Goal: Task Accomplishment & Management: Manage account settings

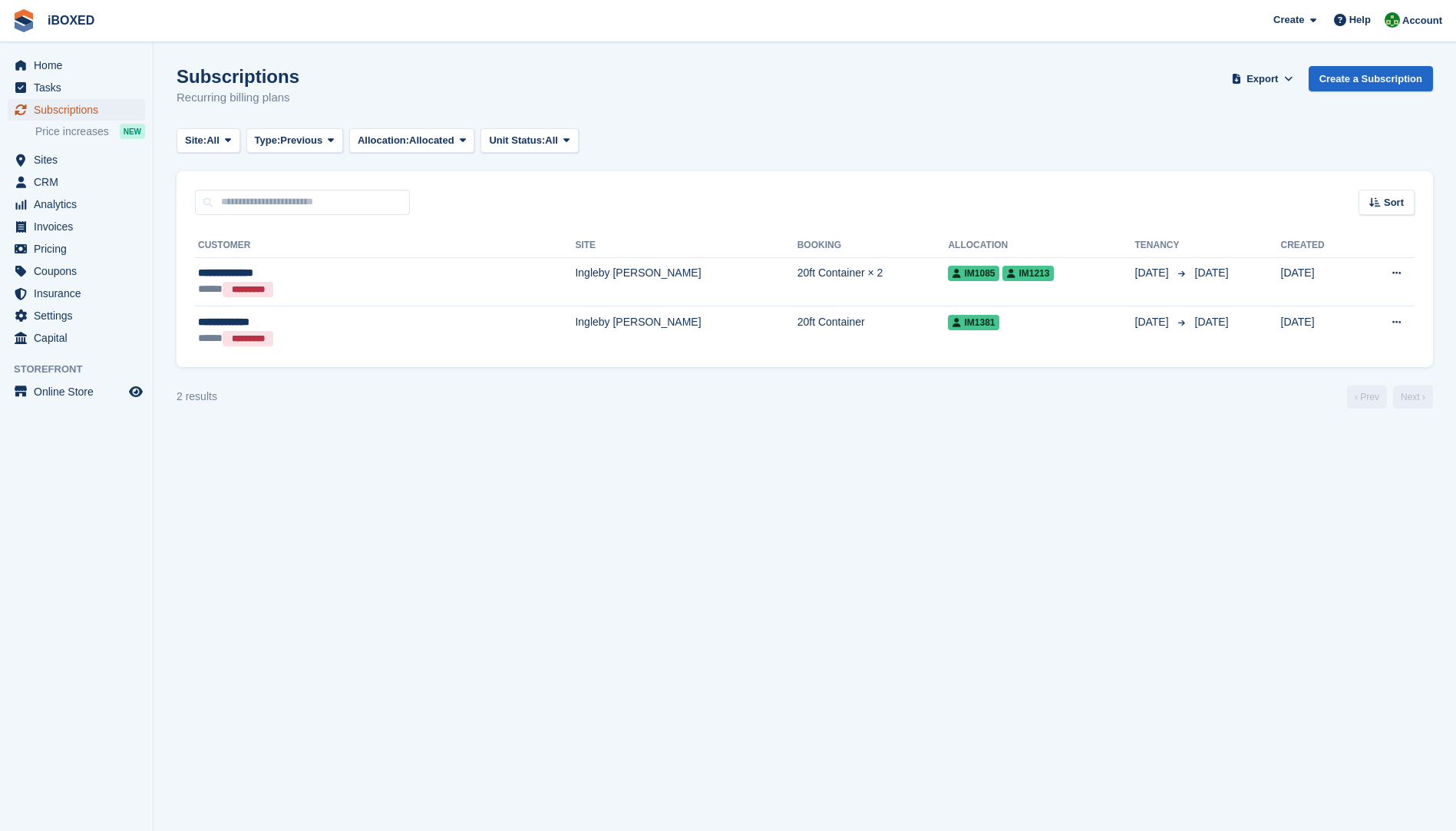
click at [78, 111] on span "Subscriptions" at bounding box center [79, 110] width 92 height 22
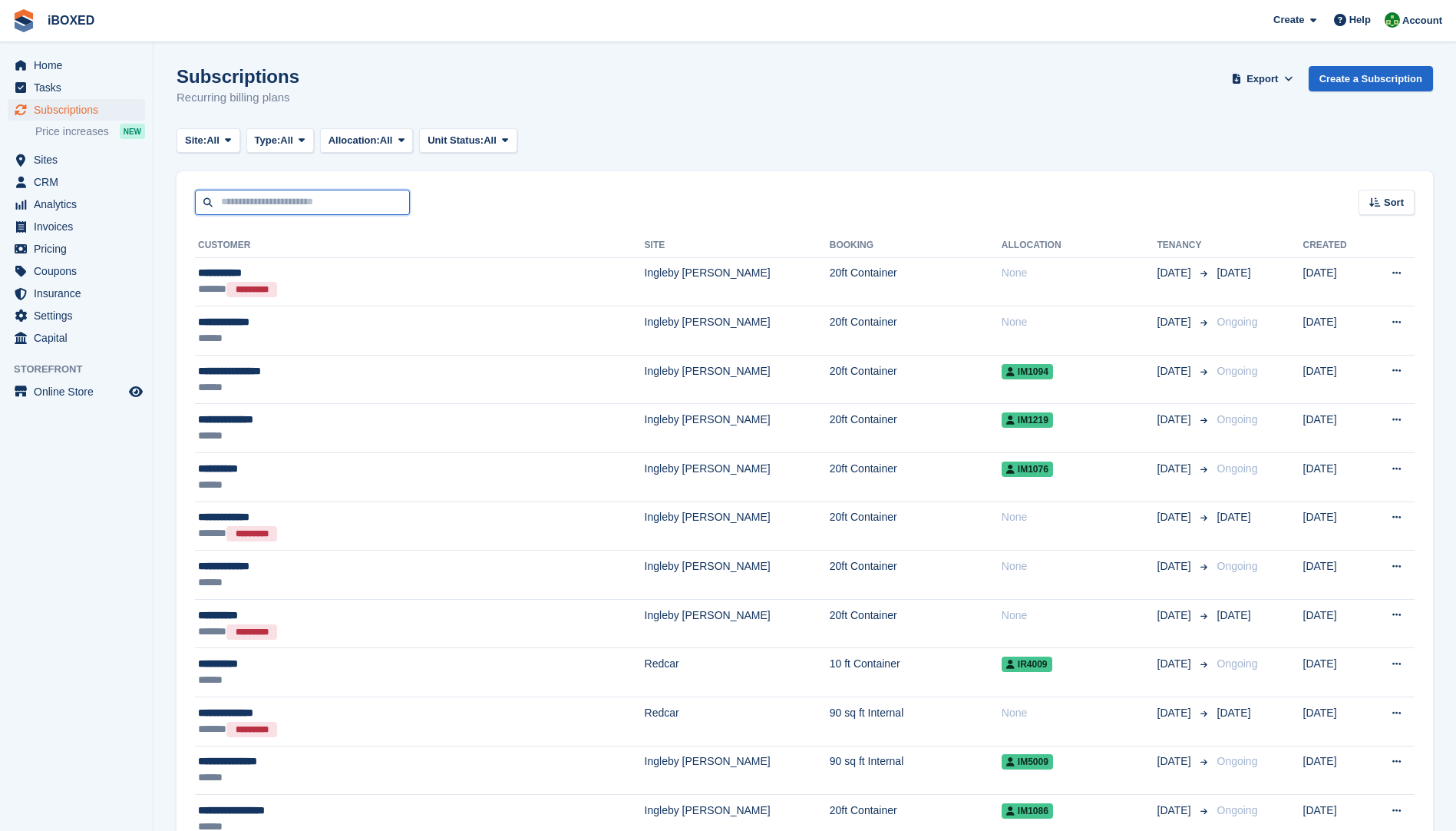
click at [261, 204] on input "text" at bounding box center [302, 202] width 215 height 25
type input "***"
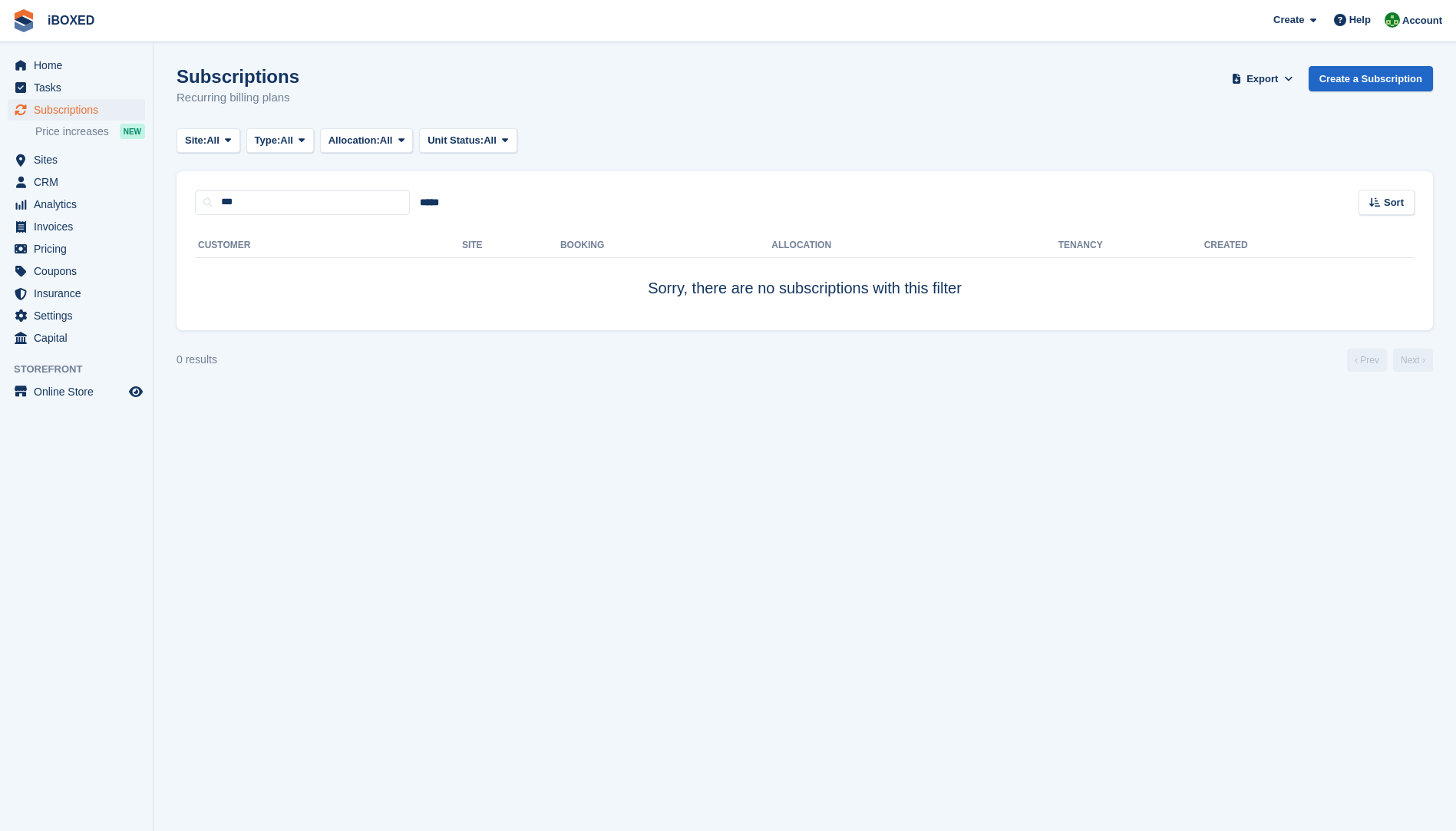
drag, startPoint x: 317, startPoint y: 227, endPoint x: 221, endPoint y: 189, distance: 103.2
click at [312, 220] on div "Customer Site Booking Allocation Tenancy Created Sorry, there are no subscripti…" at bounding box center [804, 271] width 1256 height 115
click at [267, 201] on input "***" at bounding box center [302, 202] width 215 height 25
type input "*"
type input "***"
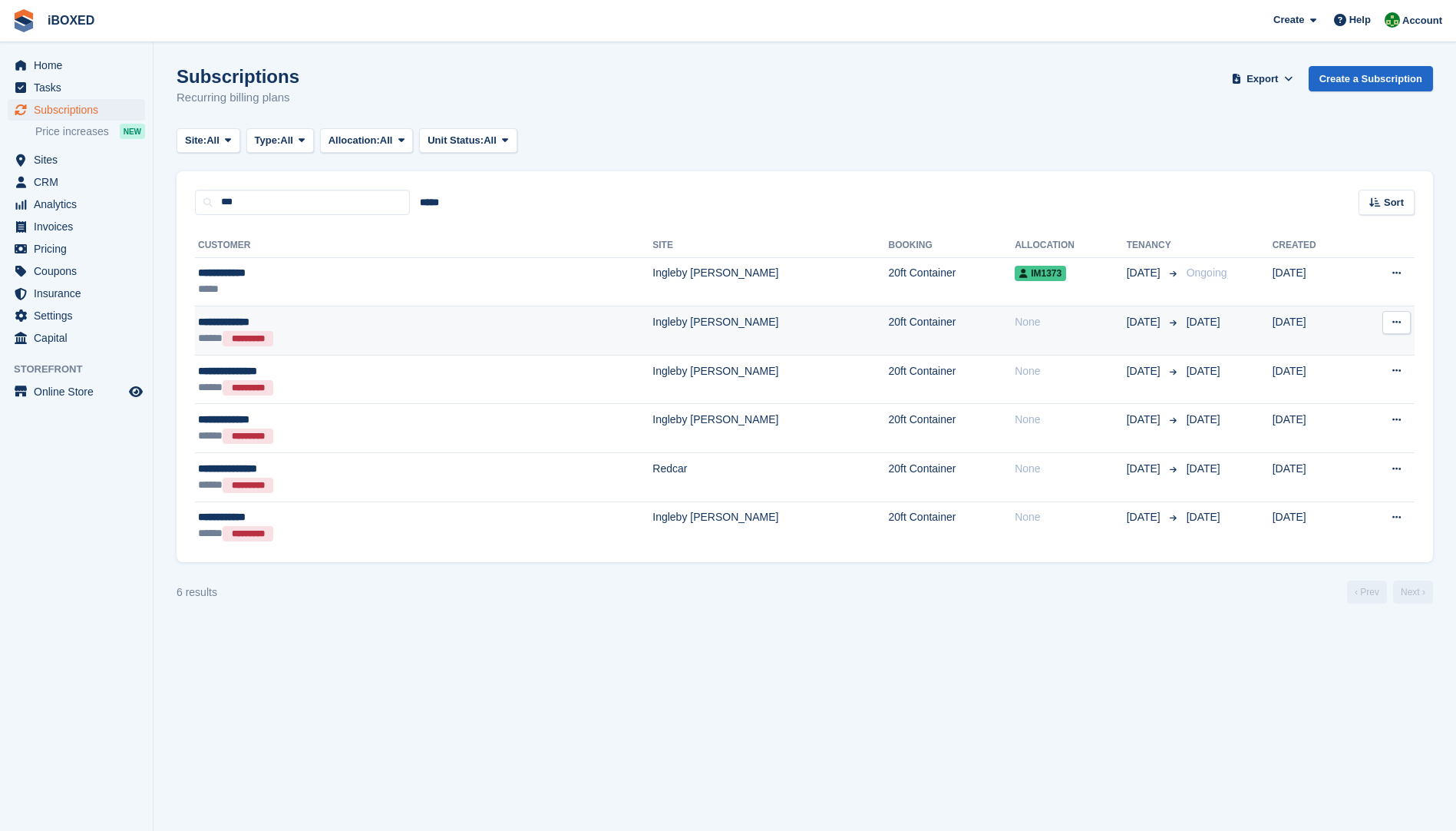
click at [213, 321] on div "**********" at bounding box center [318, 321] width 242 height 16
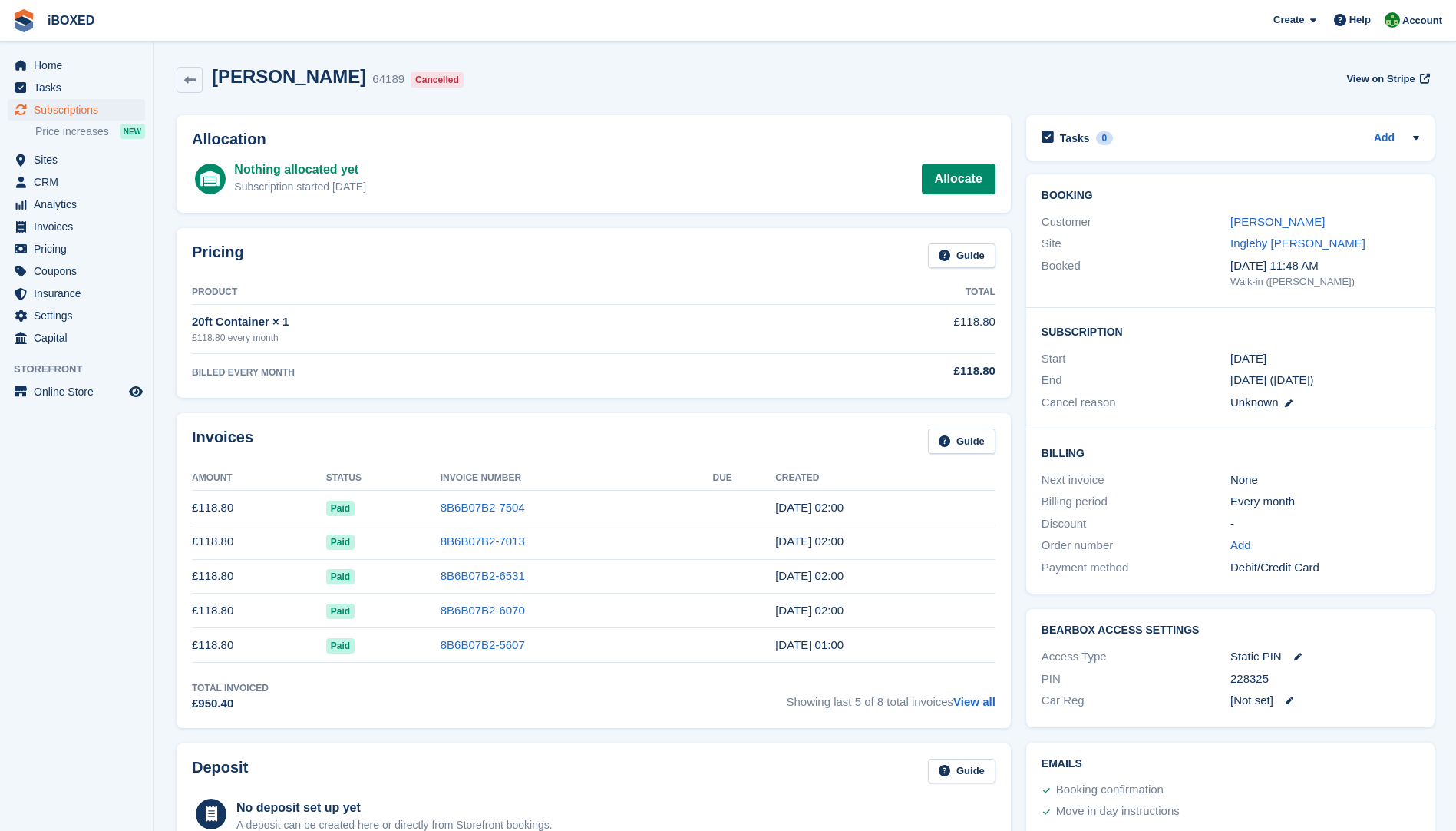
click at [1290, 220] on div "Tanvir Ellahi" at bounding box center [1325, 222] width 189 height 18
click at [1285, 220] on link "Tanvir Ellahi" at bounding box center [1278, 220] width 94 height 13
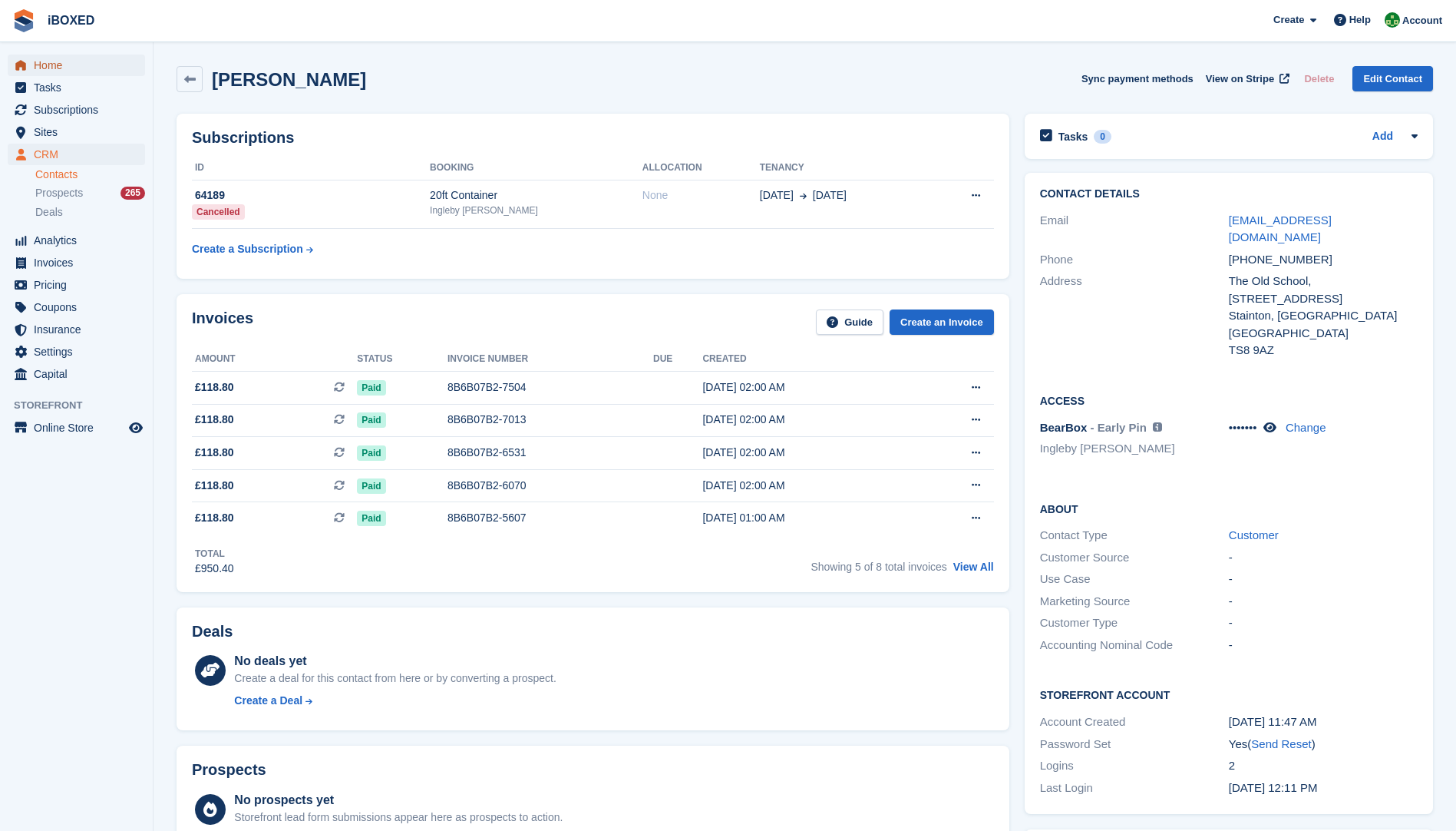
click at [85, 71] on span "Home" at bounding box center [79, 66] width 92 height 22
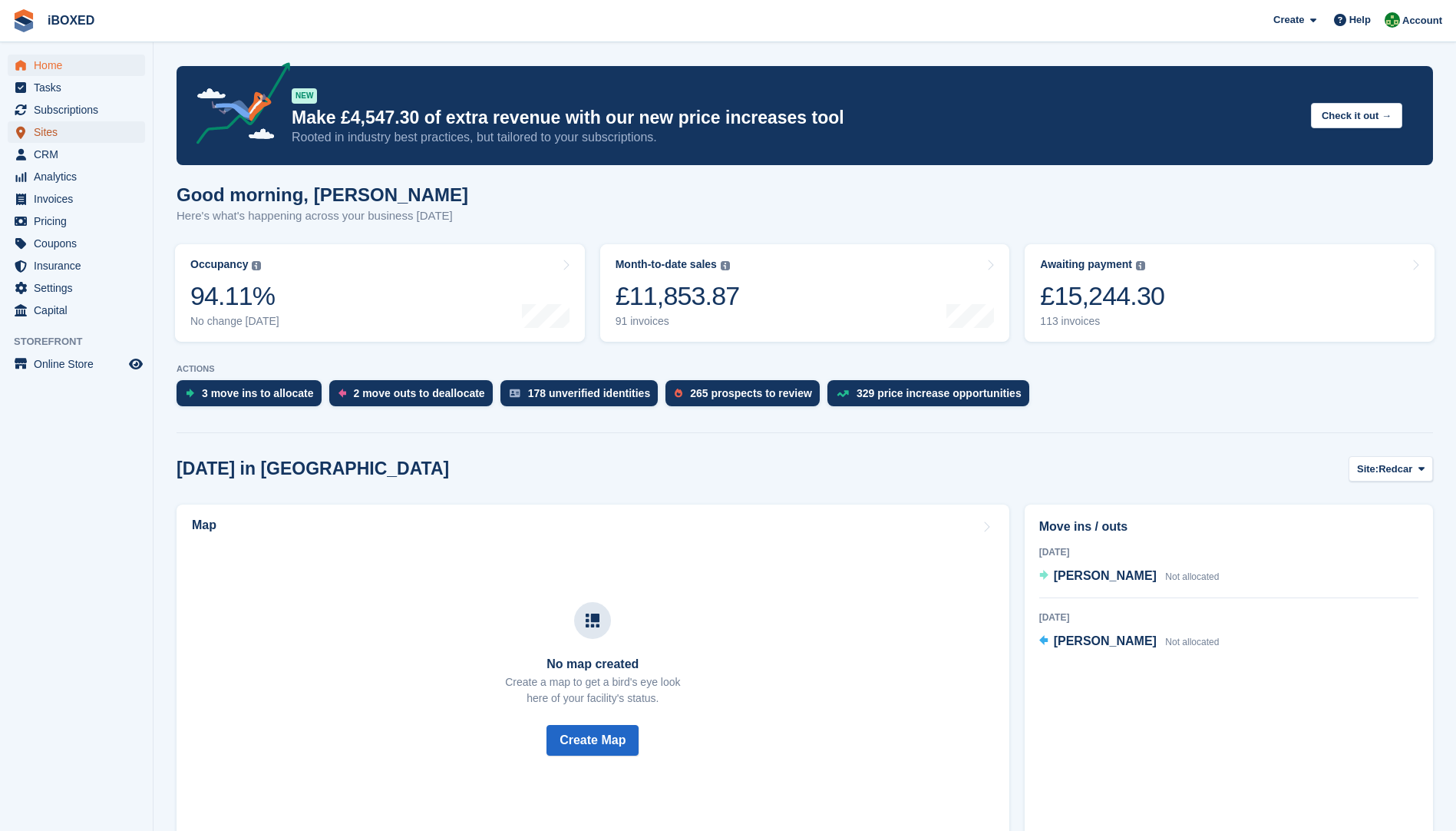
click at [68, 130] on span "Sites" at bounding box center [79, 132] width 92 height 22
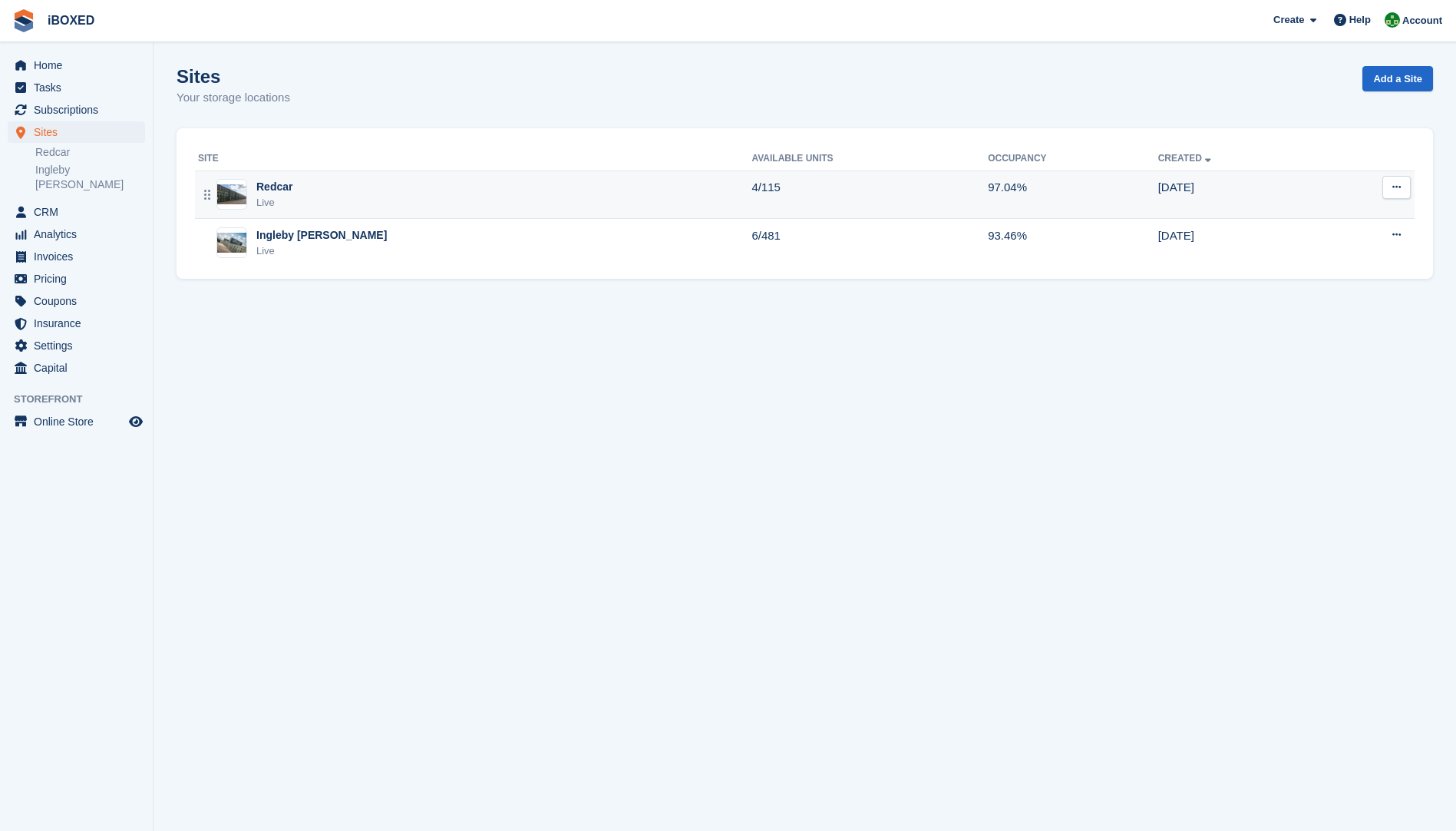
click at [243, 188] on img at bounding box center [232, 194] width 29 height 20
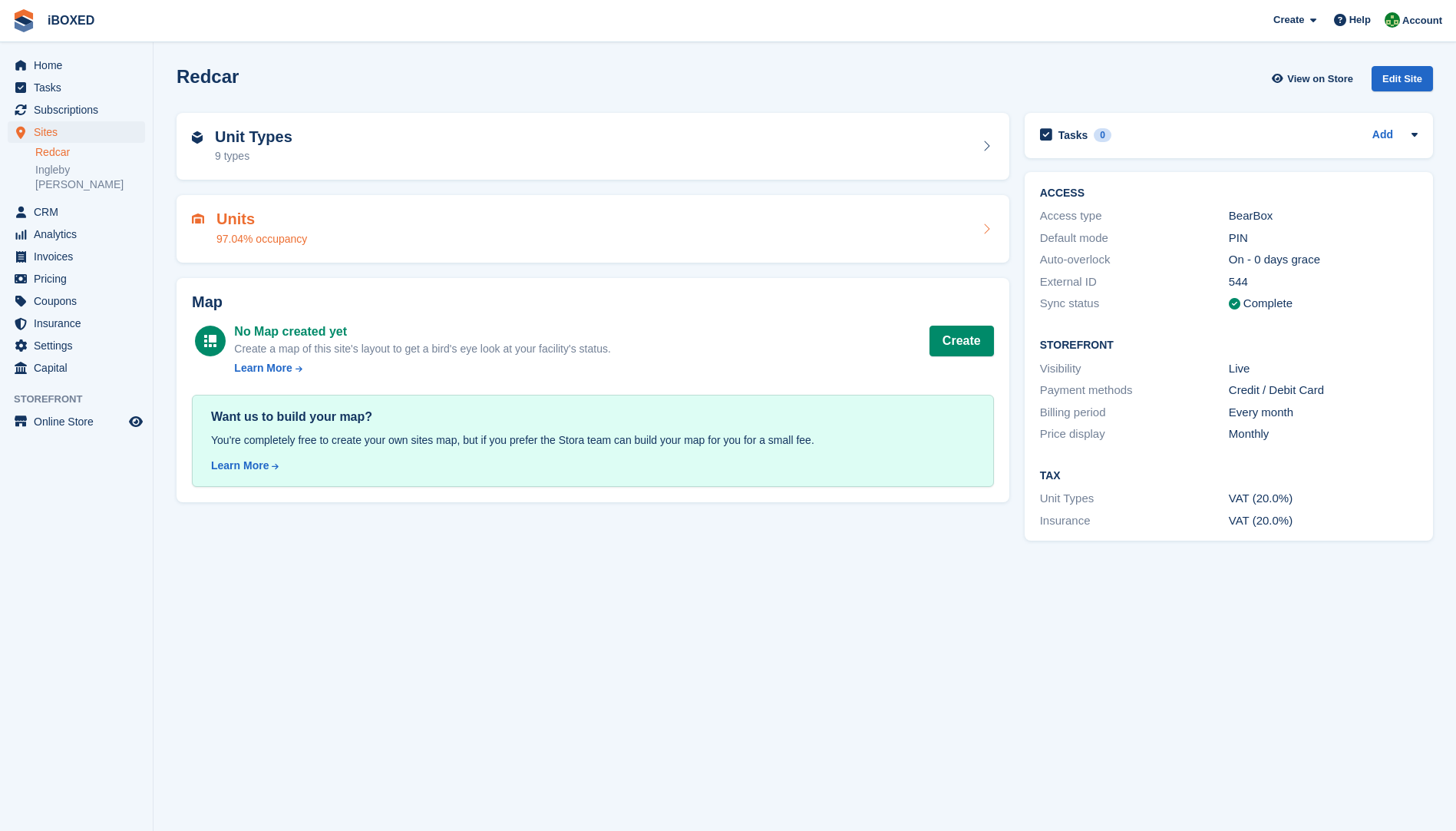
click at [267, 234] on div "97.04% occupancy" at bounding box center [262, 239] width 90 height 16
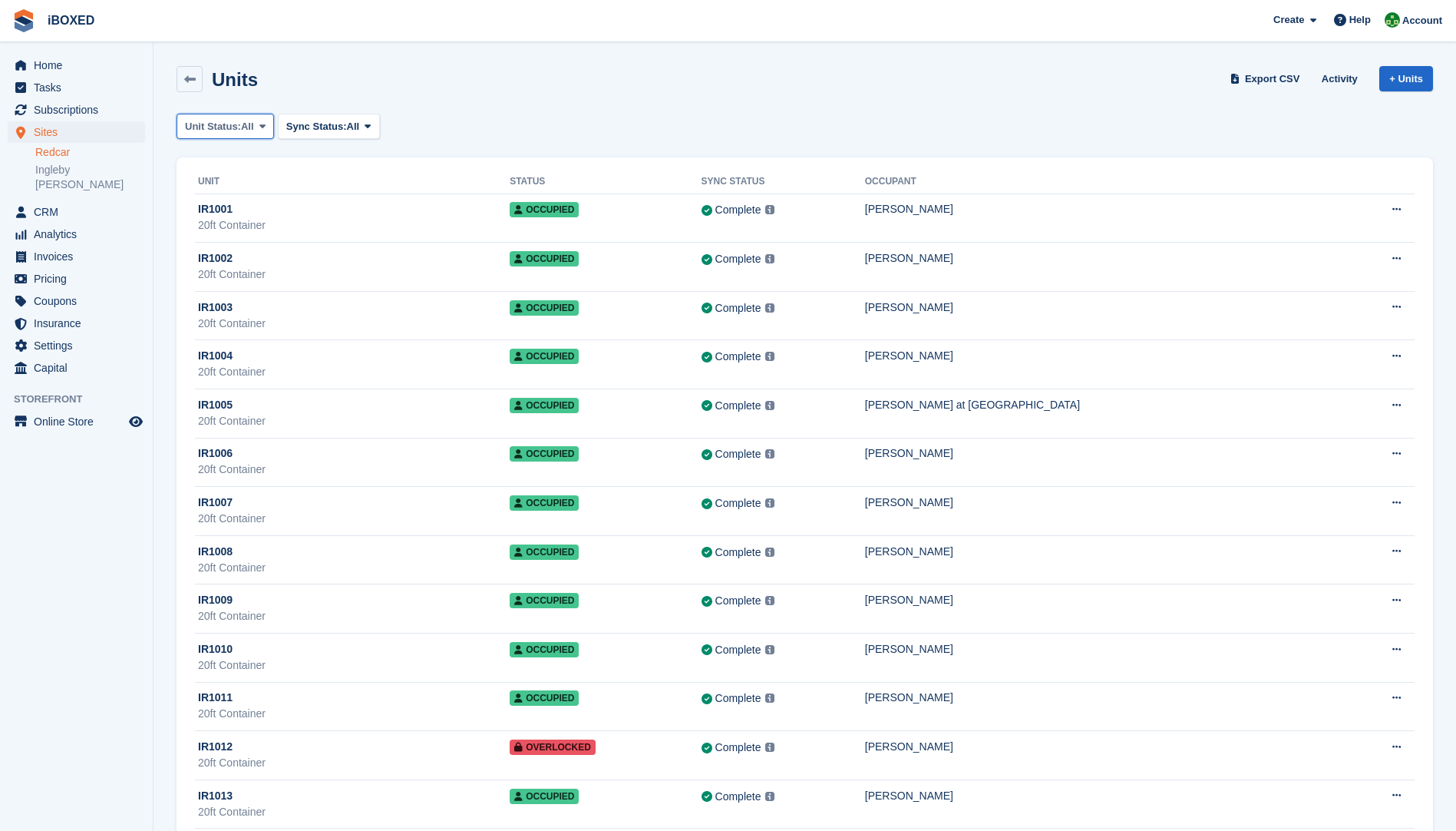
click at [261, 126] on span at bounding box center [263, 125] width 13 height 13
click at [232, 192] on link "Available" at bounding box center [250, 190] width 133 height 27
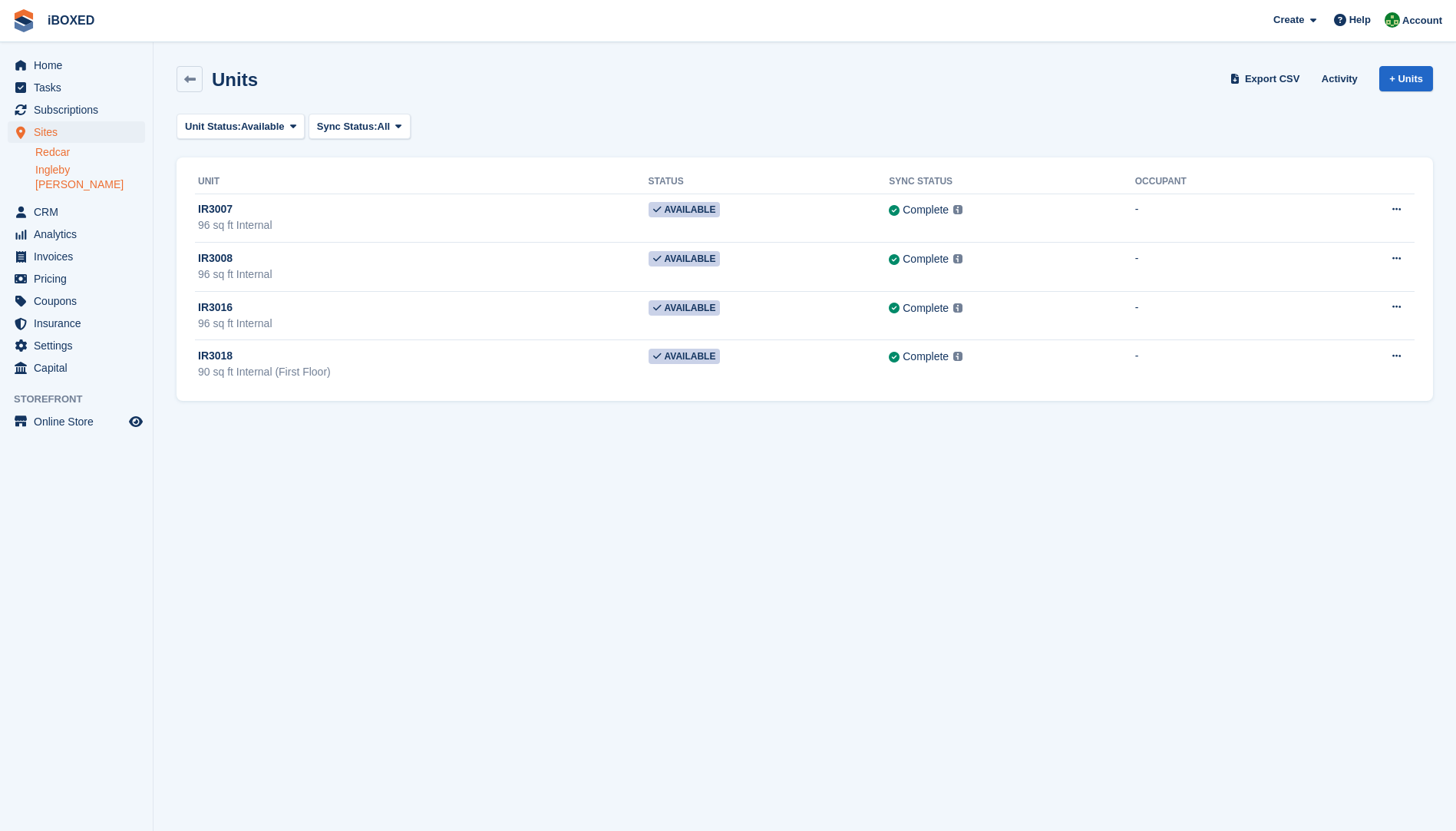
click at [90, 168] on link "Ingleby [PERSON_NAME]" at bounding box center [90, 177] width 110 height 29
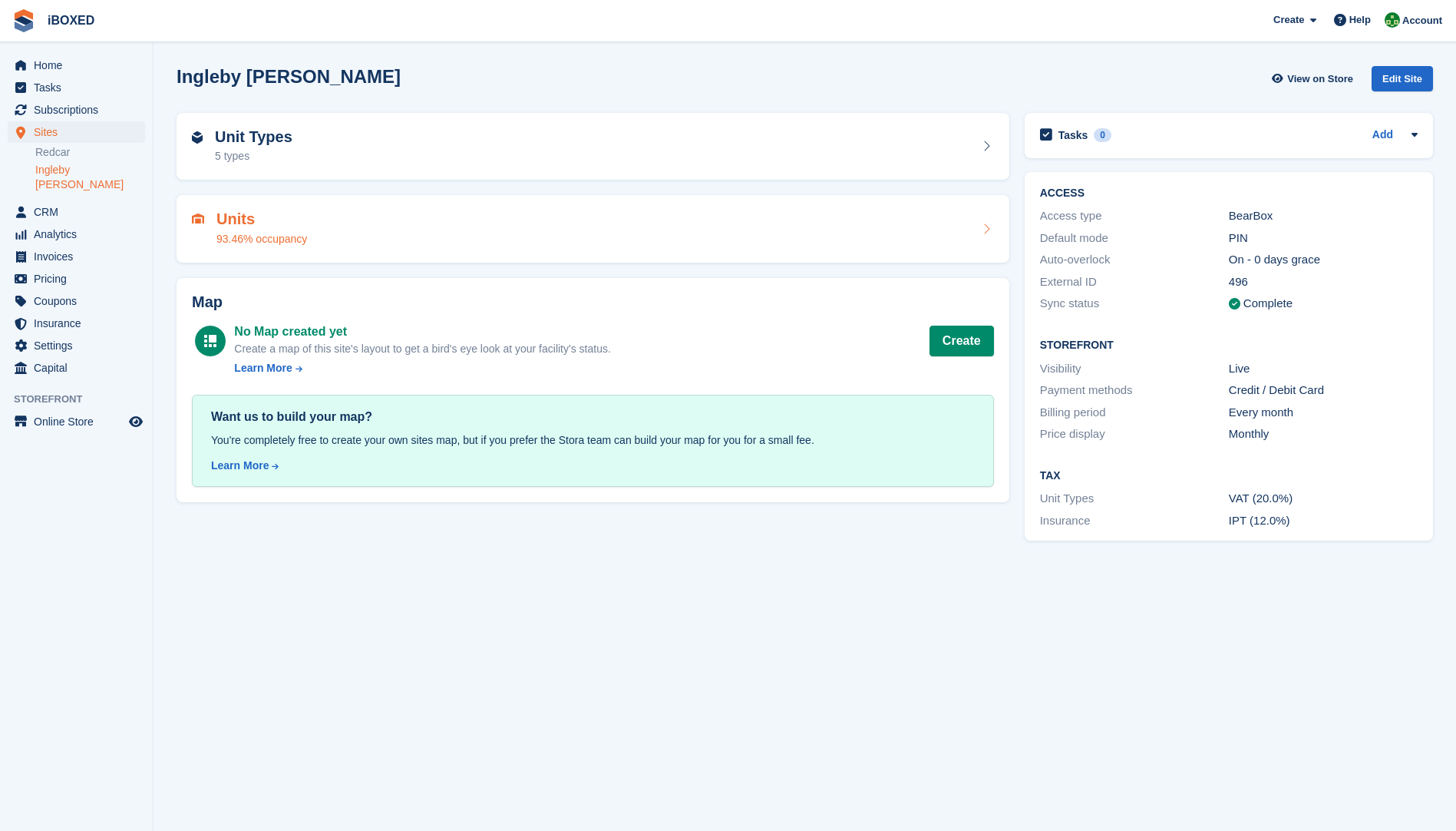
click at [245, 240] on div "93.46% occupancy" at bounding box center [262, 239] width 90 height 16
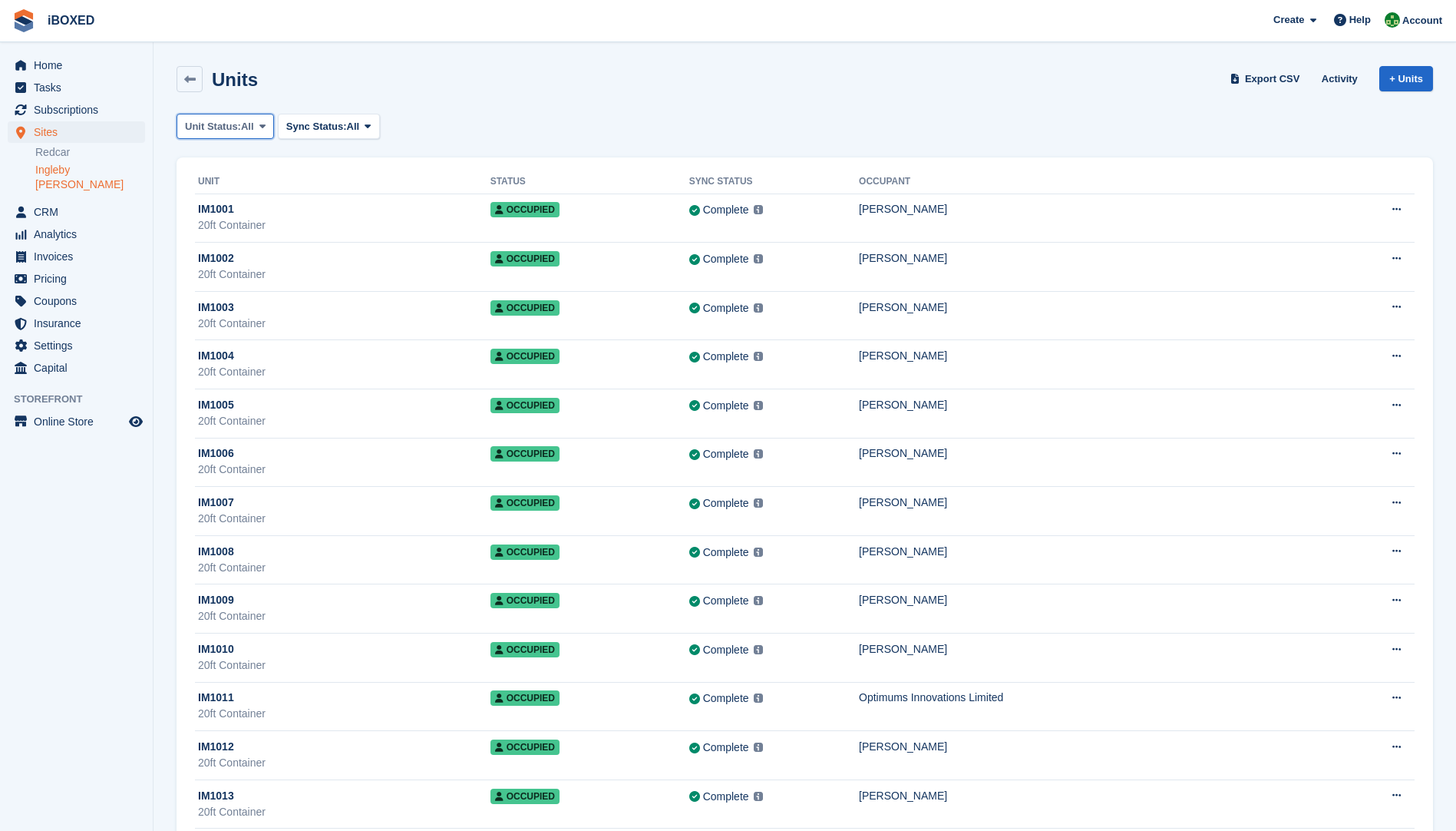
click at [256, 122] on button "Unit Status: All" at bounding box center [224, 126] width 97 height 25
click at [238, 183] on link "Available" at bounding box center [250, 190] width 133 height 27
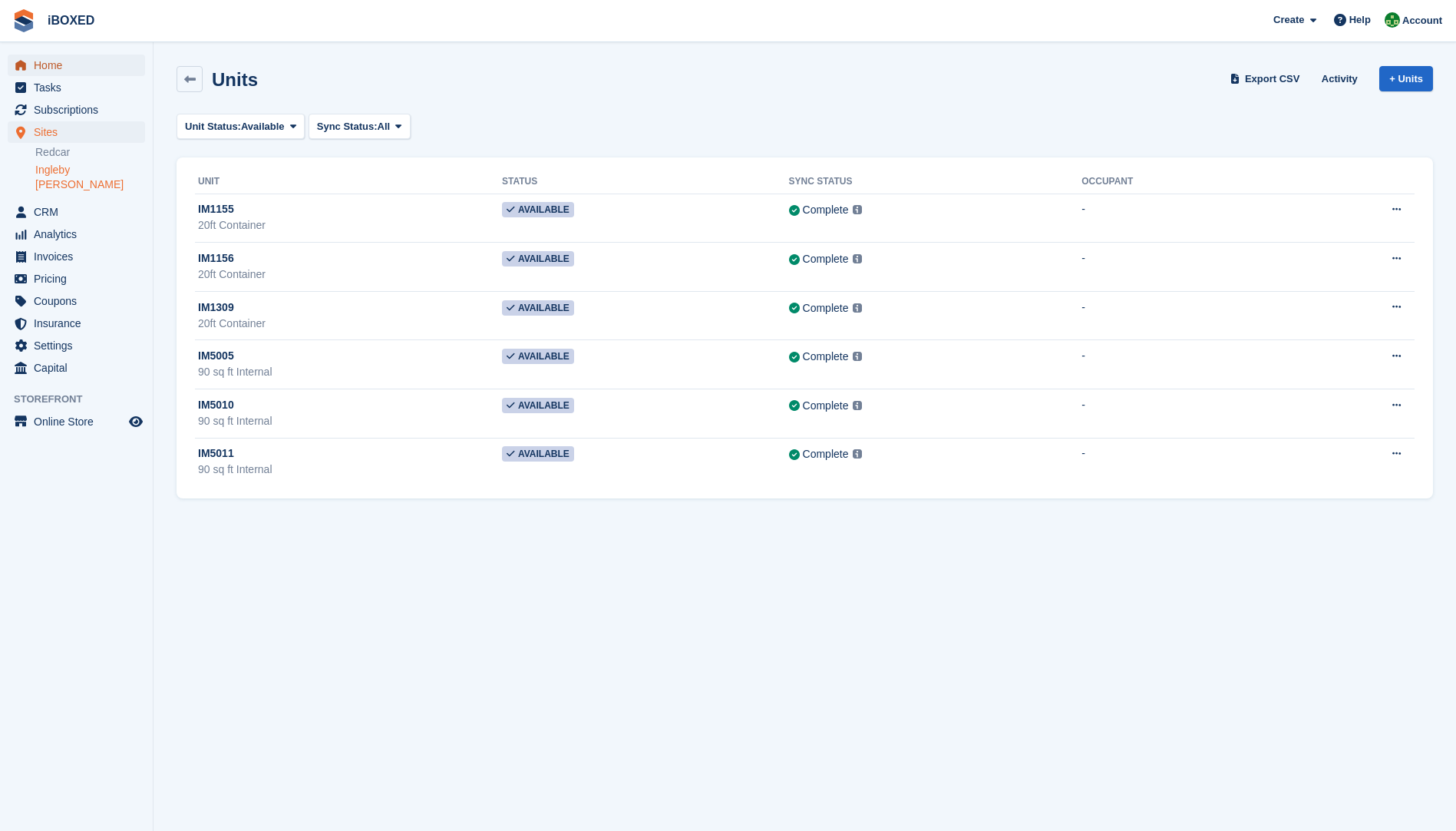
click at [78, 64] on span "Home" at bounding box center [79, 66] width 92 height 22
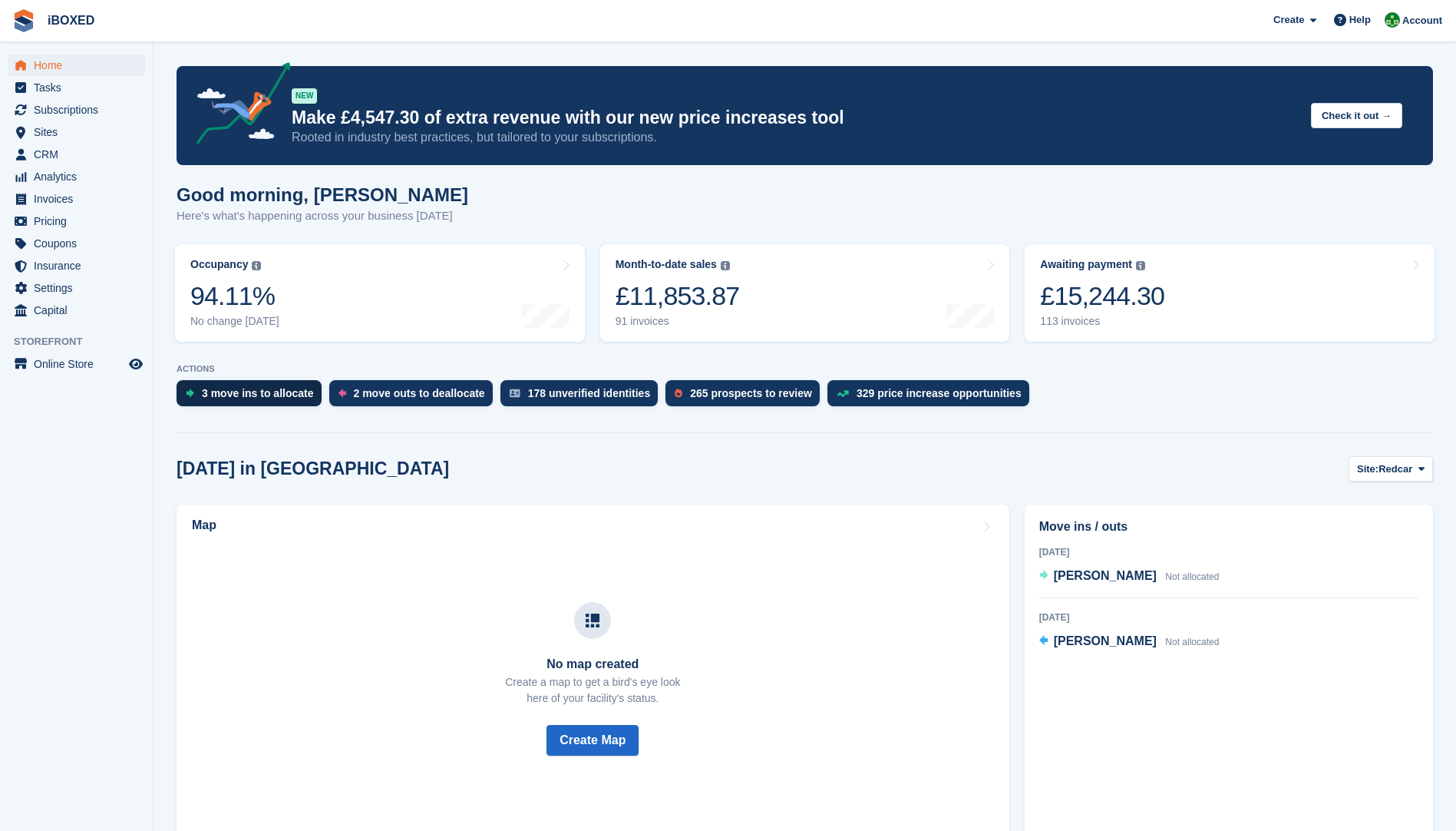
click at [240, 397] on div "3 move ins to allocate" at bounding box center [258, 393] width 112 height 13
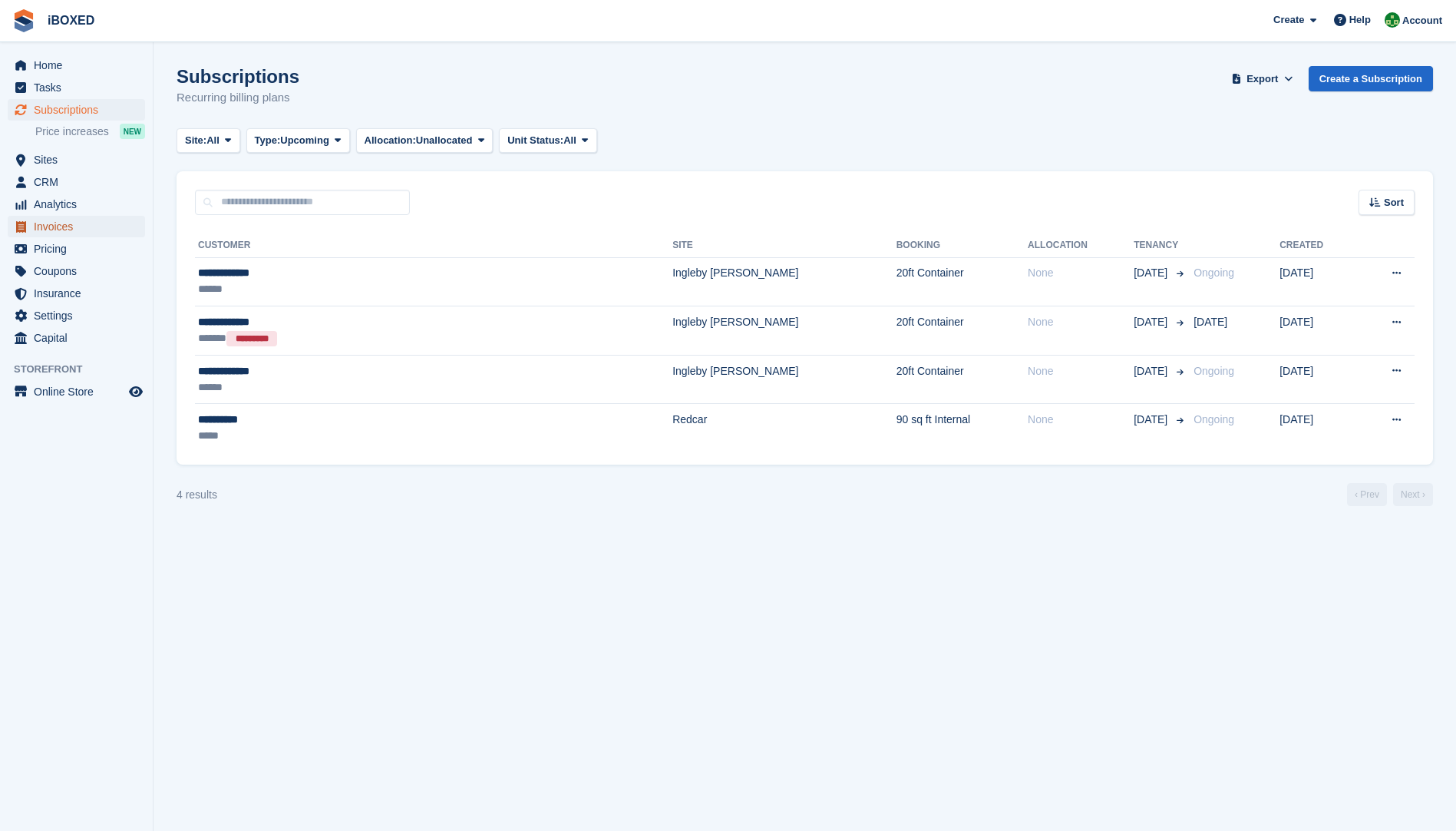
click at [55, 228] on span "Invoices" at bounding box center [79, 226] width 92 height 22
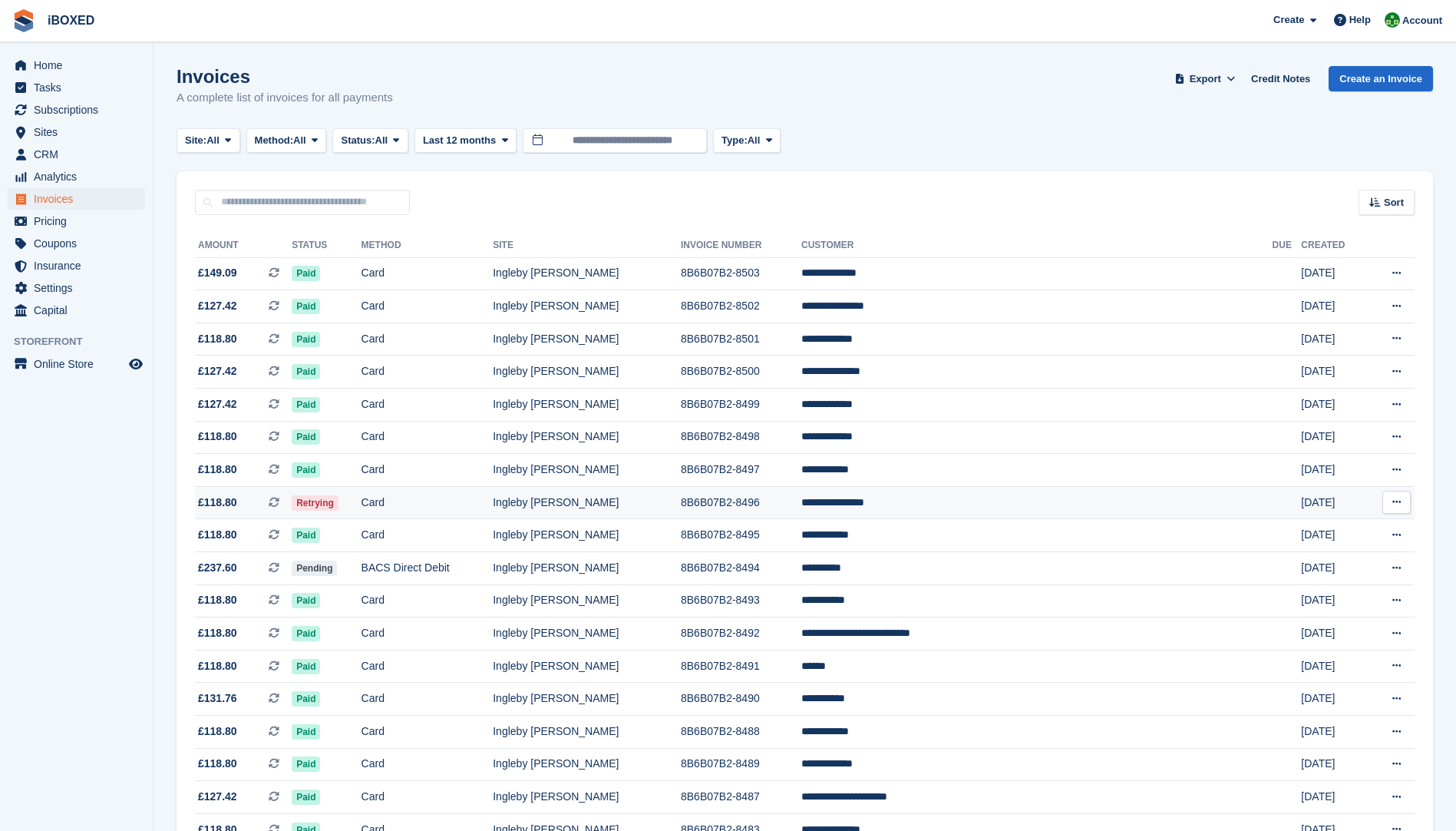
click at [621, 503] on td "Ingleby [PERSON_NAME]" at bounding box center [587, 503] width 188 height 33
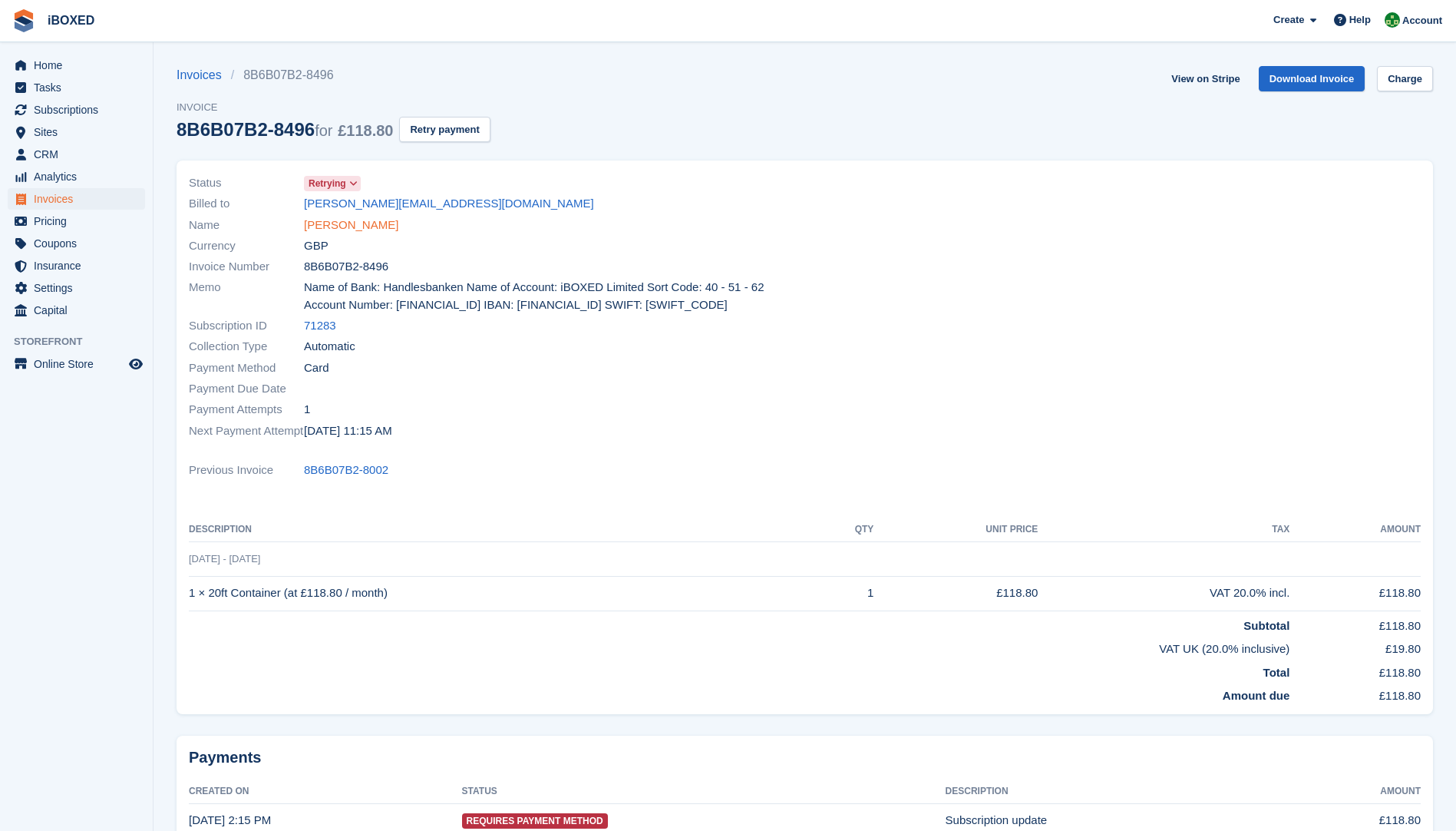
click at [384, 224] on link "[PERSON_NAME]" at bounding box center [351, 225] width 94 height 18
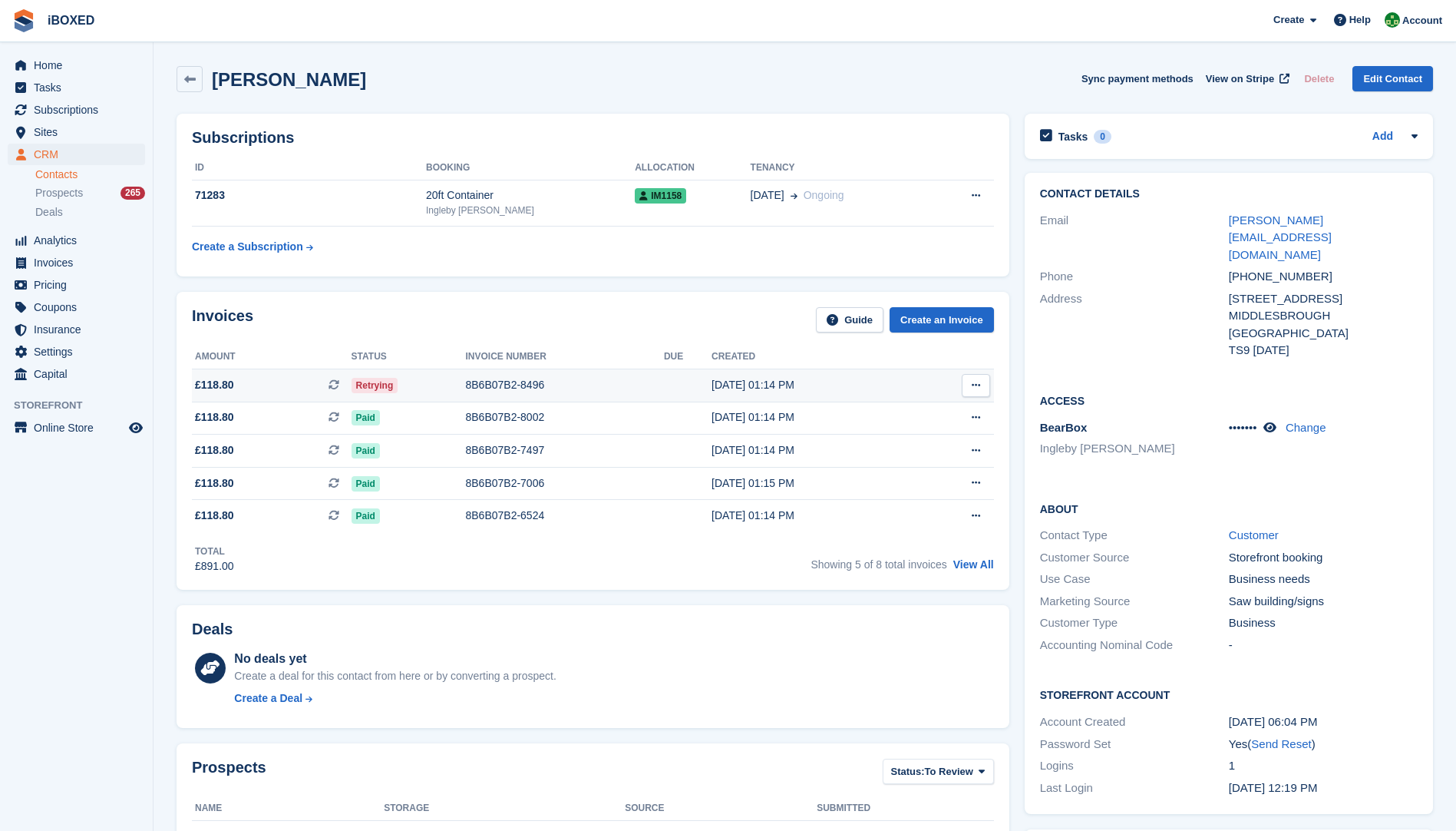
click at [478, 384] on div "8B6B07B2-8496" at bounding box center [564, 385] width 198 height 16
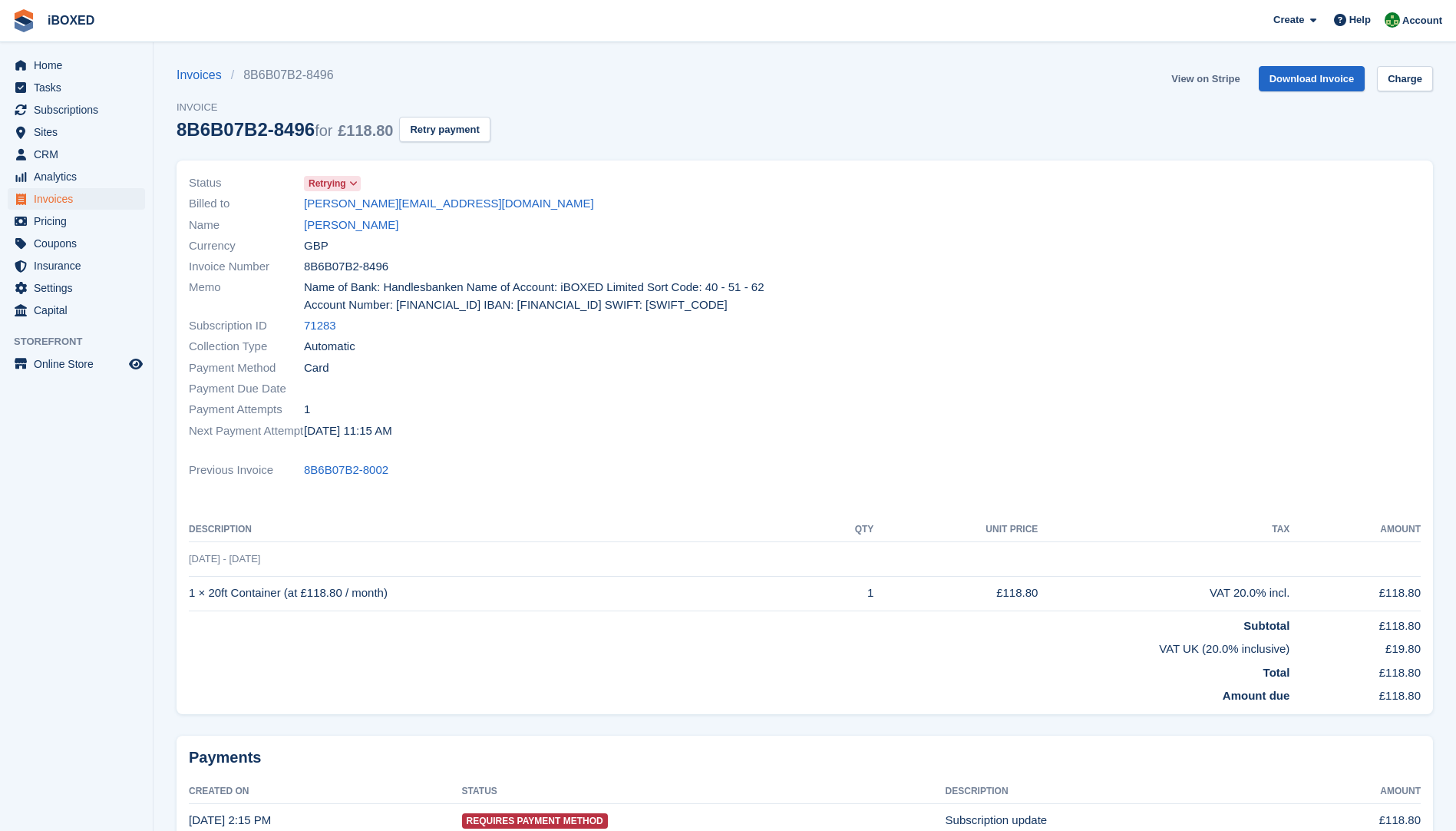
click at [1195, 78] on link "View on Stripe" at bounding box center [1205, 78] width 80 height 25
click at [41, 56] on span "Home" at bounding box center [79, 66] width 92 height 22
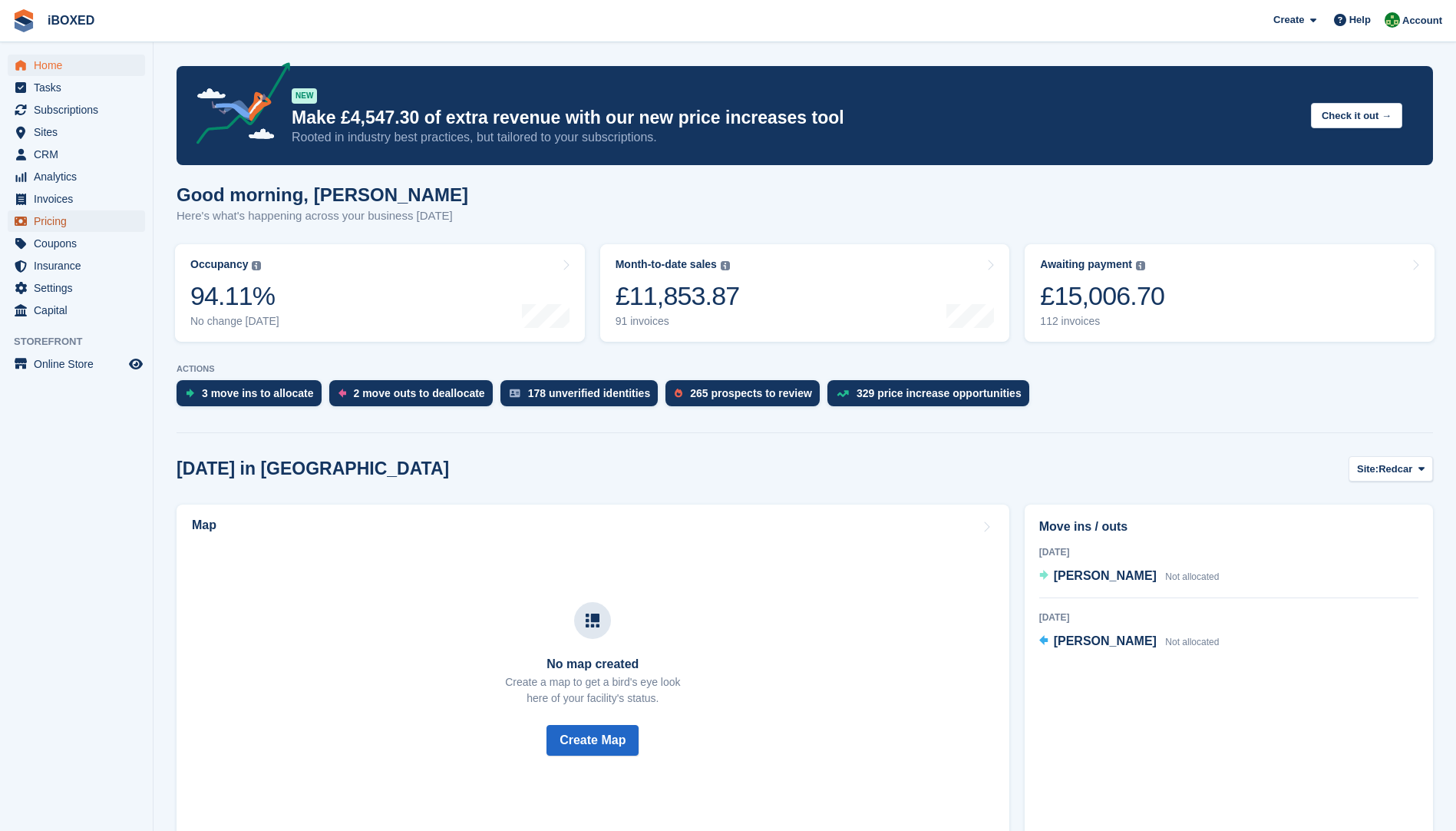
click at [71, 215] on span "Pricing" at bounding box center [79, 221] width 92 height 22
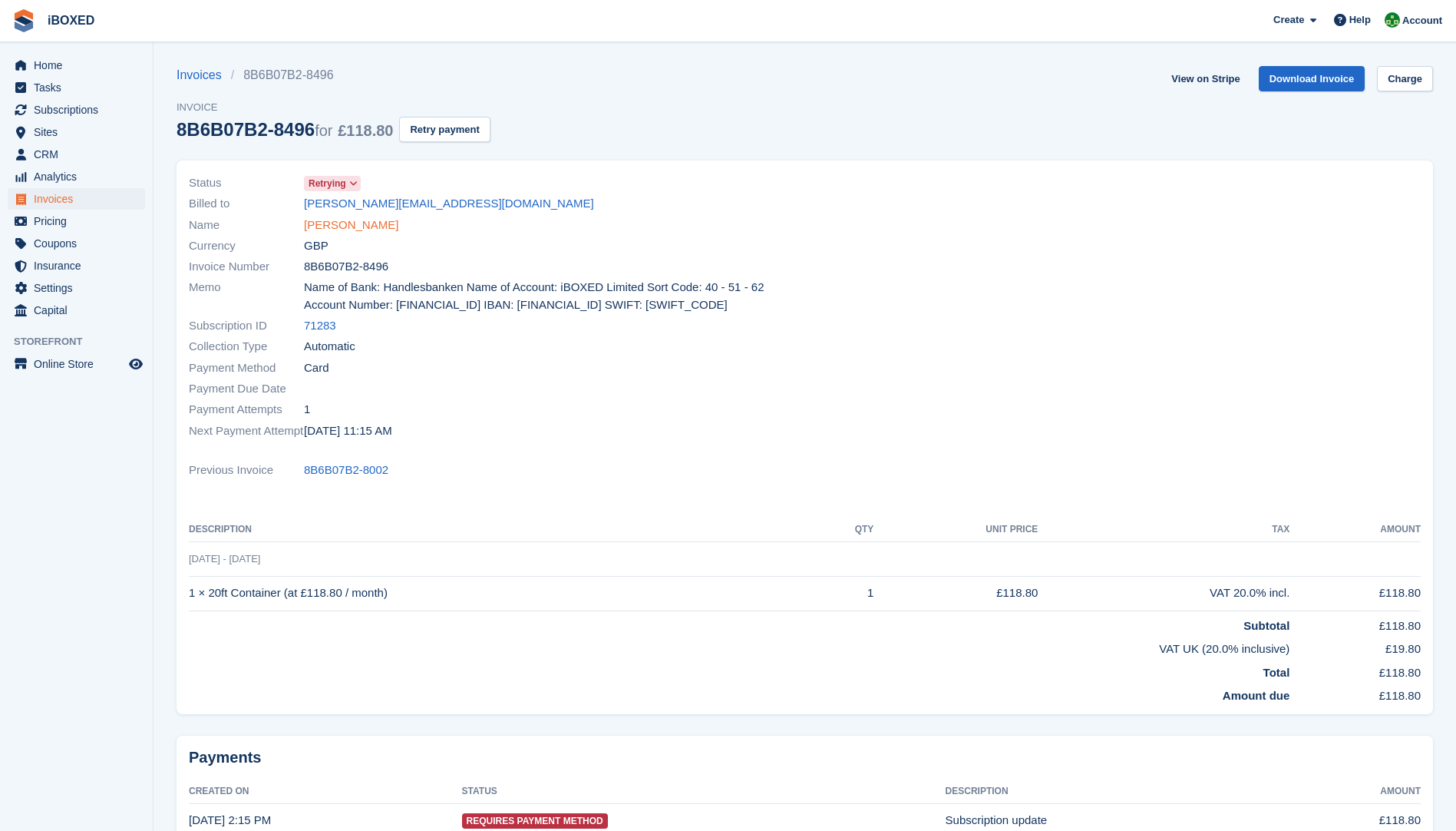
click at [369, 228] on link "[PERSON_NAME]" at bounding box center [351, 225] width 94 height 18
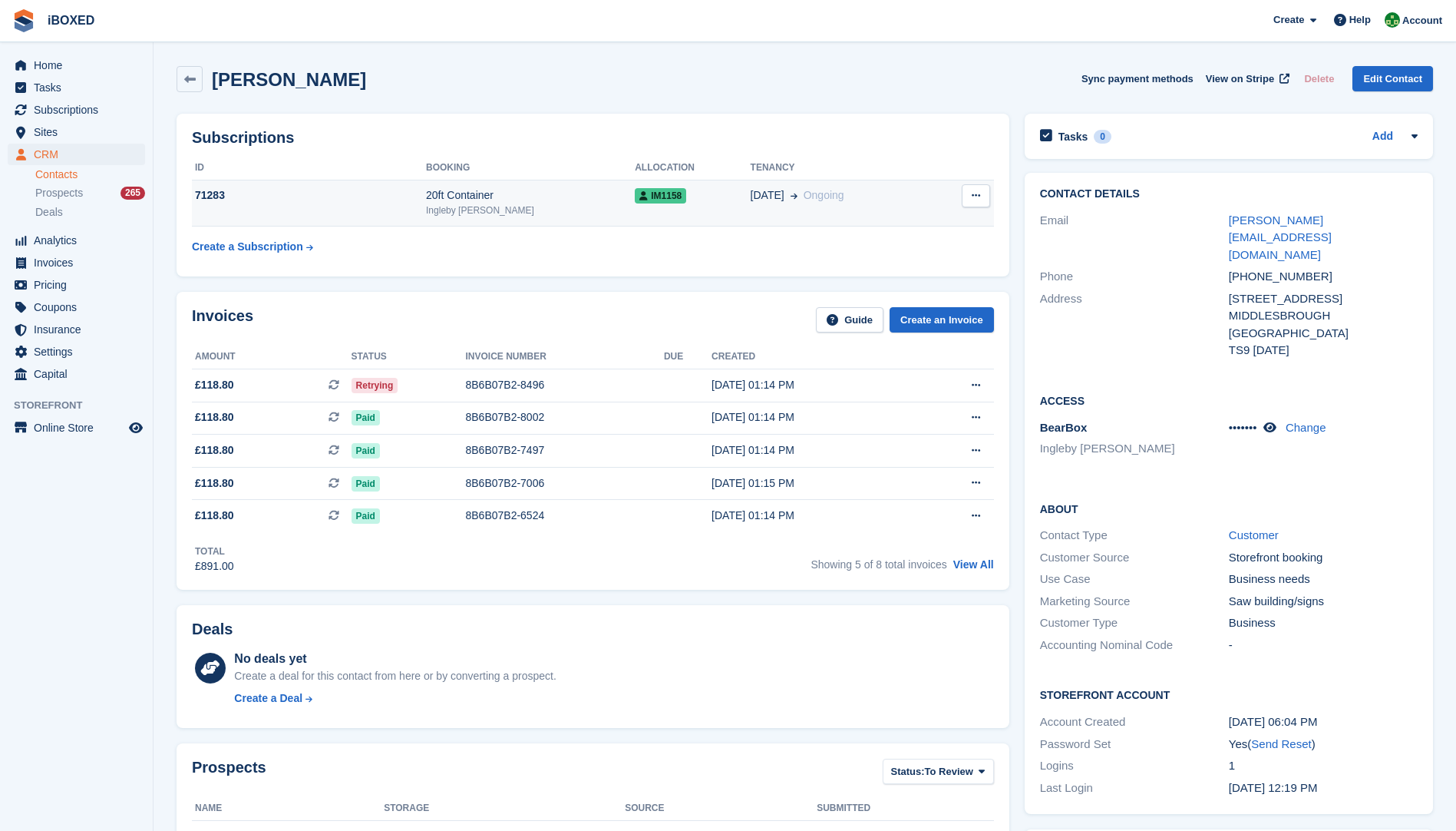
click at [491, 198] on div "20ft Container" at bounding box center [530, 195] width 209 height 16
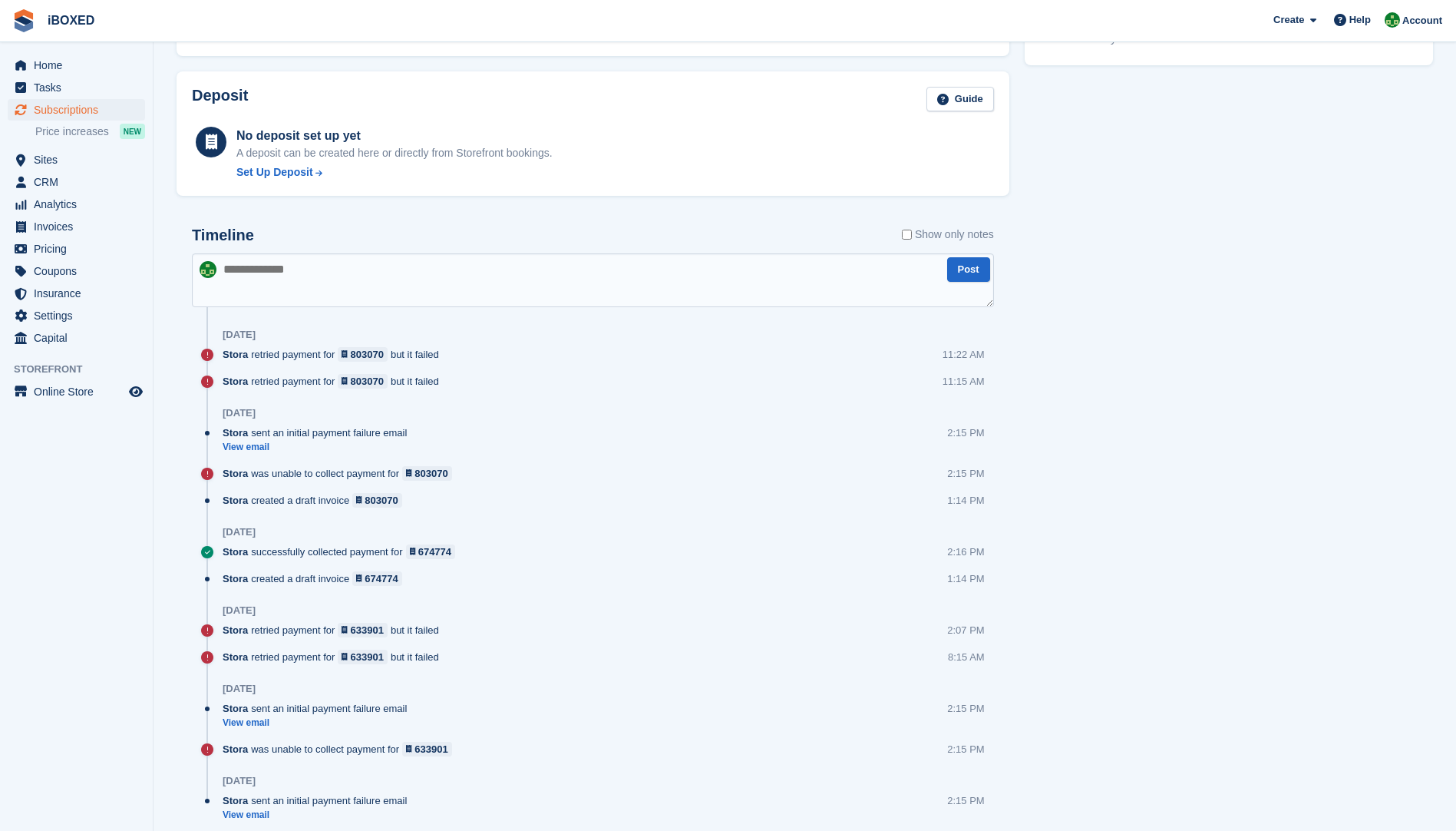
scroll to position [806, 0]
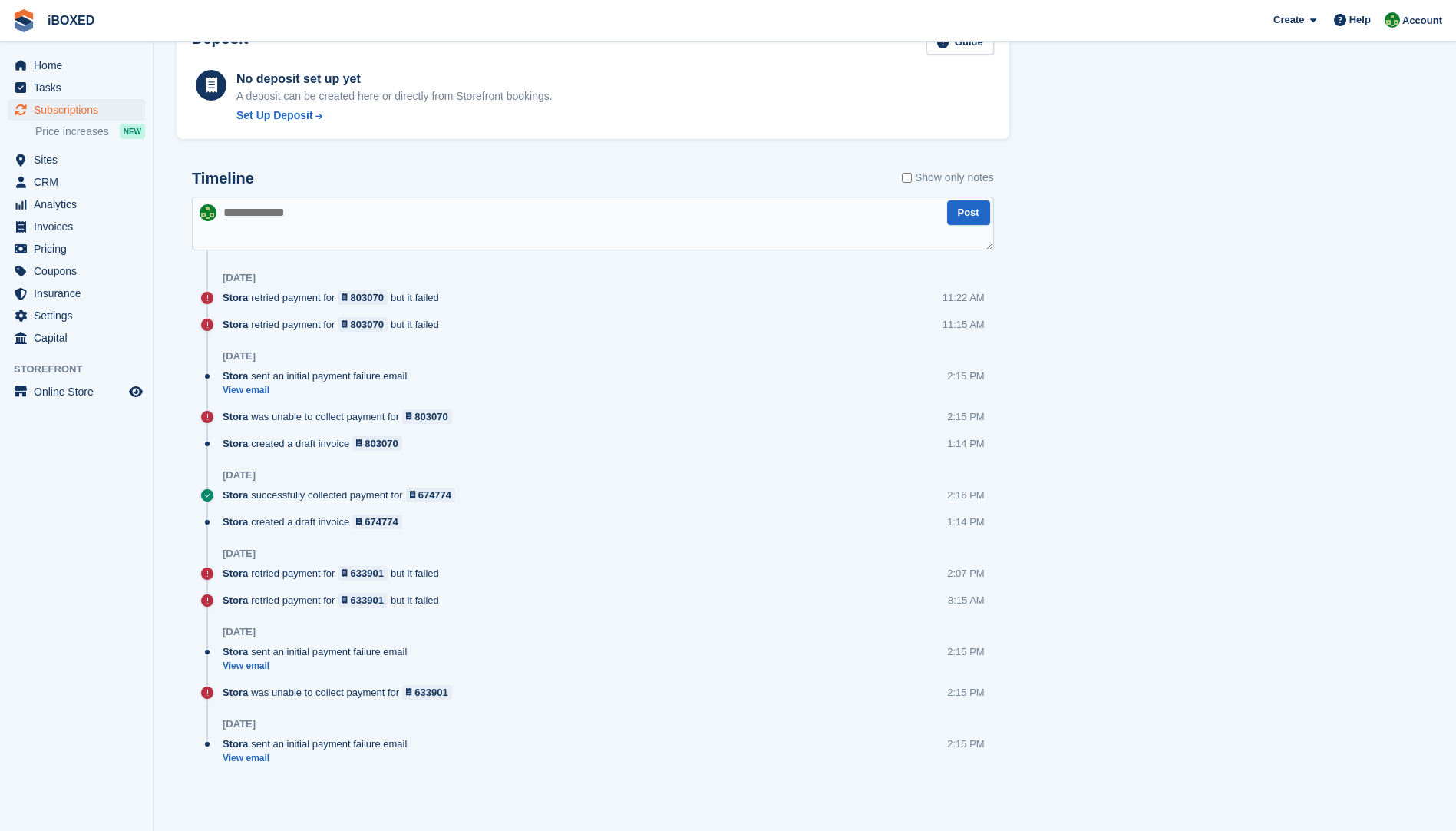
click at [325, 224] on textarea at bounding box center [593, 223] width 802 height 54
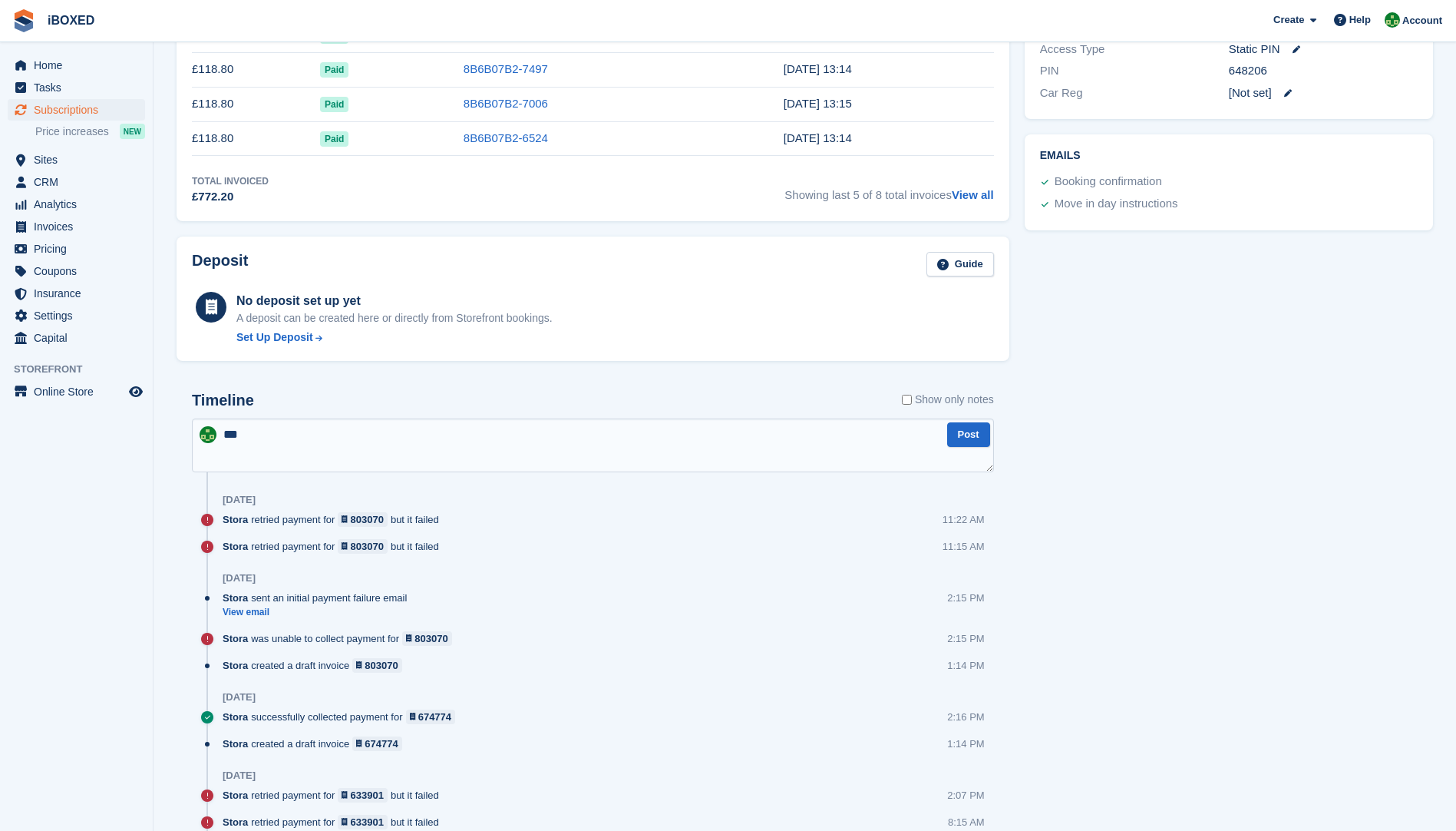
scroll to position [653, 0]
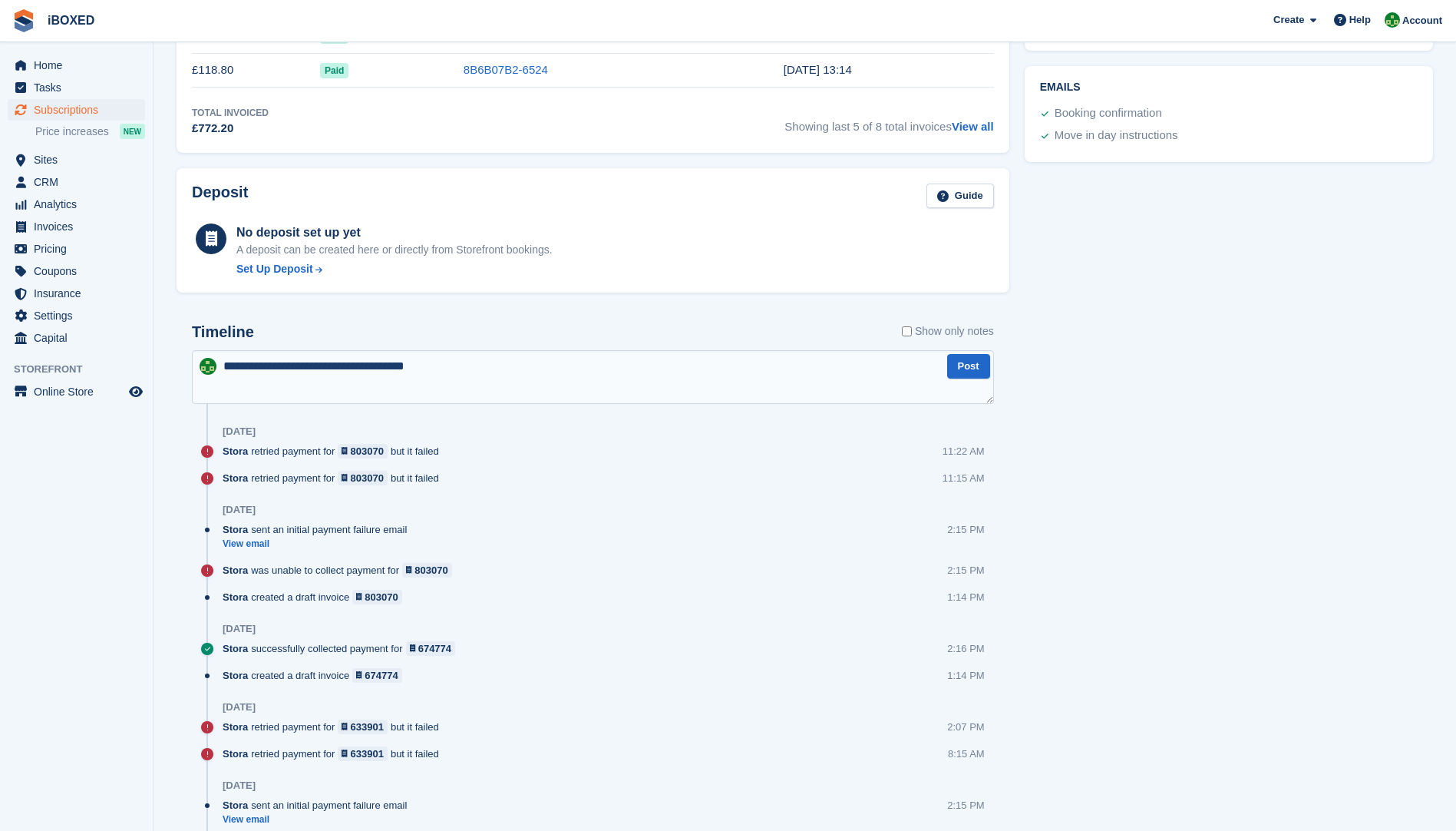
type textarea "**********"
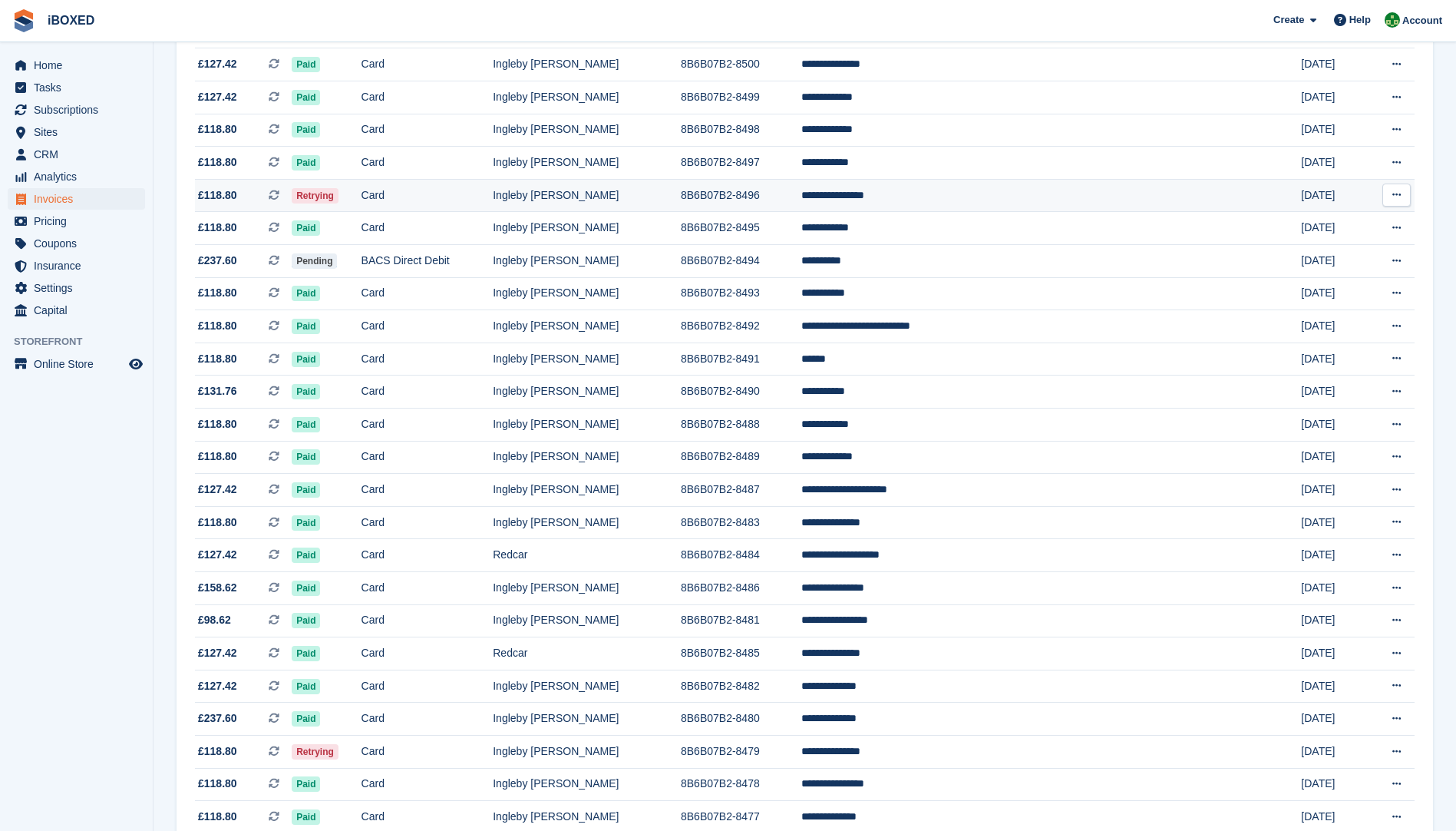
scroll to position [461, 0]
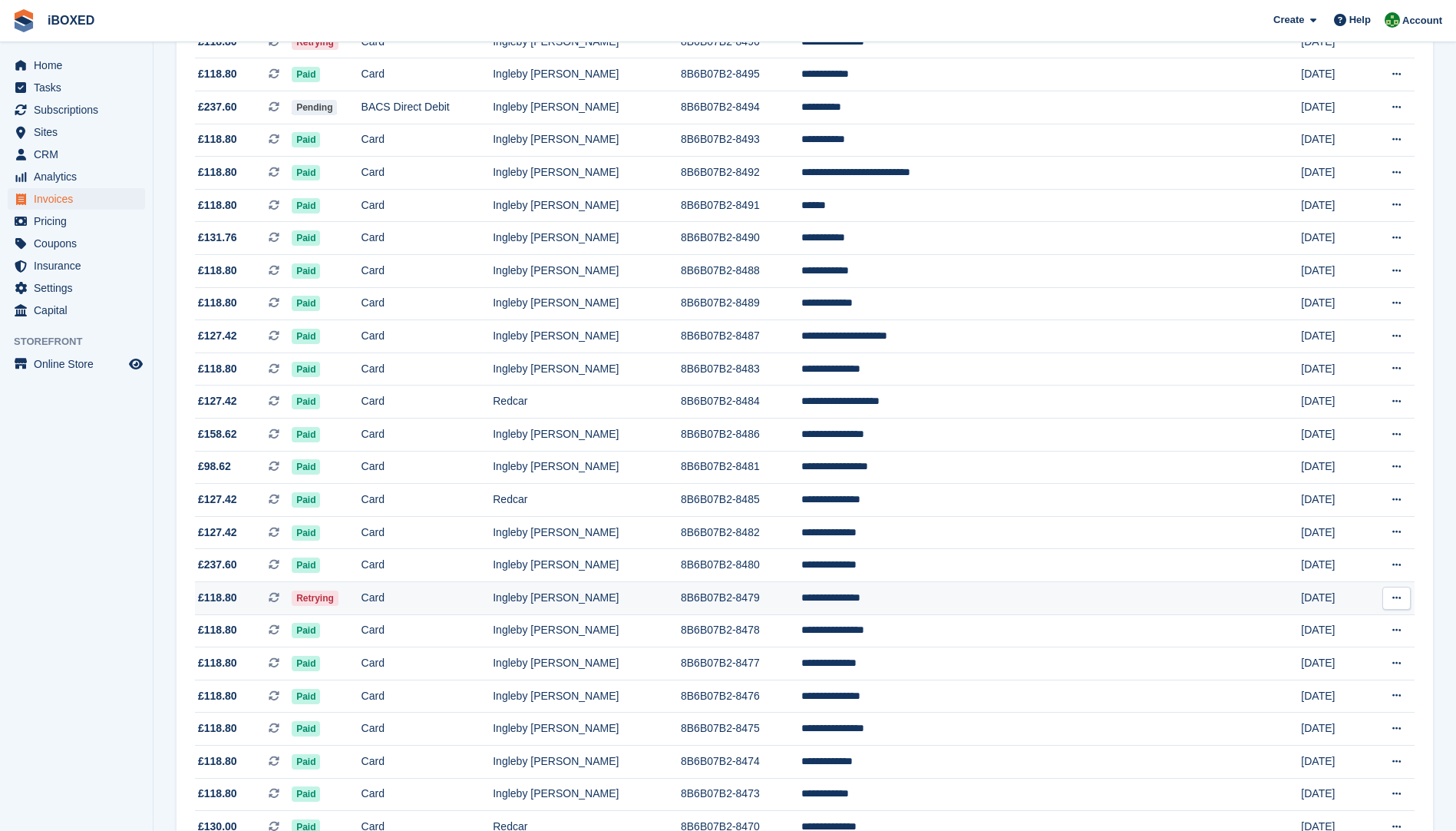
click at [441, 602] on td "Card" at bounding box center [427, 598] width 132 height 33
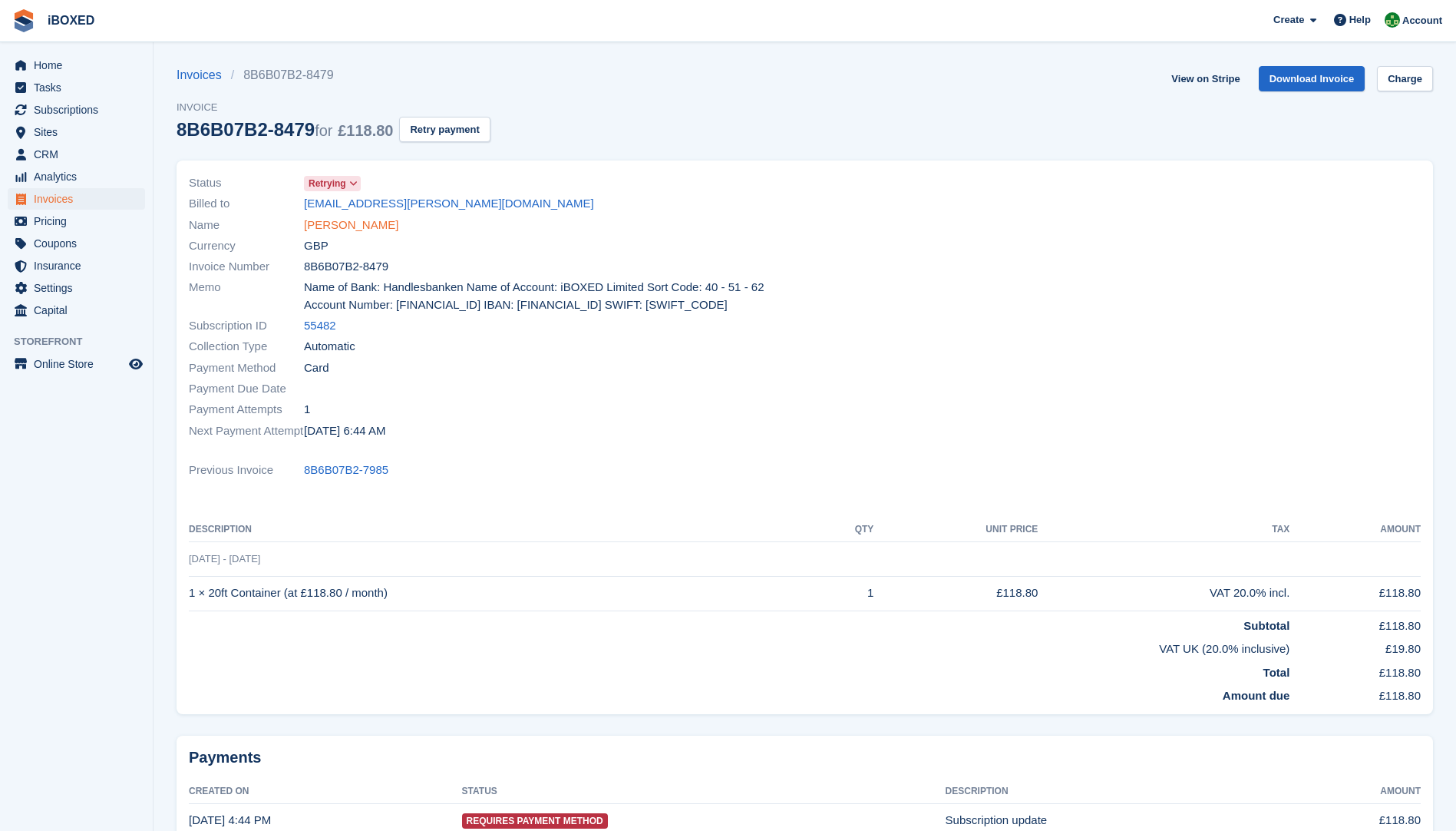
click at [346, 227] on link "Michelle Heward" at bounding box center [351, 225] width 94 height 18
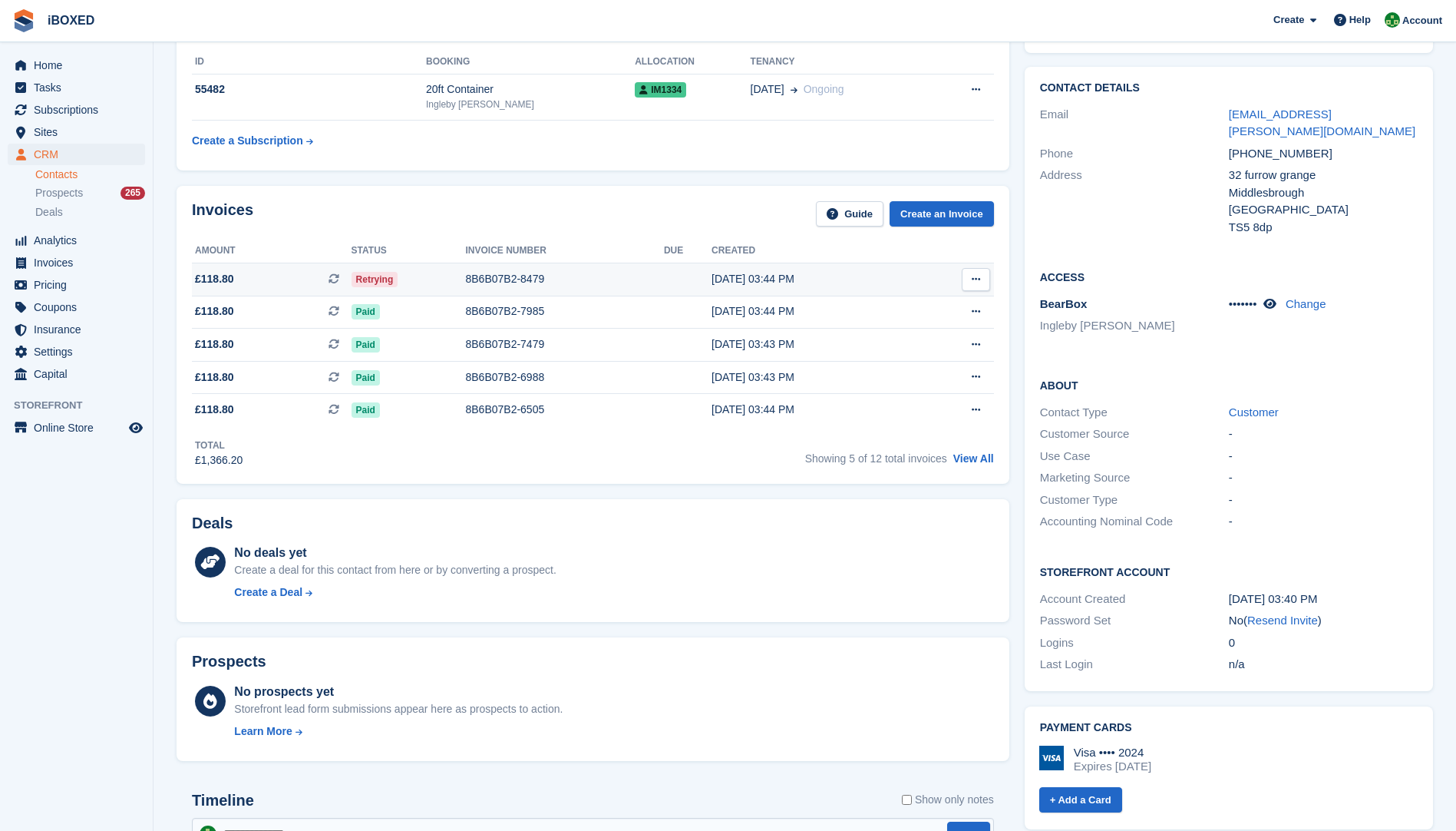
scroll to position [30, 0]
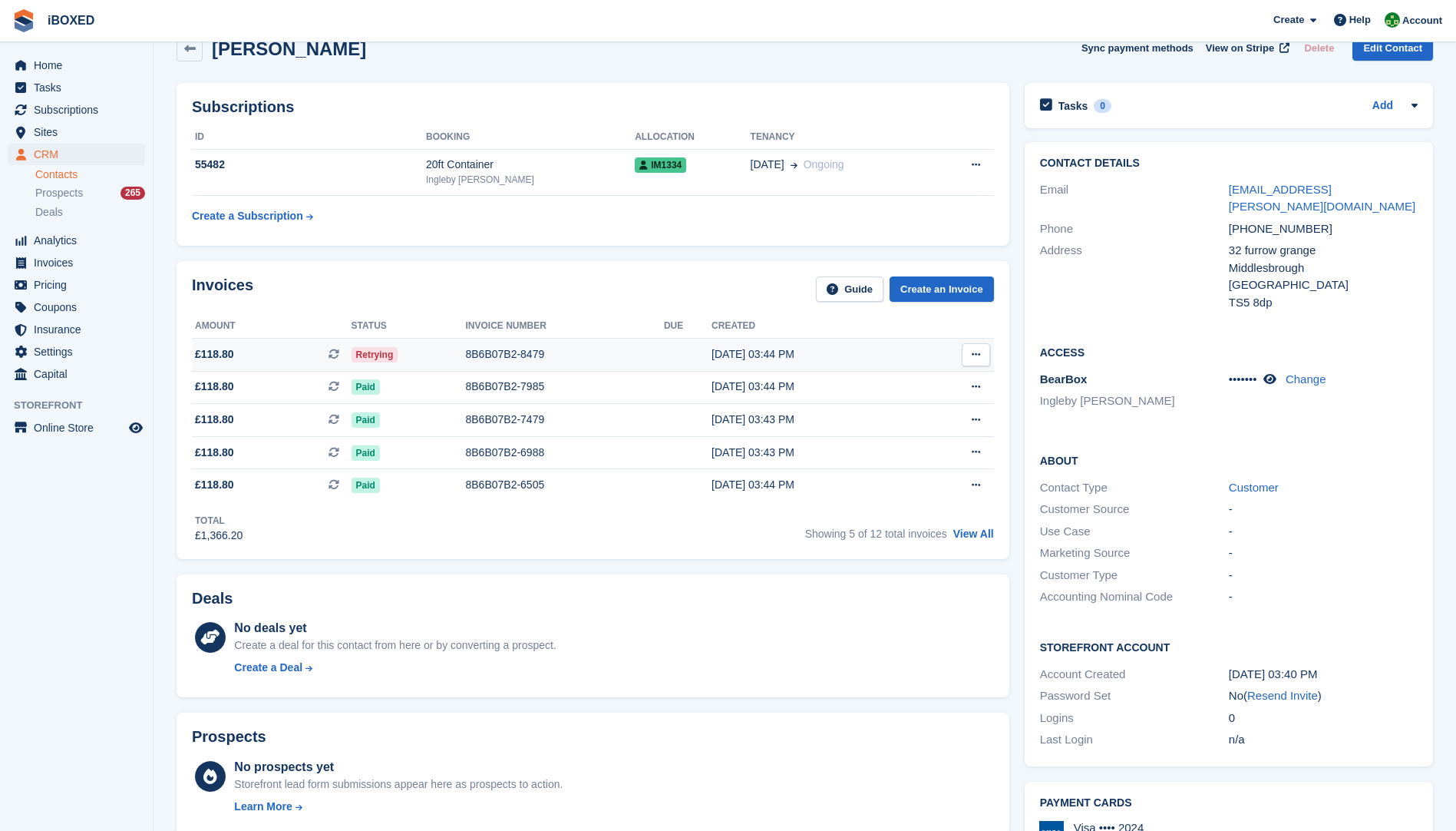
click at [490, 349] on div "8B6B07B2-8479" at bounding box center [564, 354] width 198 height 16
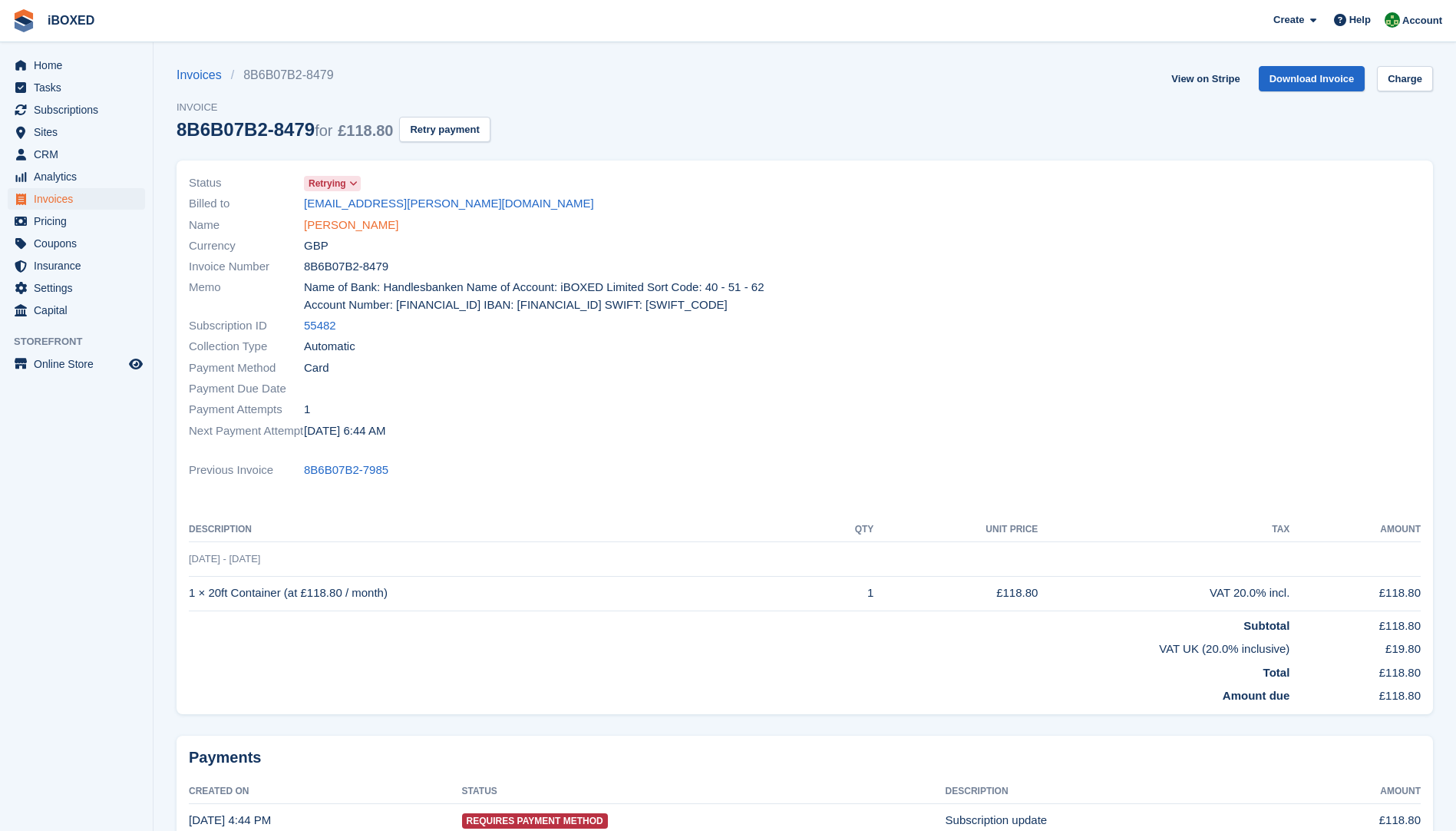
click at [363, 225] on link "[PERSON_NAME]" at bounding box center [351, 225] width 94 height 18
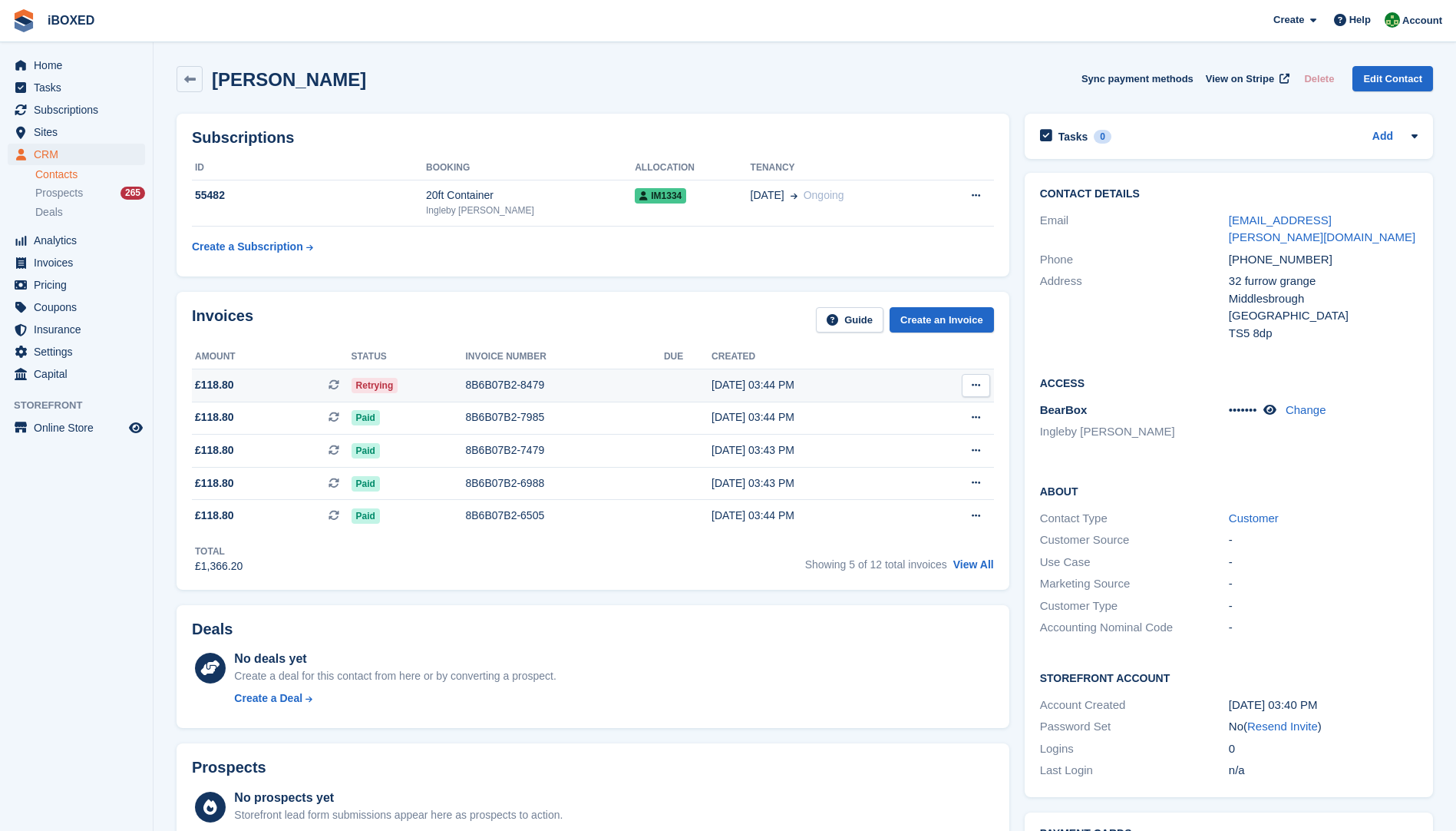
click at [503, 378] on div "8B6B07B2-8479" at bounding box center [564, 385] width 198 height 16
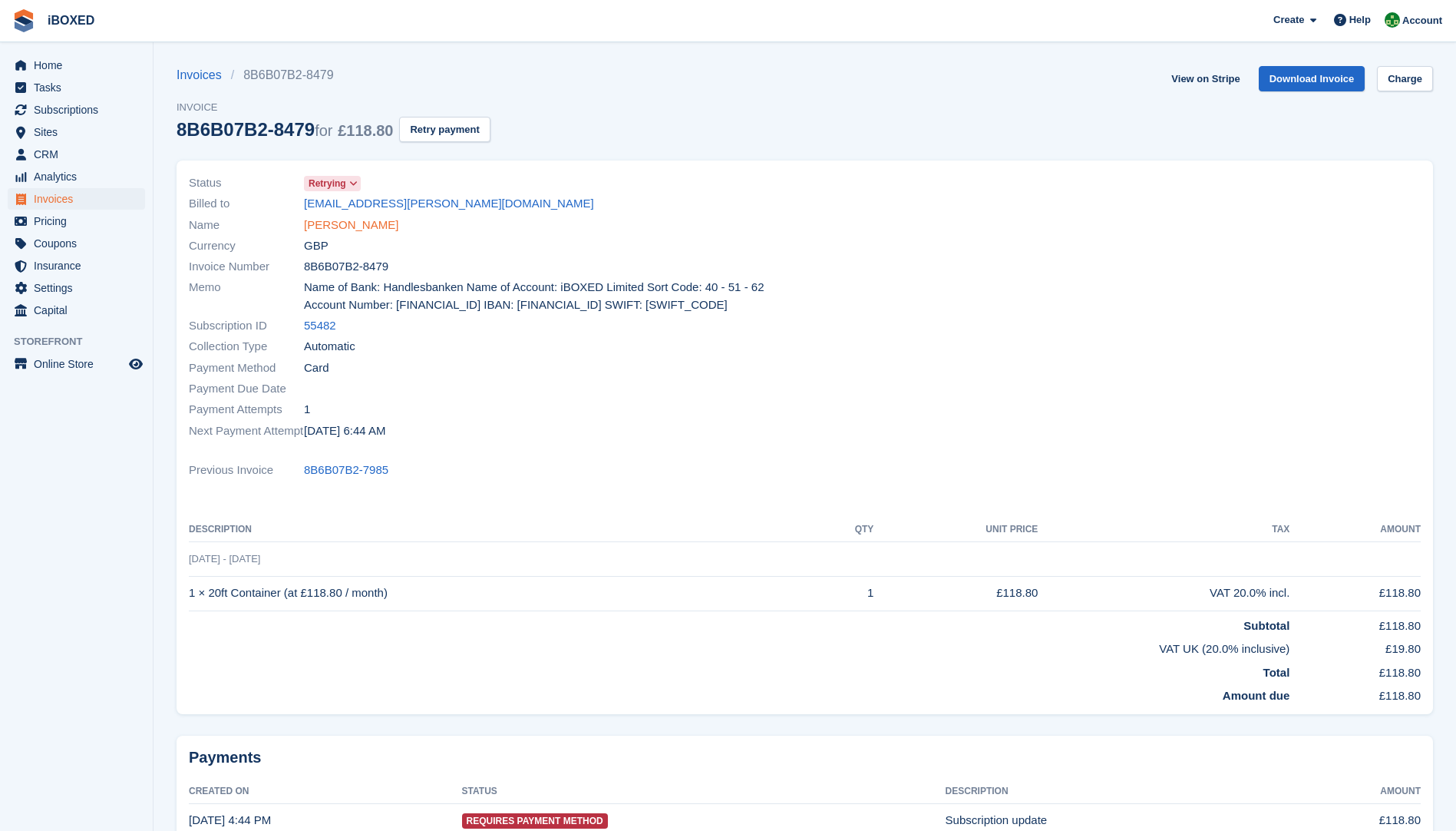
click at [383, 223] on link "[PERSON_NAME]" at bounding box center [351, 225] width 94 height 18
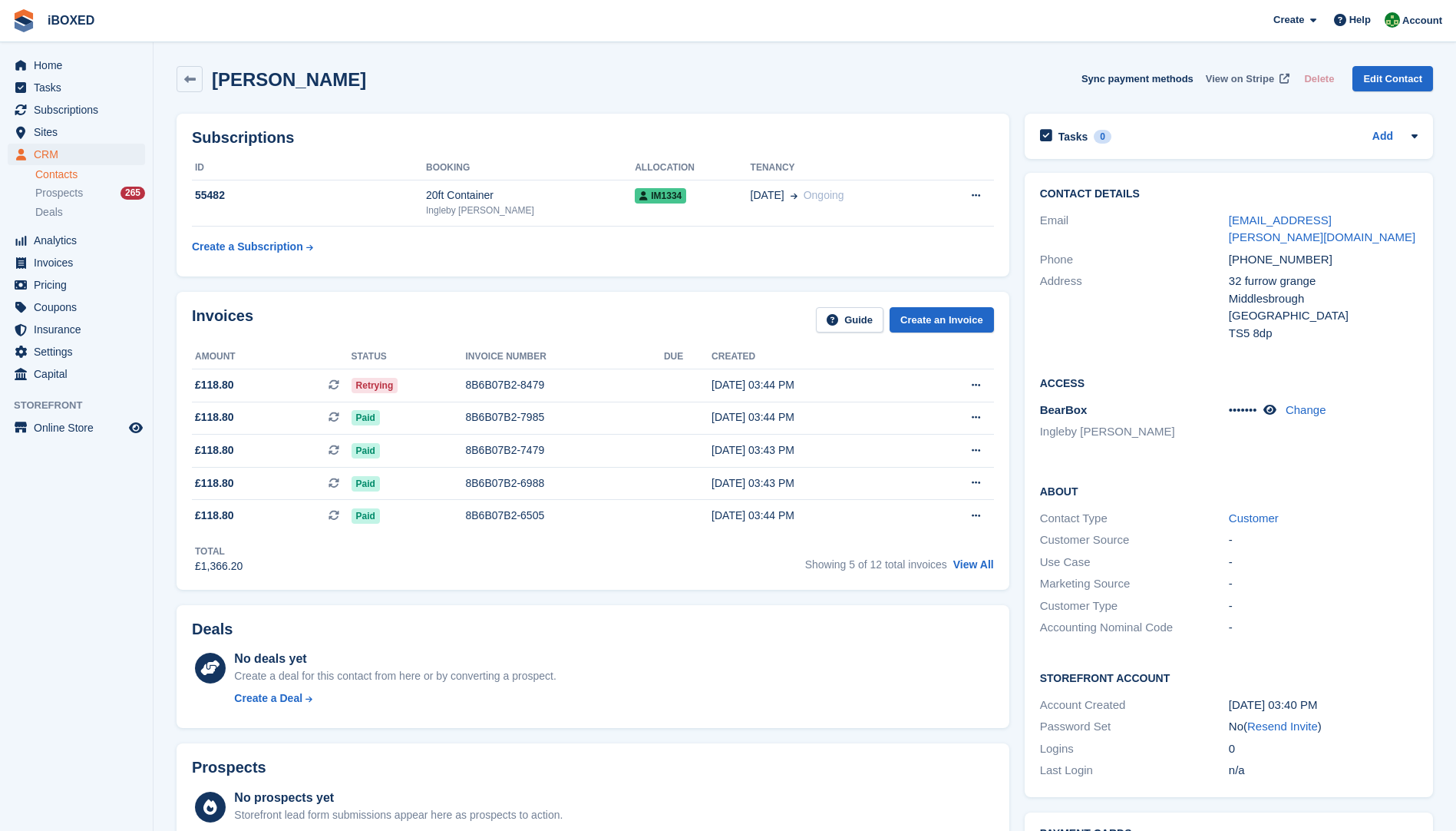
click at [1237, 78] on span "View on Stripe" at bounding box center [1240, 79] width 69 height 16
click at [480, 372] on td "8B6B07B2-8479" at bounding box center [564, 385] width 198 height 33
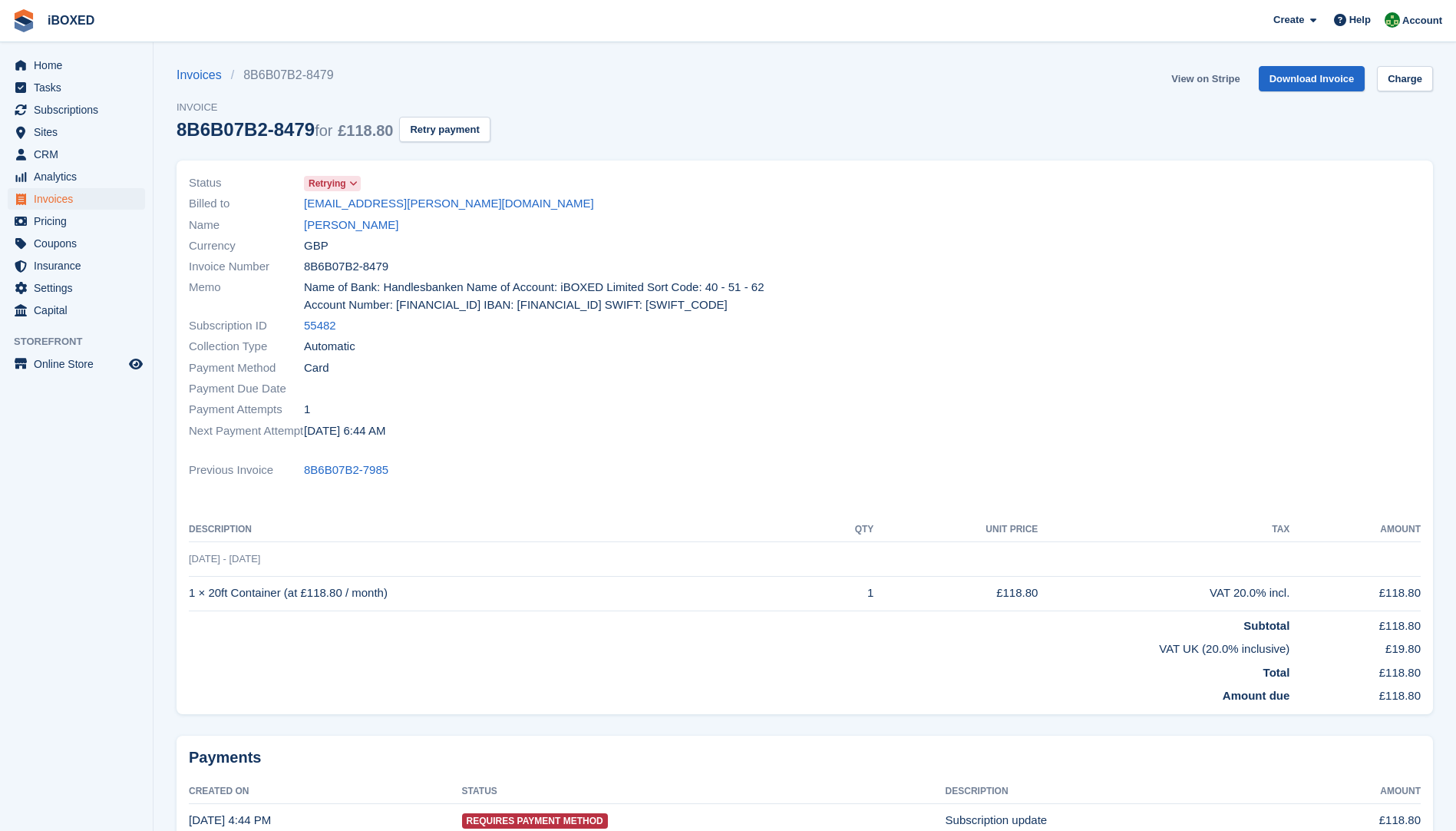
click at [1209, 81] on link "View on Stripe" at bounding box center [1205, 78] width 80 height 25
click at [346, 215] on div "Name Michelle Heward" at bounding box center [493, 224] width 607 height 21
click at [347, 225] on link "[PERSON_NAME]" at bounding box center [351, 225] width 94 height 18
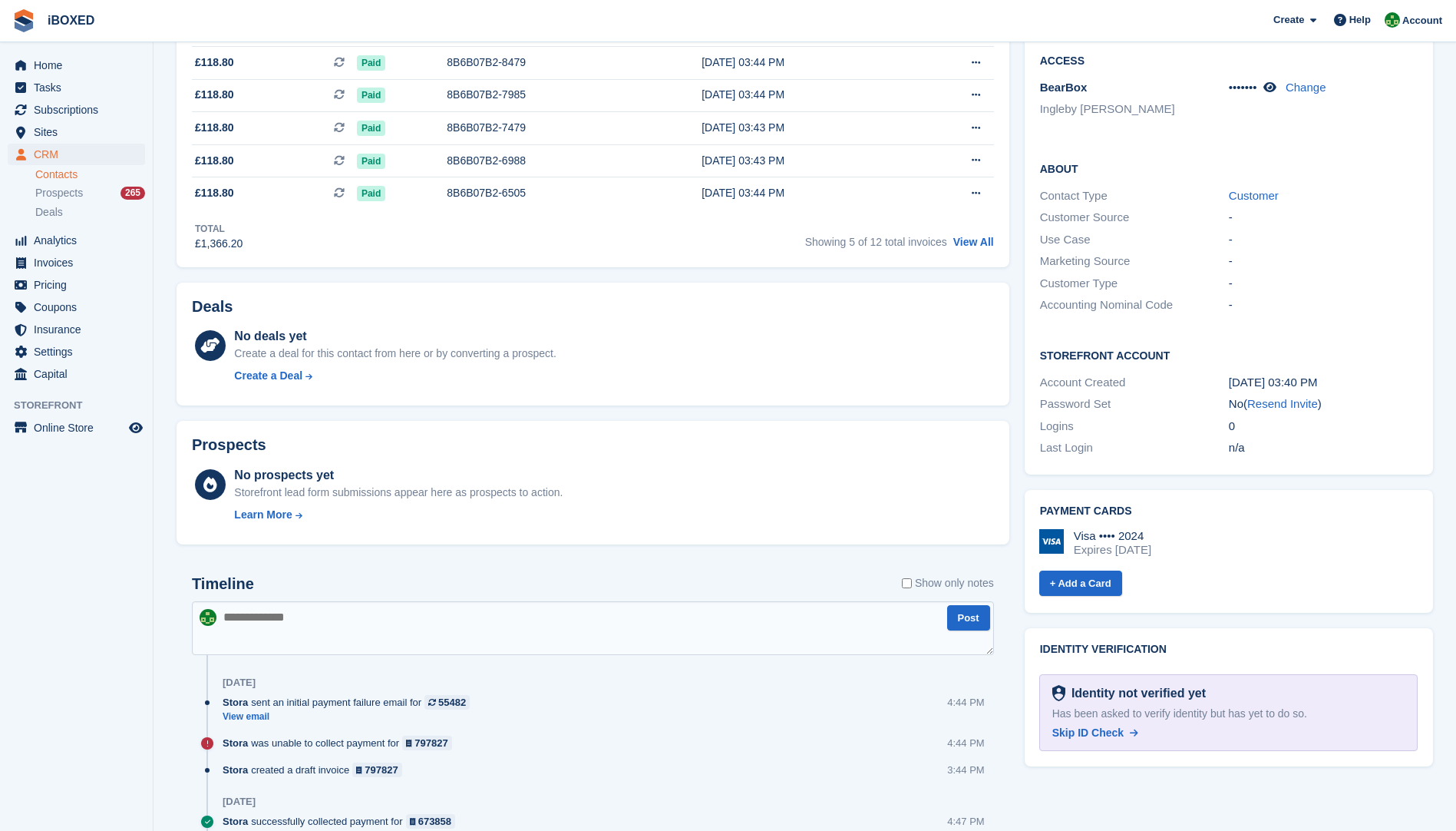
scroll to position [415, 0]
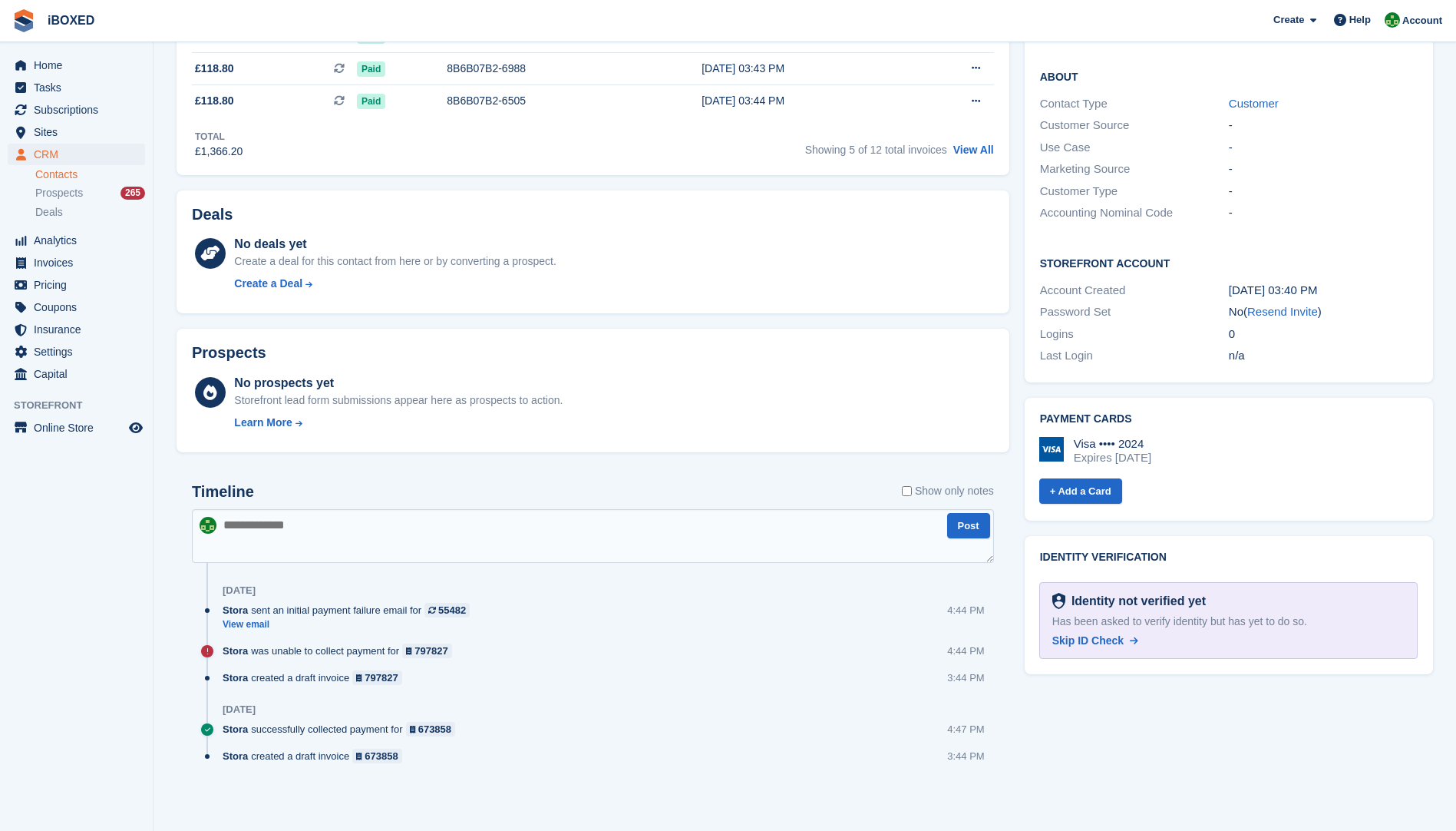
click at [303, 527] on textarea at bounding box center [593, 535] width 802 height 54
type textarea "**********"
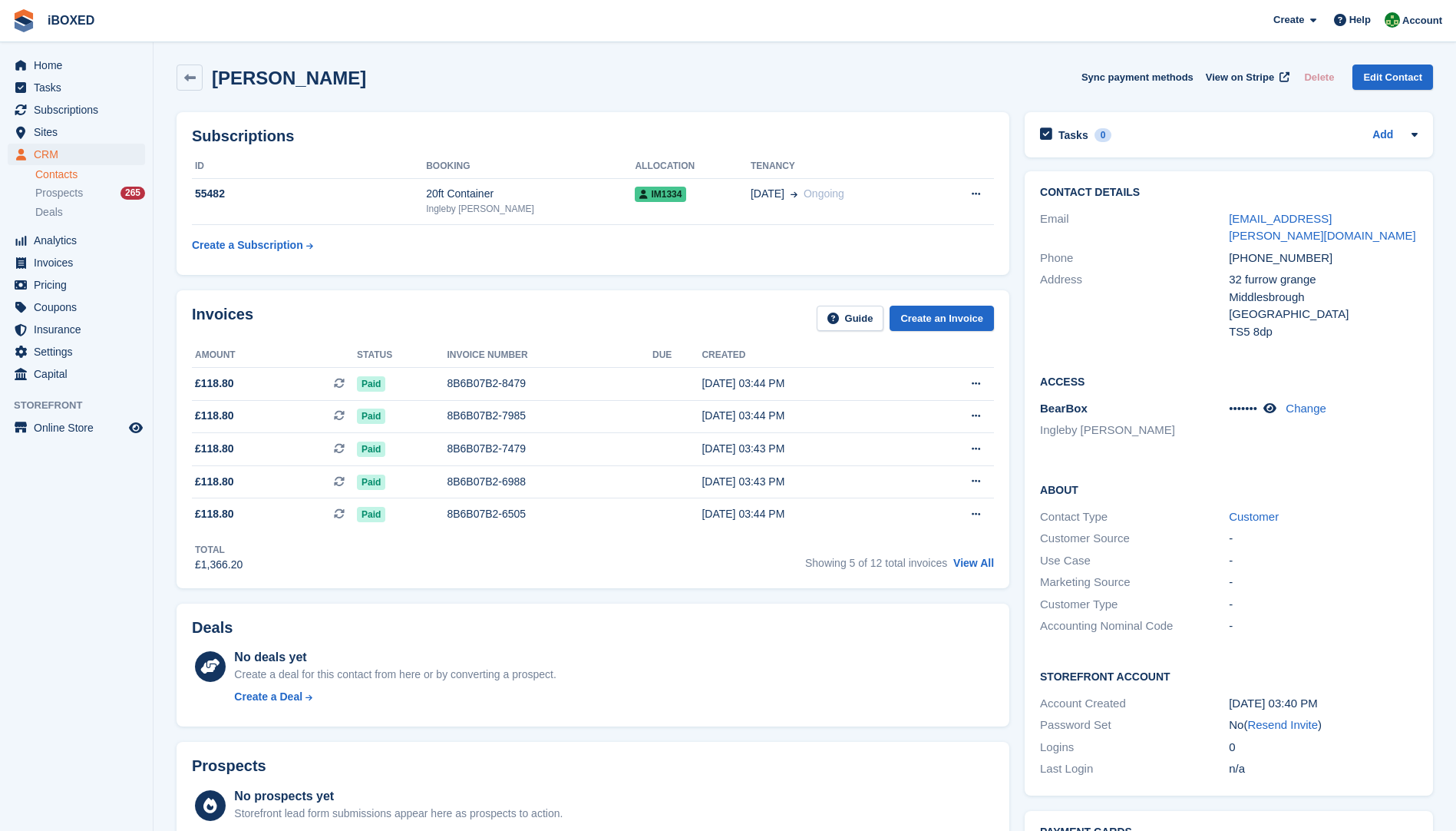
scroll to position [0, 0]
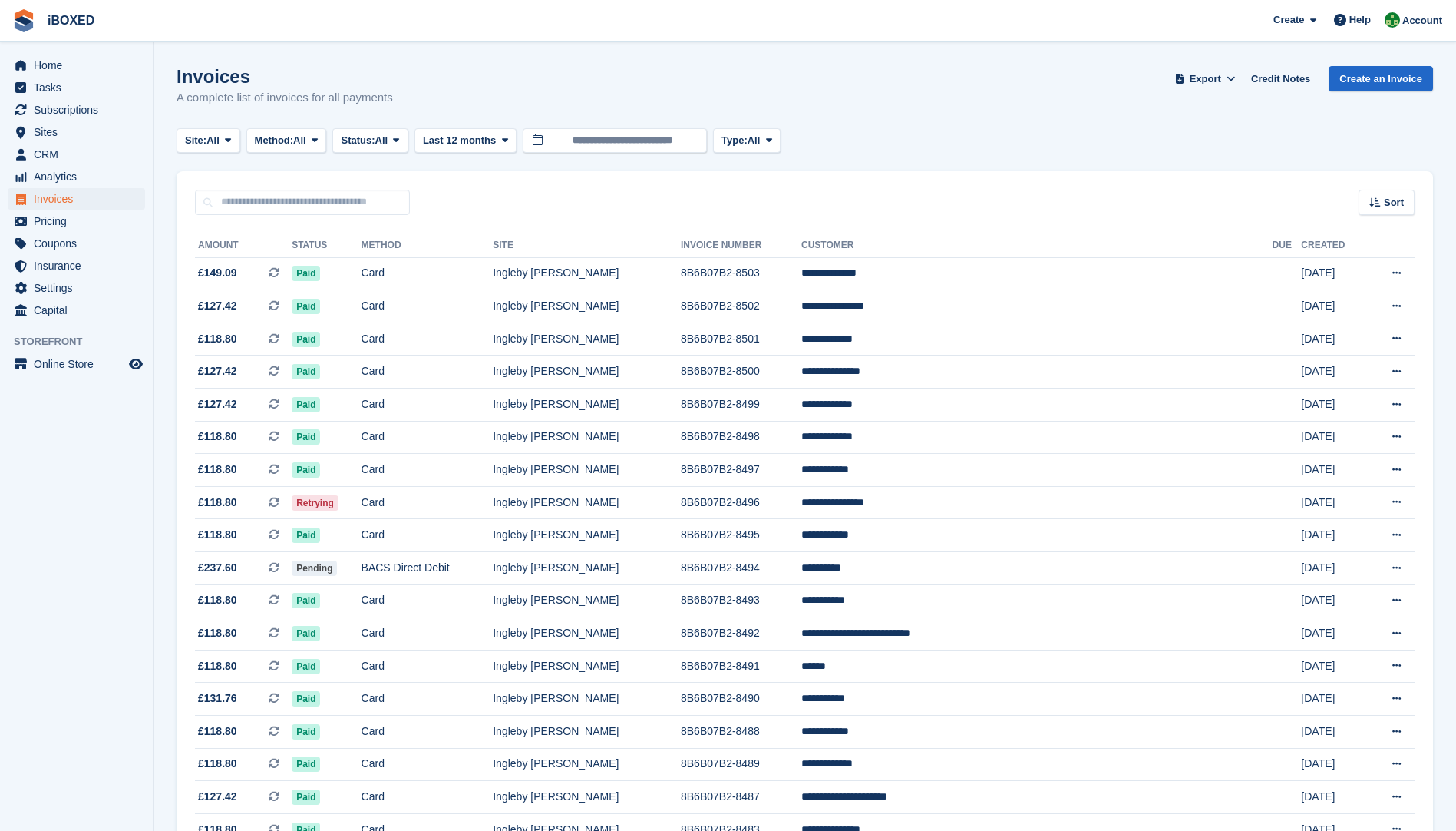
scroll to position [461, 0]
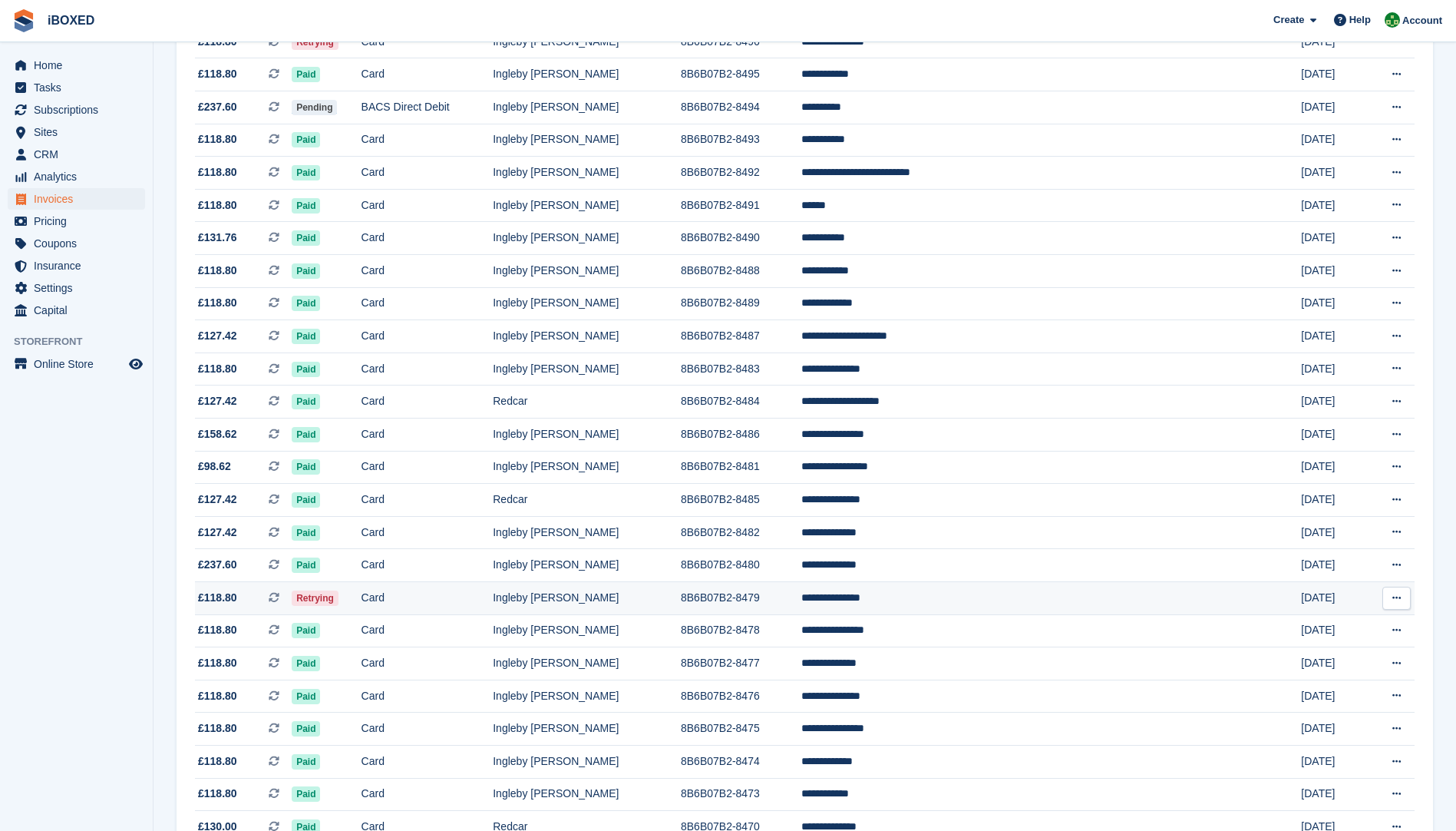
click at [478, 605] on td "Card" at bounding box center [427, 598] width 132 height 33
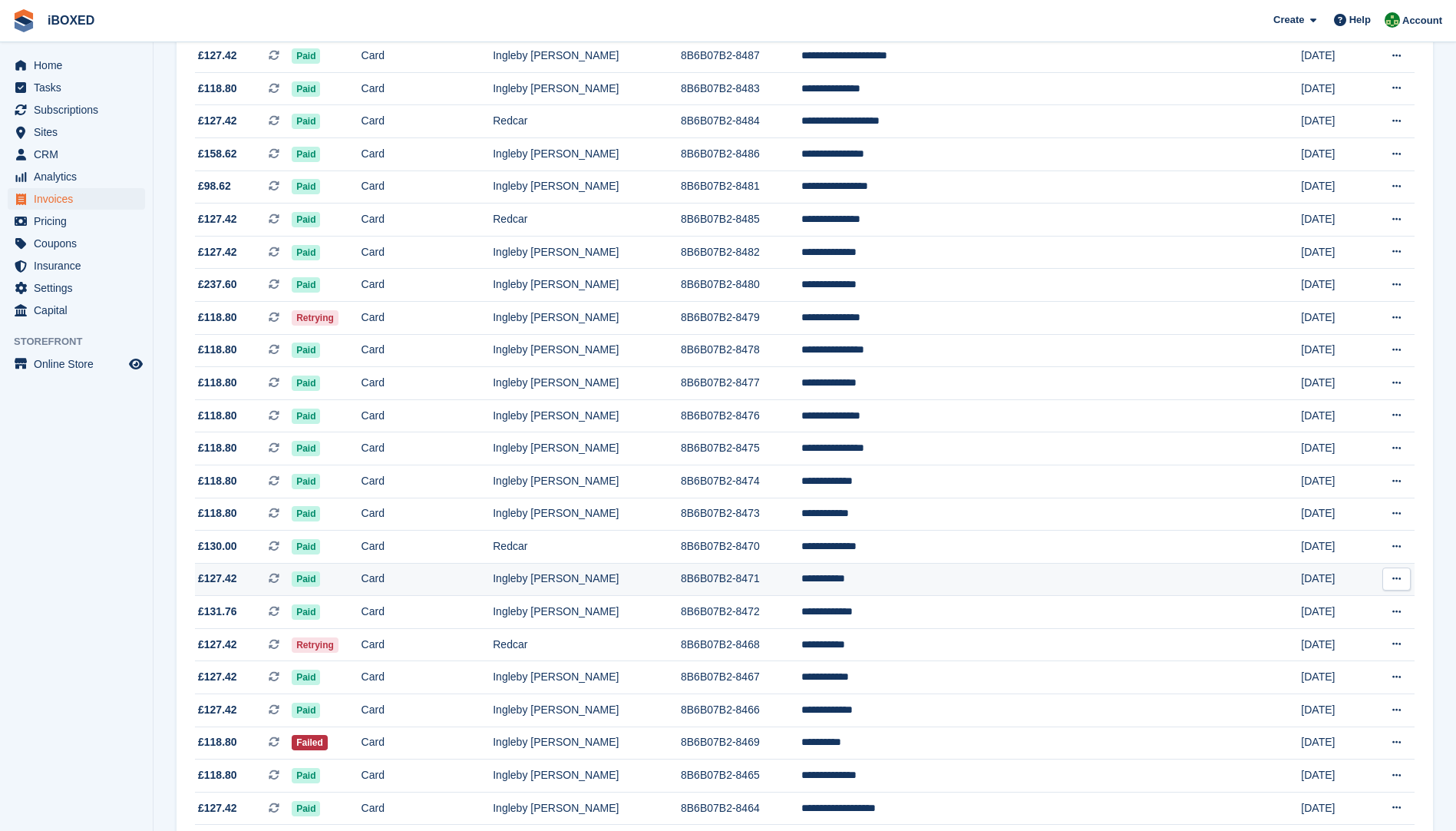
scroll to position [767, 0]
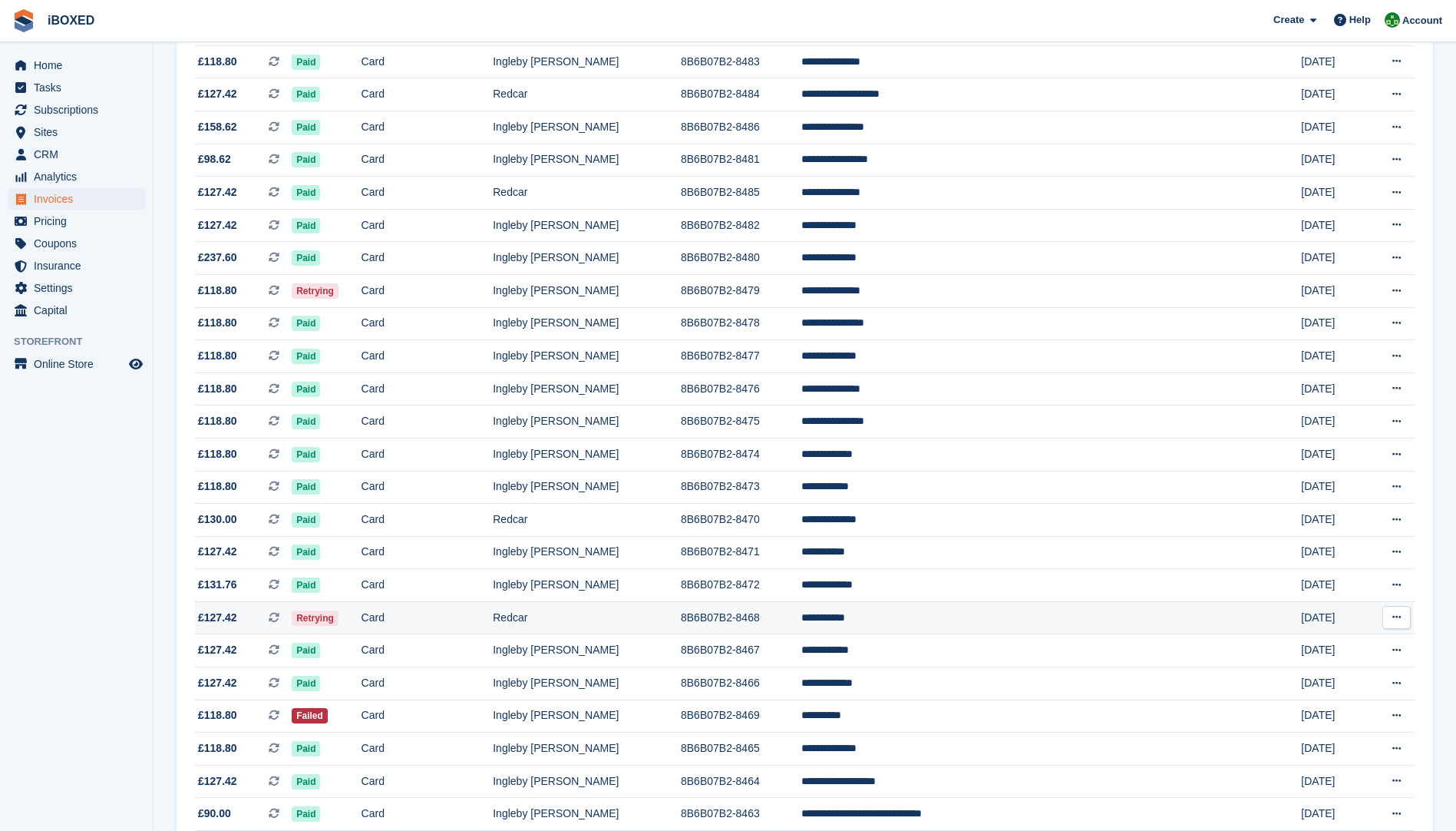
click at [494, 614] on td "Card" at bounding box center [427, 617] width 132 height 33
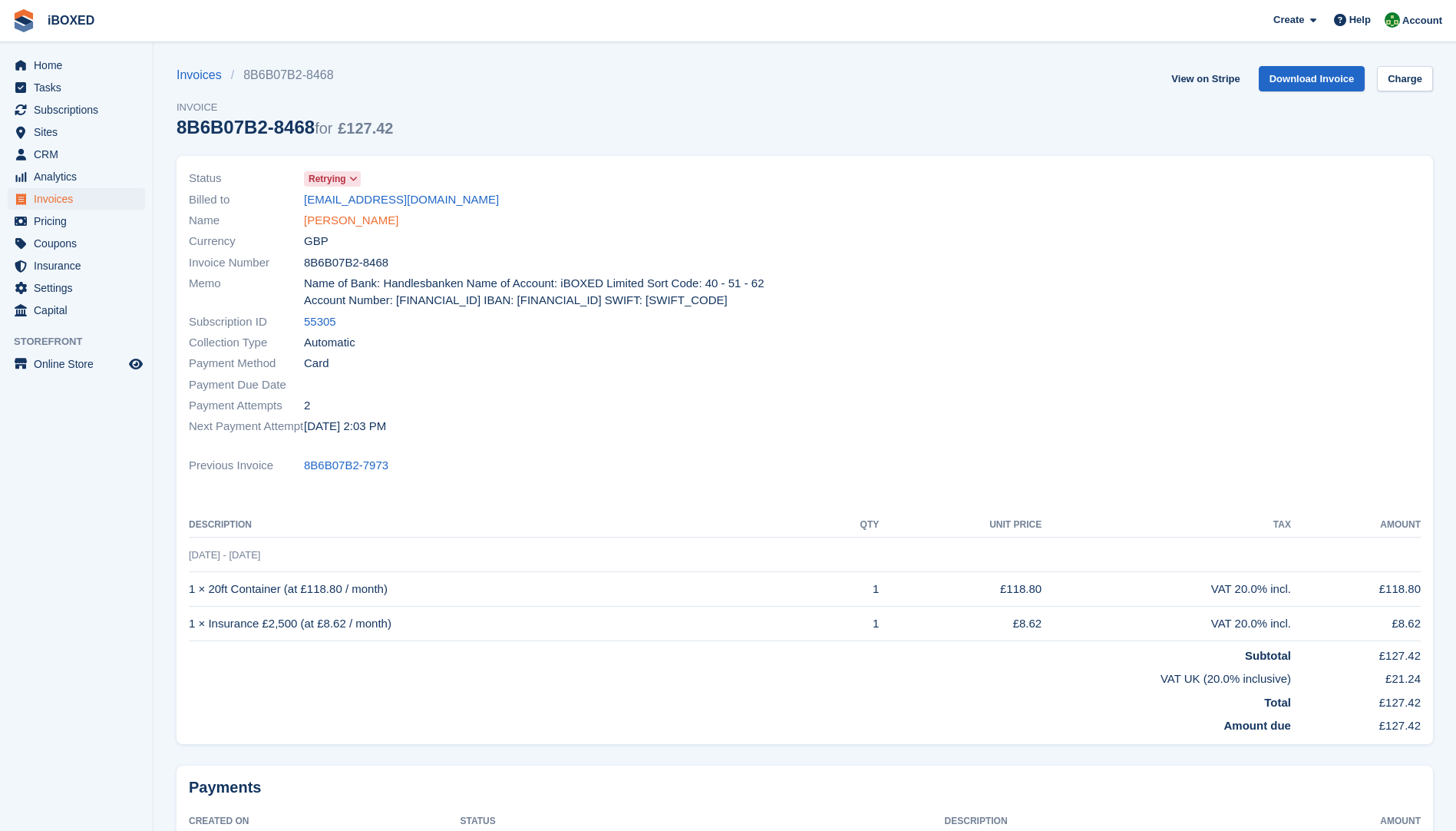
click at [333, 224] on link "[PERSON_NAME]" at bounding box center [351, 220] width 94 height 18
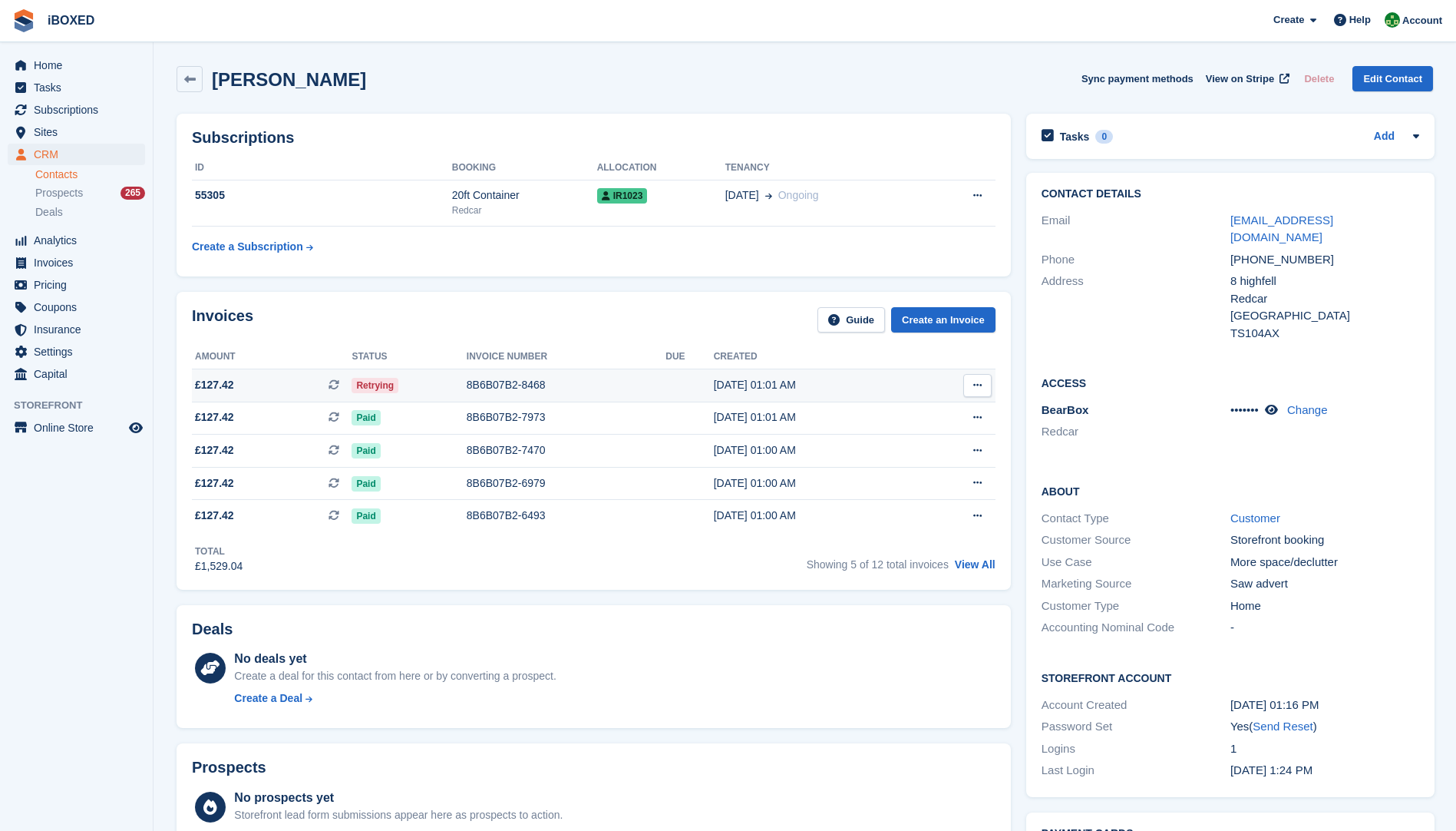
click at [494, 381] on div "8B6B07B2-8468" at bounding box center [565, 385] width 199 height 16
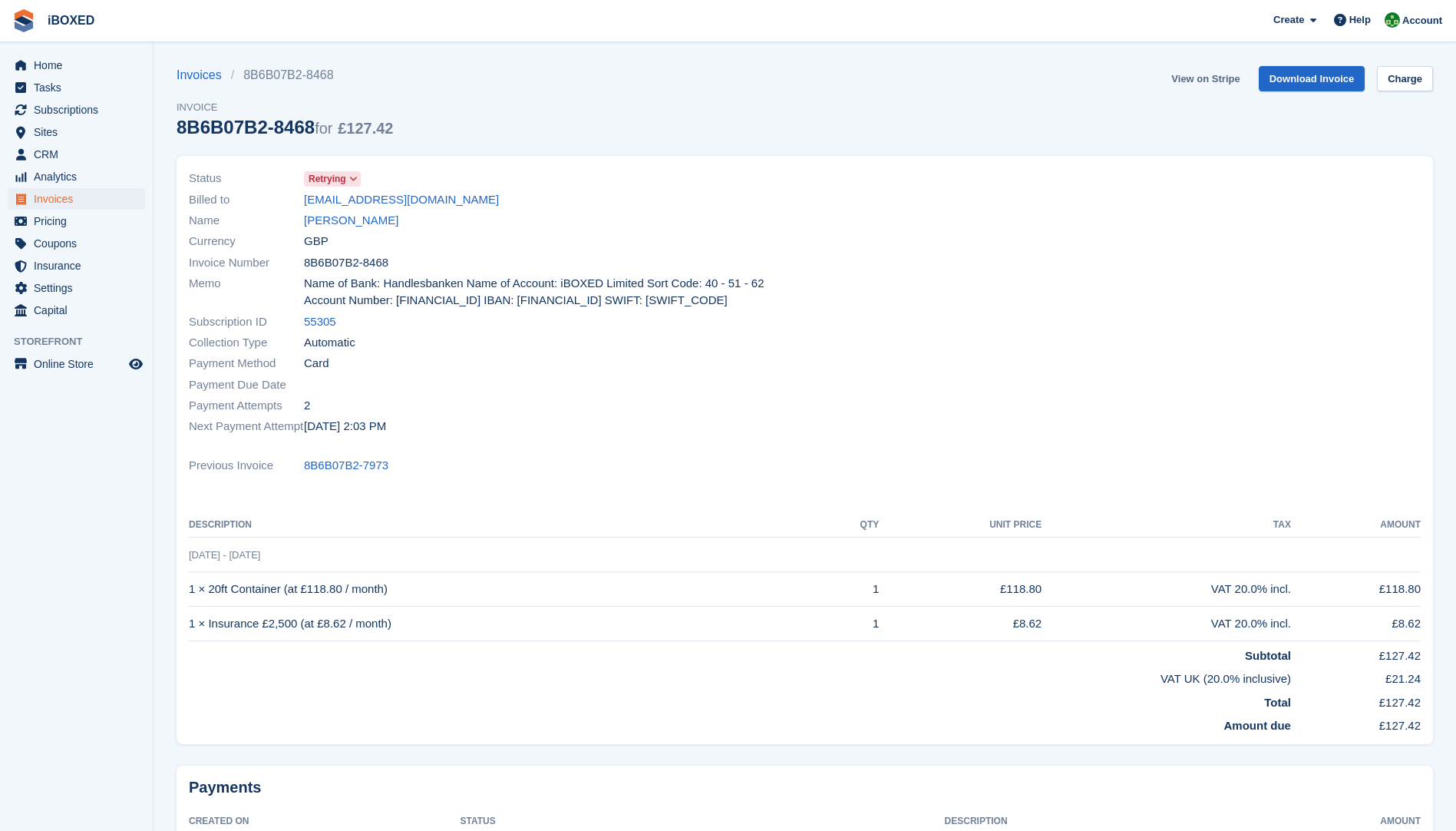
click at [1220, 79] on link "View on Stripe" at bounding box center [1205, 78] width 80 height 25
click at [51, 67] on span "Home" at bounding box center [79, 66] width 92 height 22
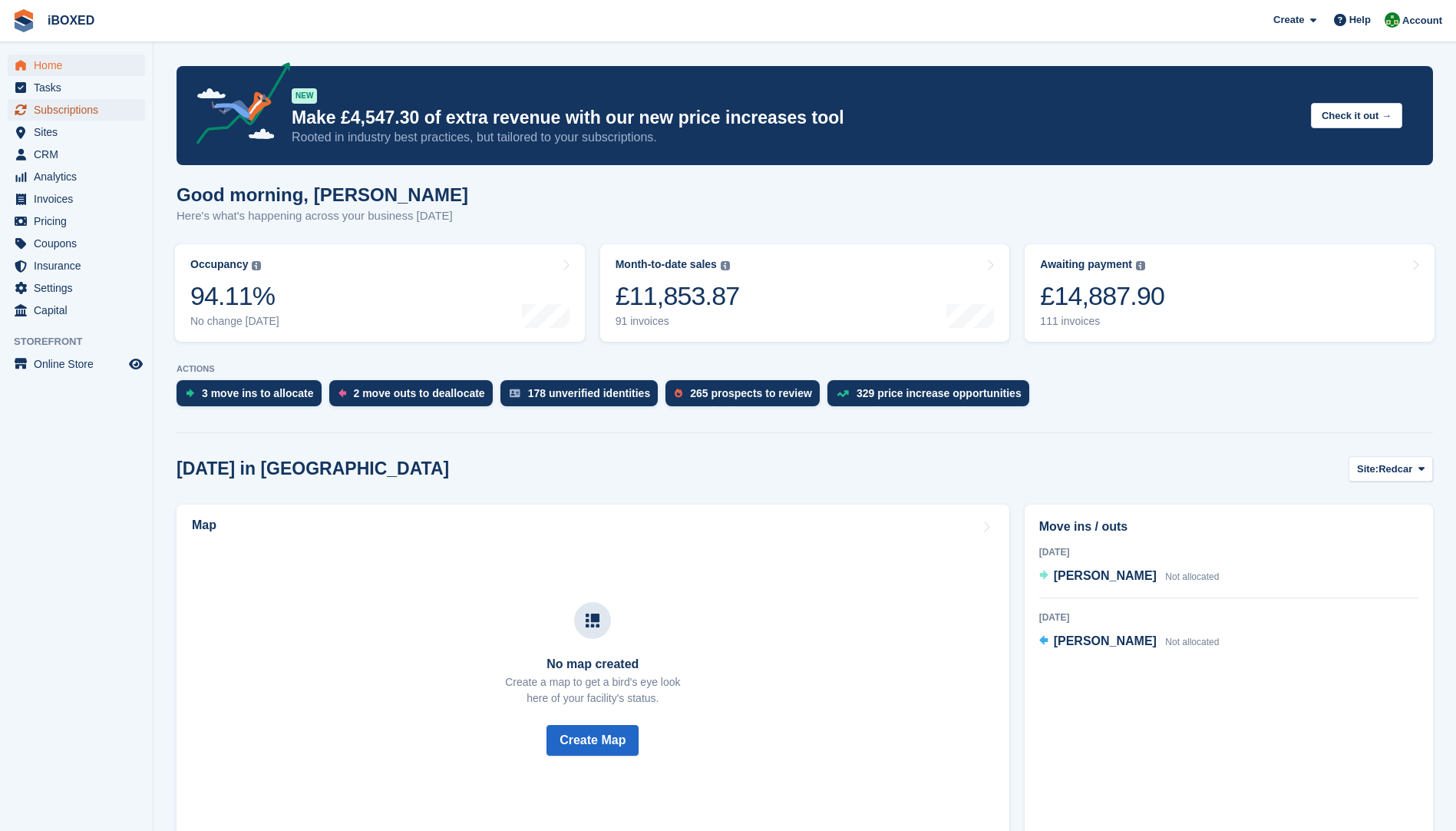
click at [55, 105] on span "Subscriptions" at bounding box center [79, 110] width 92 height 22
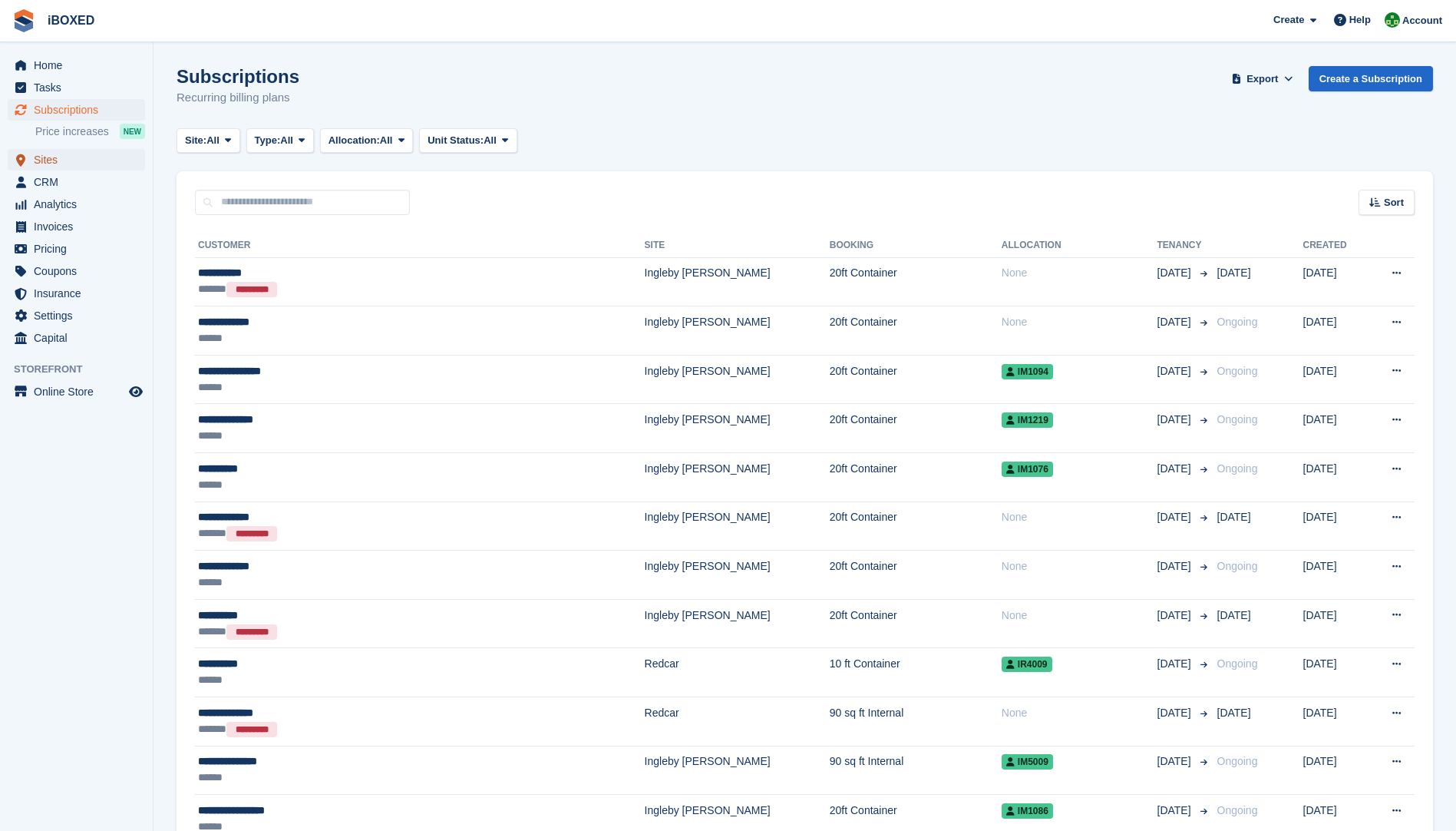
click at [50, 166] on span "Sites" at bounding box center [79, 160] width 92 height 22
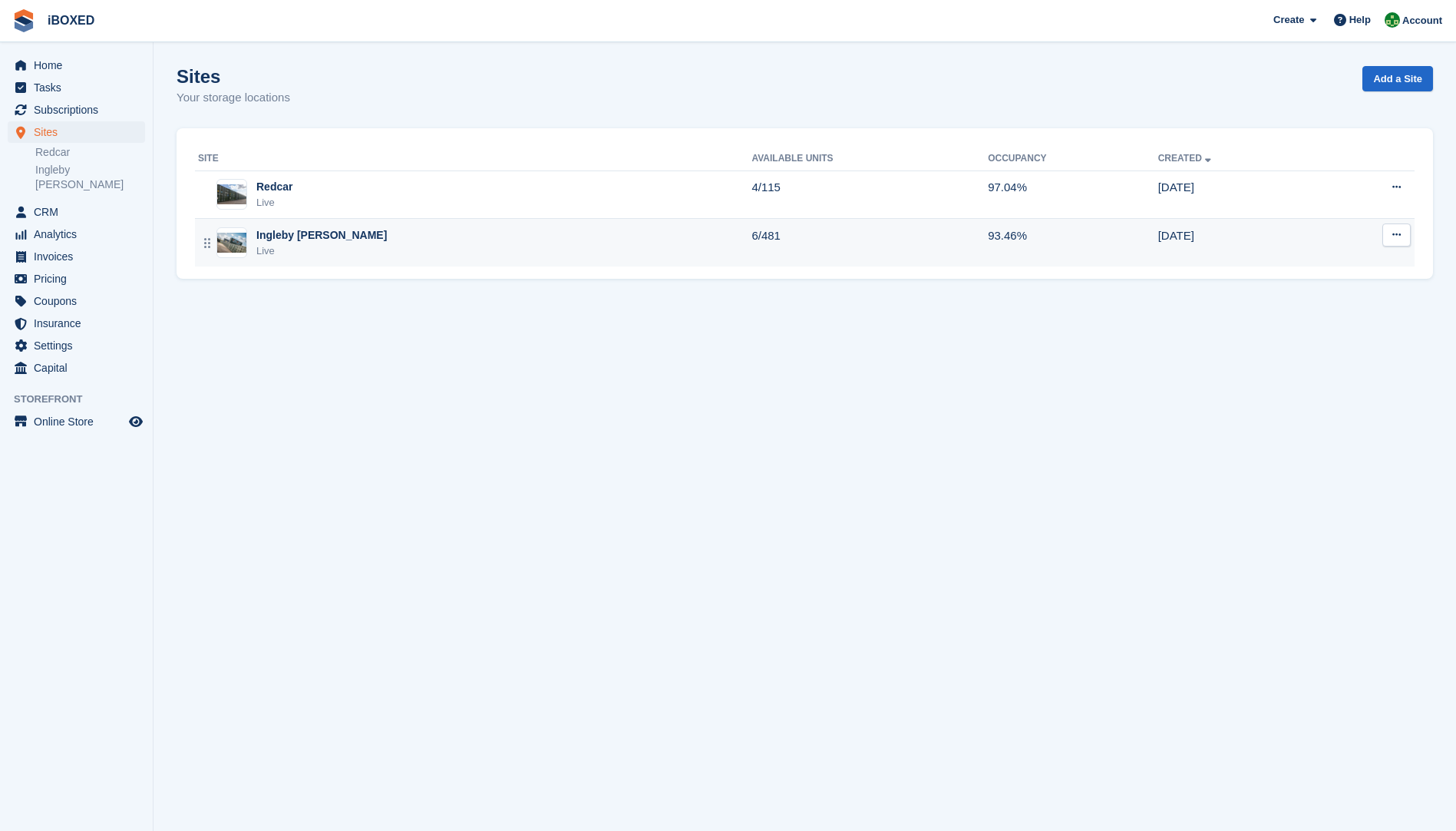
click at [246, 239] on img at bounding box center [232, 242] width 29 height 20
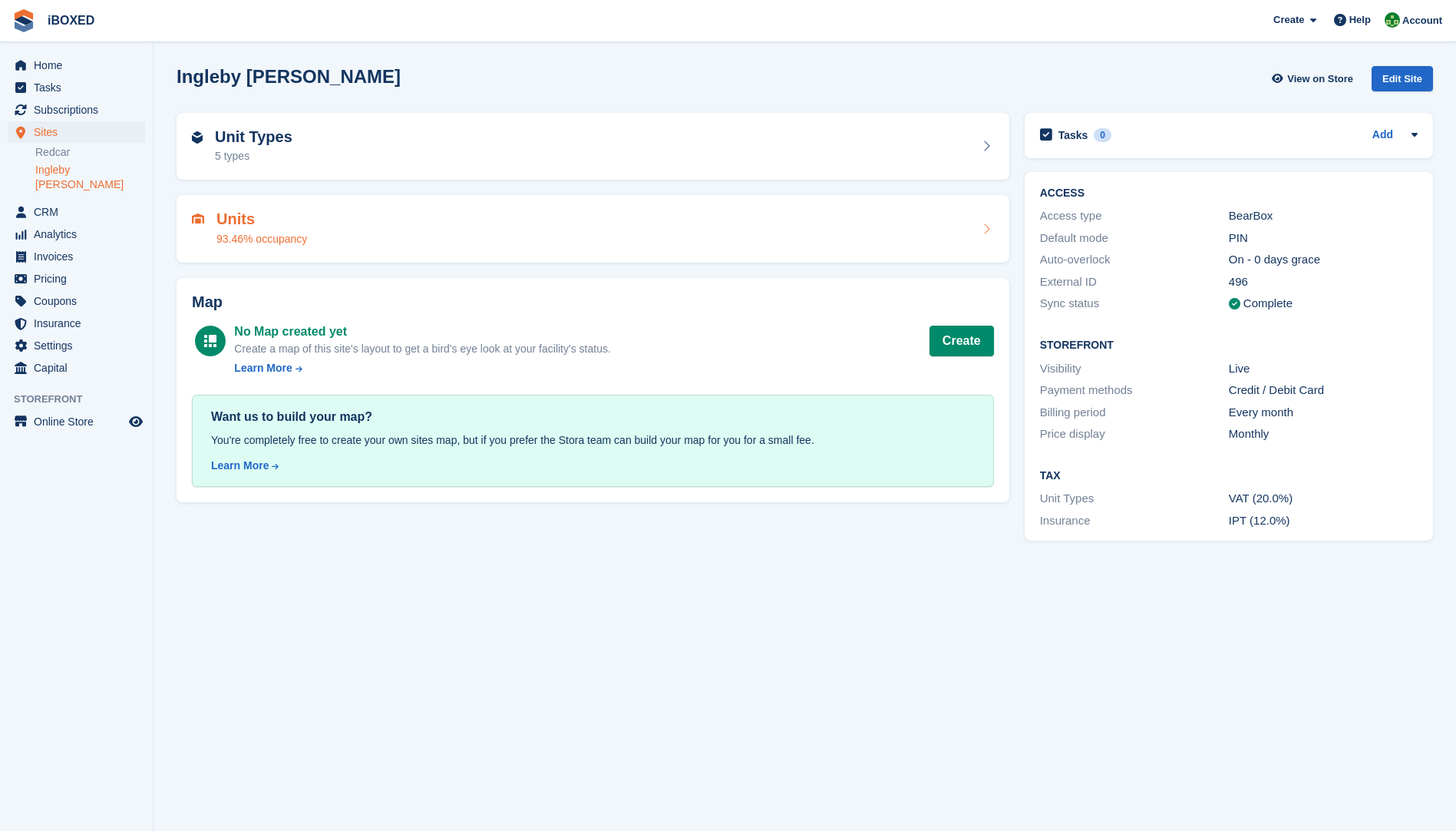
click at [256, 221] on h2 "Units" at bounding box center [262, 220] width 90 height 18
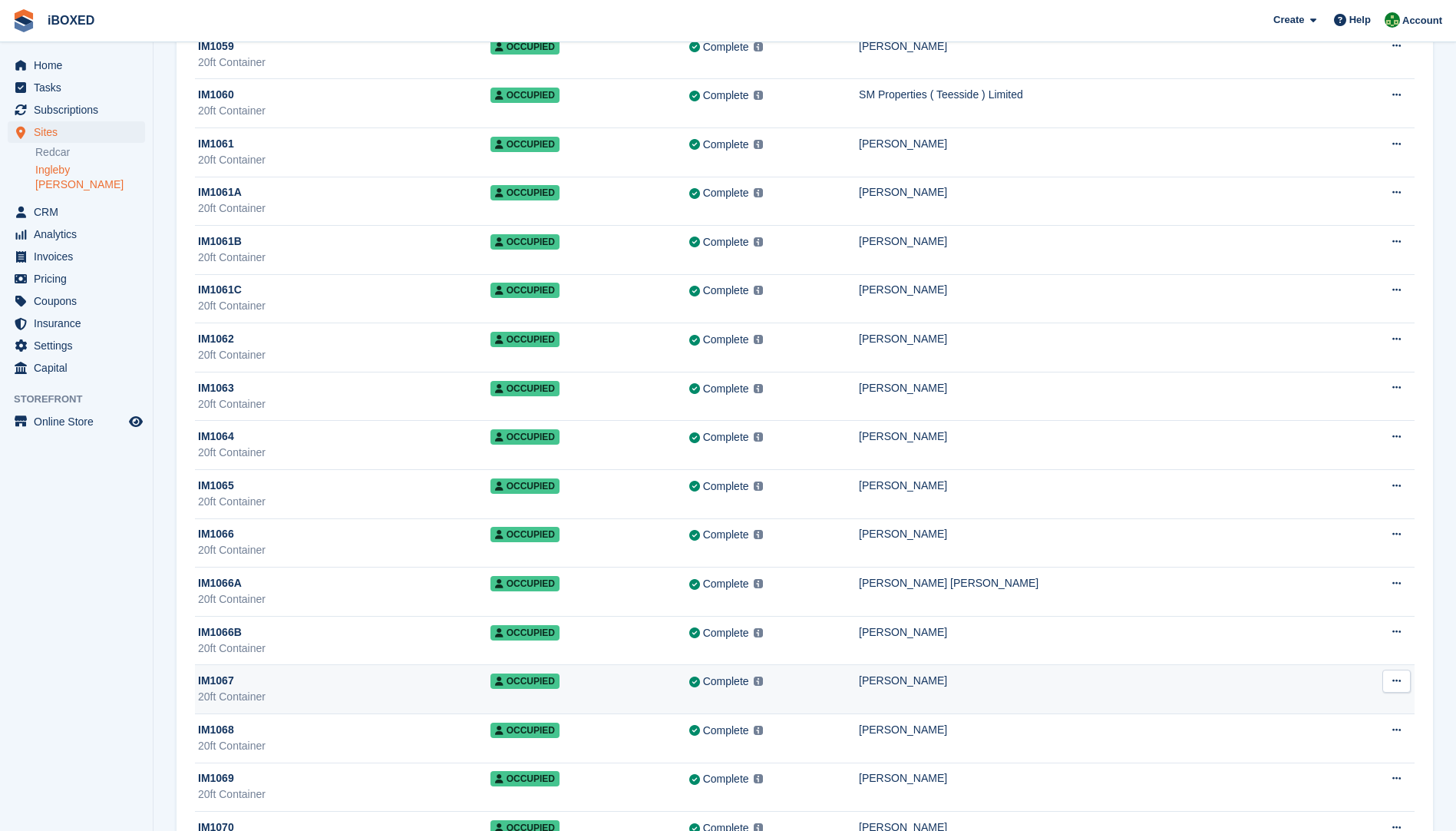
scroll to position [3070, 0]
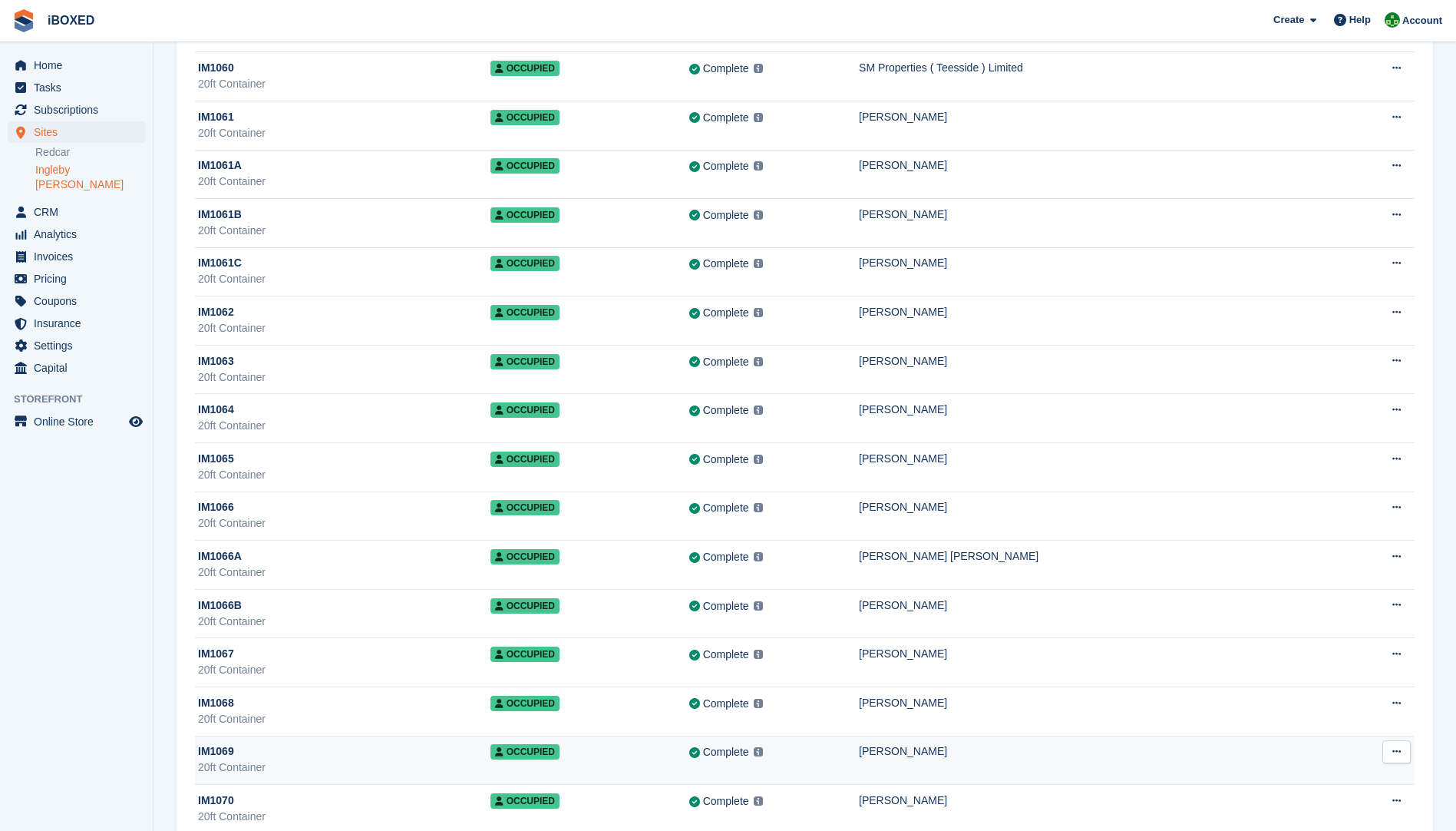
click at [307, 764] on div "20ft Container" at bounding box center [344, 767] width 292 height 16
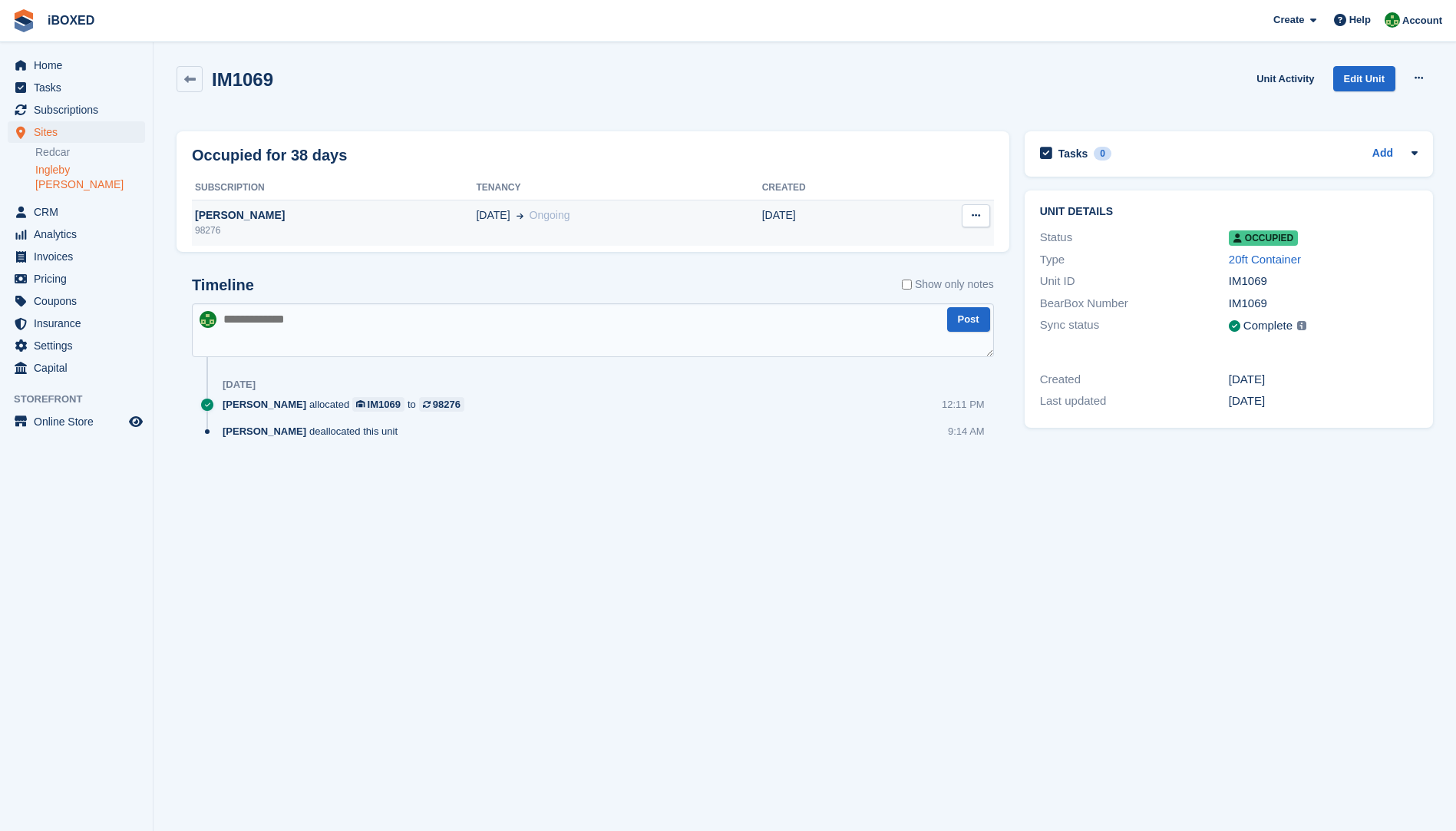
click at [476, 212] on span "[DATE]" at bounding box center [493, 215] width 33 height 16
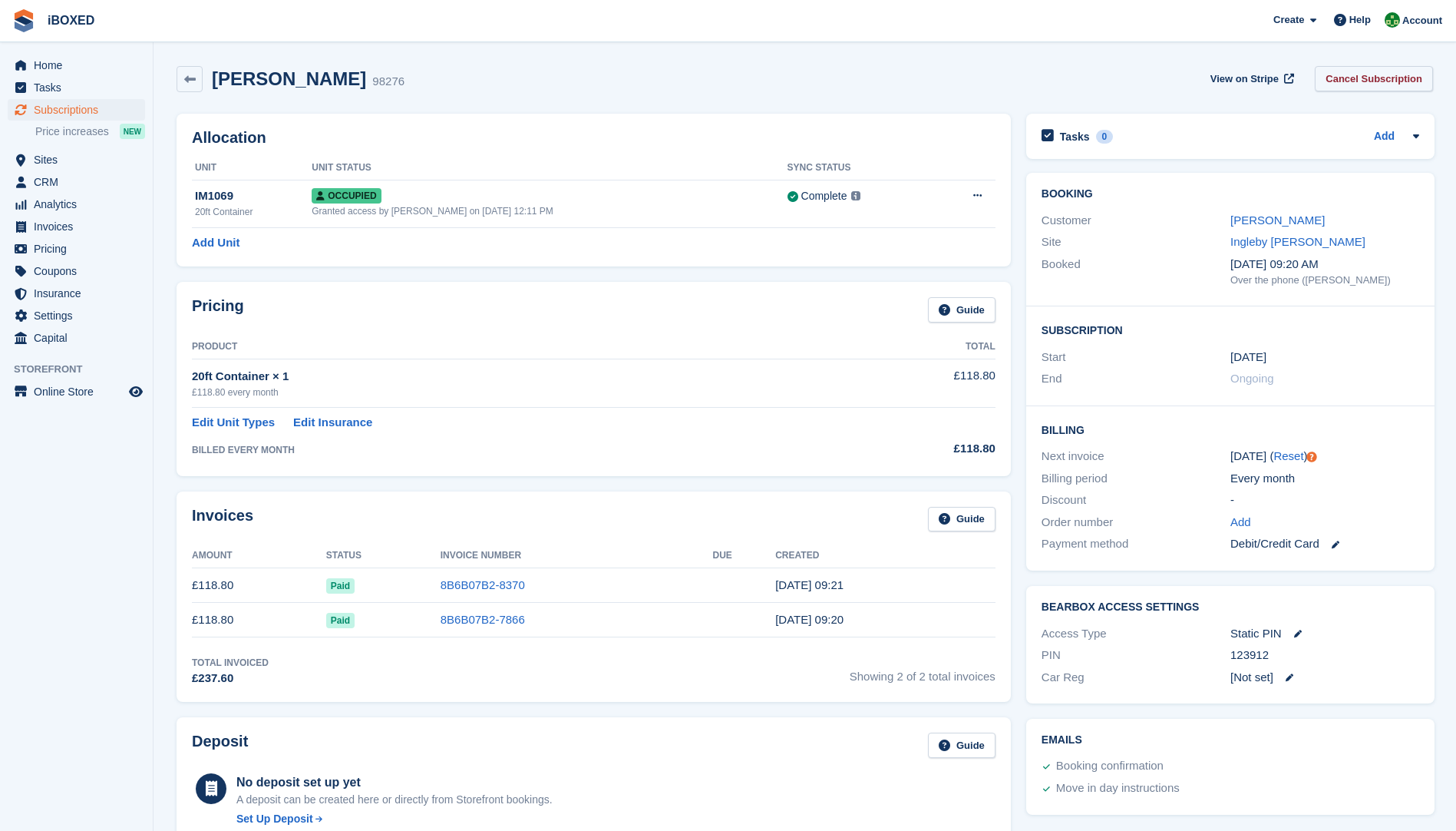
click at [1368, 77] on link "Cancel Subscription" at bounding box center [1374, 78] width 119 height 25
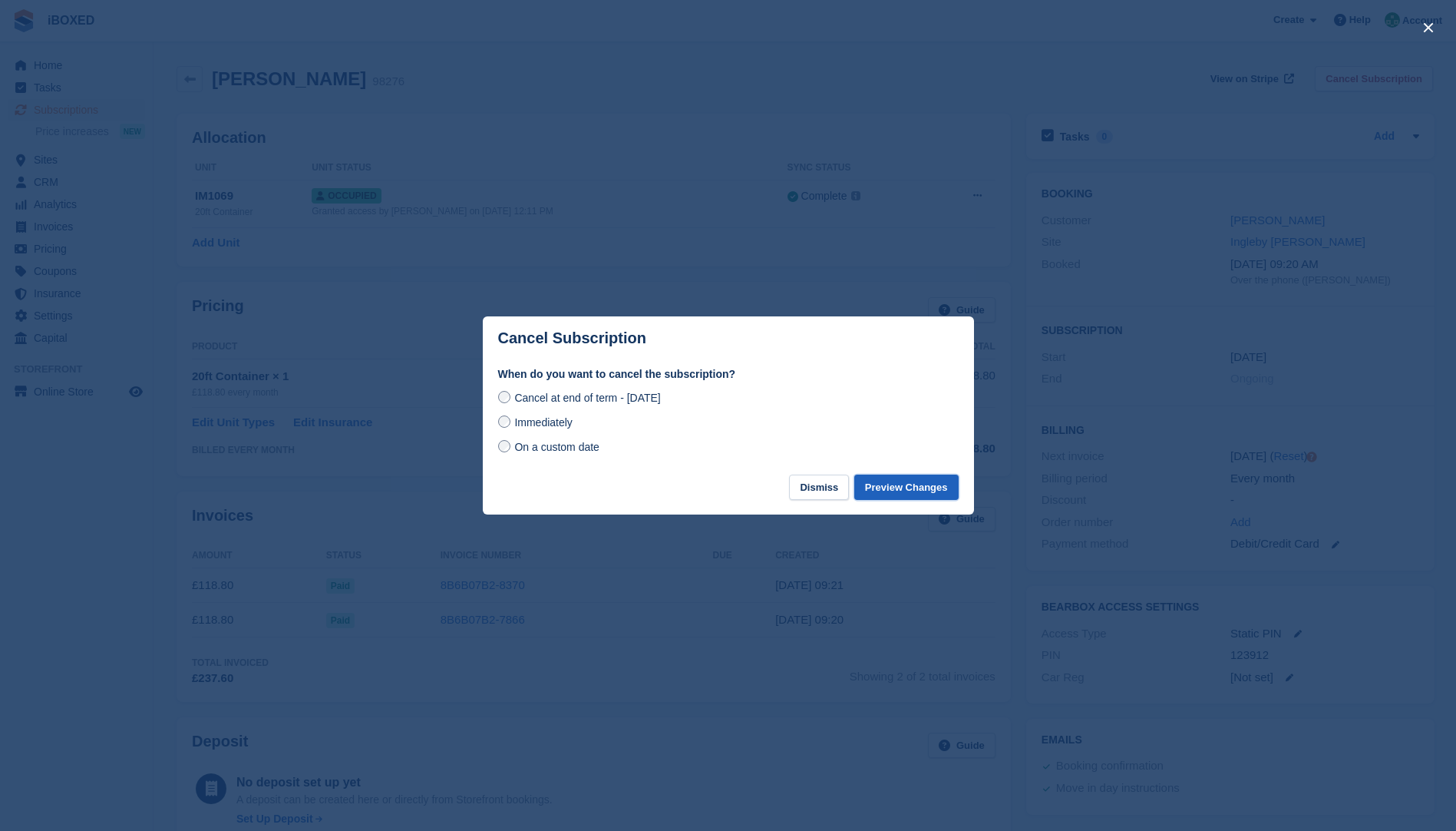
click at [907, 485] on button "Preview Changes" at bounding box center [906, 487] width 105 height 25
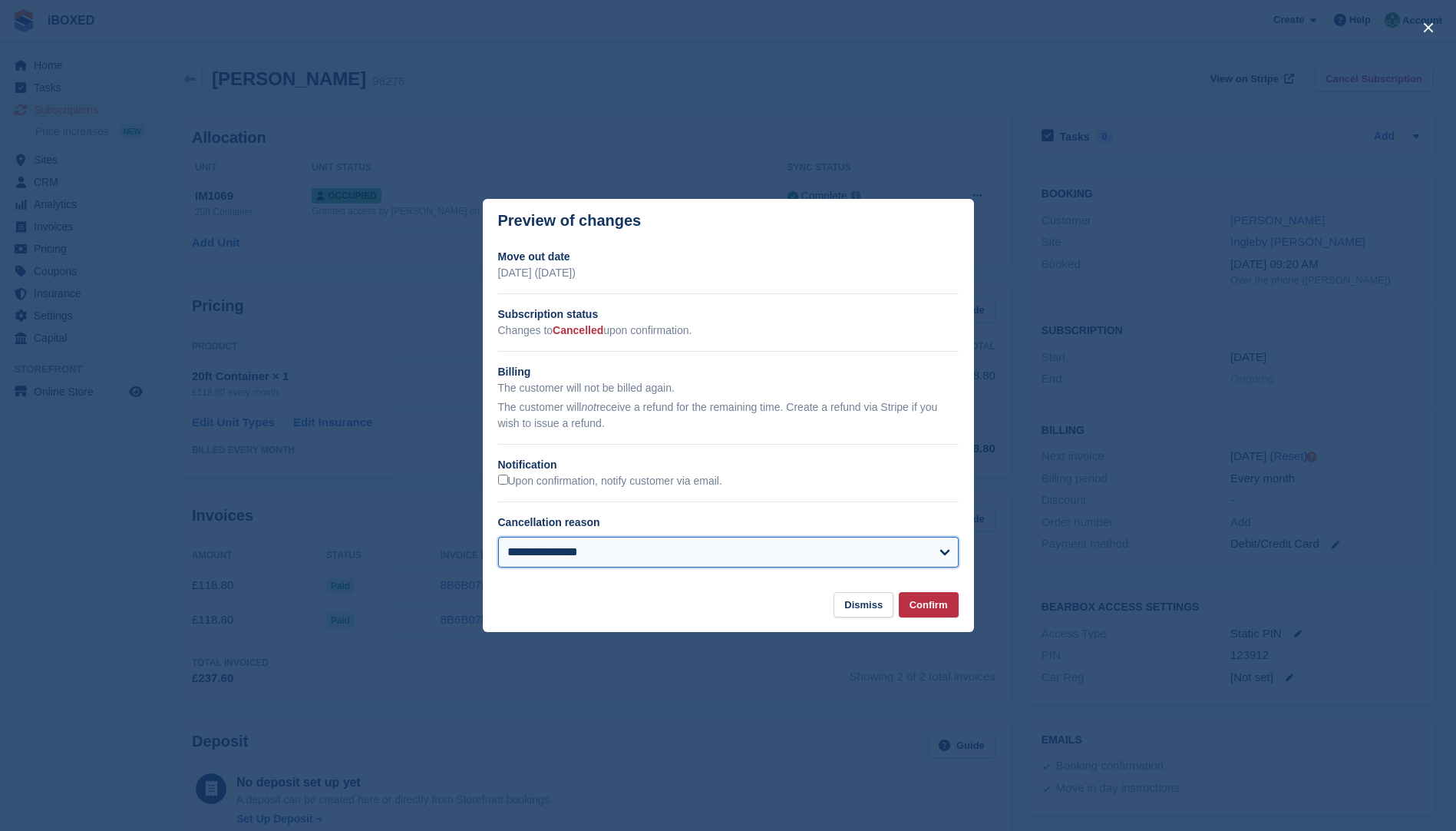
click at [934, 548] on select "**********" at bounding box center [728, 552] width 461 height 30
select select "**********"
click at [498, 538] on select "**********" at bounding box center [728, 552] width 461 height 30
click at [929, 611] on button "Confirm" at bounding box center [928, 605] width 60 height 25
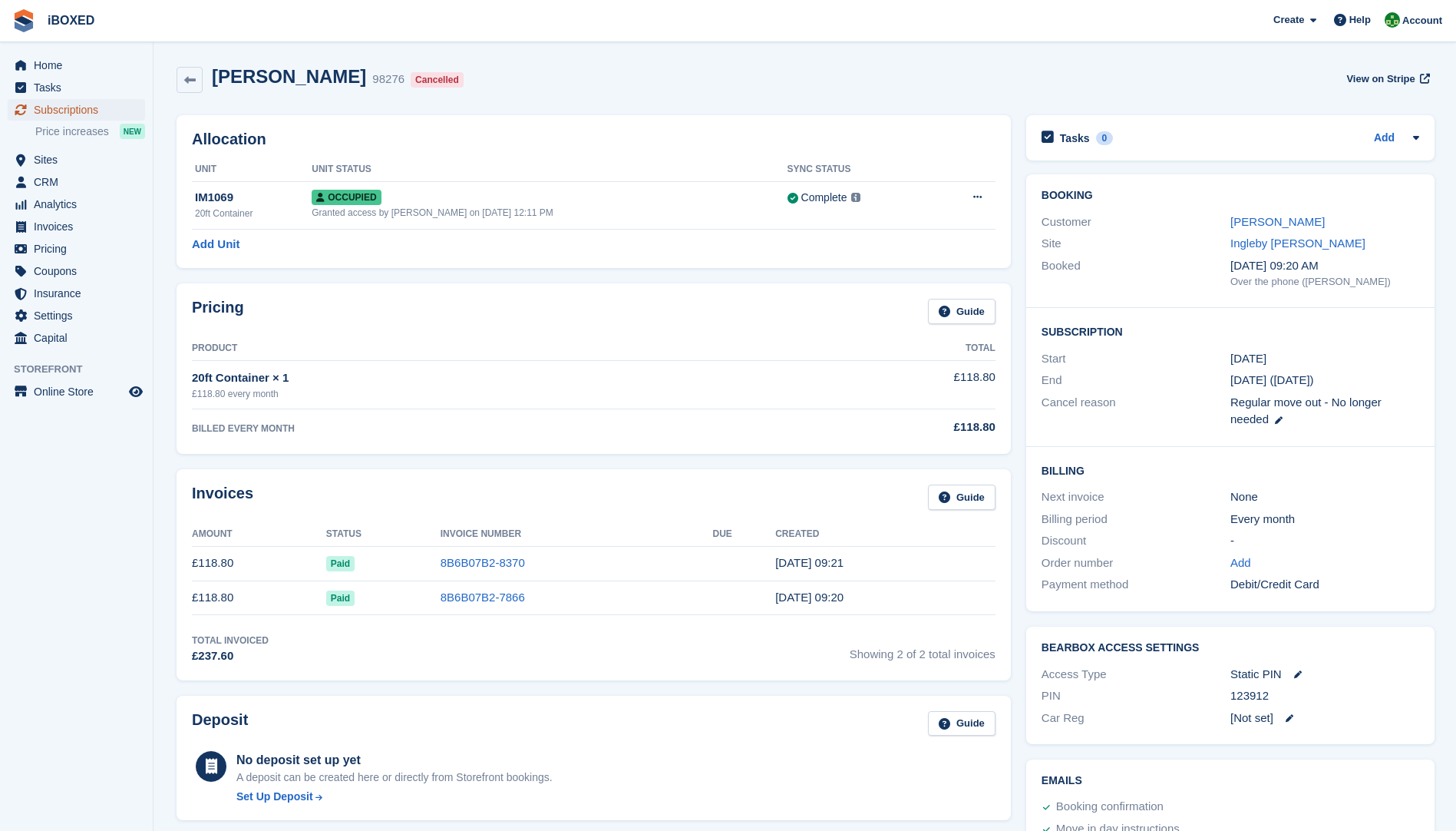
click at [76, 101] on span "Subscriptions" at bounding box center [79, 110] width 92 height 22
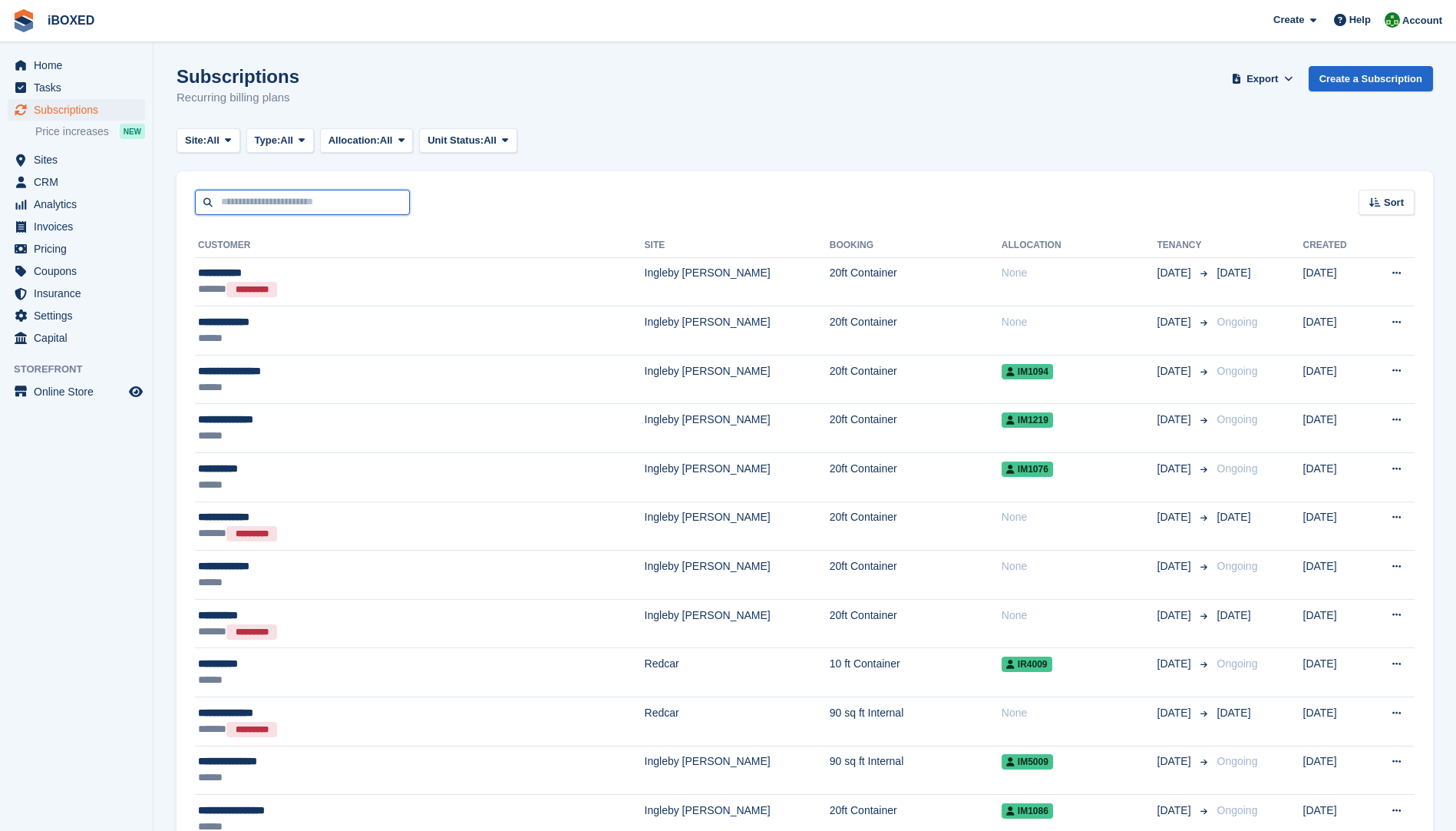
click at [359, 197] on input "text" at bounding box center [302, 202] width 215 height 25
type input "****"
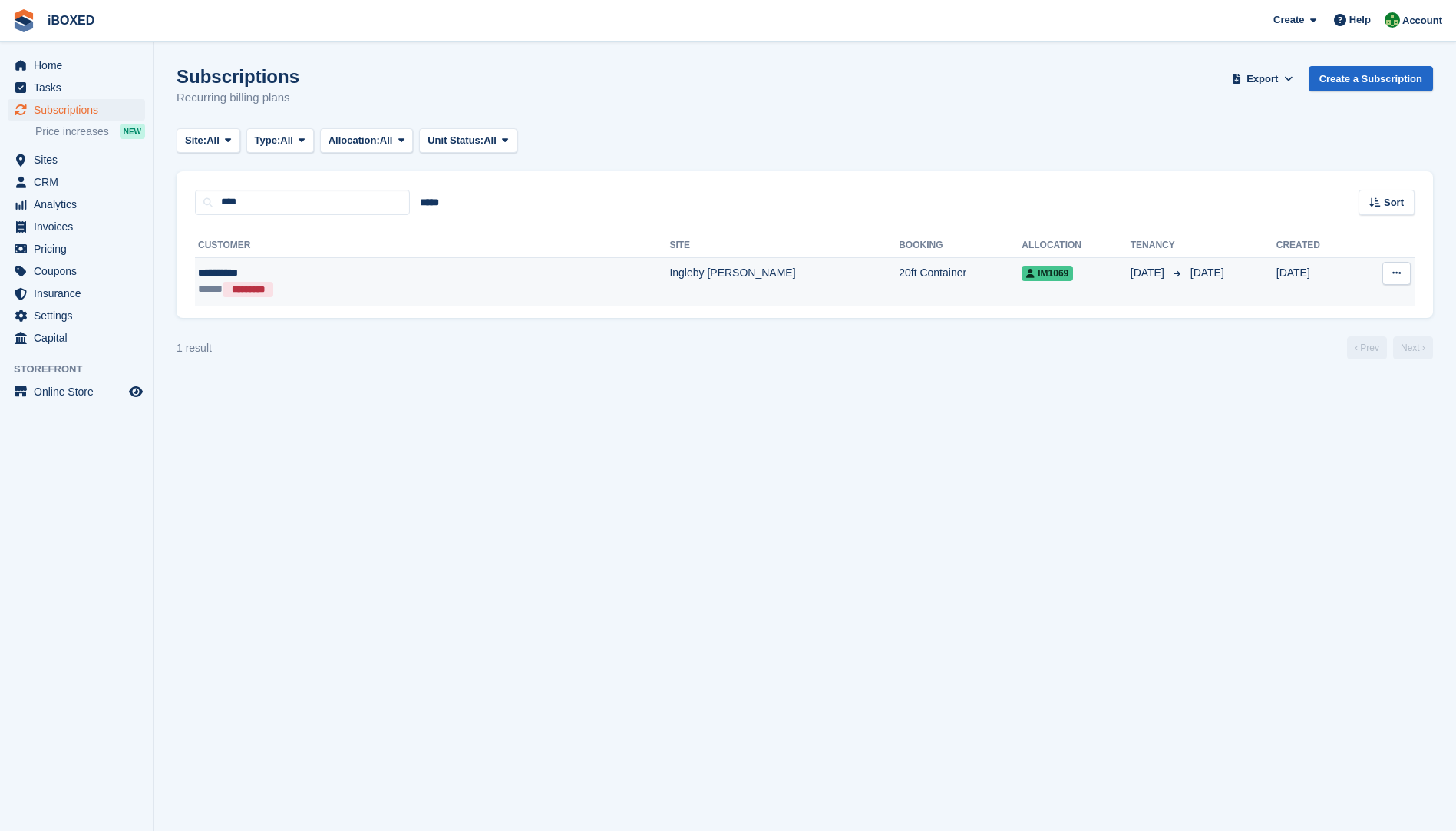
click at [455, 277] on div "**********" at bounding box center [326, 272] width 258 height 16
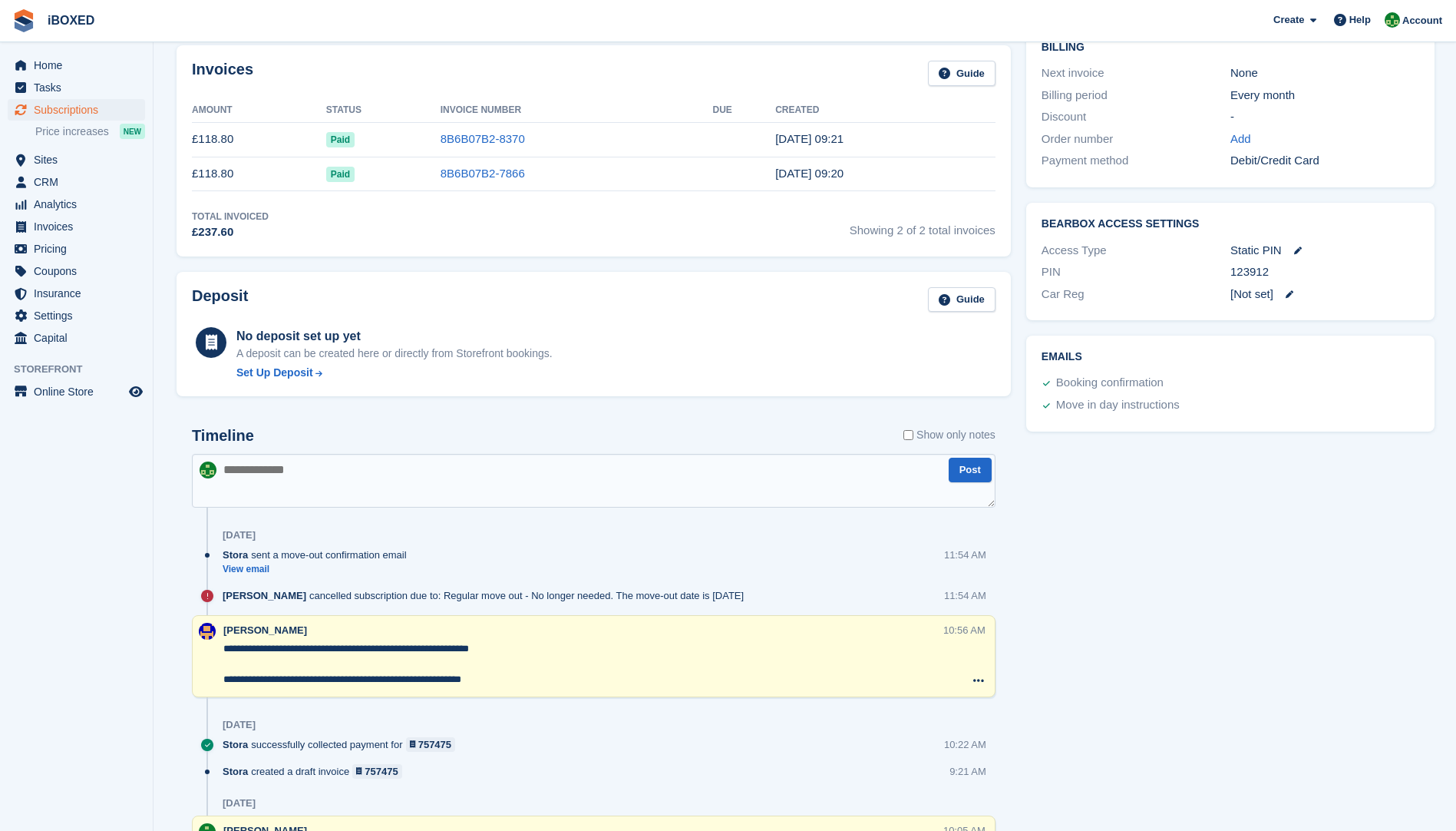
scroll to position [537, 0]
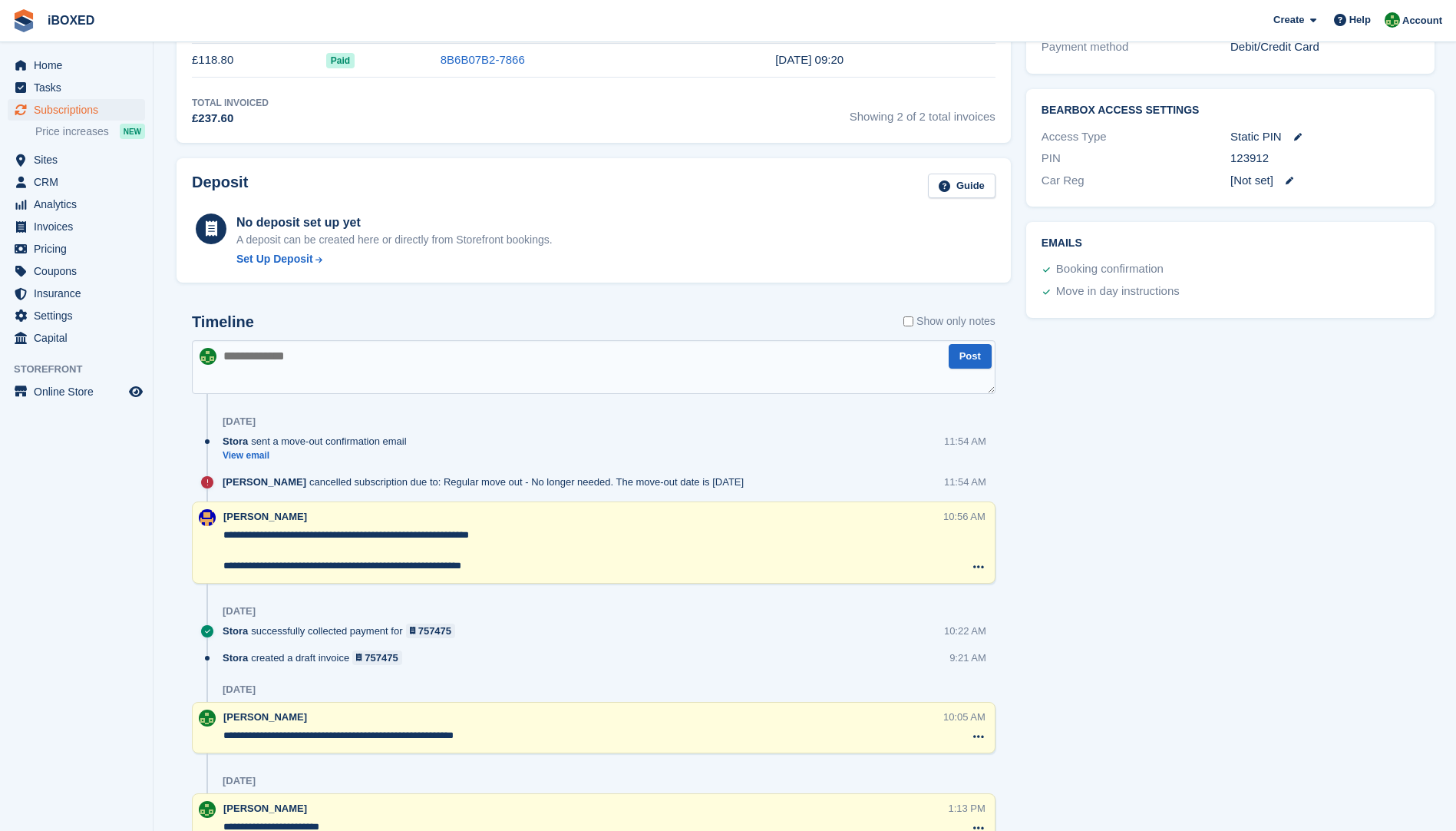
drag, startPoint x: 215, startPoint y: 367, endPoint x: 250, endPoint y: 367, distance: 35.0
click at [217, 367] on div "Post" at bounding box center [594, 367] width 803 height 54
click at [284, 357] on textarea at bounding box center [594, 367] width 803 height 54
drag, startPoint x: 235, startPoint y: 356, endPoint x: 251, endPoint y: 356, distance: 16.0
click at [233, 356] on textarea at bounding box center [594, 367] width 803 height 54
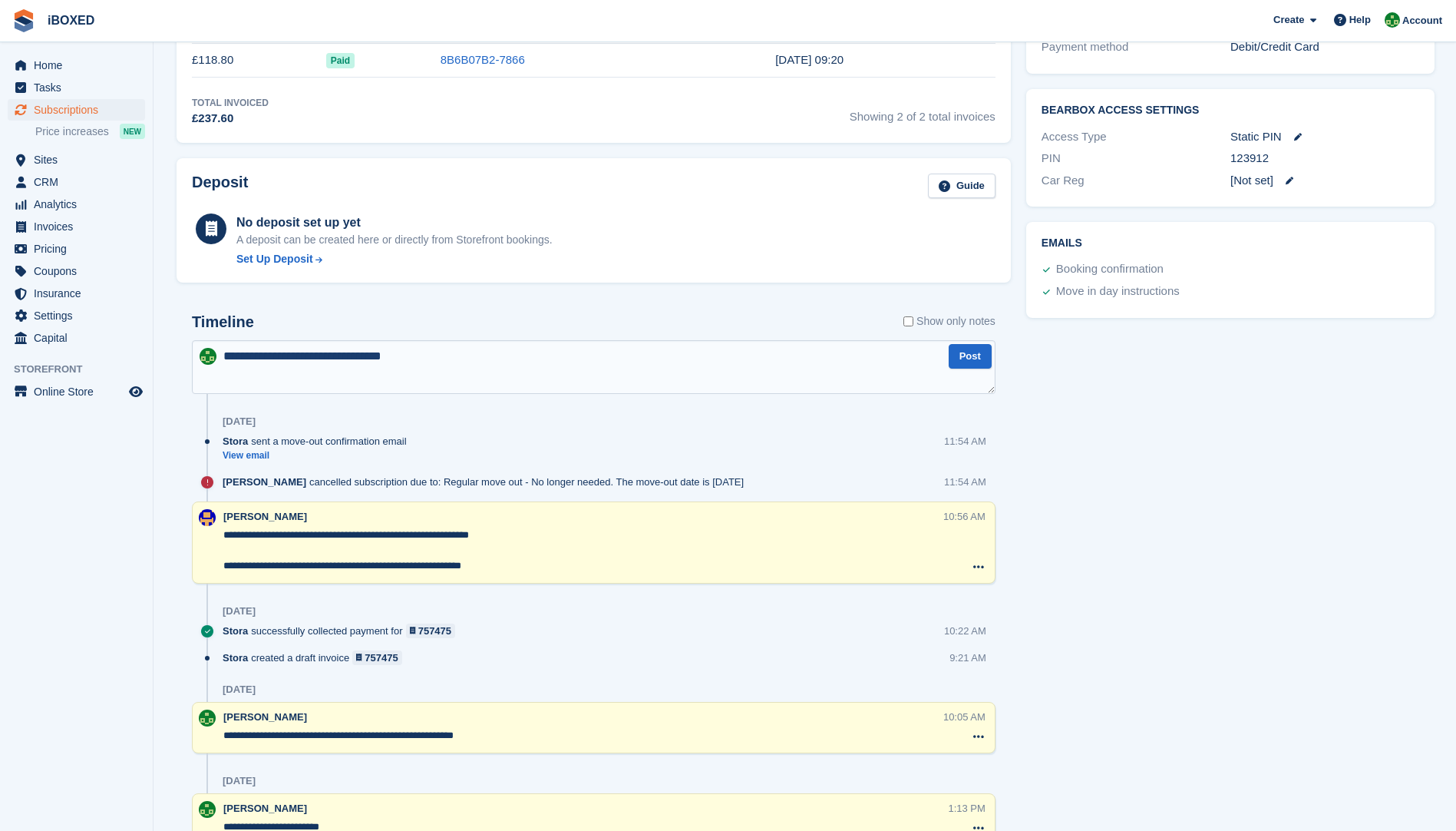
click at [459, 368] on textarea "**********" at bounding box center [594, 367] width 803 height 54
type textarea "**********"
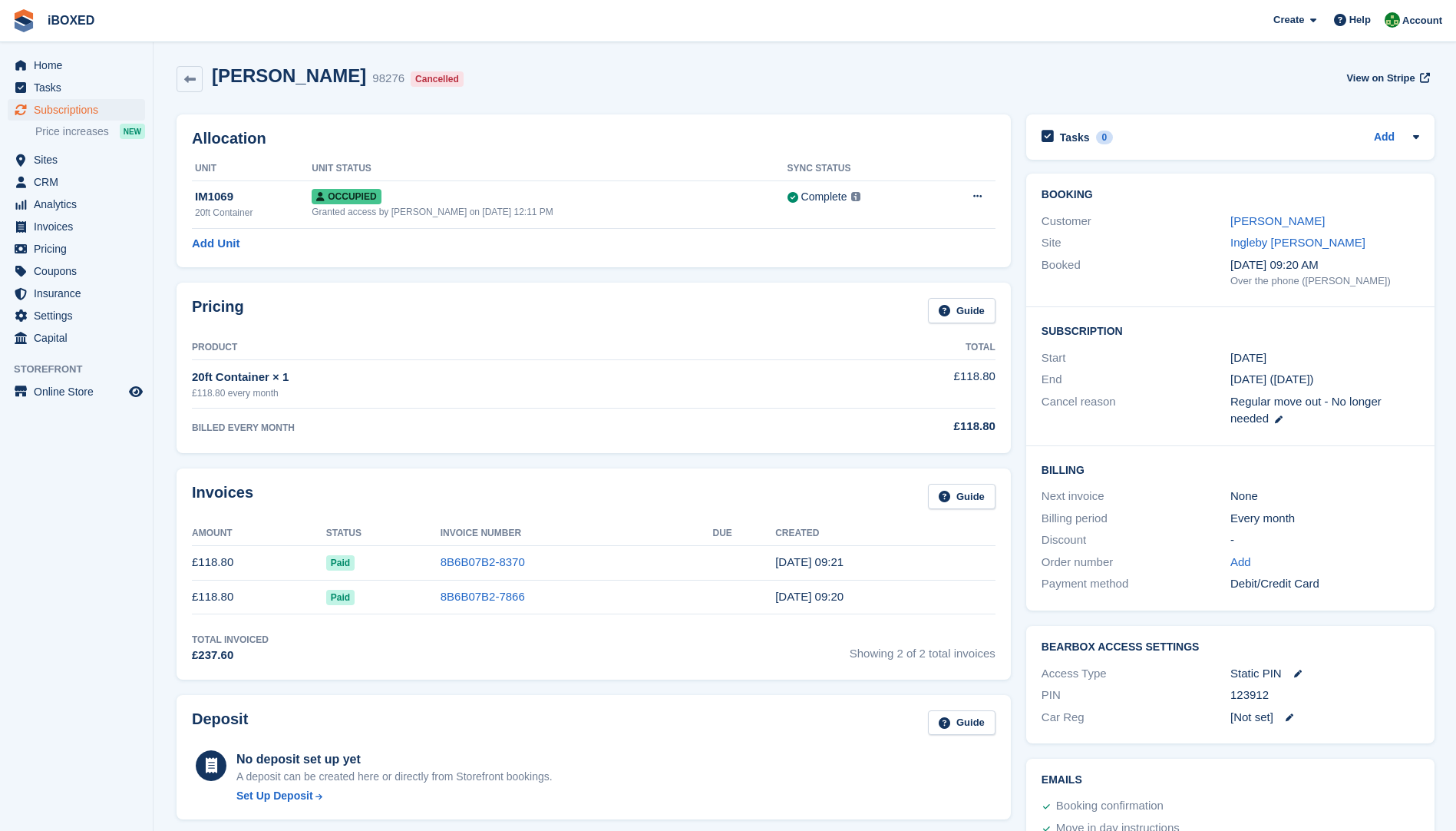
scroll to position [0, 0]
click at [411, 76] on div "Cancelled" at bounding box center [437, 80] width 53 height 16
click at [59, 115] on span "Subscriptions" at bounding box center [79, 110] width 92 height 22
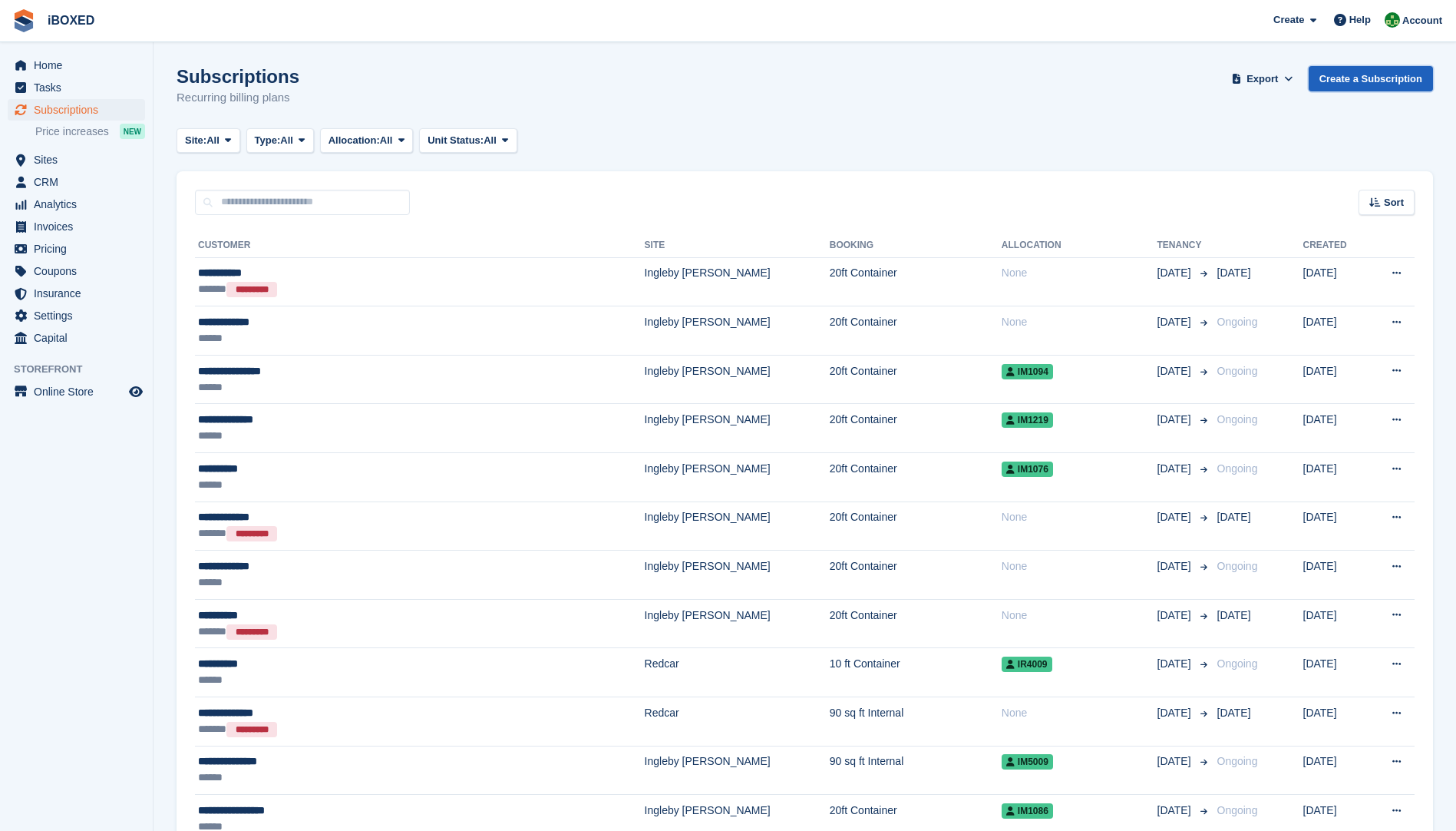
click at [1398, 76] on link "Create a Subscription" at bounding box center [1370, 78] width 124 height 25
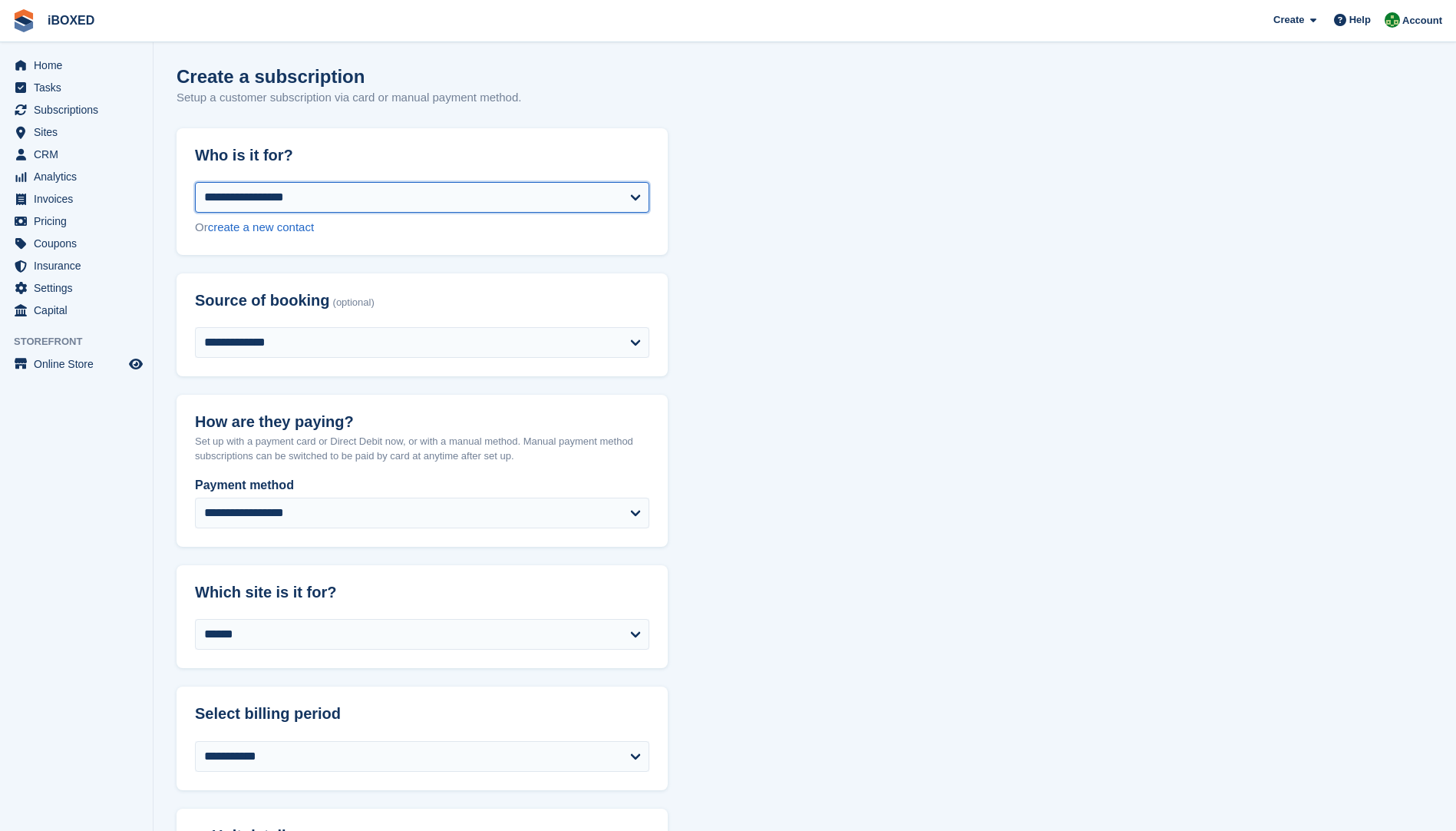
click at [395, 193] on select "**********" at bounding box center [422, 197] width 455 height 30
select select "******"
click at [195, 182] on select "**********" at bounding box center [422, 197] width 455 height 30
select select "**********"
select select "***"
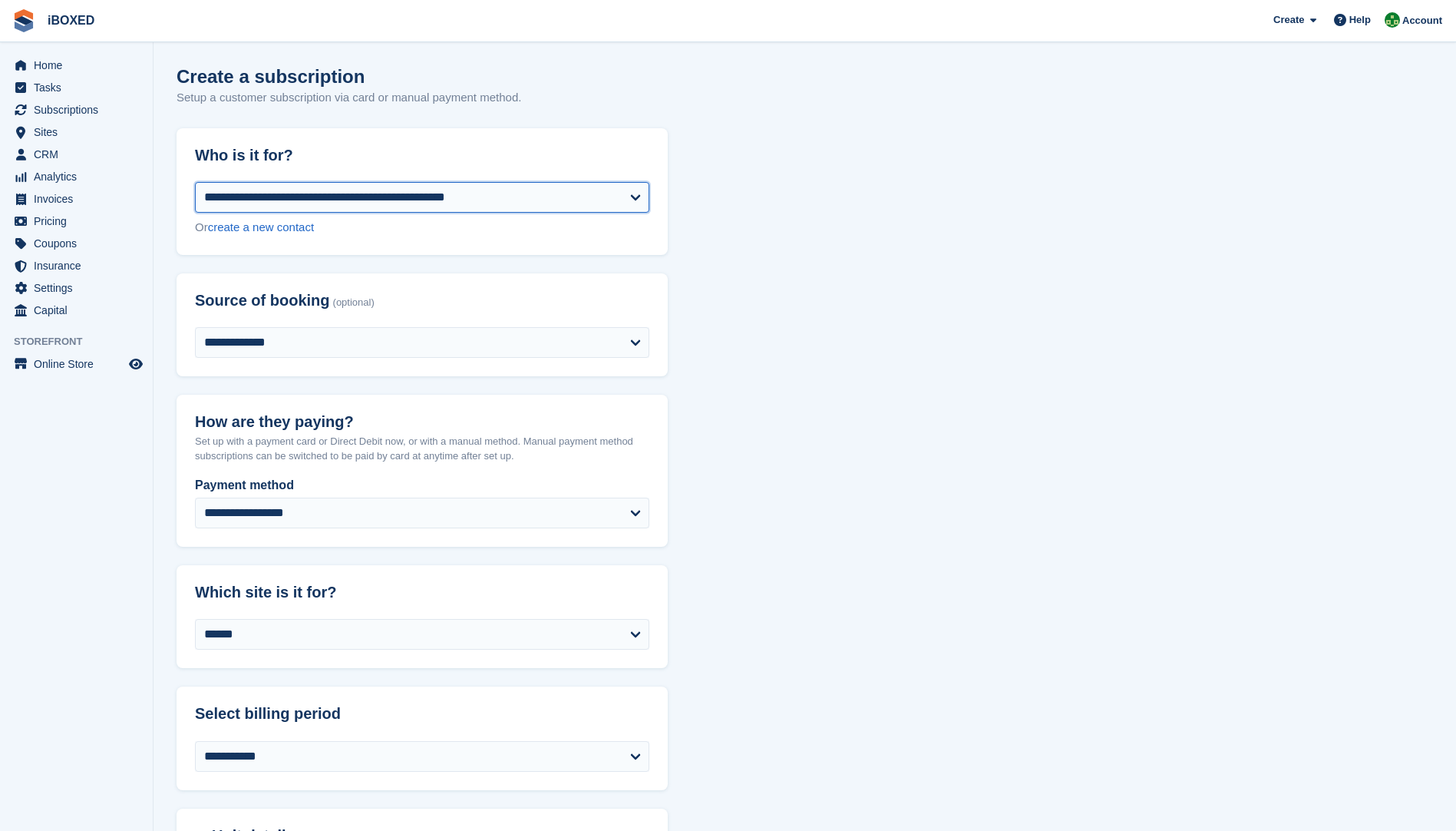
select select "*"
select select "****"
select select "*****"
select select
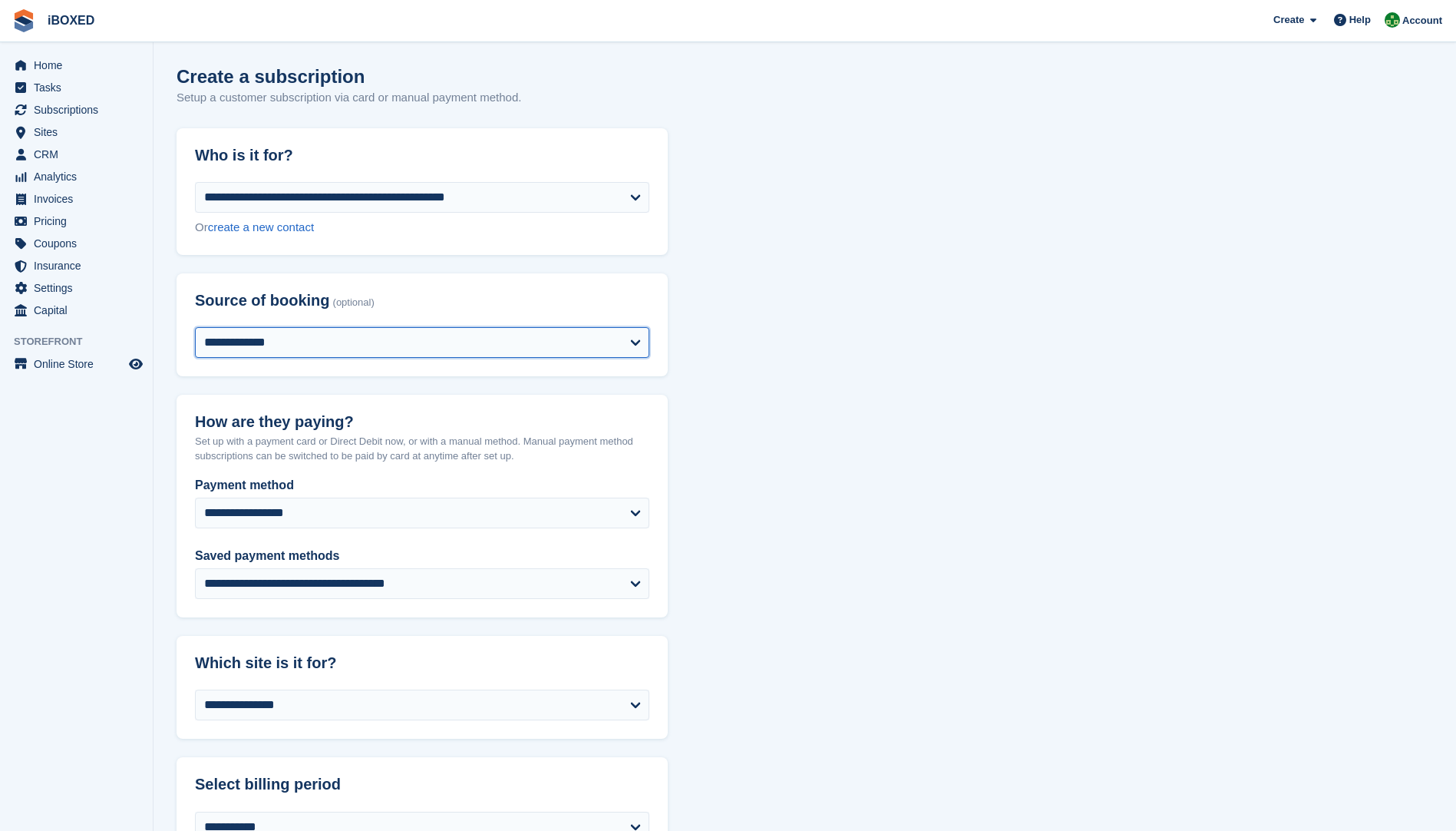
click at [501, 337] on select "**********" at bounding box center [422, 342] width 455 height 30
select select "*****"
click at [195, 327] on select "**********" at bounding box center [422, 342] width 455 height 30
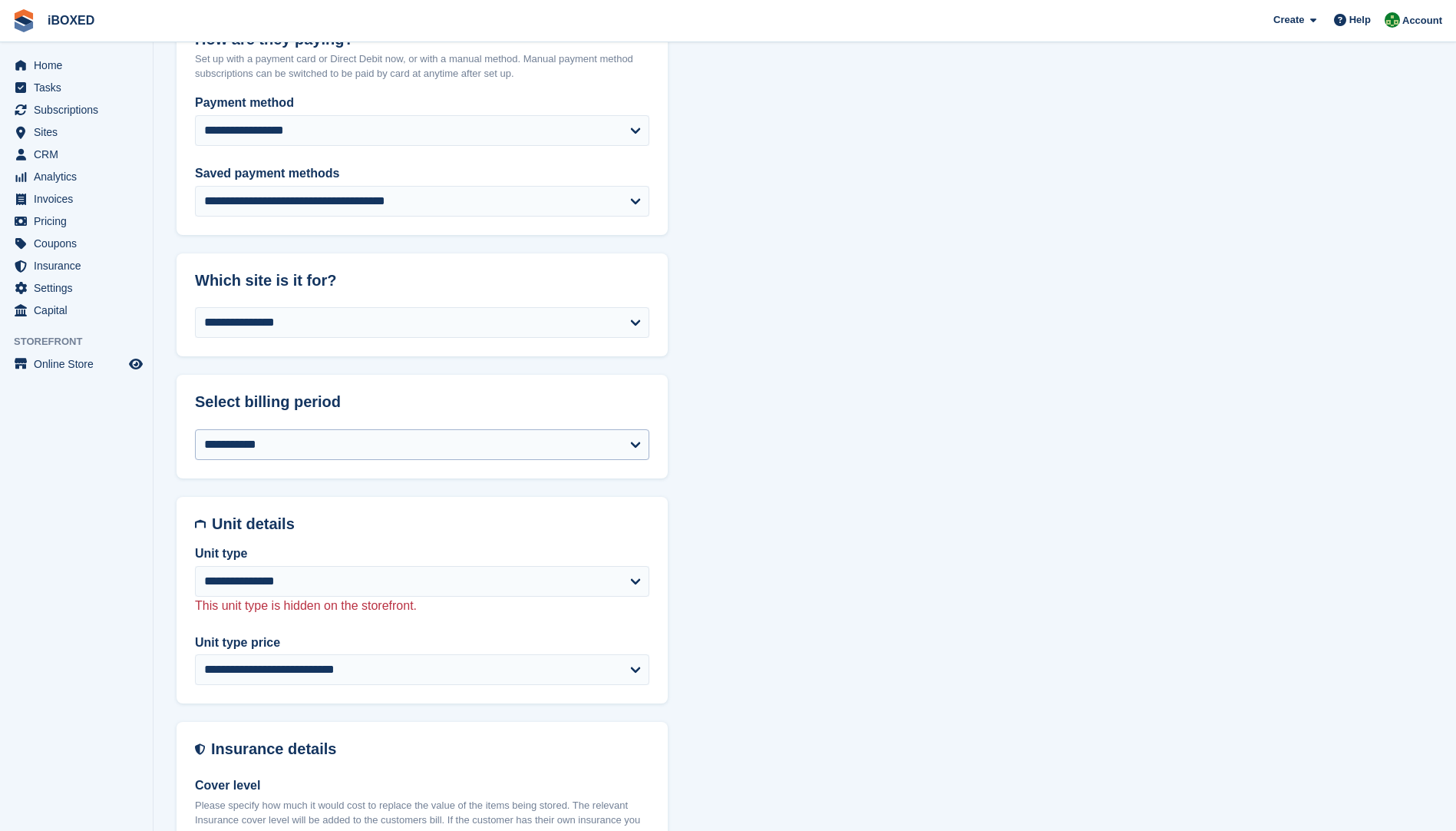
scroll to position [461, 0]
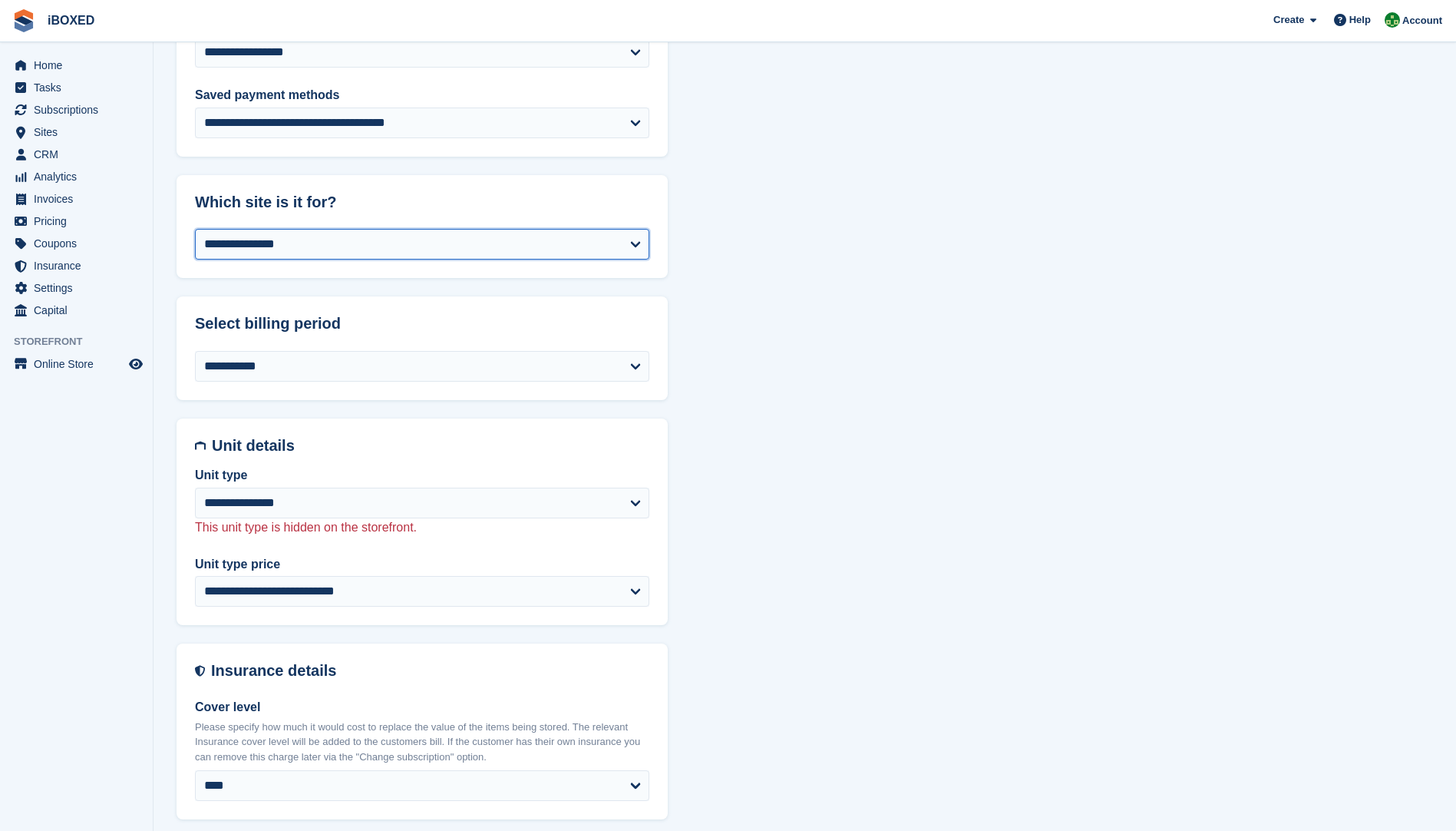
click at [409, 248] on select "**********" at bounding box center [422, 243] width 455 height 30
select select "***"
click at [195, 228] on select "**********" at bounding box center [422, 243] width 455 height 30
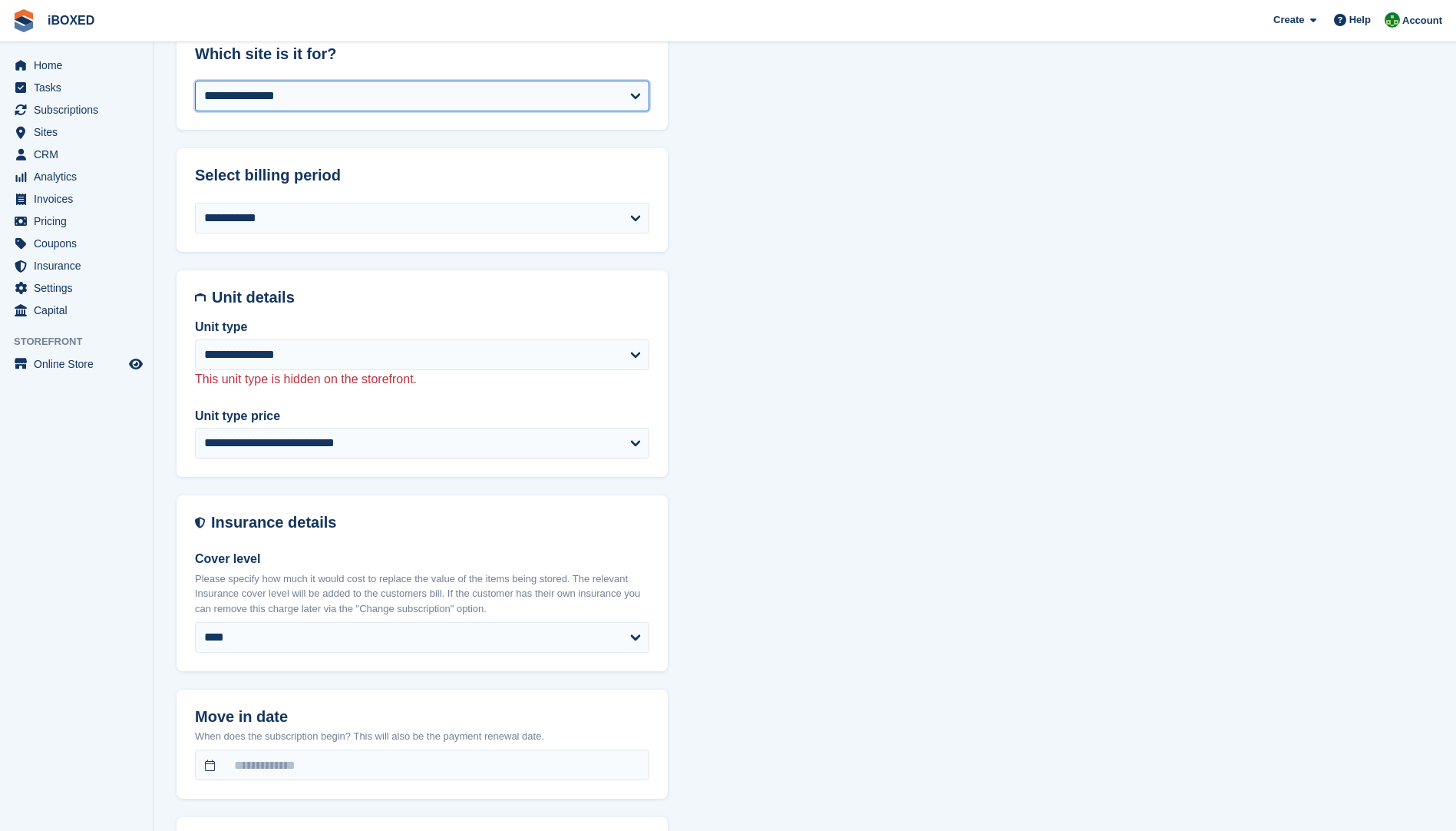
scroll to position [614, 0]
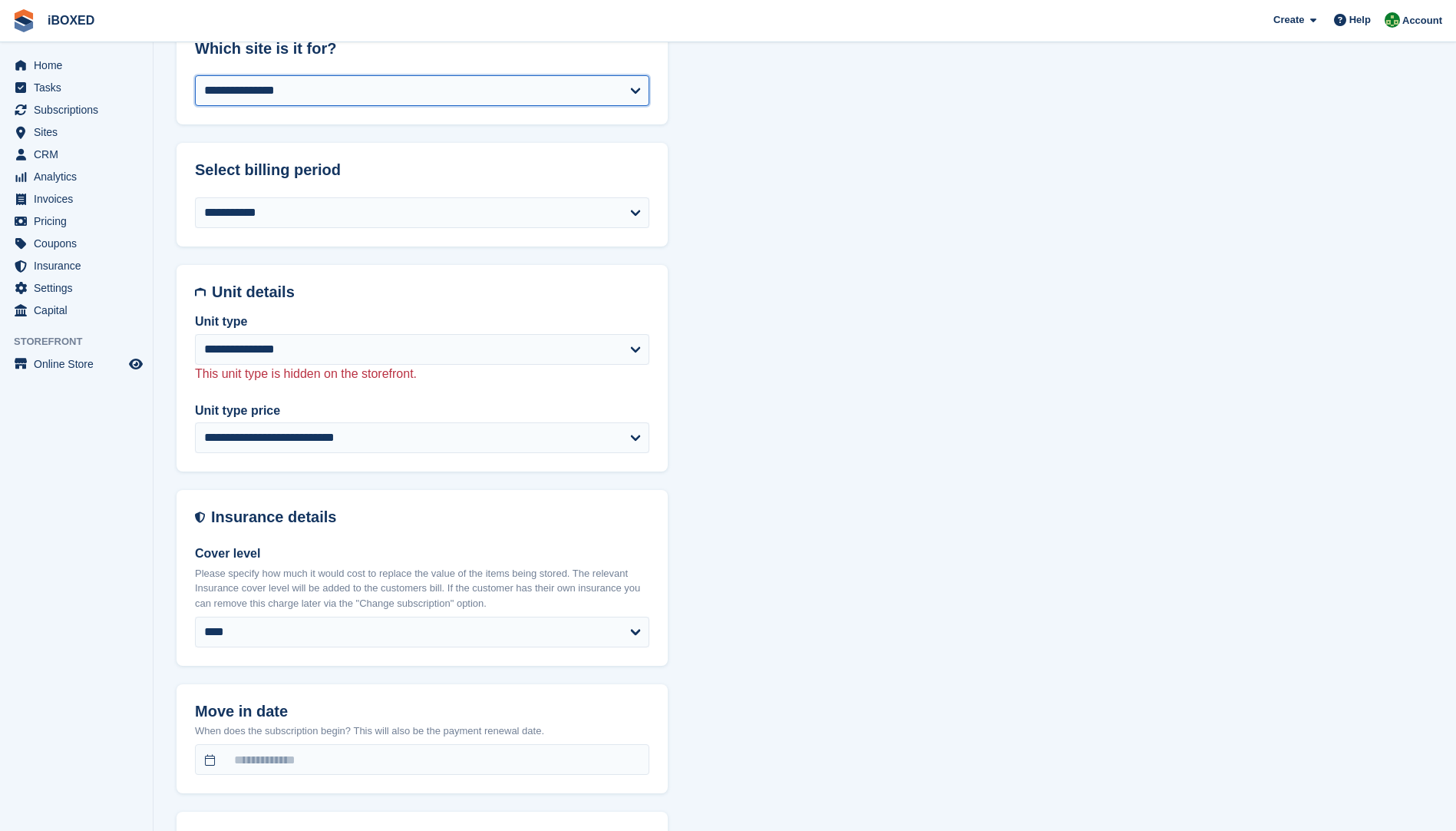
select select "******"
select select "**********"
select select "*"
select select "*****"
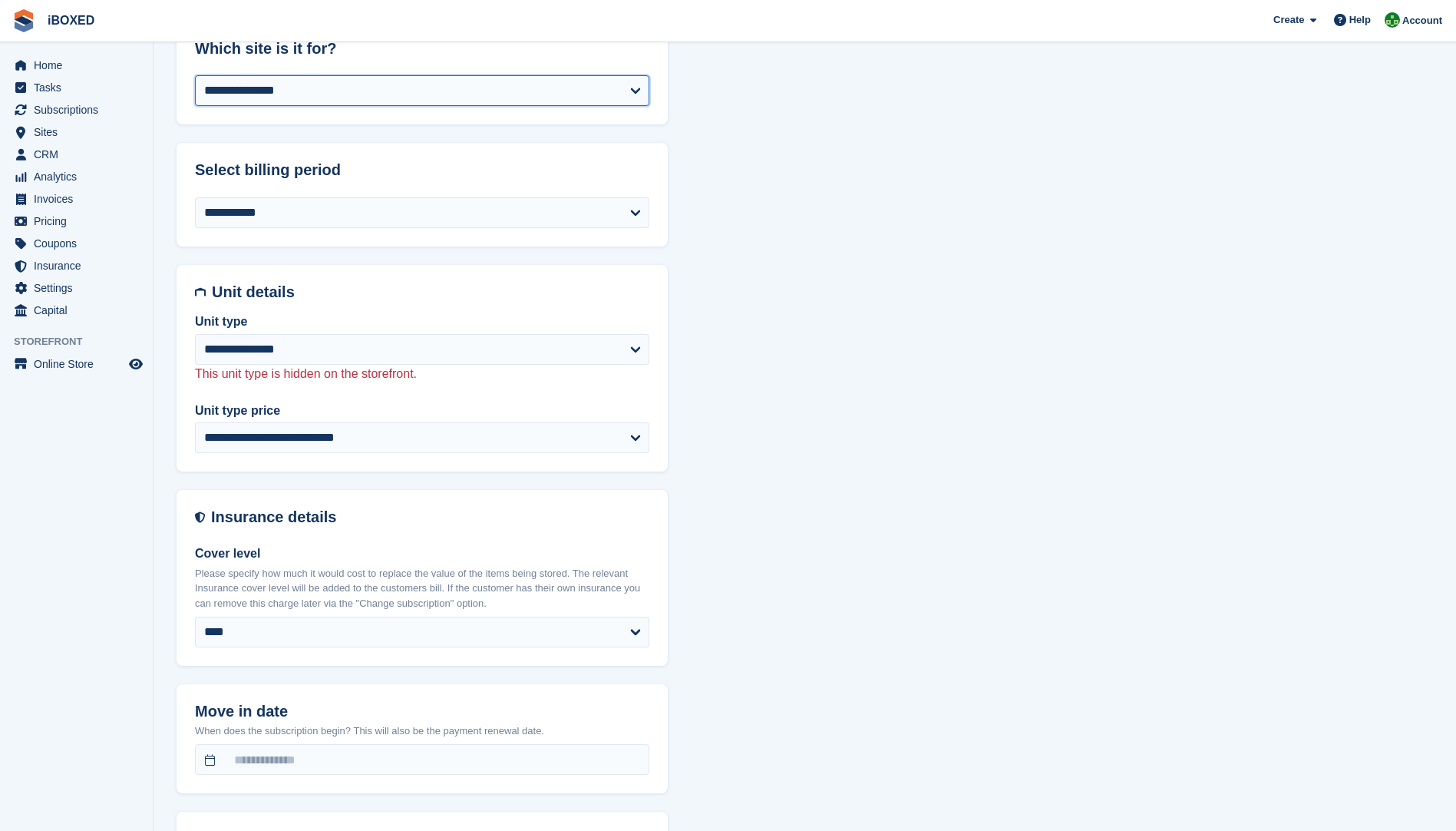
select select
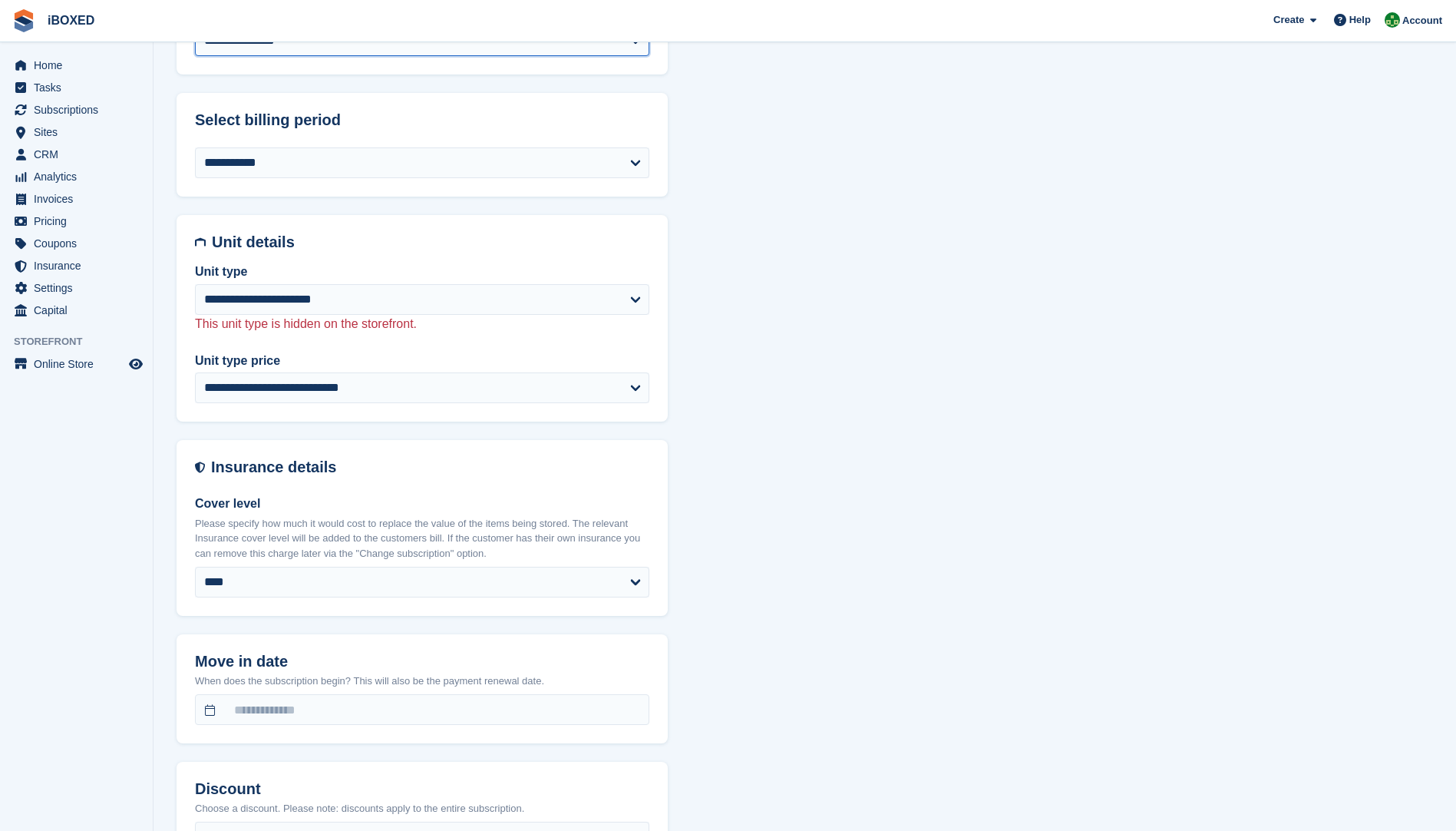
scroll to position [691, 0]
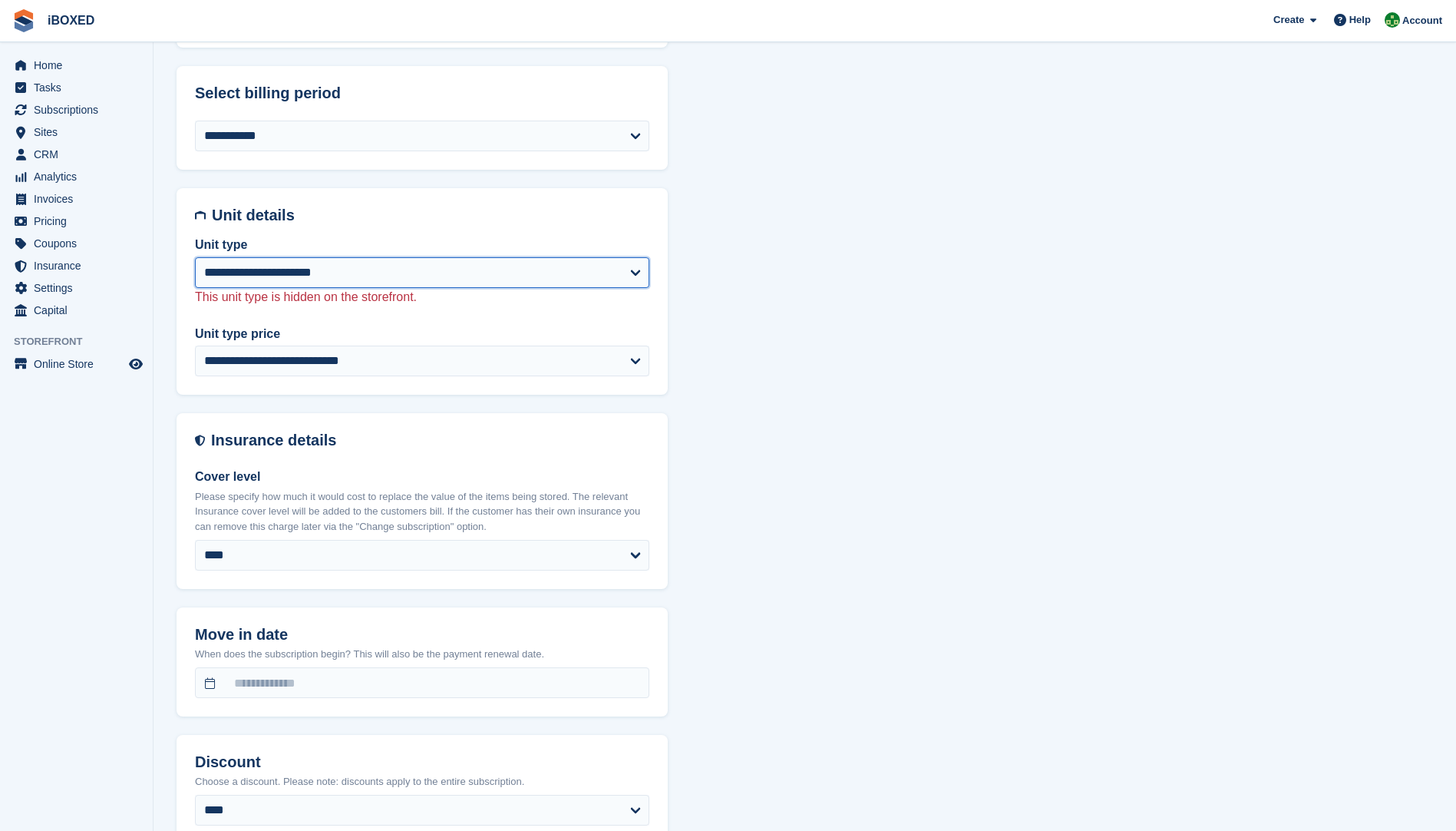
click at [454, 273] on select "**********" at bounding box center [422, 271] width 455 height 30
select select "****"
click at [195, 257] on select "**********" at bounding box center [422, 271] width 455 height 30
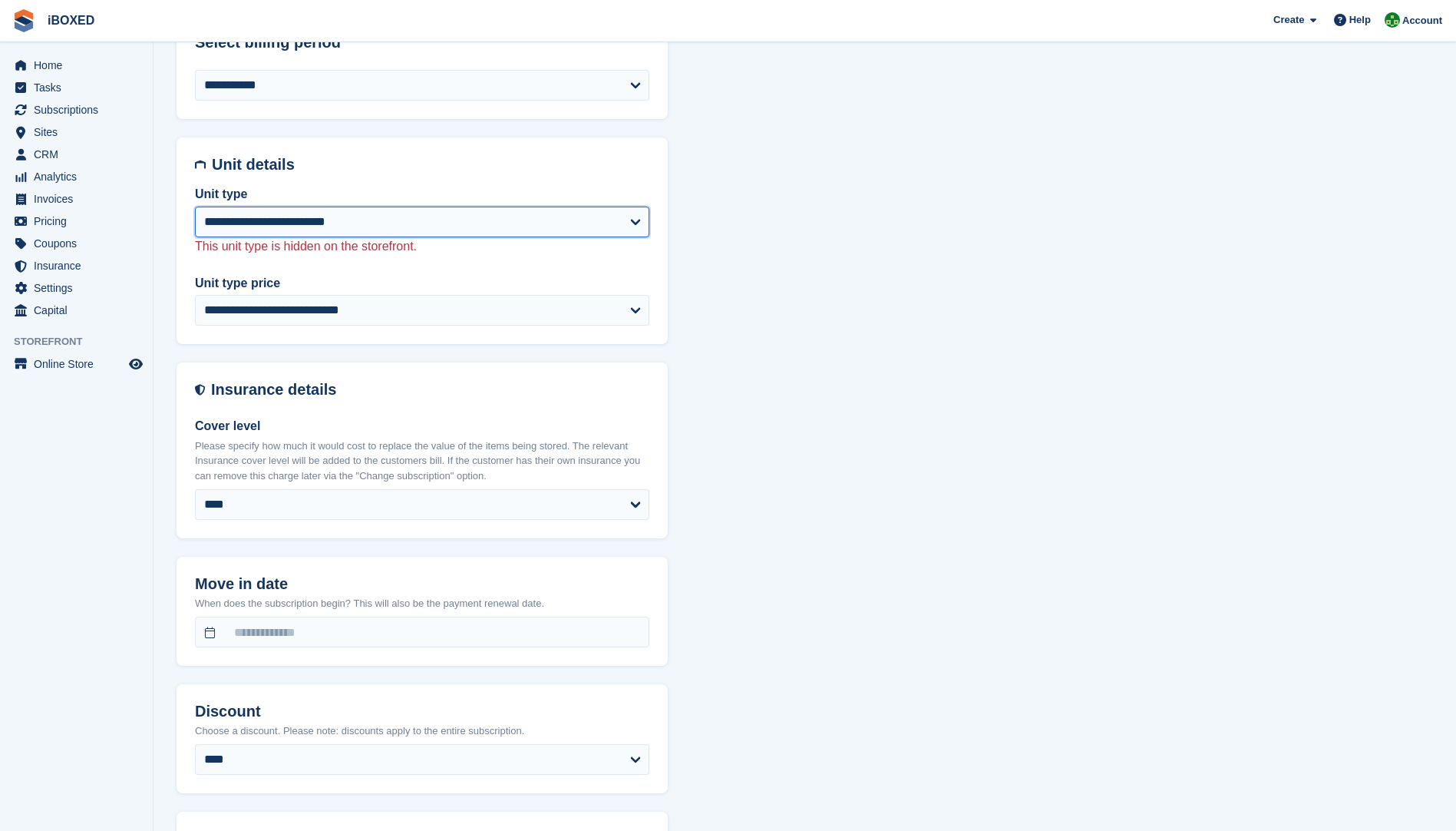
select select "******"
select select "**********"
select select "***"
select select "*"
select select
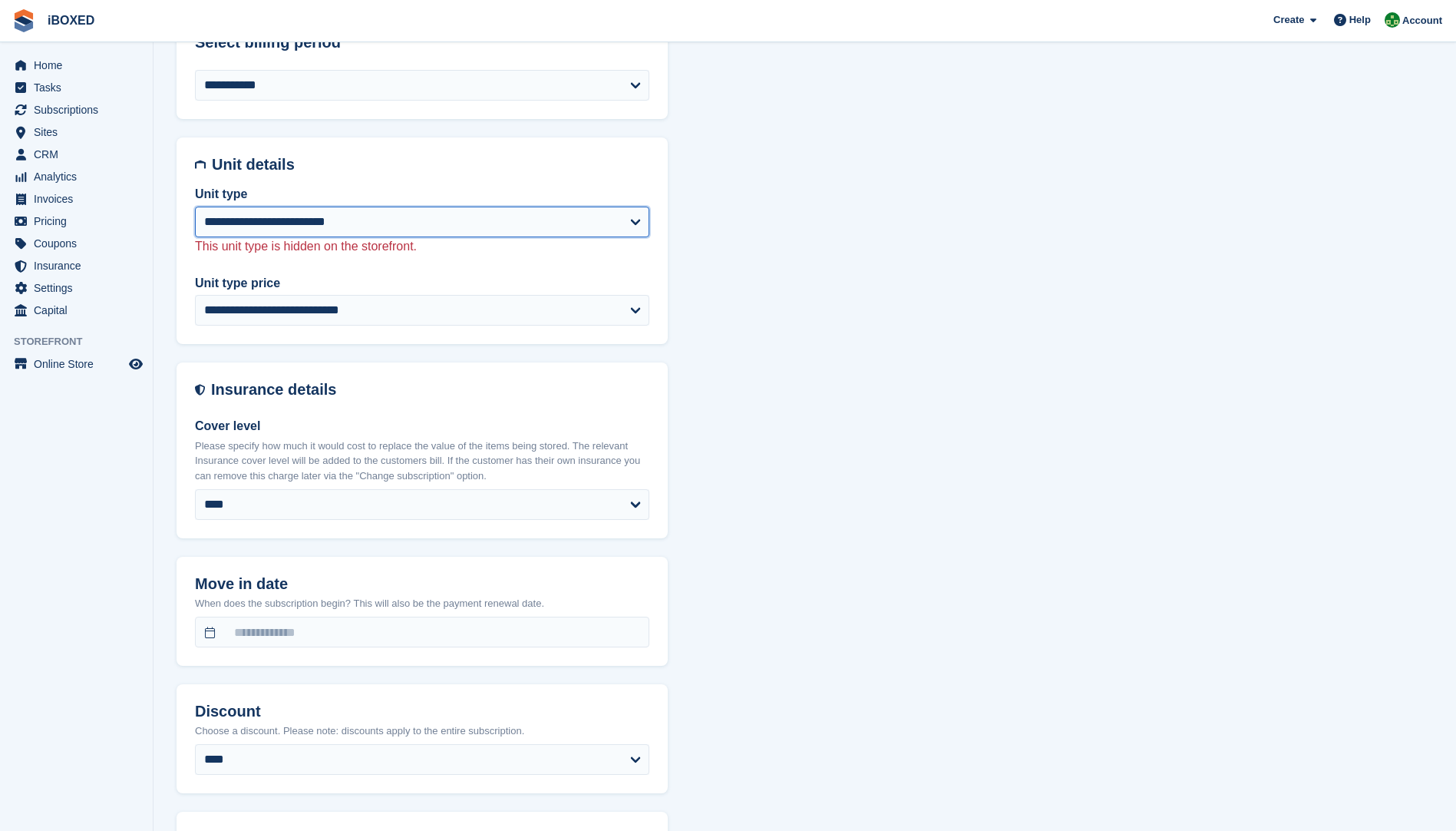
select select
select select "*****"
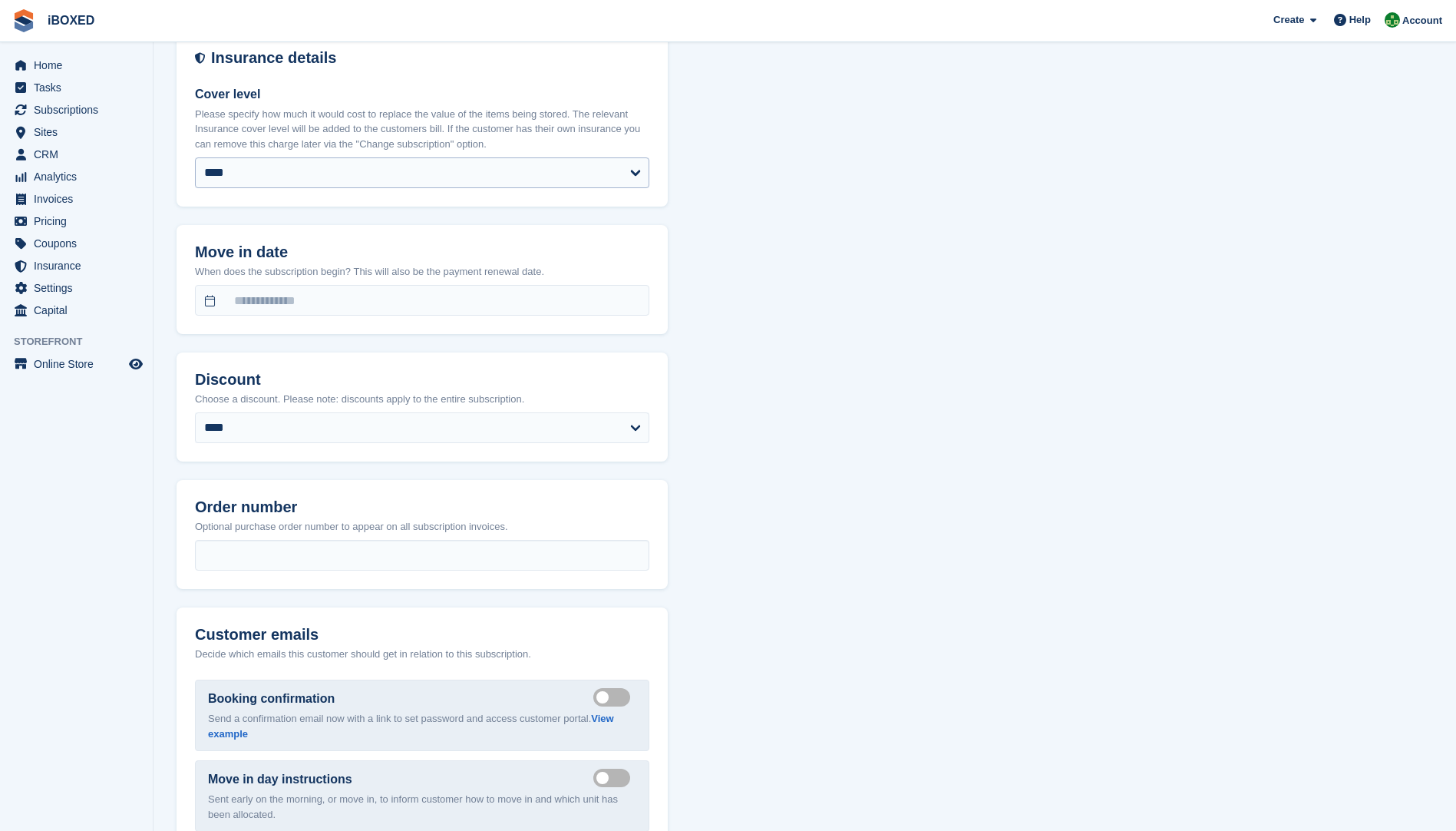
scroll to position [1075, 0]
click at [338, 299] on input "text" at bounding box center [422, 298] width 455 height 30
click at [207, 493] on span "28" at bounding box center [212, 498] width 30 height 30
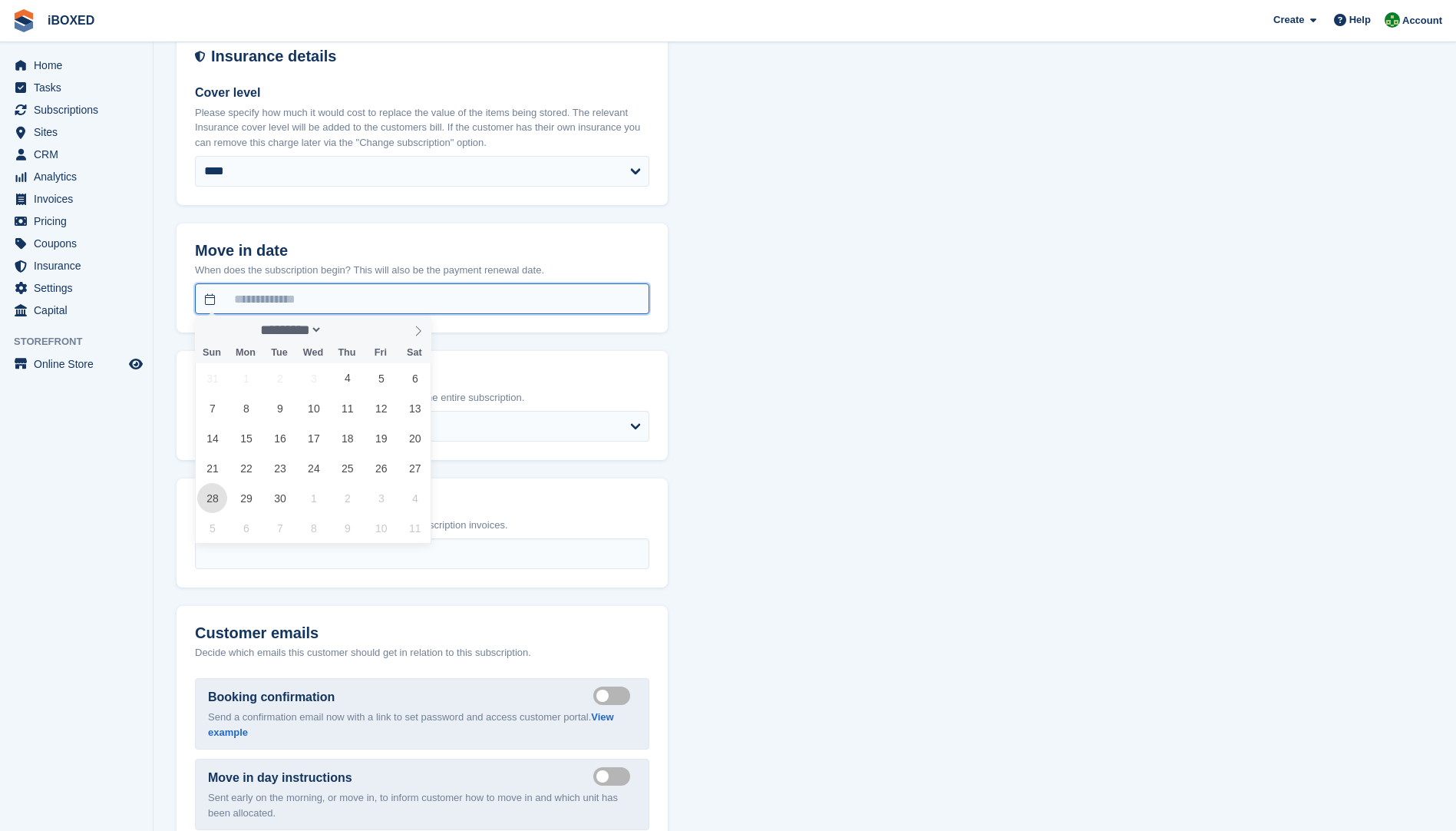
type input "**********"
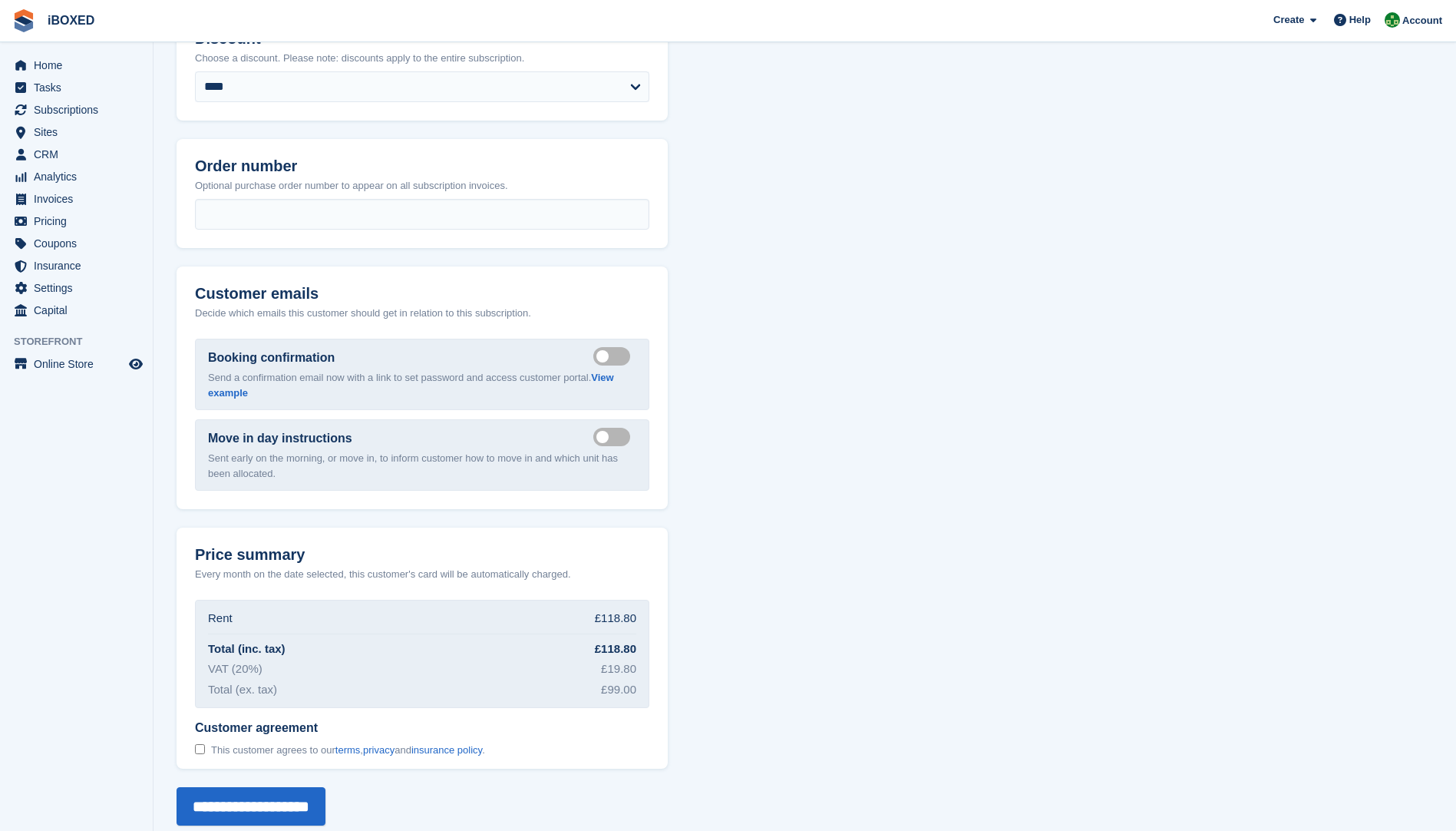
scroll to position [1432, 0]
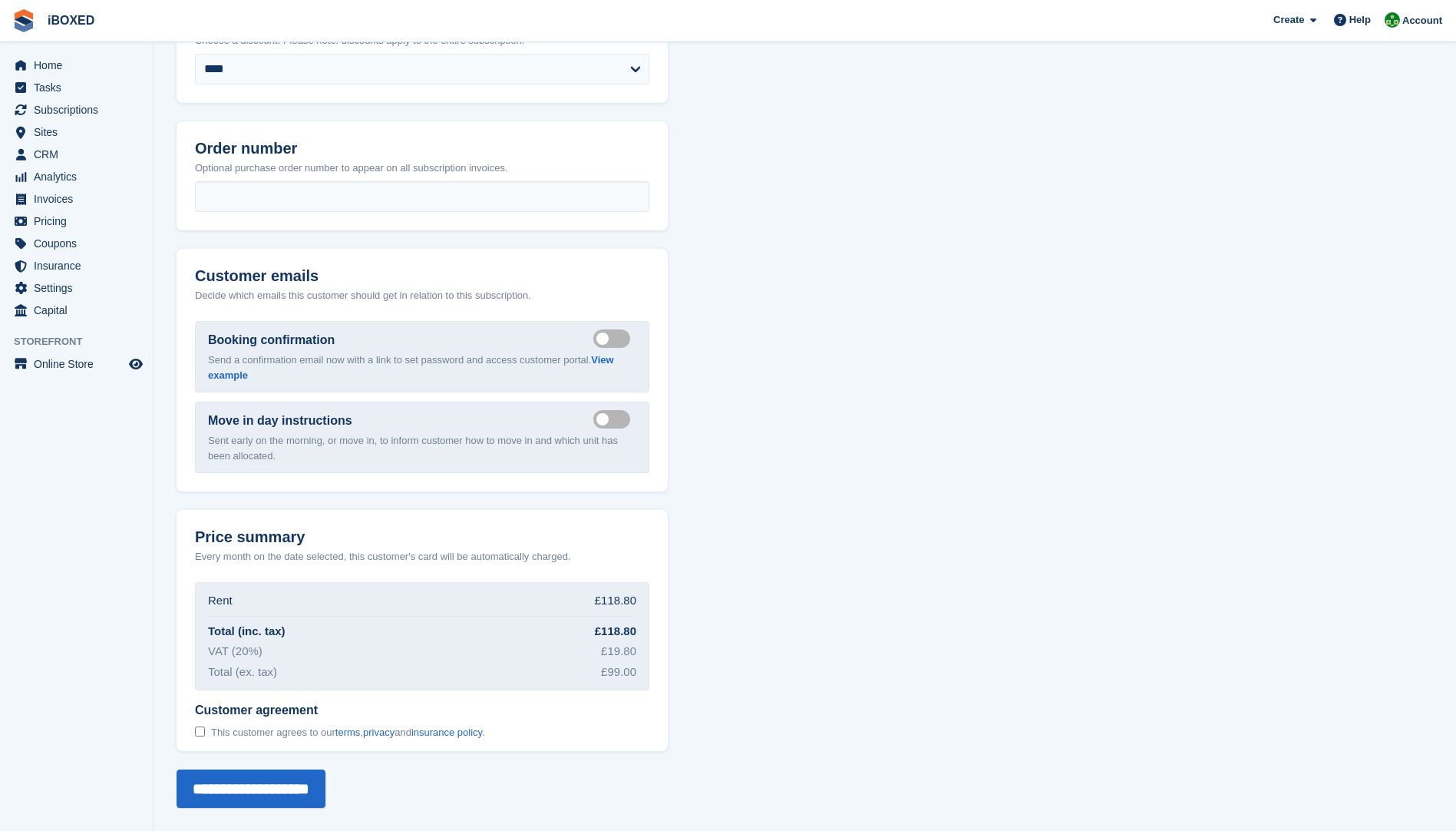
click at [191, 730] on div "Customer agreement This customer agrees to our terms , privacy and insurance po…" at bounding box center [424, 720] width 485 height 61
click at [250, 785] on input "**********" at bounding box center [251, 788] width 149 height 38
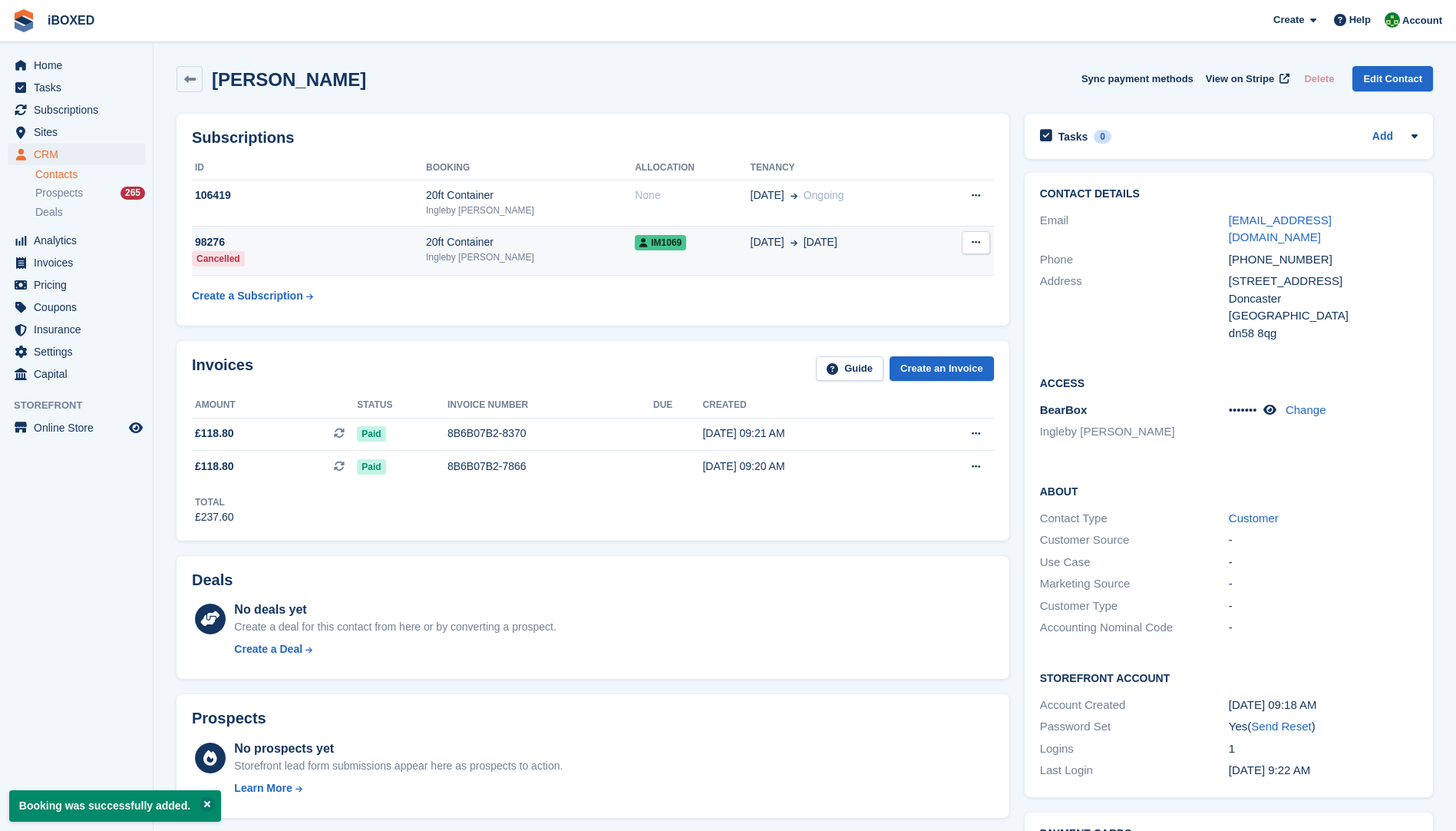
click at [953, 243] on td "Cancel subscription This subscription has already been cancelled." at bounding box center [962, 251] width 62 height 49
click at [972, 243] on icon at bounding box center [976, 242] width 9 height 10
drag, startPoint x: 812, startPoint y: 236, endPoint x: 828, endPoint y: 235, distance: 16.0
click at [813, 235] on div "[DATE] [DATE]" at bounding box center [841, 242] width 181 height 16
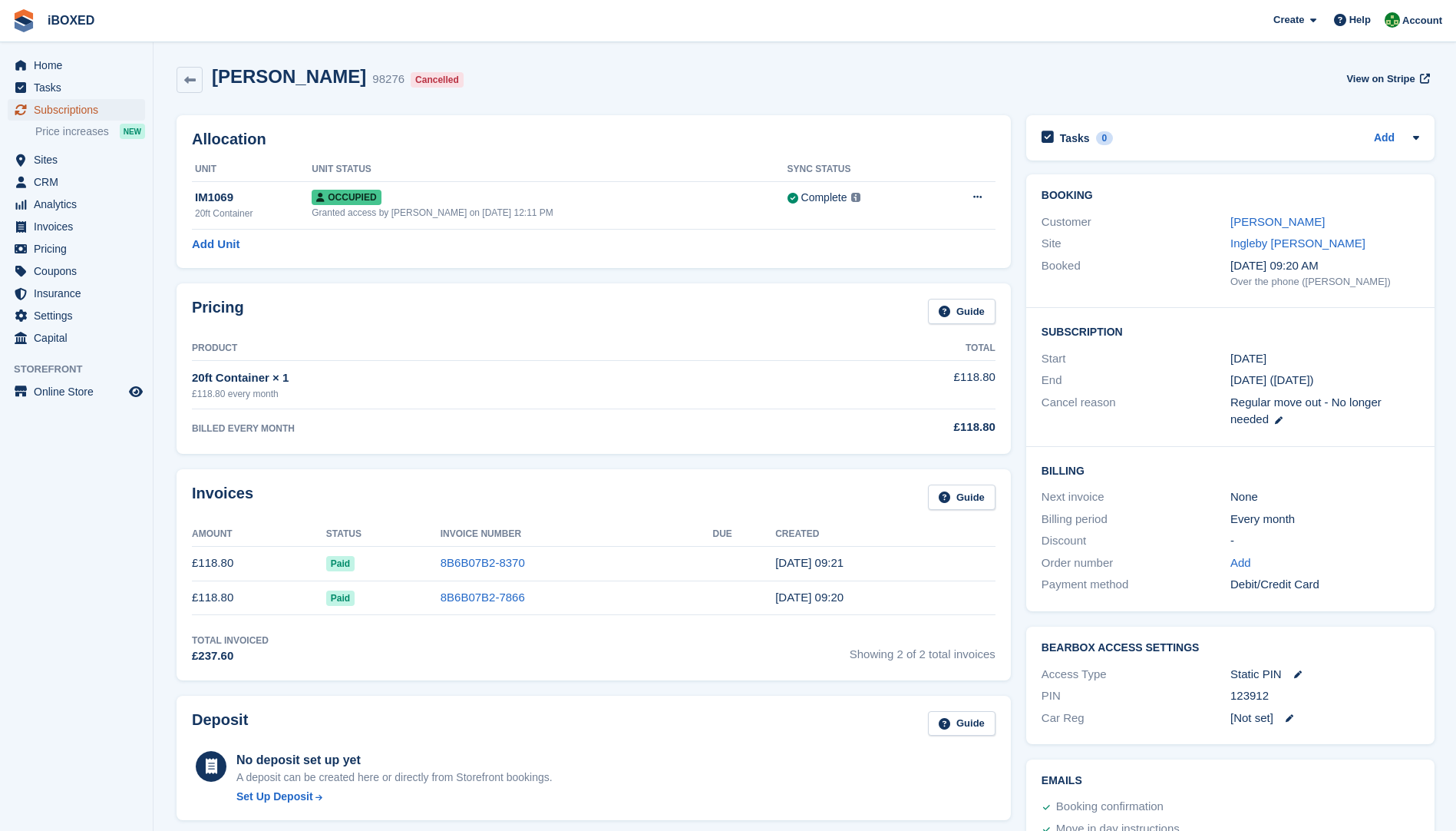
click at [57, 103] on span "Subscriptions" at bounding box center [79, 110] width 92 height 22
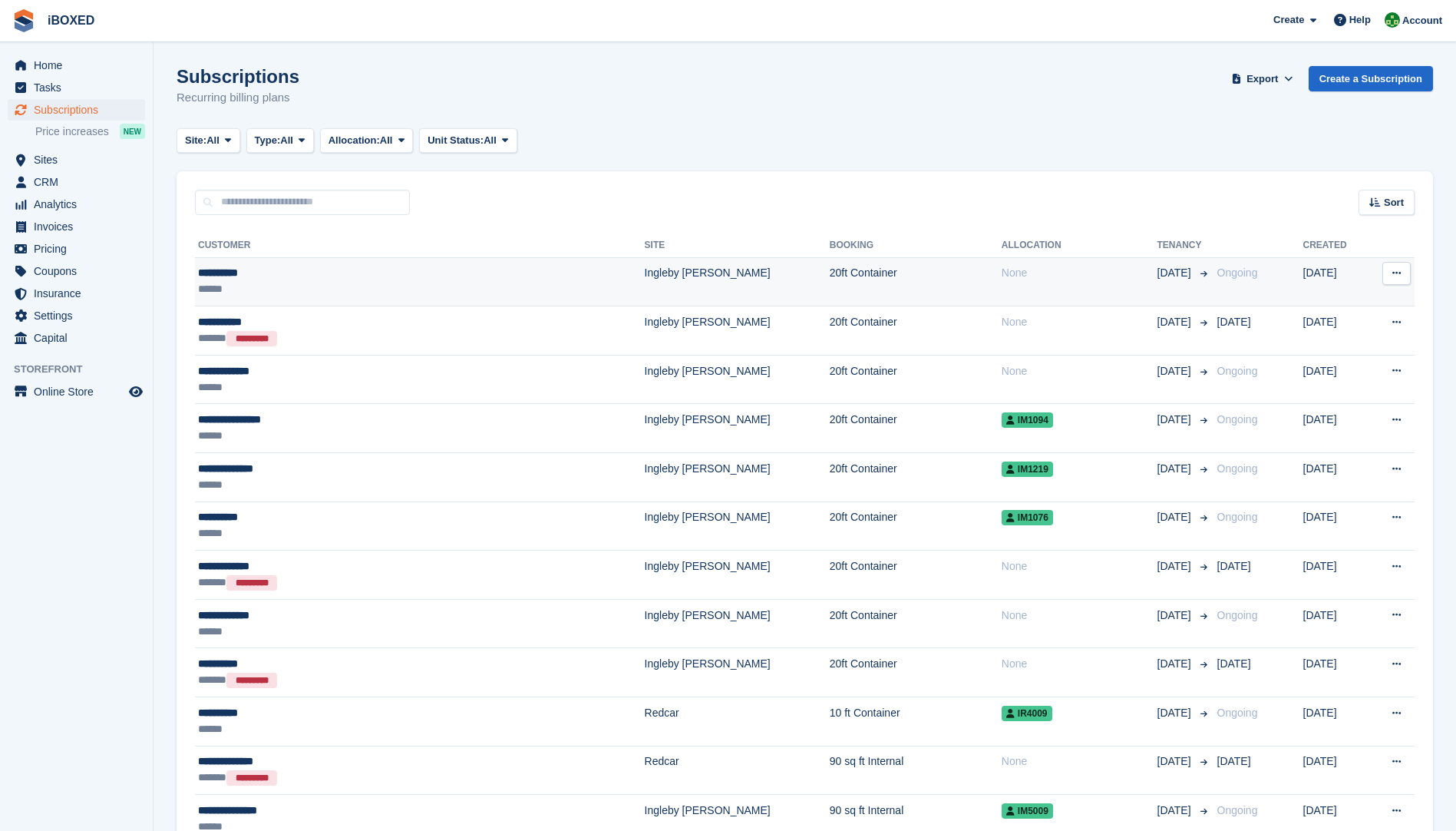
click at [341, 270] on div "**********" at bounding box center [349, 272] width 303 height 16
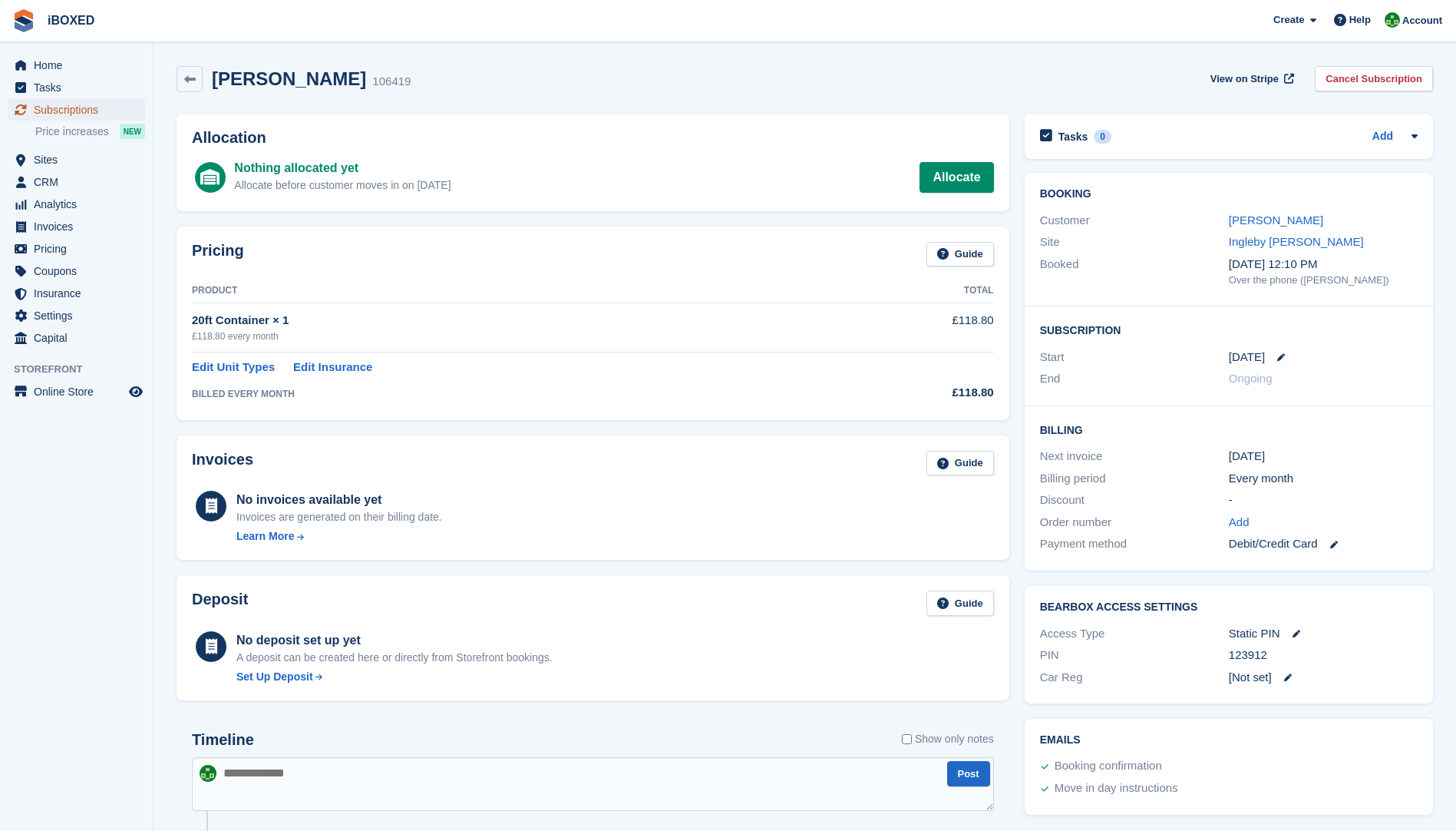
click at [66, 108] on span "Subscriptions" at bounding box center [79, 110] width 92 height 22
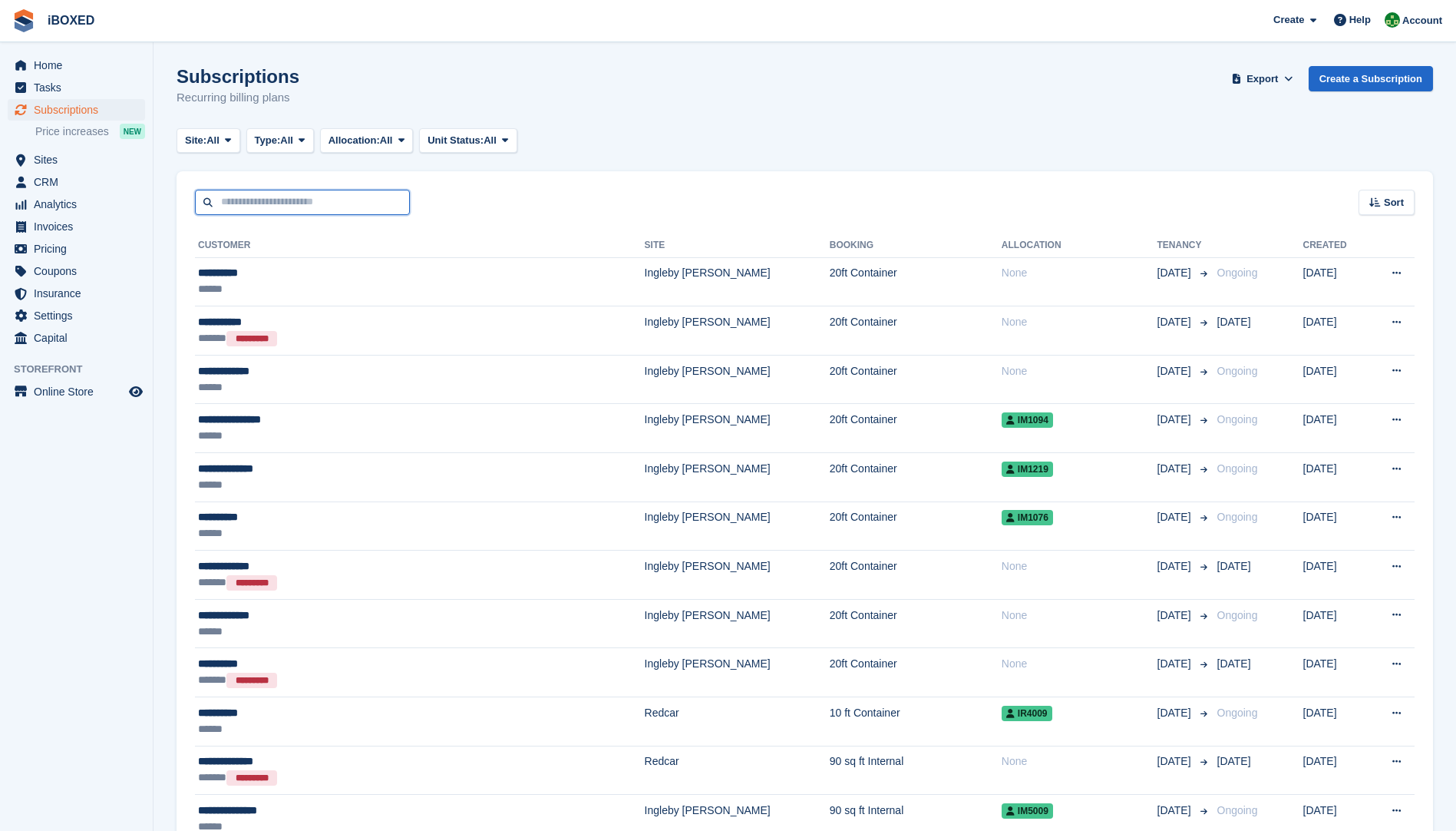
click at [364, 204] on input "text" at bounding box center [302, 202] width 215 height 25
type input "****"
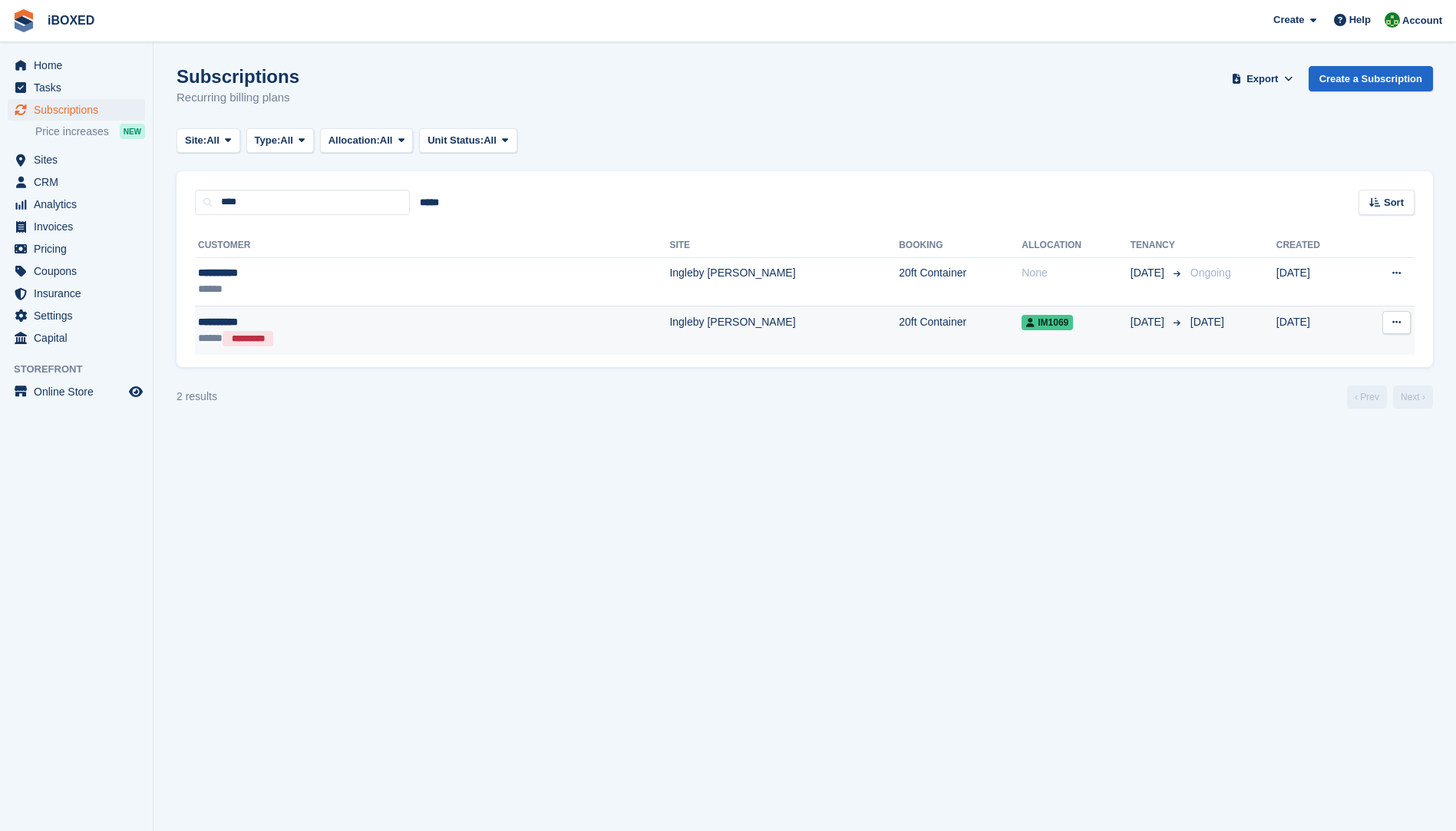
click at [898, 325] on td "20ft Container" at bounding box center [959, 330] width 122 height 48
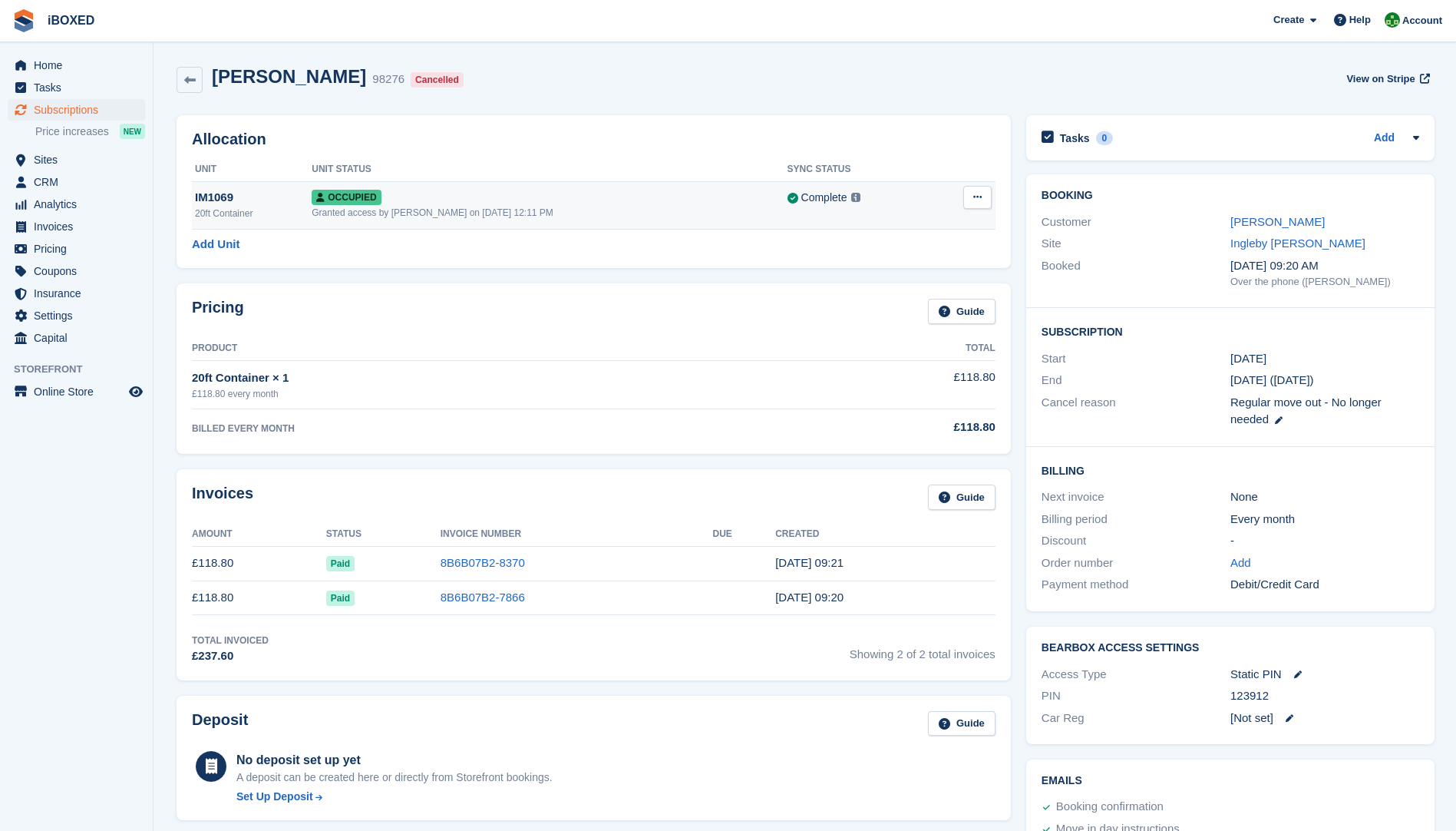
click at [977, 200] on icon at bounding box center [977, 197] width 9 height 10
click at [896, 256] on p "Deallocate" at bounding box center [918, 260] width 133 height 20
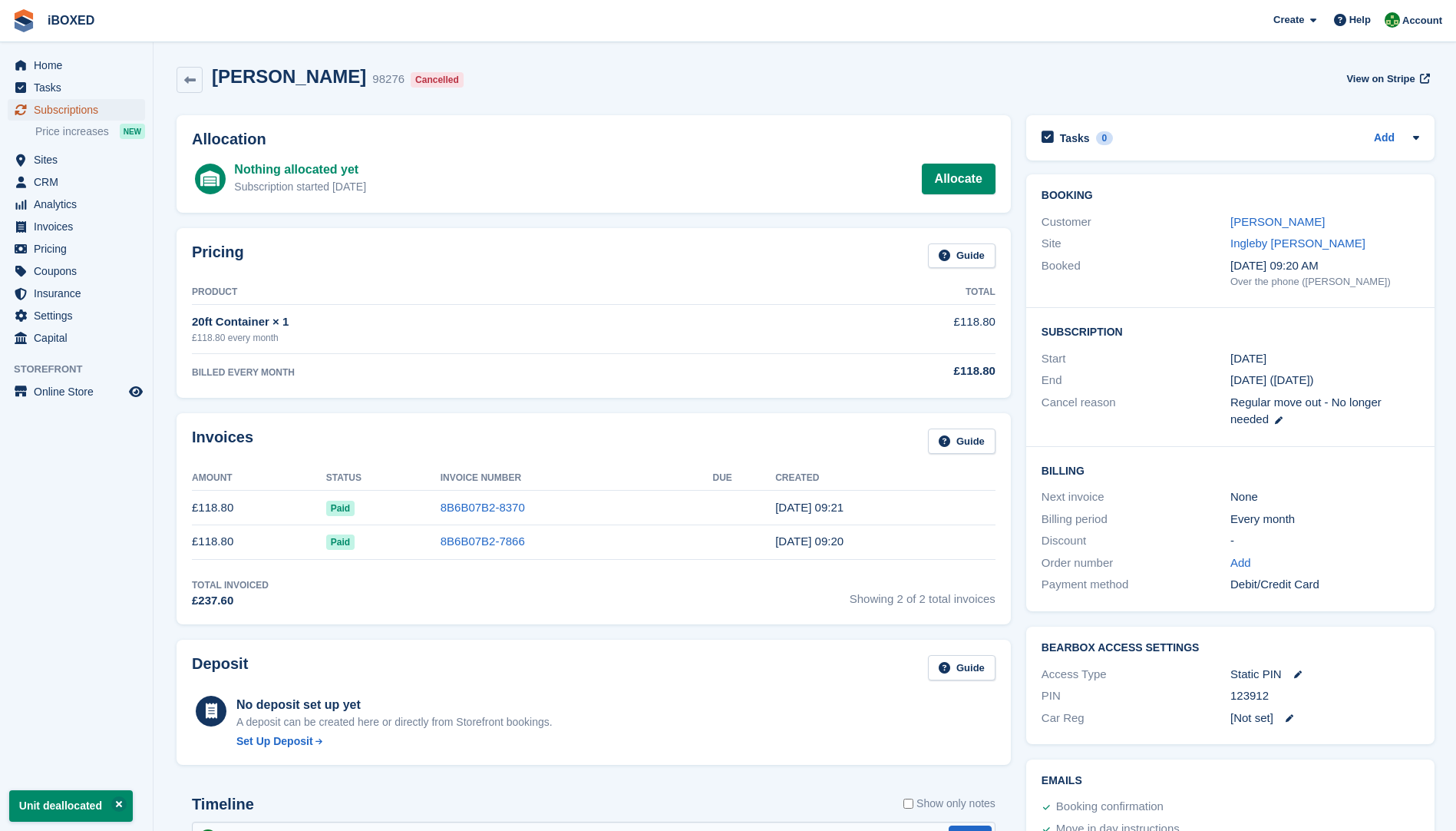
click at [69, 107] on span "Subscriptions" at bounding box center [79, 110] width 92 height 22
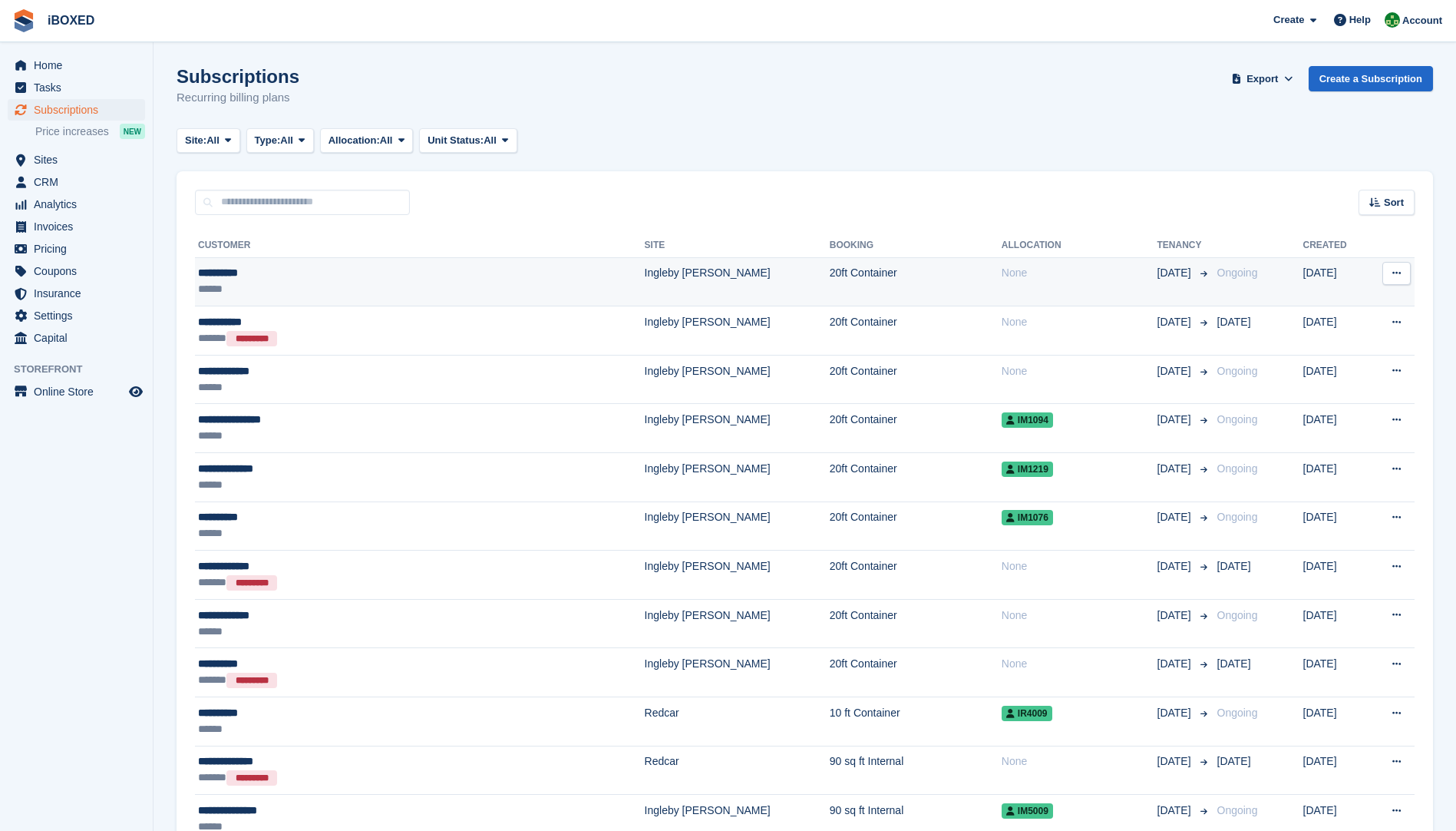
click at [365, 290] on div "******" at bounding box center [349, 289] width 303 height 16
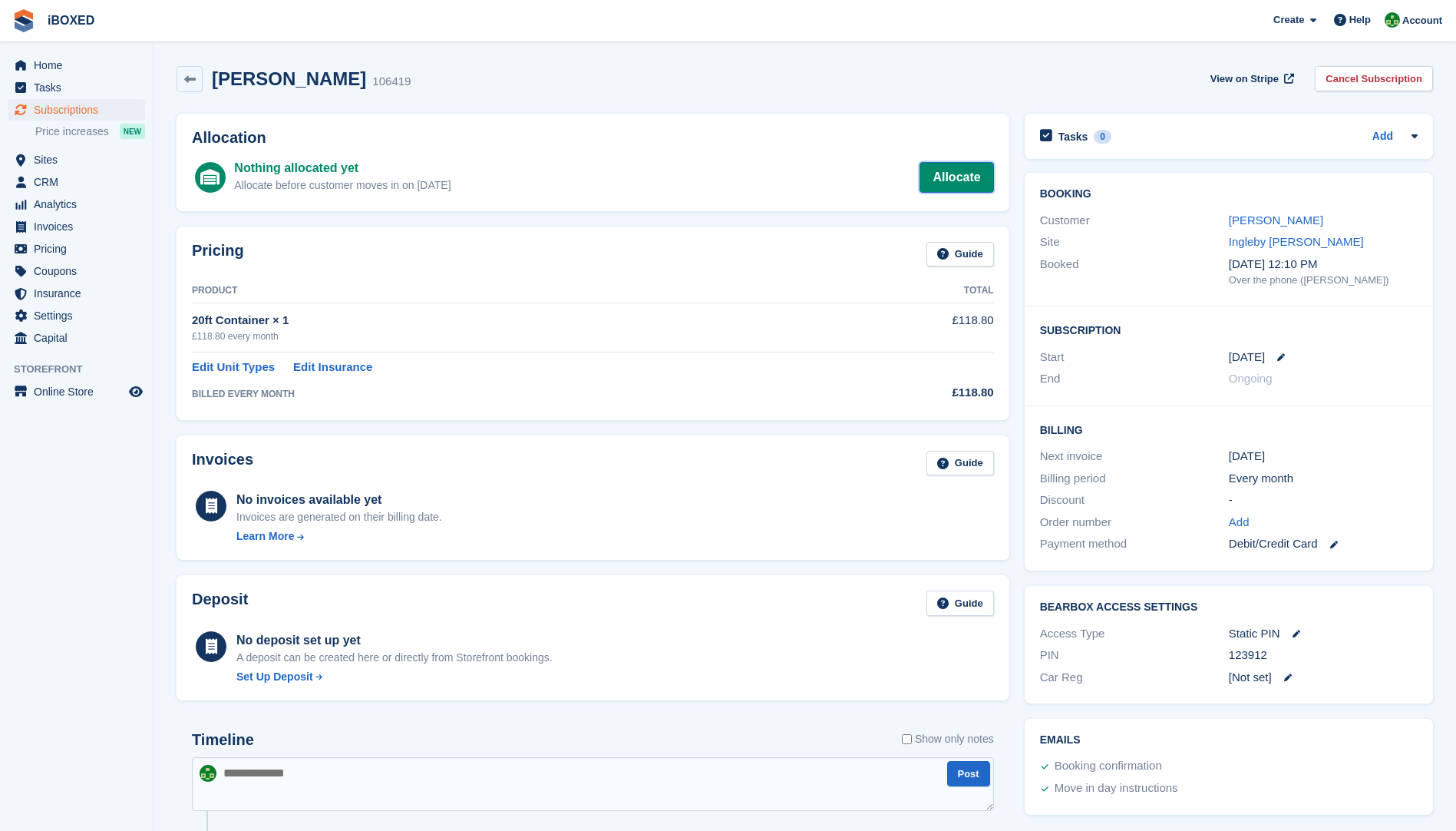
click at [961, 184] on link "Allocate" at bounding box center [955, 176] width 73 height 30
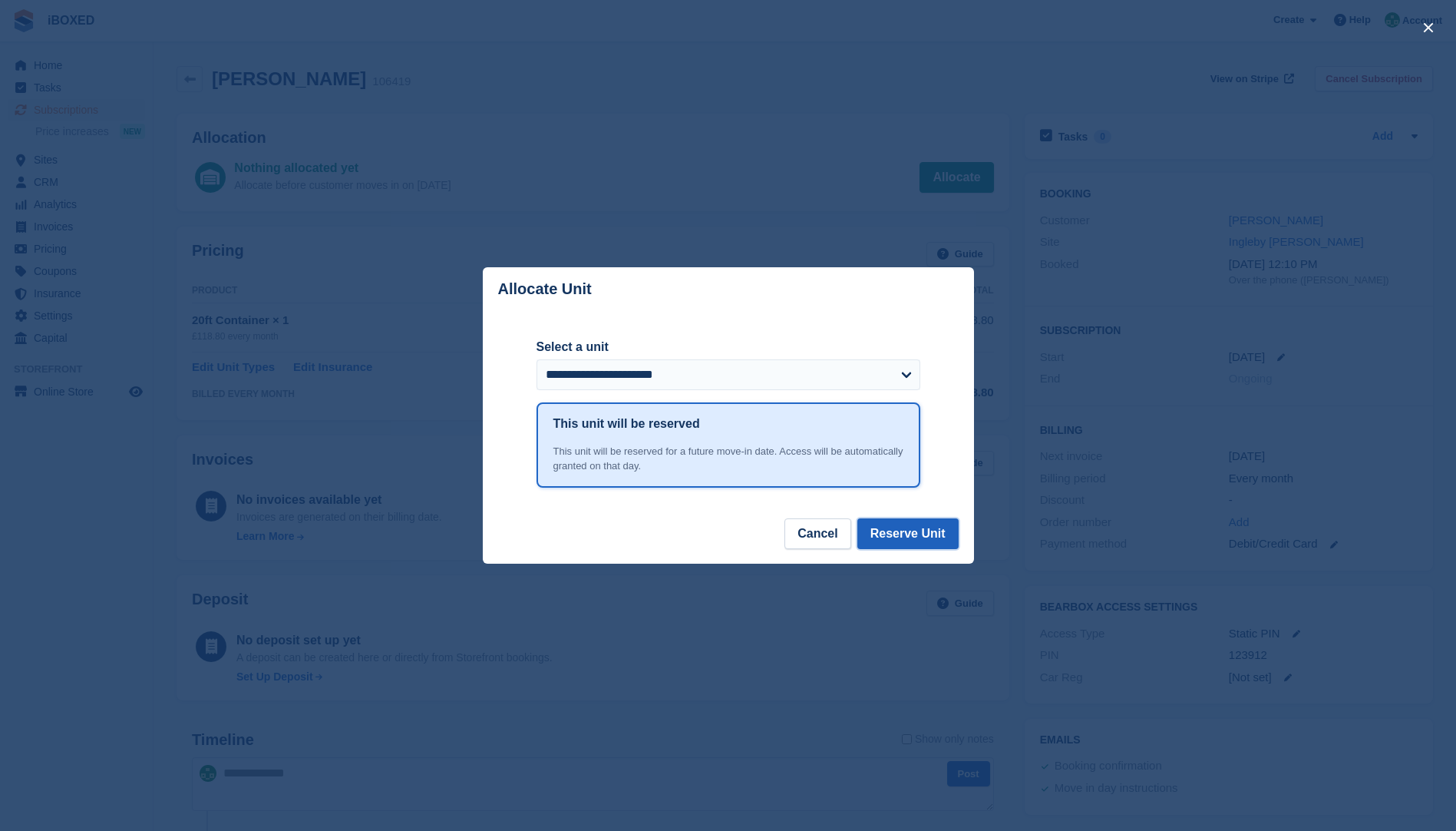
click at [904, 533] on button "Reserve Unit" at bounding box center [907, 533] width 101 height 30
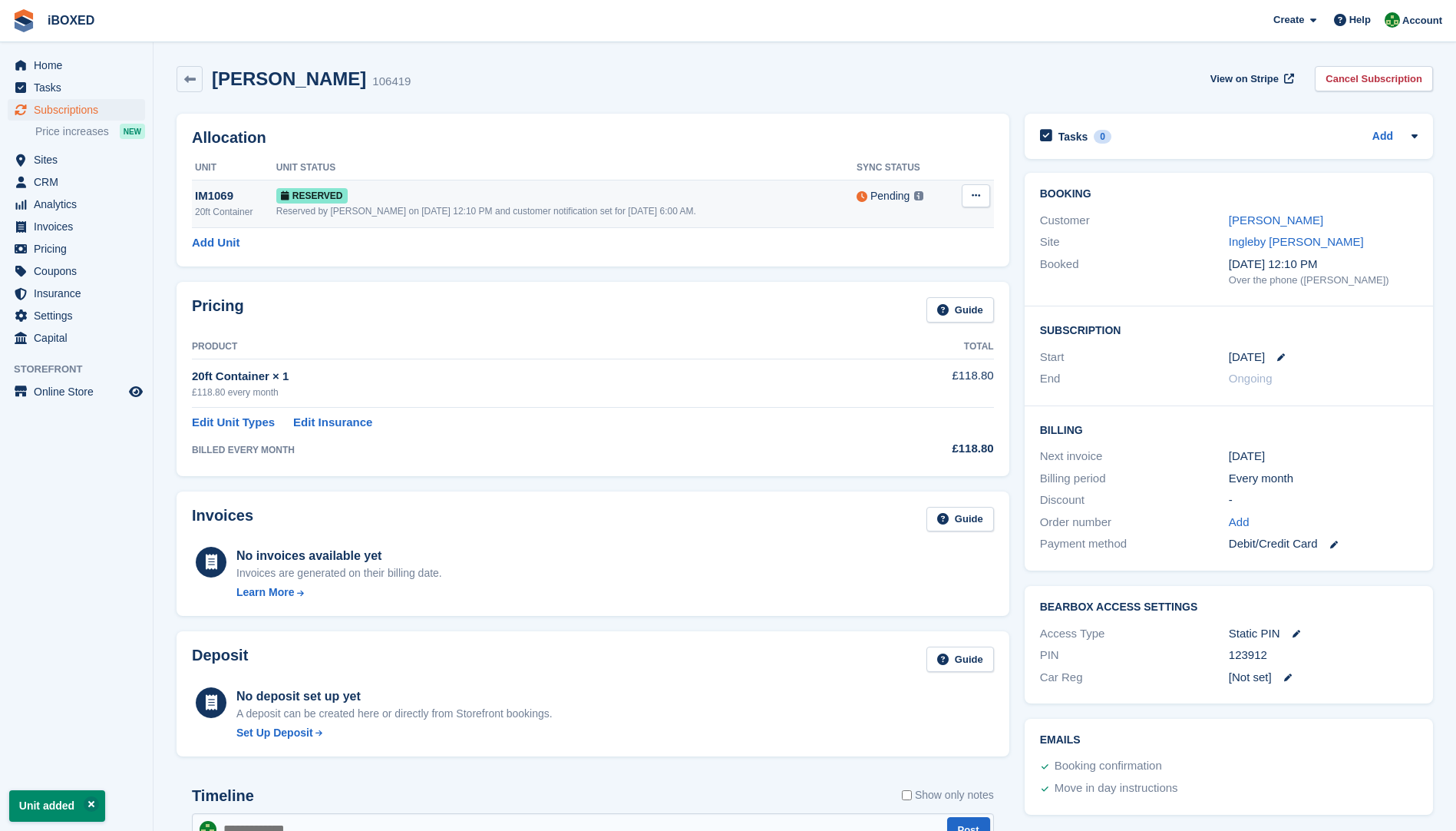
click at [974, 197] on icon at bounding box center [976, 195] width 9 height 10
click at [920, 225] on p "Grant Early Access" at bounding box center [916, 225] width 133 height 20
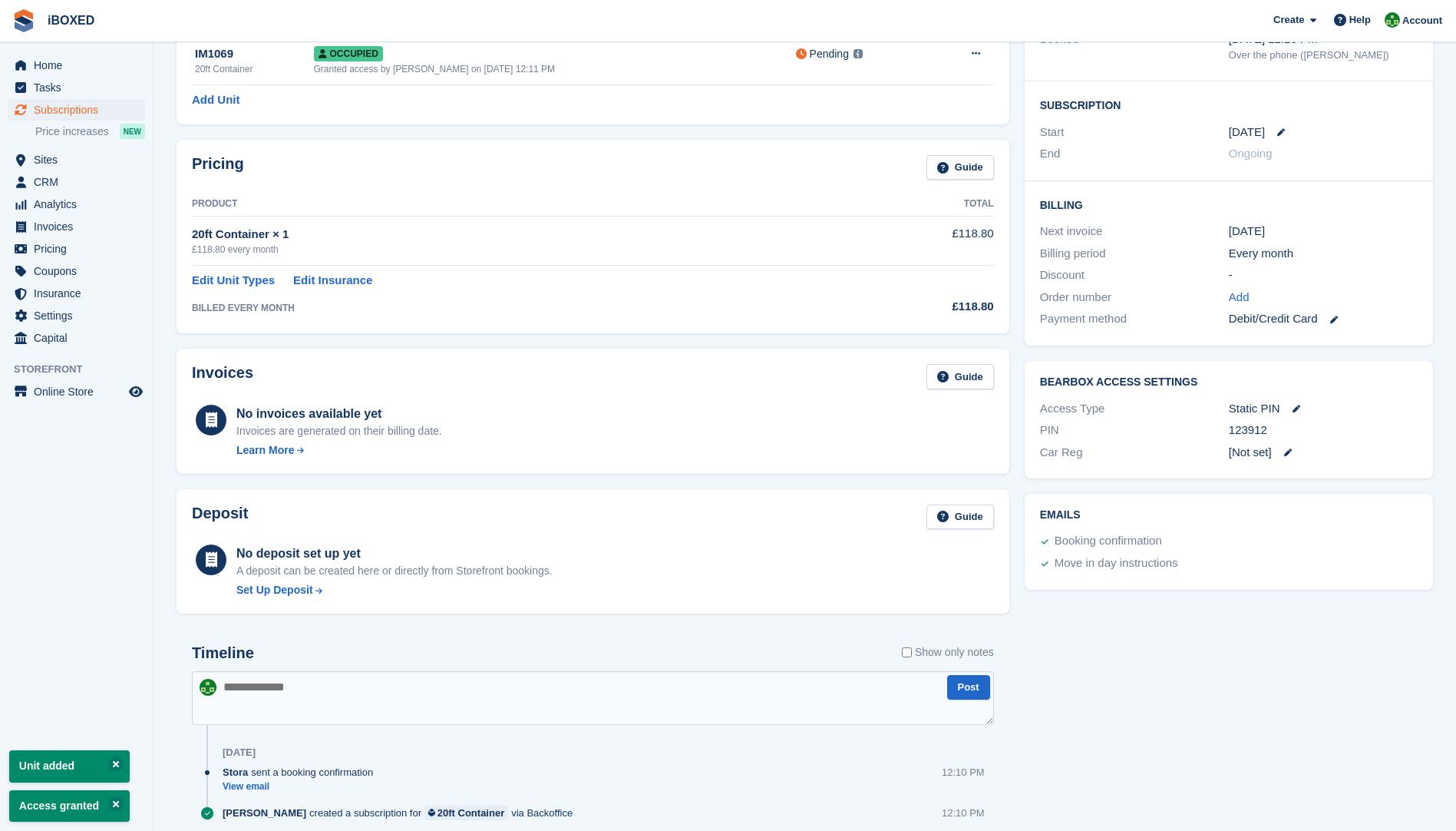
scroll to position [230, 0]
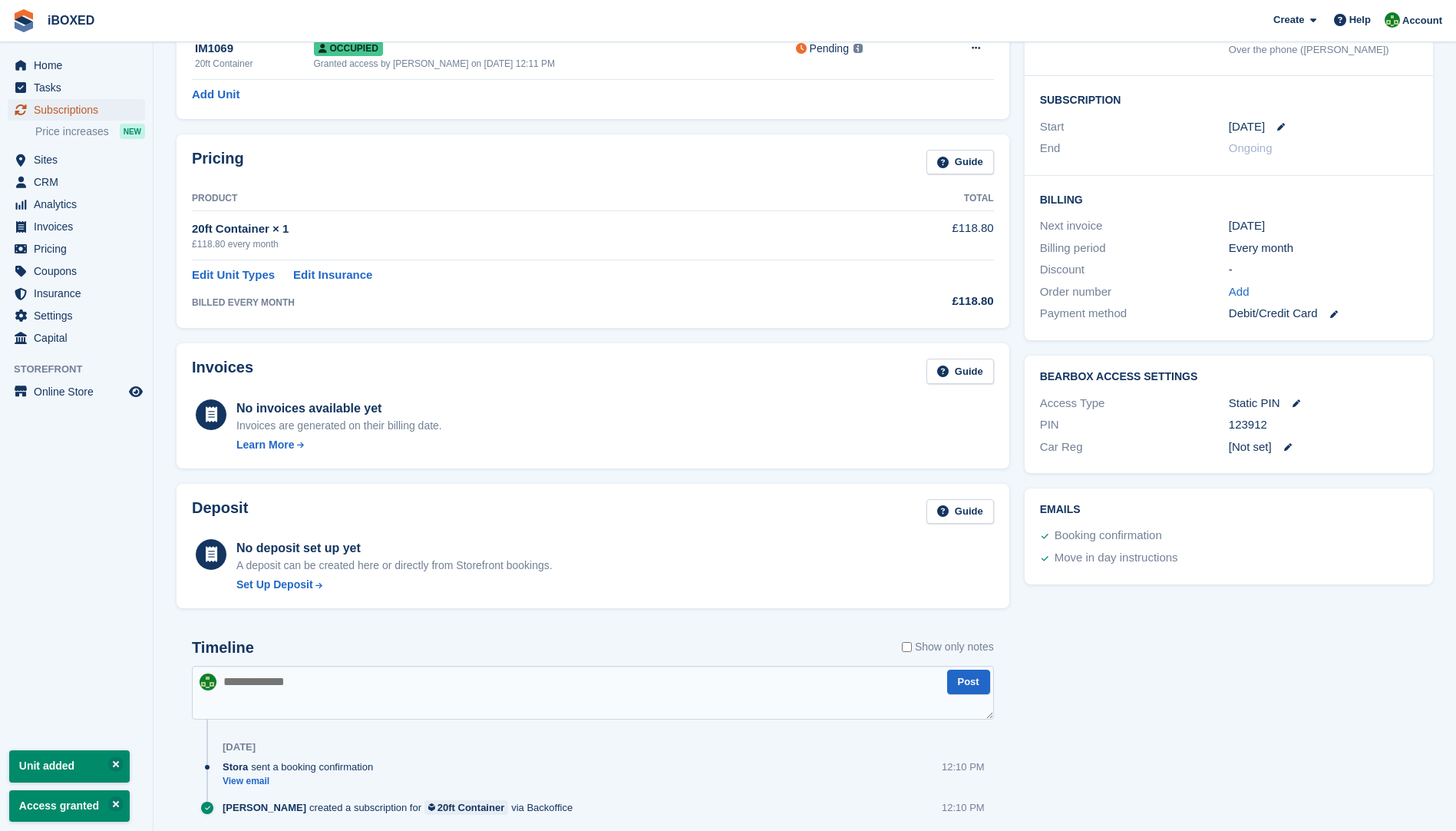
click at [62, 108] on span "Subscriptions" at bounding box center [79, 110] width 92 height 22
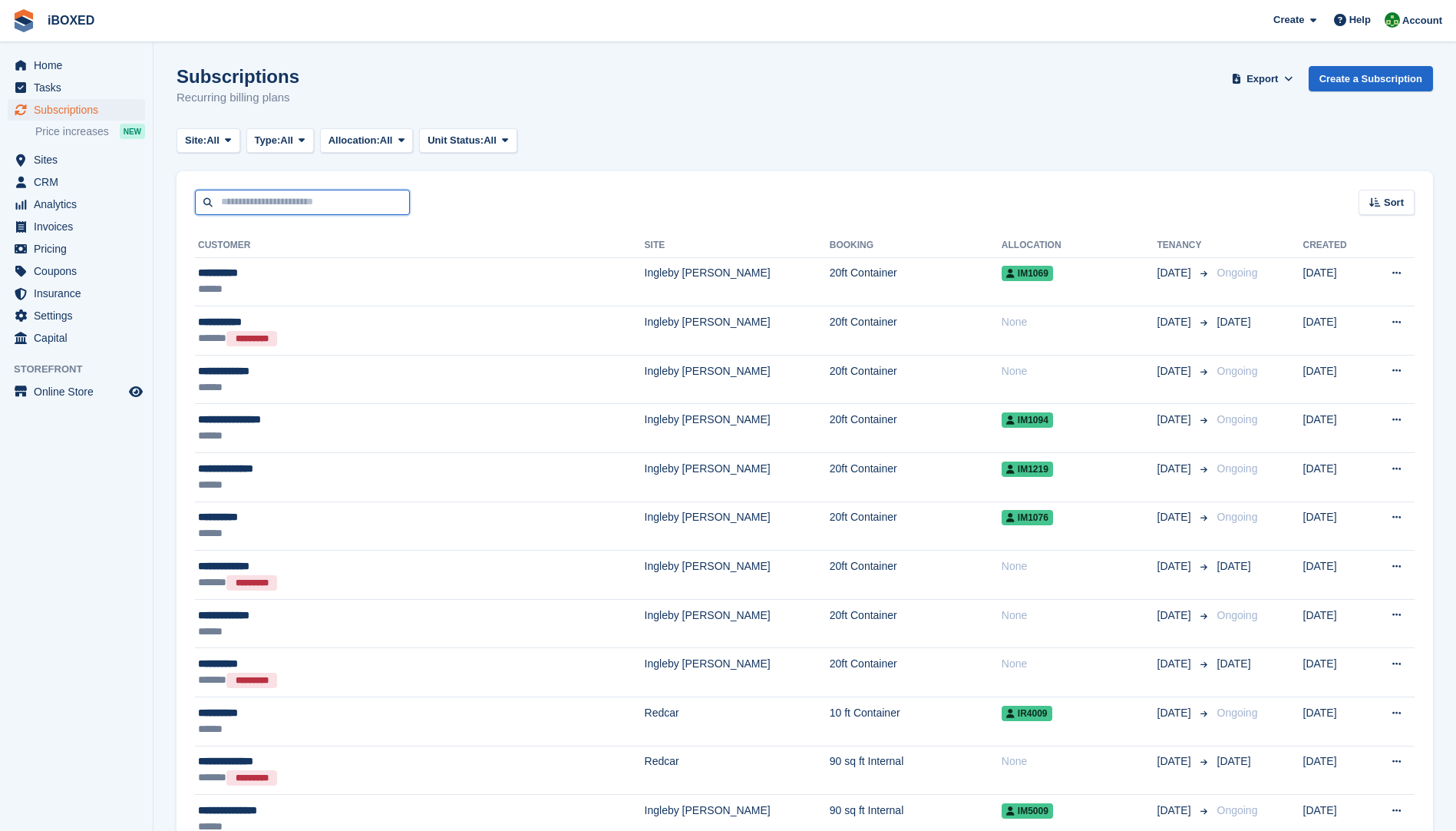
click at [308, 207] on input "text" at bounding box center [302, 202] width 215 height 25
type input "****"
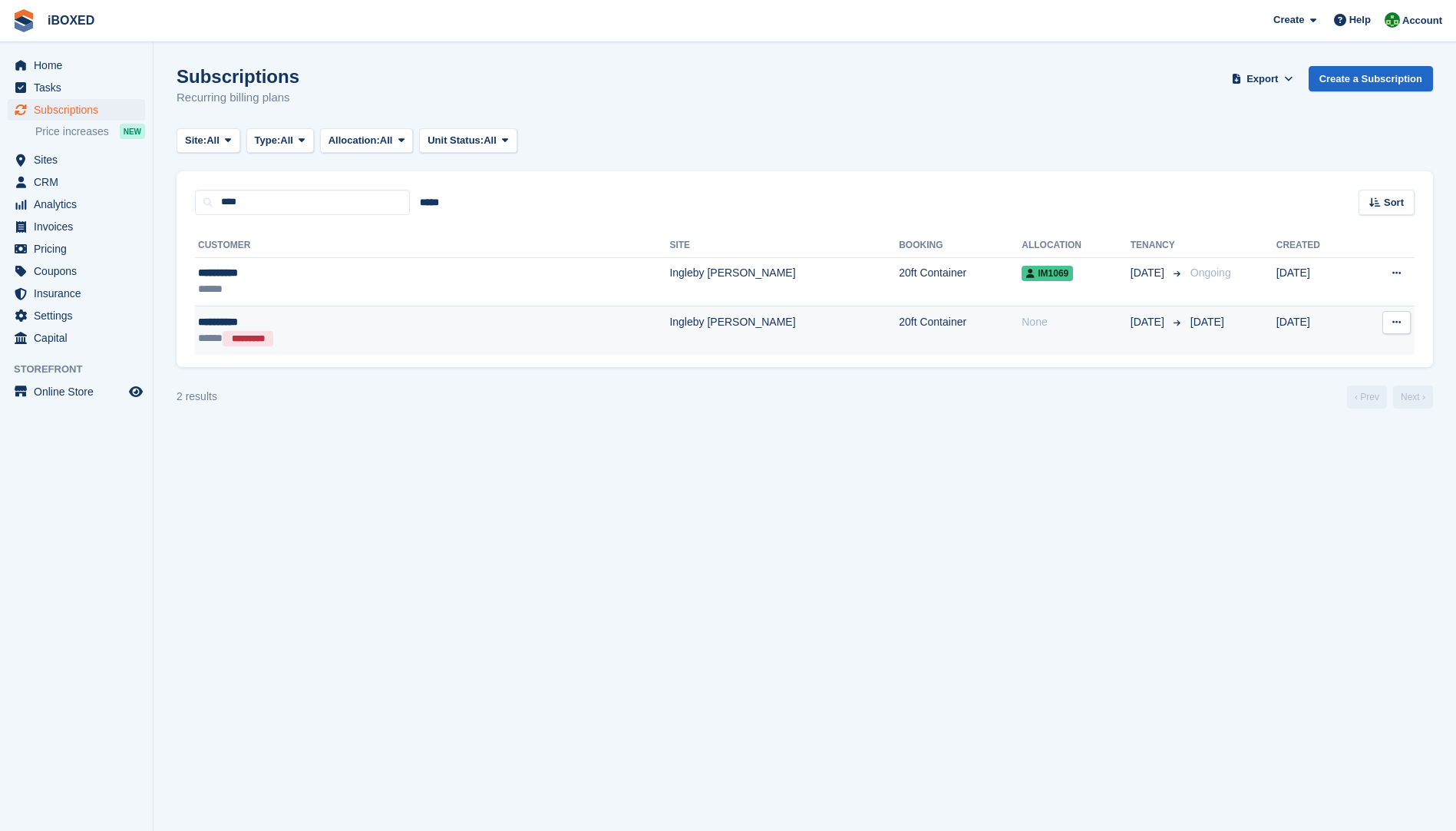
click at [669, 335] on td "Ingleby [PERSON_NAME]" at bounding box center [784, 330] width 229 height 48
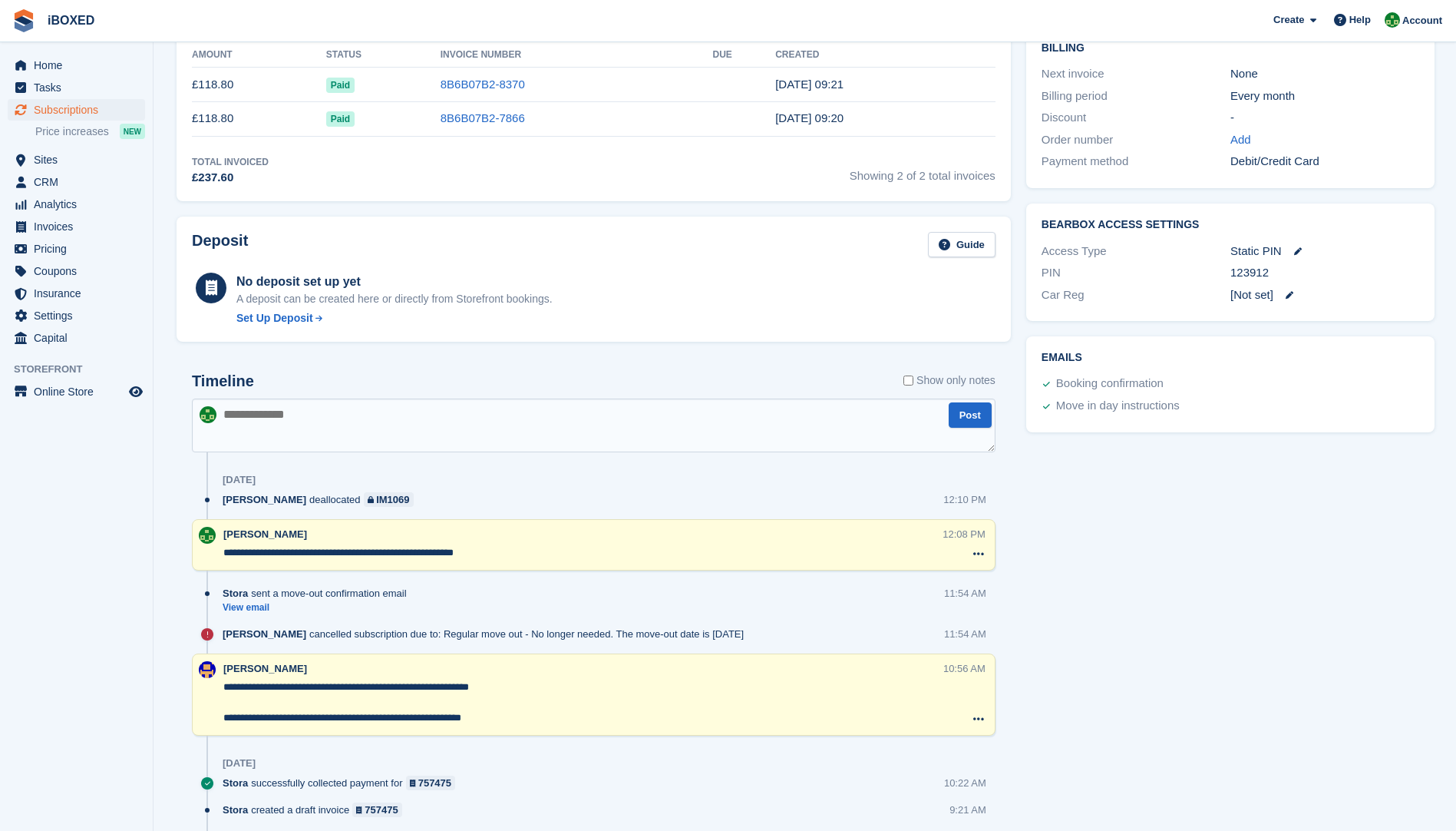
scroll to position [384, 0]
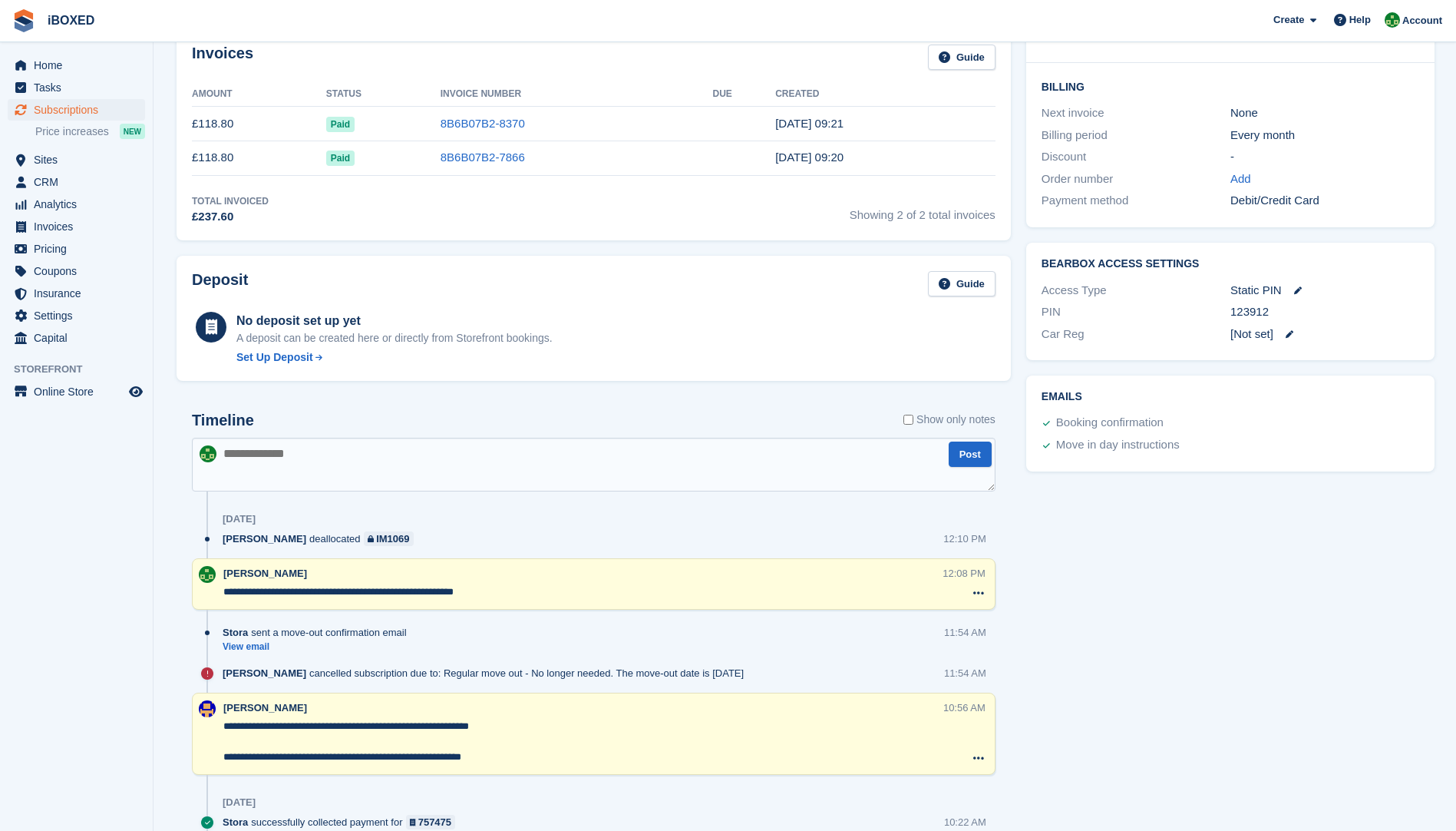
click at [315, 455] on textarea at bounding box center [594, 464] width 803 height 54
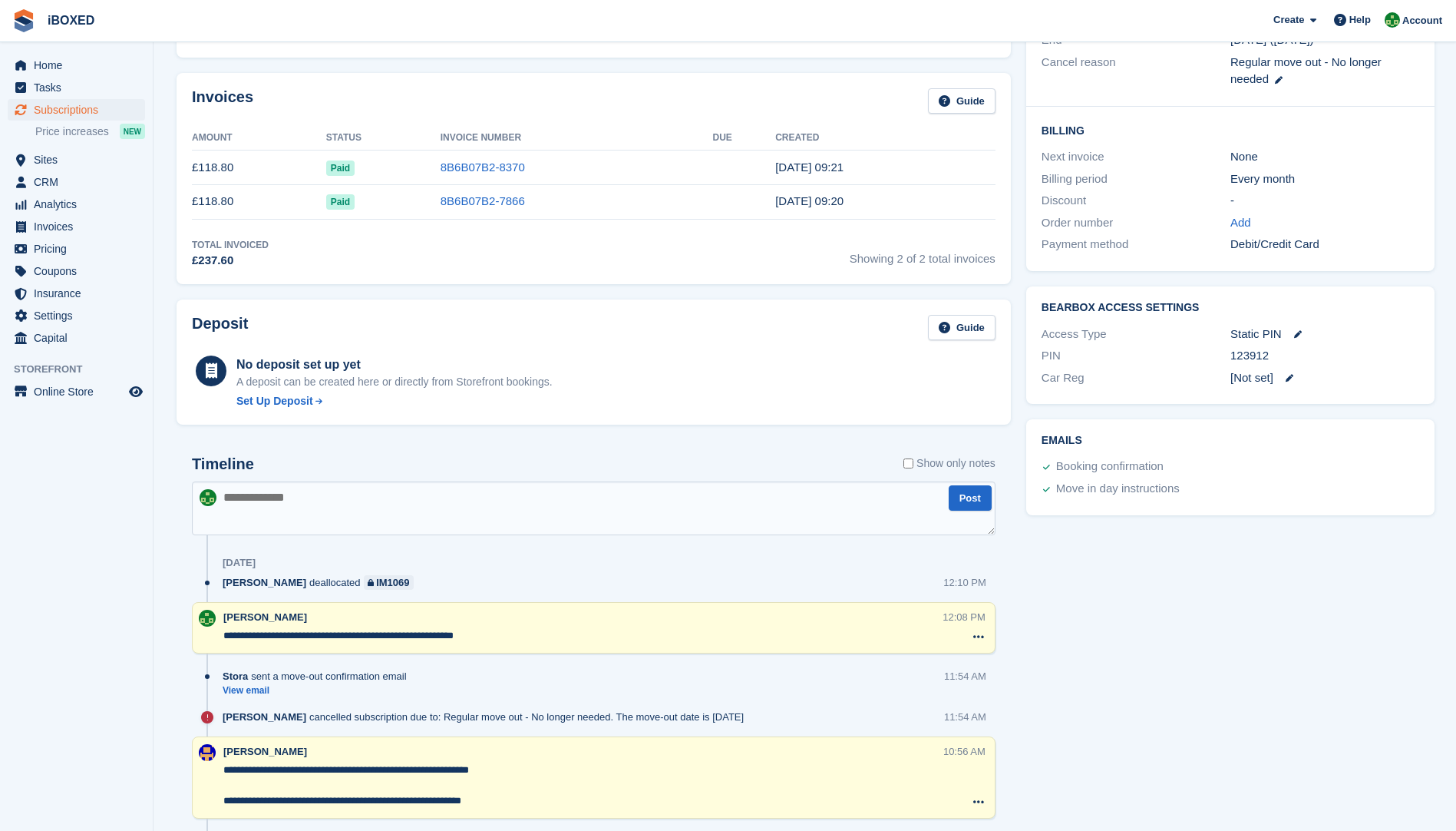
scroll to position [0, 0]
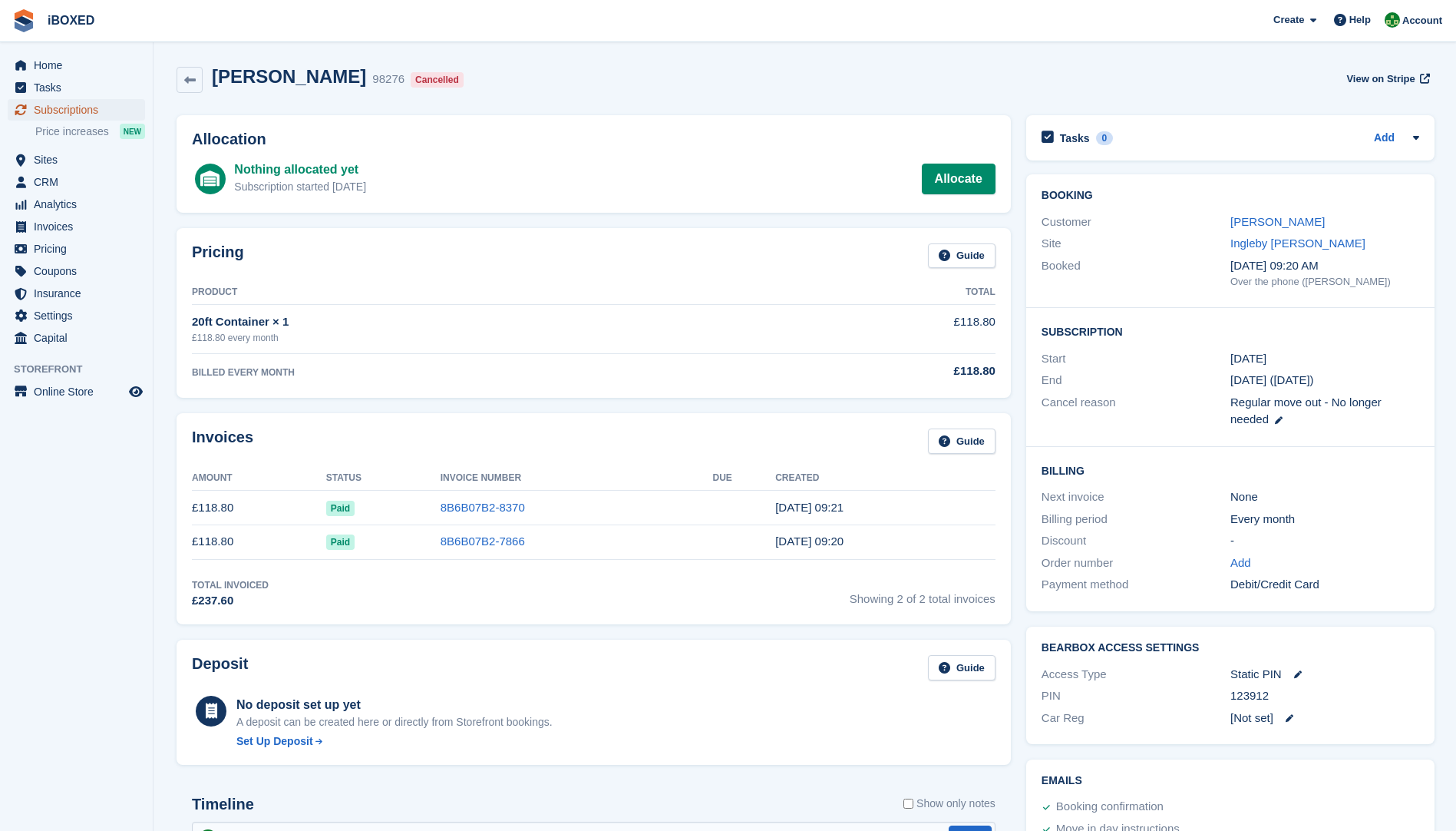
click at [57, 113] on span "Subscriptions" at bounding box center [79, 110] width 92 height 22
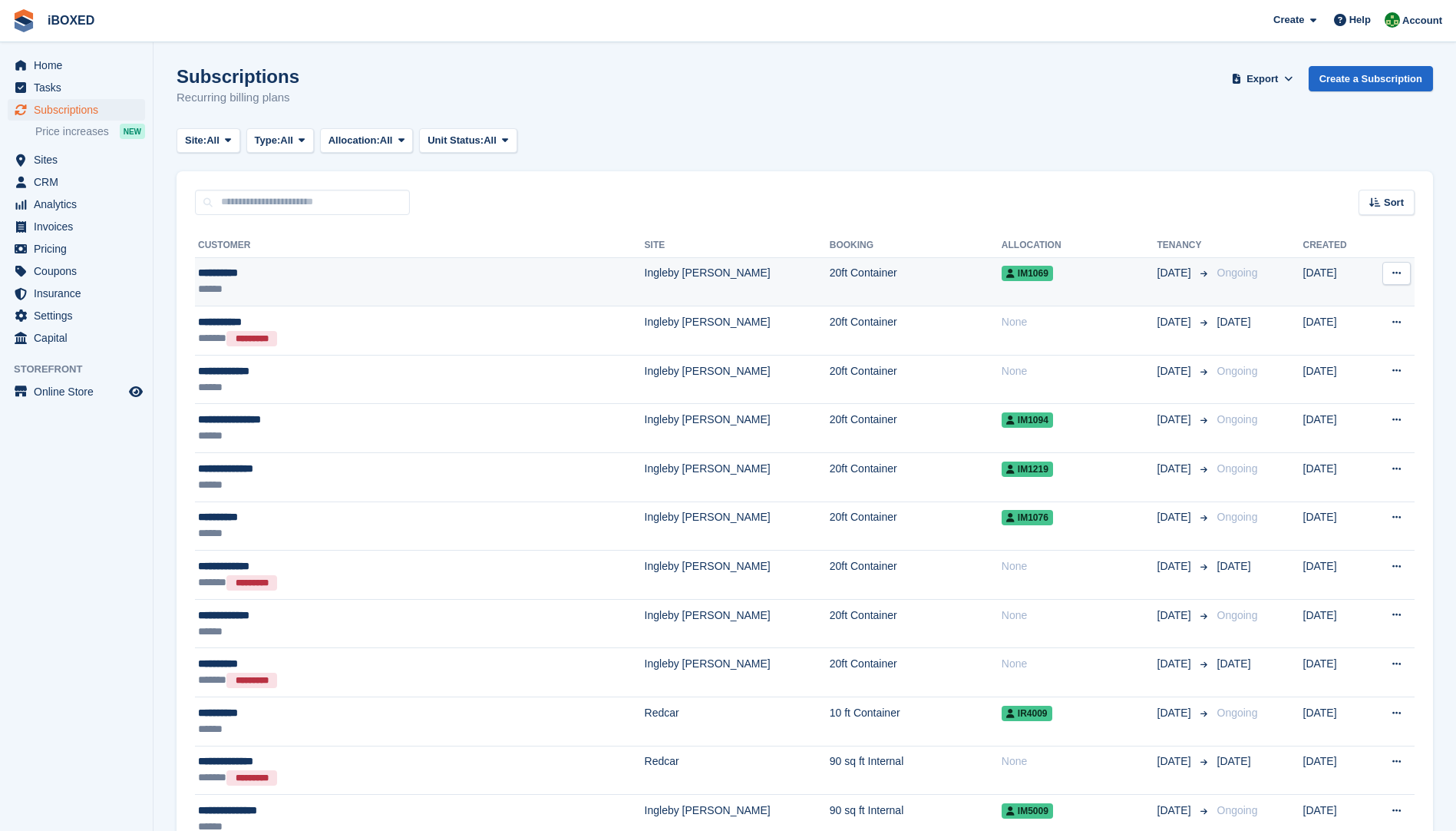
click at [270, 274] on div "**********" at bounding box center [349, 272] width 303 height 16
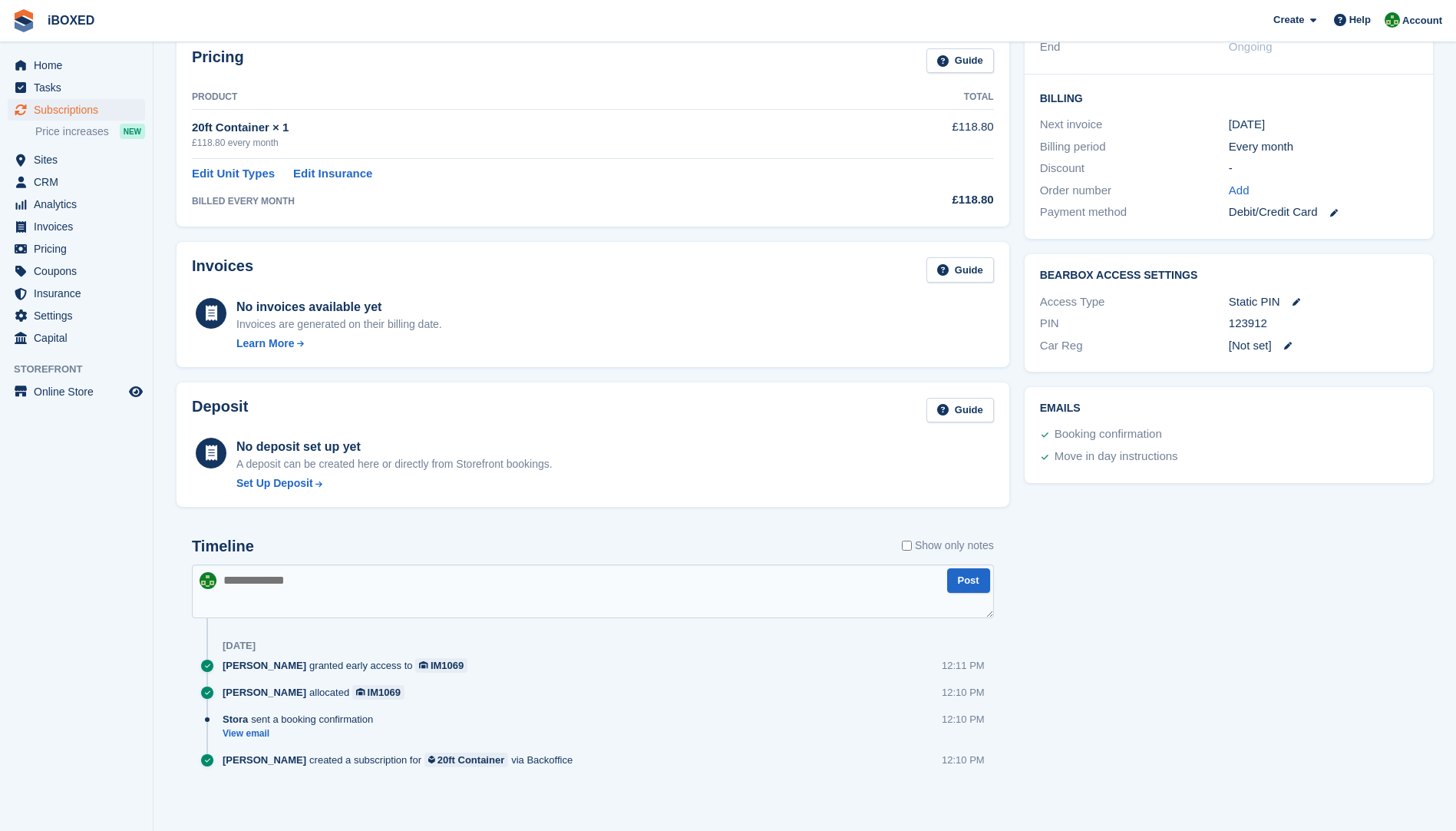
scroll to position [334, 0]
click at [338, 585] on textarea at bounding box center [593, 588] width 802 height 54
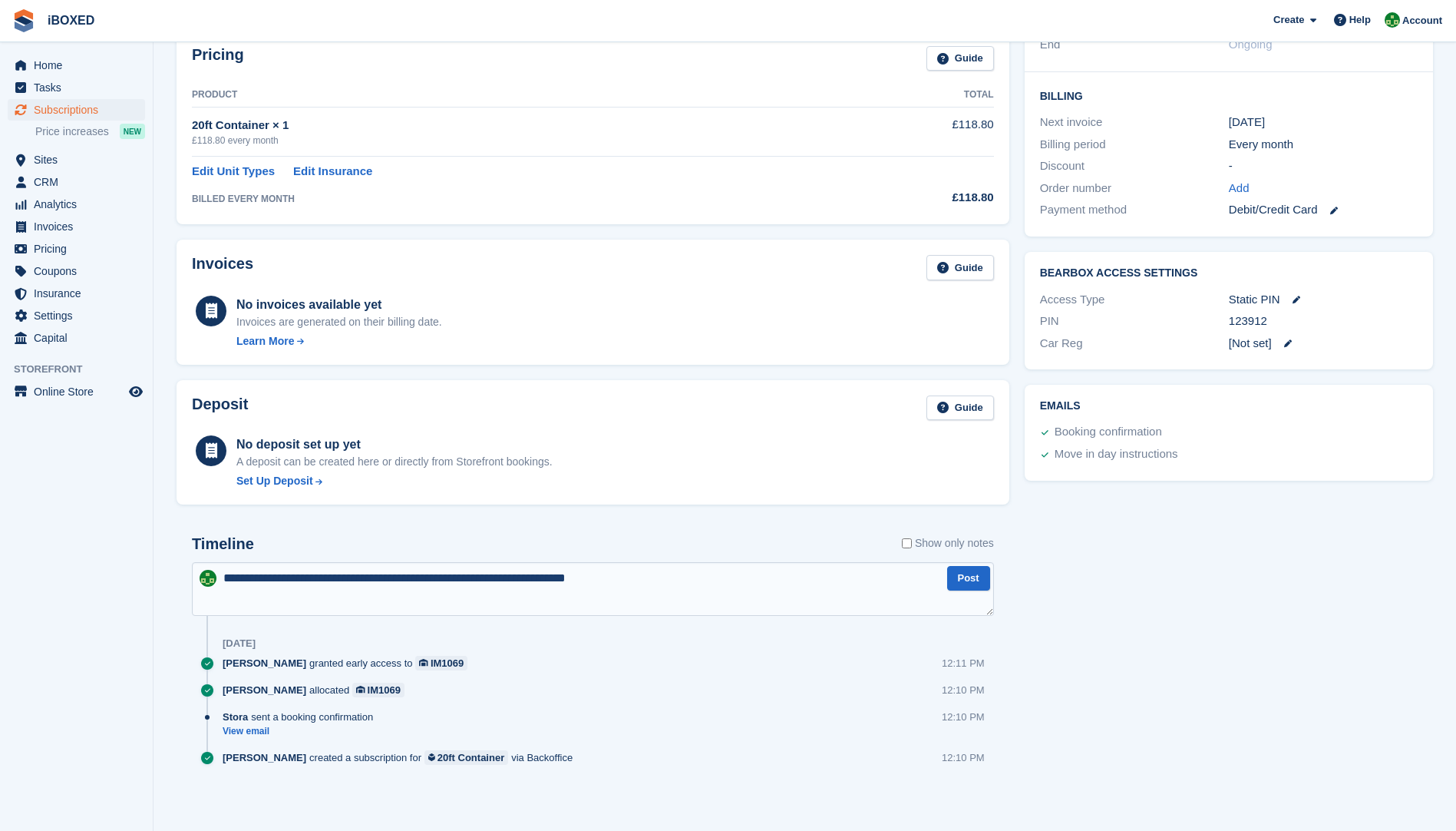
type textarea "**********"
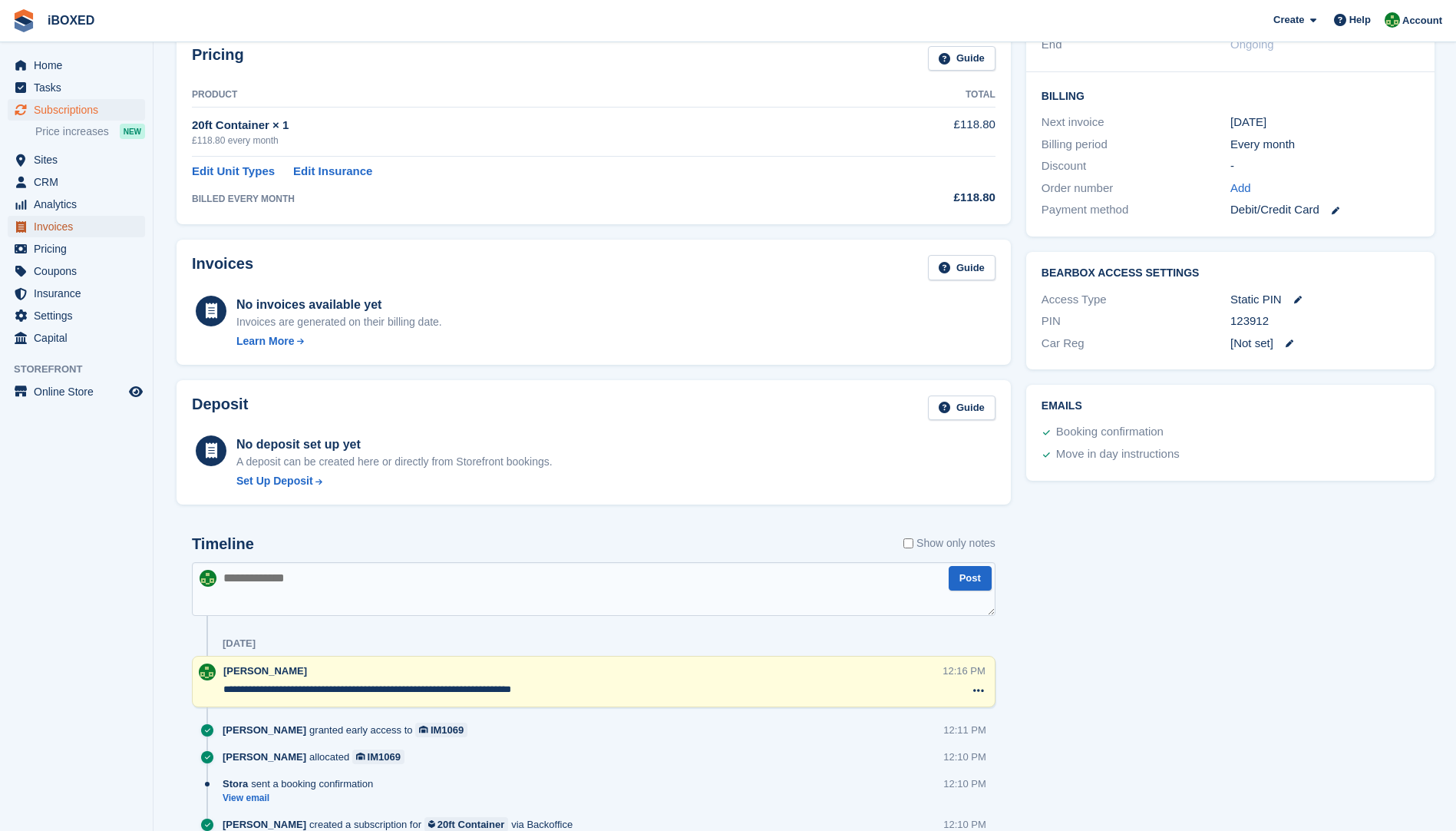
click at [76, 227] on span "Invoices" at bounding box center [79, 226] width 92 height 22
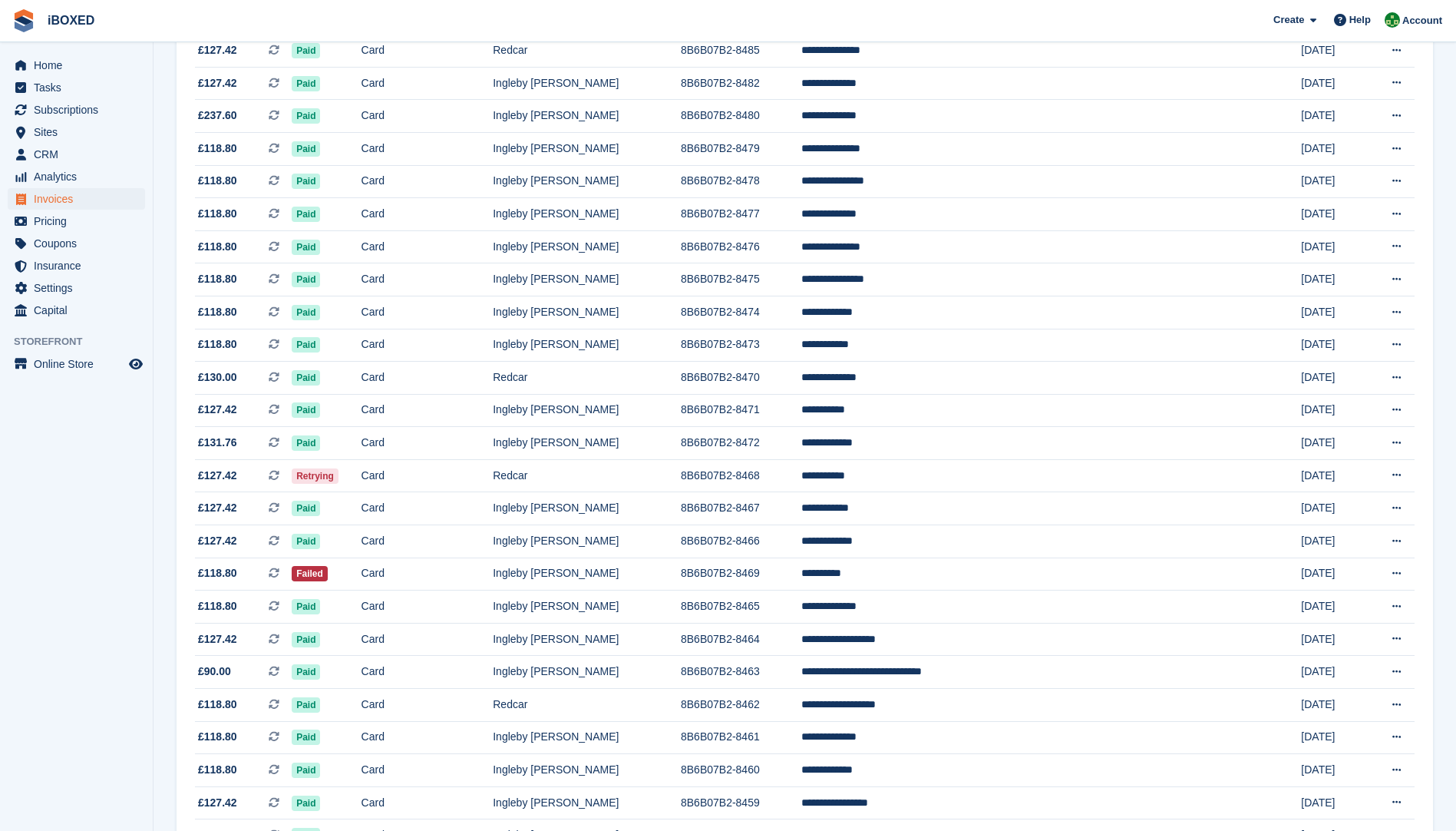
scroll to position [1075, 0]
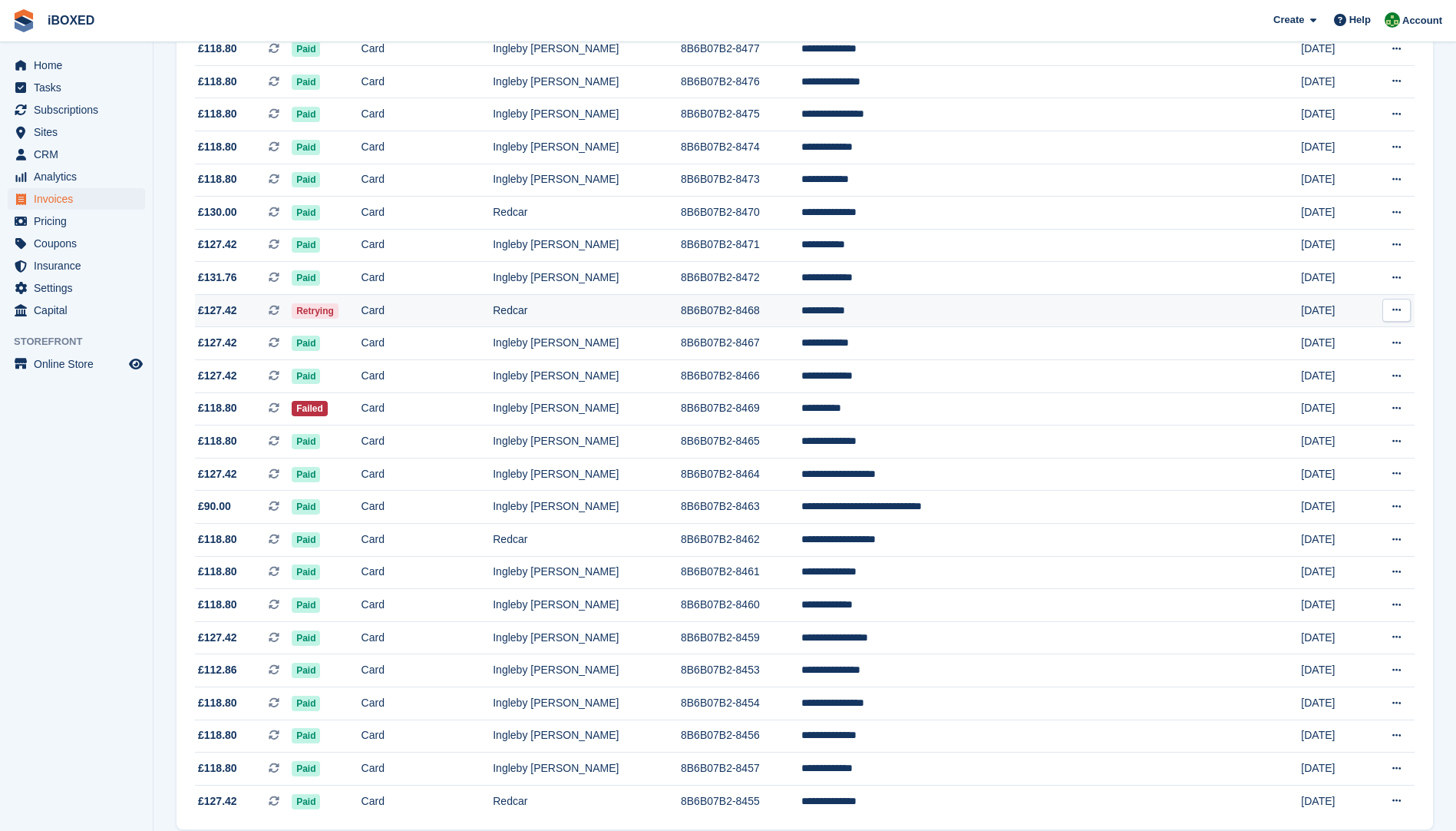
click at [494, 313] on td "Card" at bounding box center [427, 311] width 132 height 33
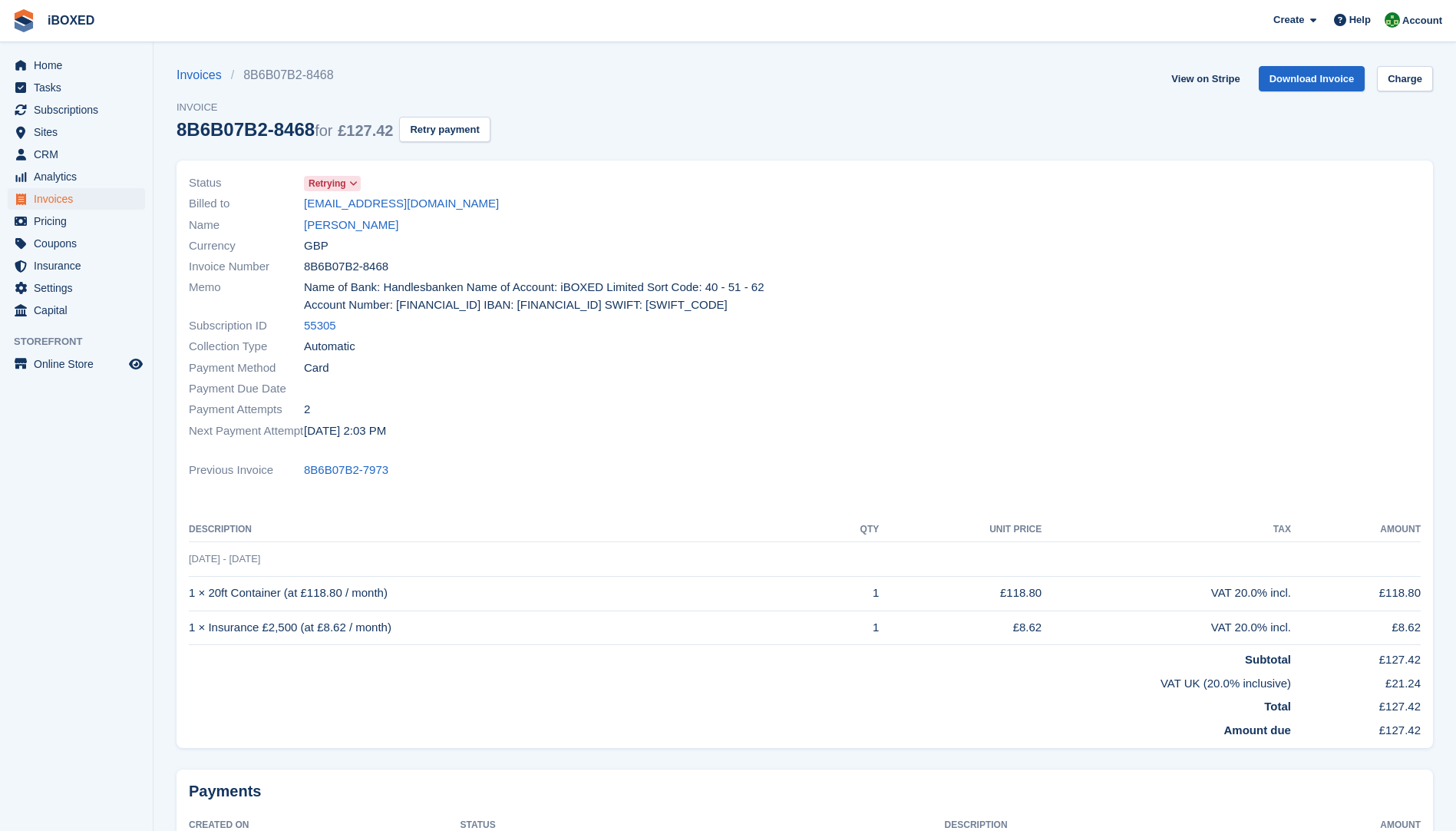
click at [363, 220] on div "Name [PERSON_NAME]" at bounding box center [493, 224] width 607 height 21
click at [342, 225] on link "[PERSON_NAME]" at bounding box center [351, 225] width 94 height 18
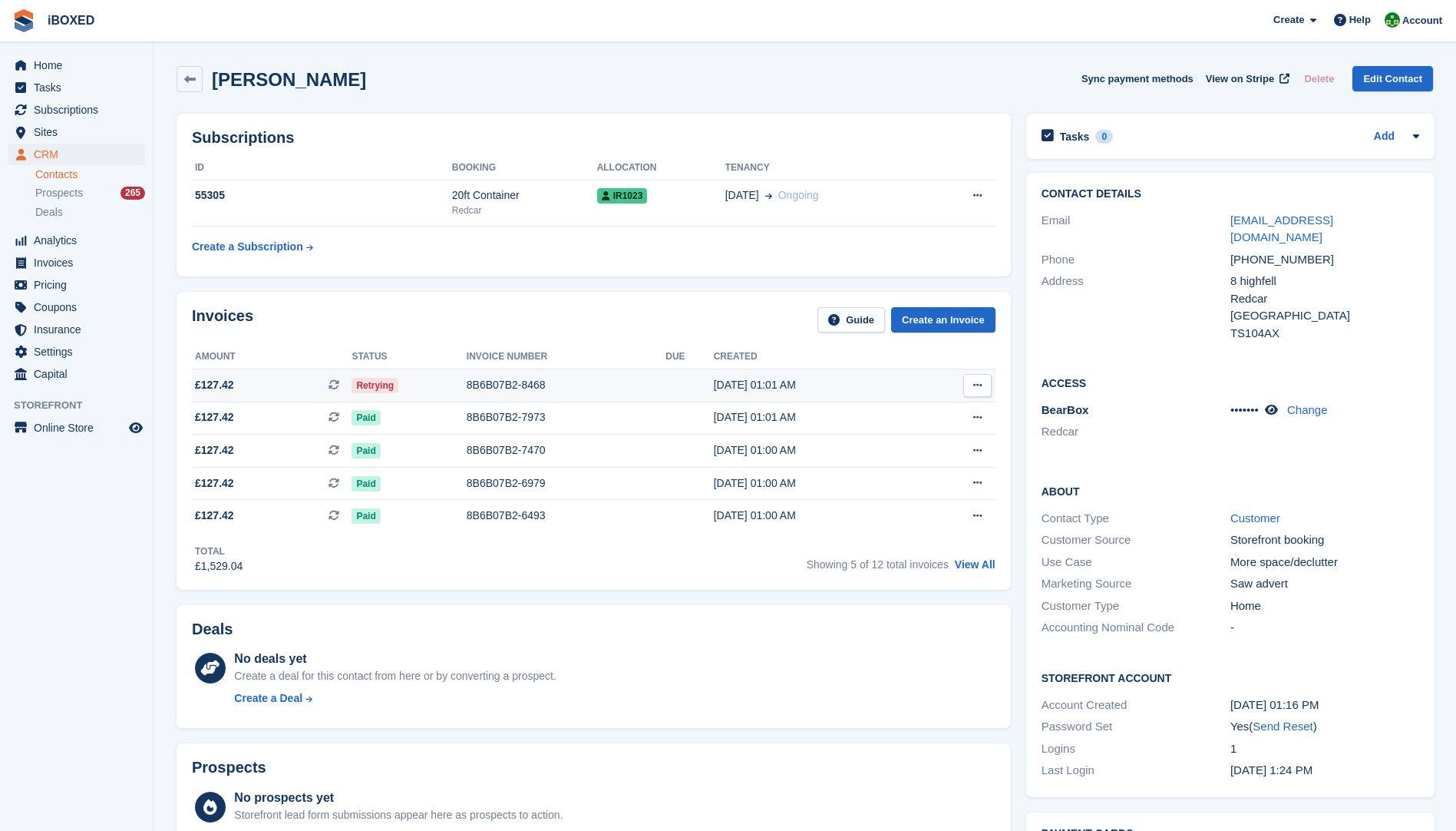
click at [508, 377] on div "8B6B07B2-8468" at bounding box center [565, 385] width 199 height 16
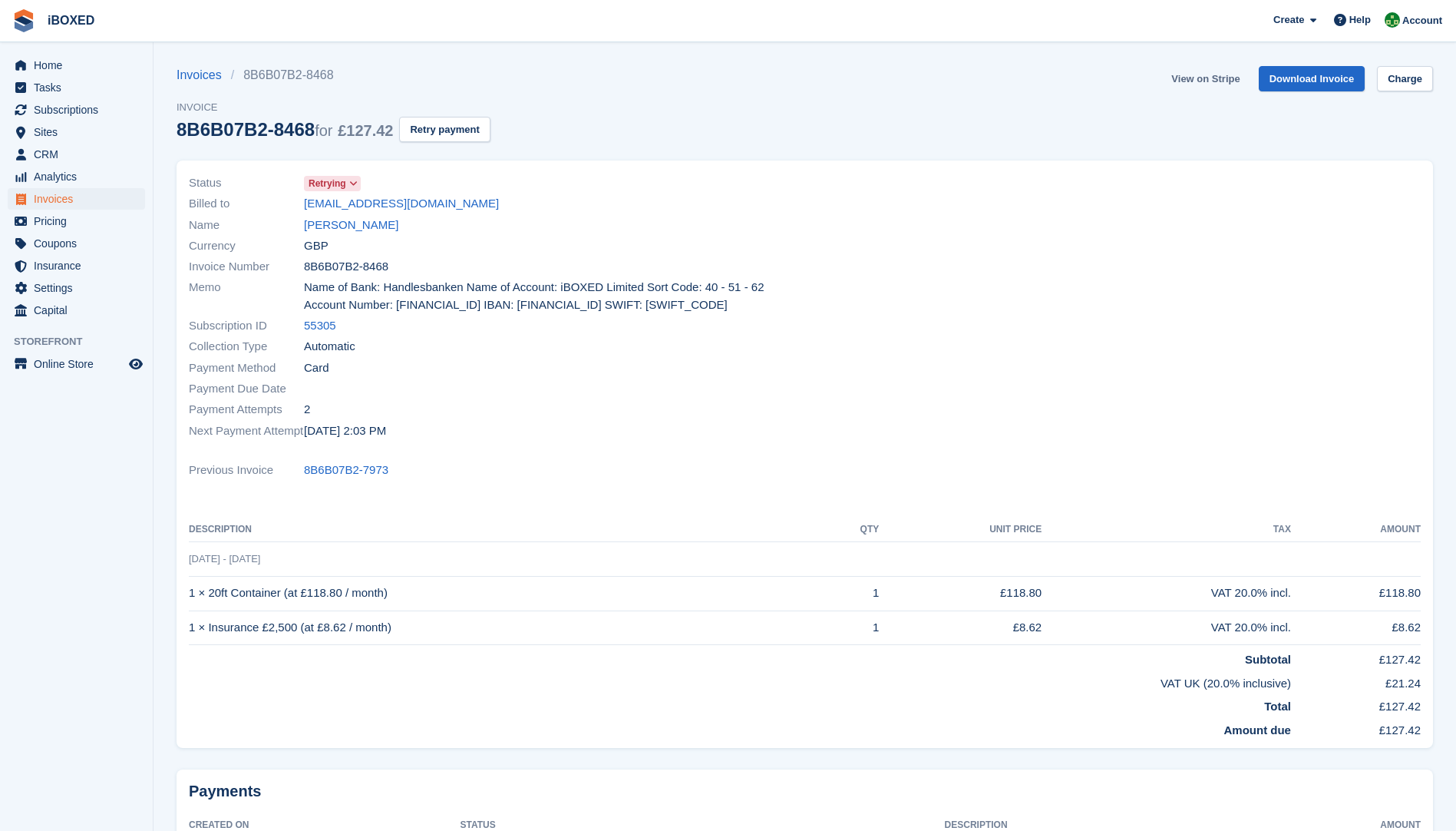
click at [1205, 75] on link "View on Stripe" at bounding box center [1205, 78] width 80 height 25
click at [330, 221] on link "[PERSON_NAME]" at bounding box center [351, 225] width 94 height 18
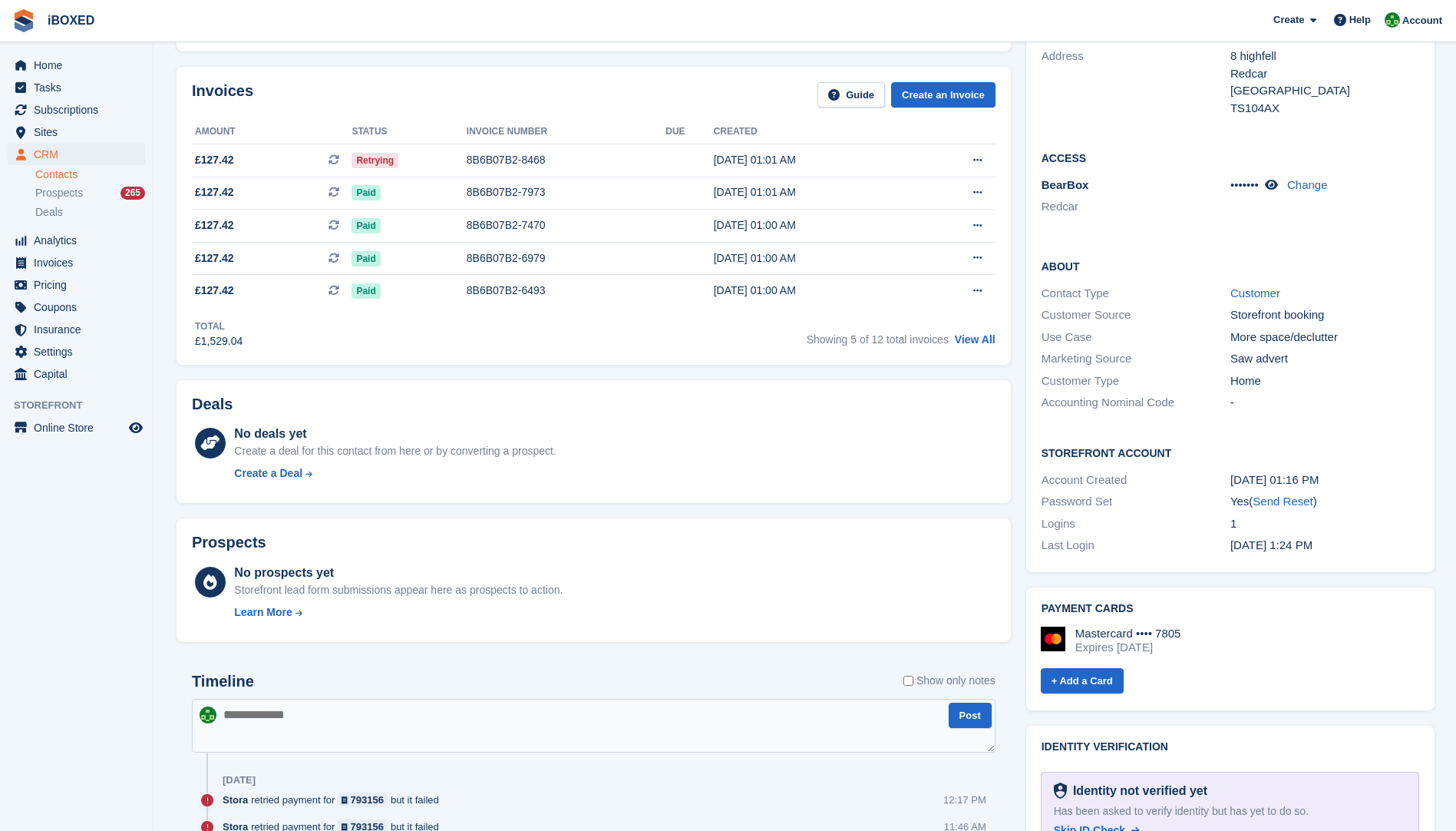
scroll to position [230, 0]
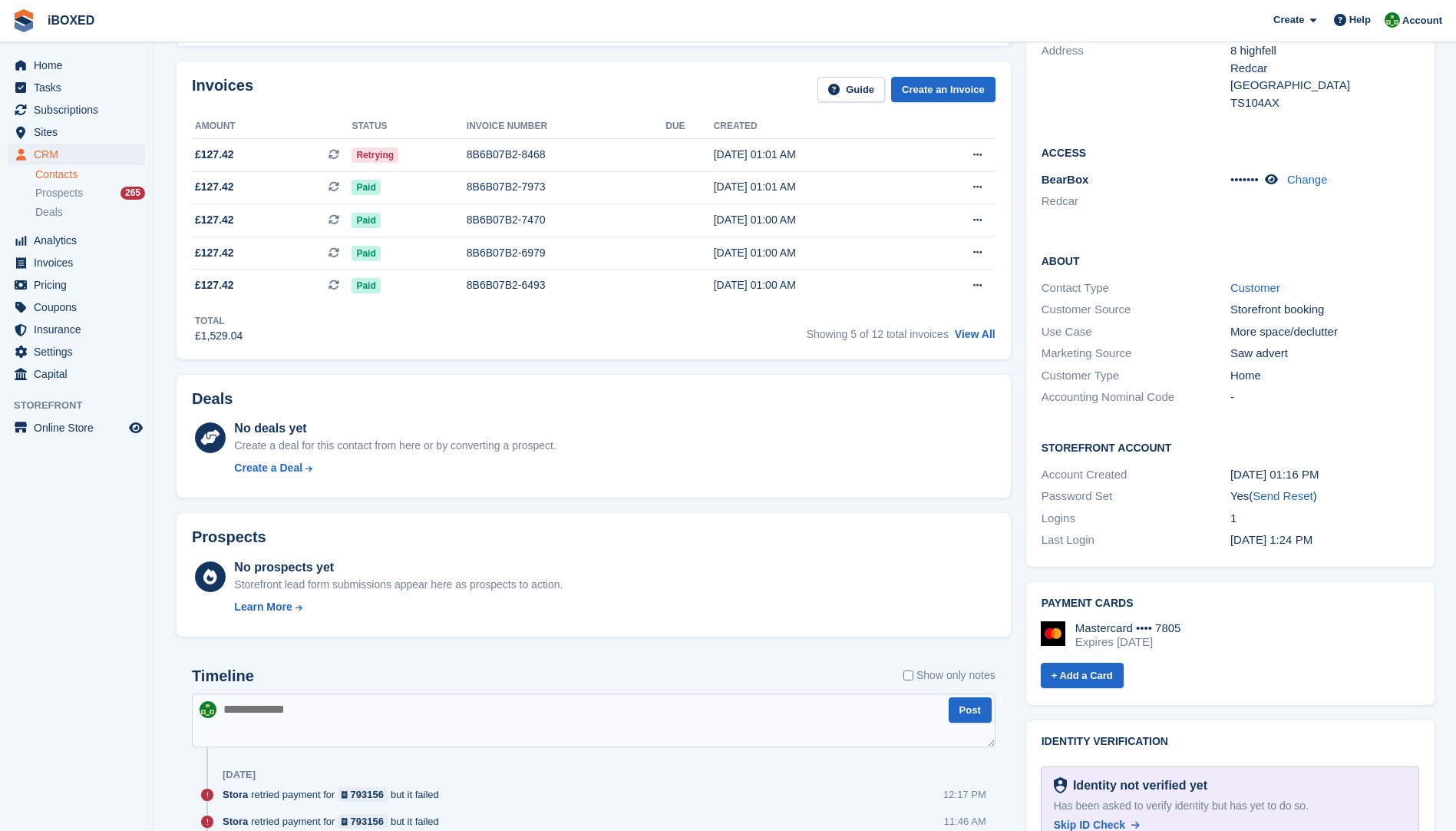
click at [241, 706] on textarea at bounding box center [594, 719] width 803 height 54
type textarea "**********"
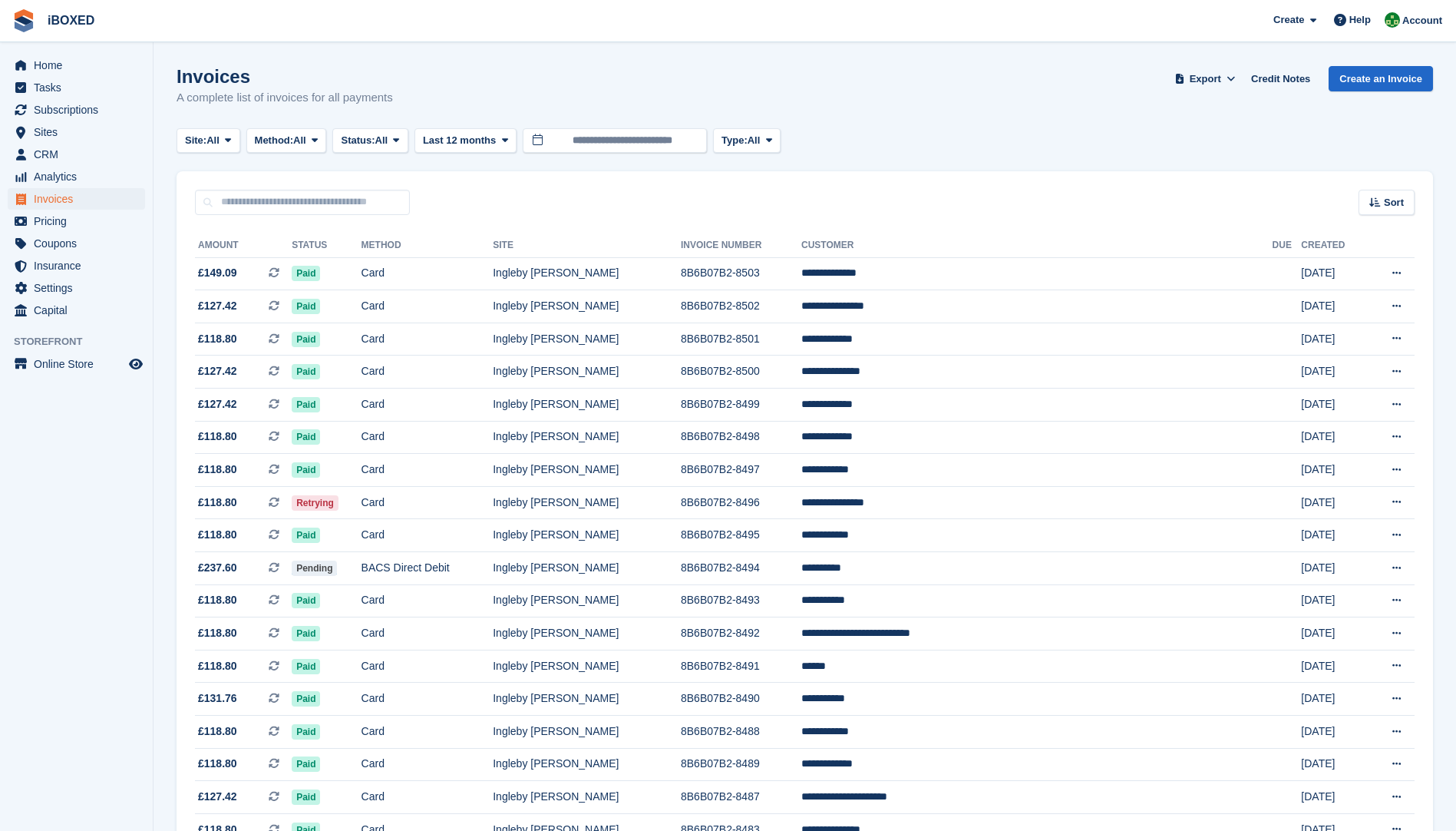
scroll to position [1075, 0]
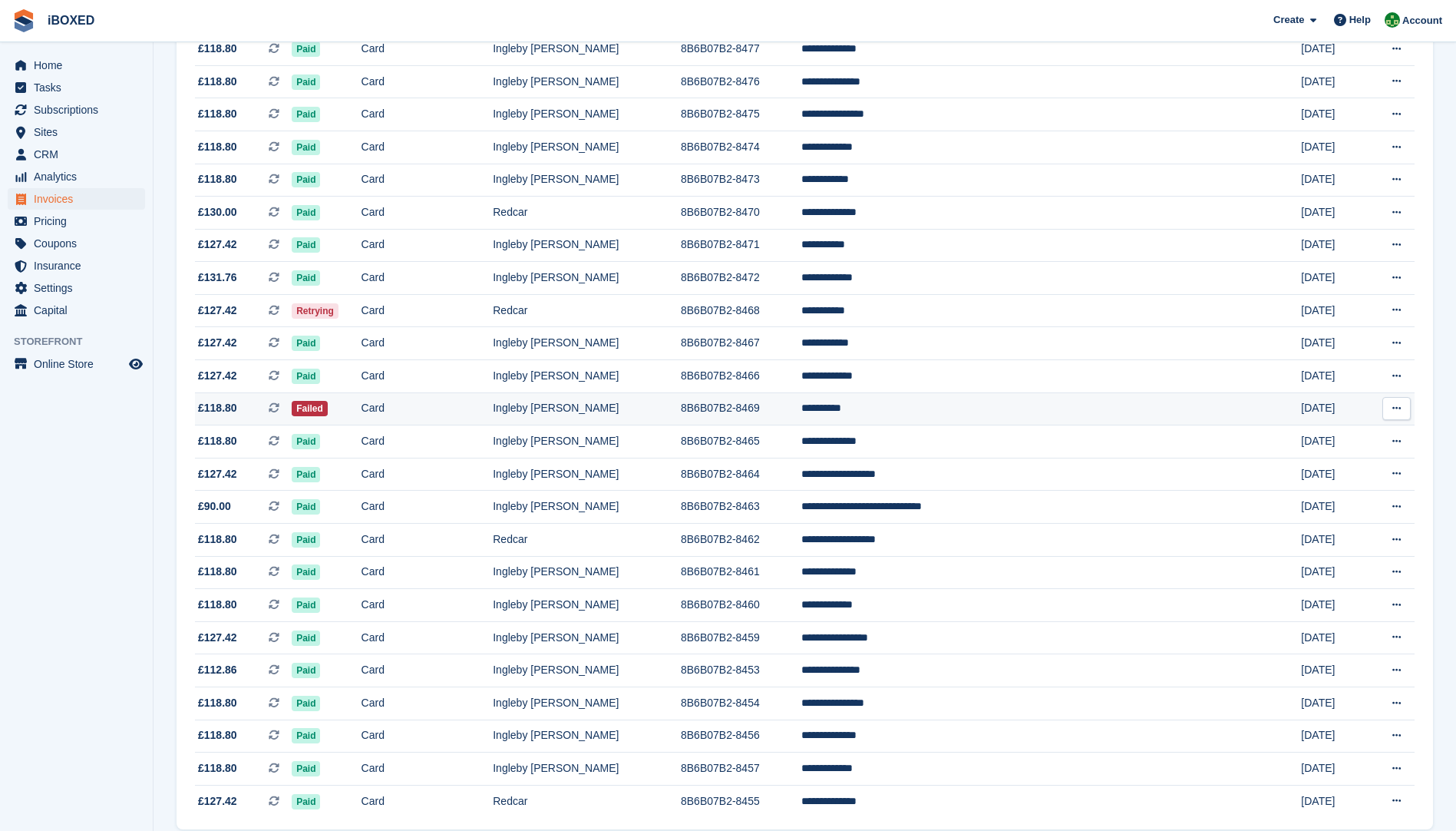
click at [452, 412] on td "Card" at bounding box center [427, 409] width 132 height 33
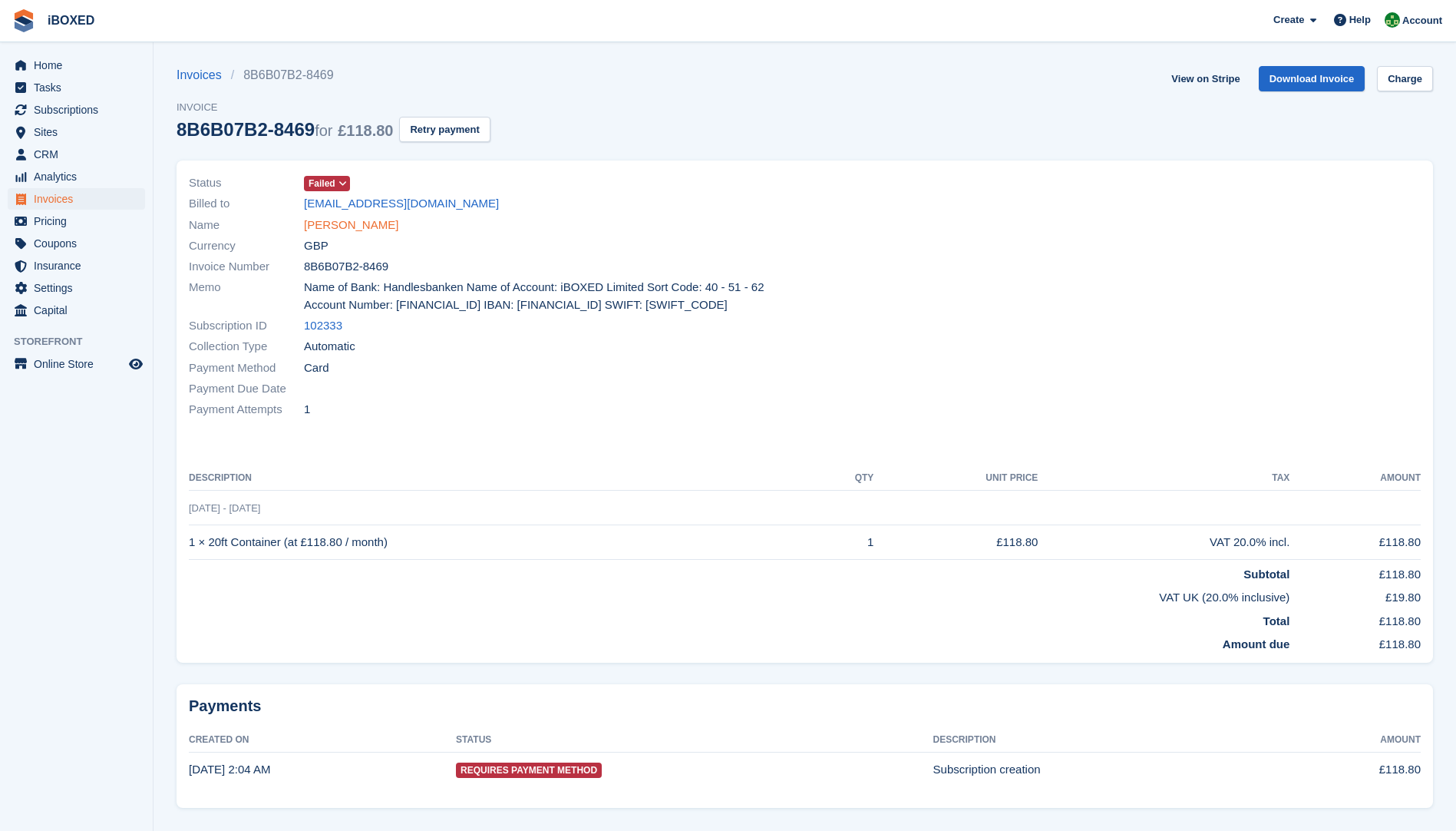
click at [314, 221] on link "[PERSON_NAME]" at bounding box center [351, 225] width 94 height 18
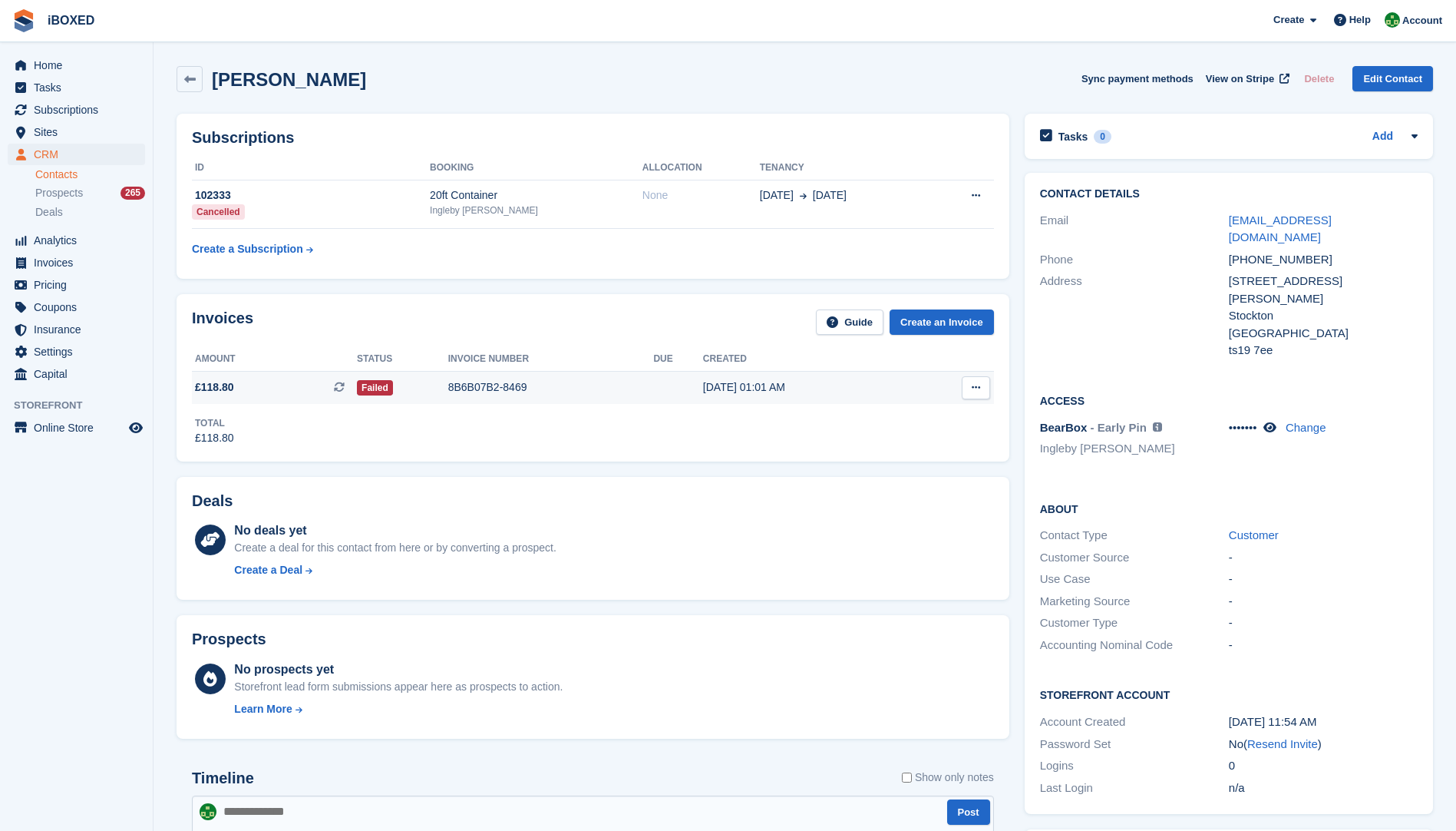
click at [432, 383] on div "Failed" at bounding box center [402, 387] width 91 height 16
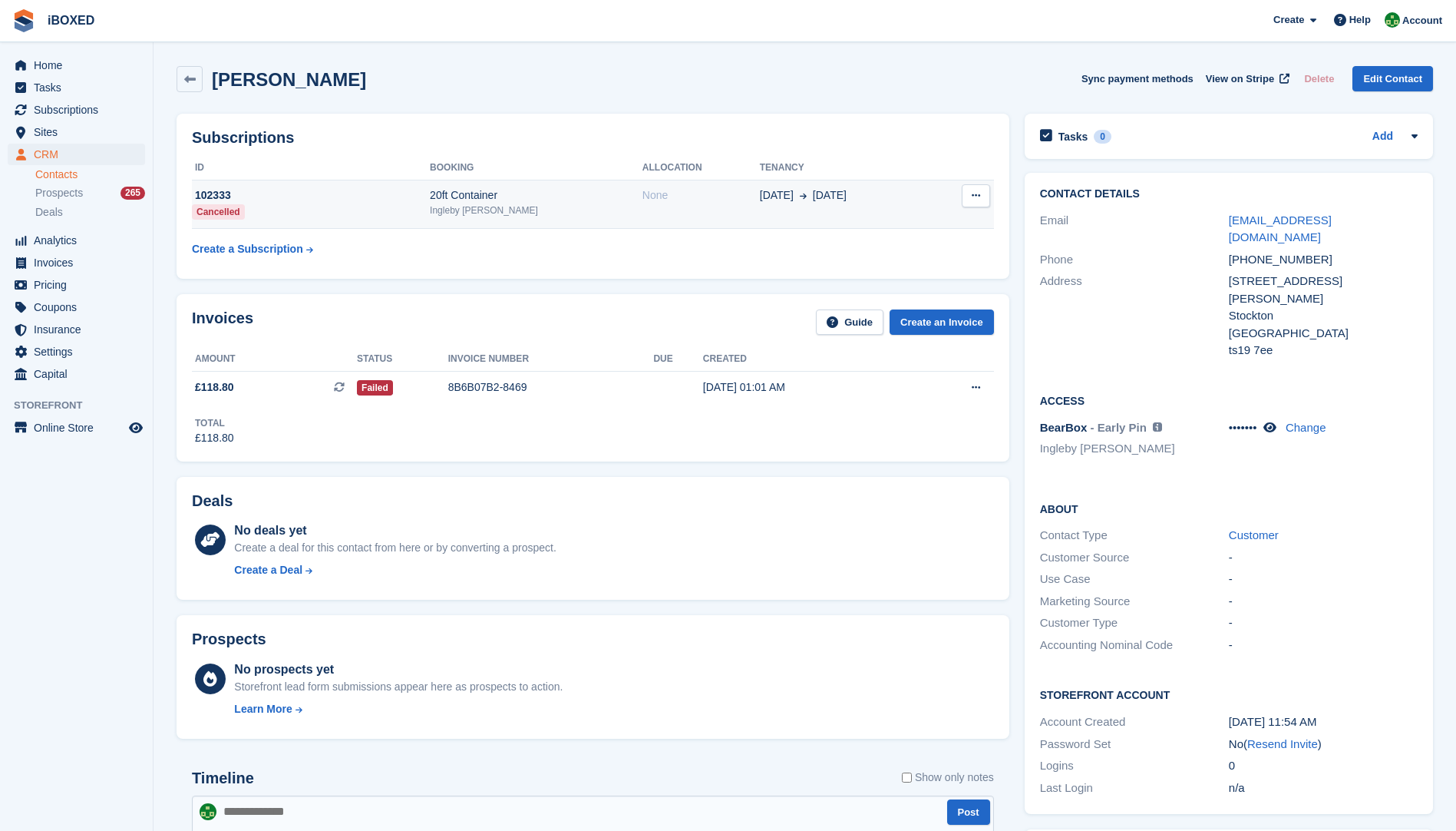
click at [487, 205] on div "Ingleby [PERSON_NAME]" at bounding box center [536, 211] width 213 height 14
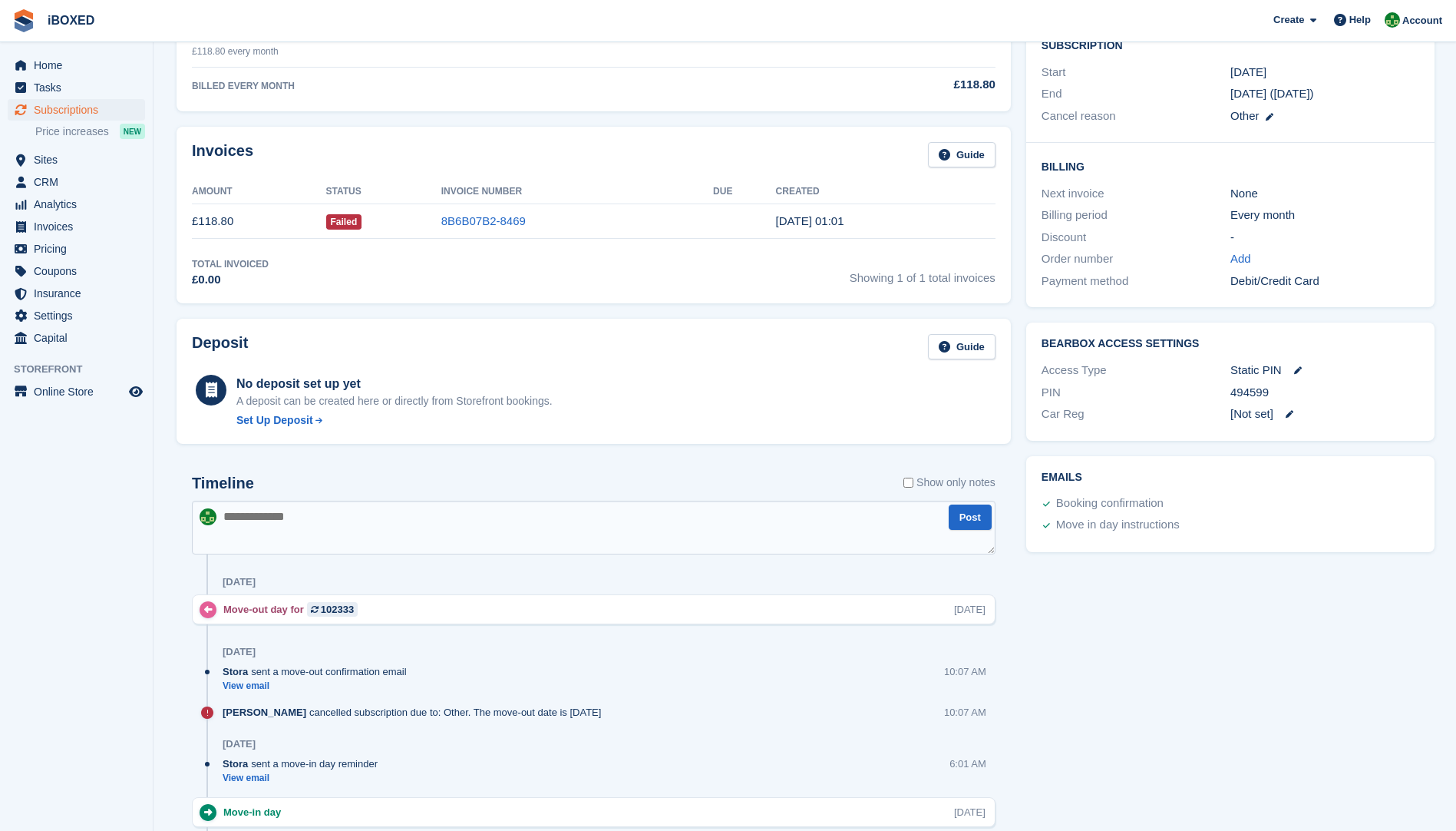
scroll to position [56, 0]
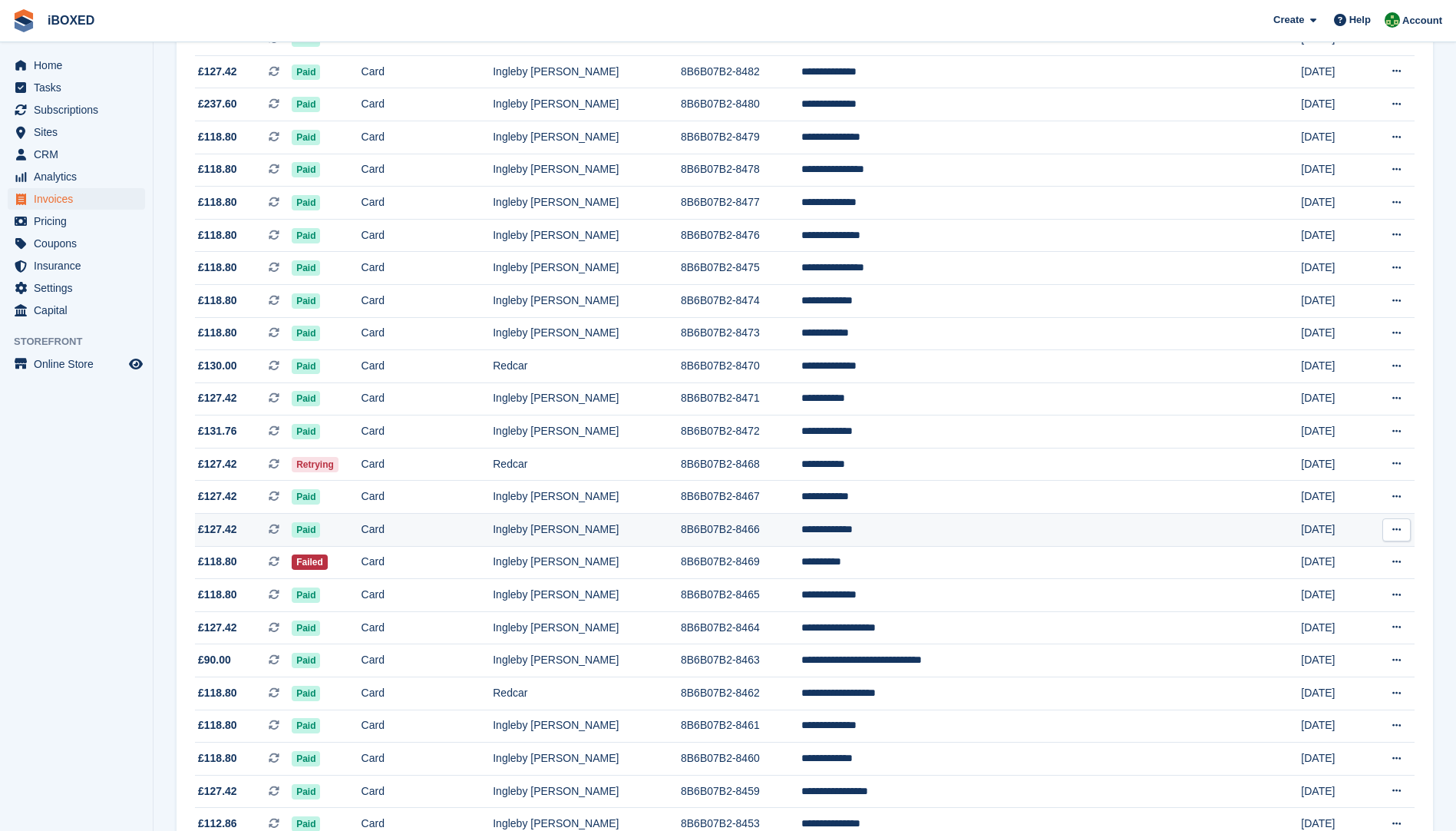
scroll to position [1138, 0]
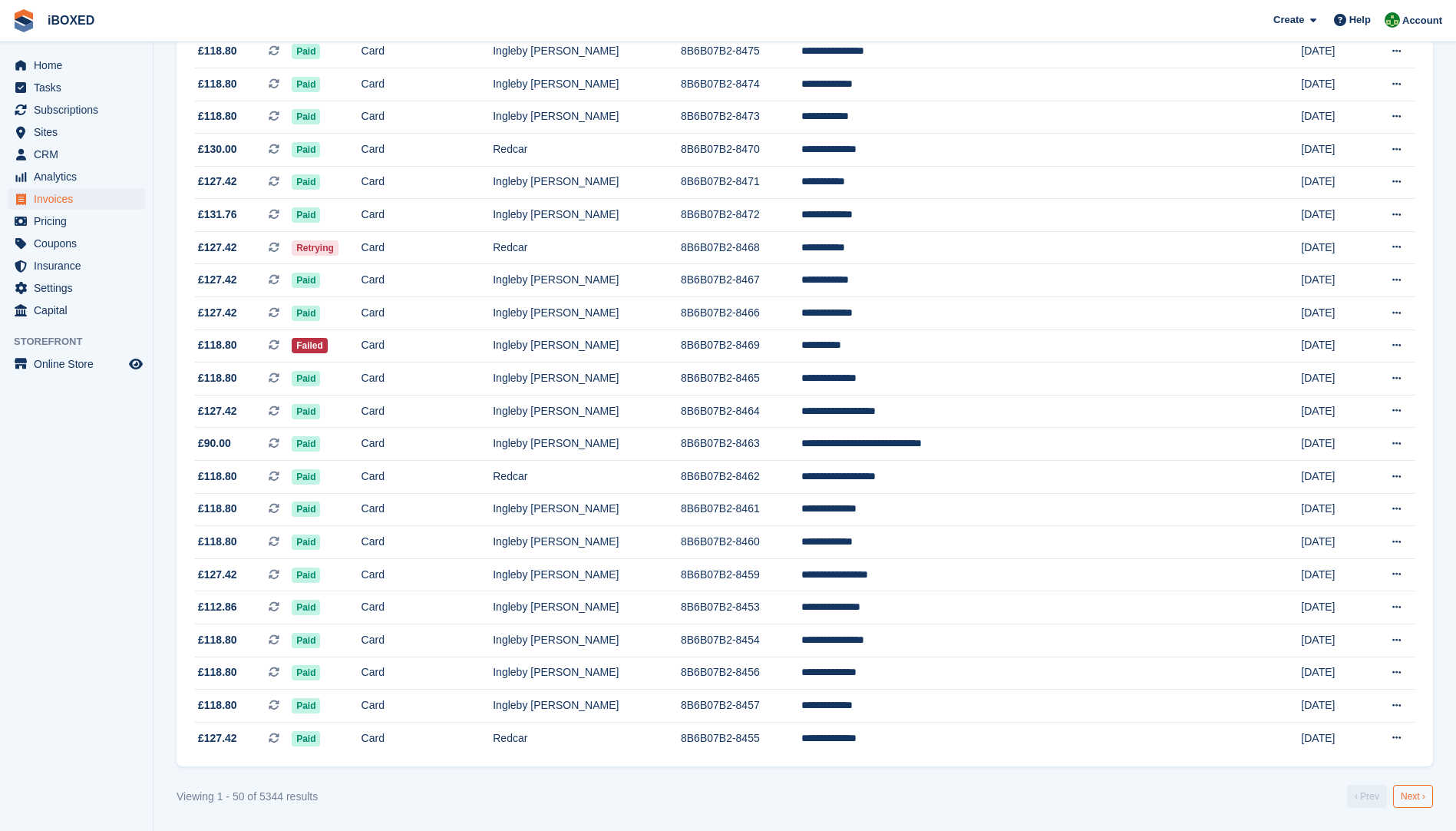
click at [1421, 798] on link "Next ›" at bounding box center [1413, 796] width 40 height 23
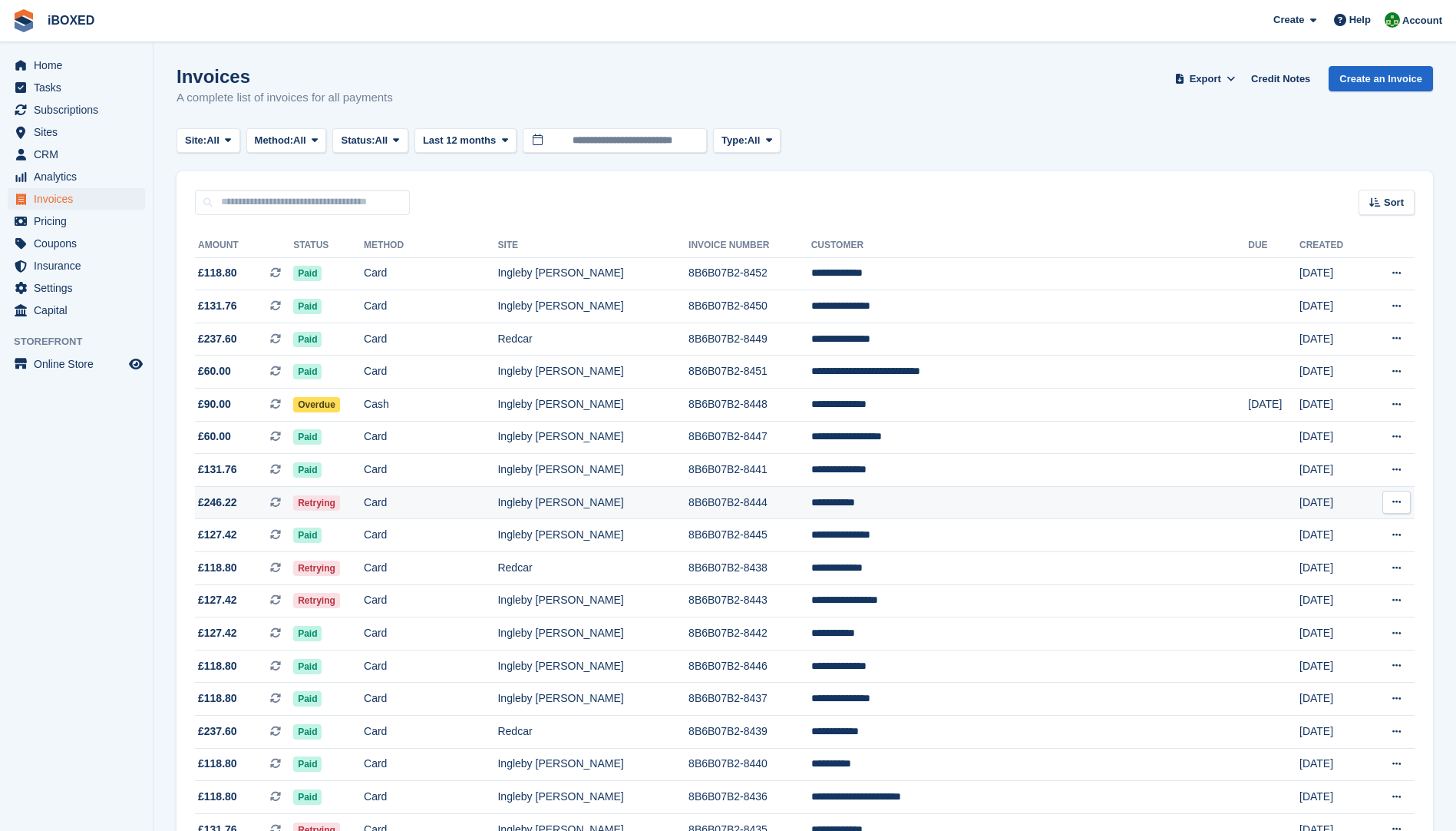
click at [428, 505] on td "Card" at bounding box center [430, 503] width 133 height 33
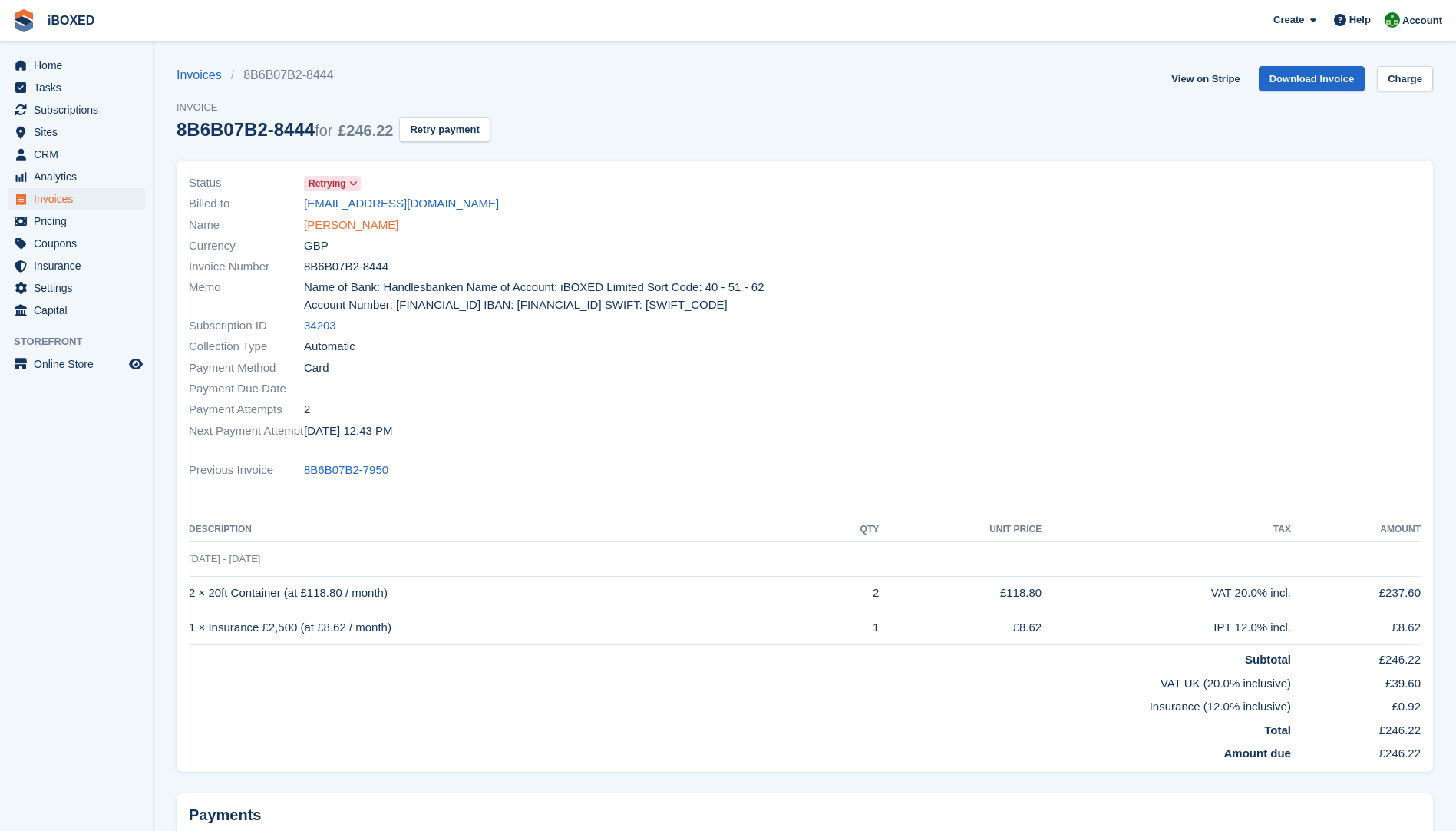
click at [326, 228] on link "Kledi Hidri" at bounding box center [351, 225] width 94 height 18
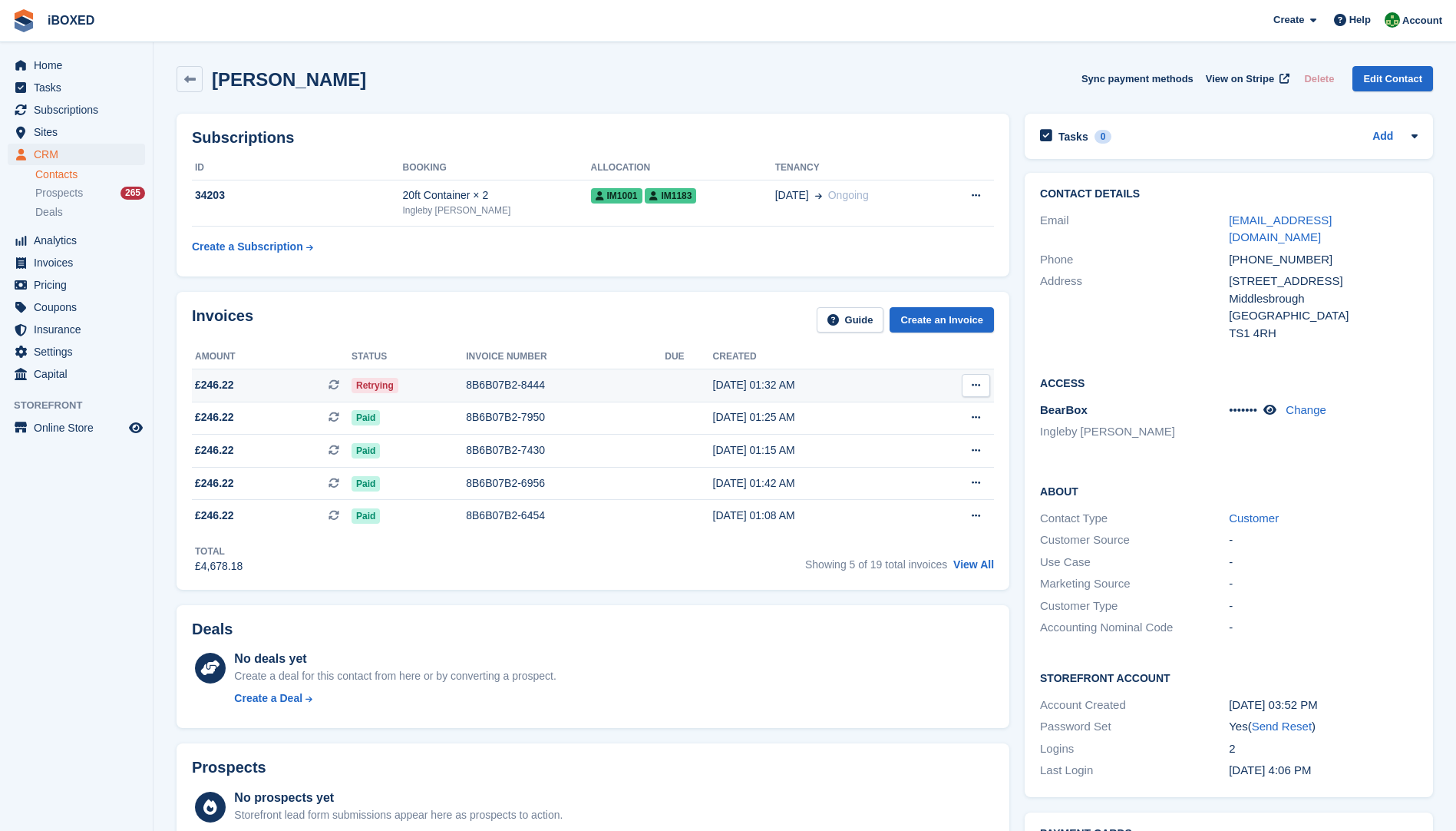
click at [510, 391] on div "8B6B07B2-8444" at bounding box center [564, 385] width 199 height 16
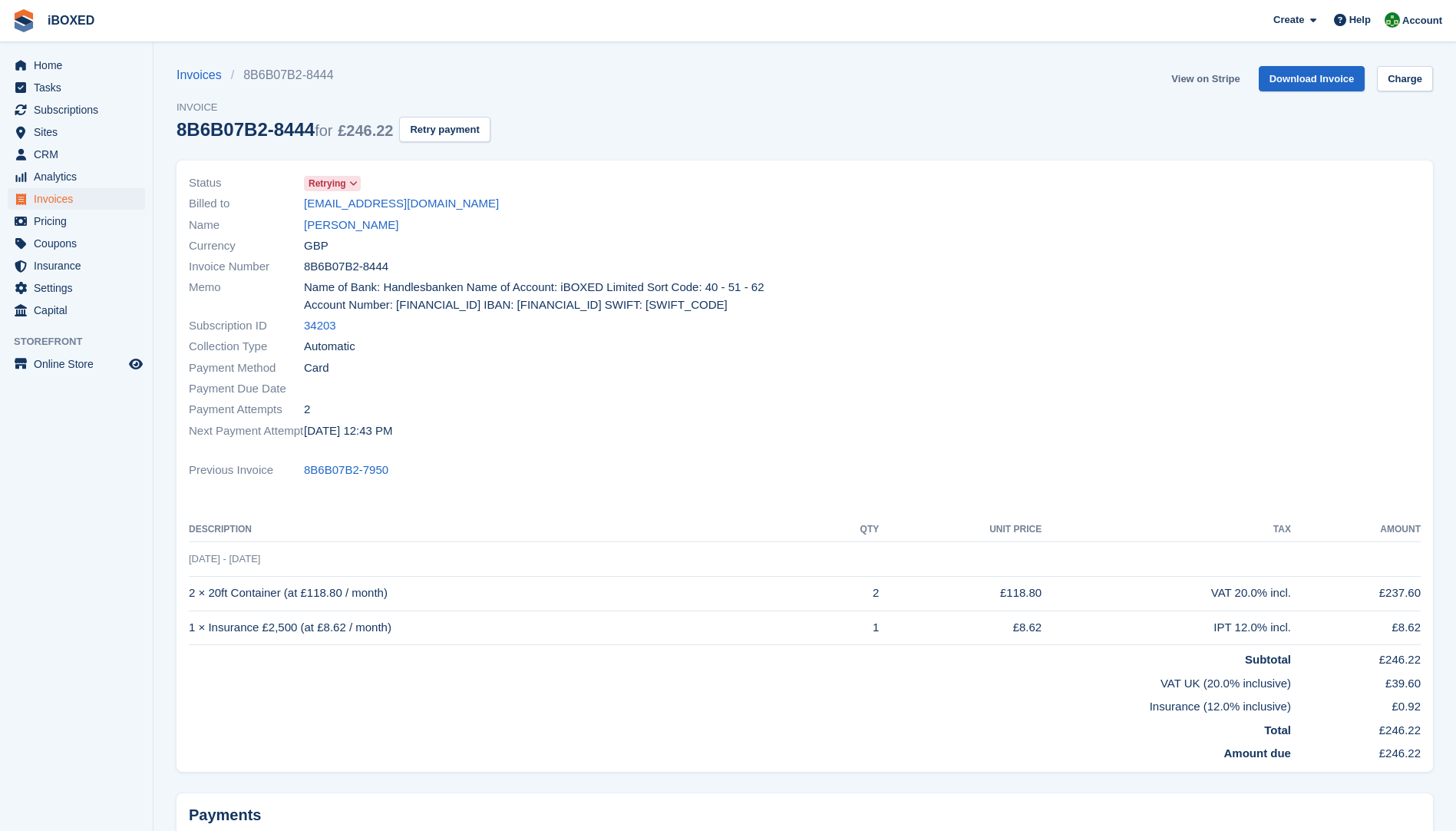
click at [1195, 76] on link "View on Stripe" at bounding box center [1205, 78] width 80 height 25
click at [349, 228] on link "[PERSON_NAME]" at bounding box center [351, 225] width 94 height 18
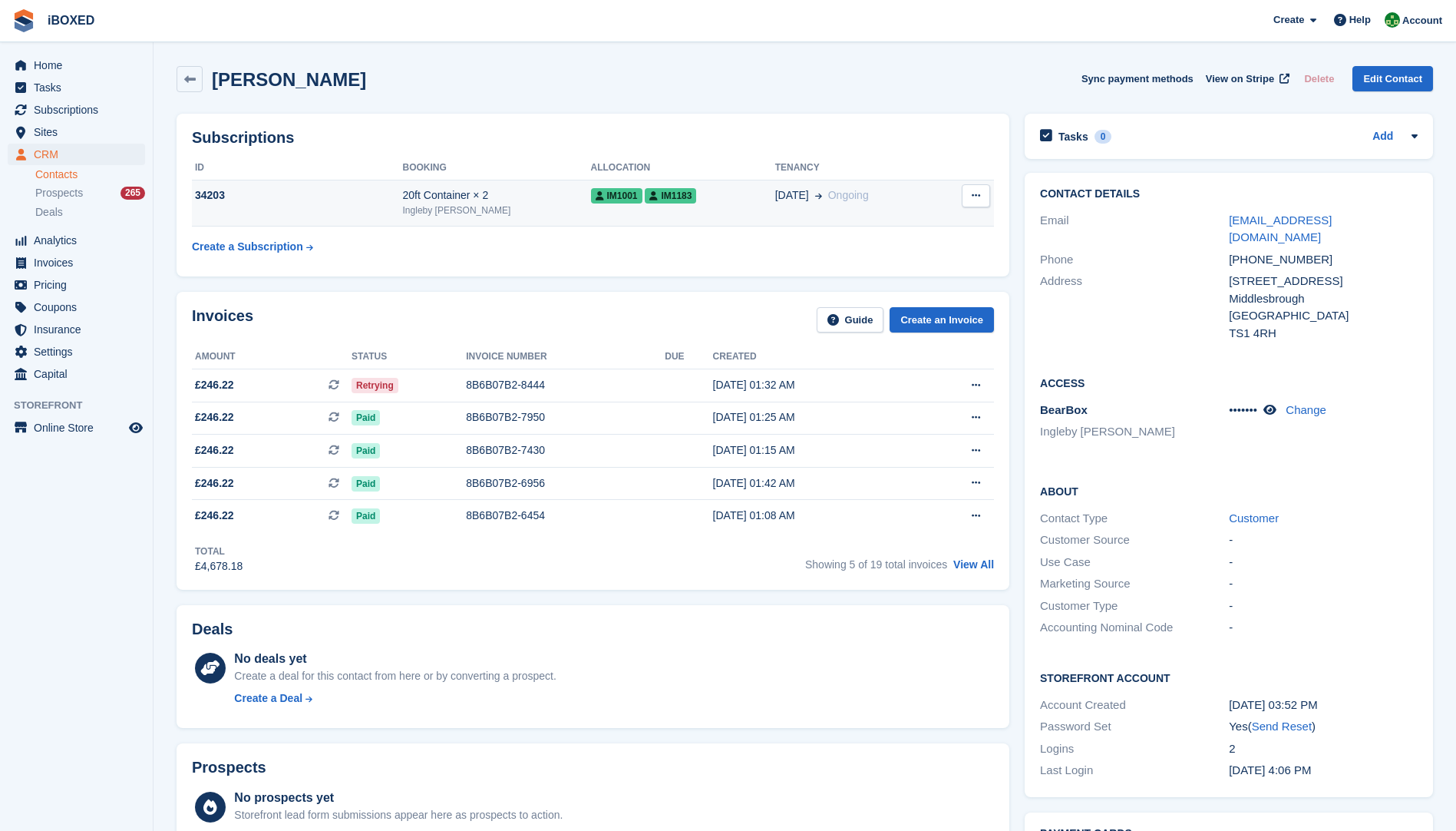
click at [361, 199] on div "34203" at bounding box center [297, 195] width 211 height 16
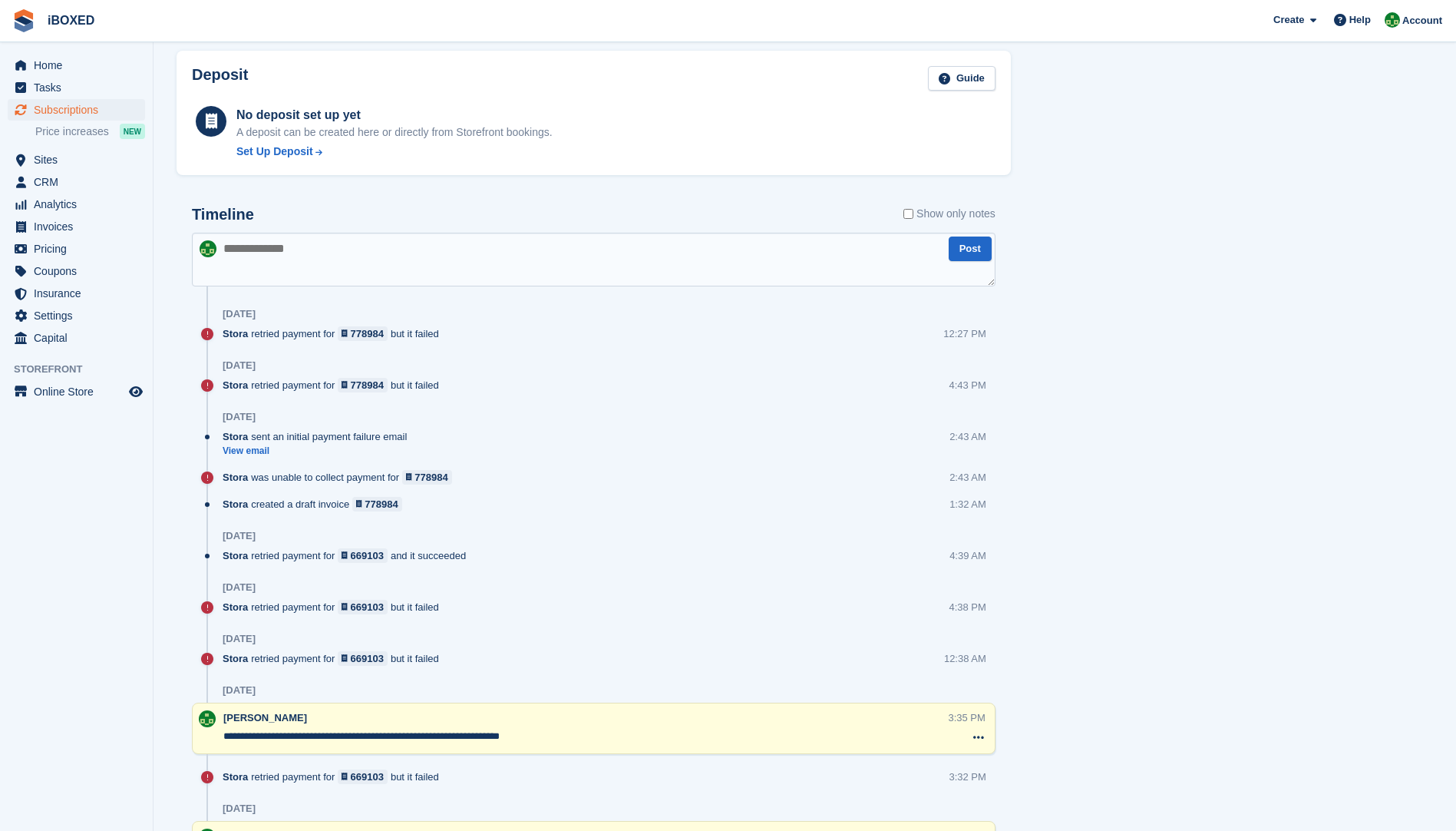
scroll to position [916, 0]
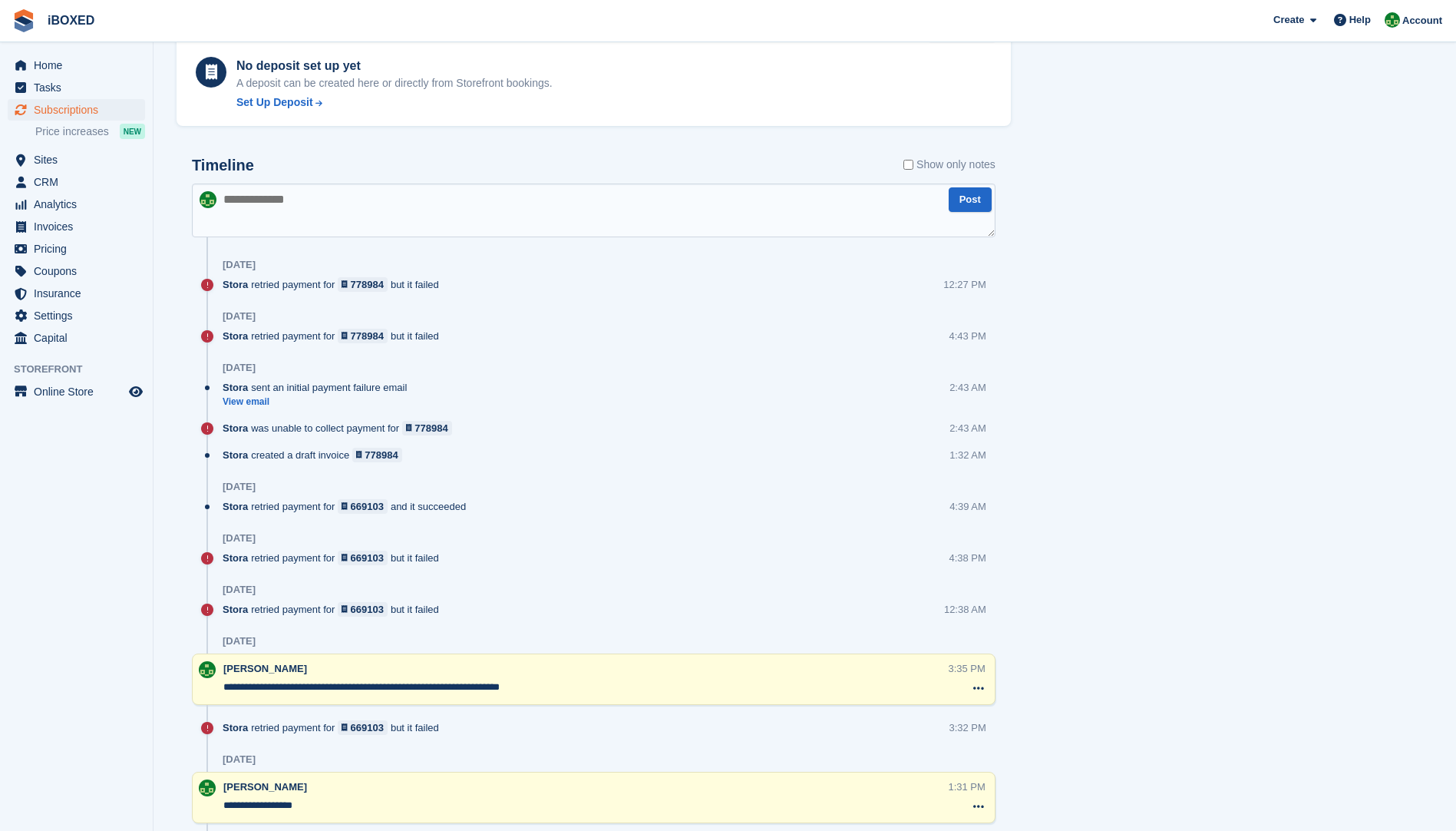
click at [328, 232] on textarea at bounding box center [594, 210] width 803 height 54
type textarea "**********"
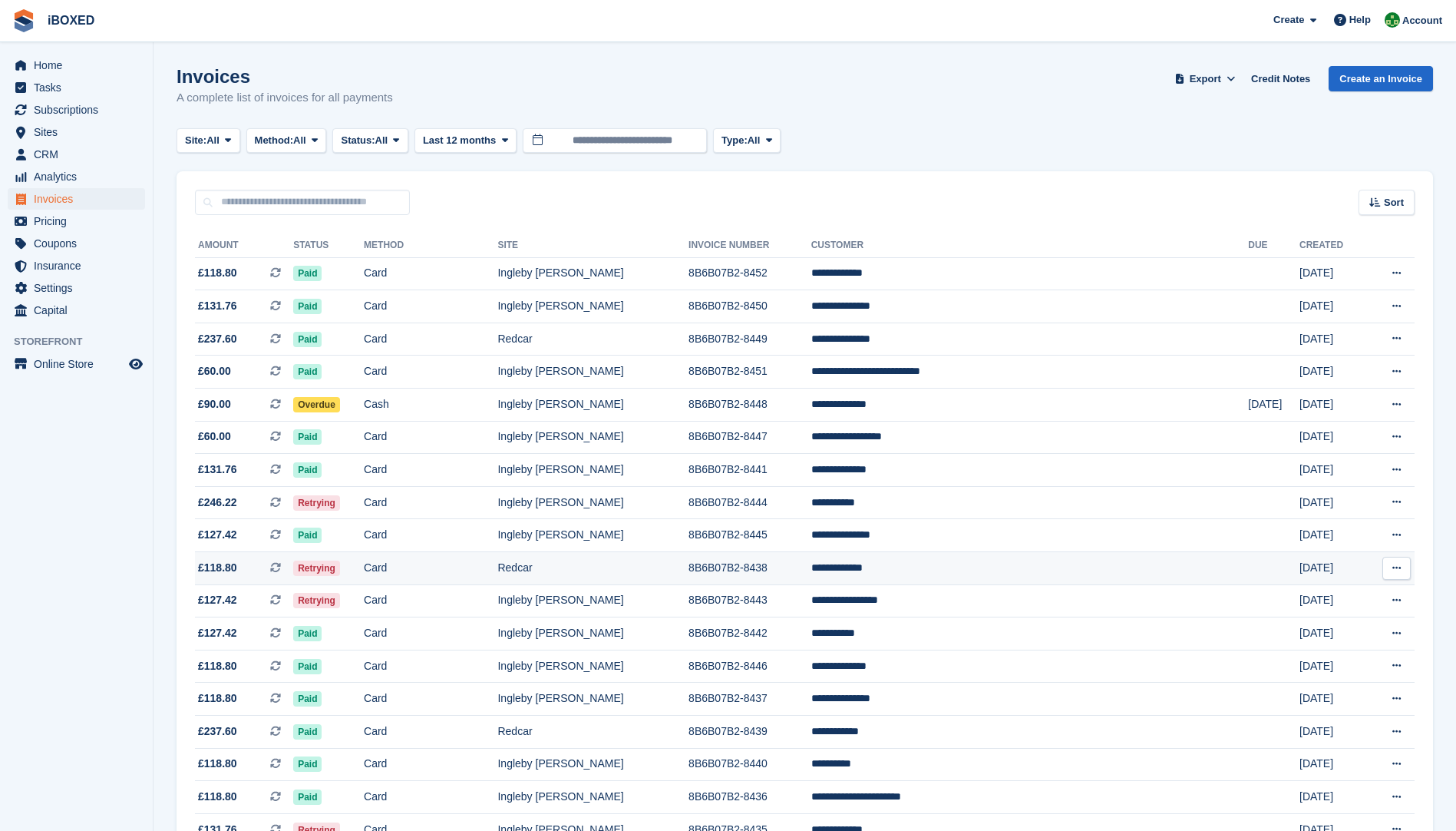
click at [498, 560] on td "Card" at bounding box center [430, 568] width 133 height 33
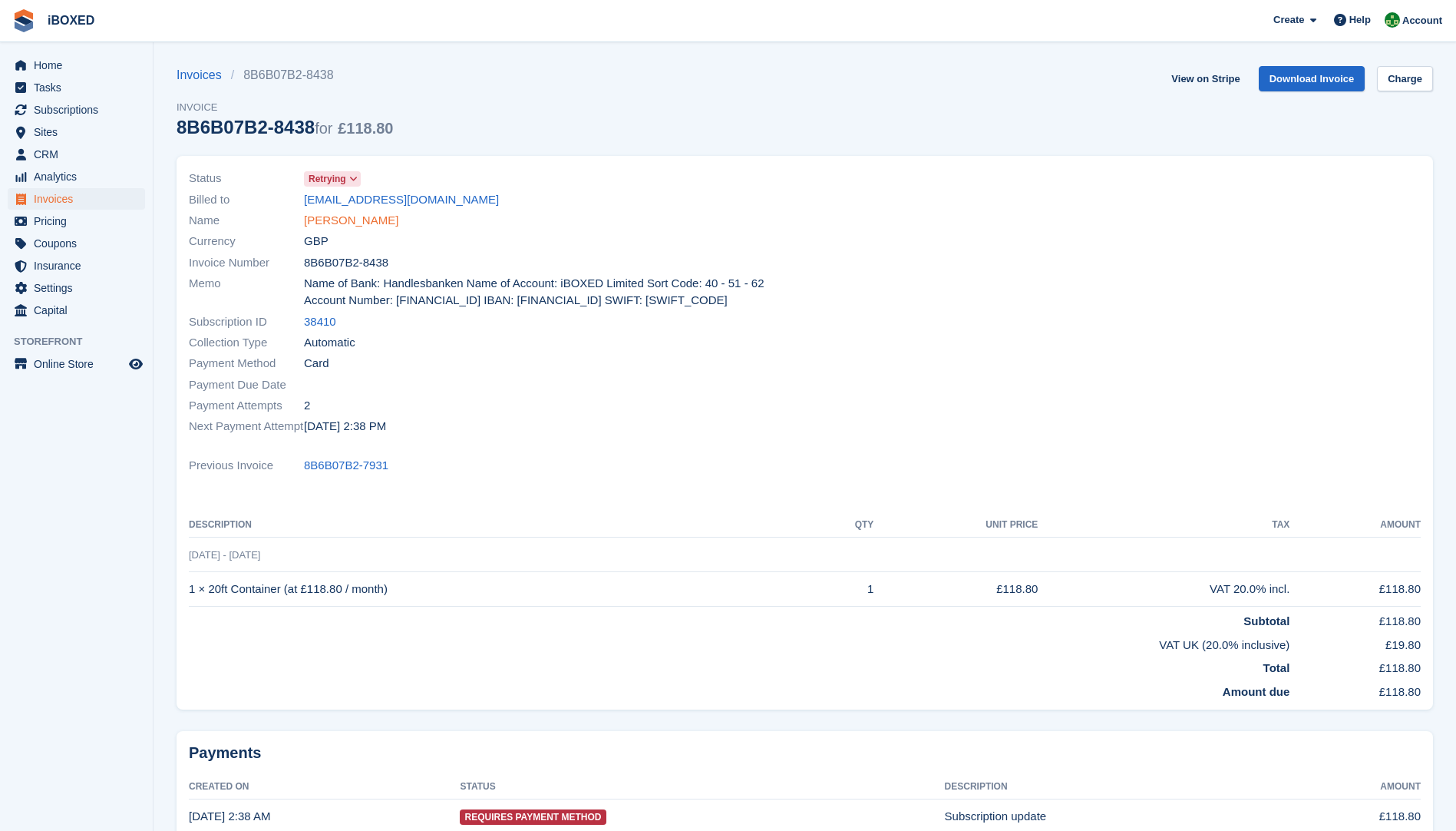
click at [335, 225] on link "[PERSON_NAME]" at bounding box center [351, 220] width 94 height 18
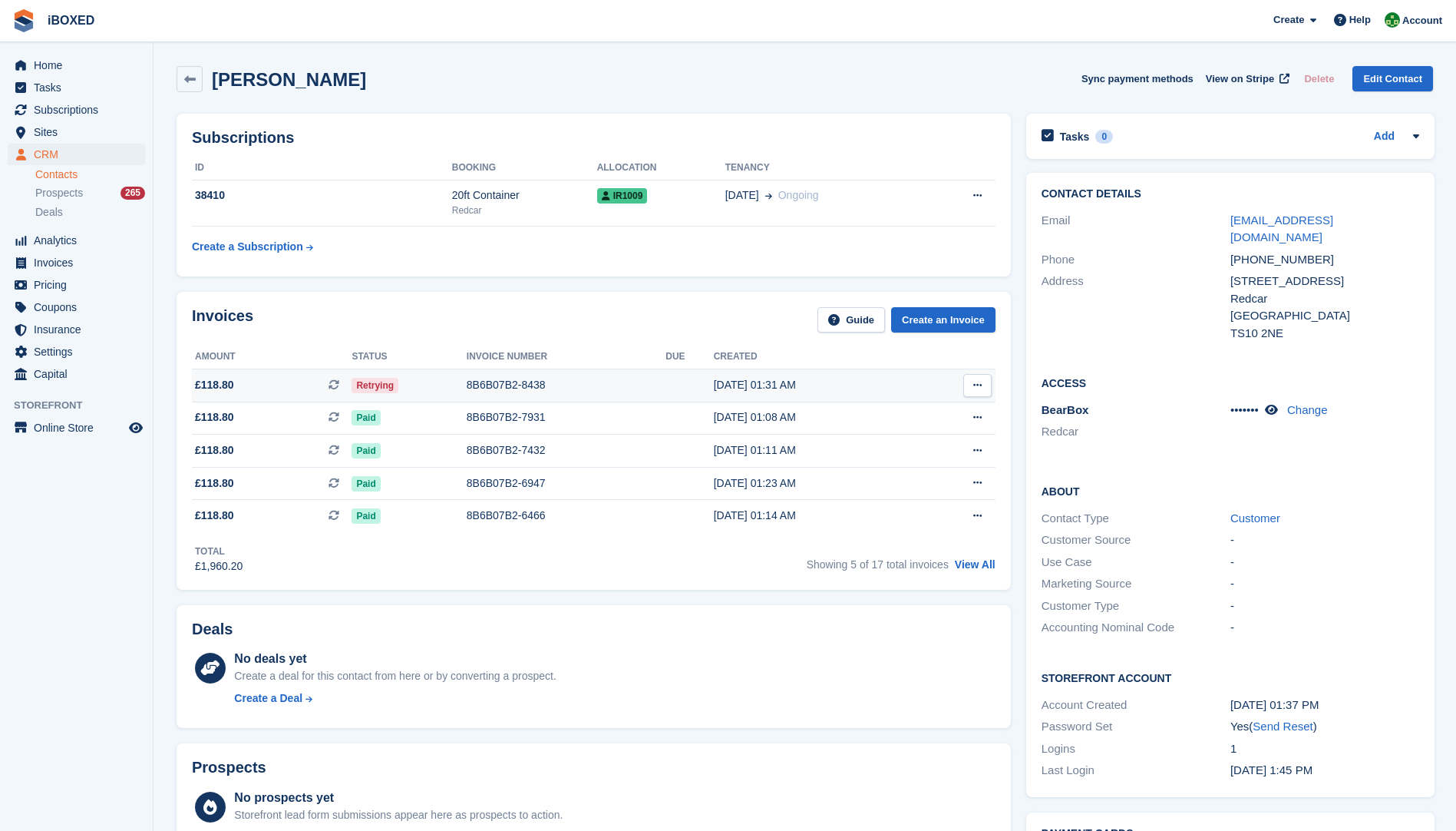
click at [515, 388] on div "8B6B07B2-8438" at bounding box center [565, 385] width 199 height 16
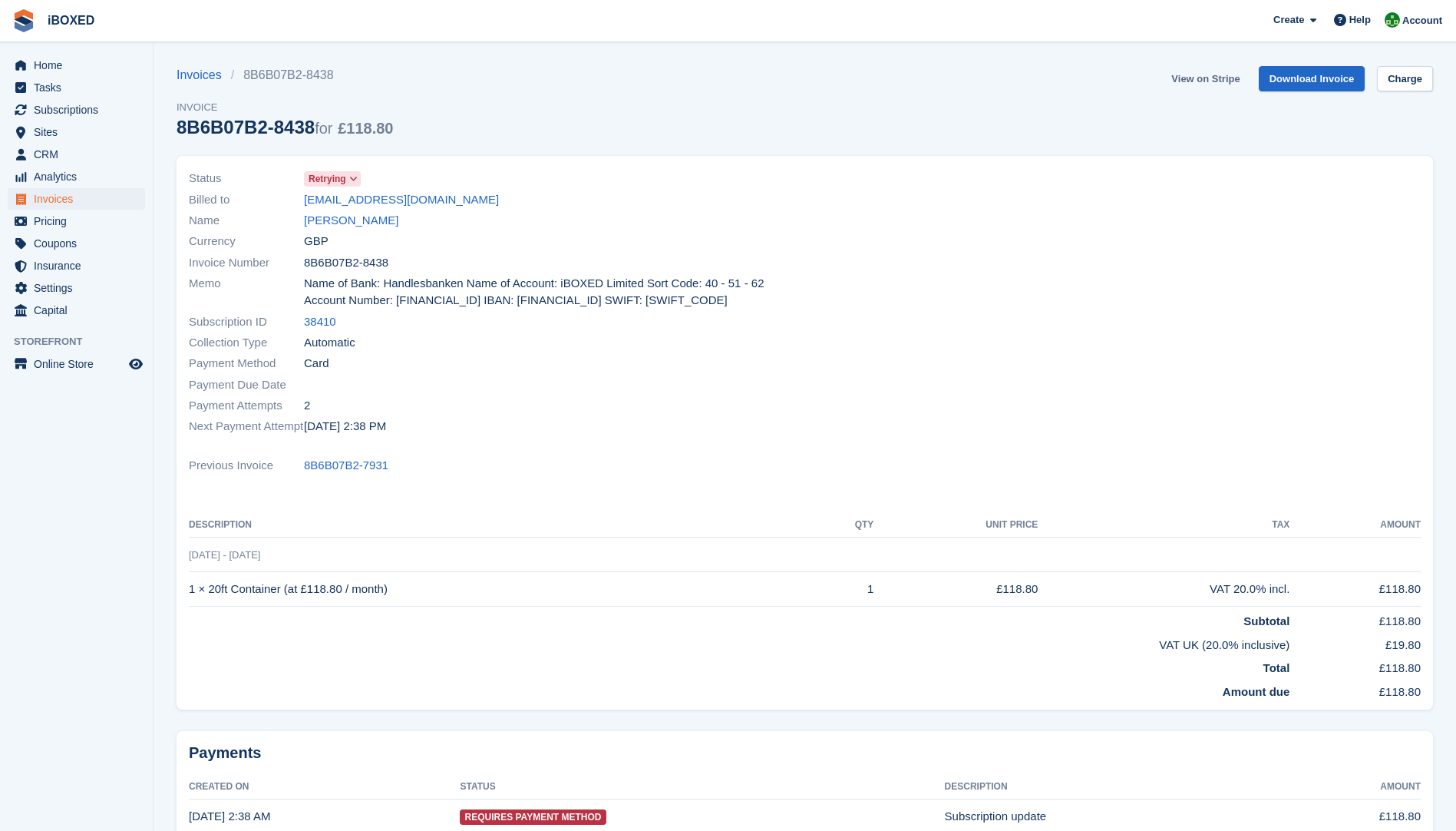
click at [1219, 76] on link "View on Stripe" at bounding box center [1205, 78] width 80 height 25
click at [370, 225] on link "[PERSON_NAME]" at bounding box center [351, 220] width 94 height 18
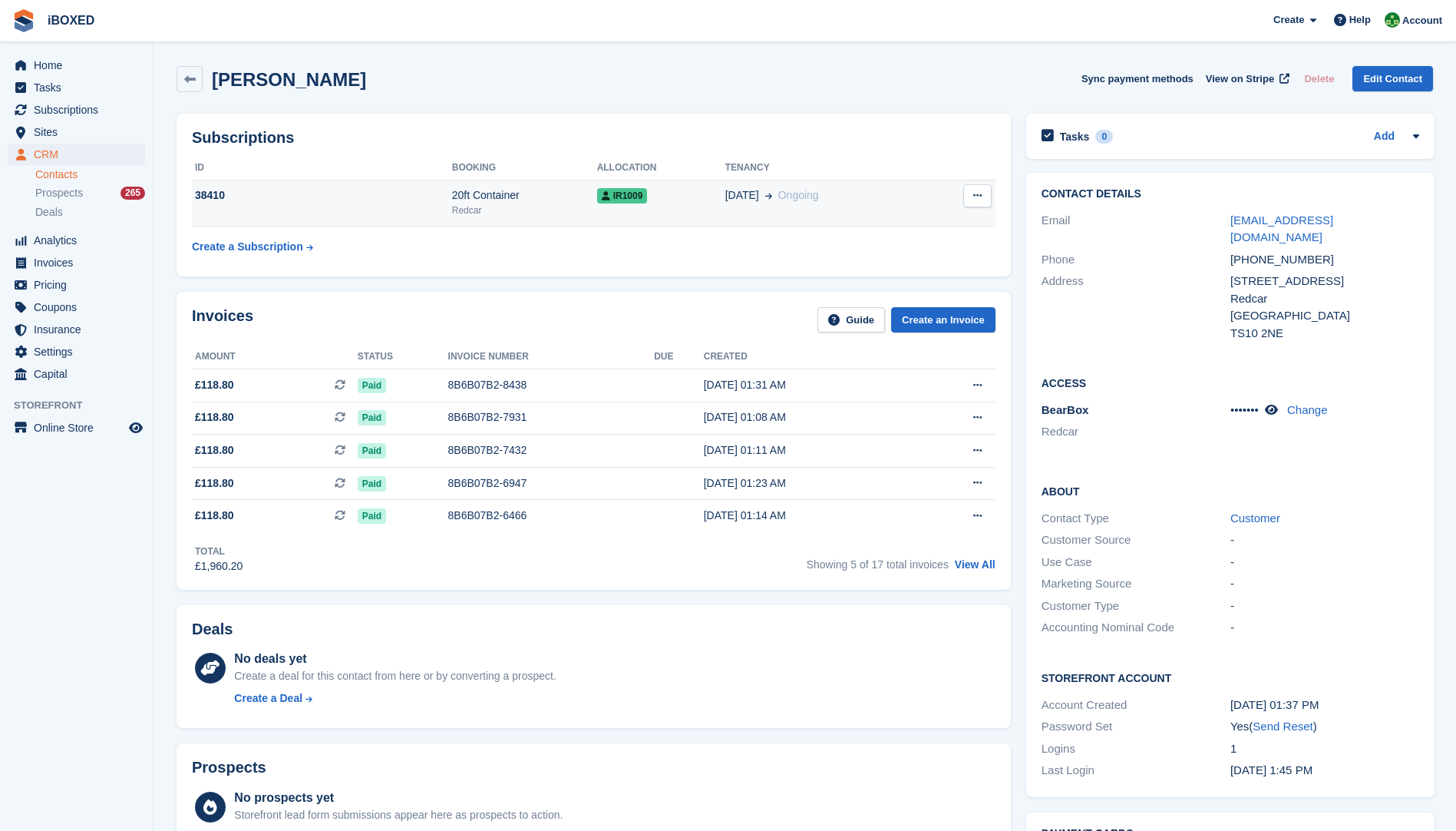
click at [355, 193] on div "38410" at bounding box center [322, 195] width 261 height 16
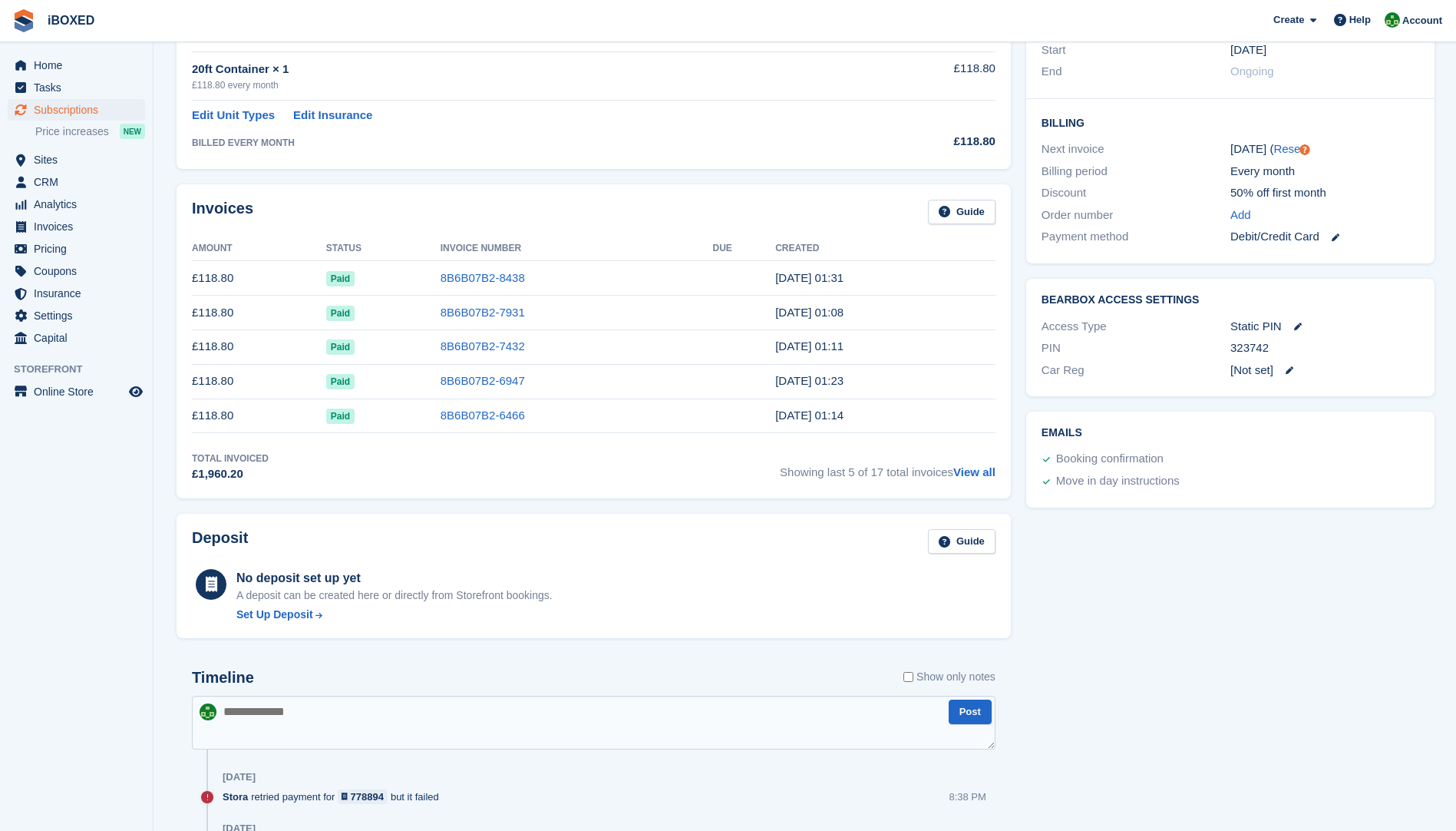
scroll to position [614, 0]
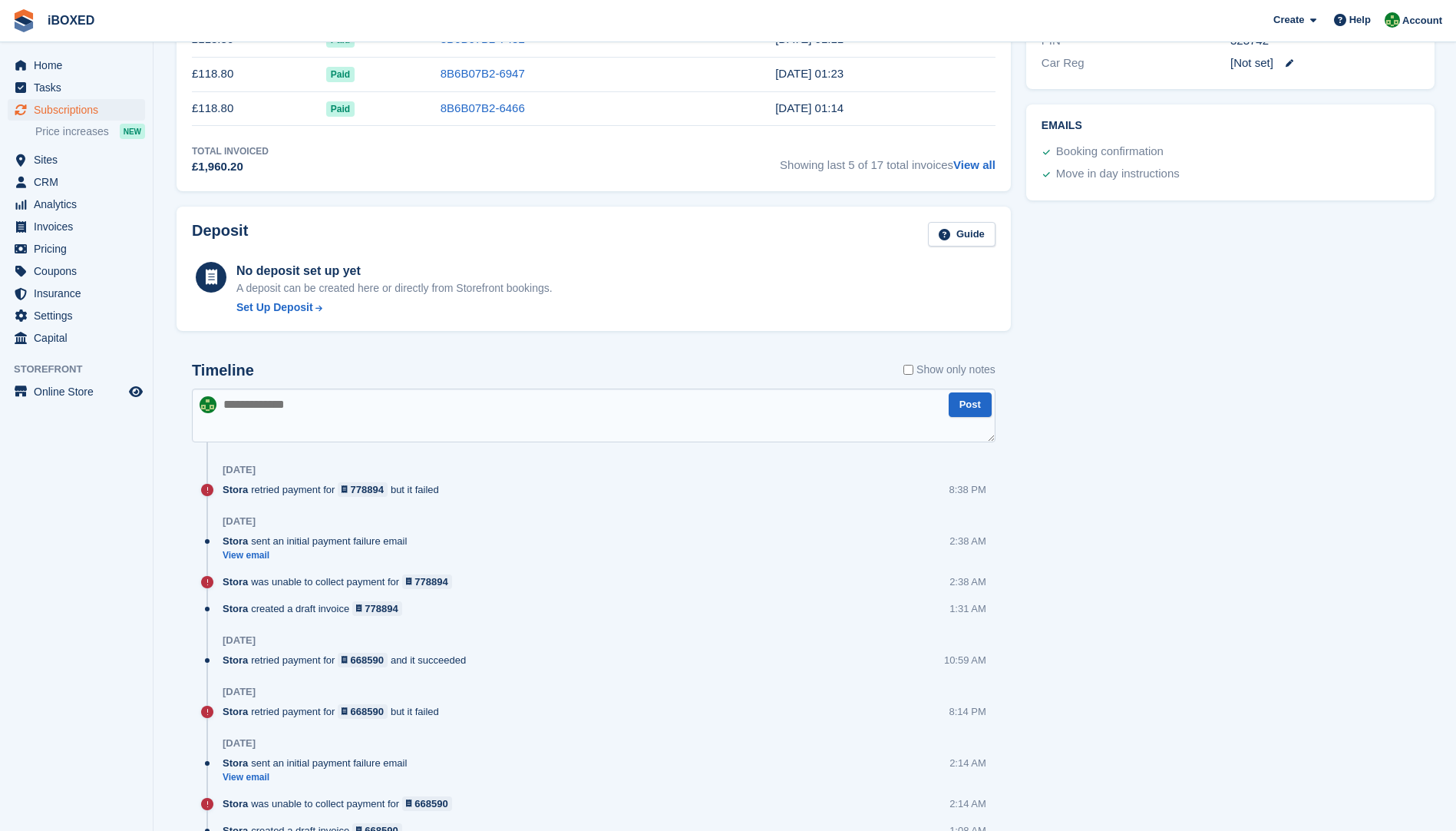
click at [281, 416] on textarea at bounding box center [594, 415] width 803 height 54
type textarea "**********"
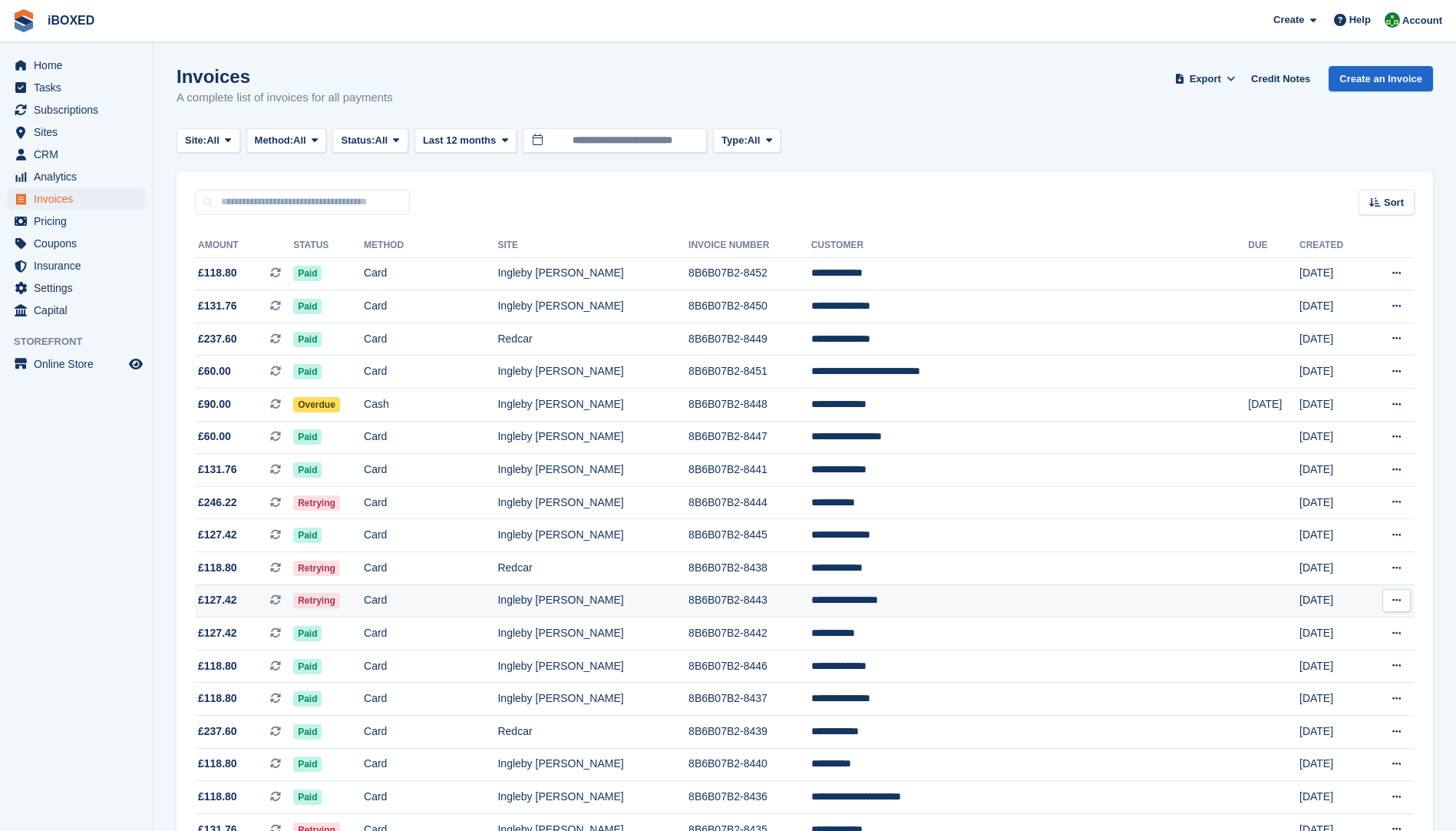
click at [364, 604] on td "Retrying" at bounding box center [328, 601] width 71 height 33
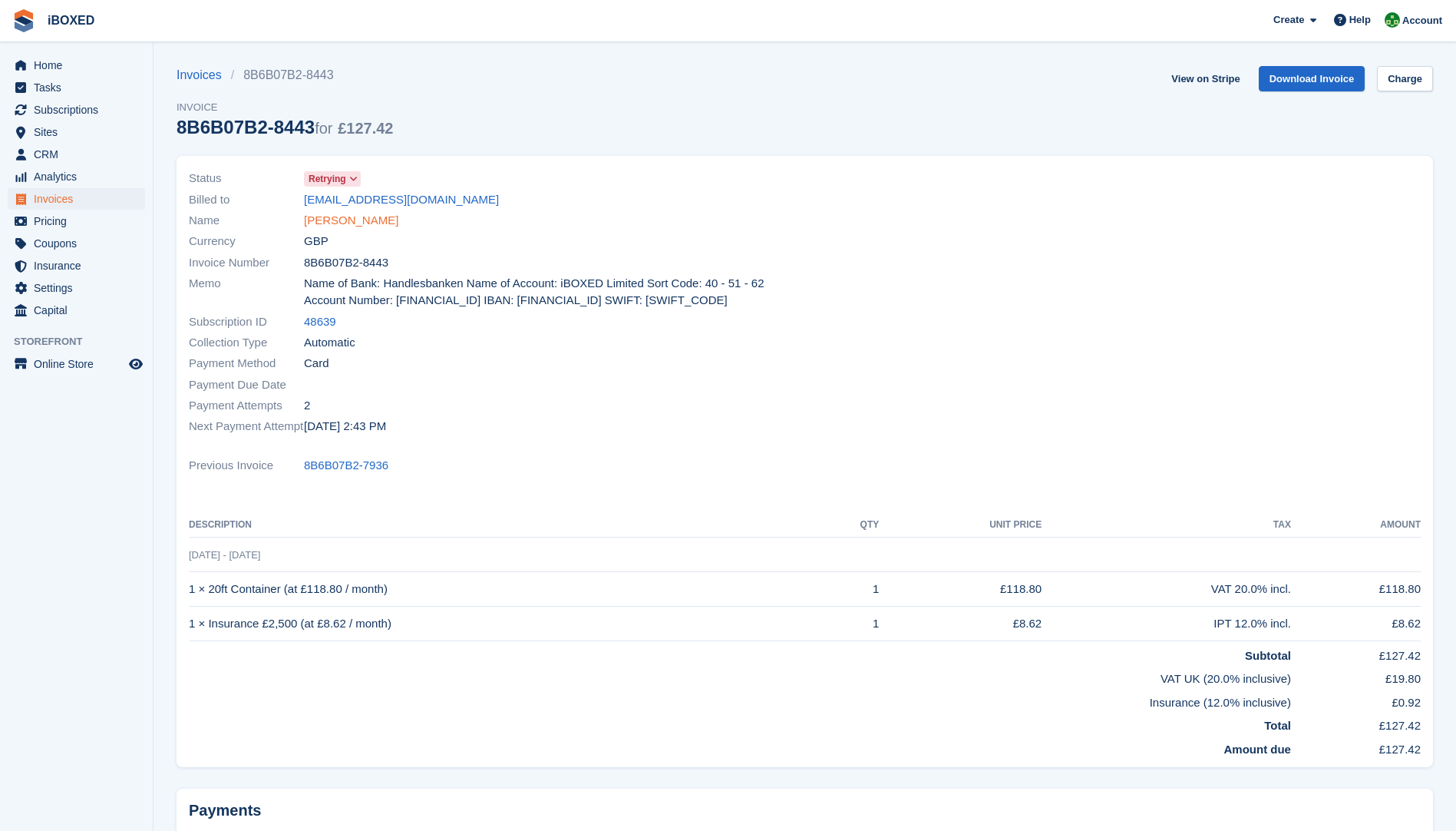
click at [370, 218] on link "[PERSON_NAME]" at bounding box center [351, 220] width 94 height 18
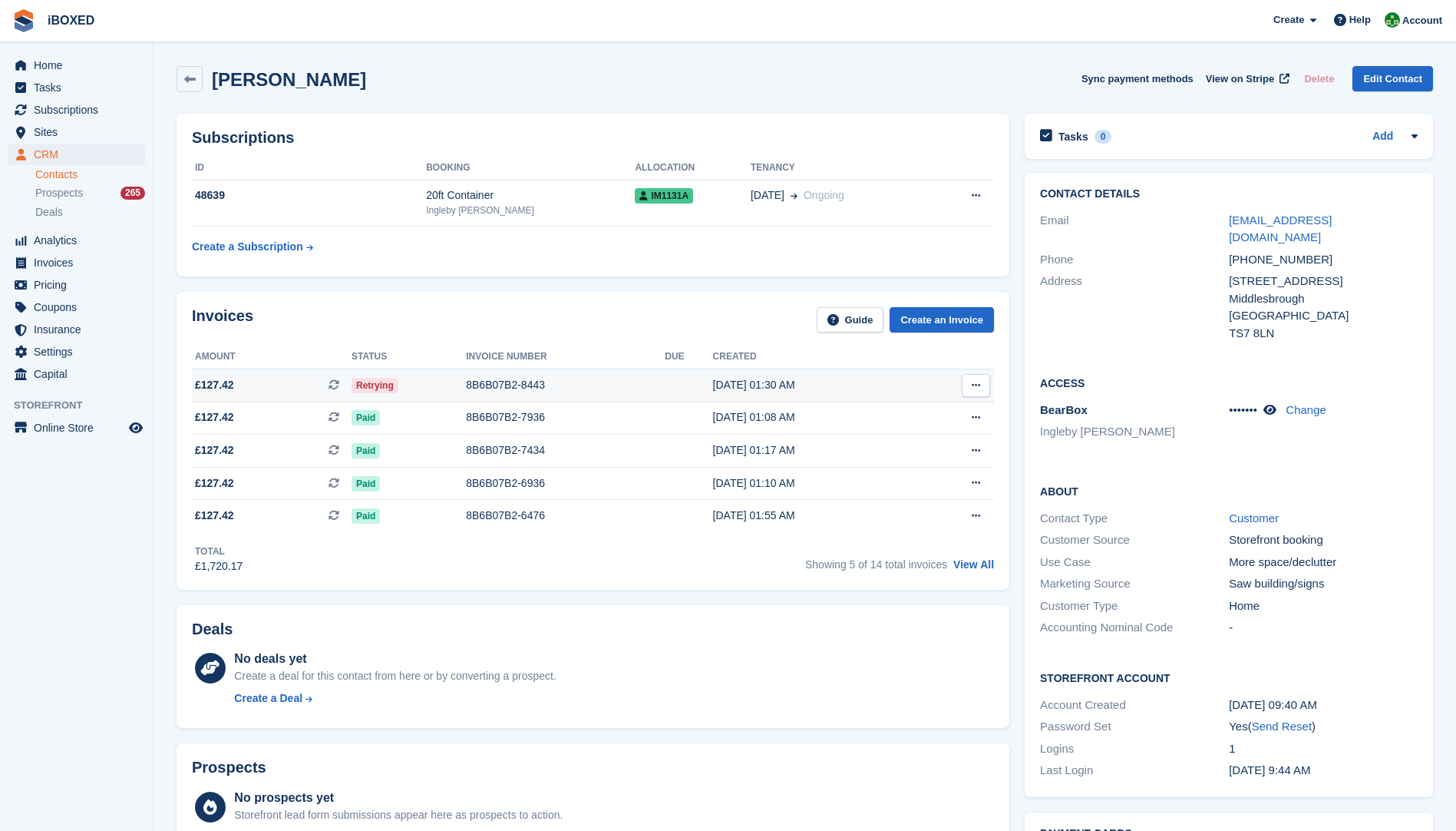
drag, startPoint x: 483, startPoint y: 381, endPoint x: 491, endPoint y: 378, distance: 8.5
click at [483, 381] on div "8B6B07B2-8443" at bounding box center [564, 385] width 199 height 16
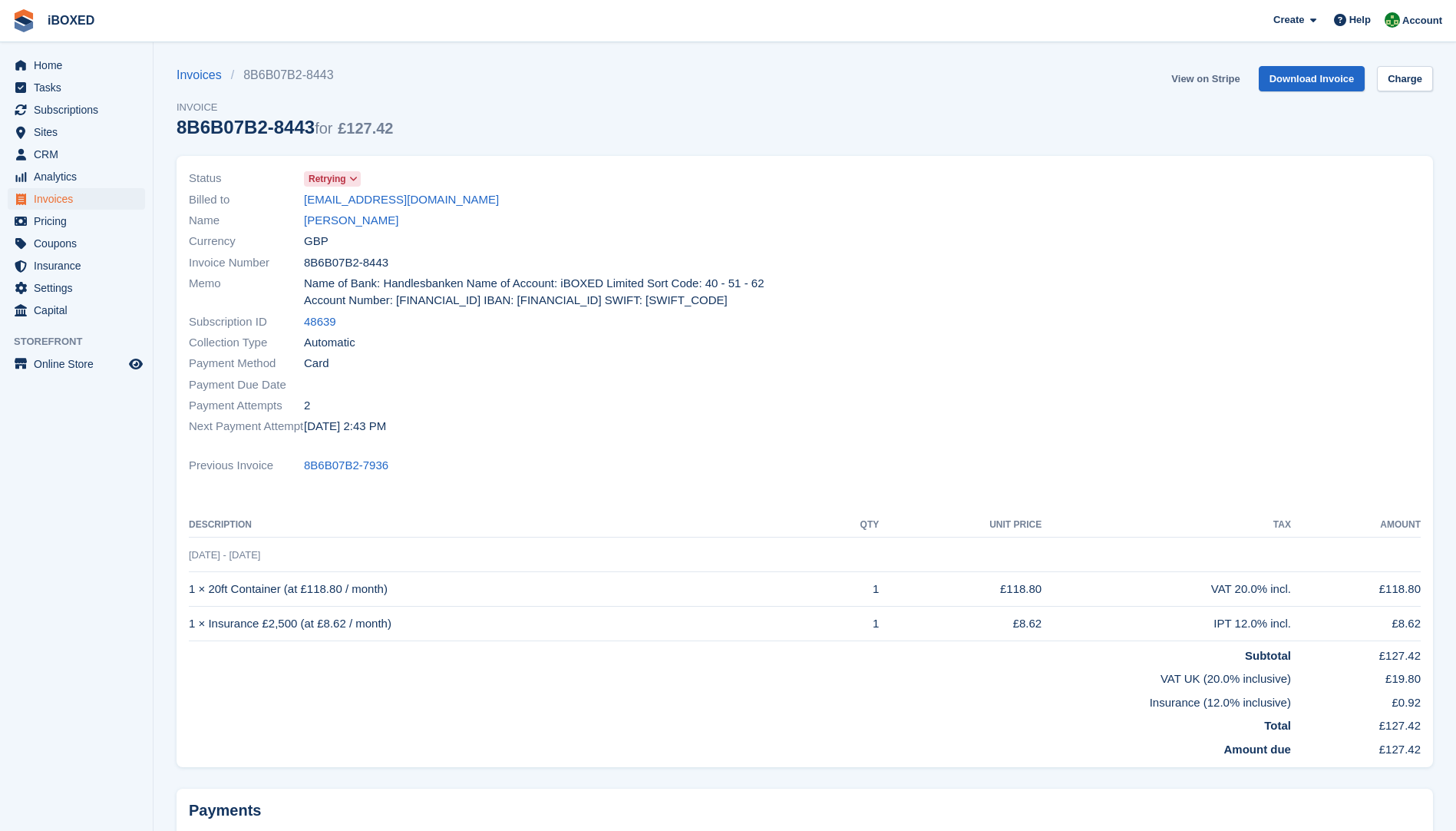
click at [1198, 77] on link "View on Stripe" at bounding box center [1205, 78] width 80 height 25
click at [335, 218] on link "[PERSON_NAME]" at bounding box center [351, 220] width 94 height 18
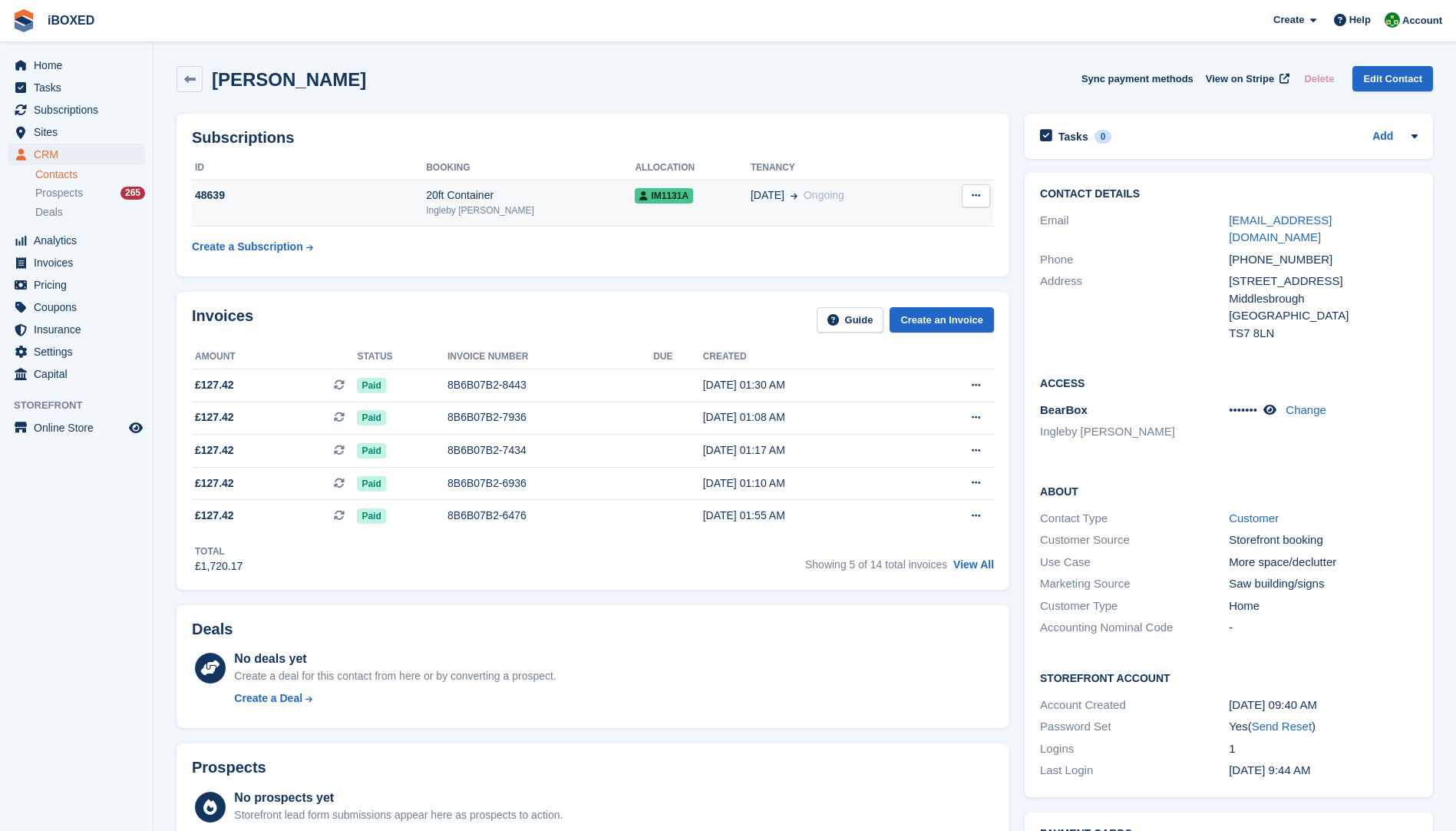
click at [371, 208] on td "48639" at bounding box center [309, 203] width 234 height 47
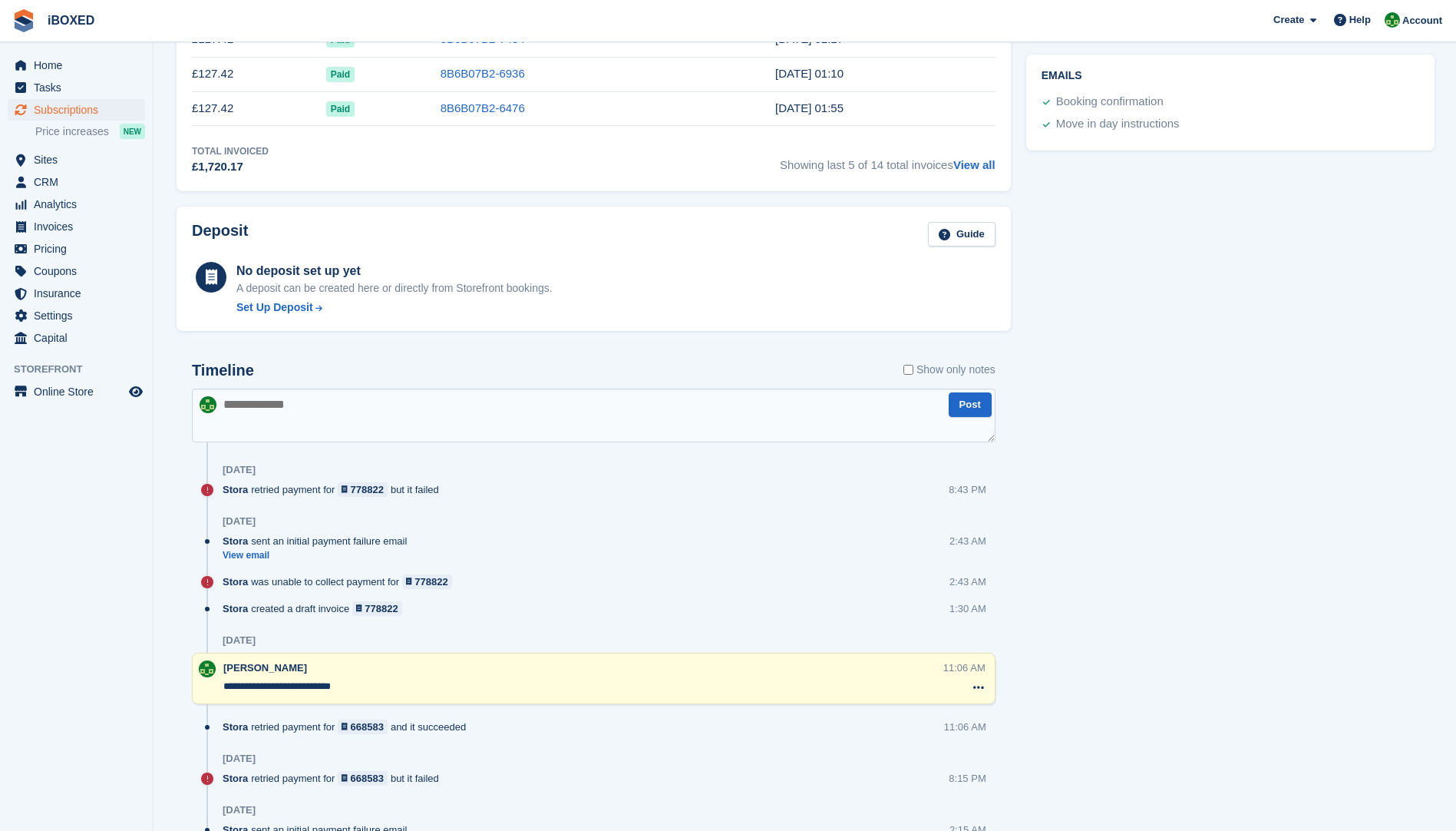
scroll to position [792, 0]
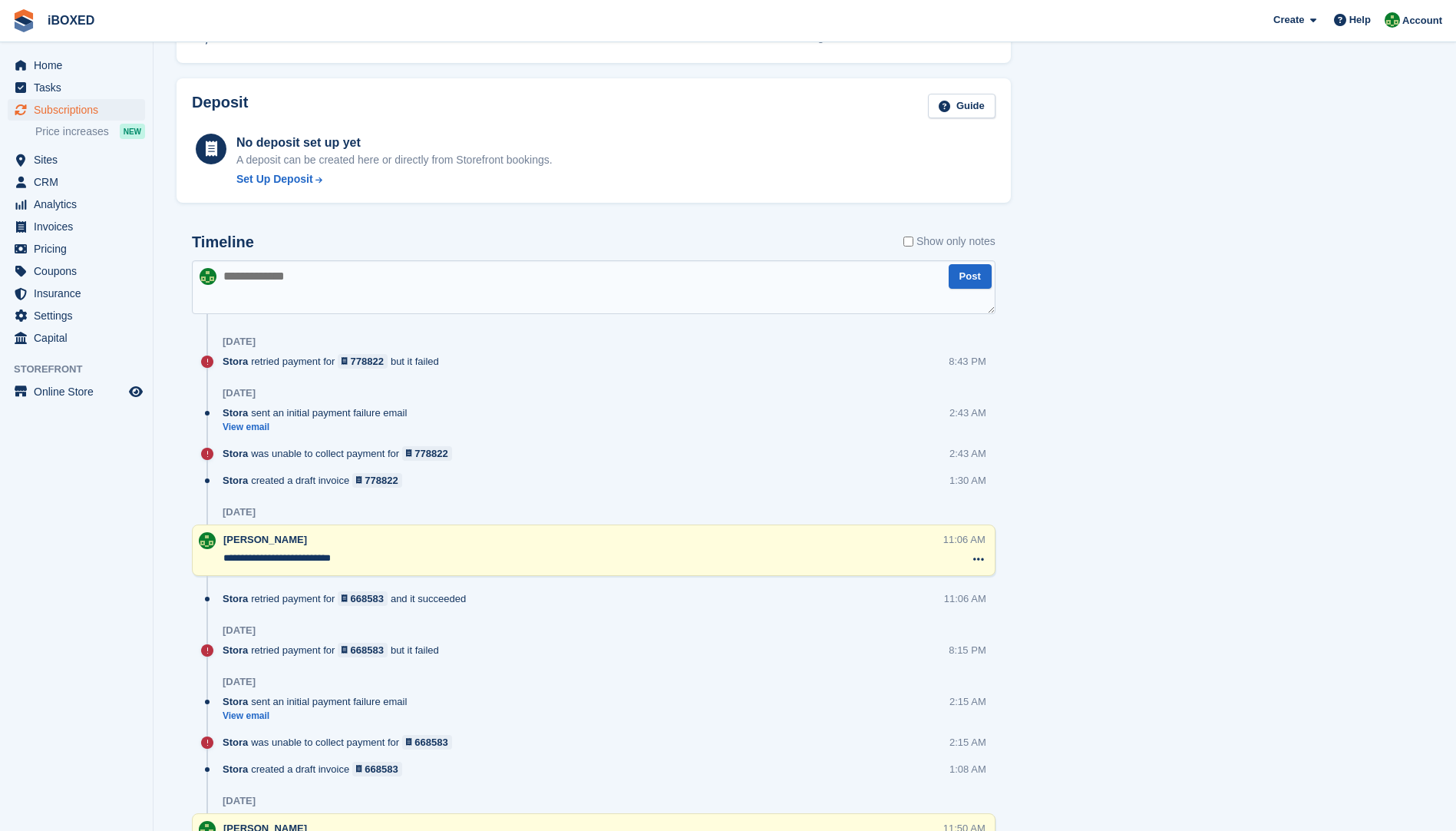
click at [263, 286] on textarea at bounding box center [594, 287] width 803 height 54
type textarea "**********"
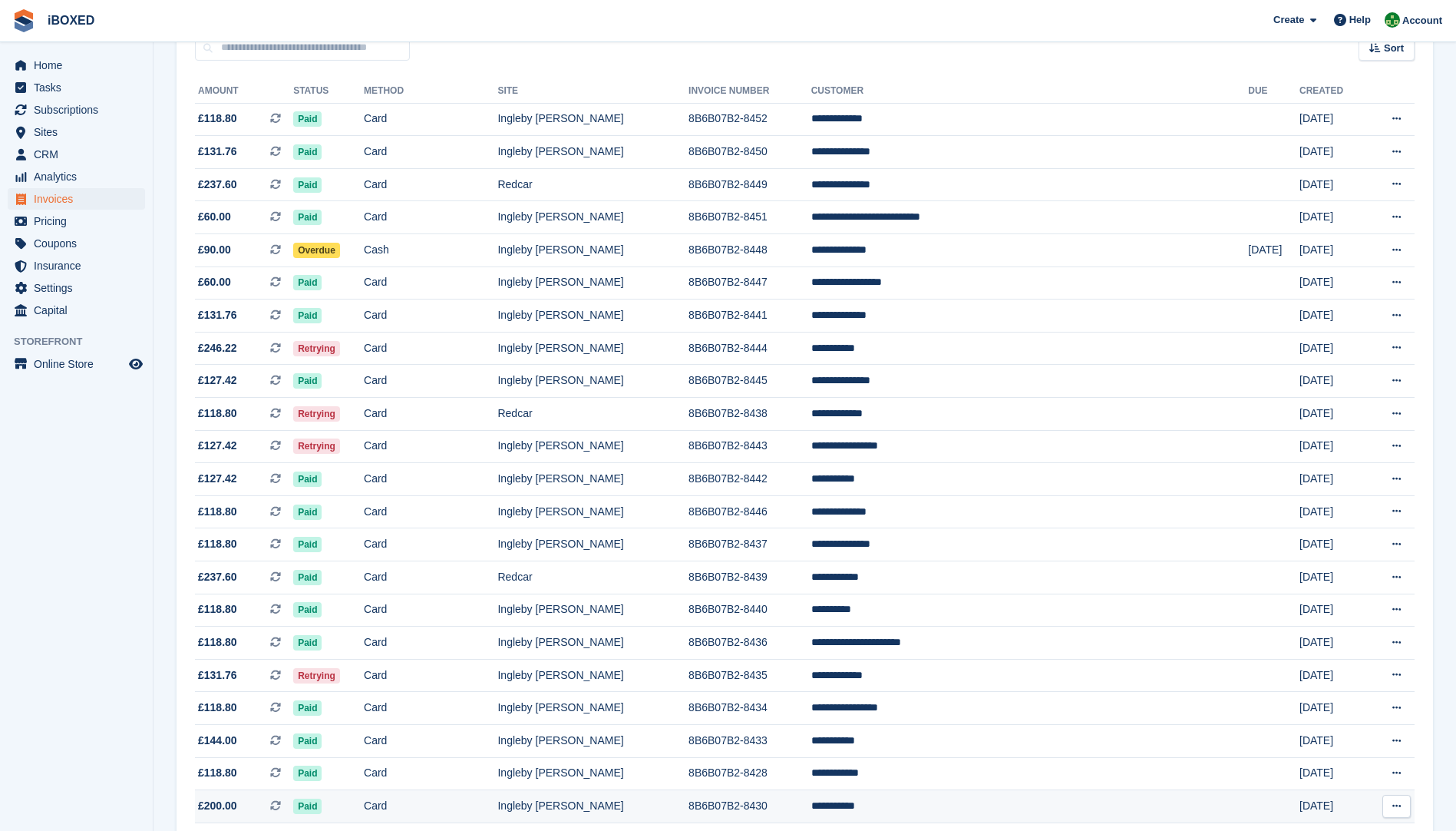
scroll to position [384, 0]
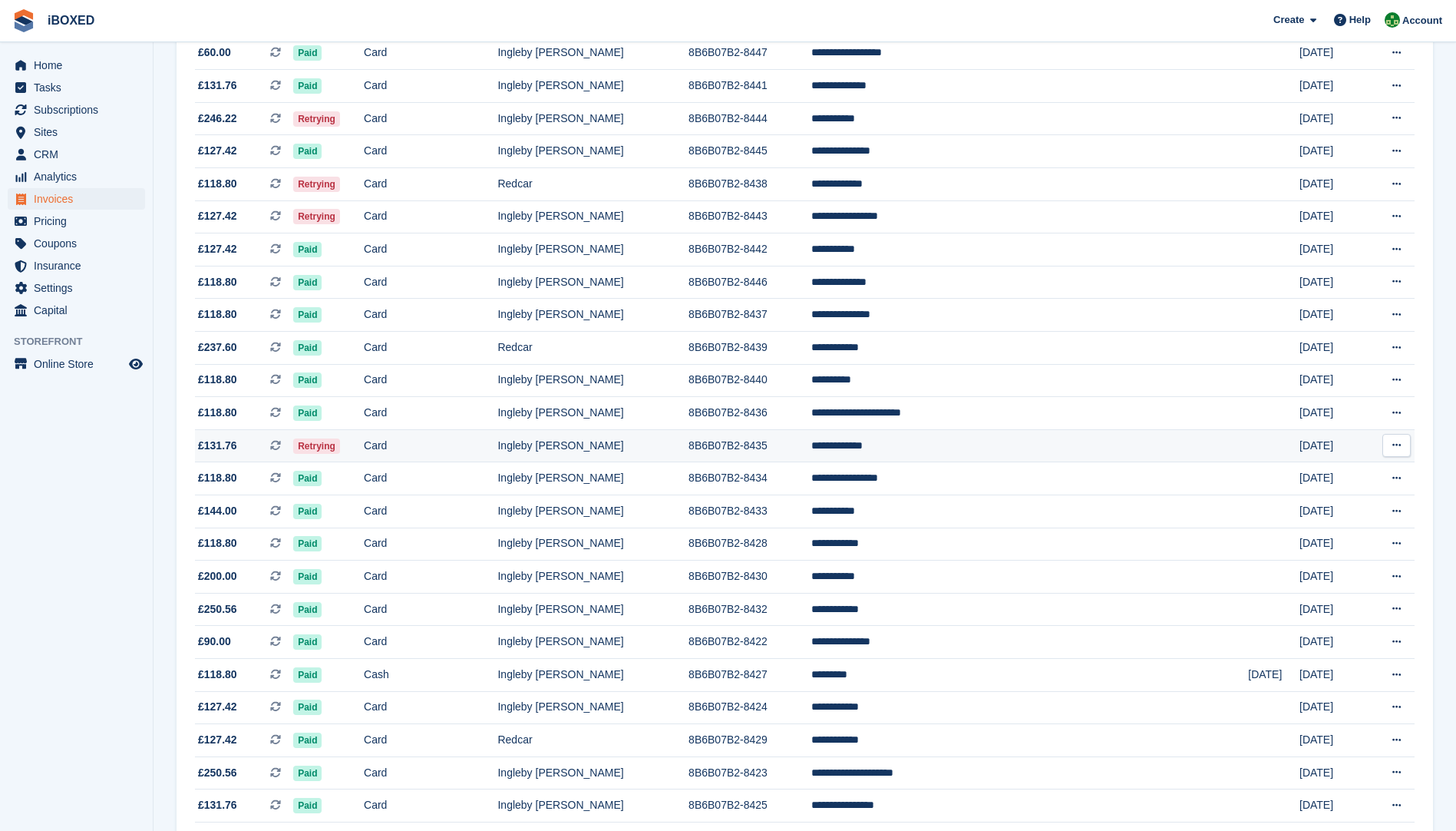
click at [498, 446] on td "Card" at bounding box center [430, 446] width 133 height 33
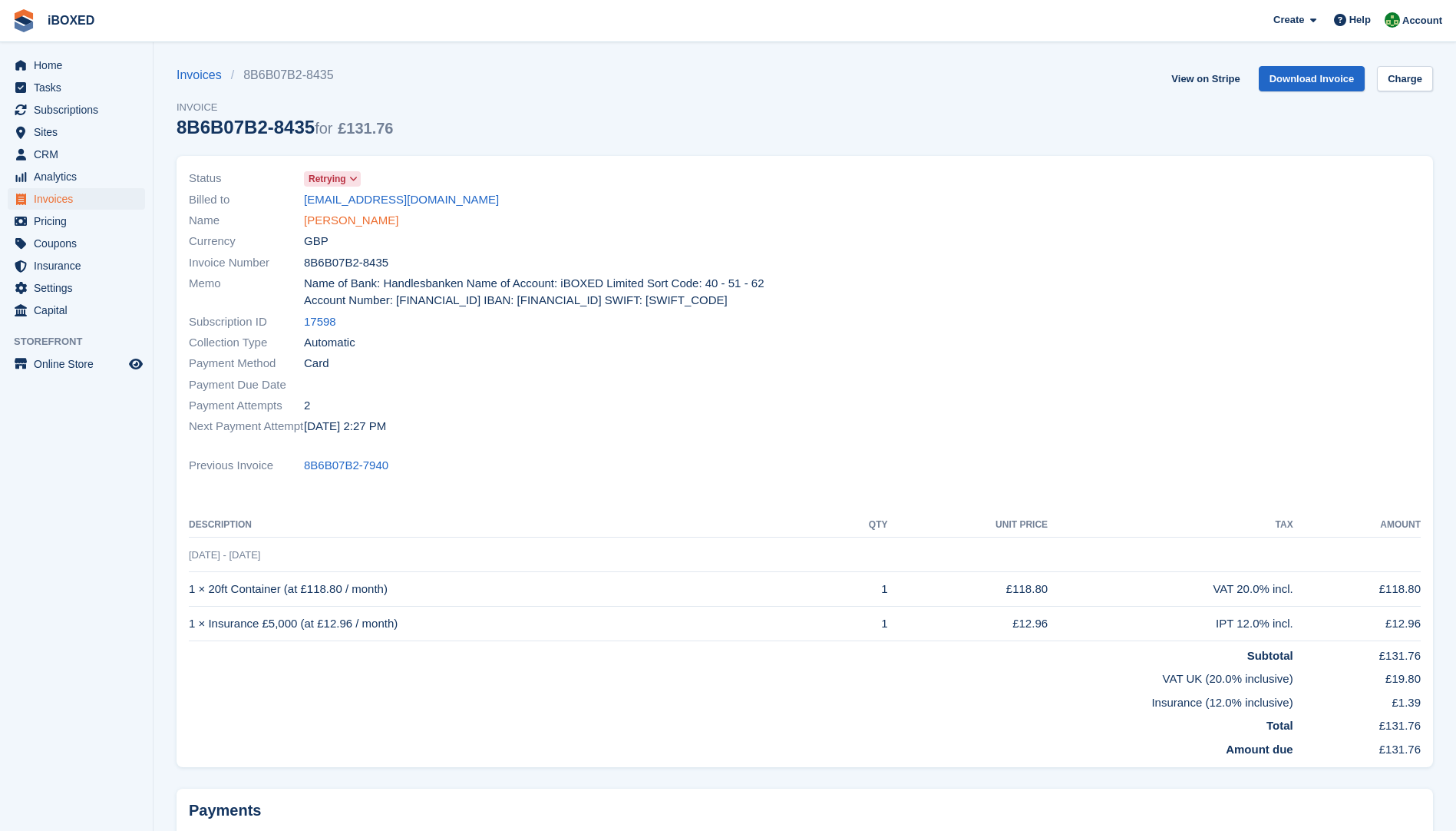
click at [337, 221] on link "[PERSON_NAME]" at bounding box center [351, 220] width 94 height 18
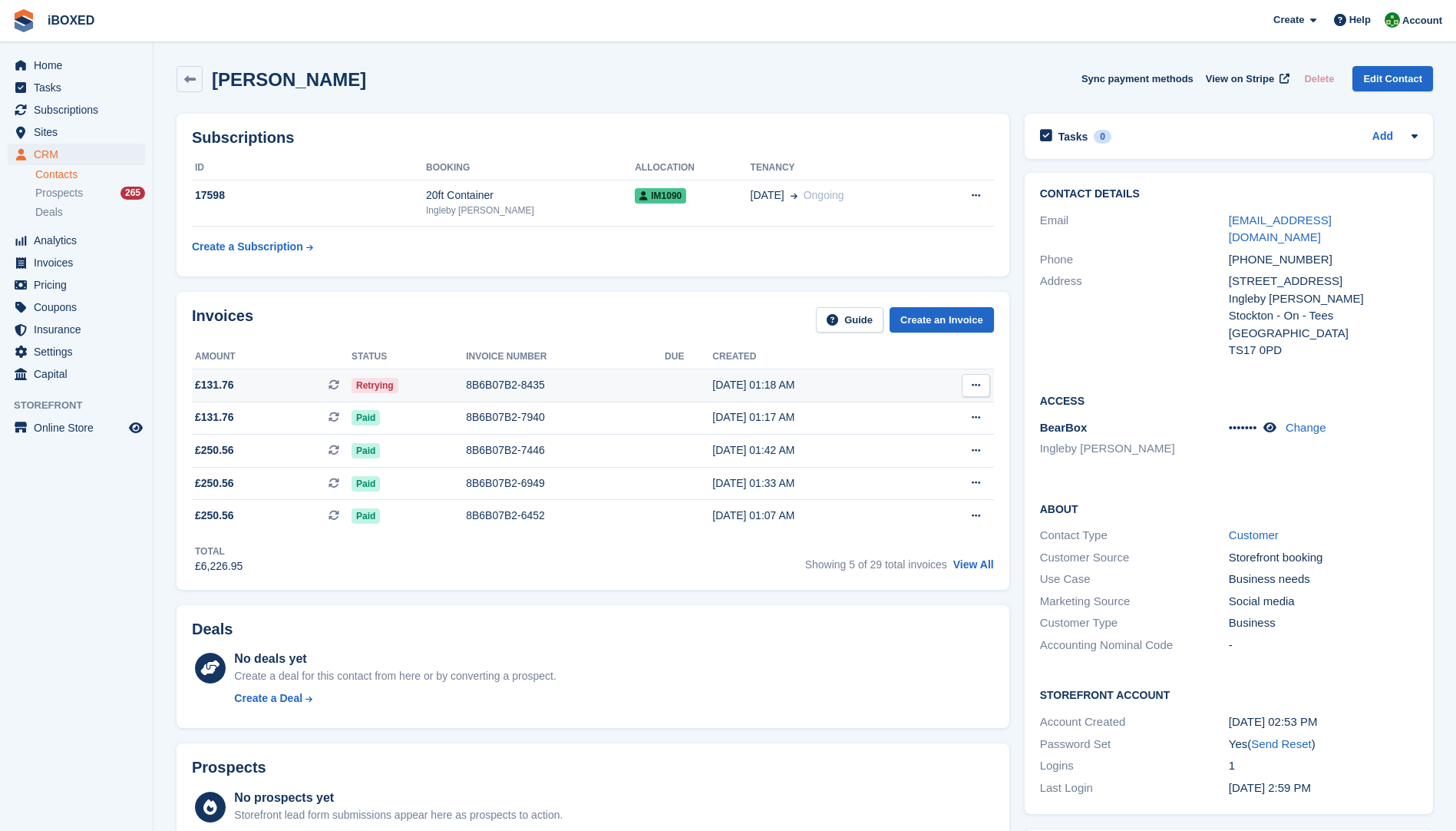
click at [523, 392] on div "8B6B07B2-8435" at bounding box center [564, 385] width 199 height 16
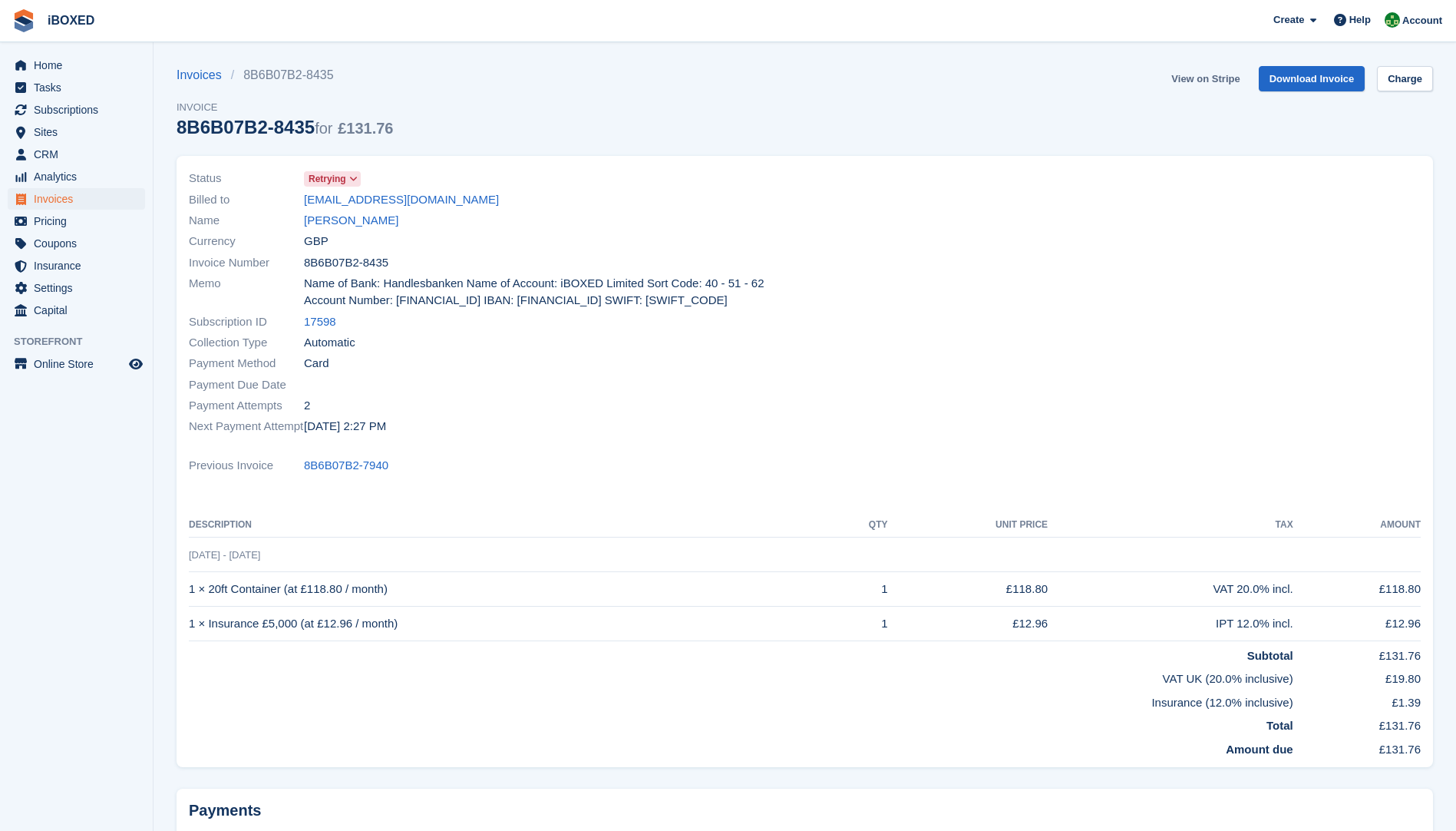
click at [1209, 81] on link "View on Stripe" at bounding box center [1205, 78] width 80 height 25
click at [374, 223] on link "[PERSON_NAME]" at bounding box center [351, 220] width 94 height 18
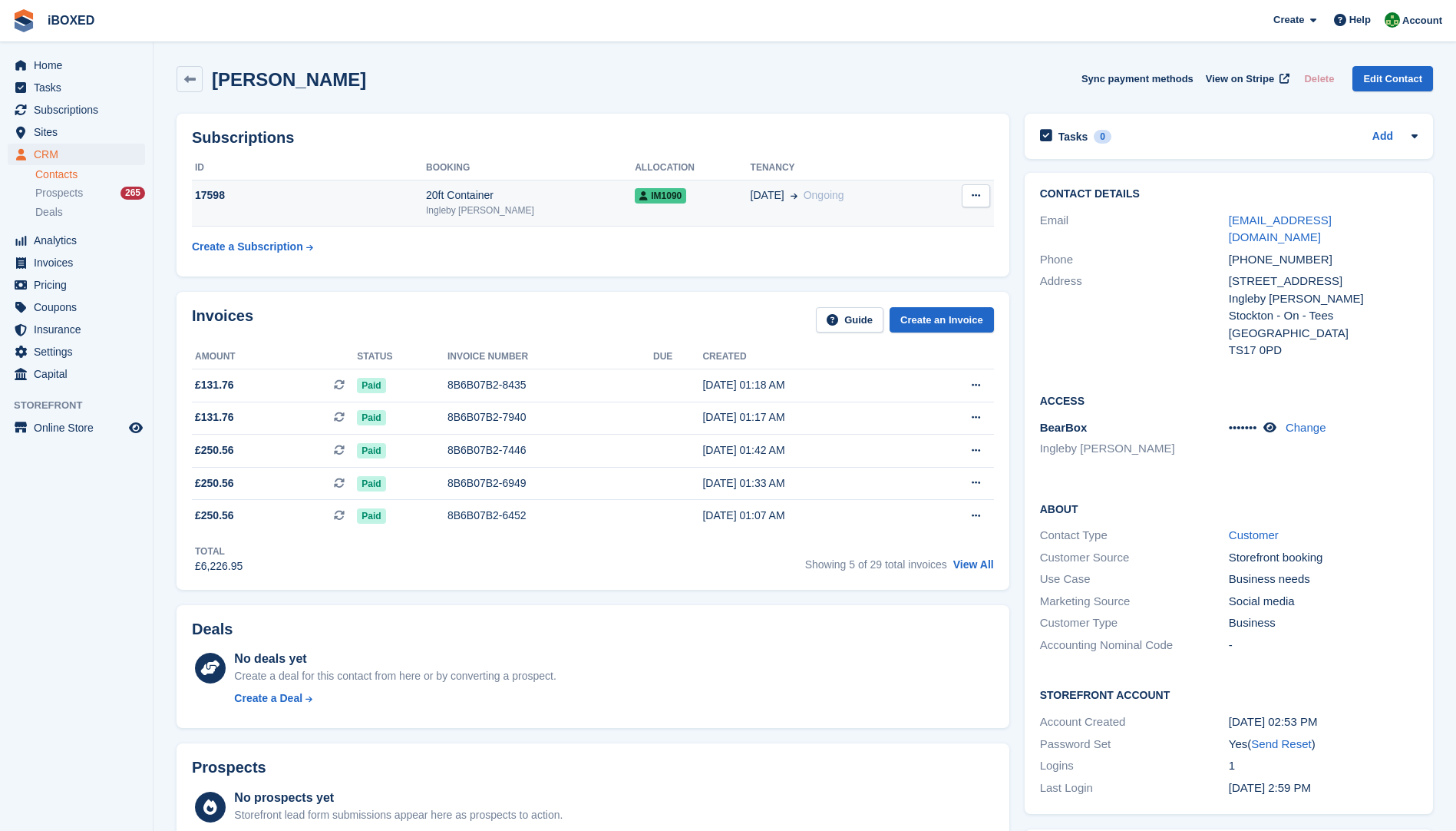
click at [324, 199] on div "17598" at bounding box center [309, 195] width 234 height 16
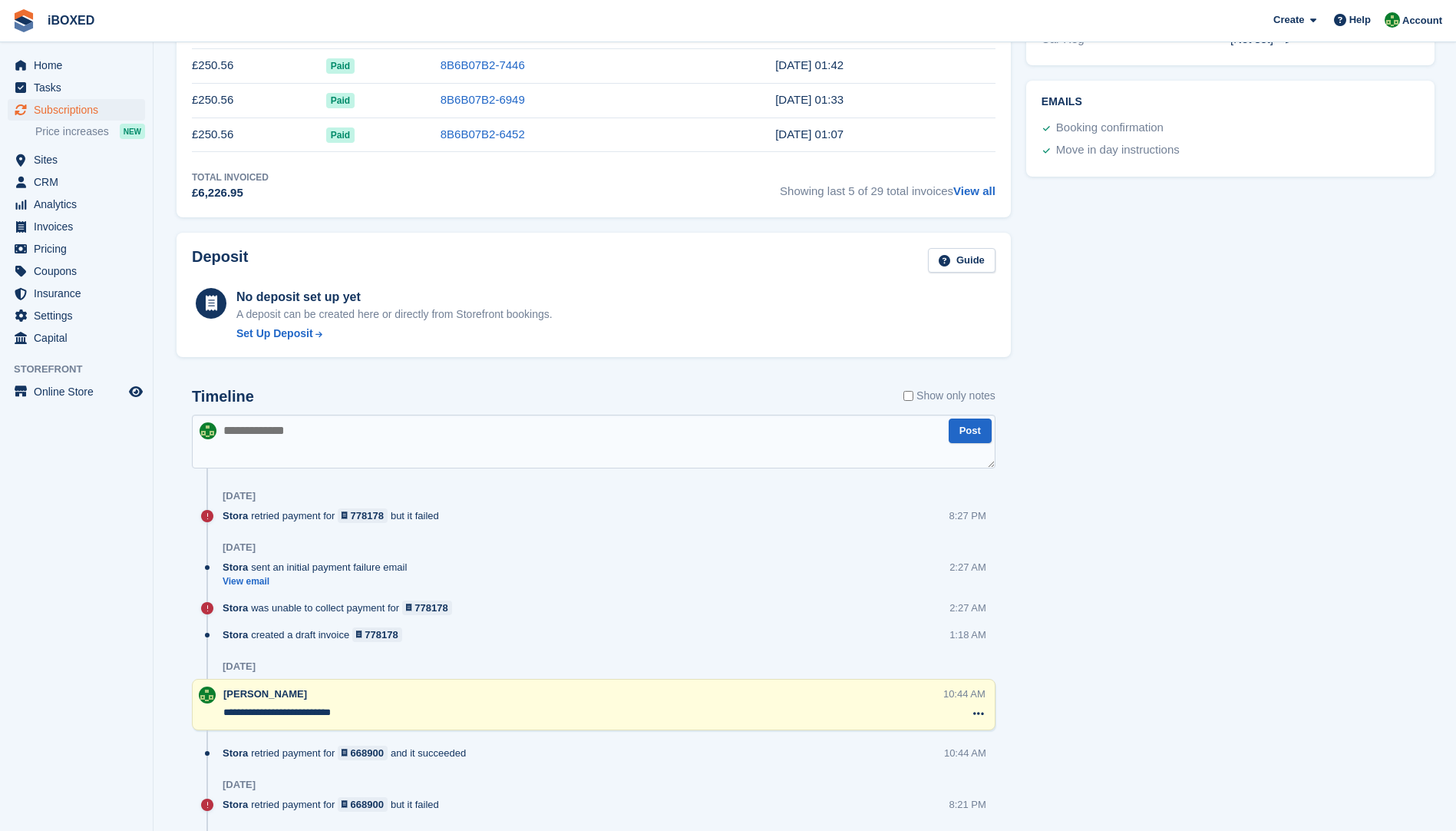
scroll to position [639, 0]
click at [274, 430] on textarea at bounding box center [594, 440] width 803 height 54
type textarea "**********"
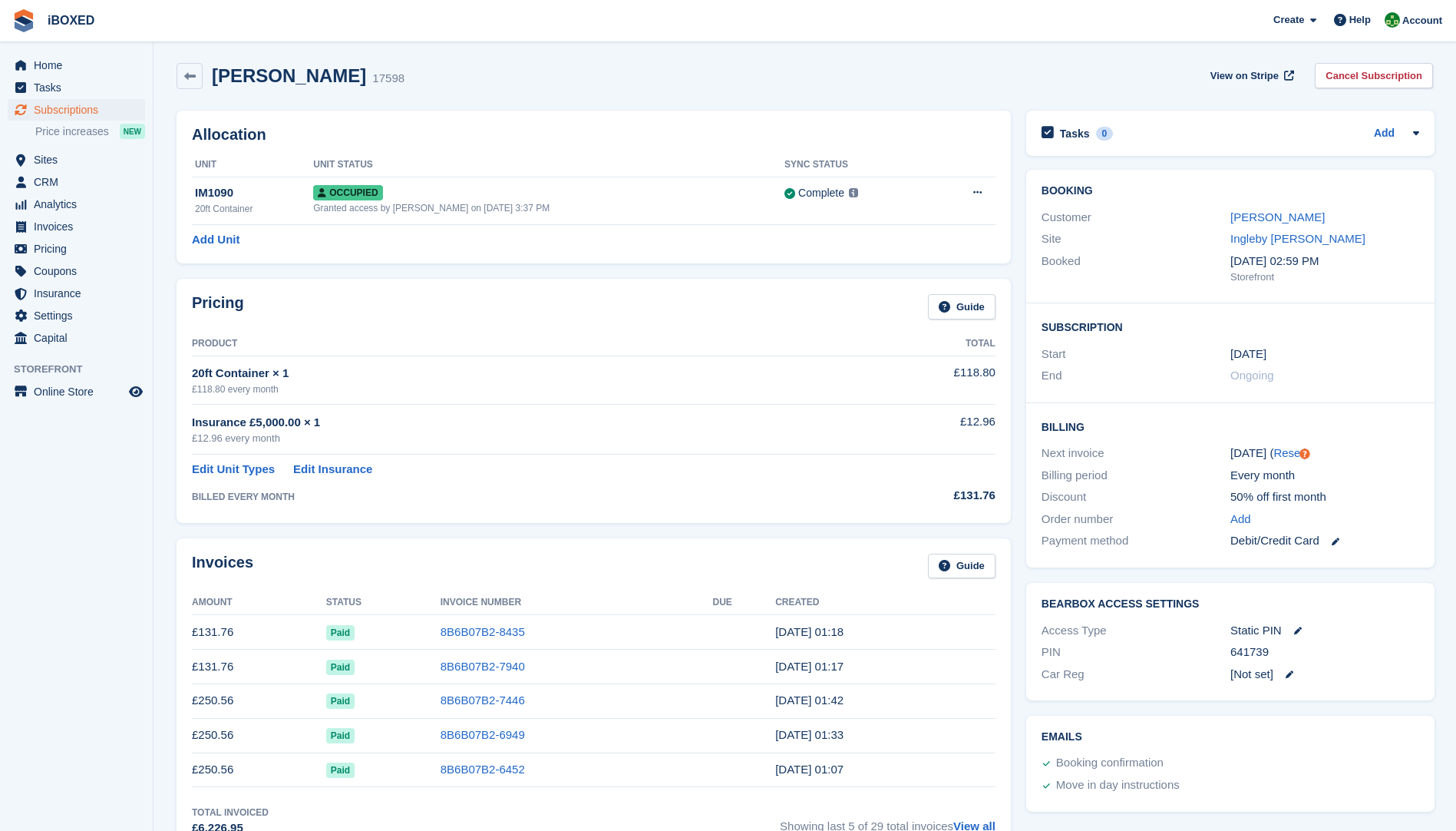
scroll to position [0, 0]
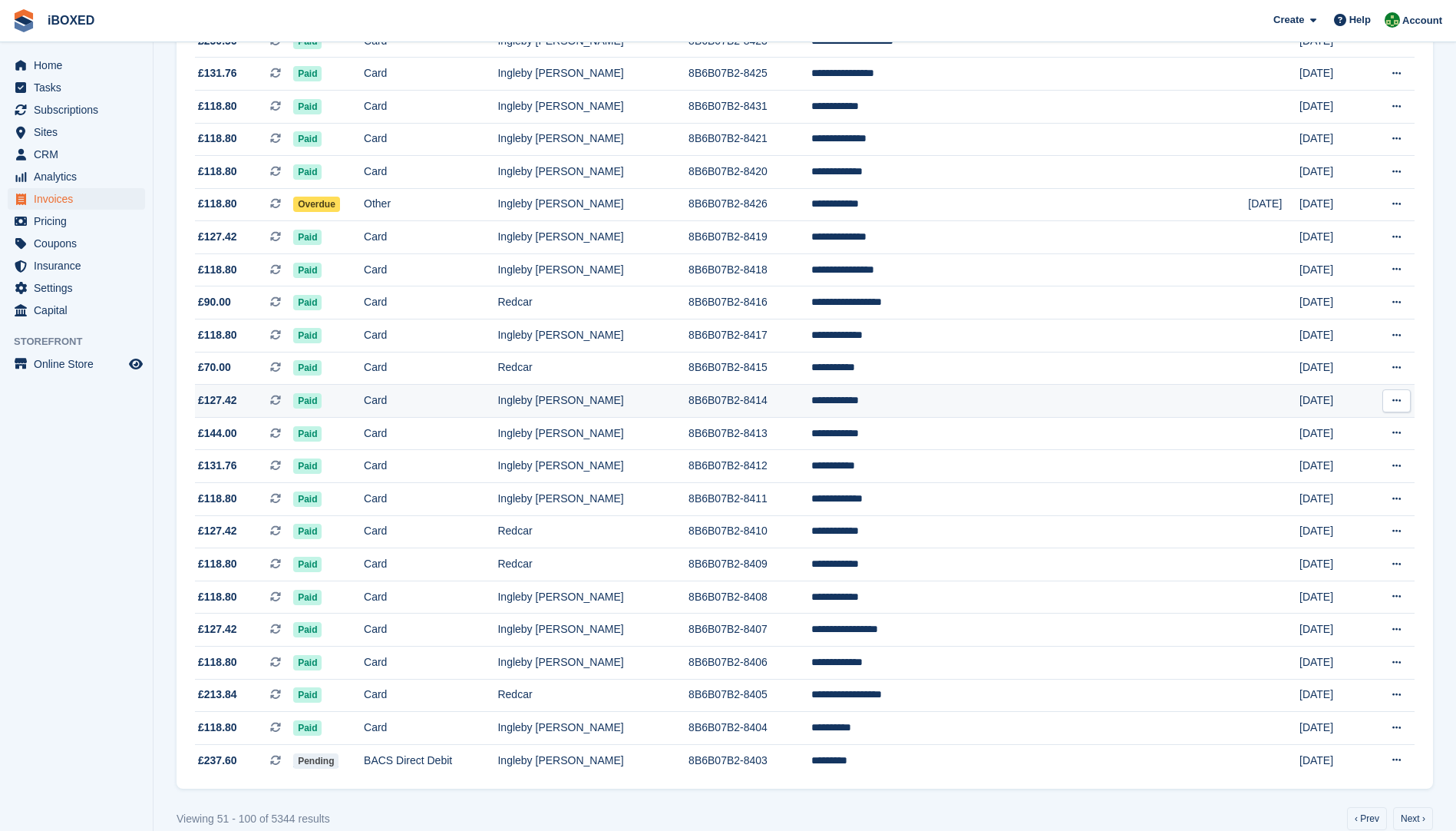
scroll to position [1138, 0]
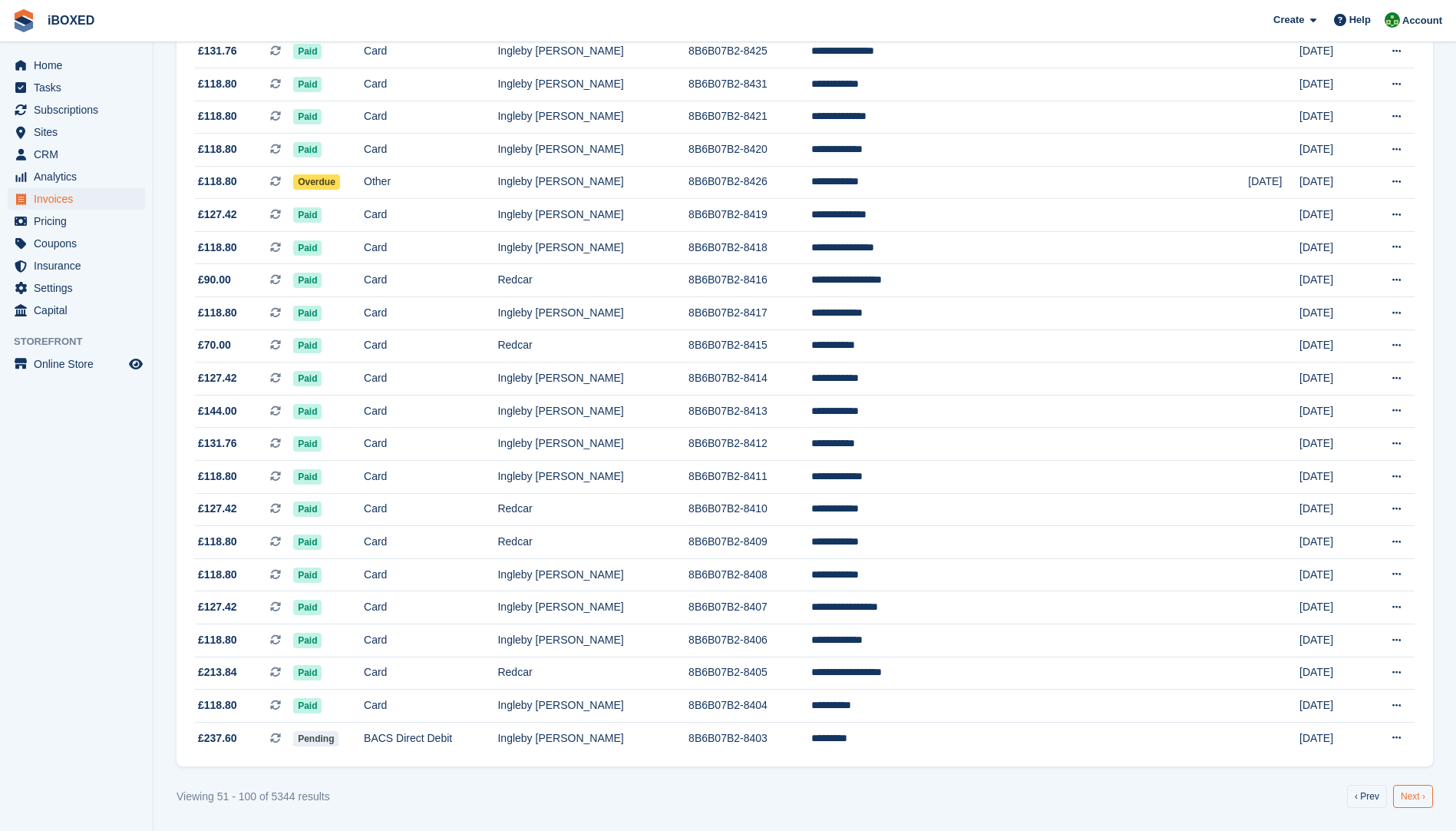
click at [1424, 800] on link "Next ›" at bounding box center [1413, 796] width 40 height 23
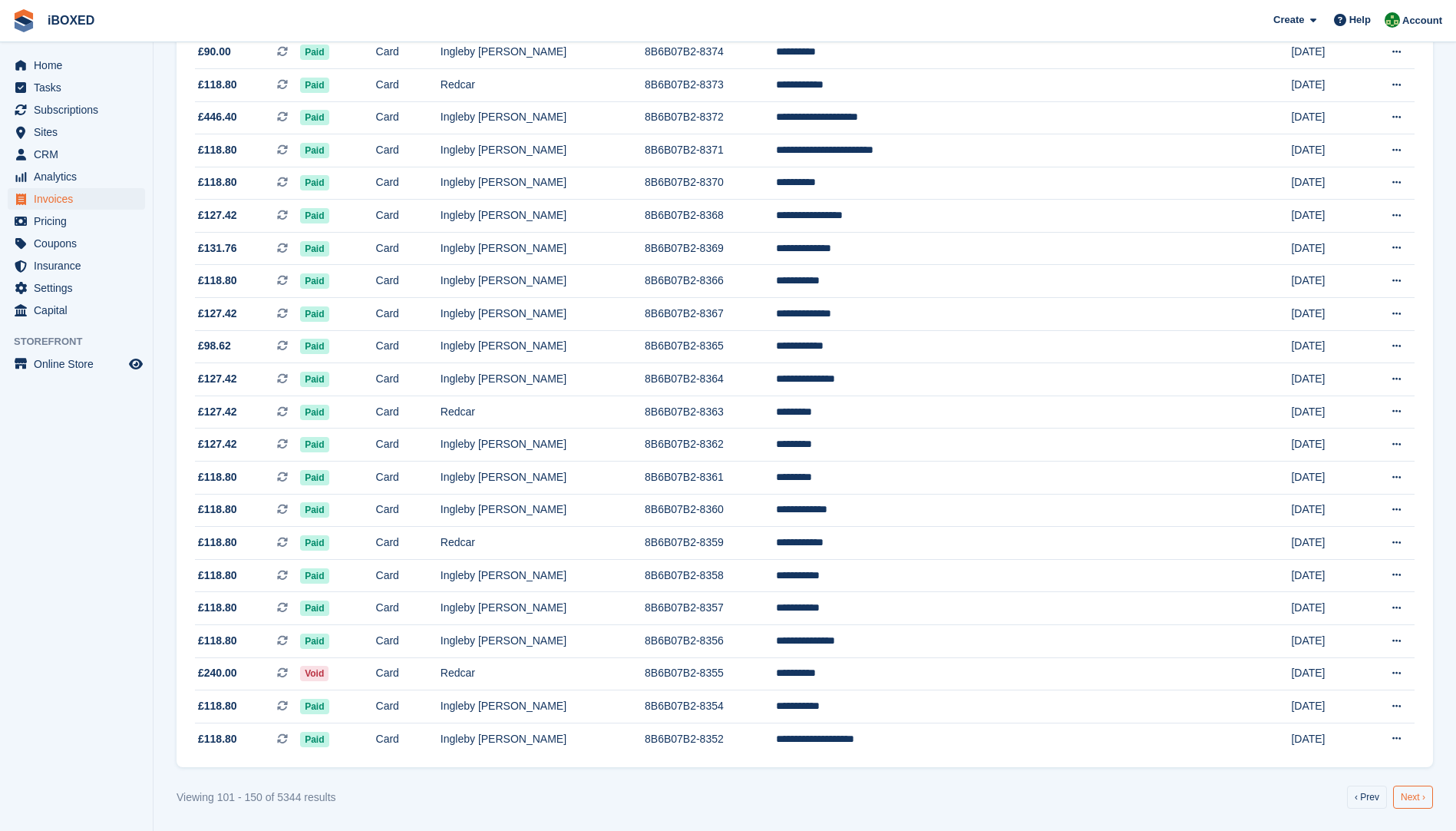
scroll to position [1138, 0]
click at [1415, 796] on link "Next ›" at bounding box center [1413, 796] width 40 height 23
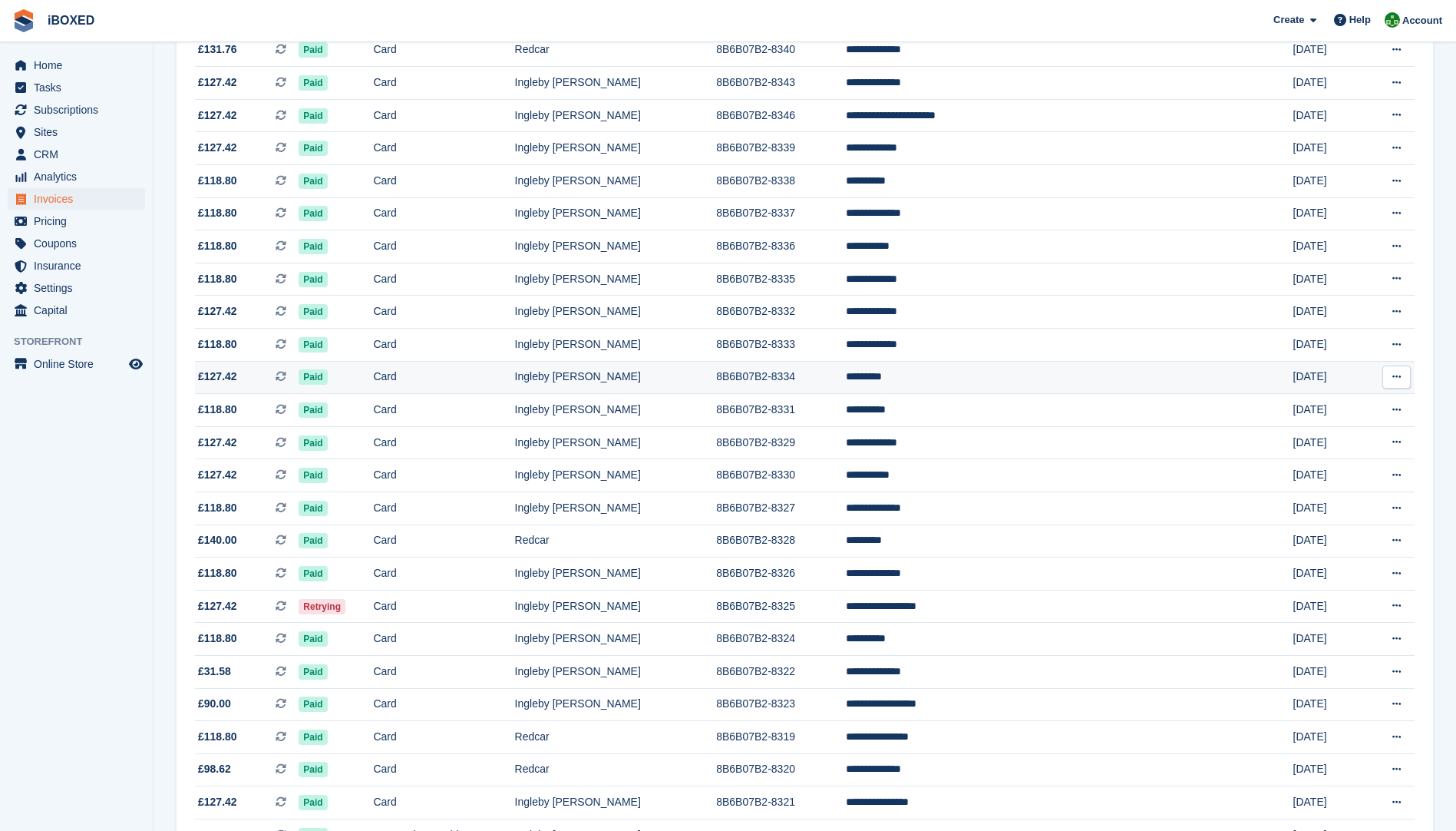
scroll to position [691, 0]
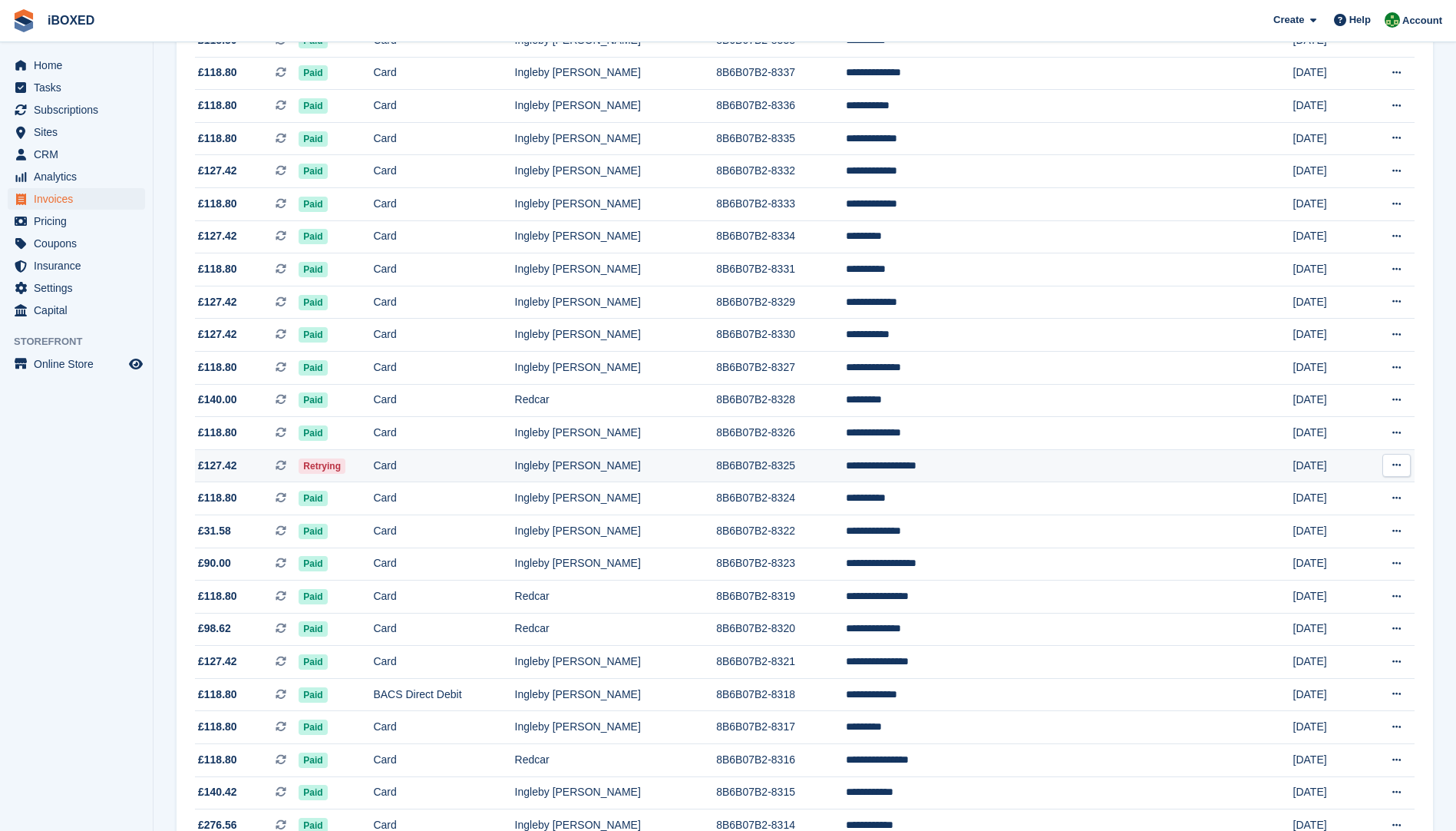
click at [514, 469] on td "Card" at bounding box center [444, 465] width 141 height 33
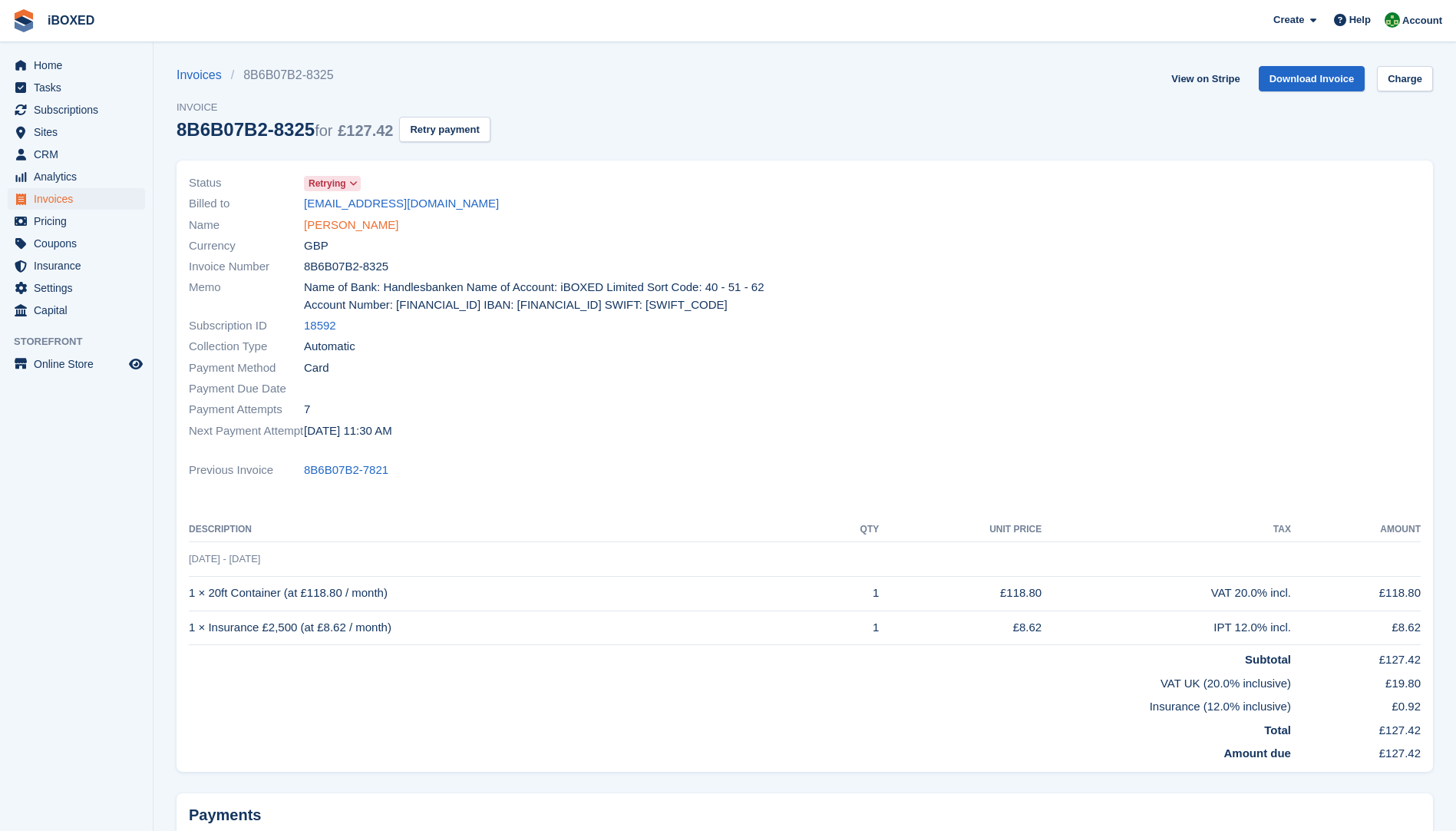
click at [358, 225] on link "[PERSON_NAME]" at bounding box center [351, 225] width 94 height 18
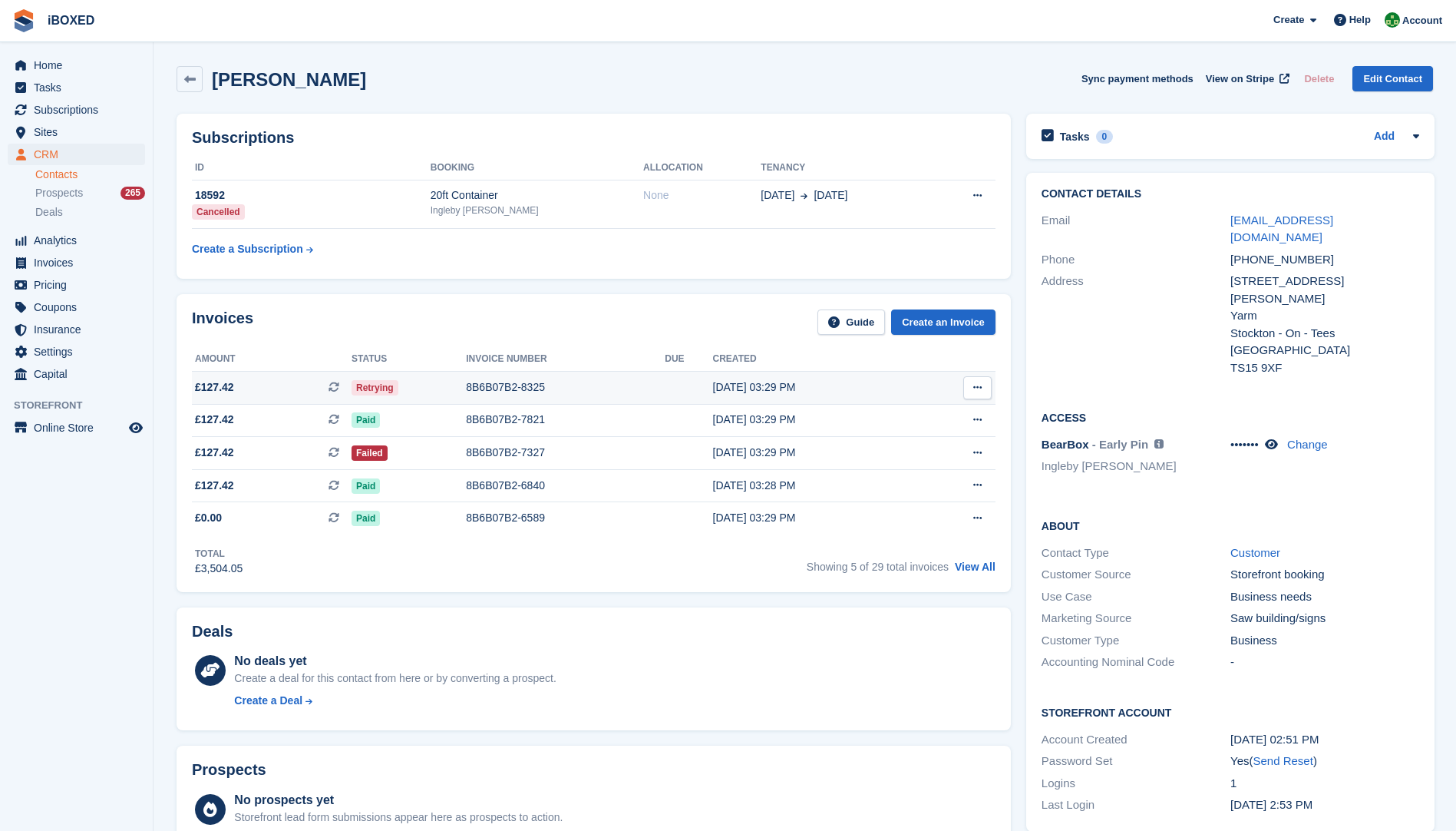
click at [475, 391] on div "8B6B07B2-8325" at bounding box center [564, 387] width 199 height 16
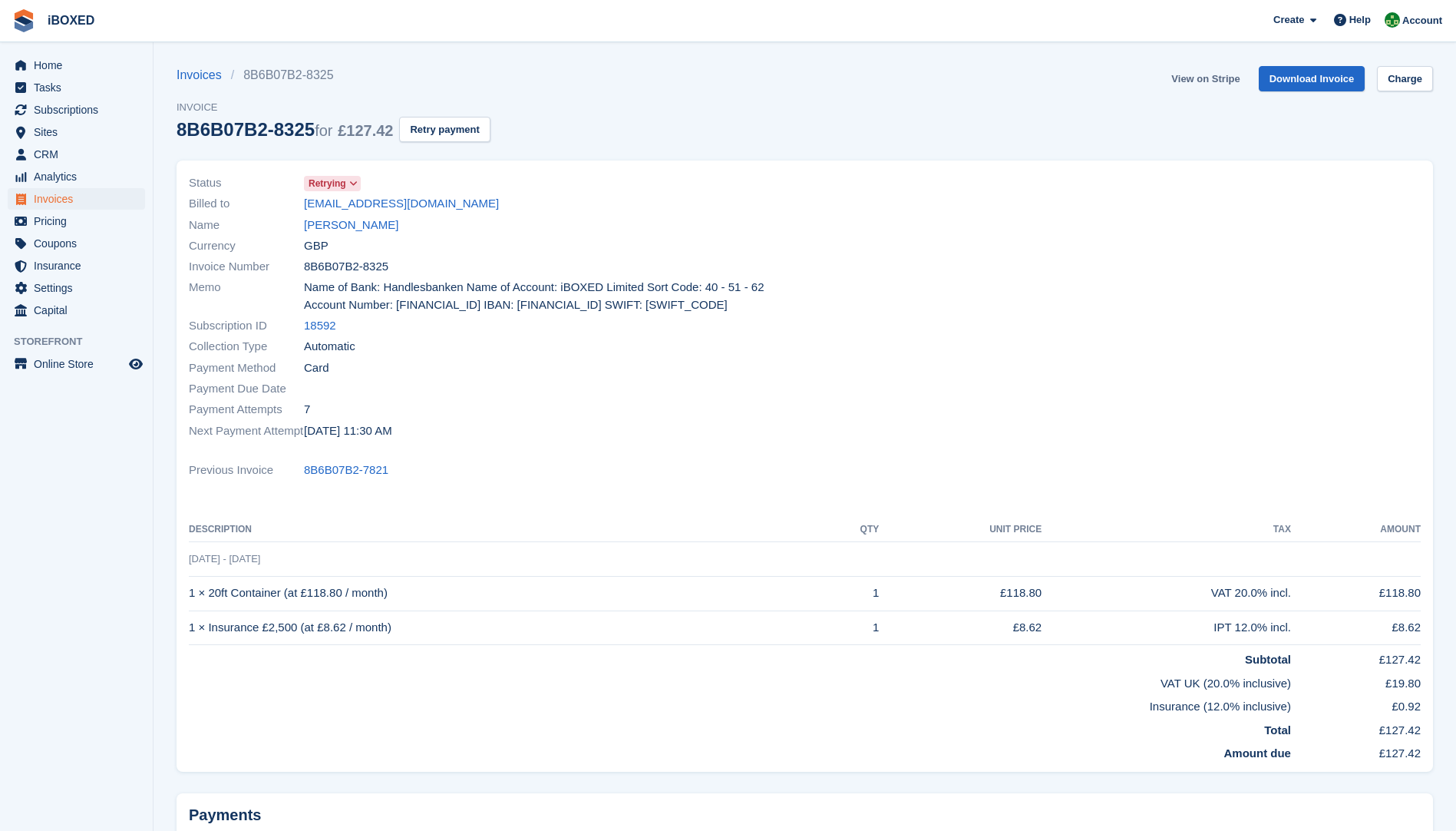
click at [1220, 76] on link "View on Stripe" at bounding box center [1205, 78] width 80 height 25
click at [370, 224] on link "[PERSON_NAME]" at bounding box center [351, 225] width 94 height 18
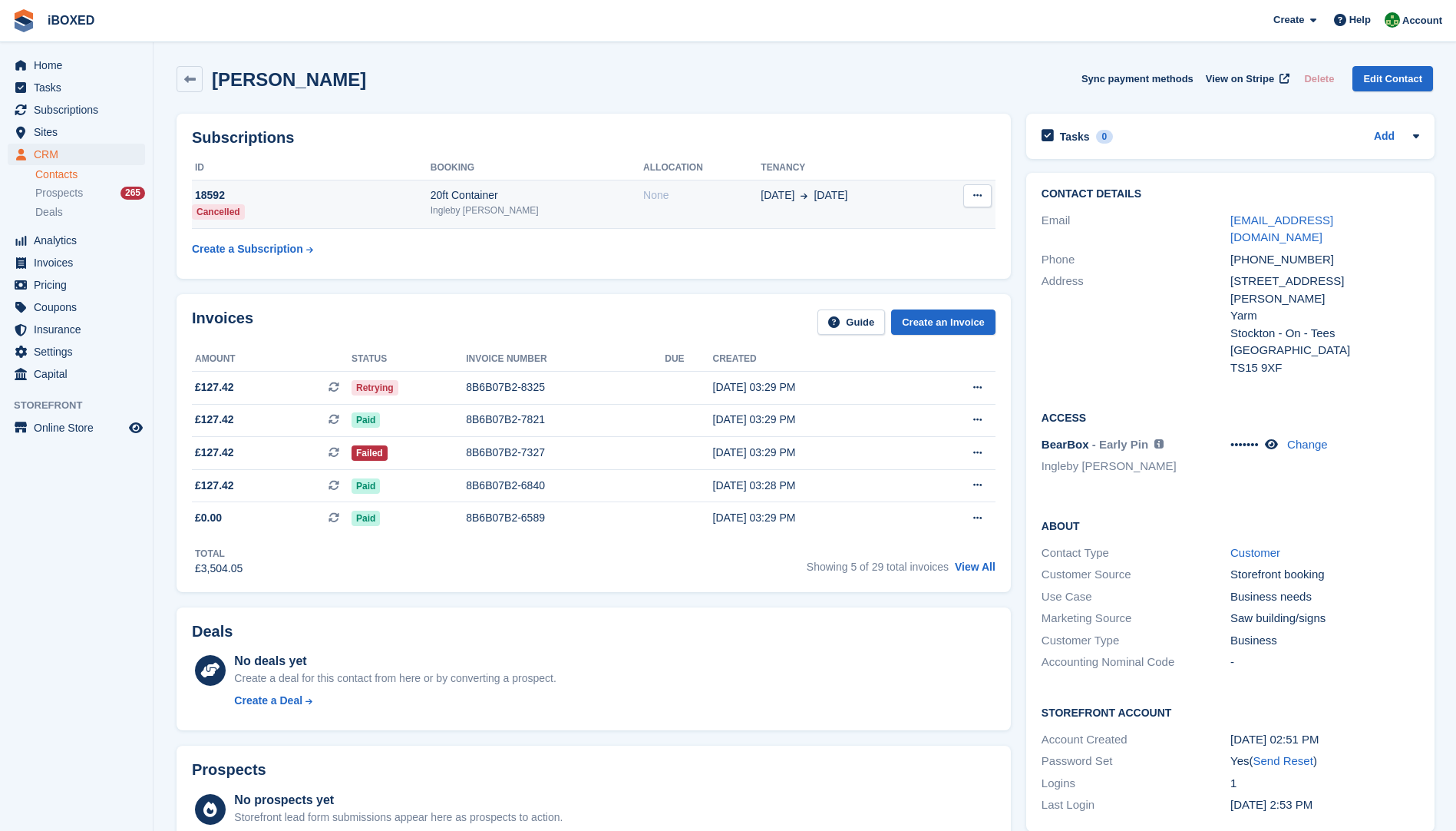
click at [430, 200] on div "18592" at bounding box center [312, 195] width 239 height 16
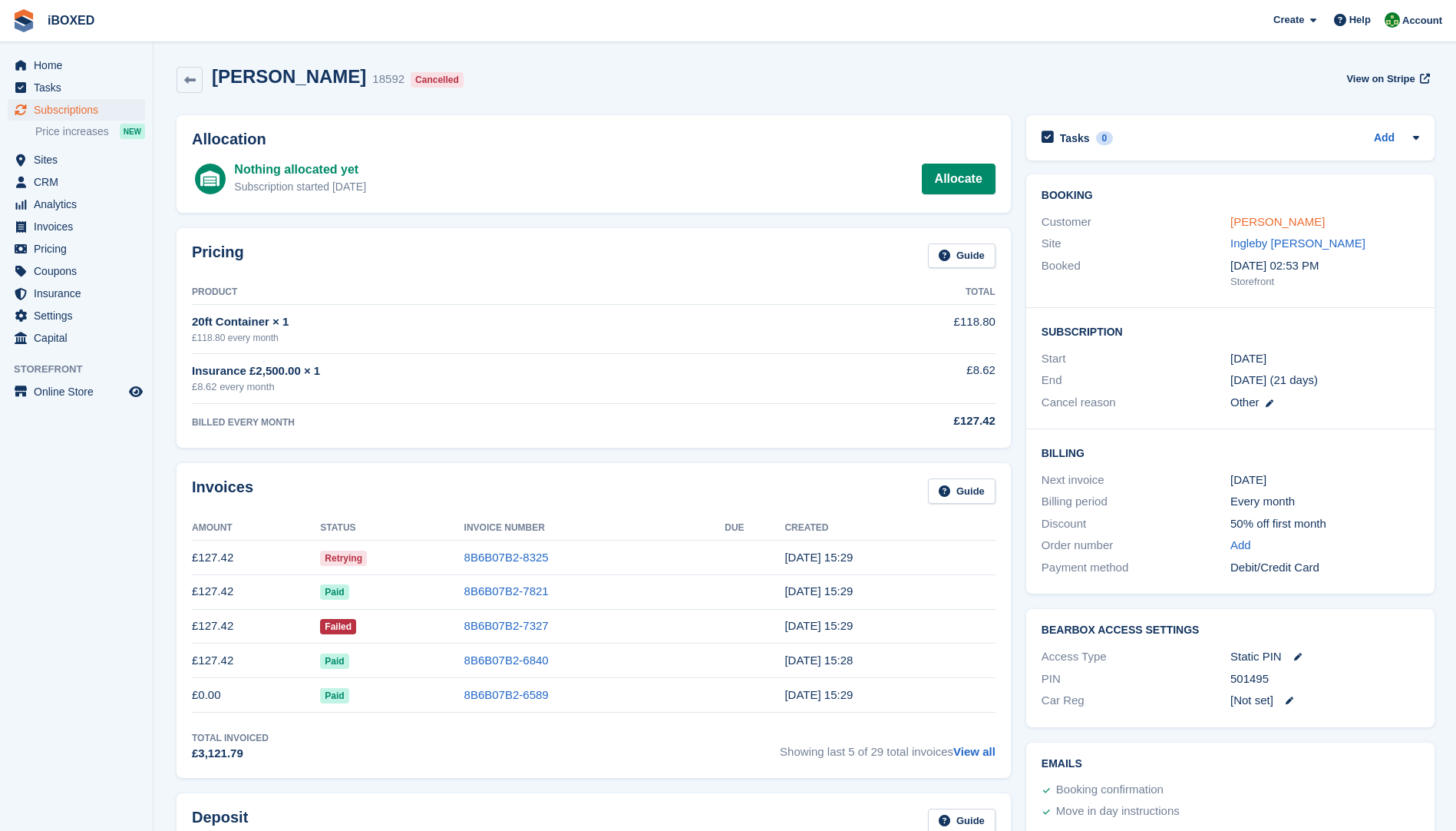
click at [1241, 220] on link "Gary Peter Blowman" at bounding box center [1278, 220] width 94 height 13
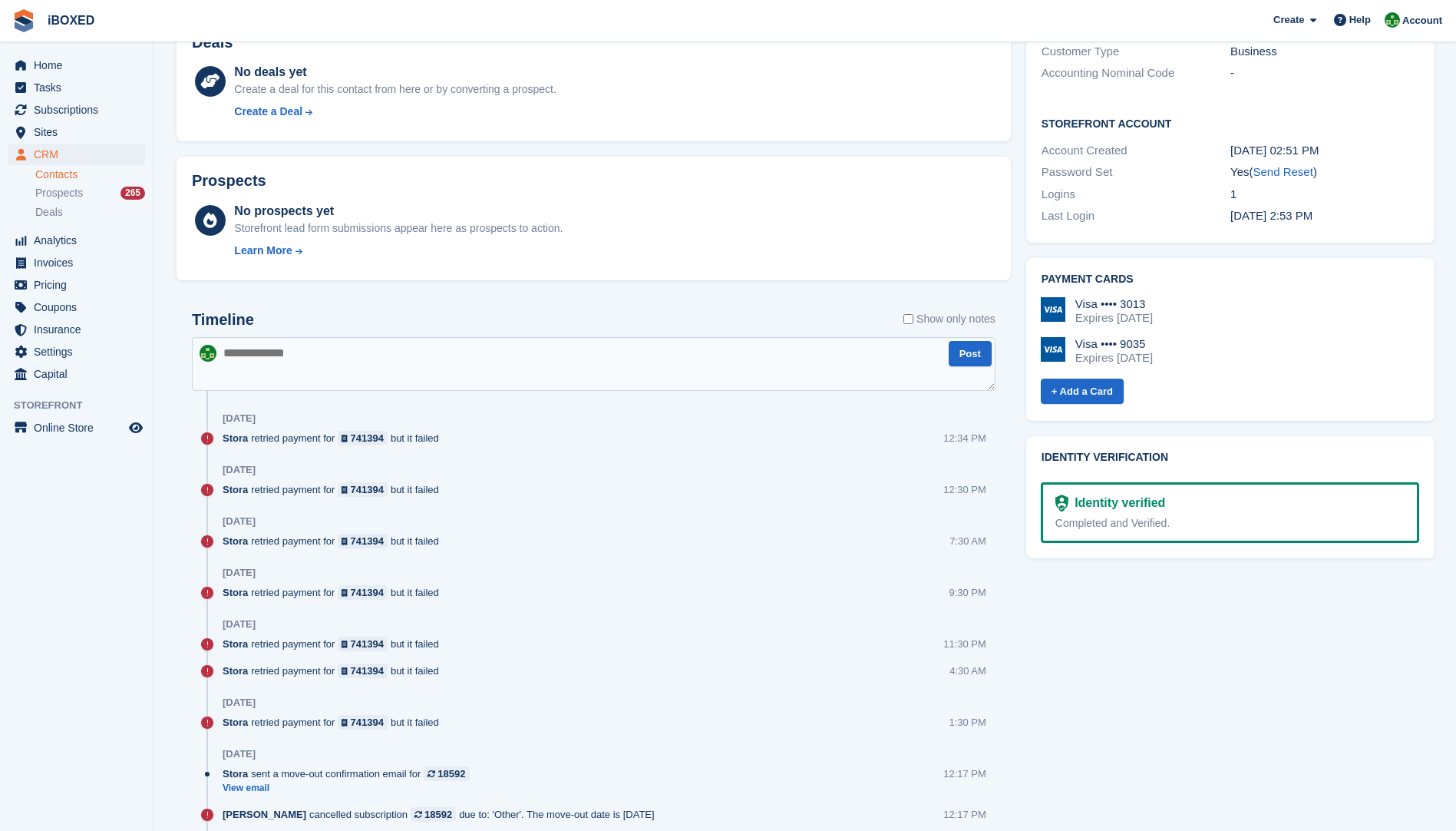
scroll to position [384, 0]
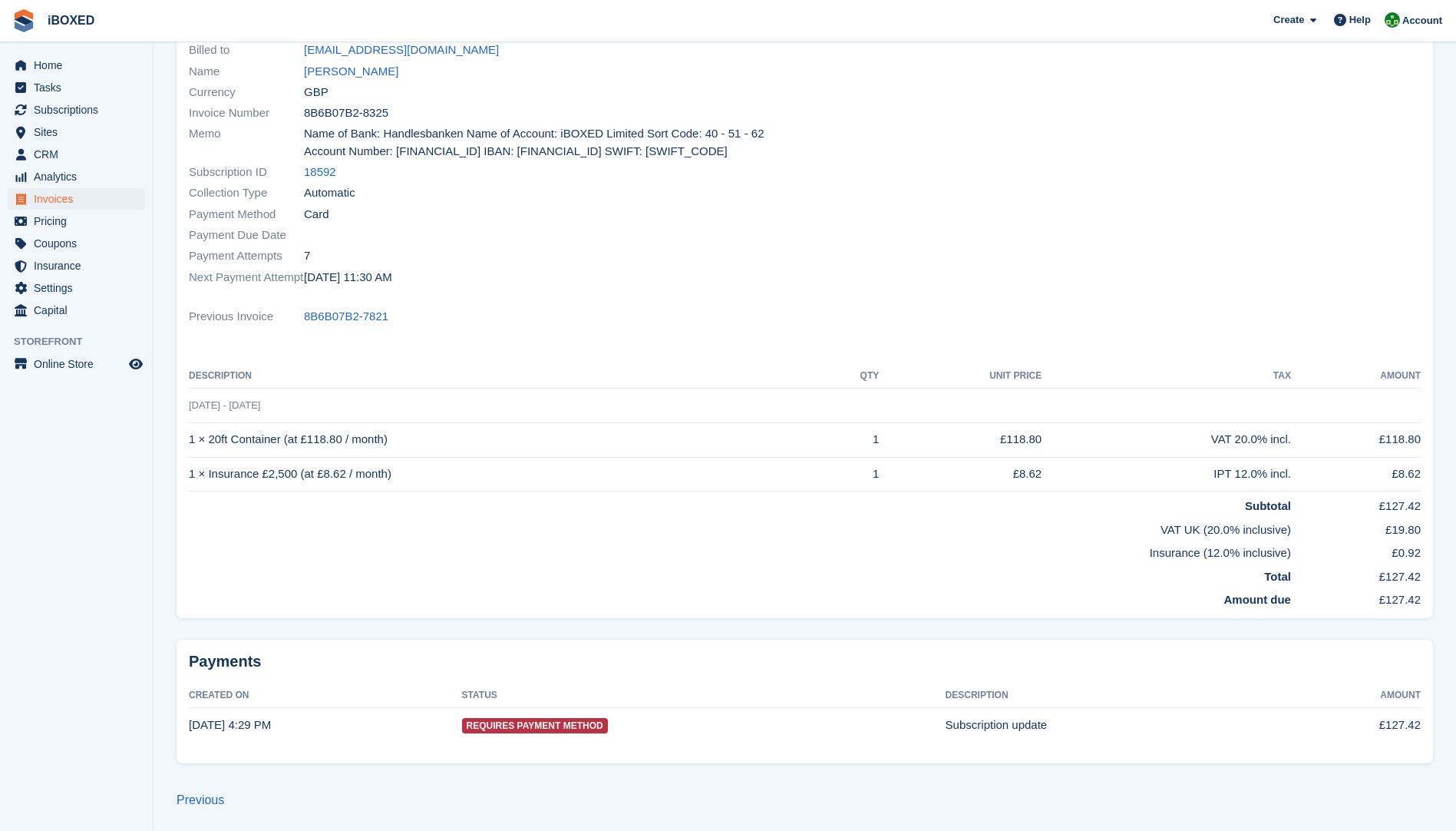
scroll to position [155, 0]
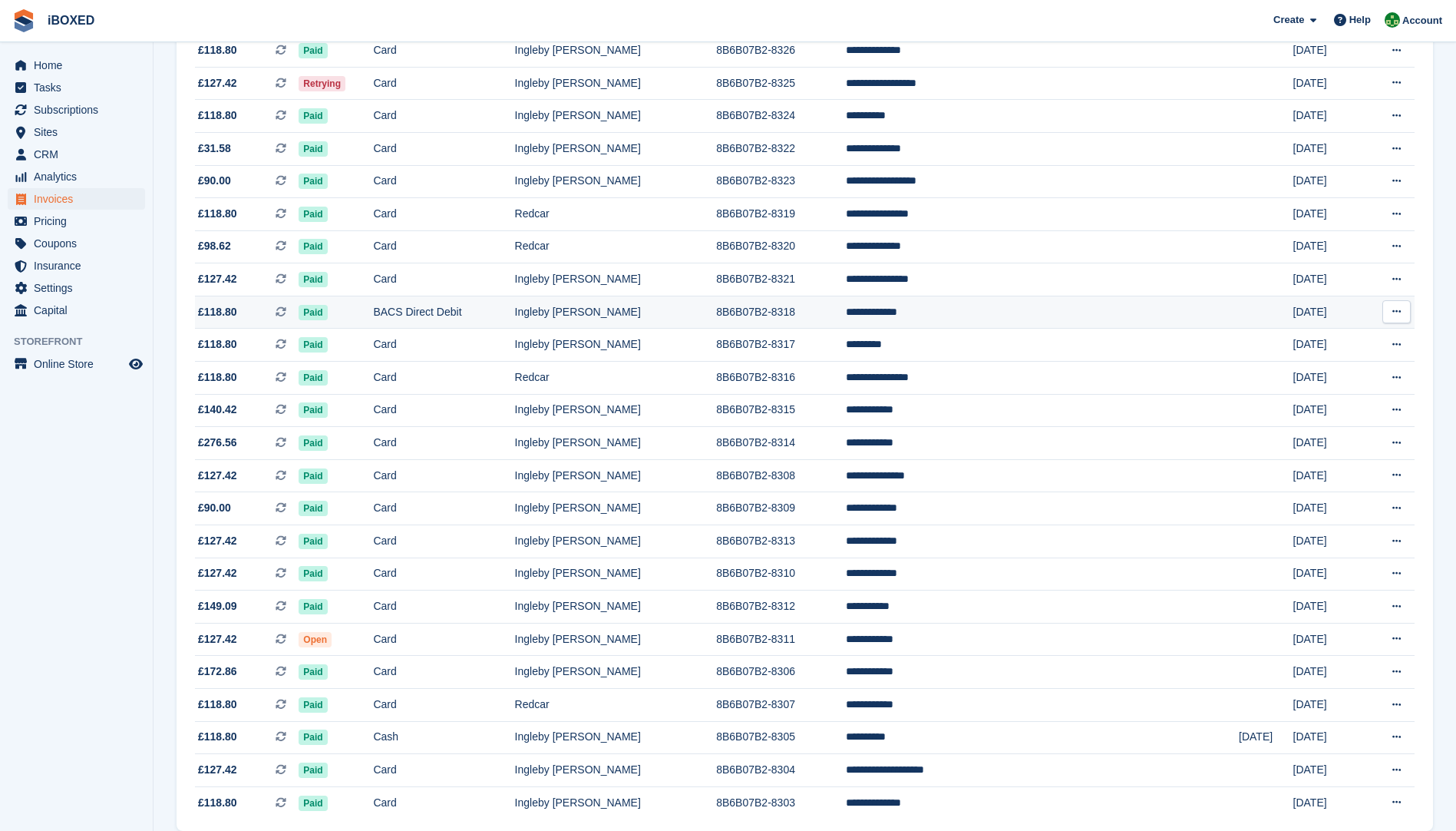
scroll to position [1138, 0]
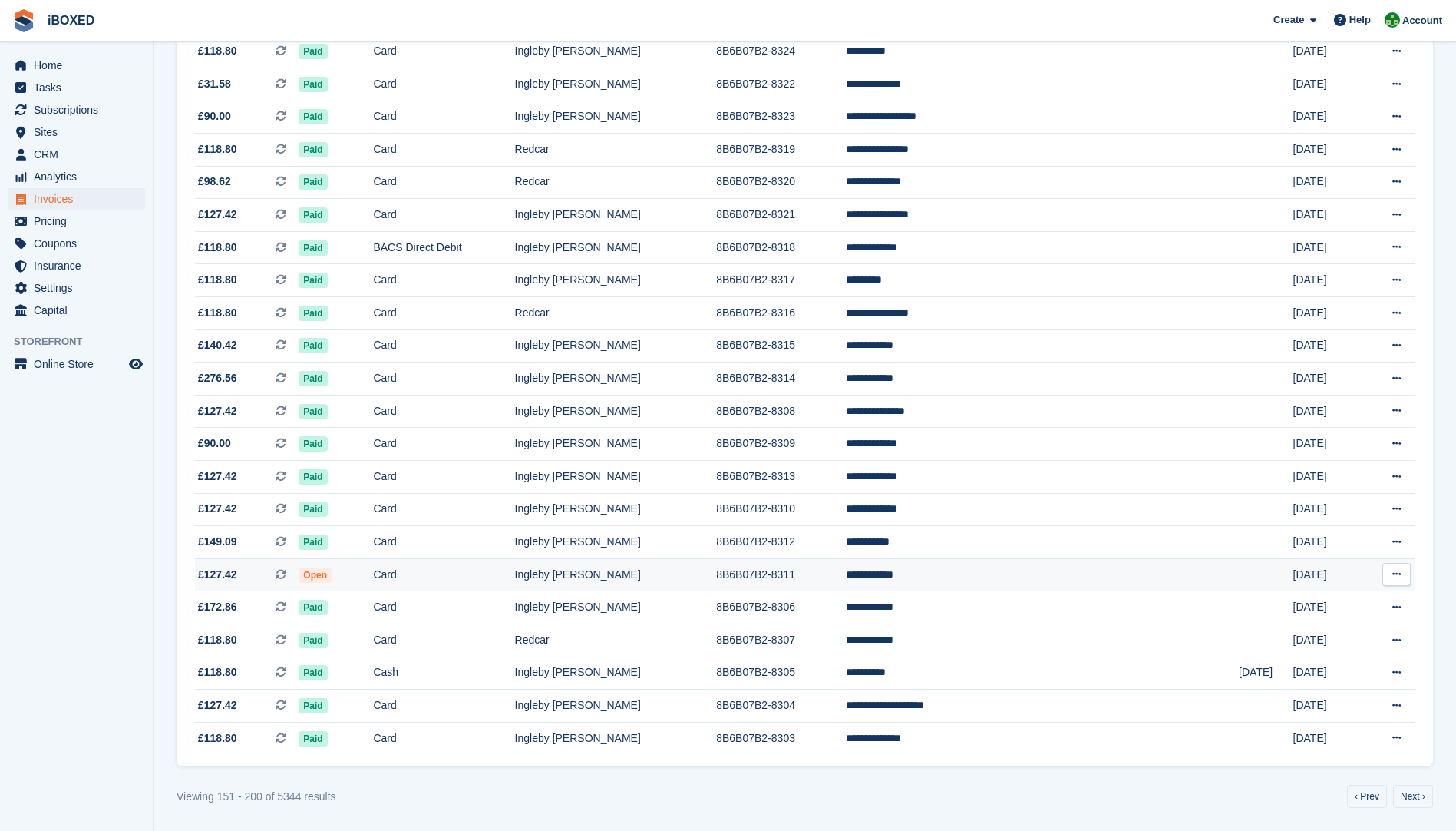
click at [642, 575] on td "Ingleby [PERSON_NAME]" at bounding box center [616, 574] width 202 height 33
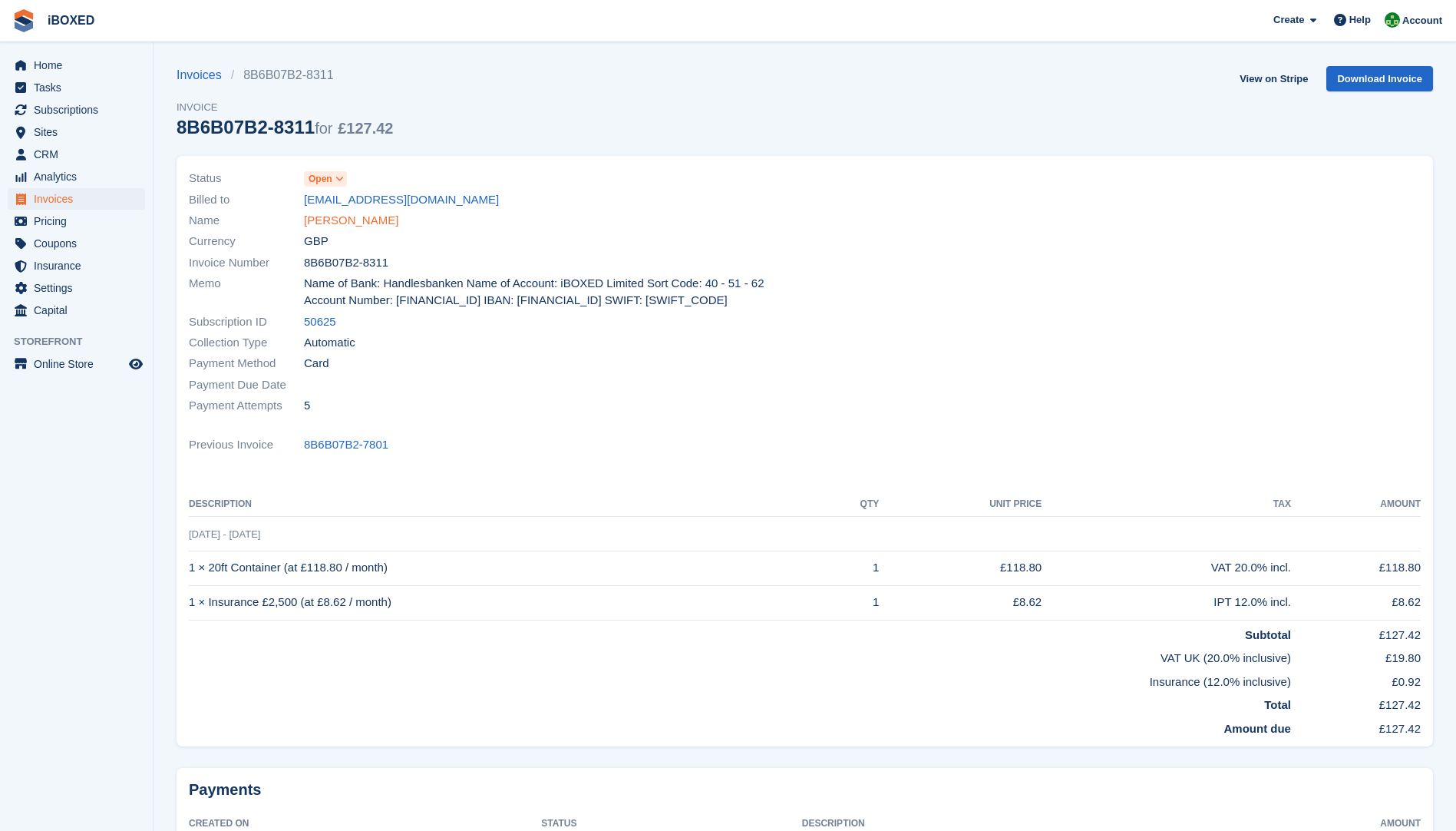
click at [348, 220] on link "[PERSON_NAME]" at bounding box center [351, 220] width 94 height 18
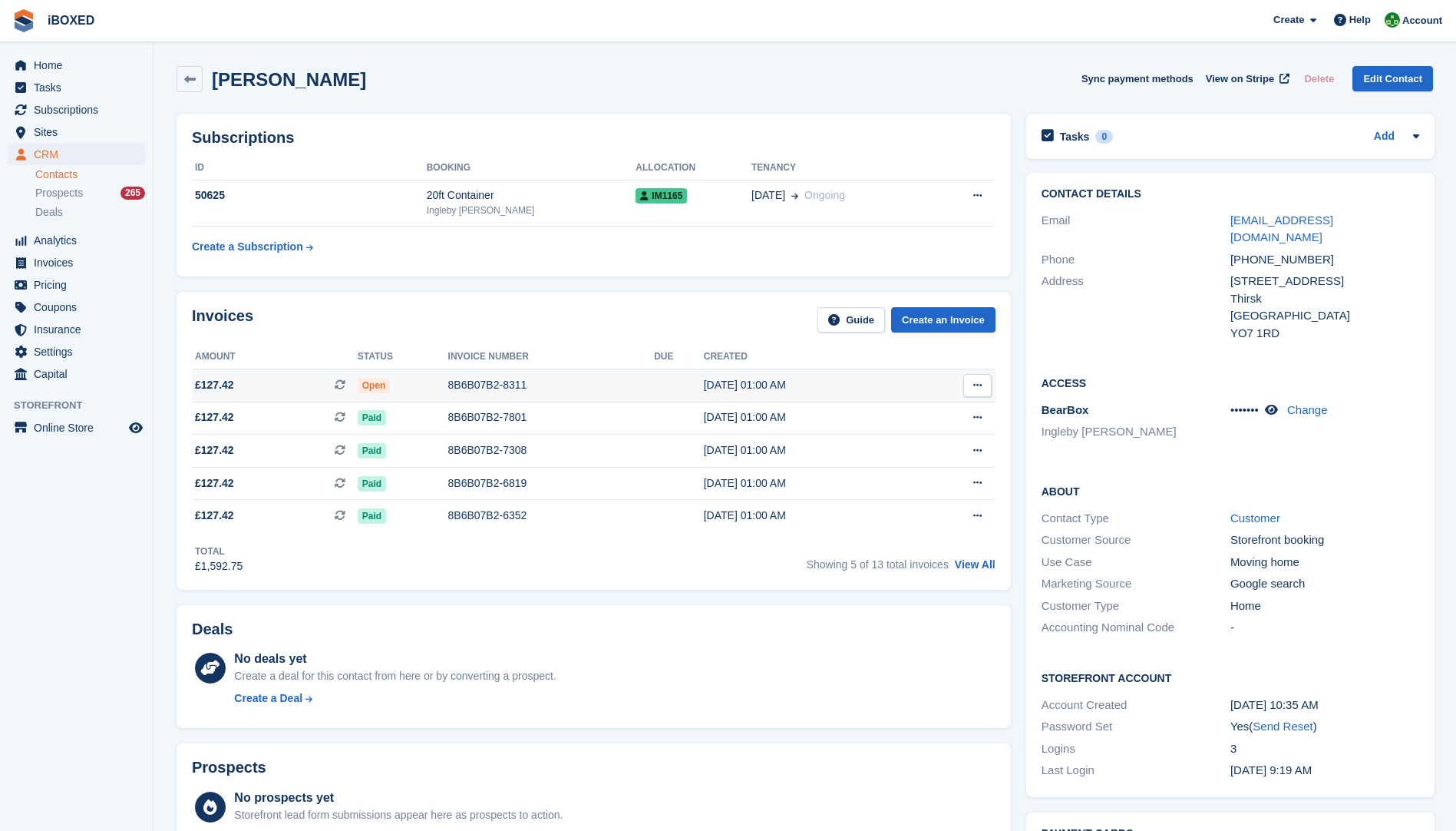
click at [534, 383] on div "8B6B07B2-8311" at bounding box center [551, 385] width 207 height 16
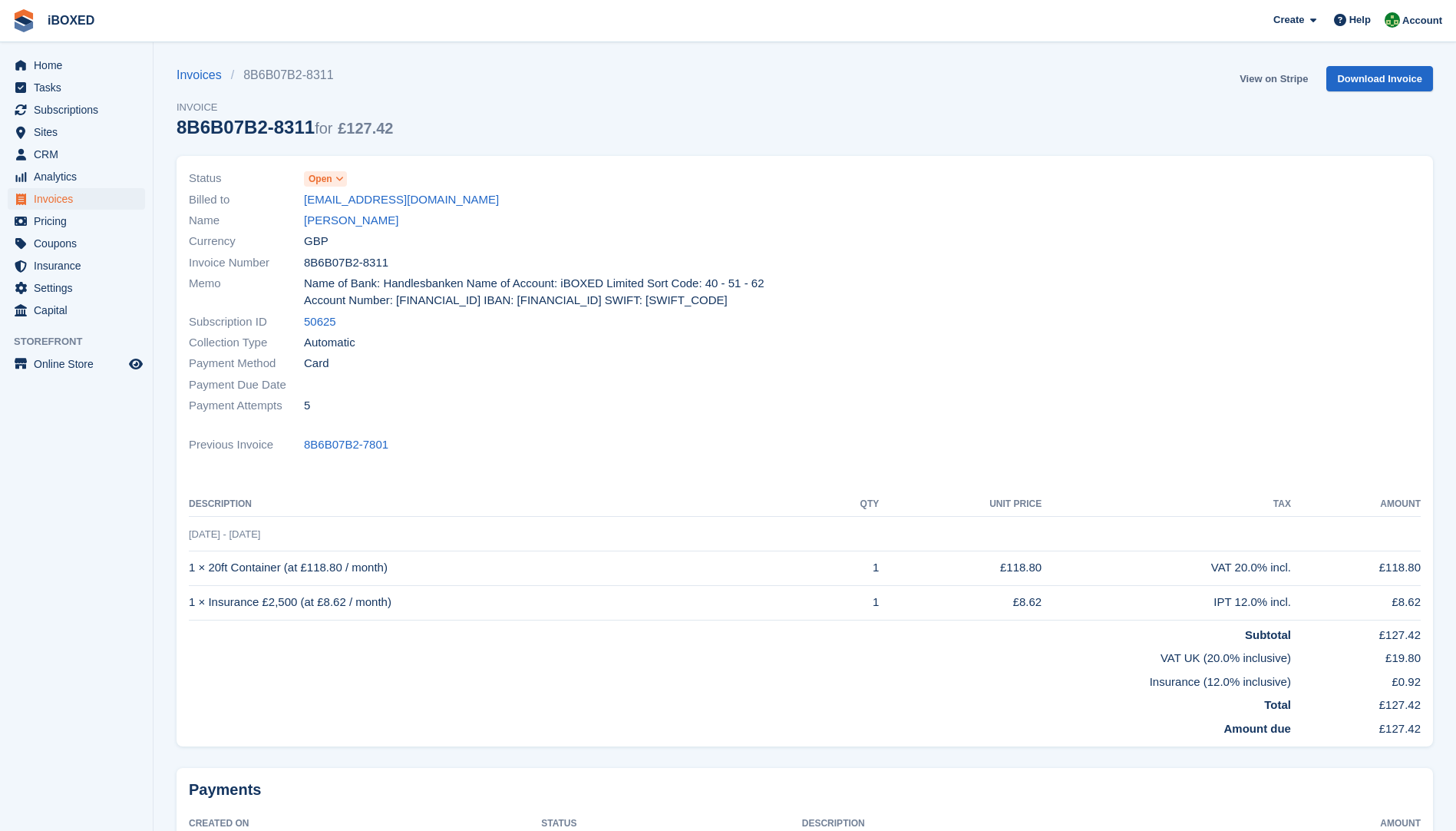
click at [1276, 76] on link "View on Stripe" at bounding box center [1274, 78] width 80 height 25
click at [329, 225] on link "[PERSON_NAME]" at bounding box center [351, 220] width 94 height 18
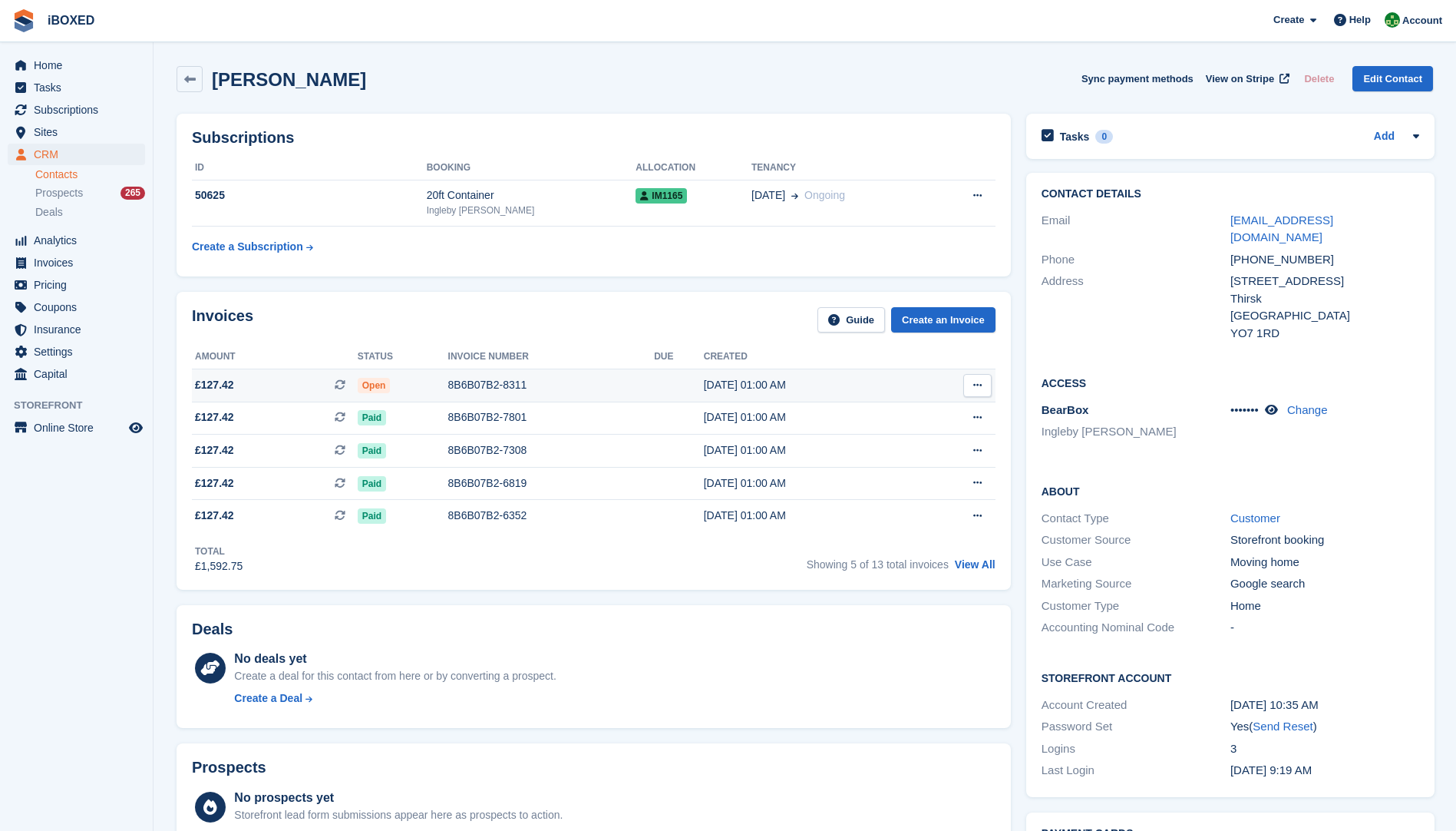
click at [600, 383] on div "8B6B07B2-8311" at bounding box center [551, 385] width 207 height 16
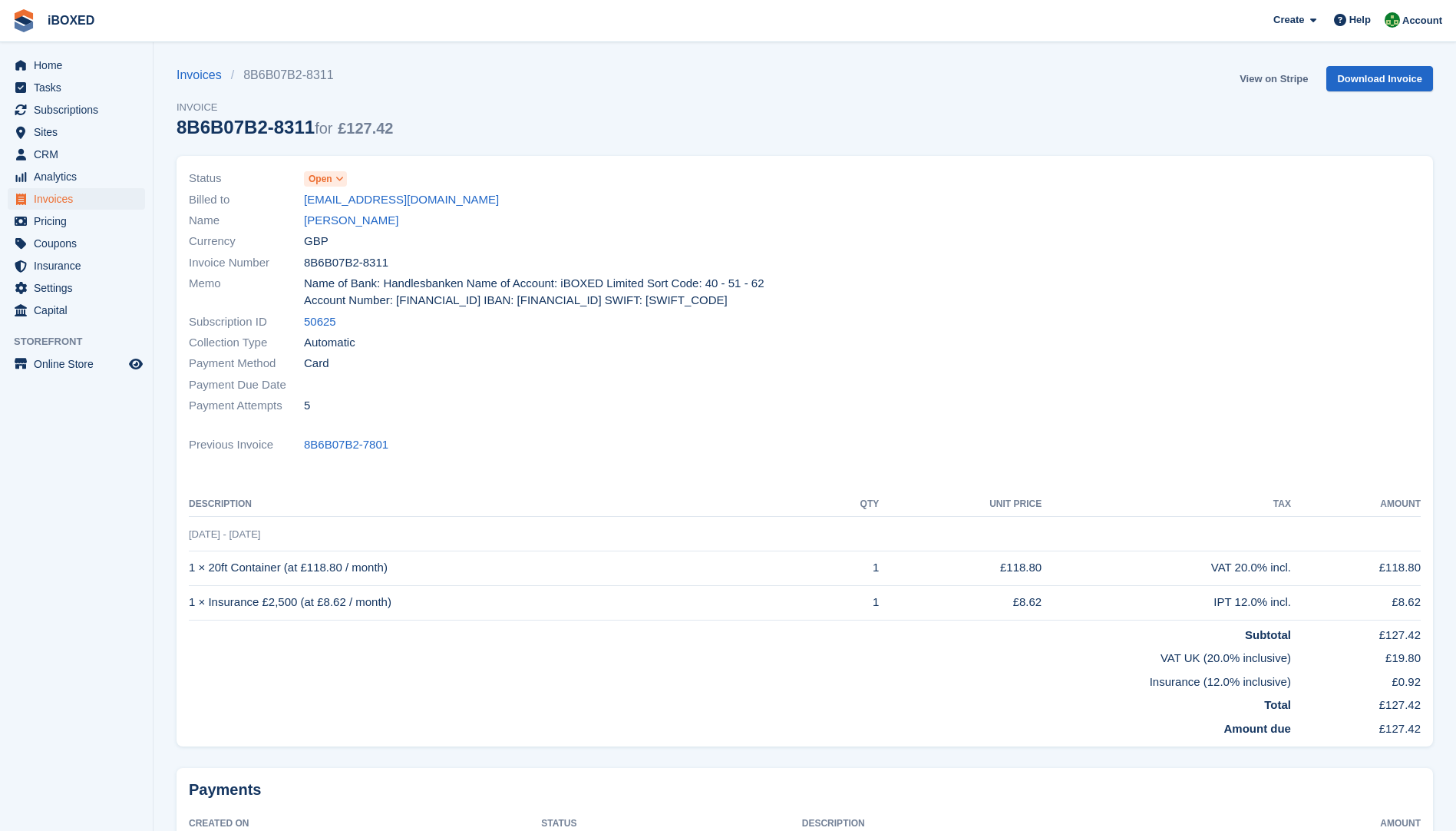
click at [1282, 73] on link "View on Stripe" at bounding box center [1274, 78] width 80 height 25
click at [334, 222] on link "[PERSON_NAME]" at bounding box center [351, 220] width 94 height 18
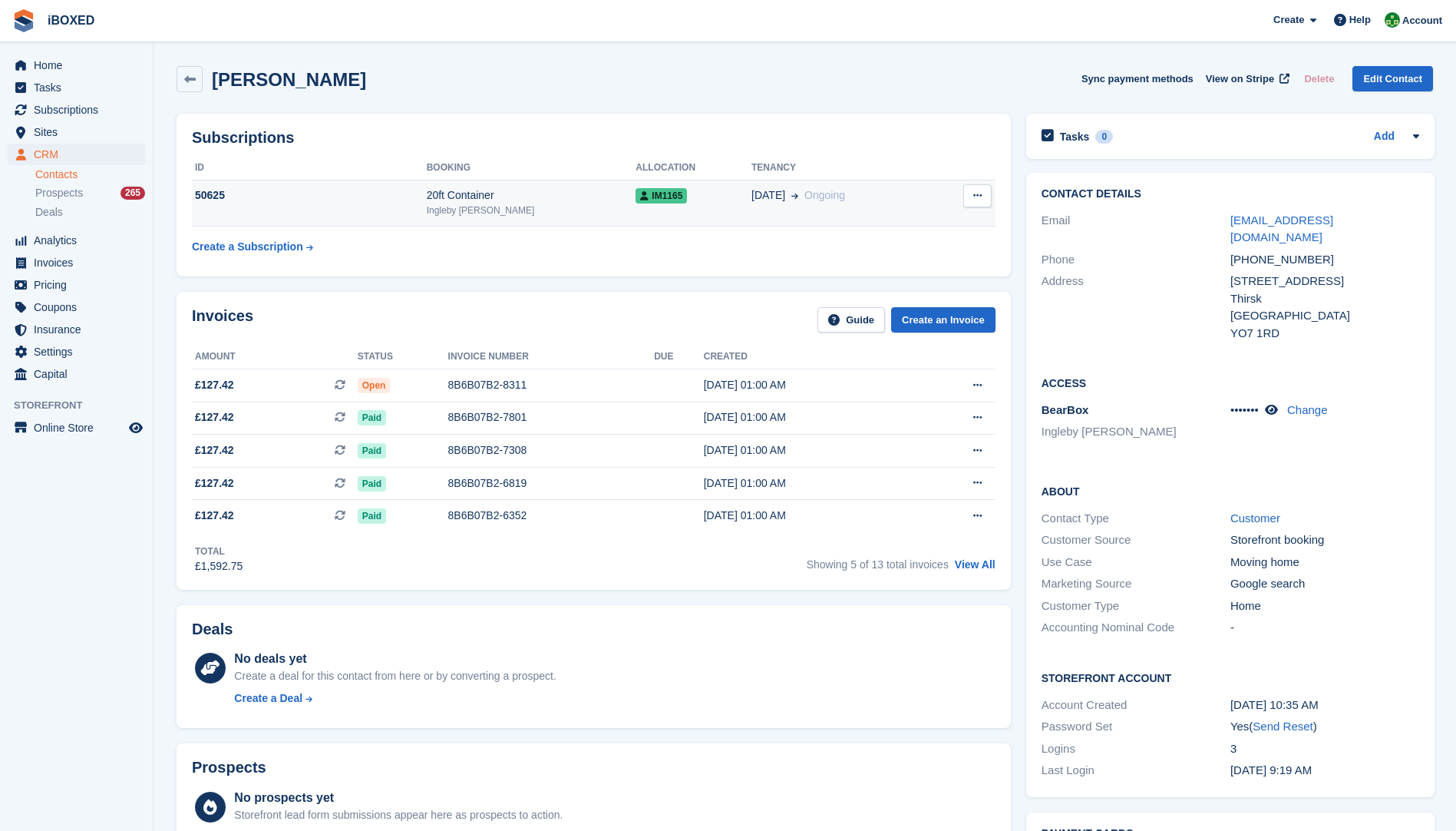
click at [319, 212] on td "50625" at bounding box center [310, 203] width 235 height 47
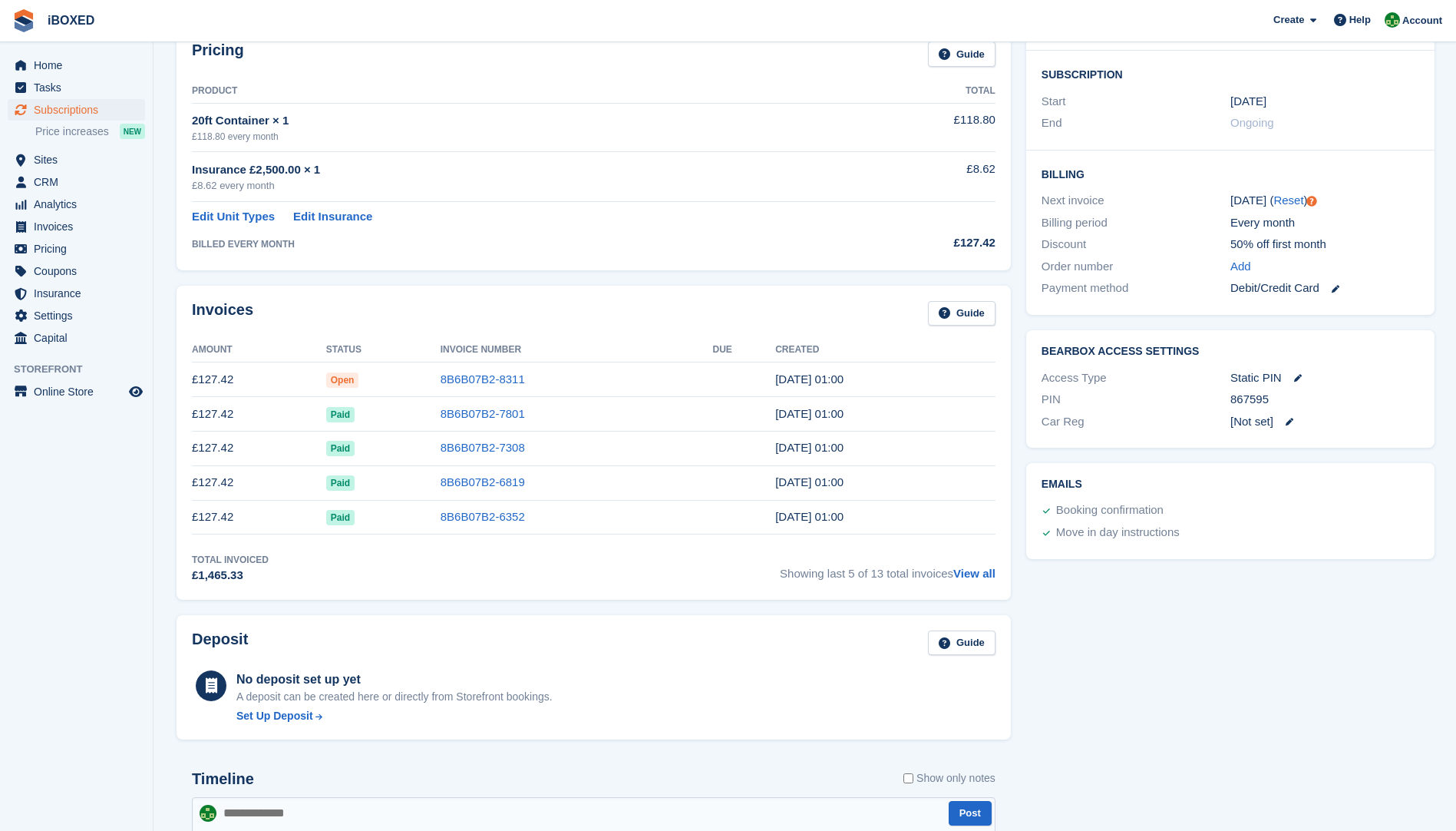
scroll to position [486, 0]
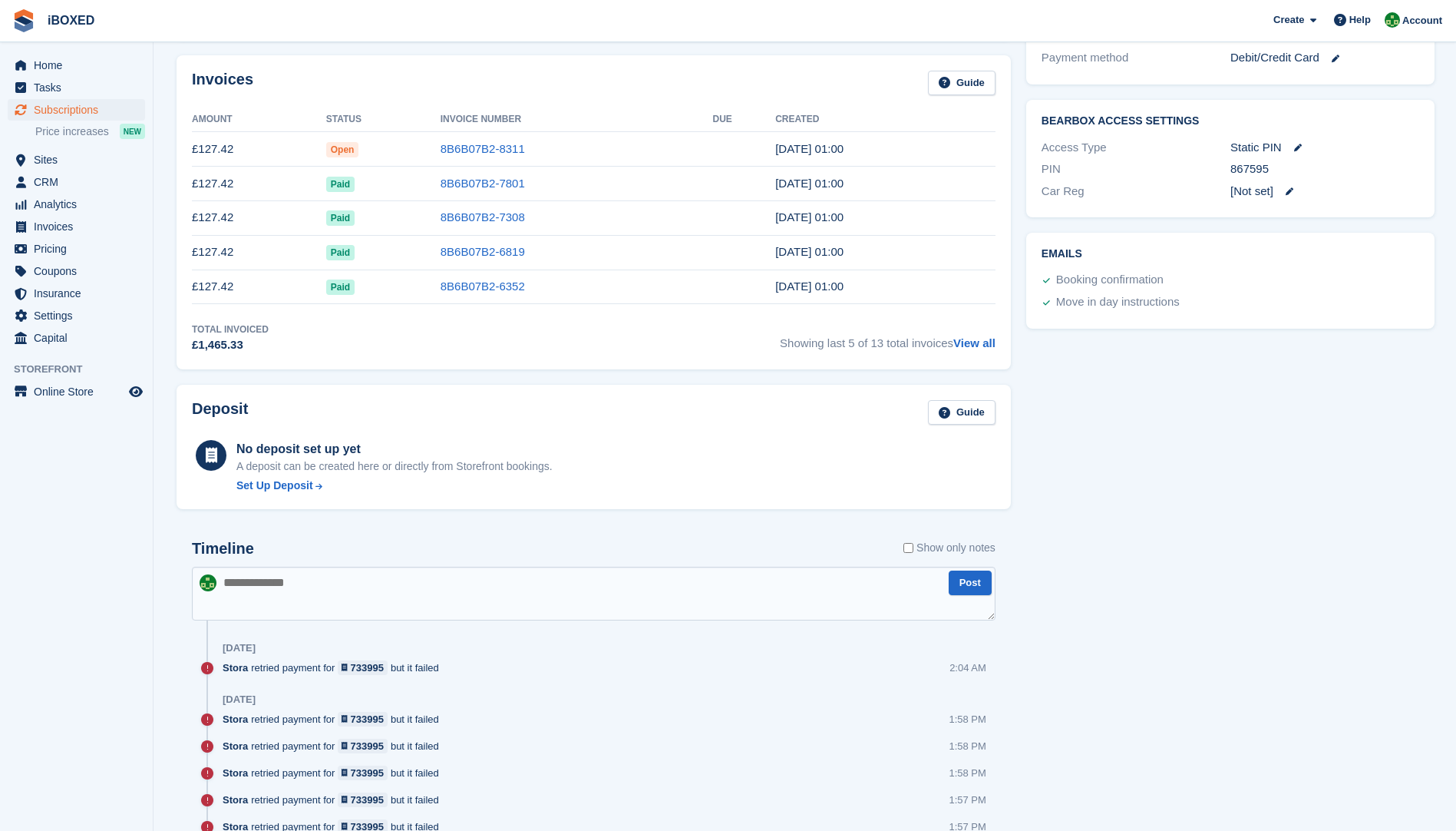
click at [266, 581] on textarea at bounding box center [594, 593] width 803 height 54
type textarea "**********"
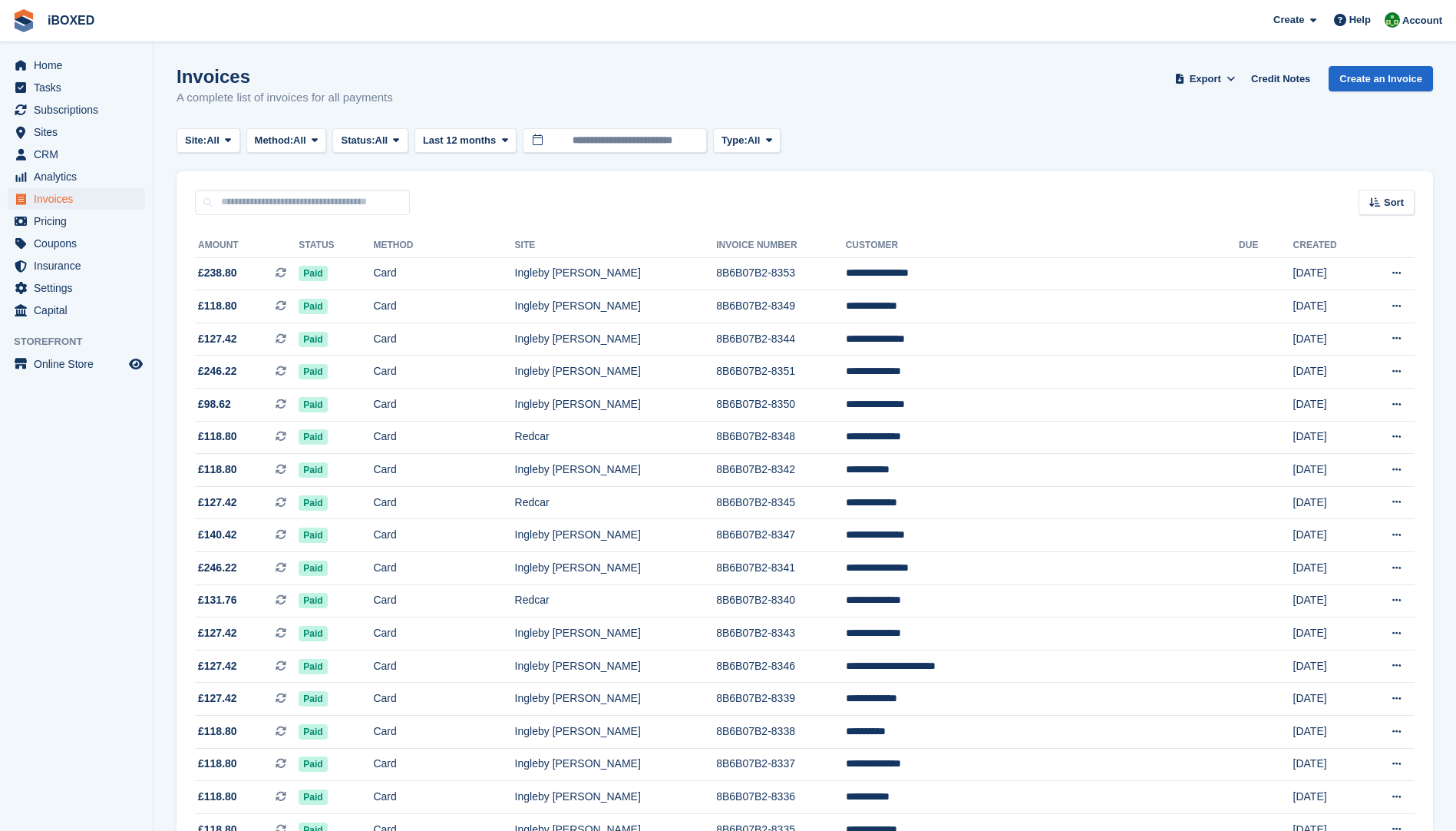
scroll to position [1138, 0]
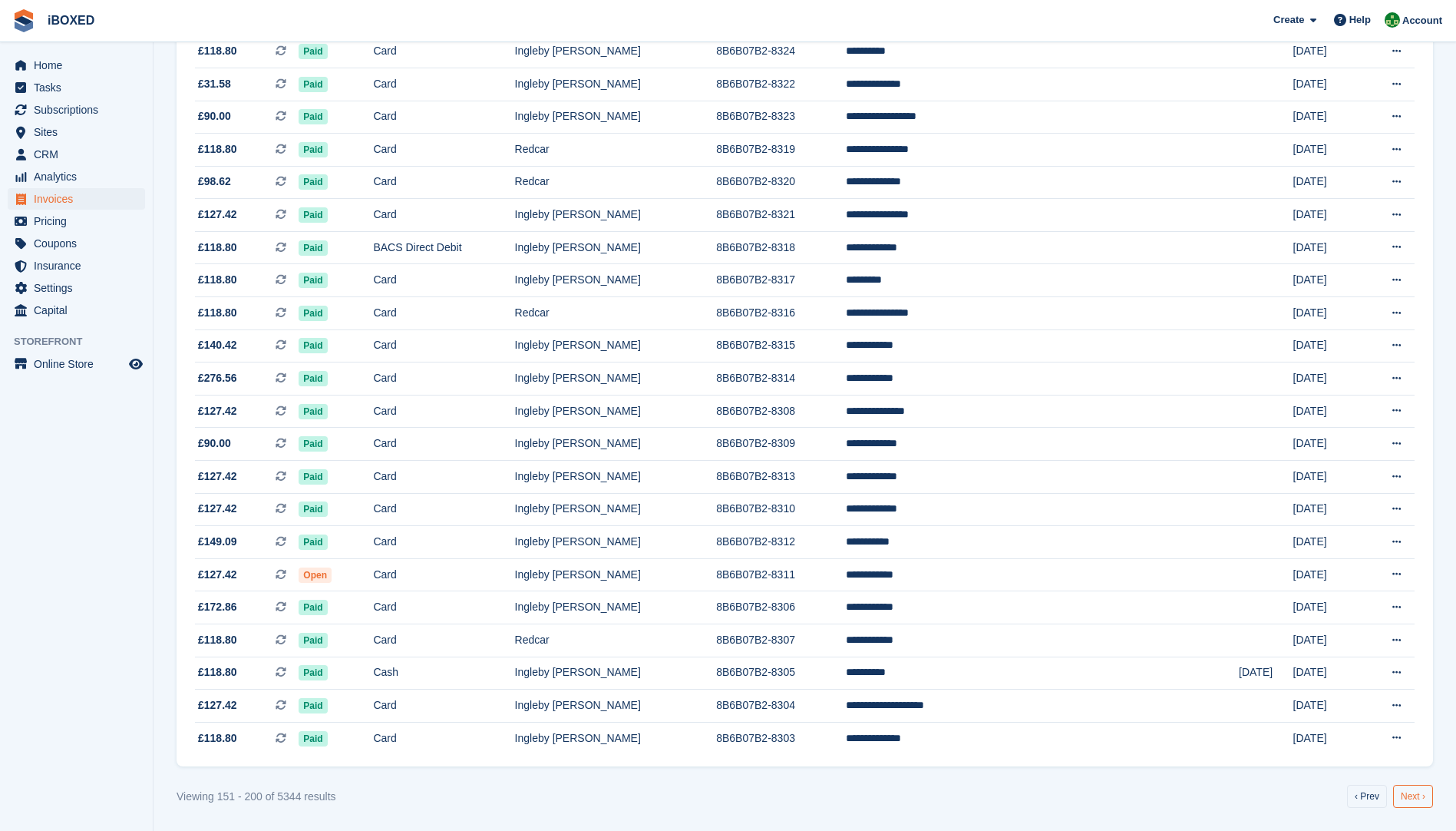
click at [1417, 795] on link "Next ›" at bounding box center [1413, 796] width 40 height 23
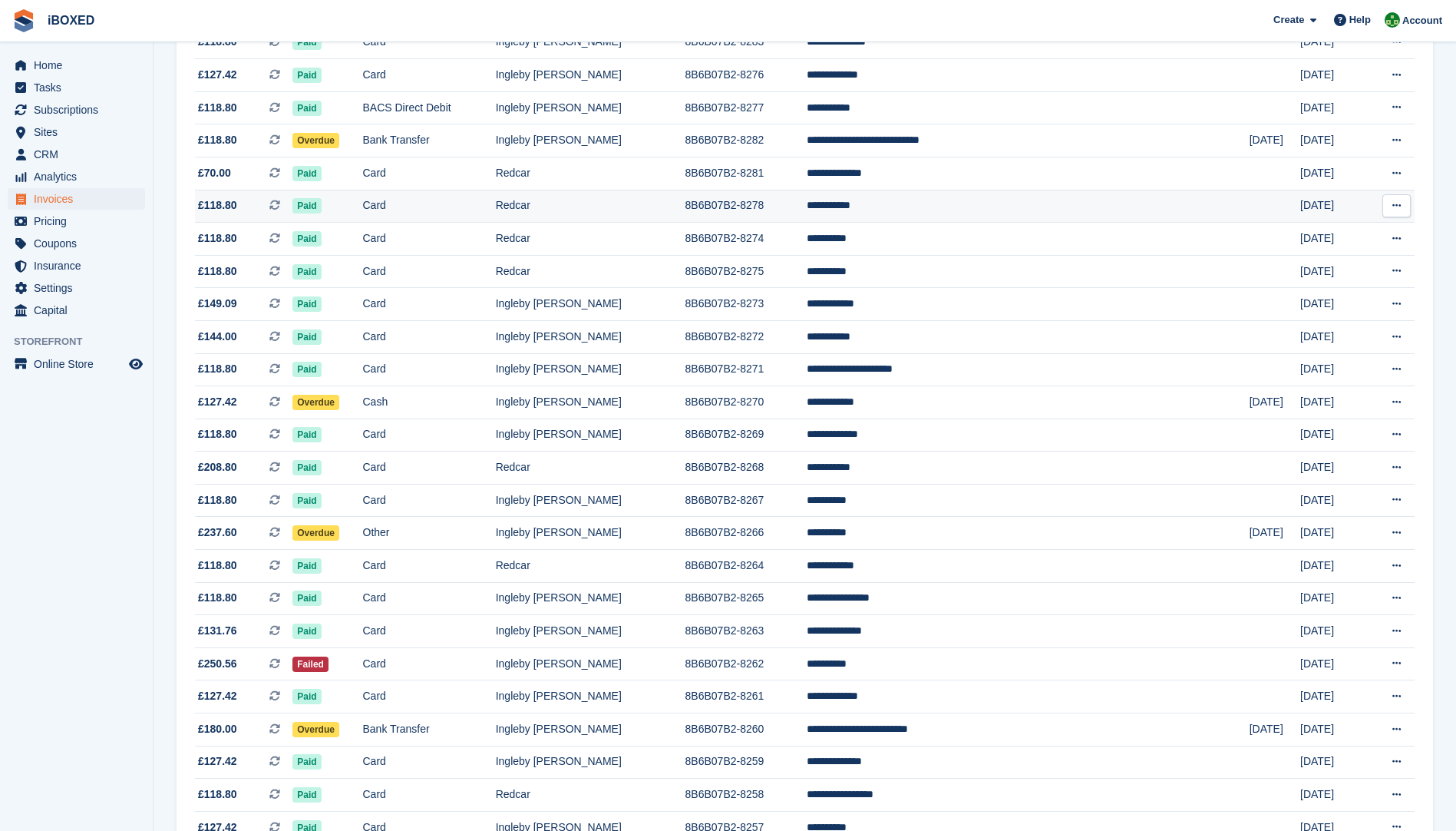
scroll to position [921, 0]
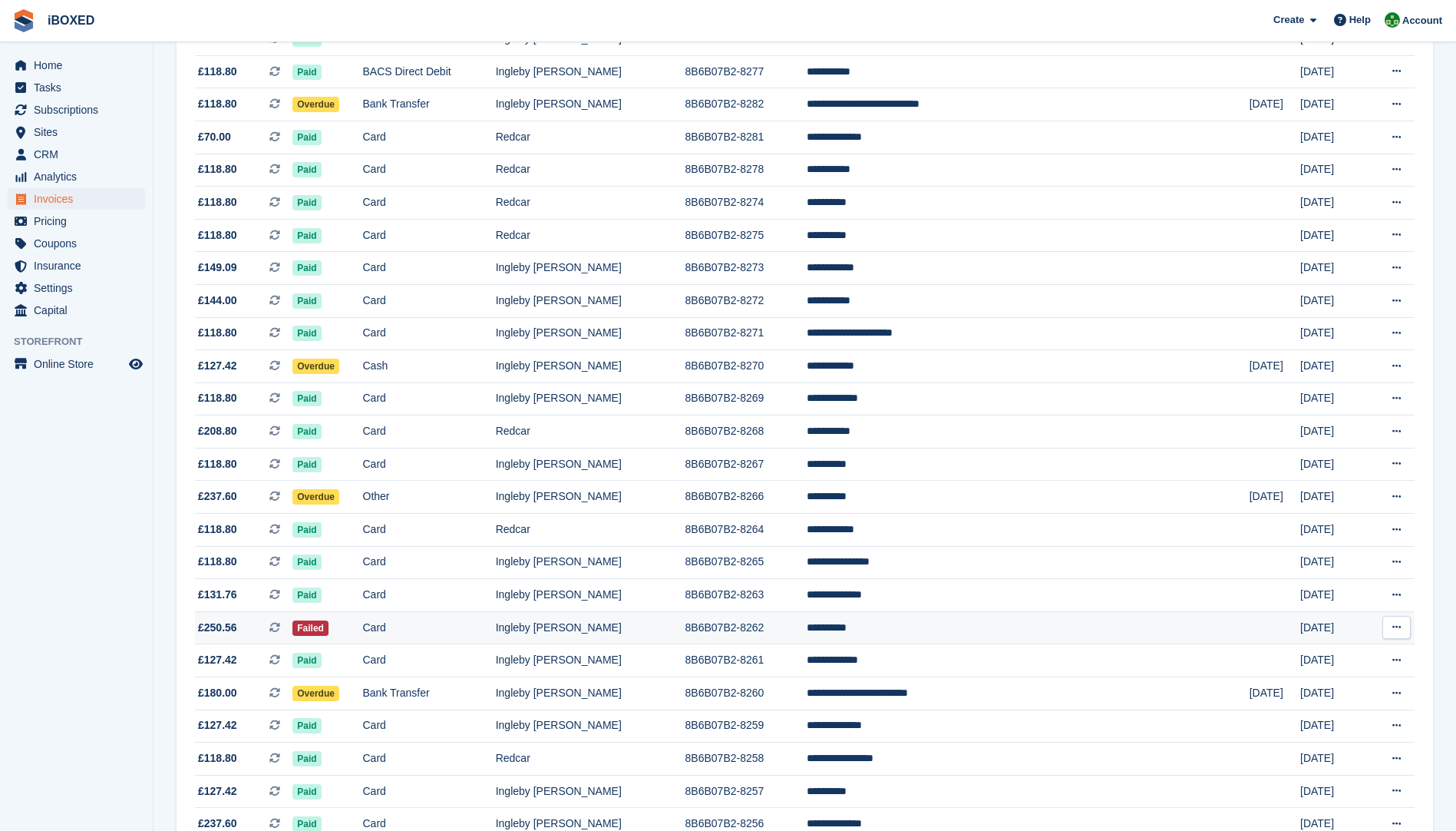
click at [445, 635] on td "Card" at bounding box center [429, 627] width 133 height 33
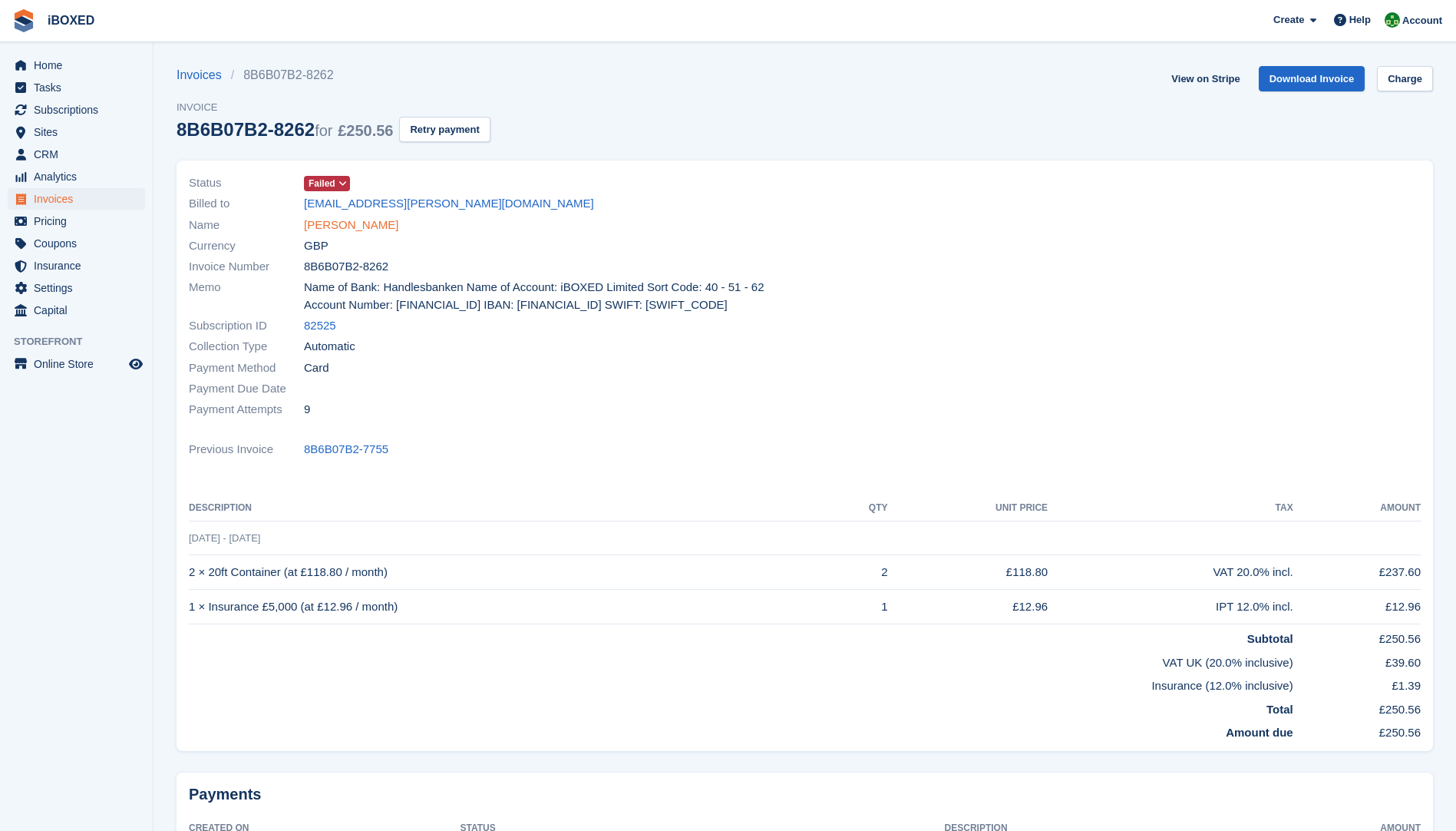
click at [335, 228] on link "[PERSON_NAME]" at bounding box center [351, 225] width 94 height 18
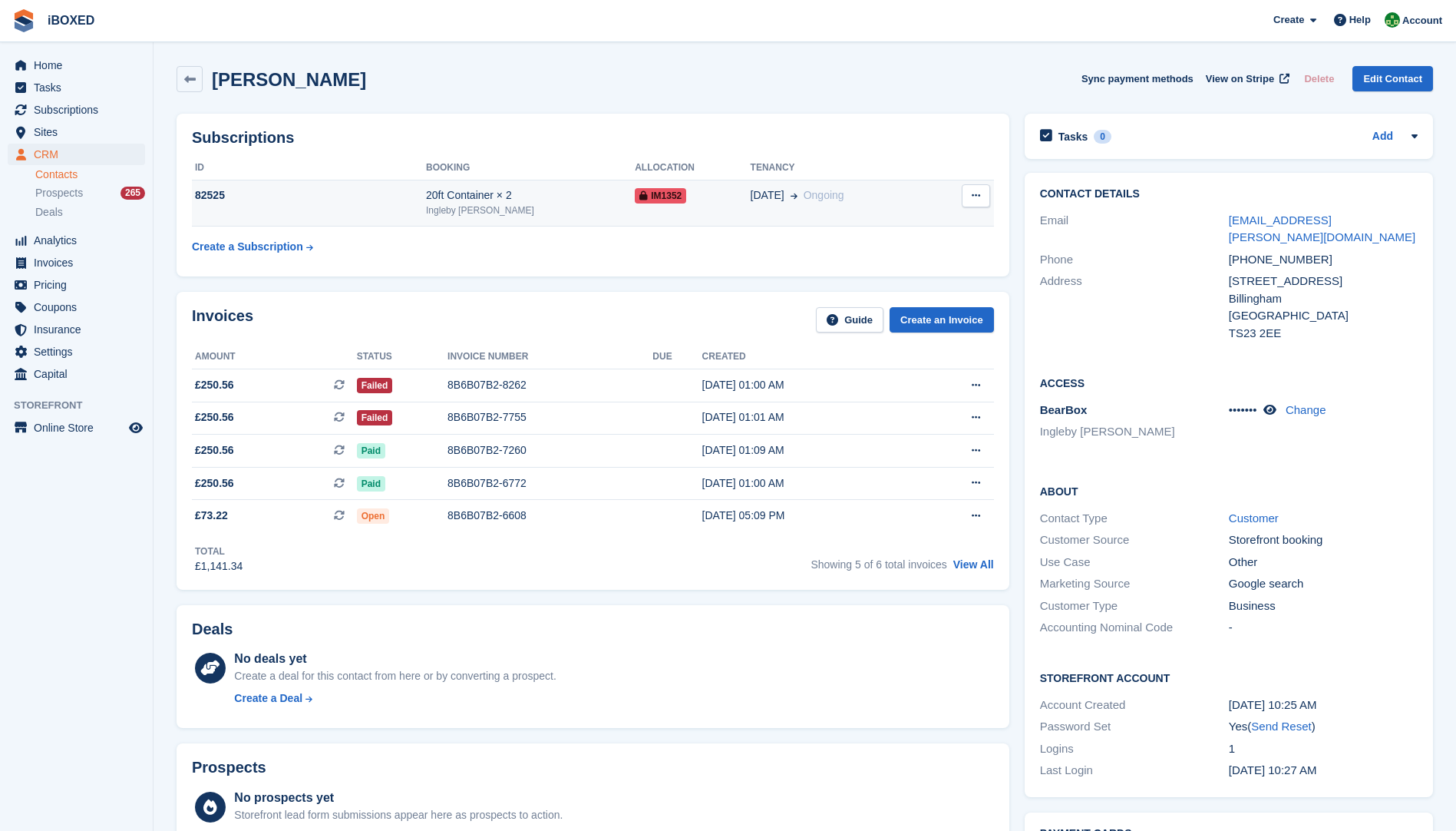
click at [413, 198] on div "82525" at bounding box center [309, 195] width 234 height 16
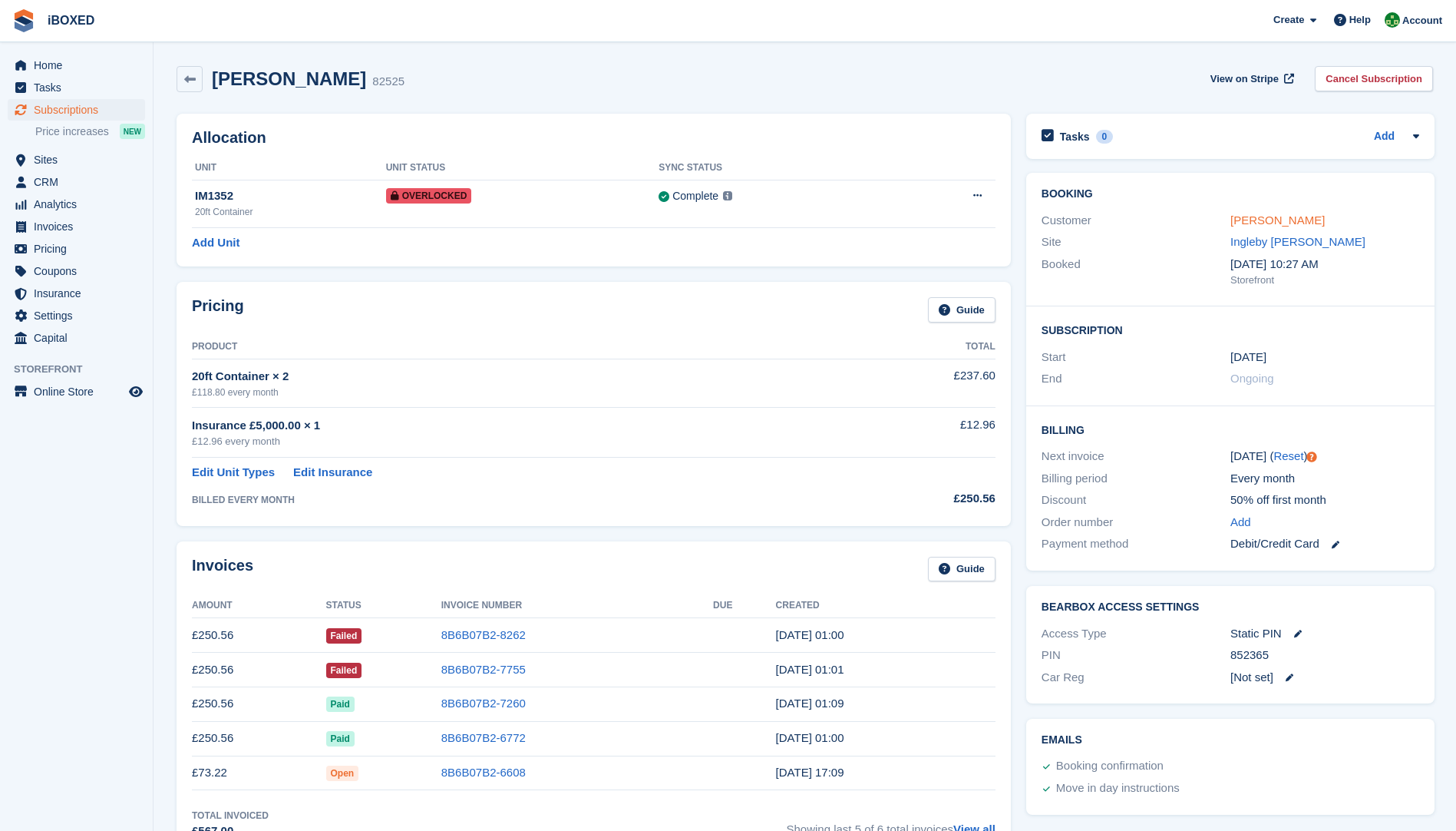
click at [1253, 218] on link "Ian Gilkes" at bounding box center [1278, 220] width 94 height 13
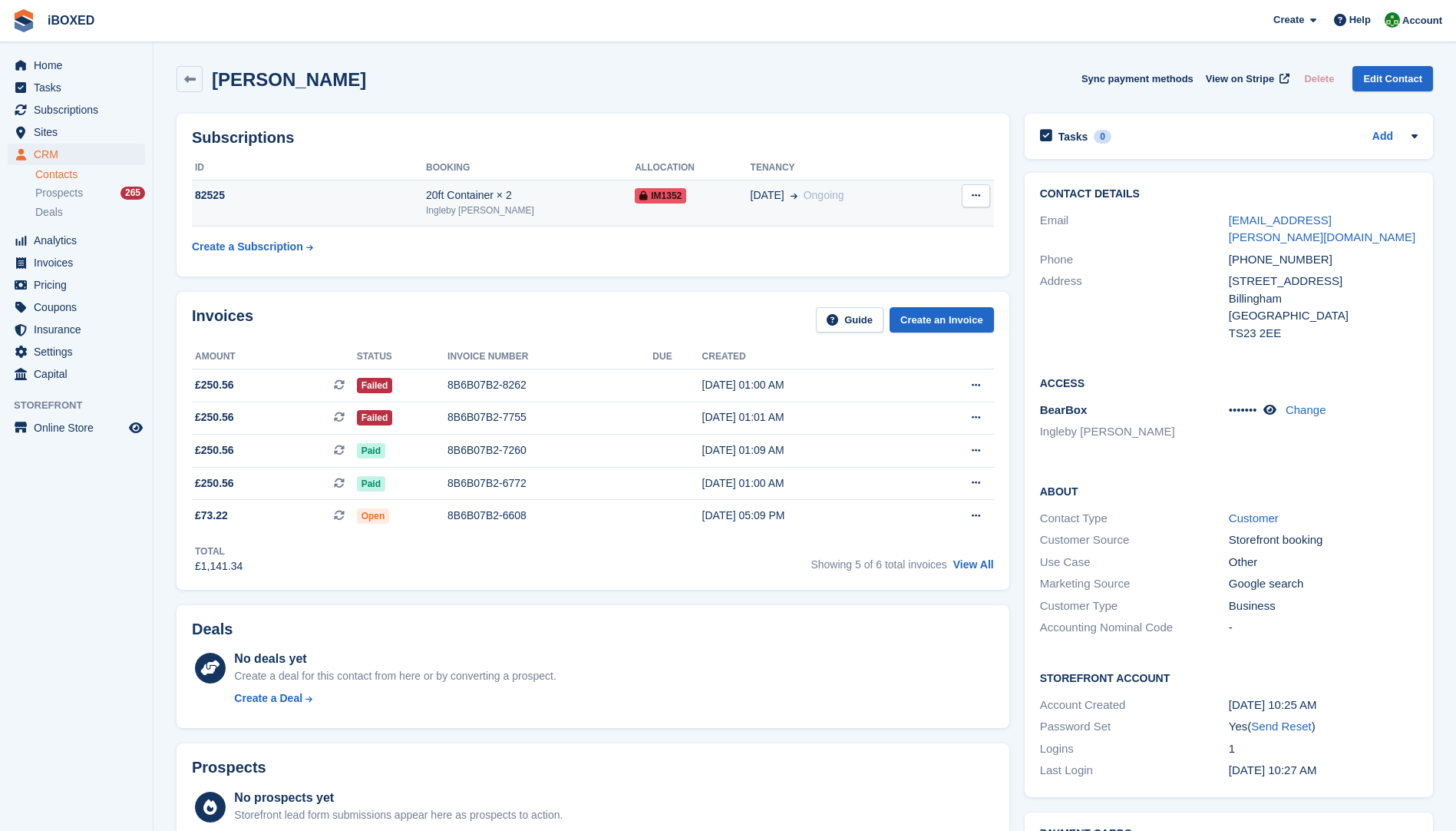
click at [356, 211] on td "82525" at bounding box center [309, 203] width 234 height 47
click at [44, 112] on span "Subscriptions" at bounding box center [79, 110] width 92 height 22
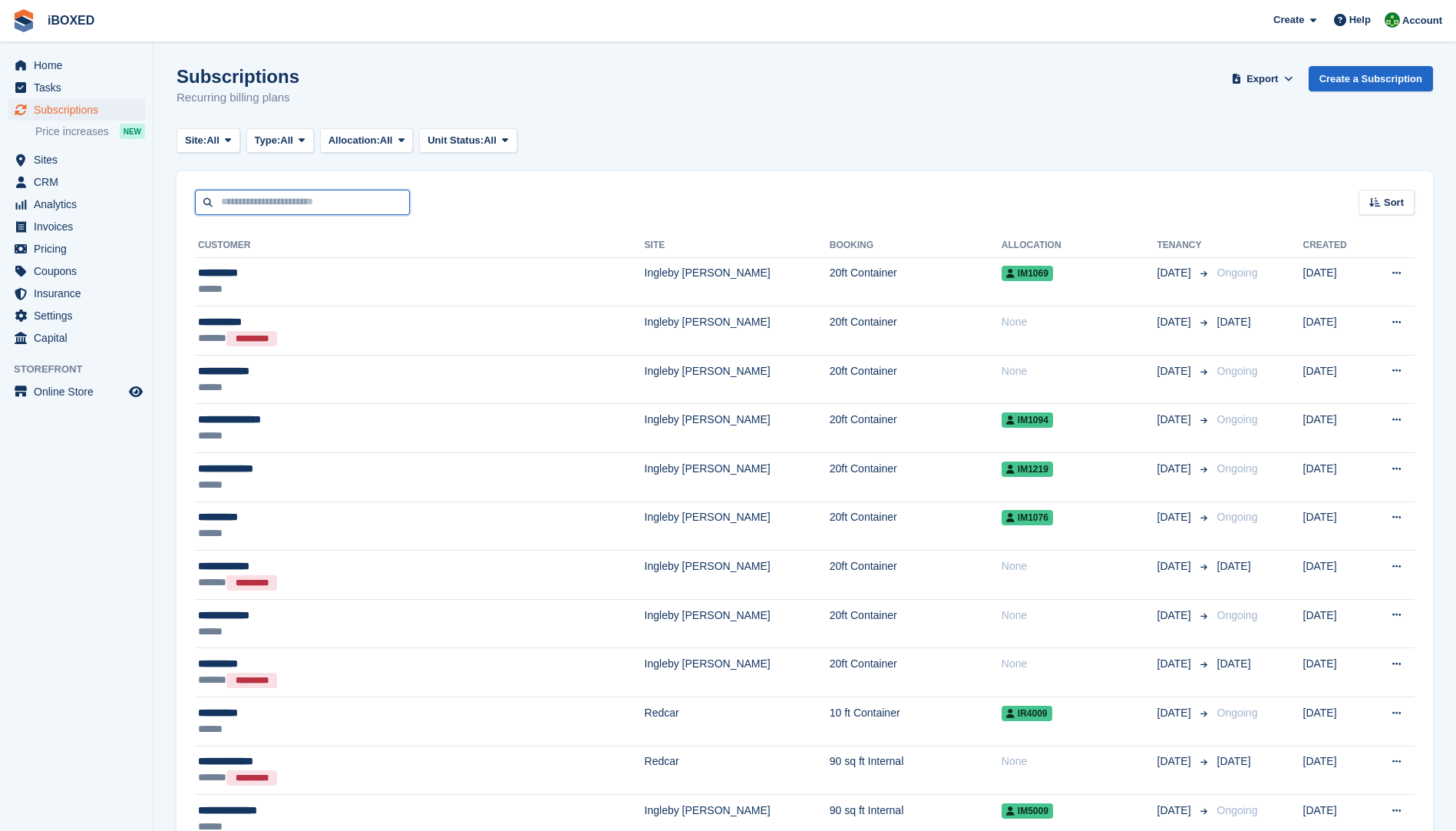
click at [235, 198] on input "text" at bounding box center [302, 202] width 215 height 25
type input "**********"
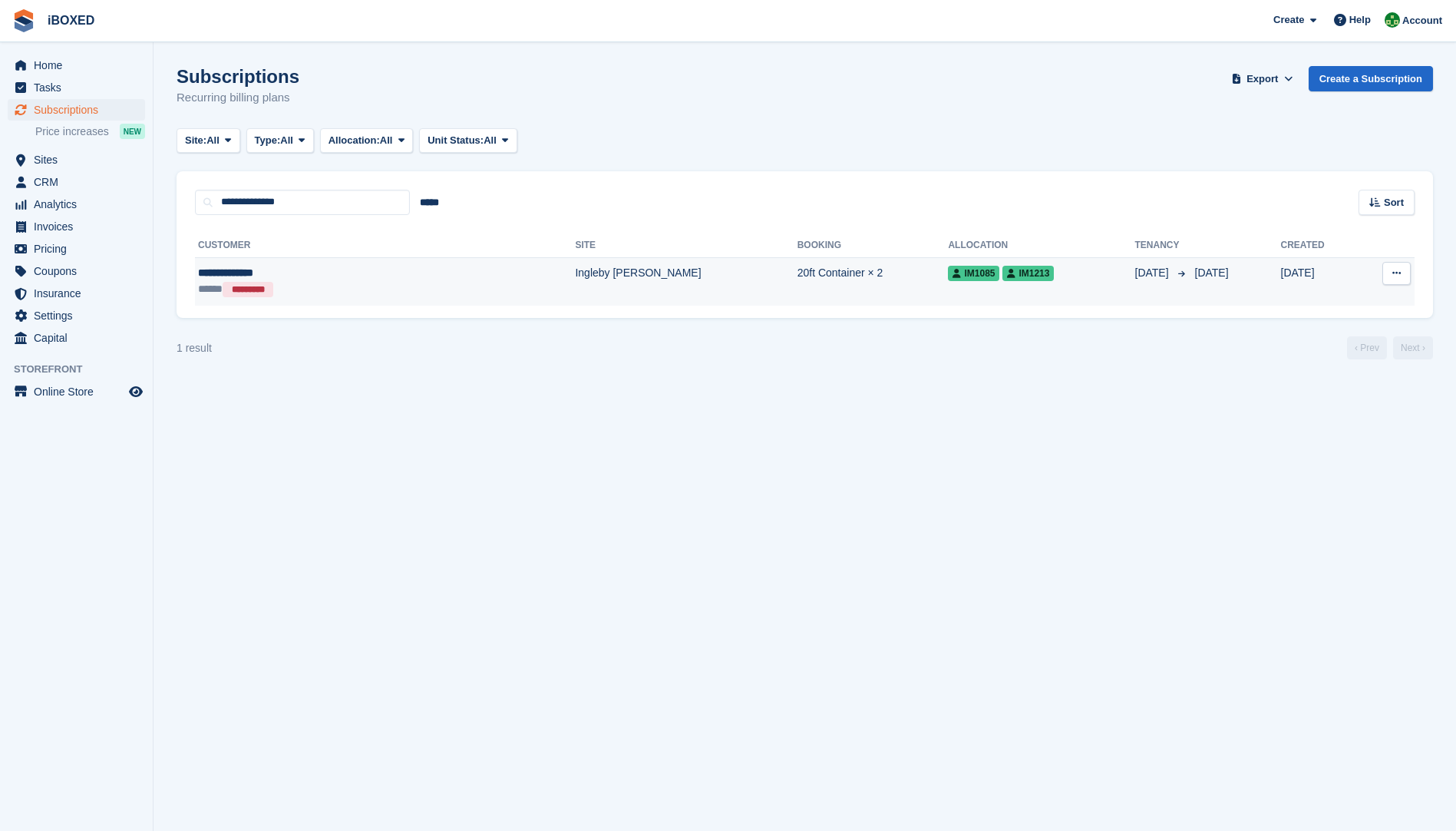
click at [272, 272] on div "**********" at bounding box center [304, 272] width 213 height 16
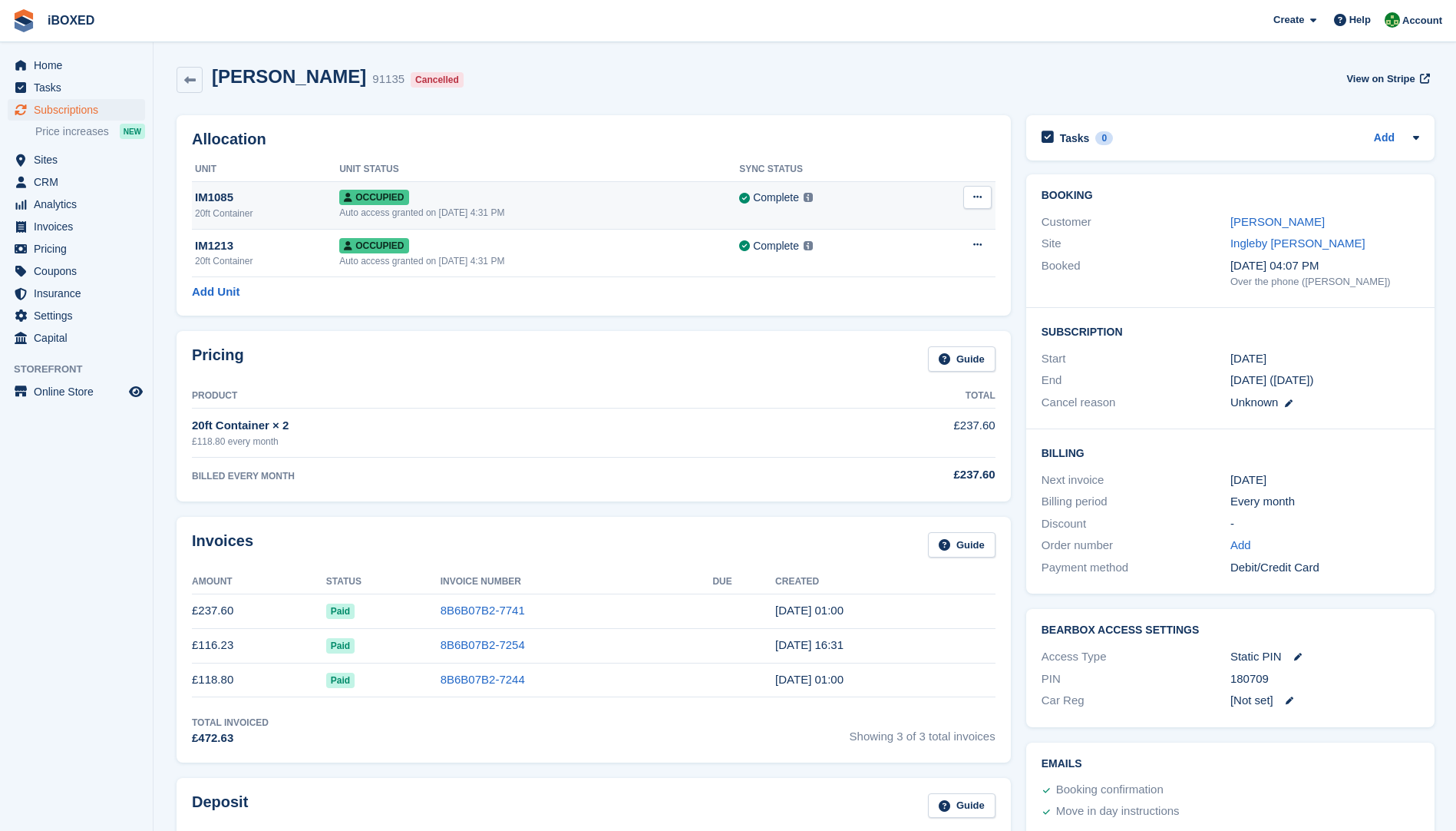
click at [278, 199] on div "IM1085" at bounding box center [267, 198] width 144 height 18
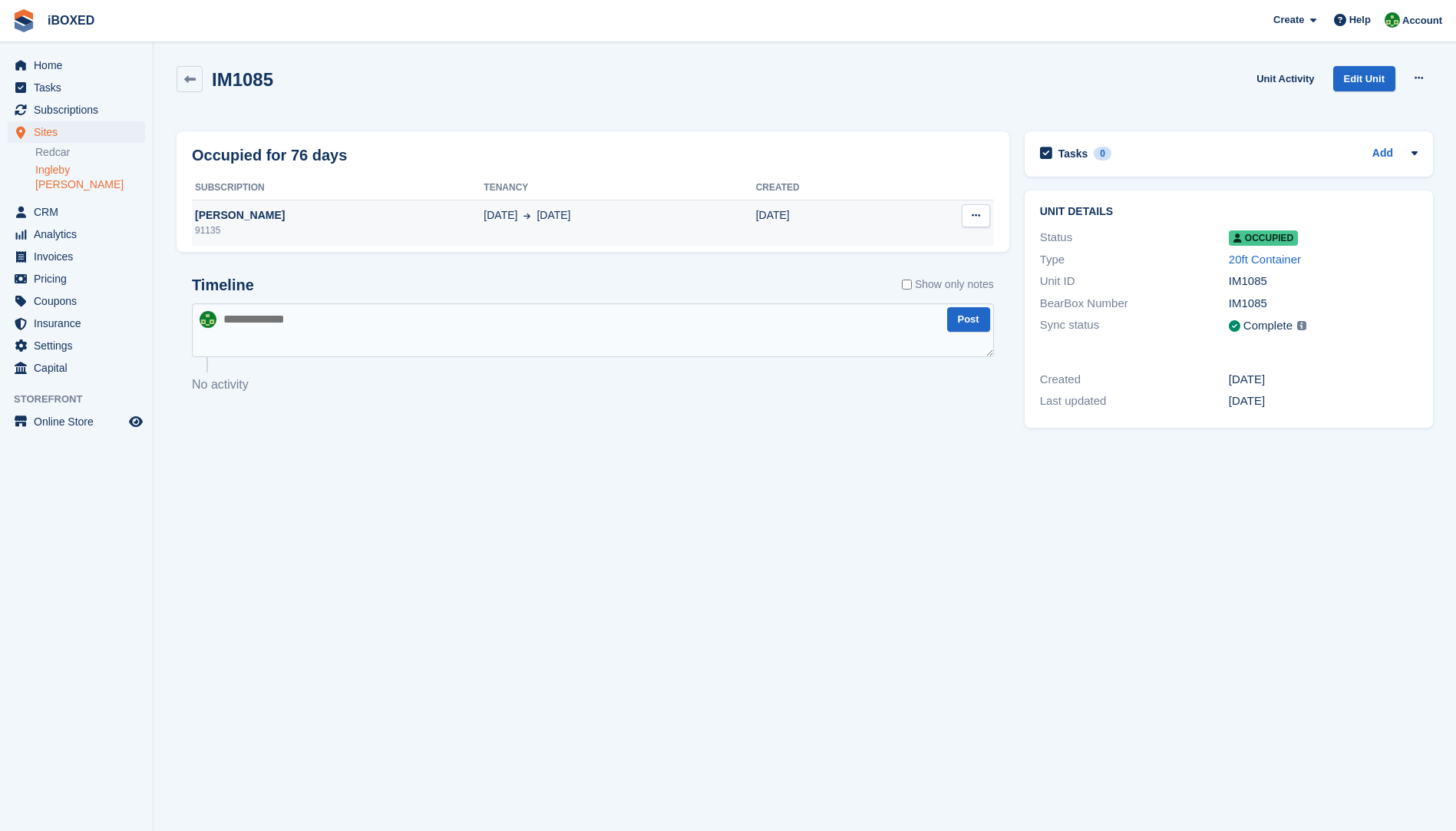
click at [341, 228] on div "91135" at bounding box center [338, 230] width 292 height 14
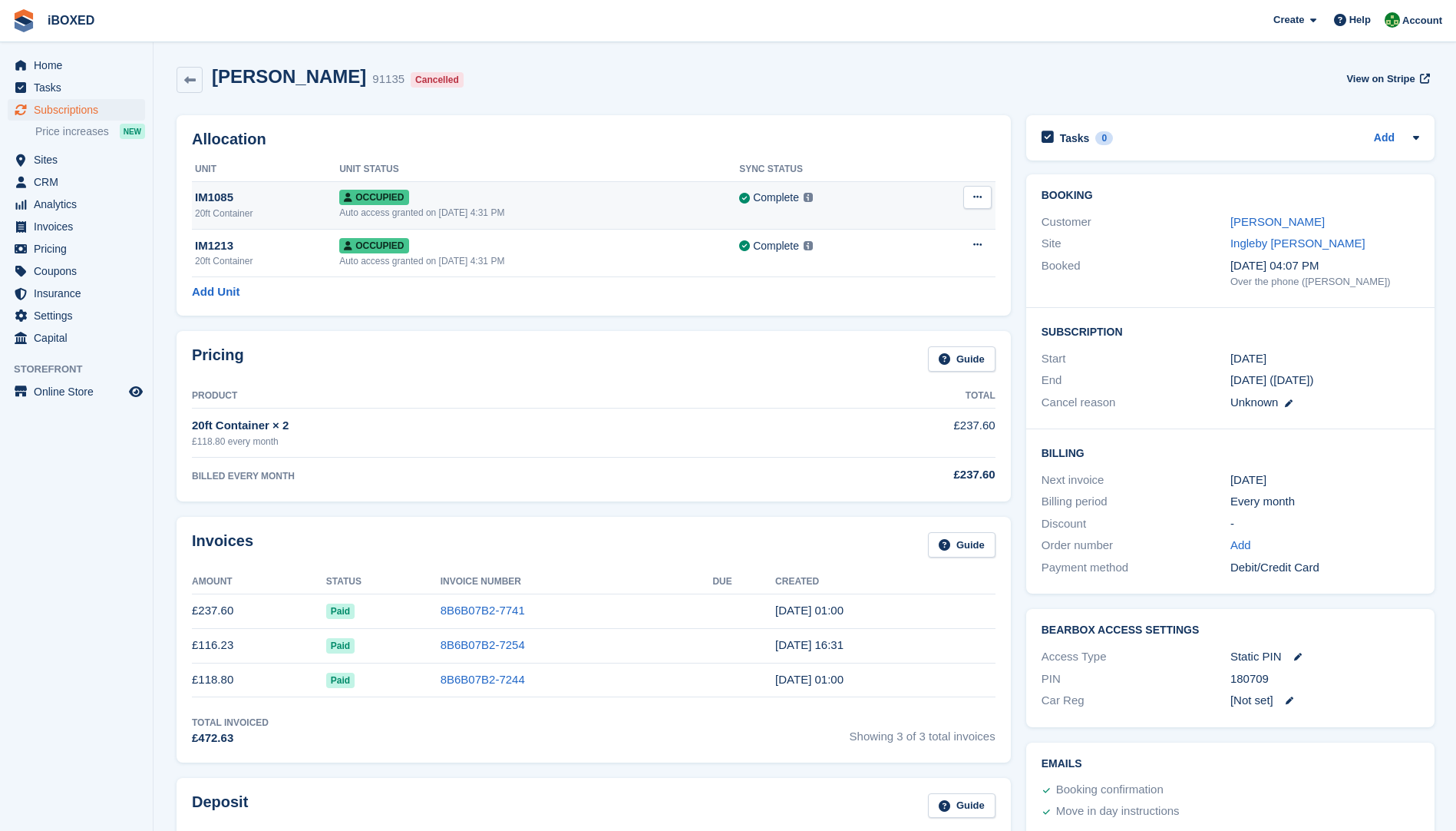
click at [947, 216] on td "Overlock Deallocate" at bounding box center [955, 205] width 77 height 48
click at [60, 225] on span "Invoices" at bounding box center [79, 226] width 92 height 22
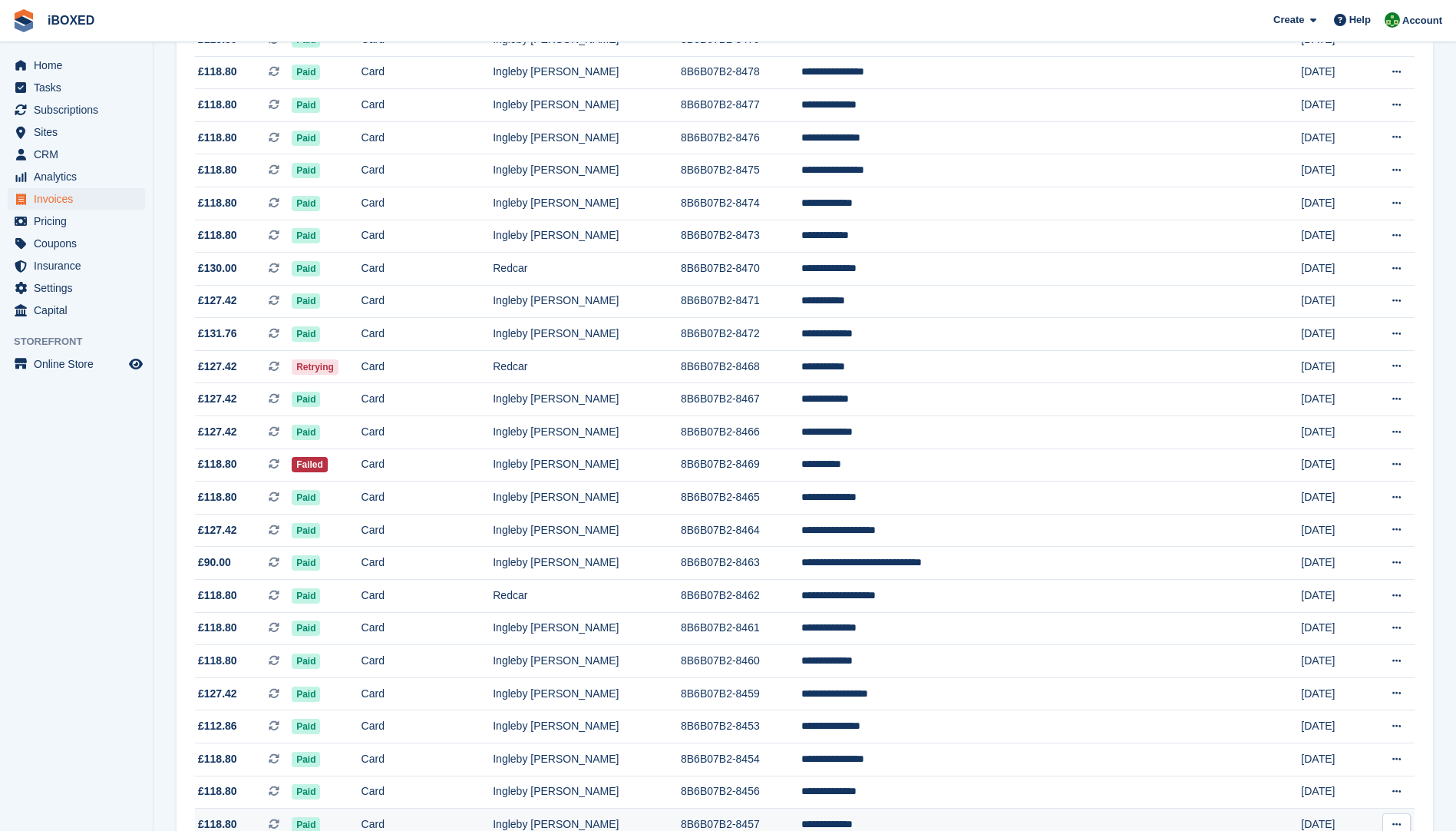
scroll to position [1138, 0]
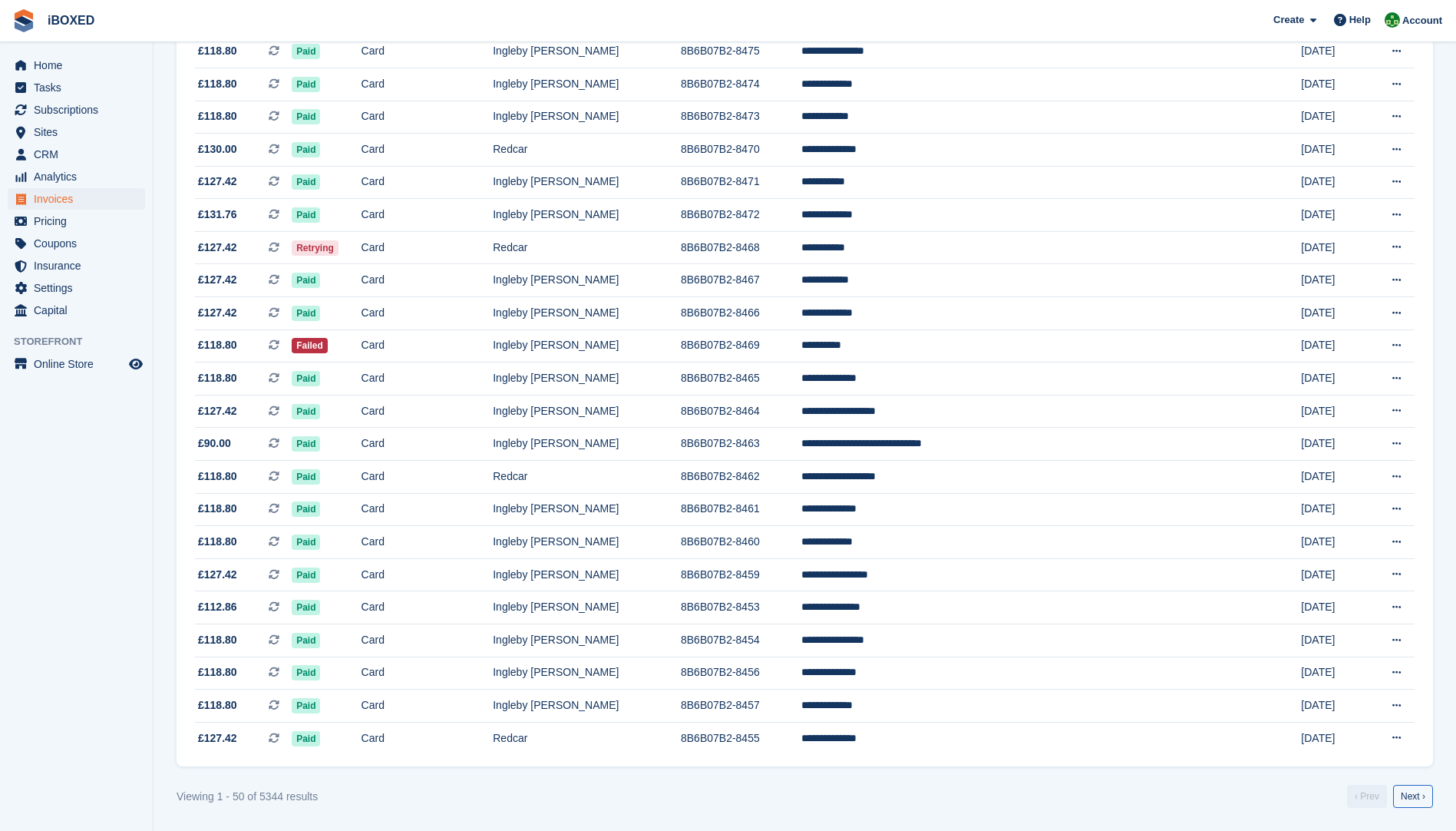
click at [1421, 801] on link "Next ›" at bounding box center [1413, 796] width 40 height 23
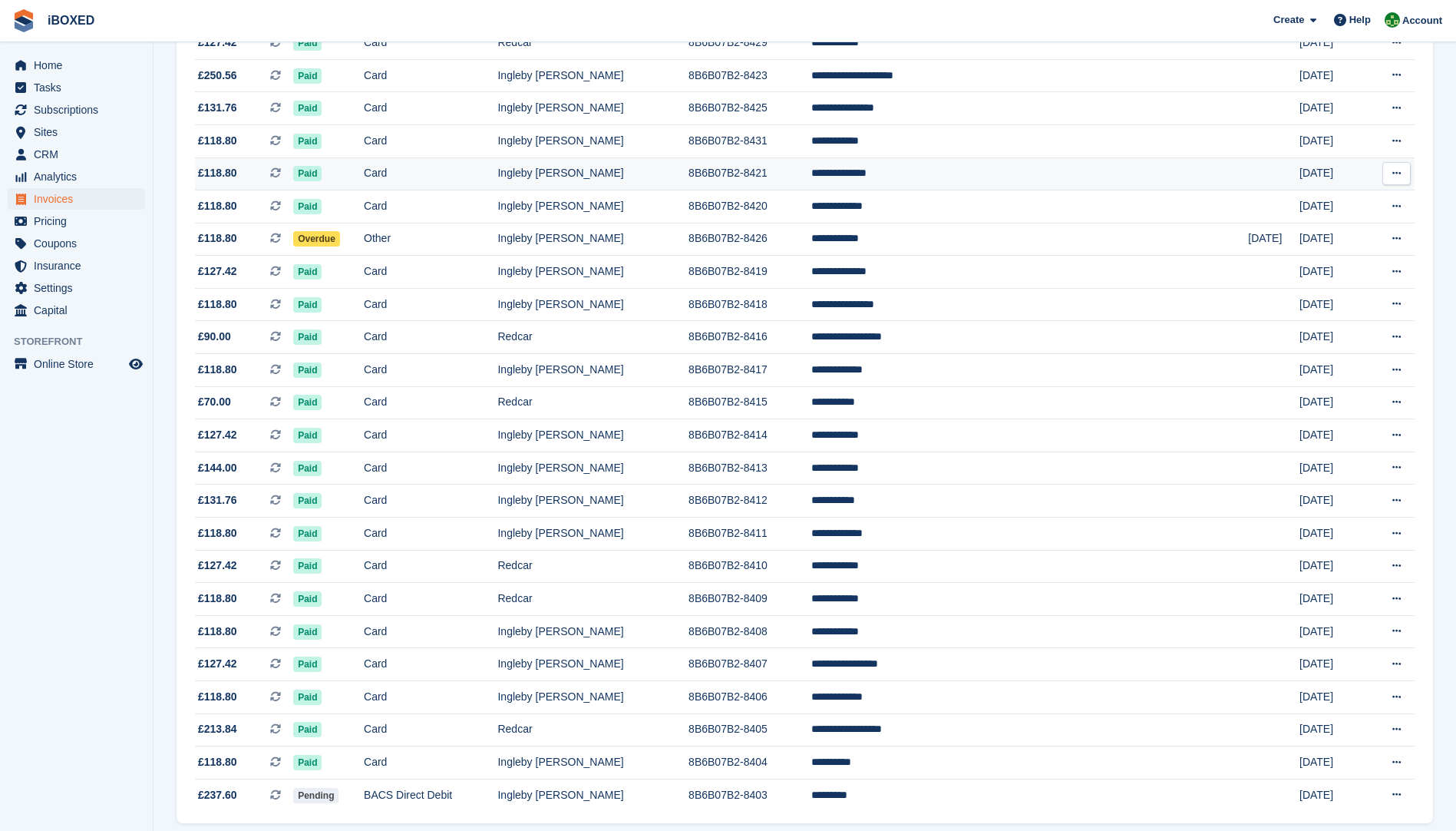
scroll to position [1138, 0]
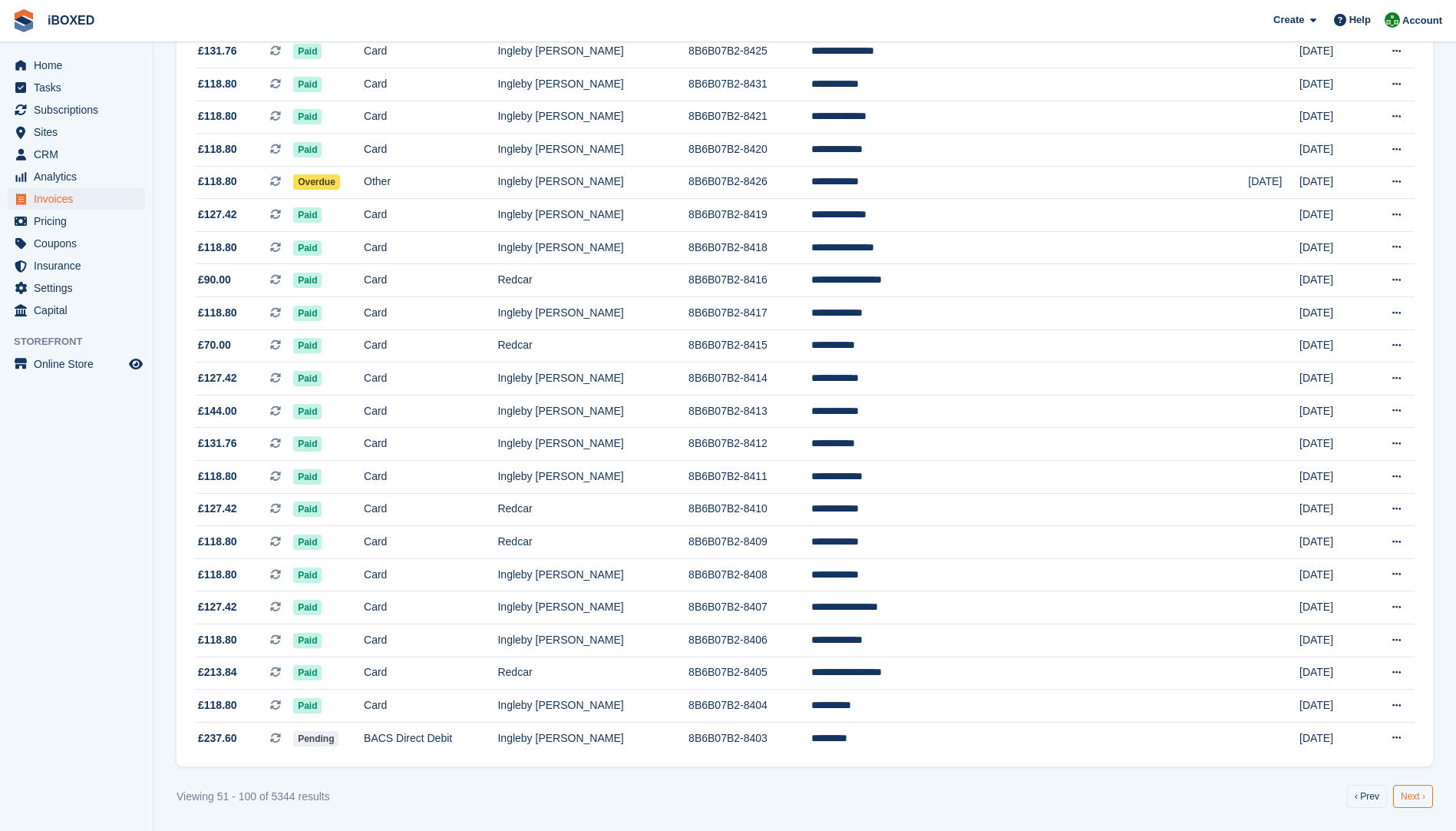
click at [1412, 794] on link "Next ›" at bounding box center [1413, 796] width 40 height 23
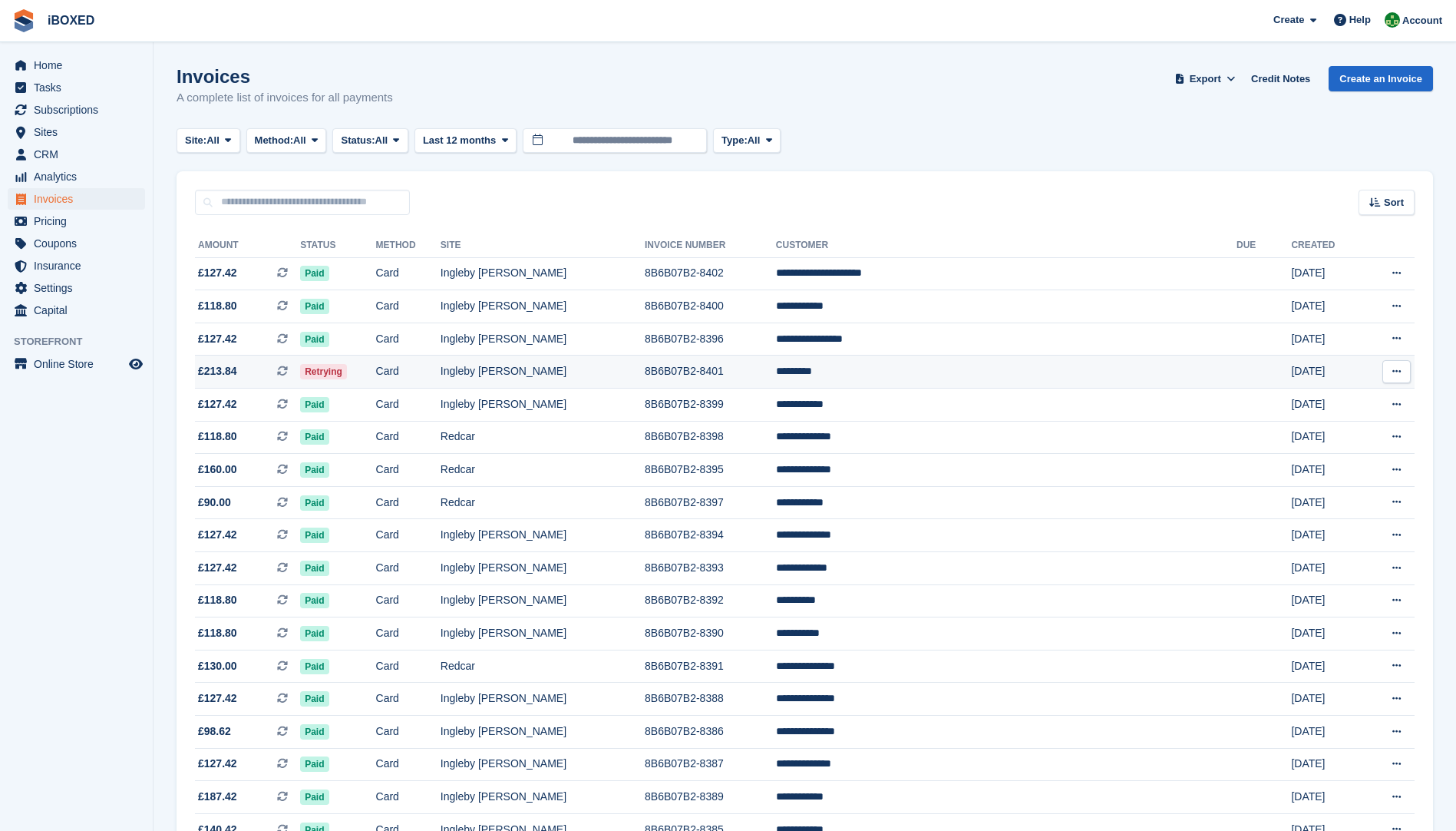
click at [375, 373] on td "Retrying" at bounding box center [337, 372] width 75 height 33
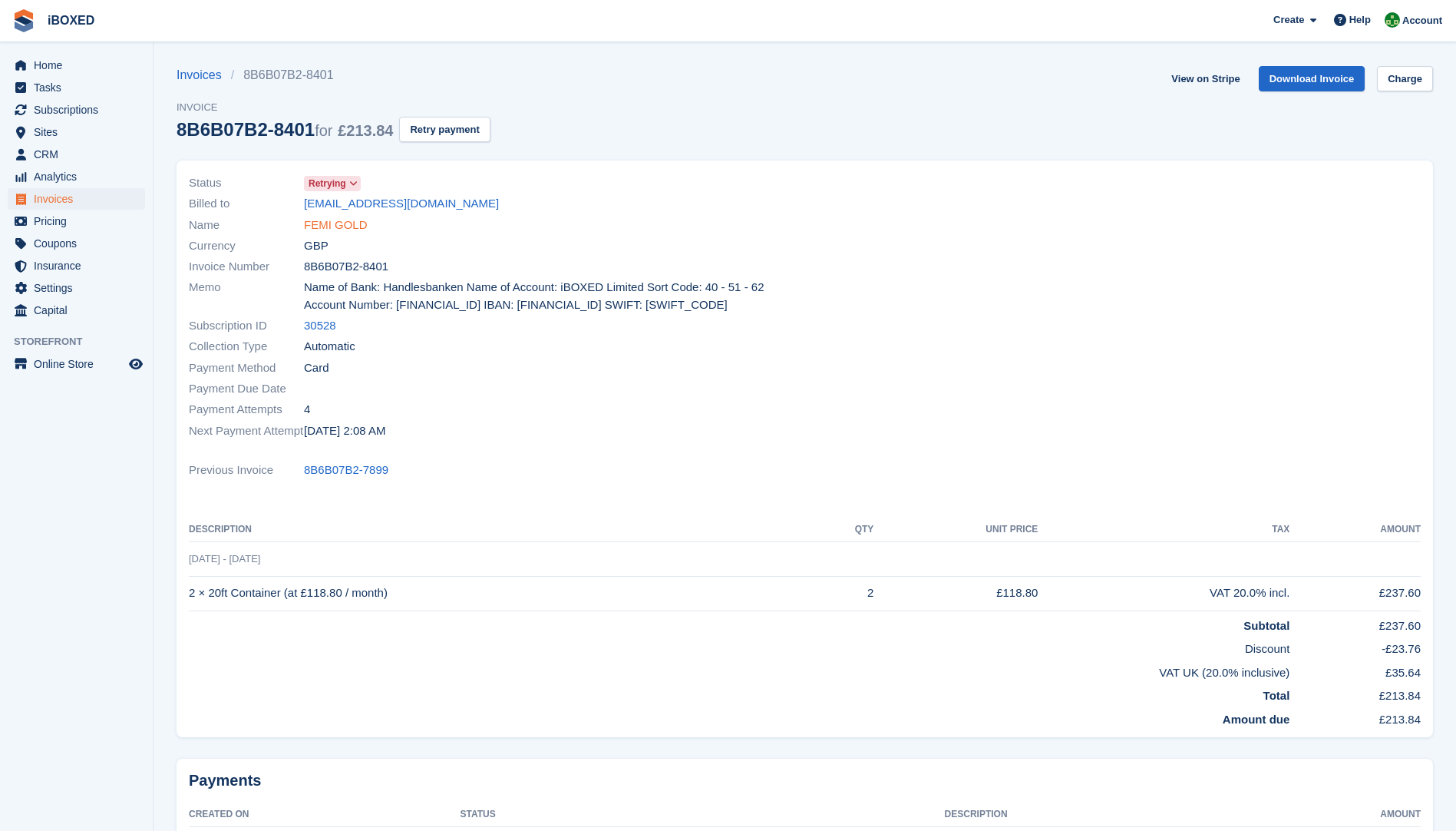
click at [325, 226] on link "FEMI GOLD" at bounding box center [335, 225] width 64 height 18
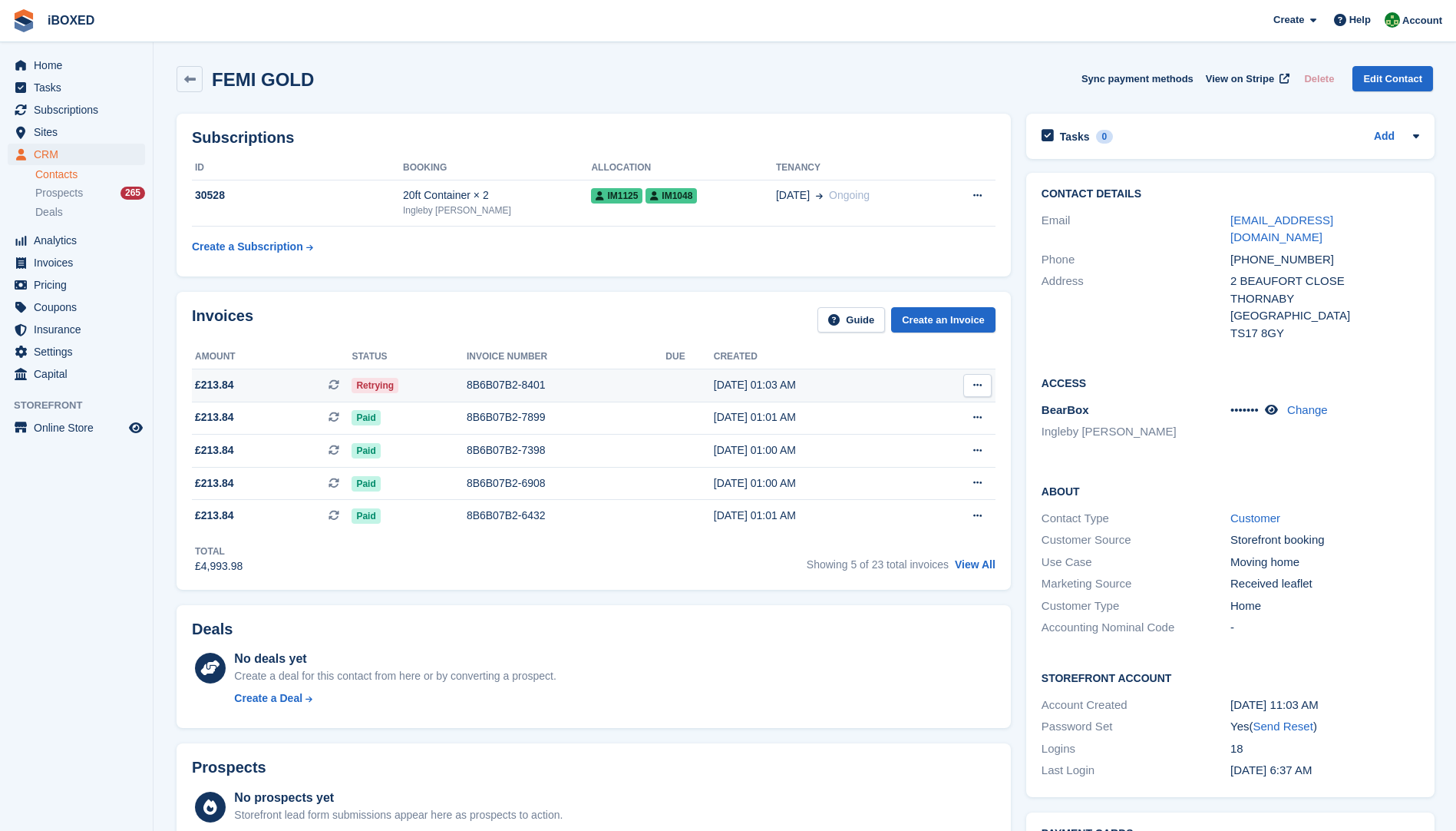
click at [531, 393] on td "8B6B07B2-8401" at bounding box center [565, 385] width 199 height 33
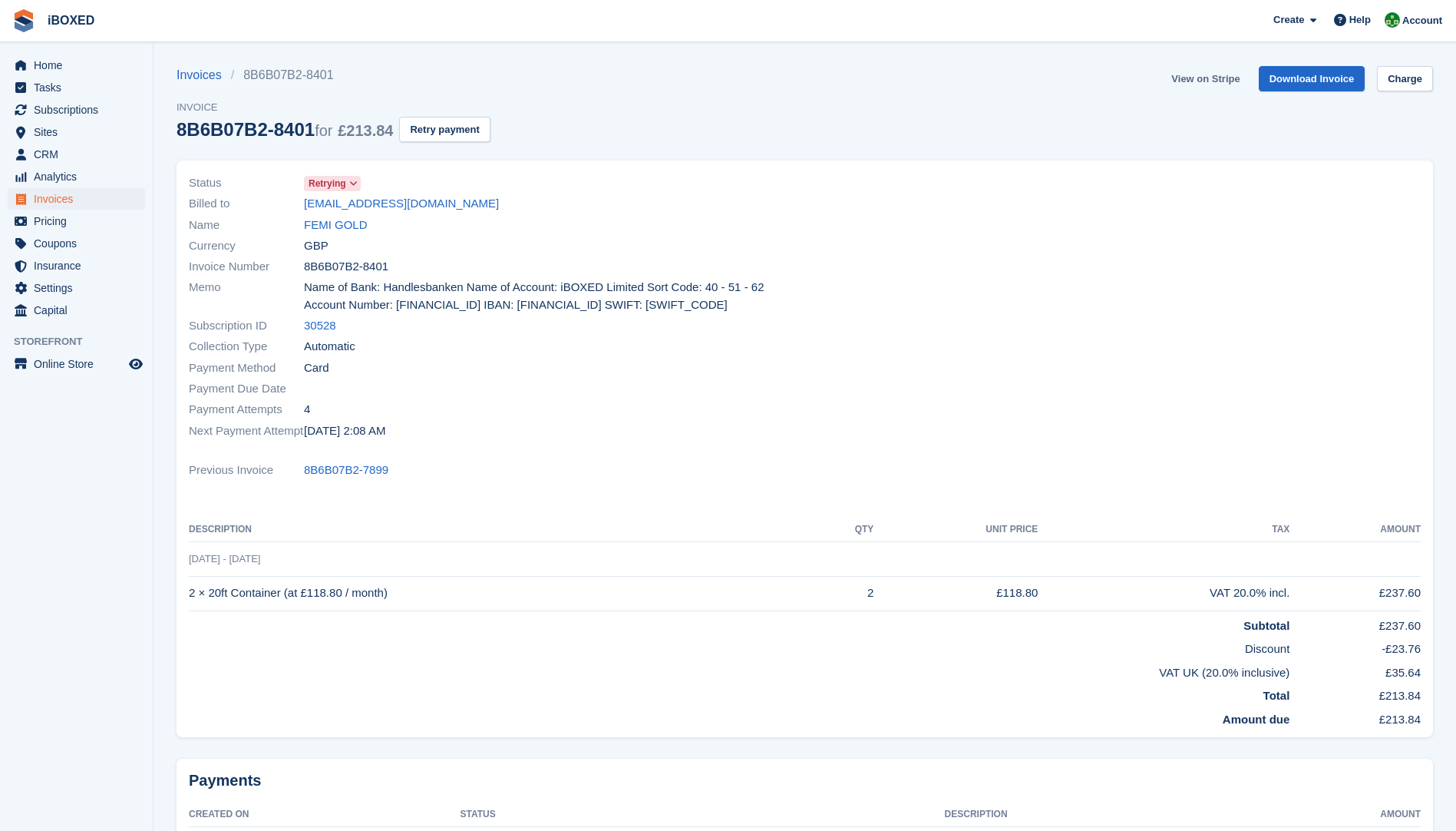
click at [1201, 77] on link "View on Stripe" at bounding box center [1205, 78] width 80 height 25
click at [314, 229] on link "FEMI GOLD" at bounding box center [335, 225] width 64 height 18
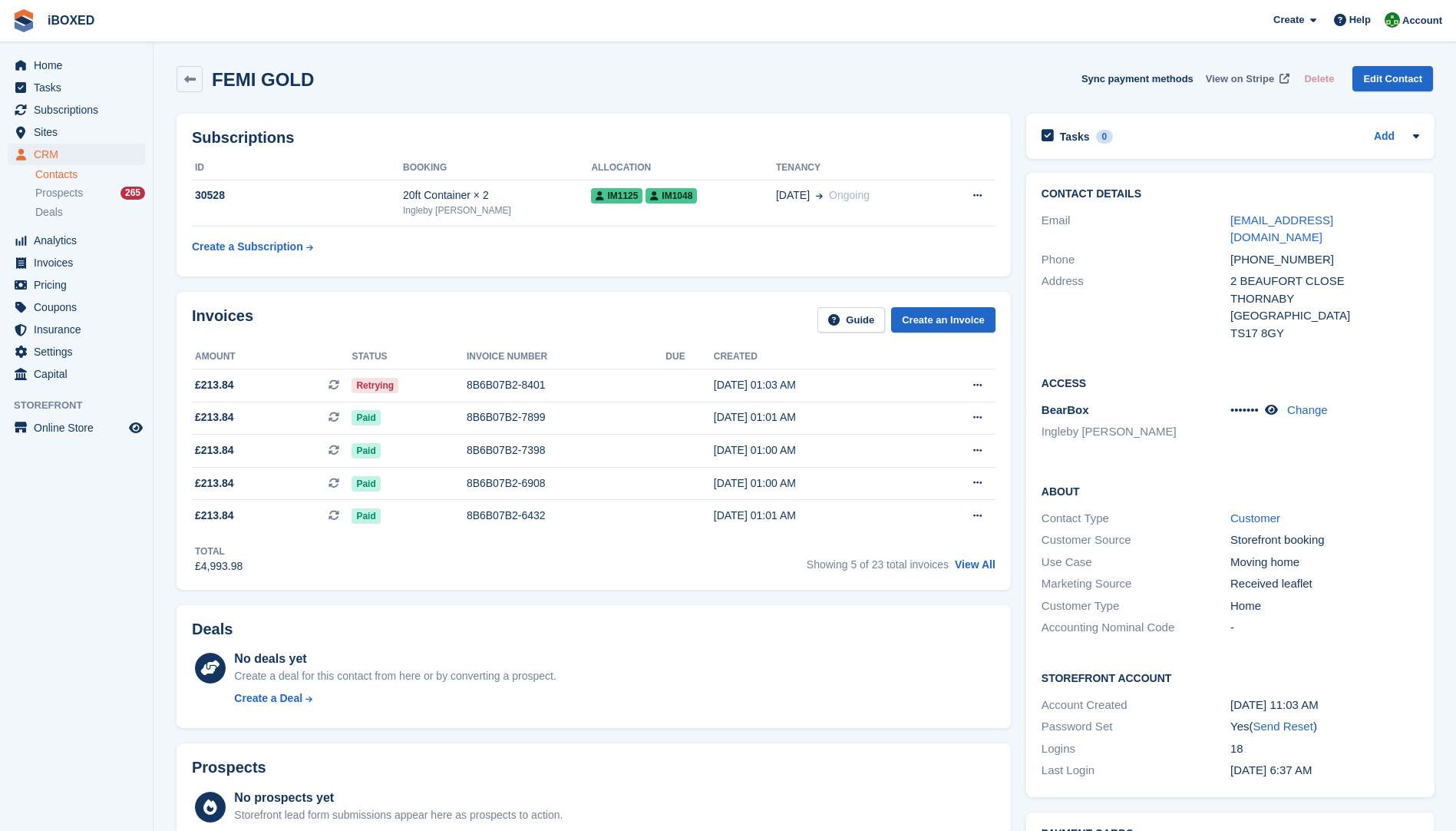
click at [1218, 80] on span "View on Stripe" at bounding box center [1240, 79] width 69 height 16
click at [319, 204] on td "30528" at bounding box center [297, 203] width 211 height 47
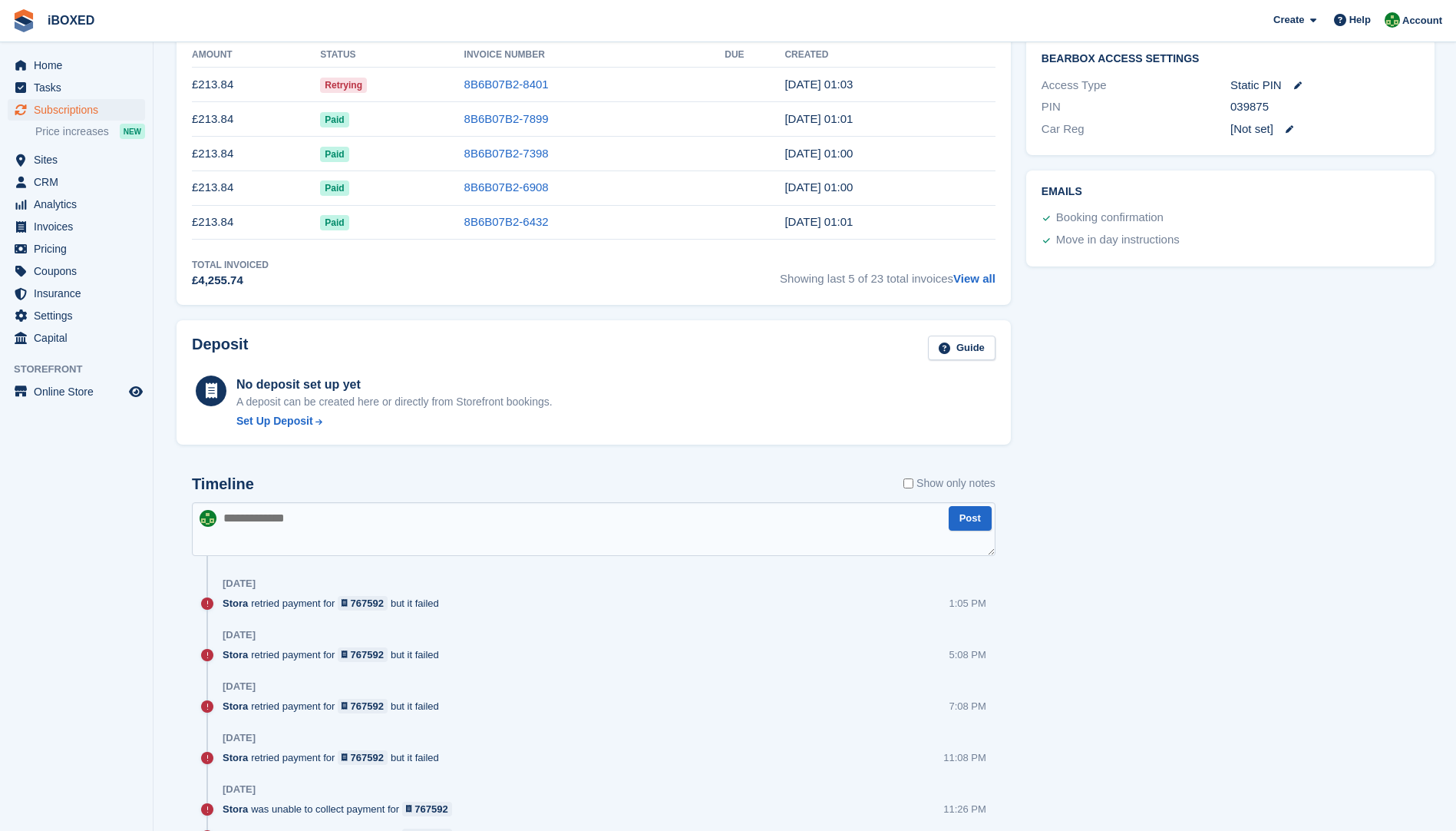
scroll to position [713, 0]
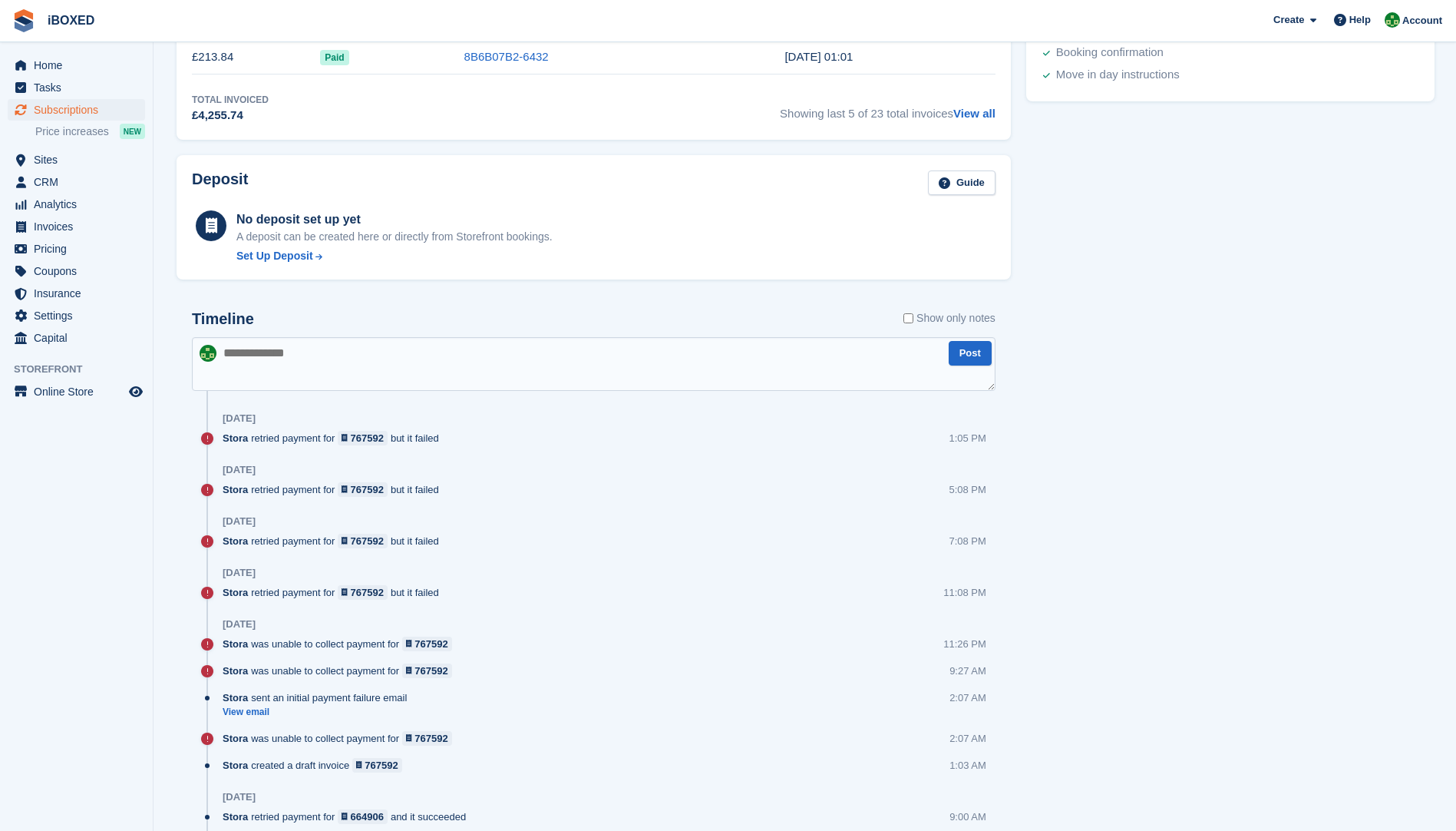
click at [297, 372] on textarea at bounding box center [594, 364] width 803 height 54
type textarea "**********"
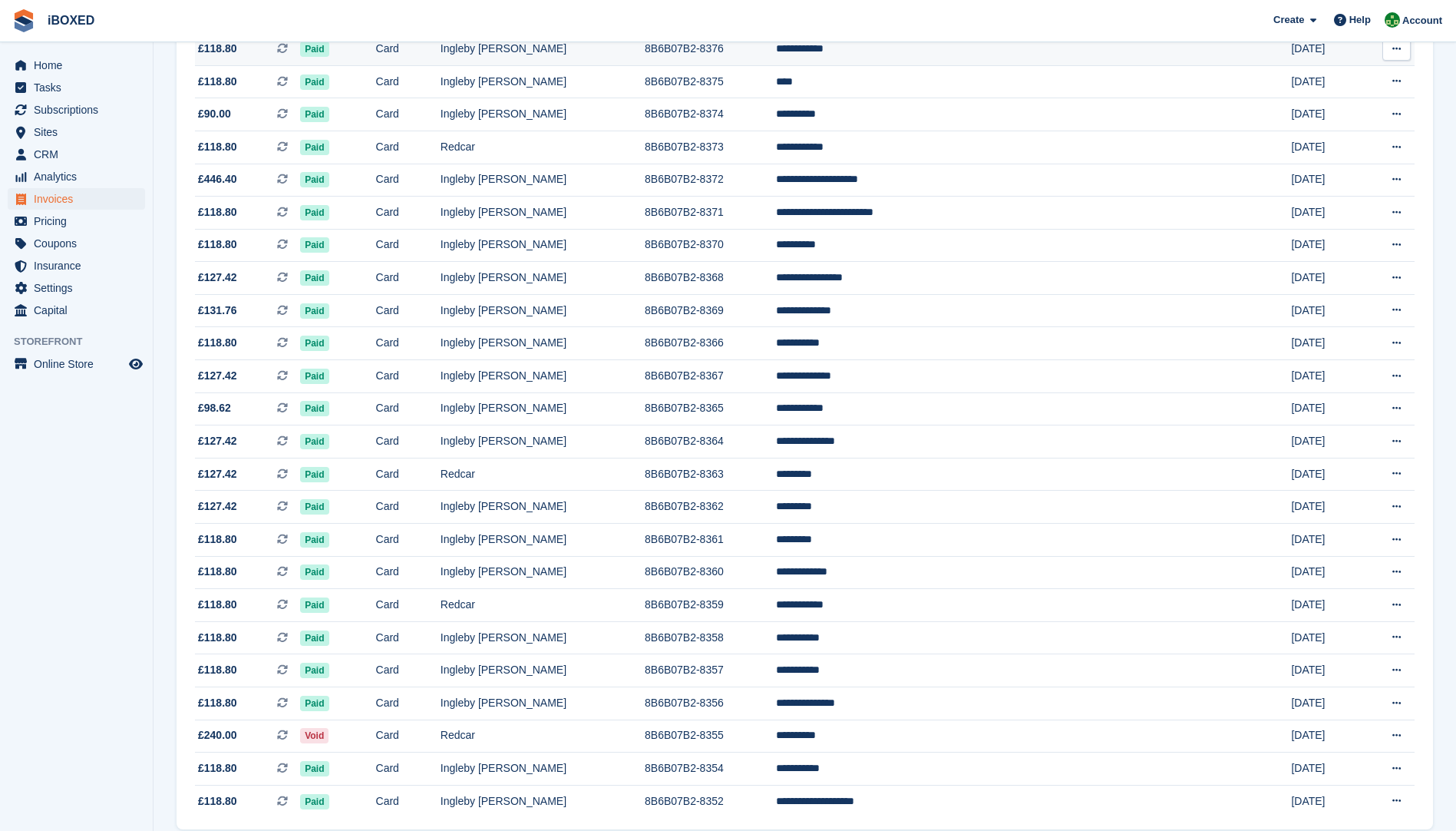
scroll to position [1138, 0]
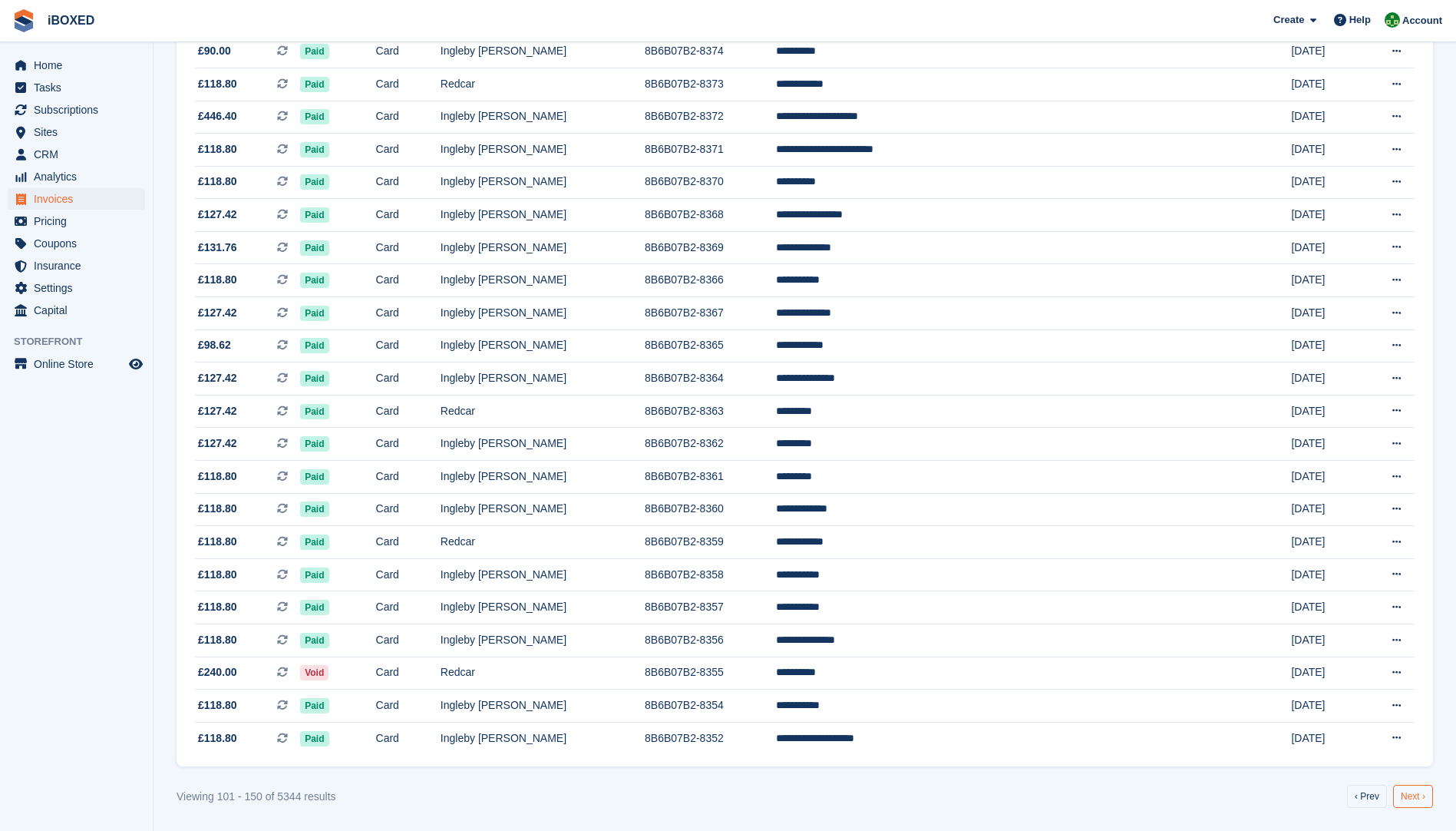
click at [1403, 799] on link "Next ›" at bounding box center [1413, 796] width 40 height 23
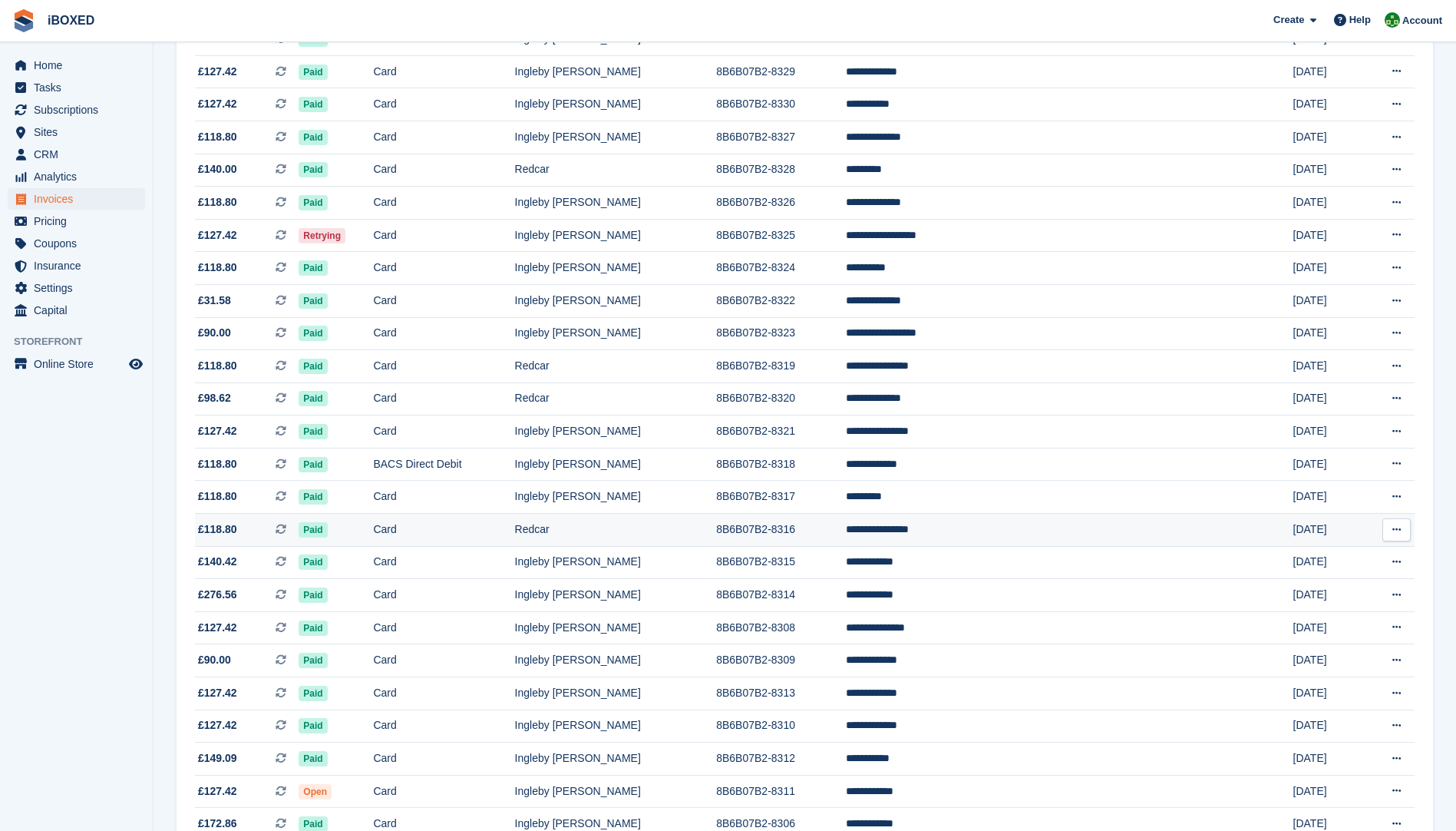
scroll to position [1138, 0]
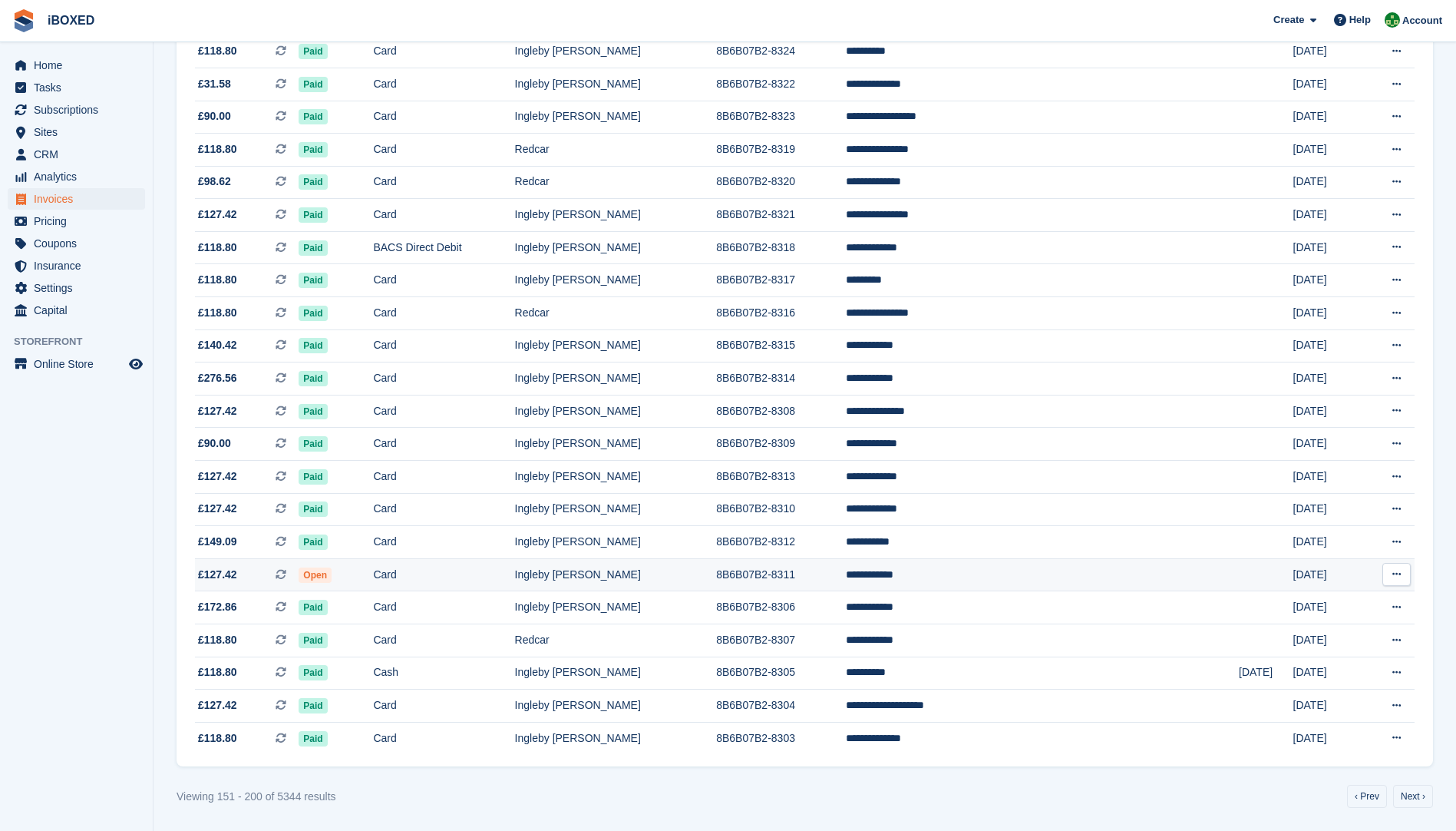
click at [373, 574] on td "Open" at bounding box center [336, 574] width 74 height 33
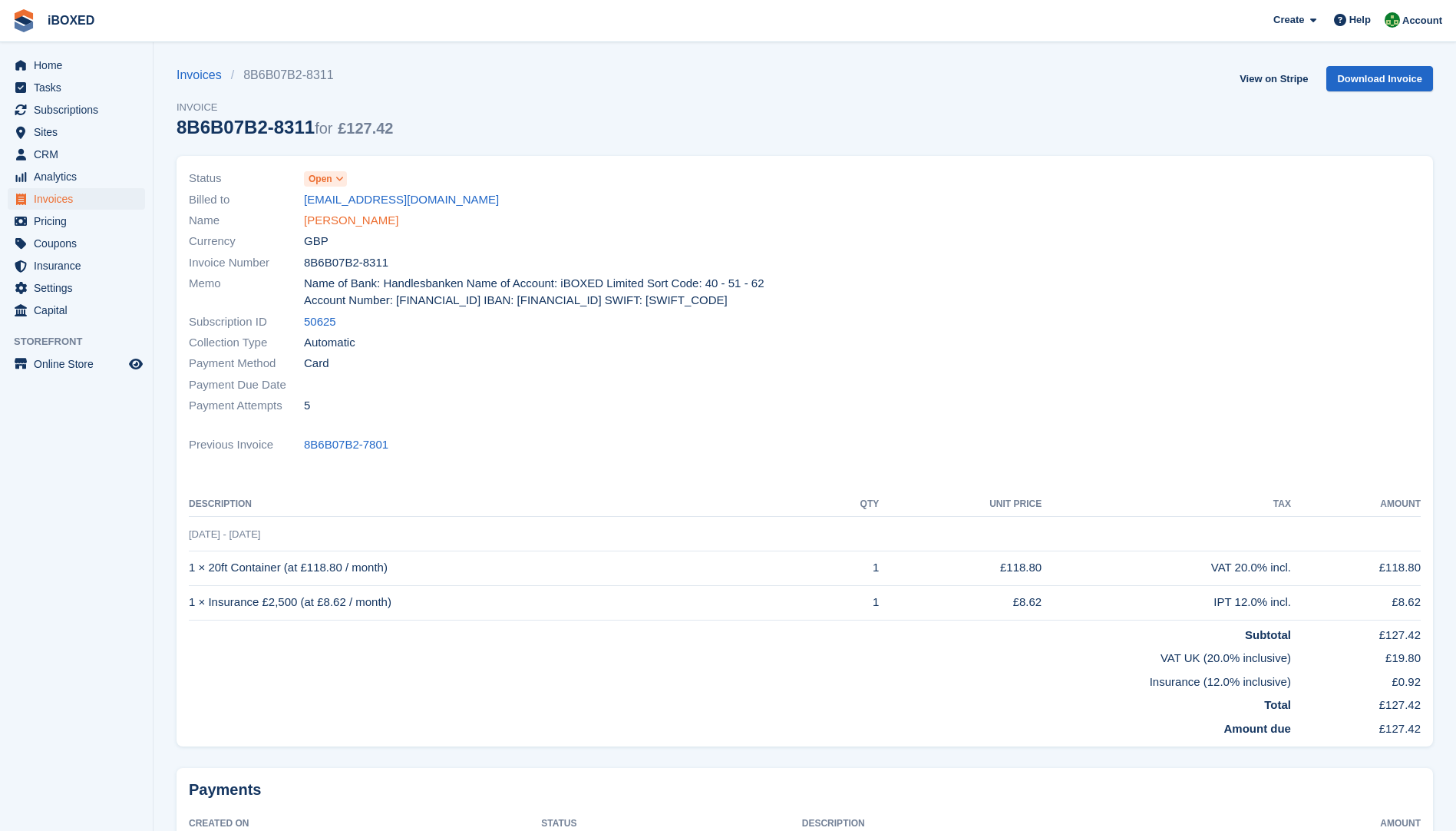
click at [327, 221] on link "[PERSON_NAME]" at bounding box center [351, 220] width 94 height 18
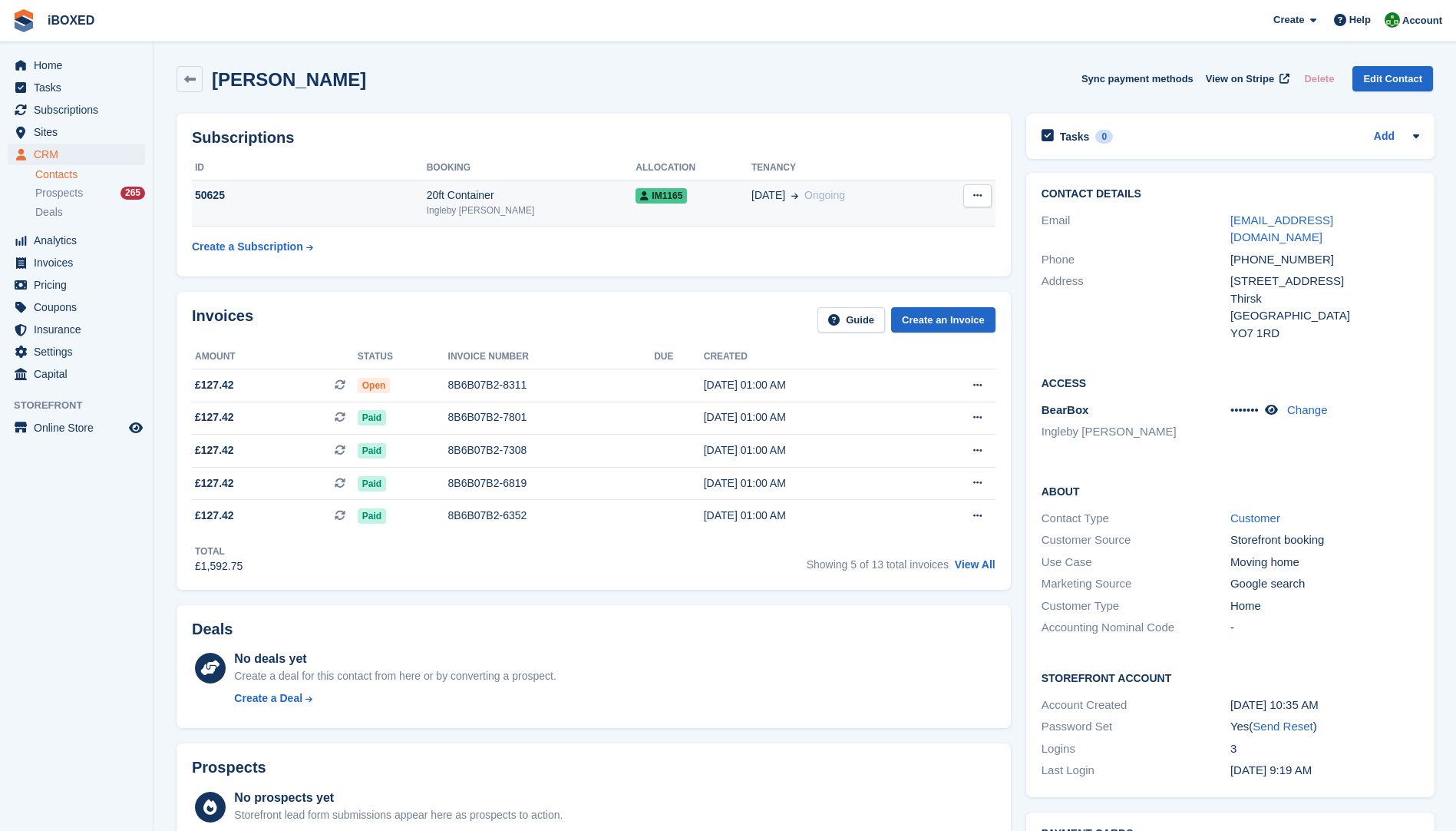
click at [388, 205] on td "50625" at bounding box center [310, 203] width 235 height 47
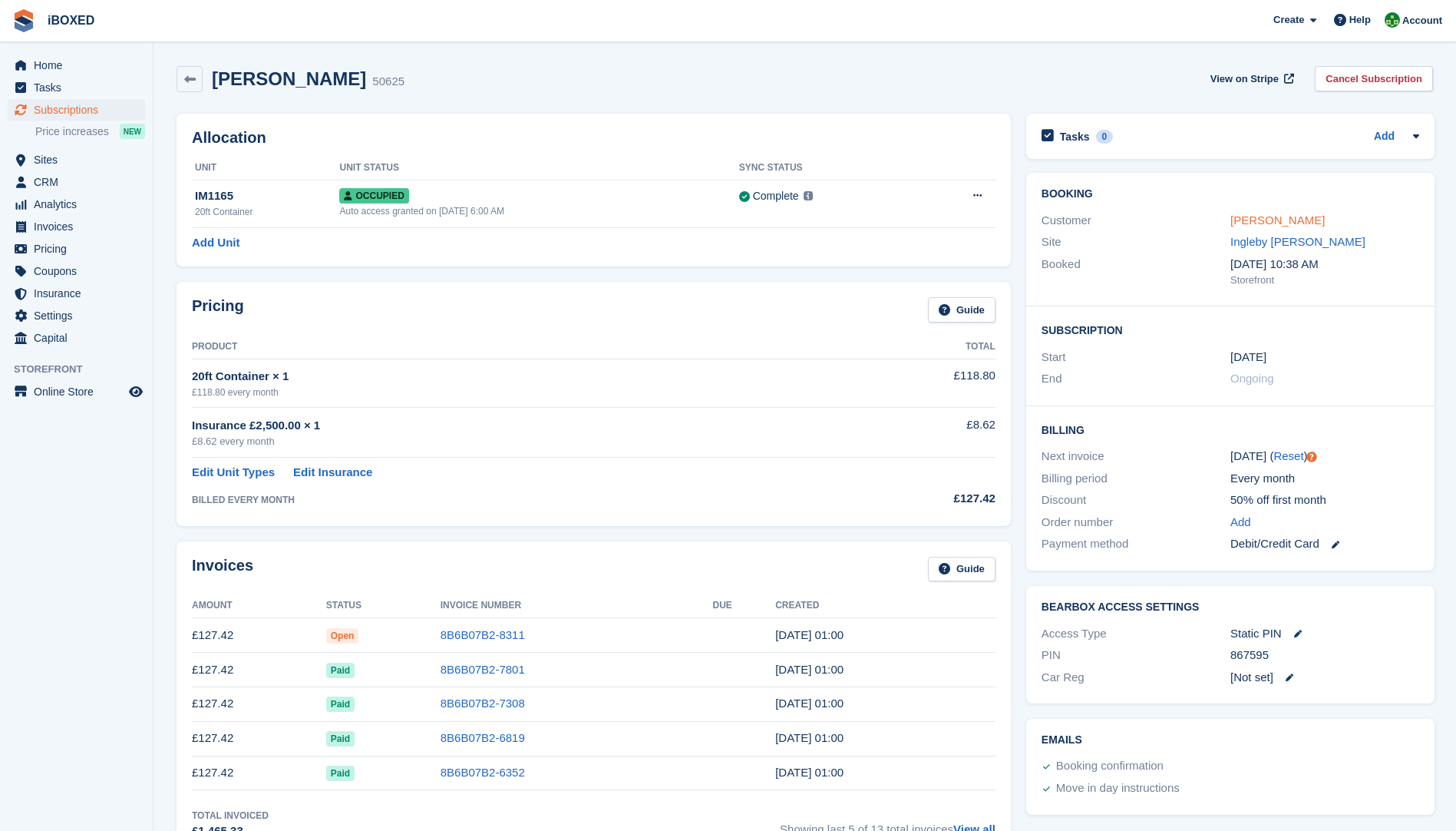
click at [1284, 220] on link "[PERSON_NAME]" at bounding box center [1278, 220] width 94 height 13
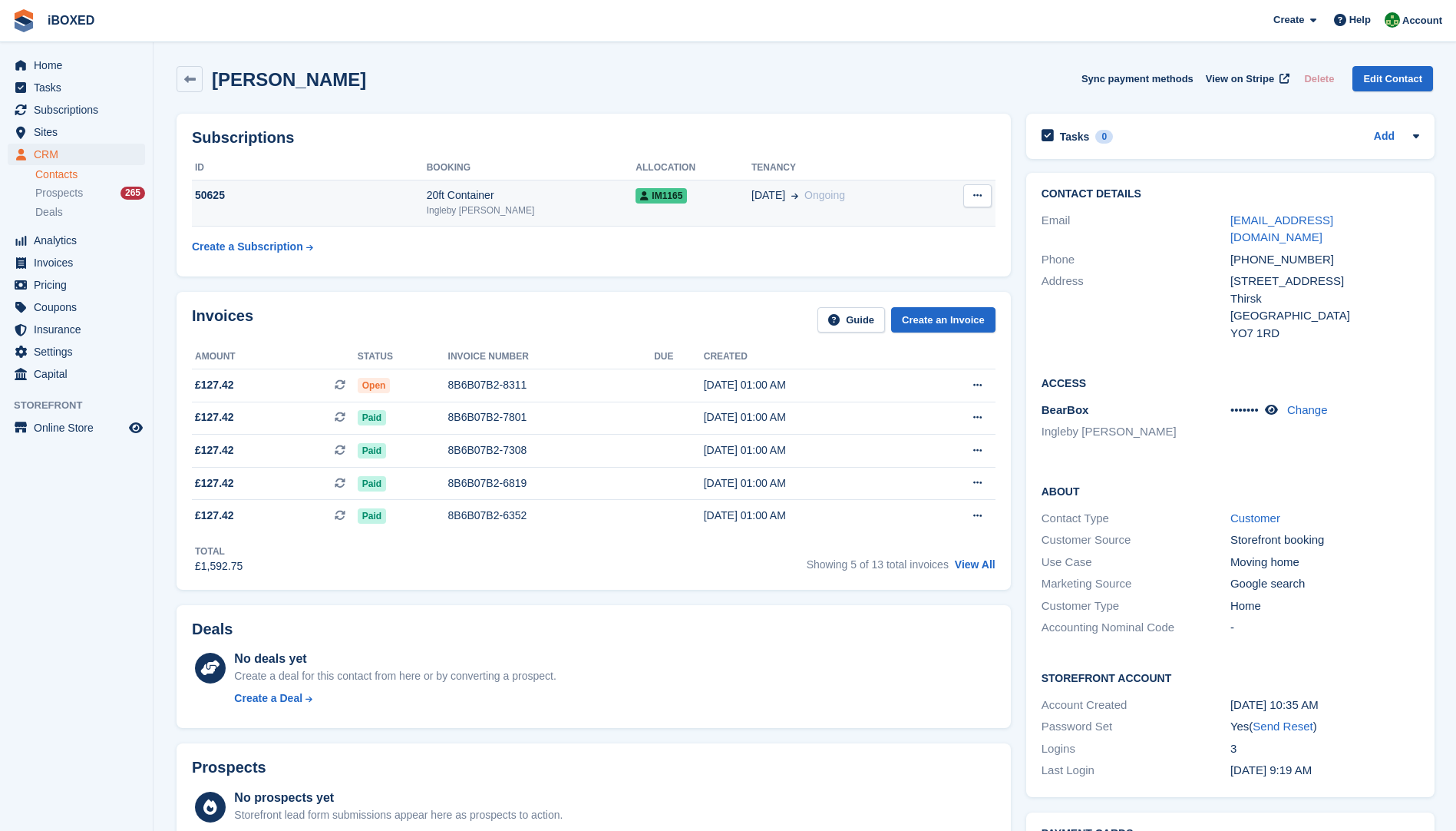
click at [262, 204] on div "50625" at bounding box center [310, 195] width 235 height 16
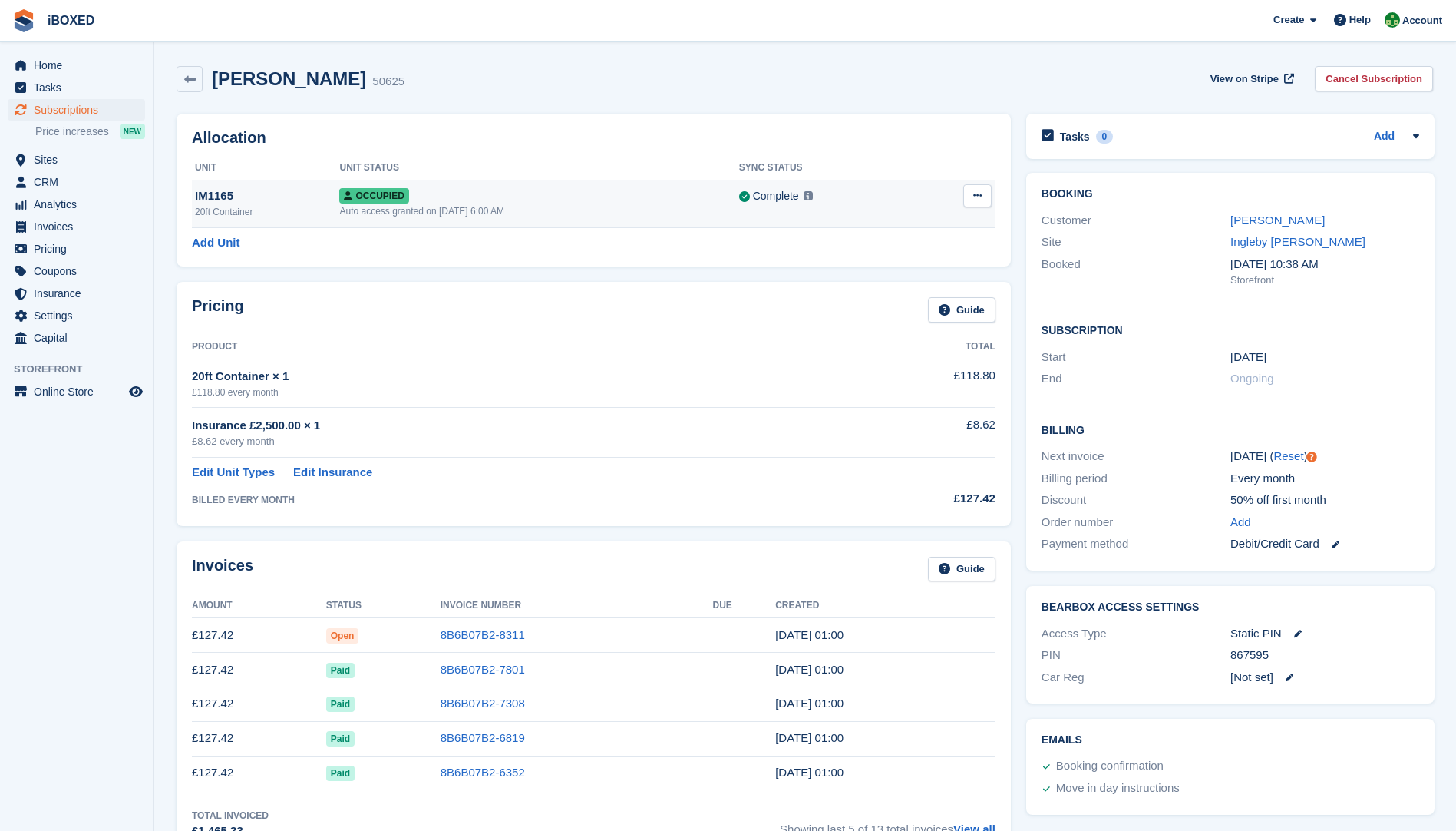
click at [308, 204] on div "IM1165" at bounding box center [267, 196] width 144 height 18
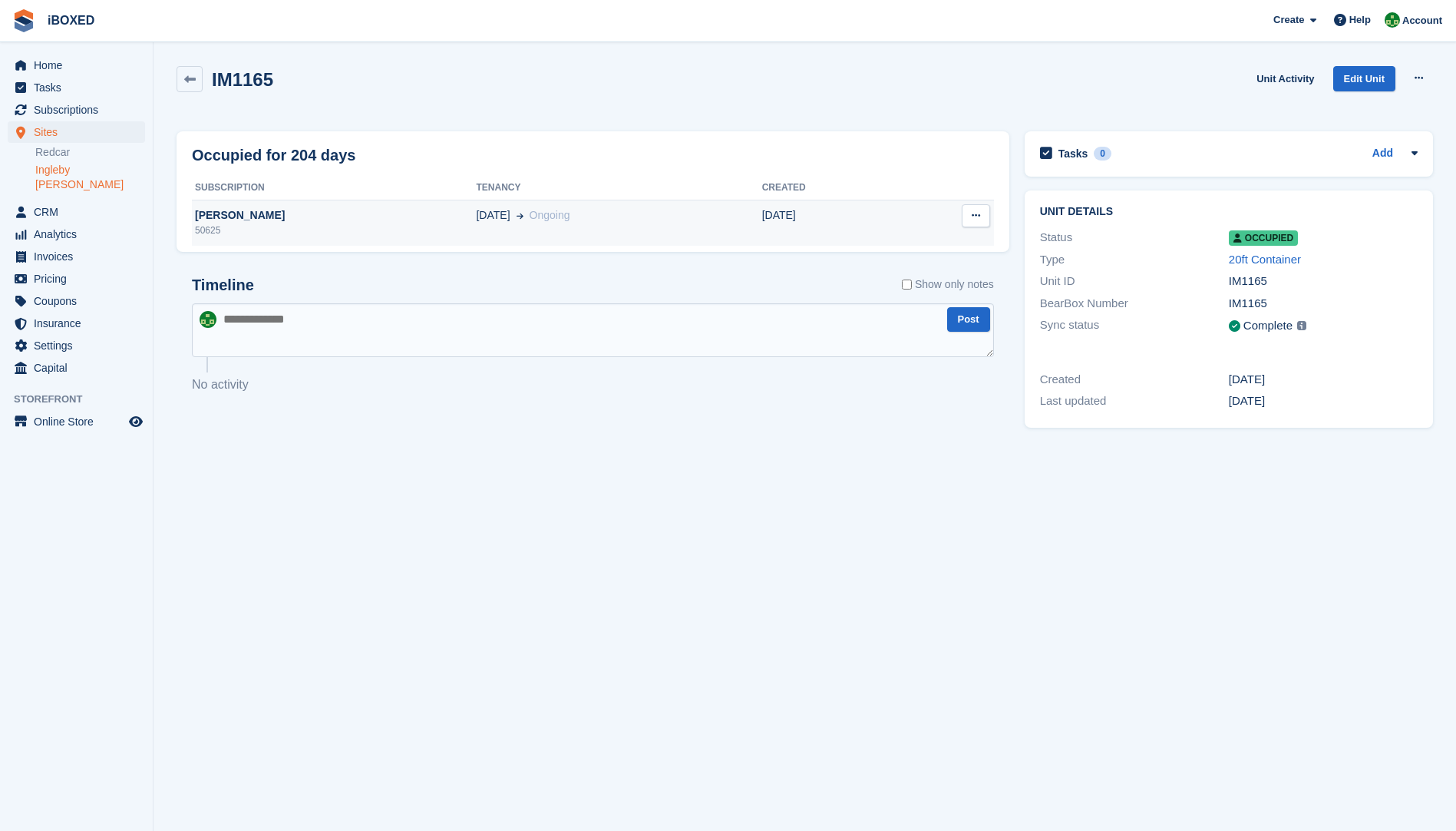
click at [315, 235] on div "50625" at bounding box center [334, 230] width 284 height 14
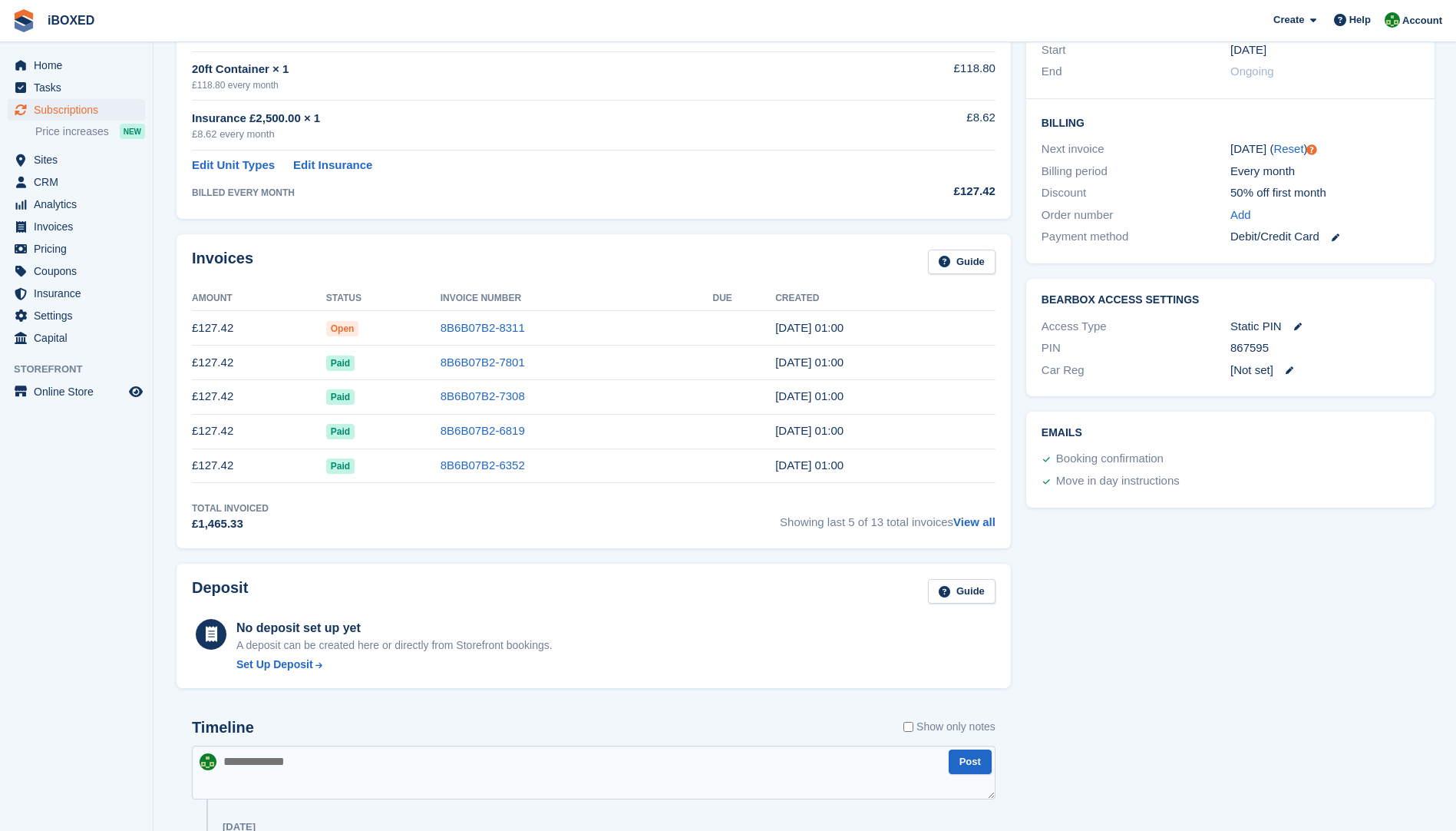
scroll to position [614, 0]
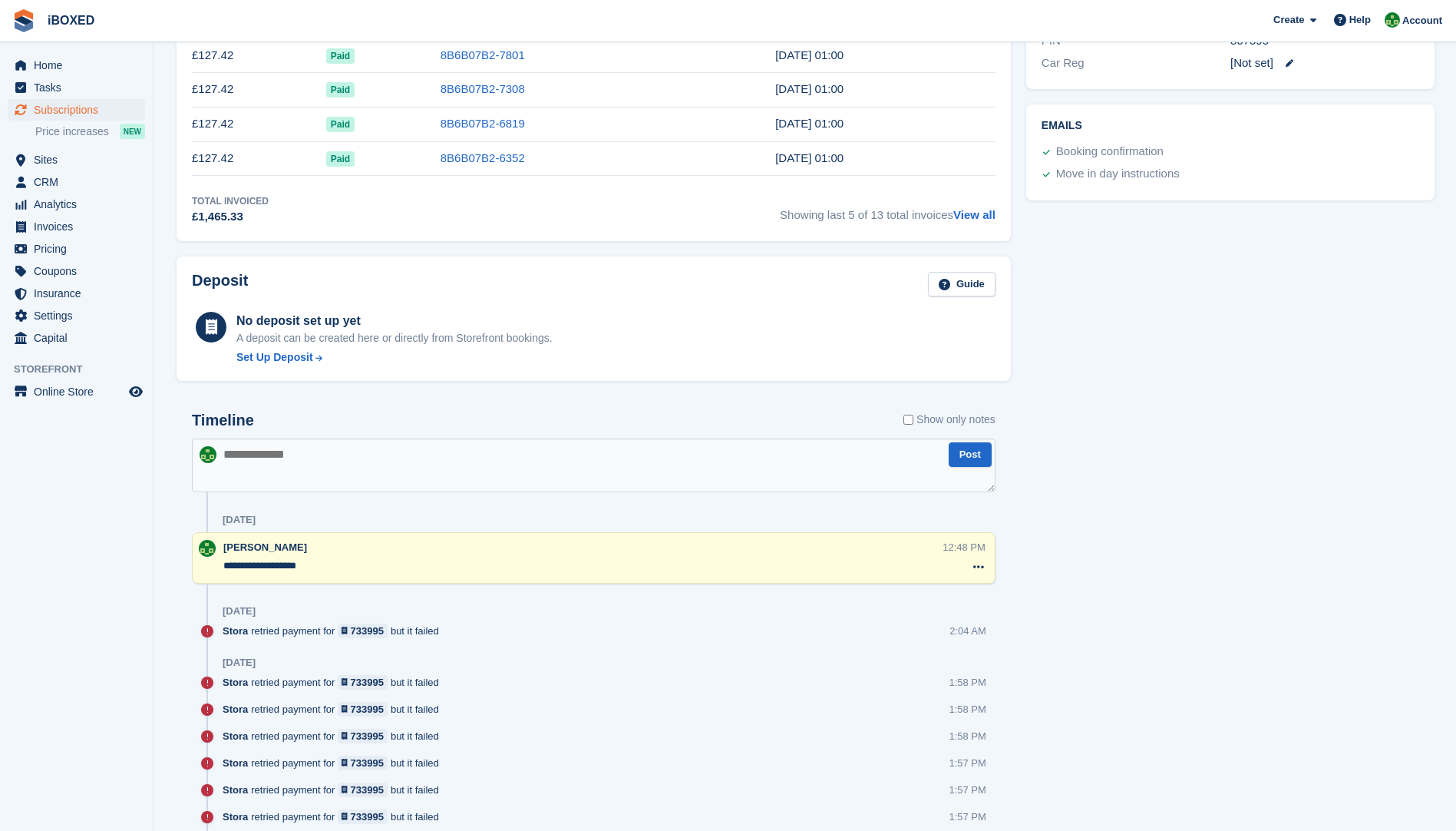
click at [348, 463] on textarea at bounding box center [594, 464] width 803 height 54
type textarea "**********"
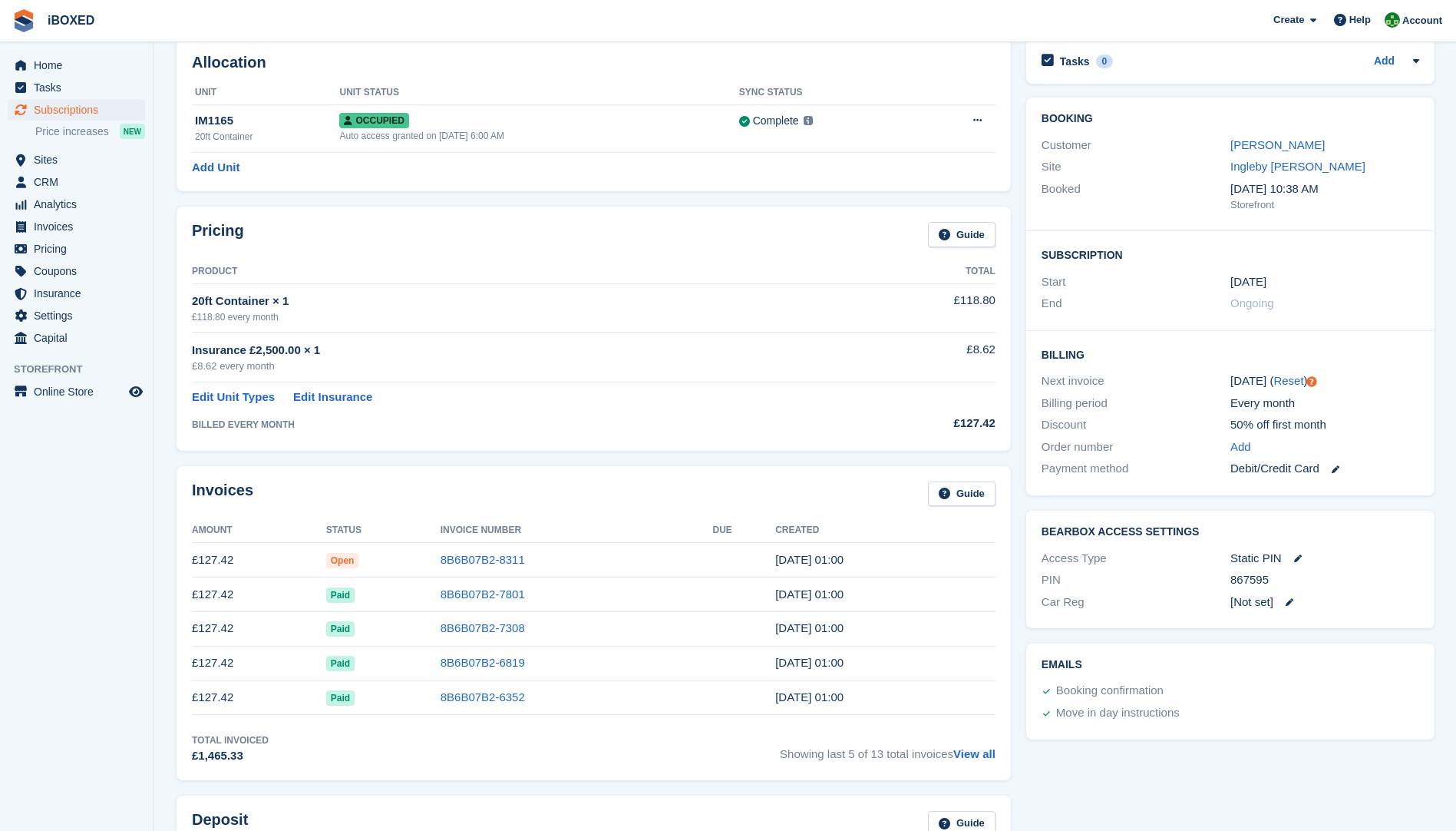
scroll to position [0, 0]
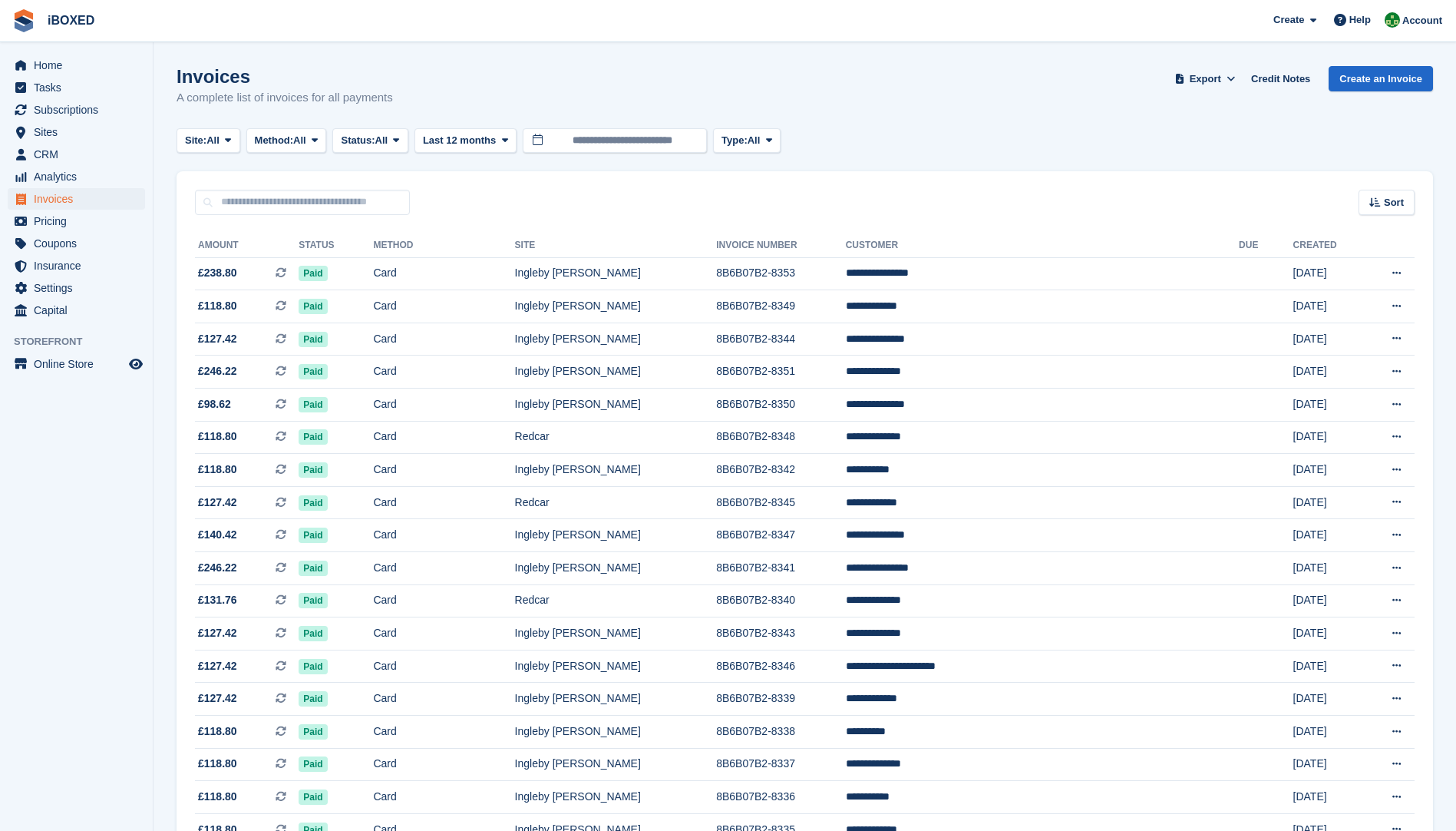
scroll to position [1138, 0]
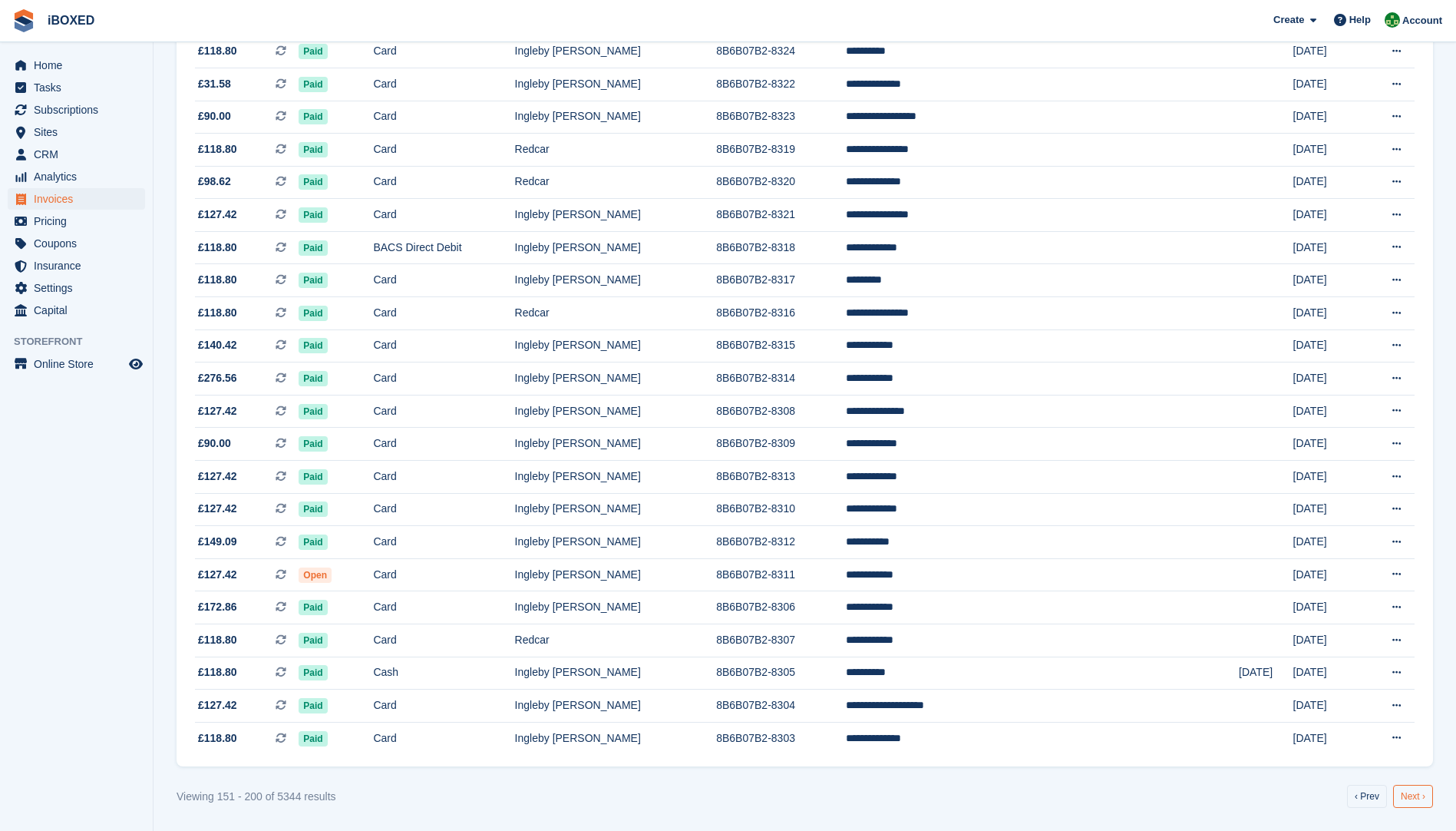
click at [1409, 791] on link "Next ›" at bounding box center [1413, 796] width 40 height 23
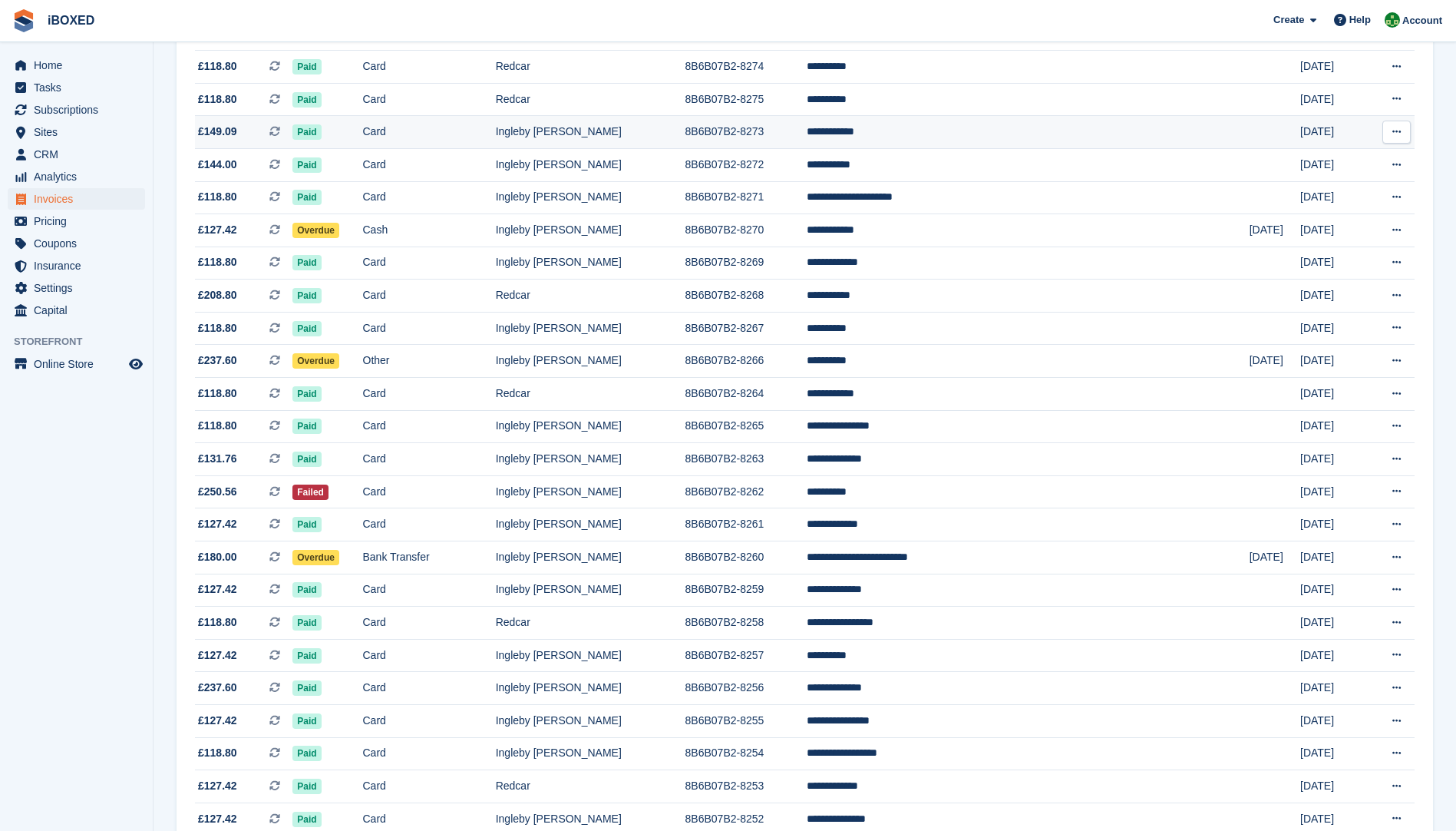
scroll to position [1138, 0]
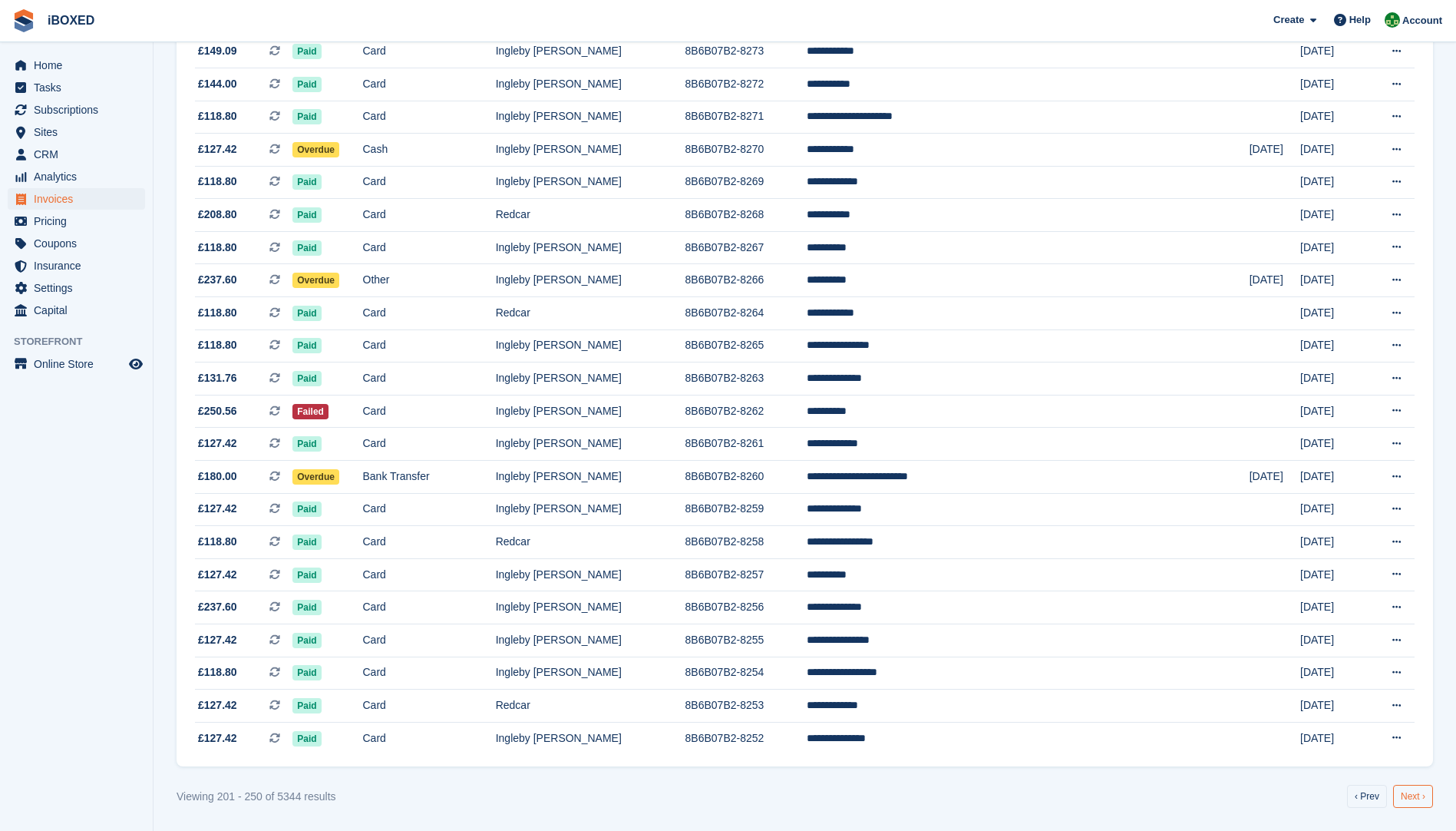
click at [1415, 804] on link "Next ›" at bounding box center [1413, 796] width 40 height 23
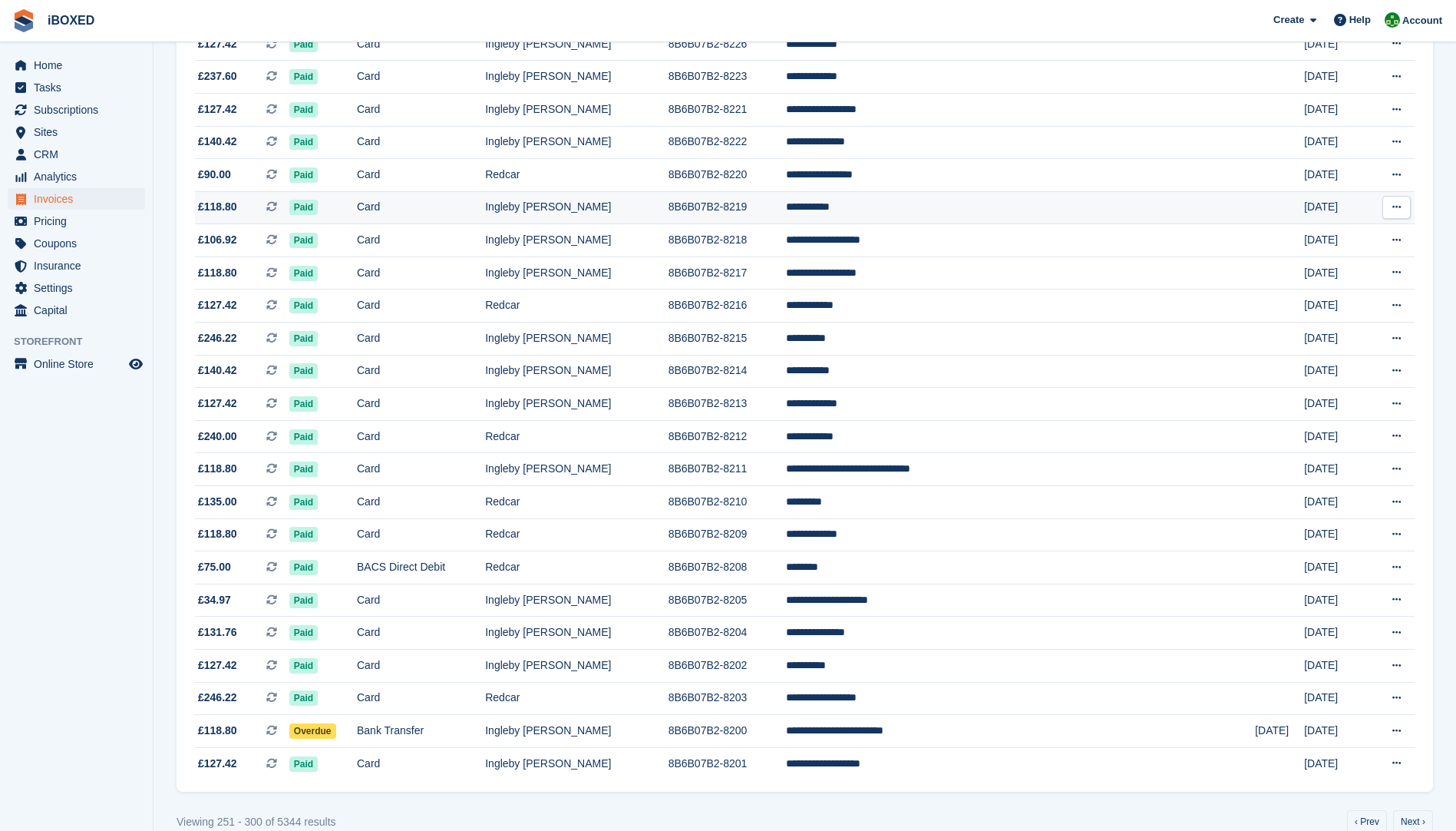
scroll to position [1138, 0]
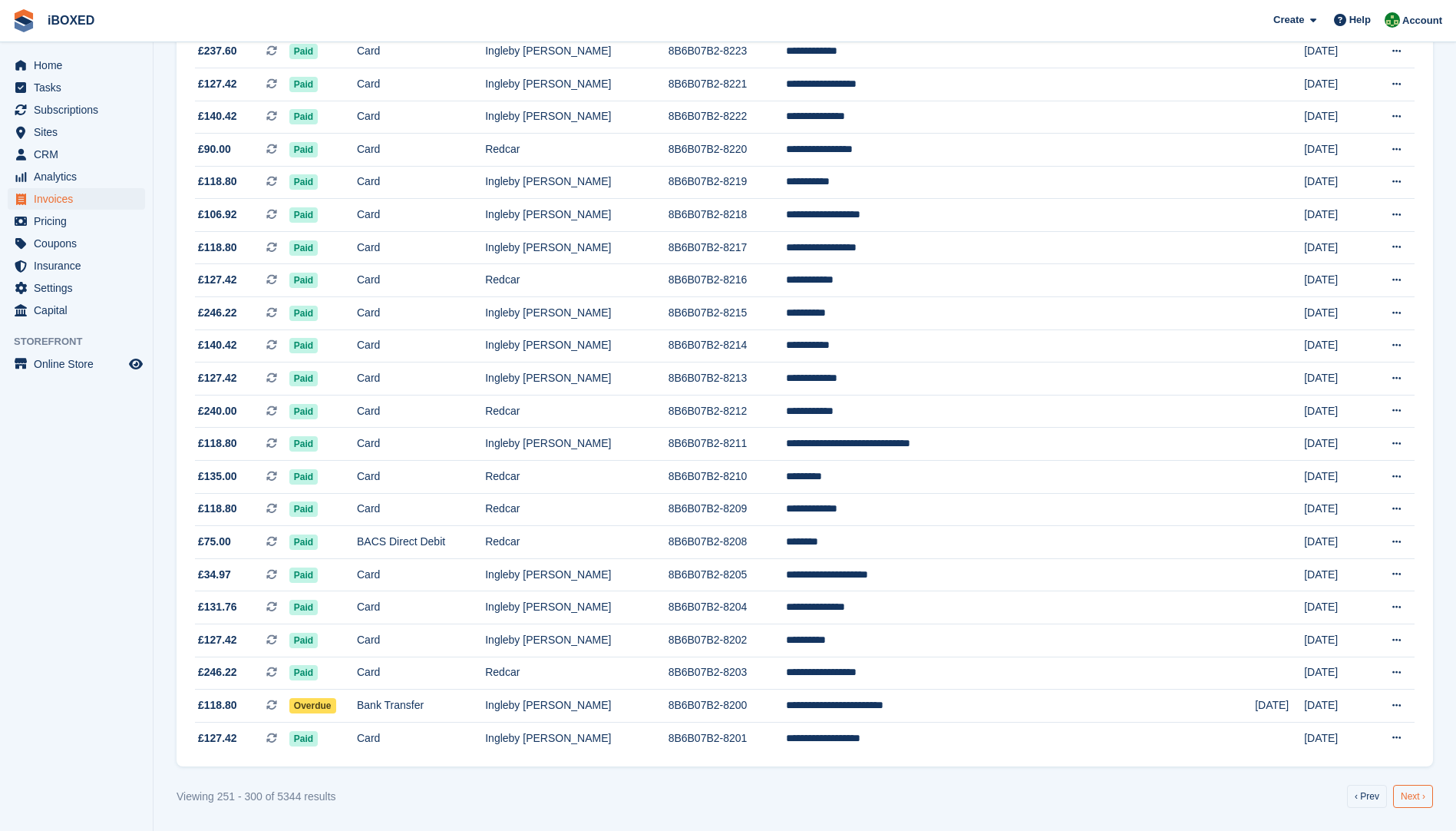
click at [1415, 792] on link "Next ›" at bounding box center [1413, 796] width 40 height 23
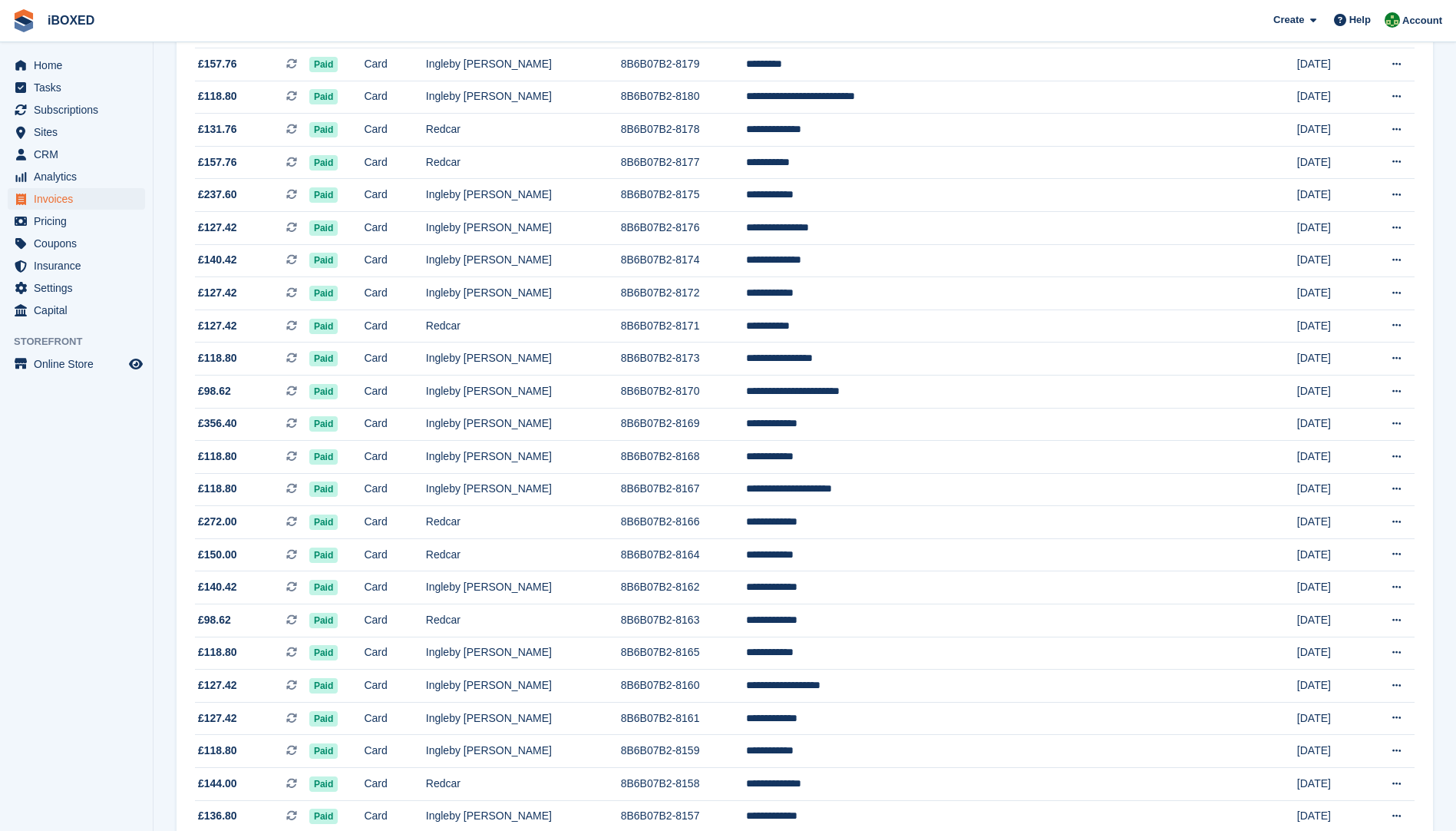
scroll to position [447, 0]
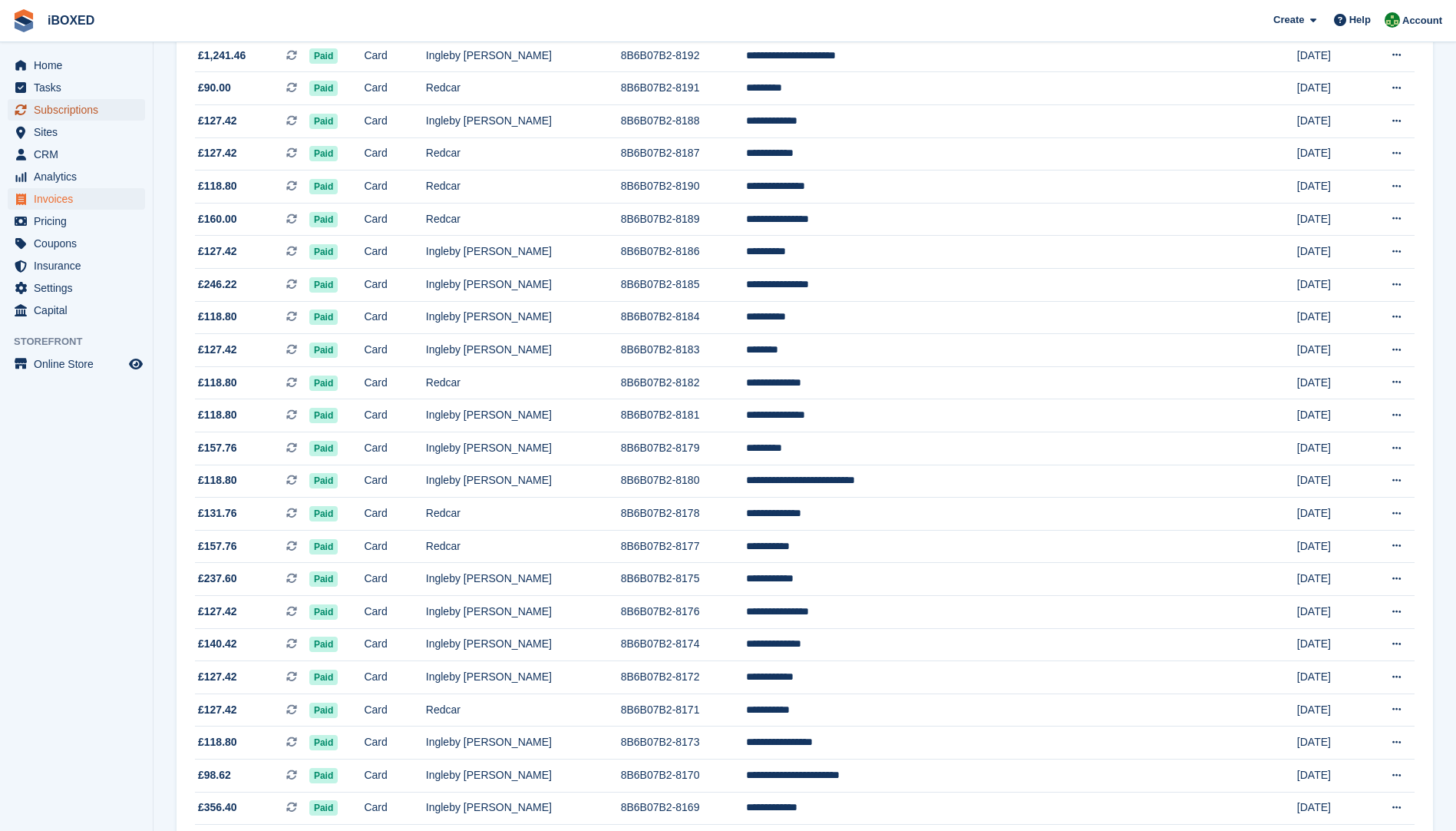
drag, startPoint x: 76, startPoint y: 110, endPoint x: 91, endPoint y: 110, distance: 15.0
click at [76, 110] on span "Subscriptions" at bounding box center [79, 110] width 92 height 22
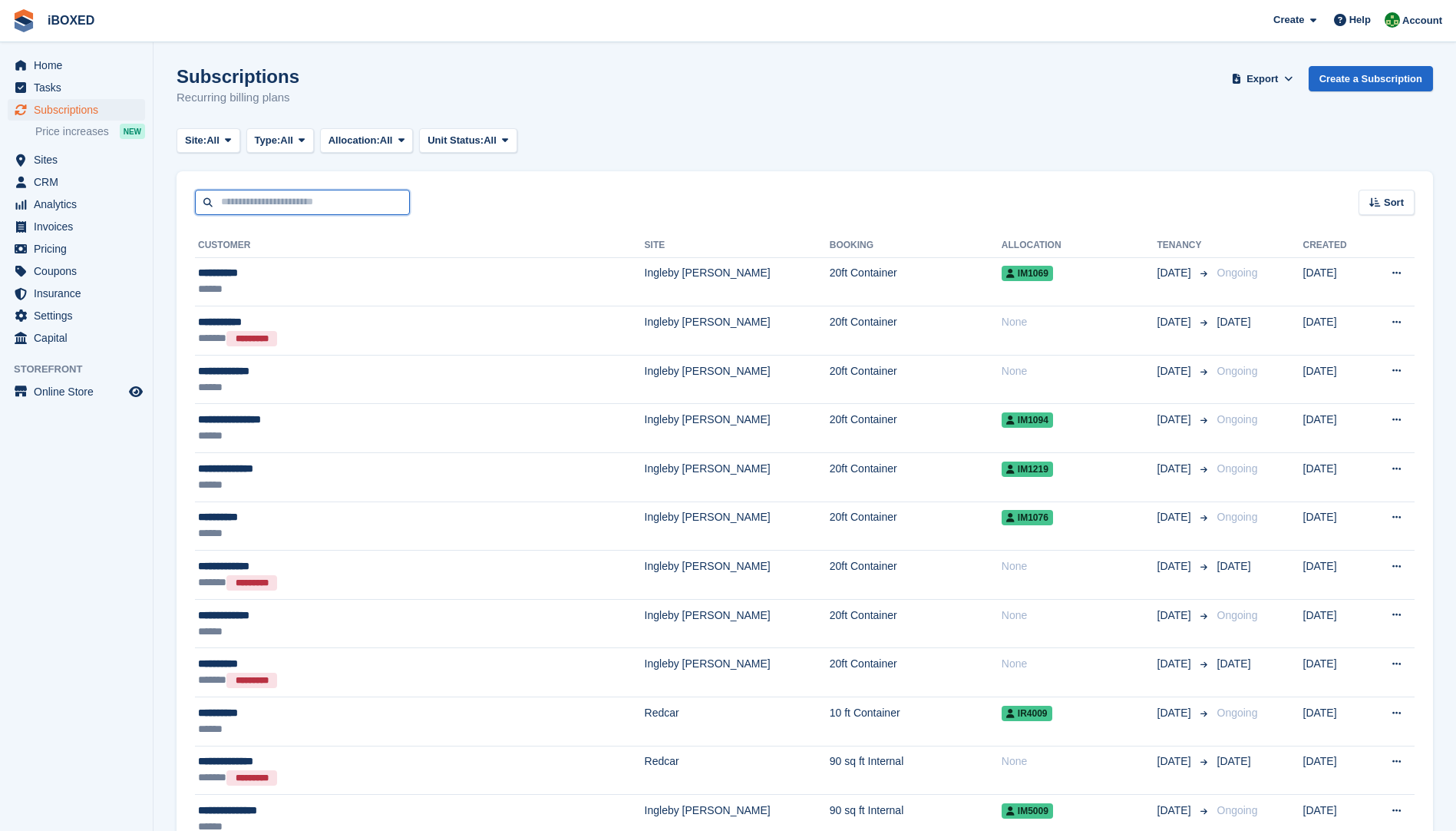
click at [272, 210] on input "text" at bounding box center [302, 202] width 215 height 25
type input "***"
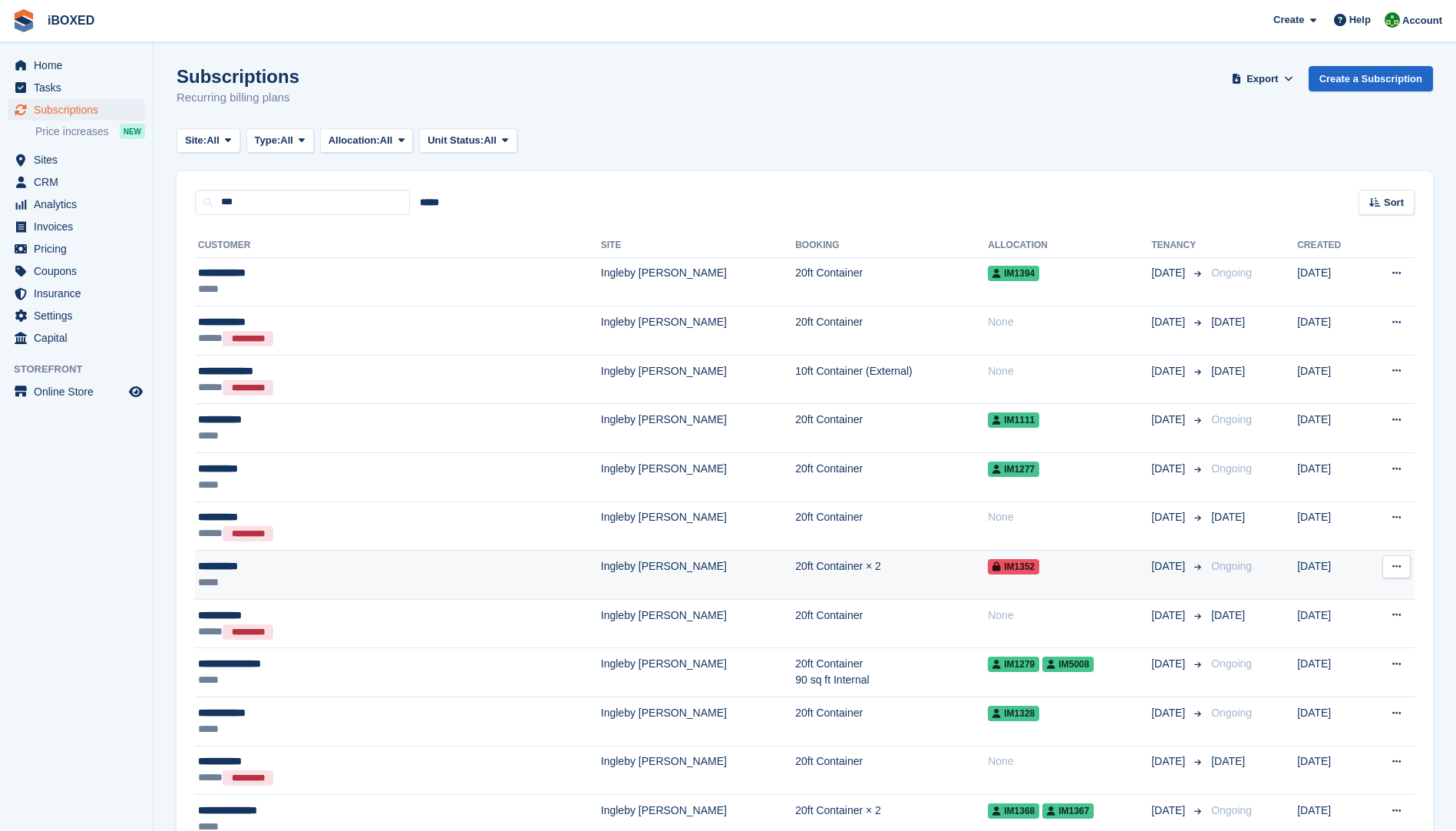
click at [320, 579] on div "*****" at bounding box center [328, 582] width 261 height 16
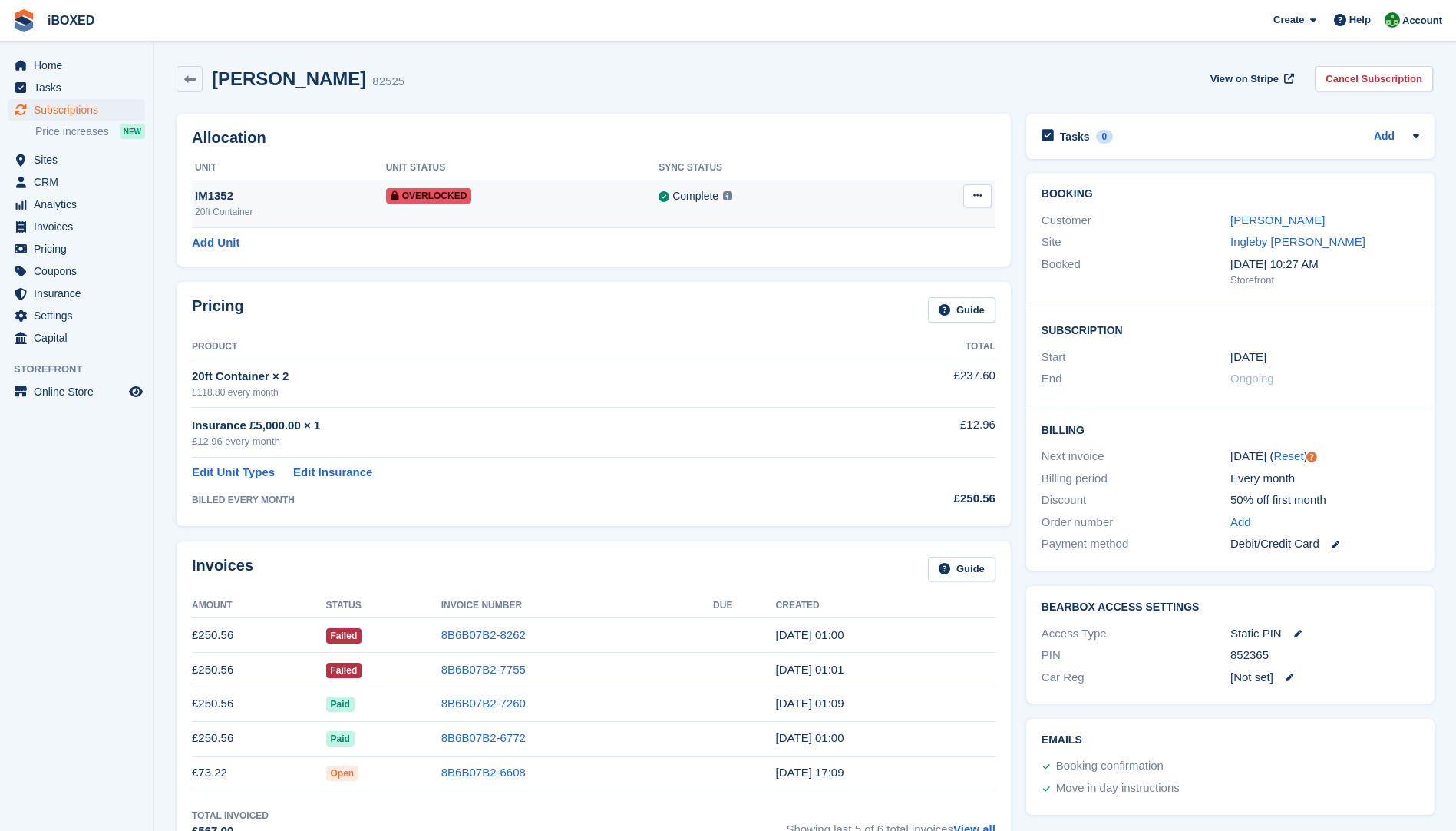
click at [297, 200] on div "IM1352" at bounding box center [290, 196] width 191 height 18
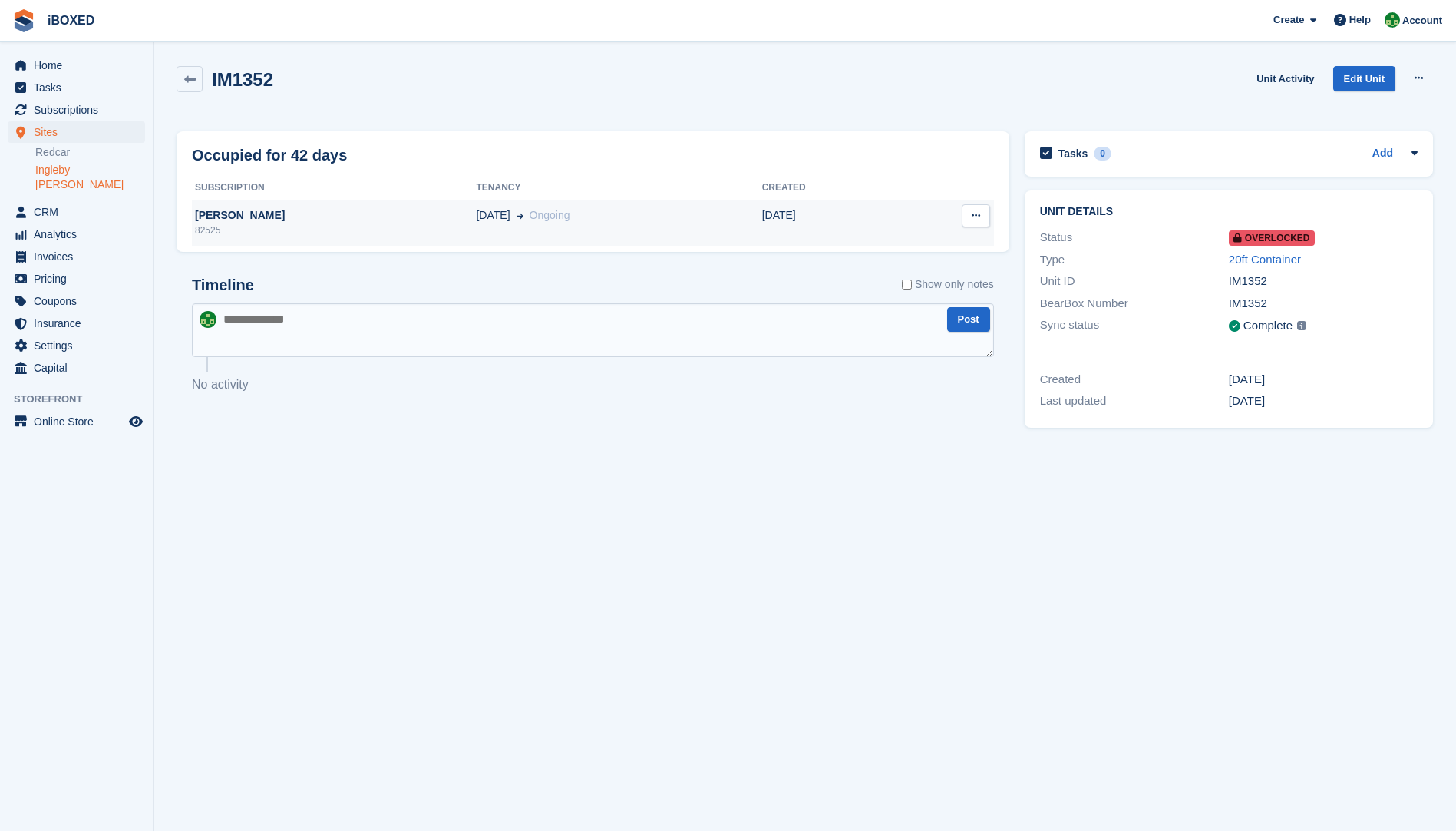
click at [272, 219] on div "[PERSON_NAME]" at bounding box center [334, 215] width 284 height 16
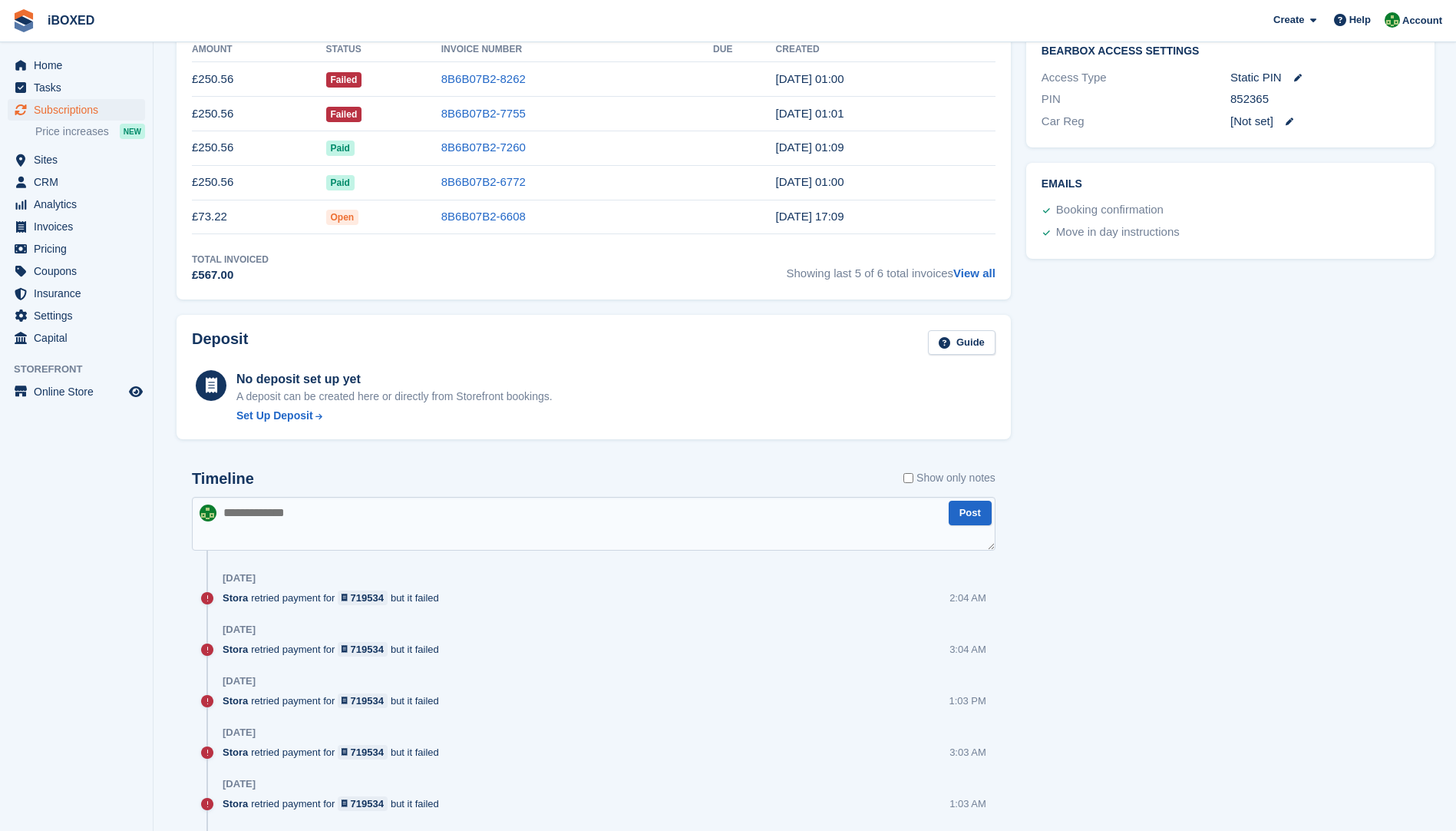
scroll to position [691, 0]
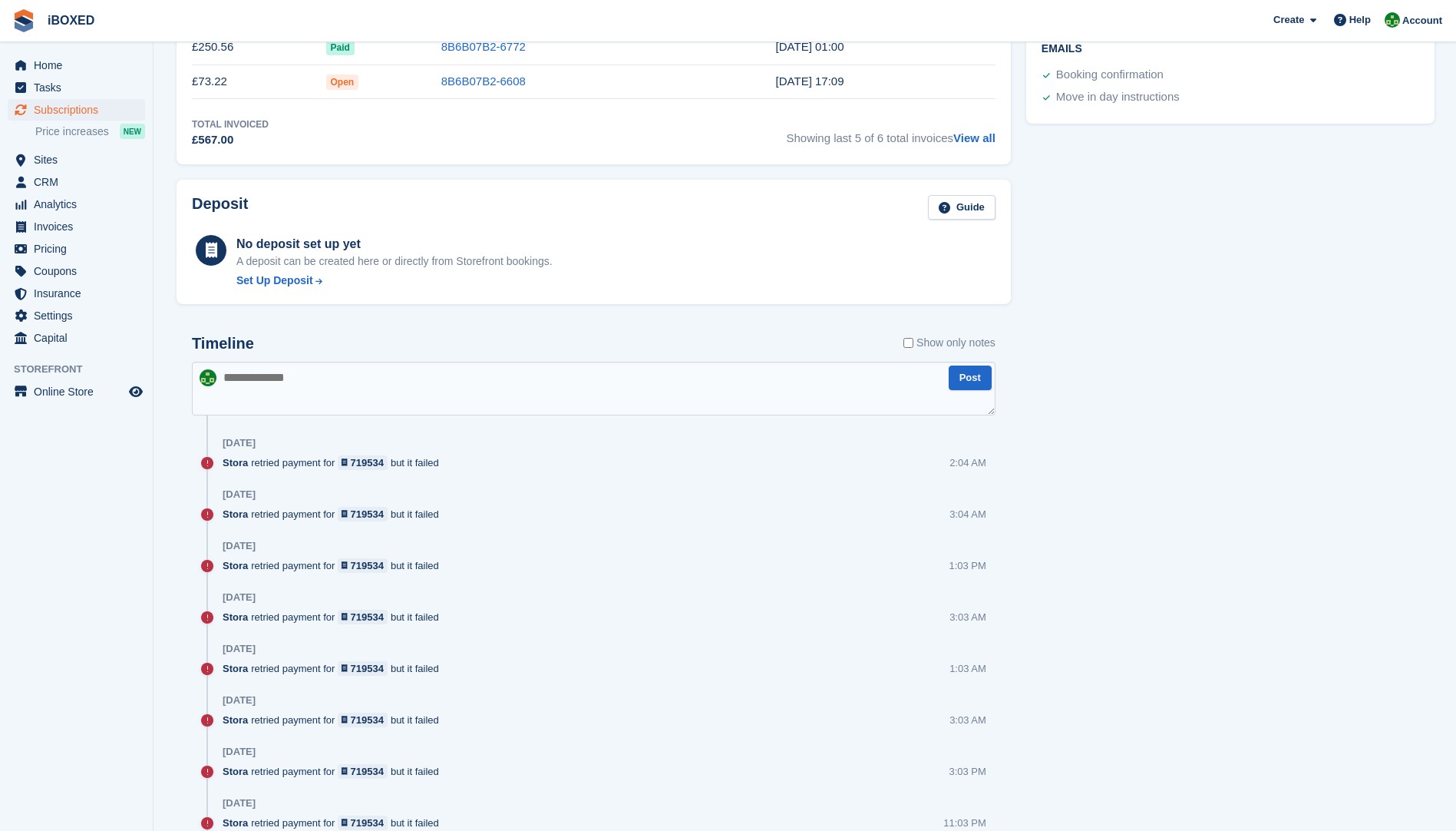
click at [267, 384] on textarea at bounding box center [594, 388] width 803 height 54
click at [444, 378] on textarea "**********" at bounding box center [594, 388] width 803 height 54
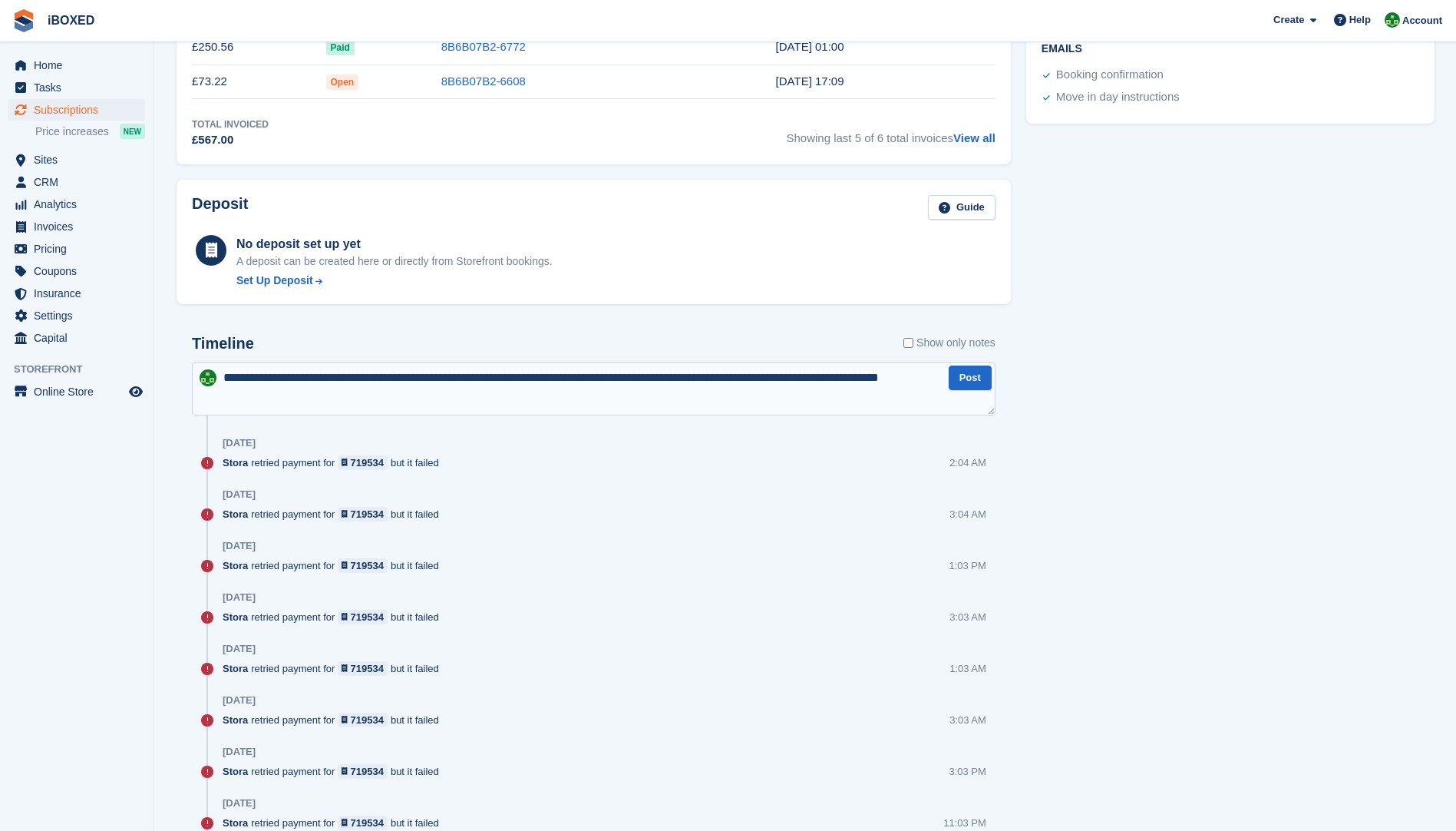
type textarea "**********"
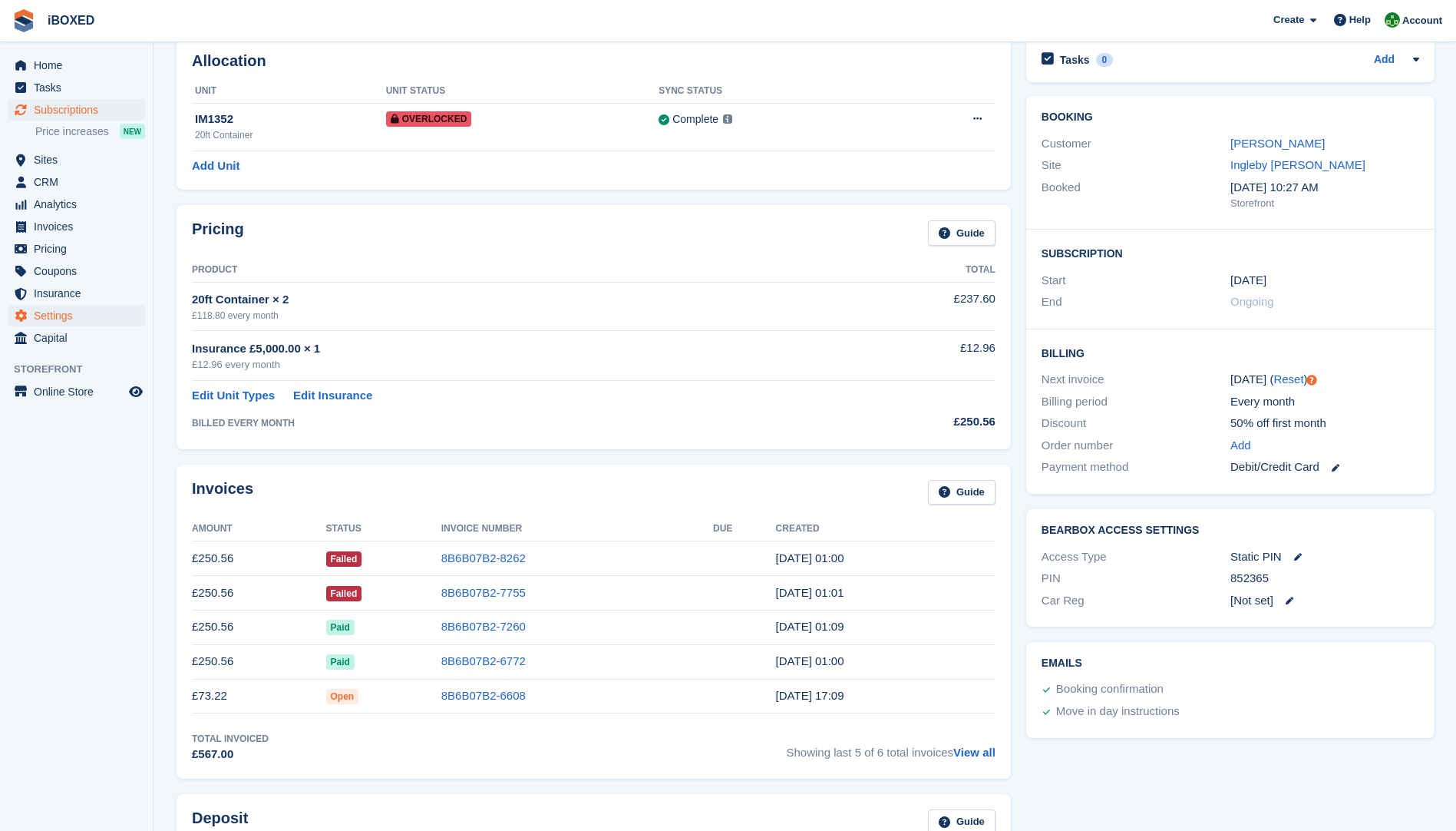
scroll to position [0, 0]
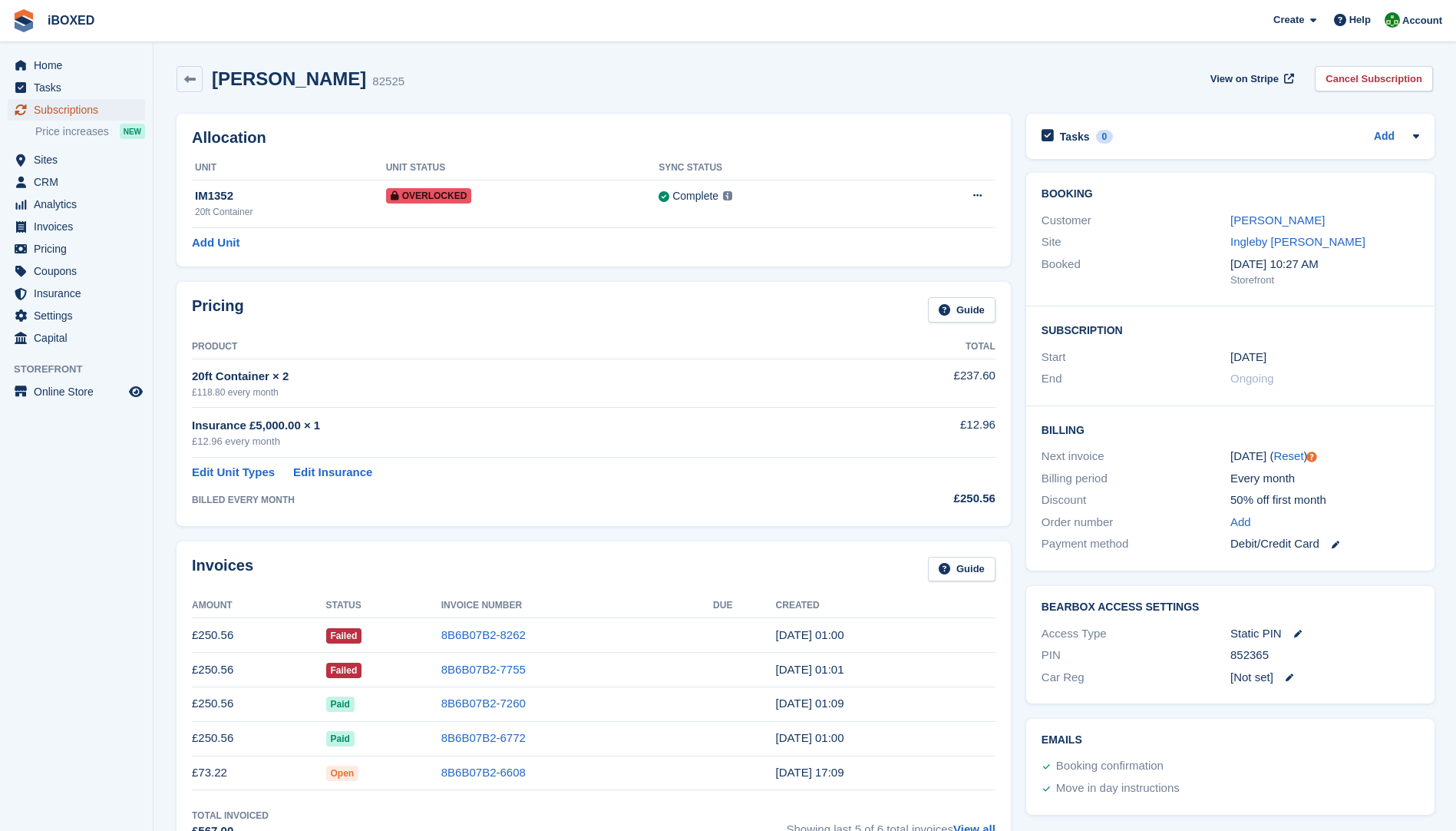
click at [51, 115] on span "Subscriptions" at bounding box center [79, 110] width 92 height 22
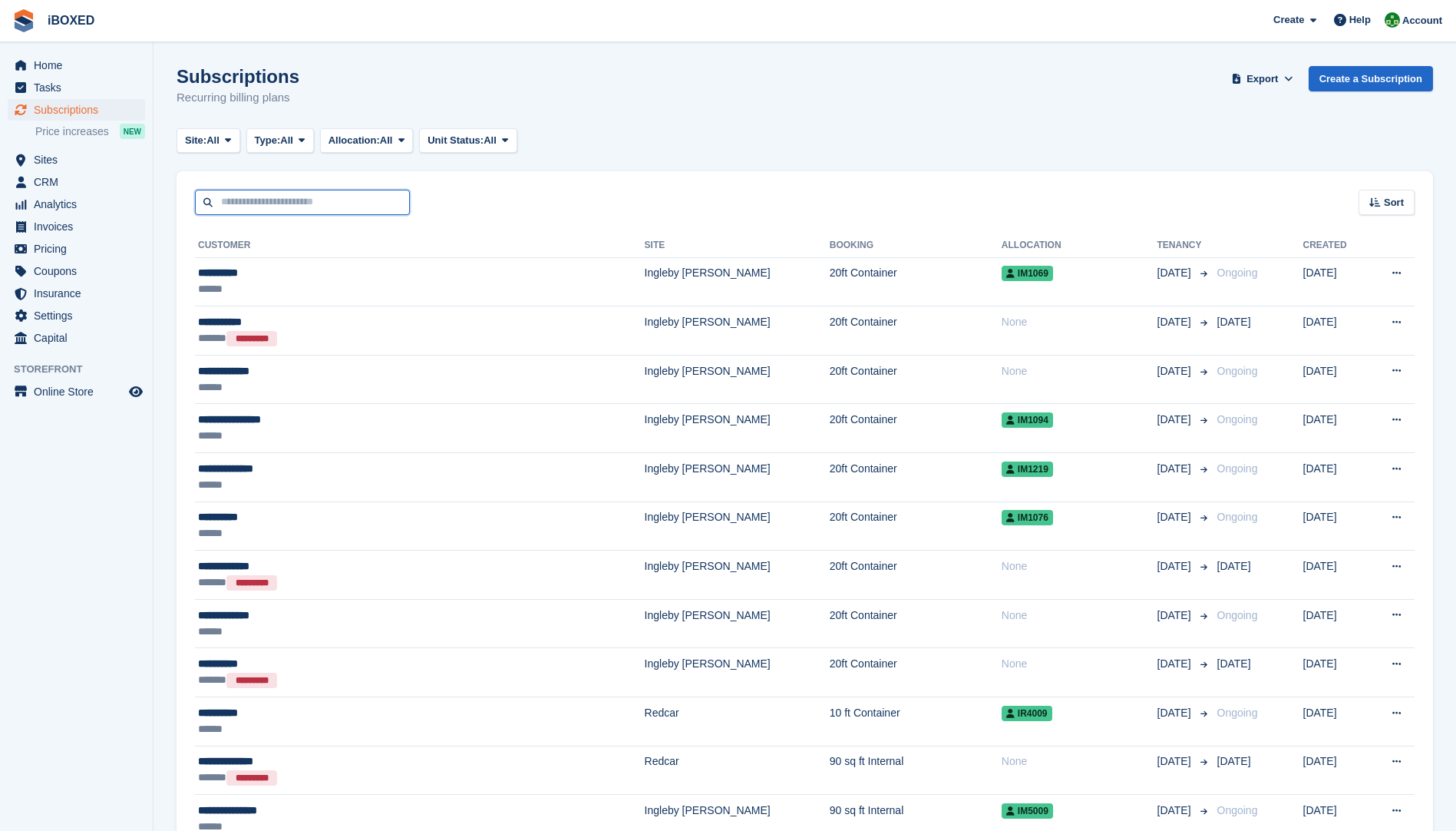
click at [291, 197] on input "text" at bounding box center [302, 202] width 215 height 25
type input "*******"
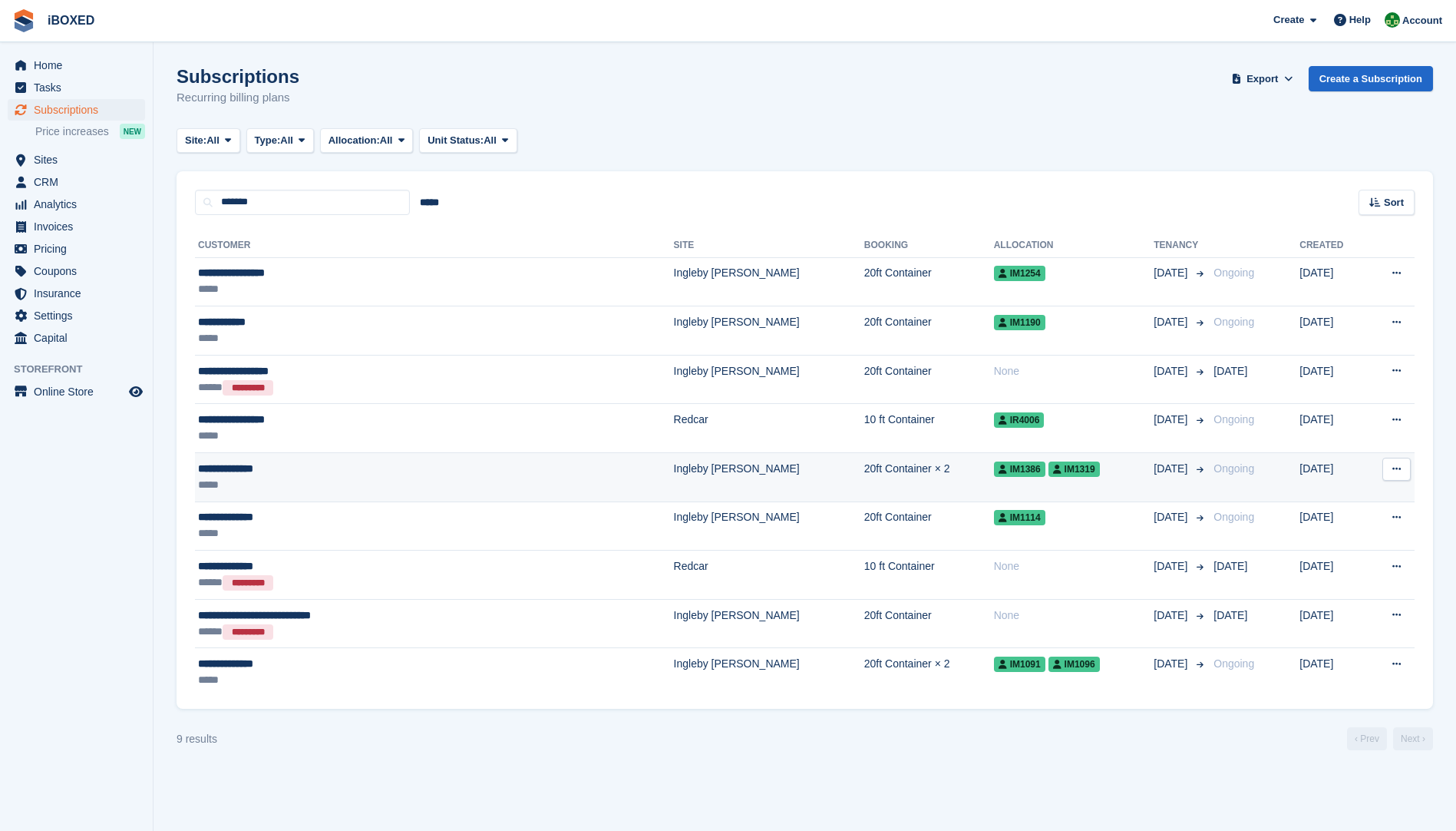
click at [395, 476] on div "*****" at bounding box center [355, 484] width 314 height 16
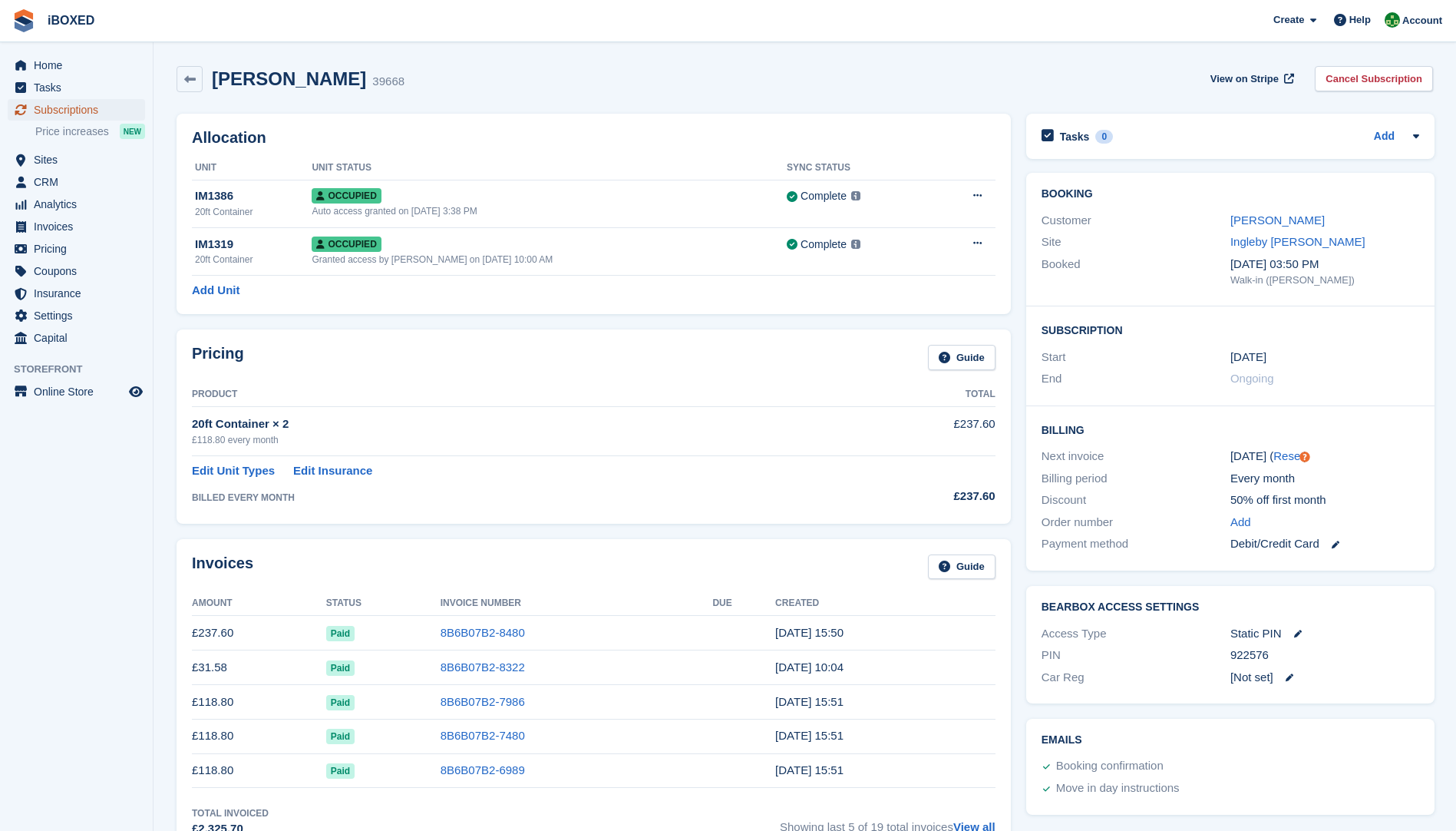
click at [94, 105] on span "Subscriptions" at bounding box center [79, 110] width 92 height 22
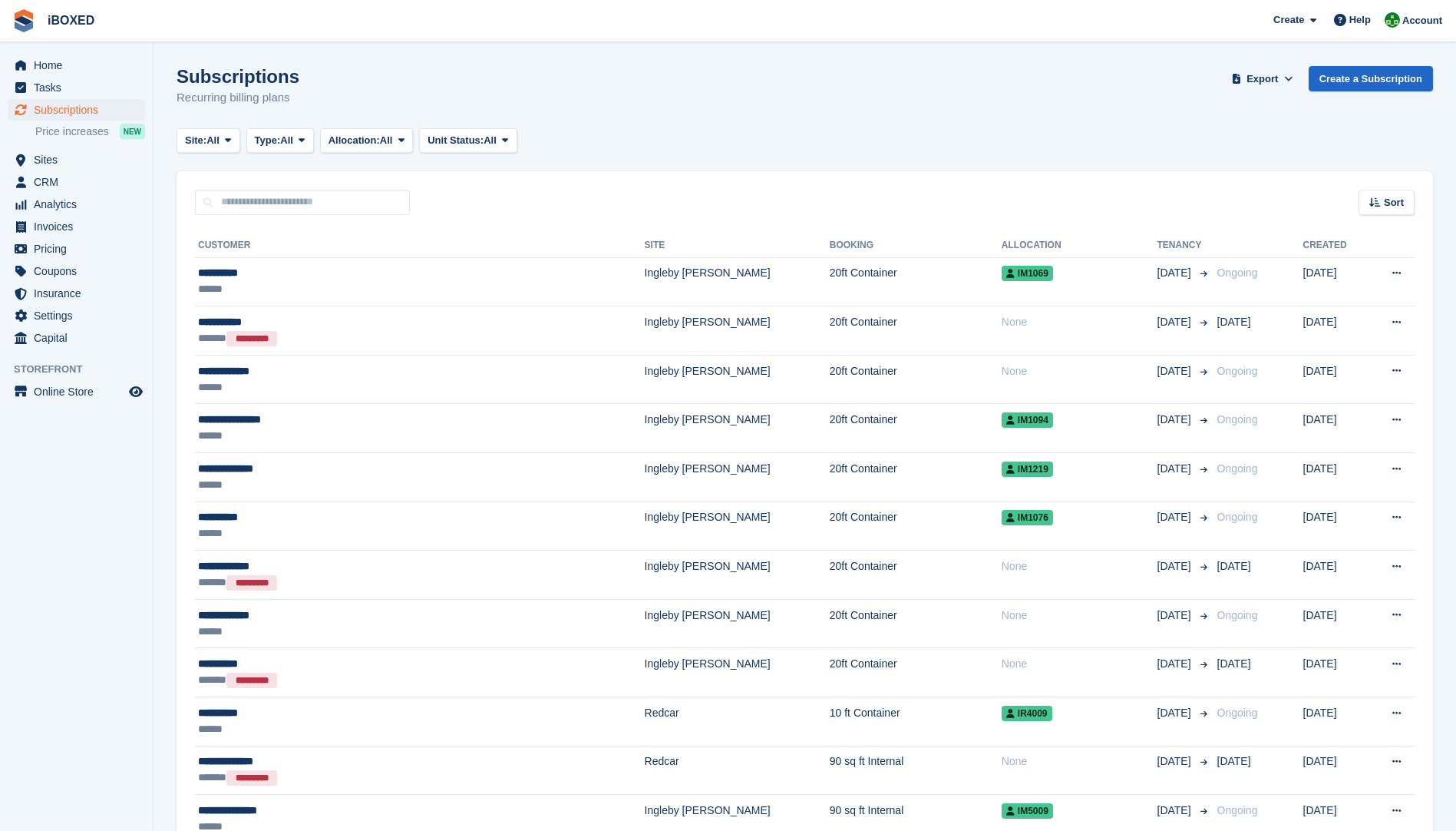
click at [265, 181] on div "Sort Sort by Customer name Date created Move in date Move out date Created (old…" at bounding box center [804, 193] width 1256 height 44
click at [272, 195] on input "text" at bounding box center [302, 202] width 215 height 25
type input "**********"
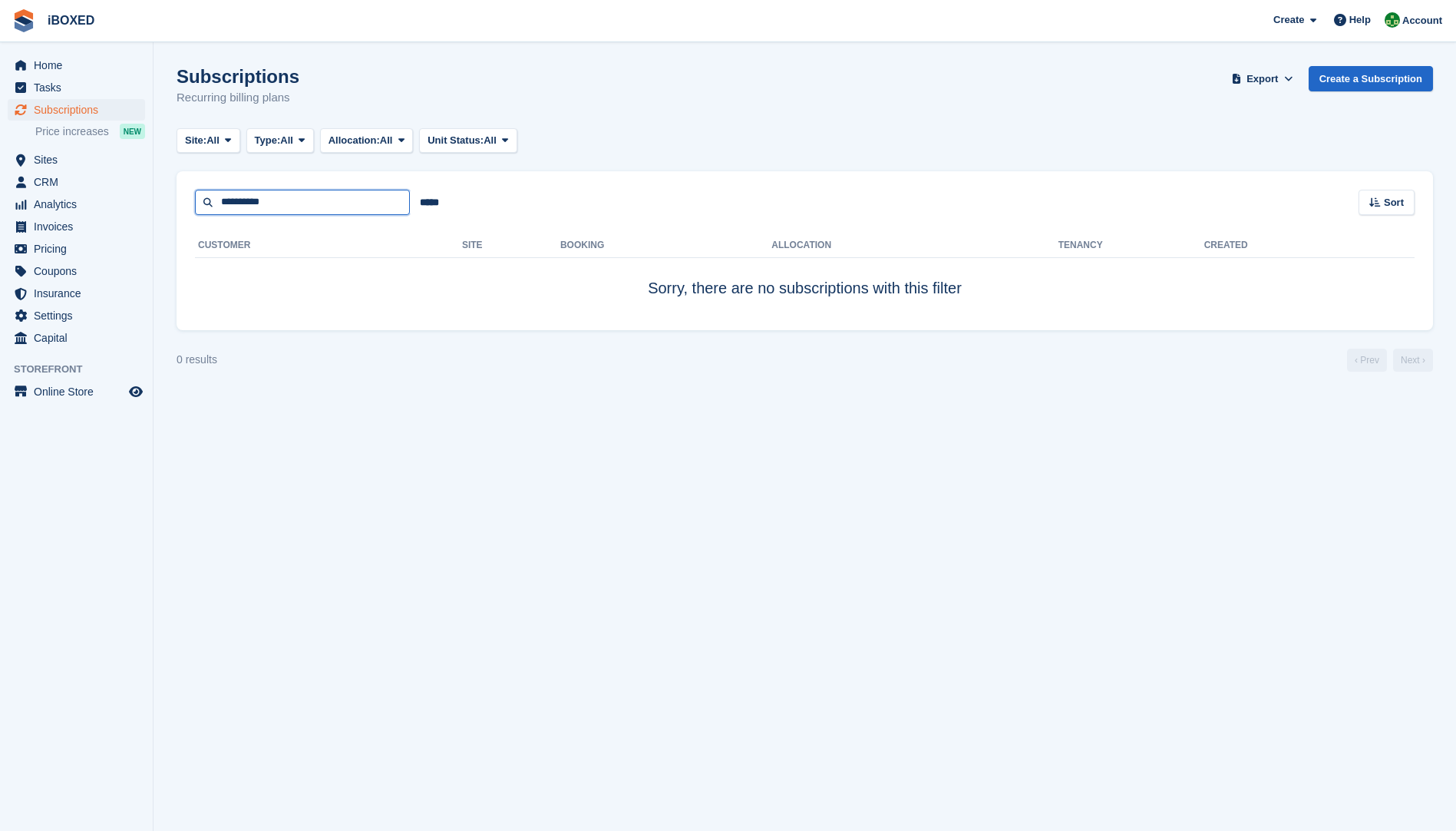
click at [325, 203] on input "**********" at bounding box center [302, 202] width 215 height 25
type input "***"
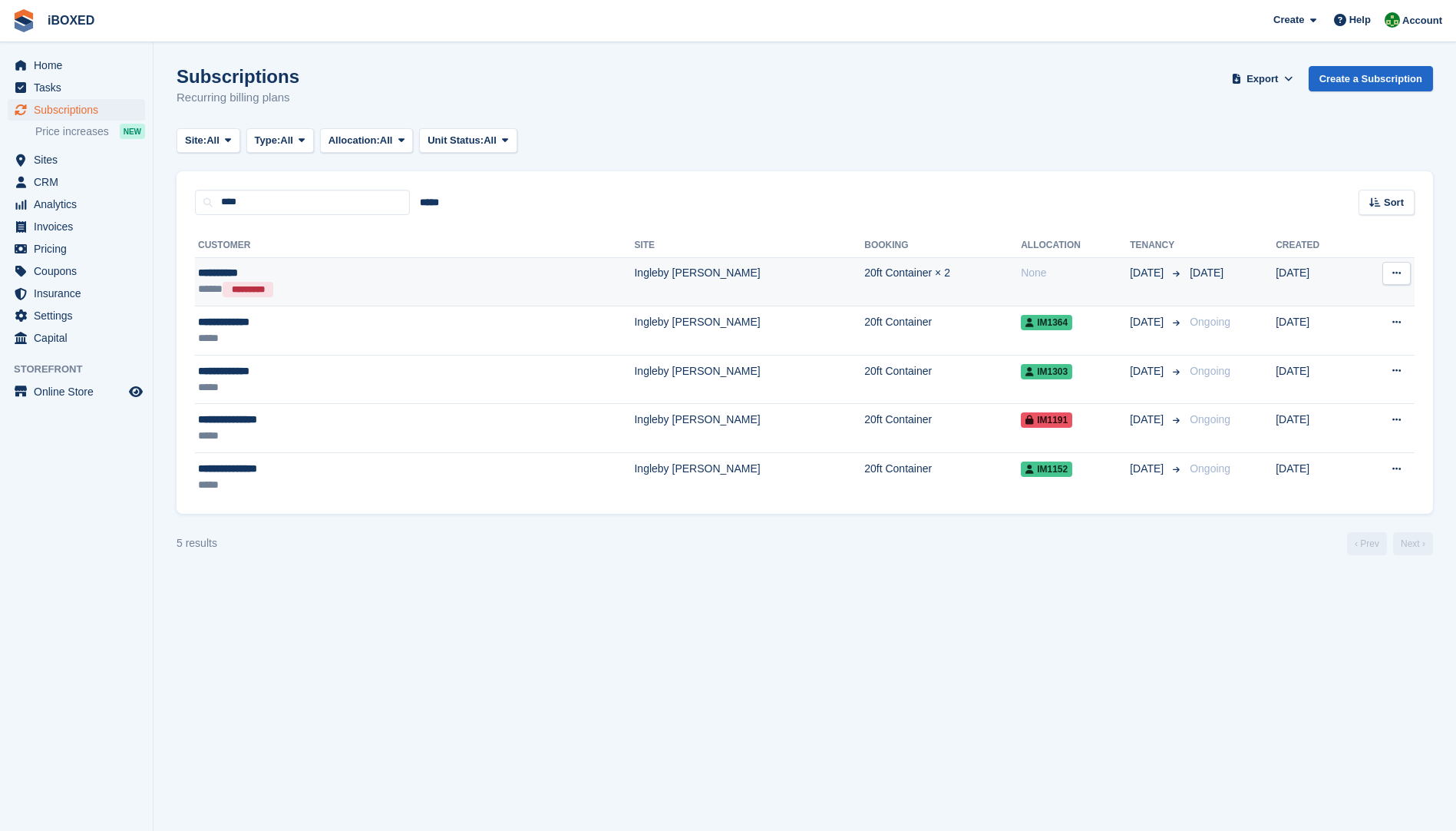
click at [316, 285] on div "***** *********" at bounding box center [316, 289] width 238 height 16
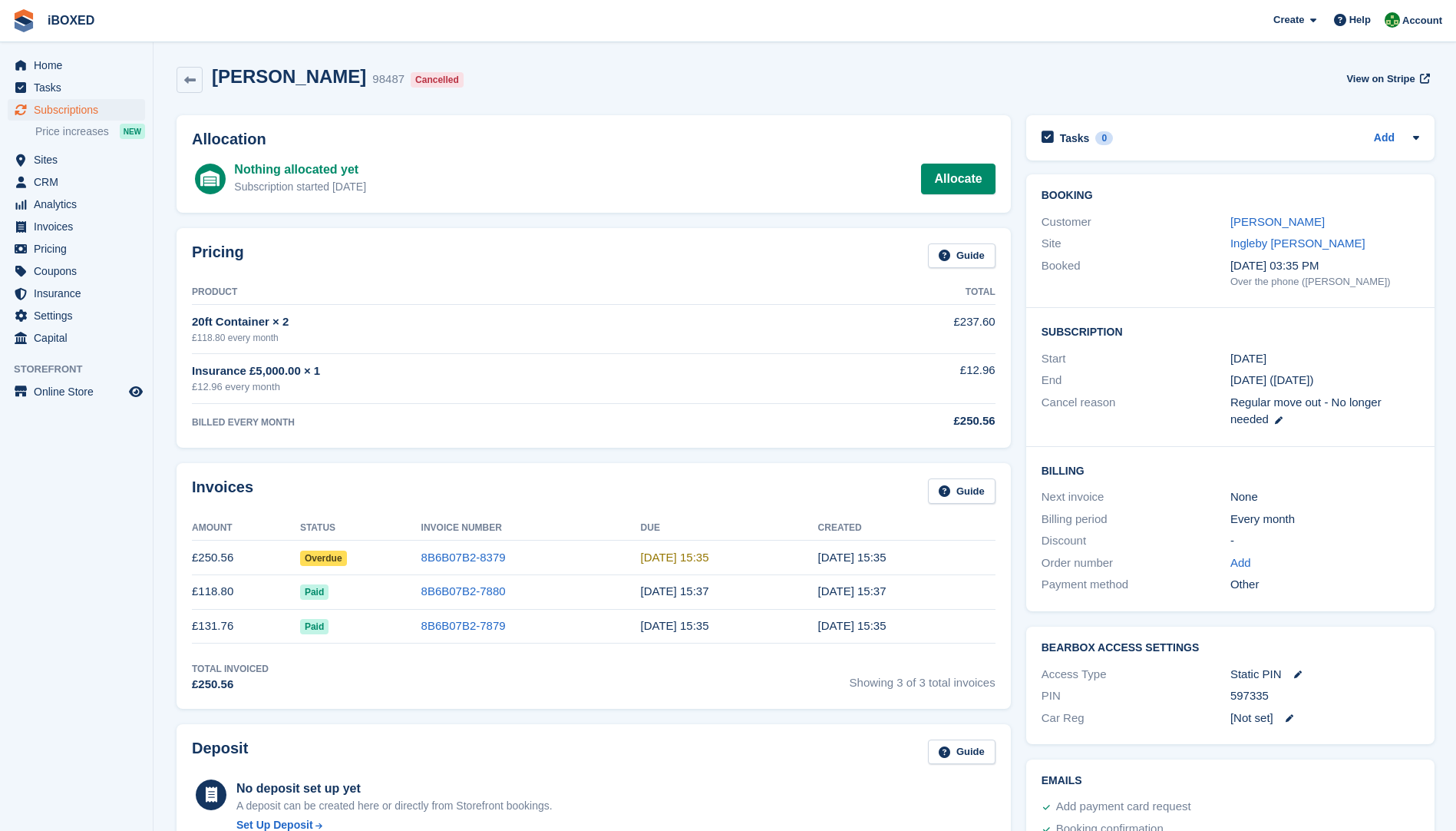
click at [399, 169] on div "Nothing allocated yet Subscription started [DATE] Allocate" at bounding box center [614, 179] width 760 height 37
click at [327, 167] on div "Nothing allocated yet" at bounding box center [300, 170] width 132 height 19
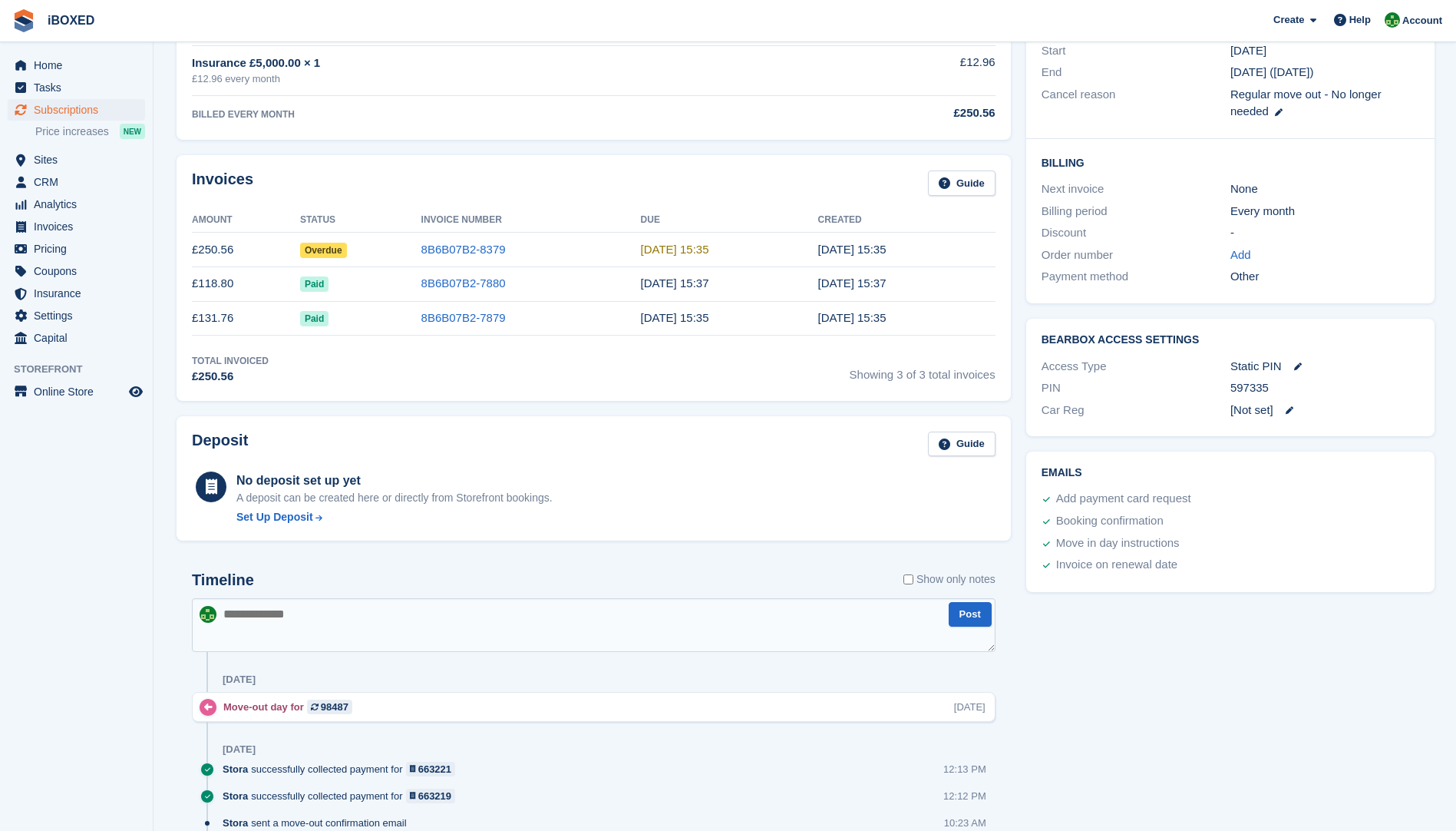
scroll to position [307, 0]
click at [494, 247] on link "8B6B07B2-8379" at bounding box center [463, 249] width 84 height 13
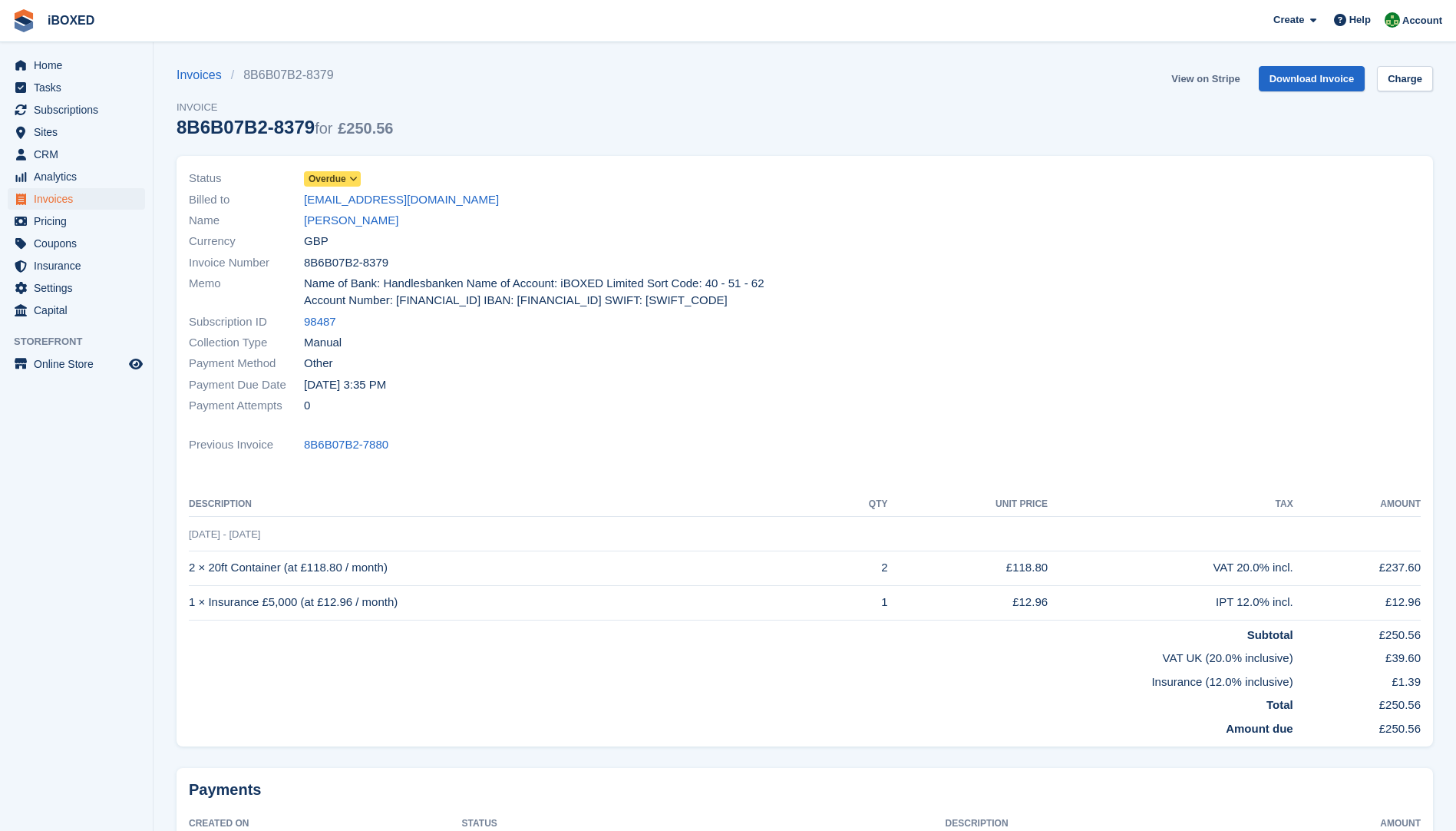
click at [1209, 77] on link "View on Stripe" at bounding box center [1205, 78] width 80 height 25
click at [328, 221] on link "[PERSON_NAME]" at bounding box center [351, 220] width 94 height 18
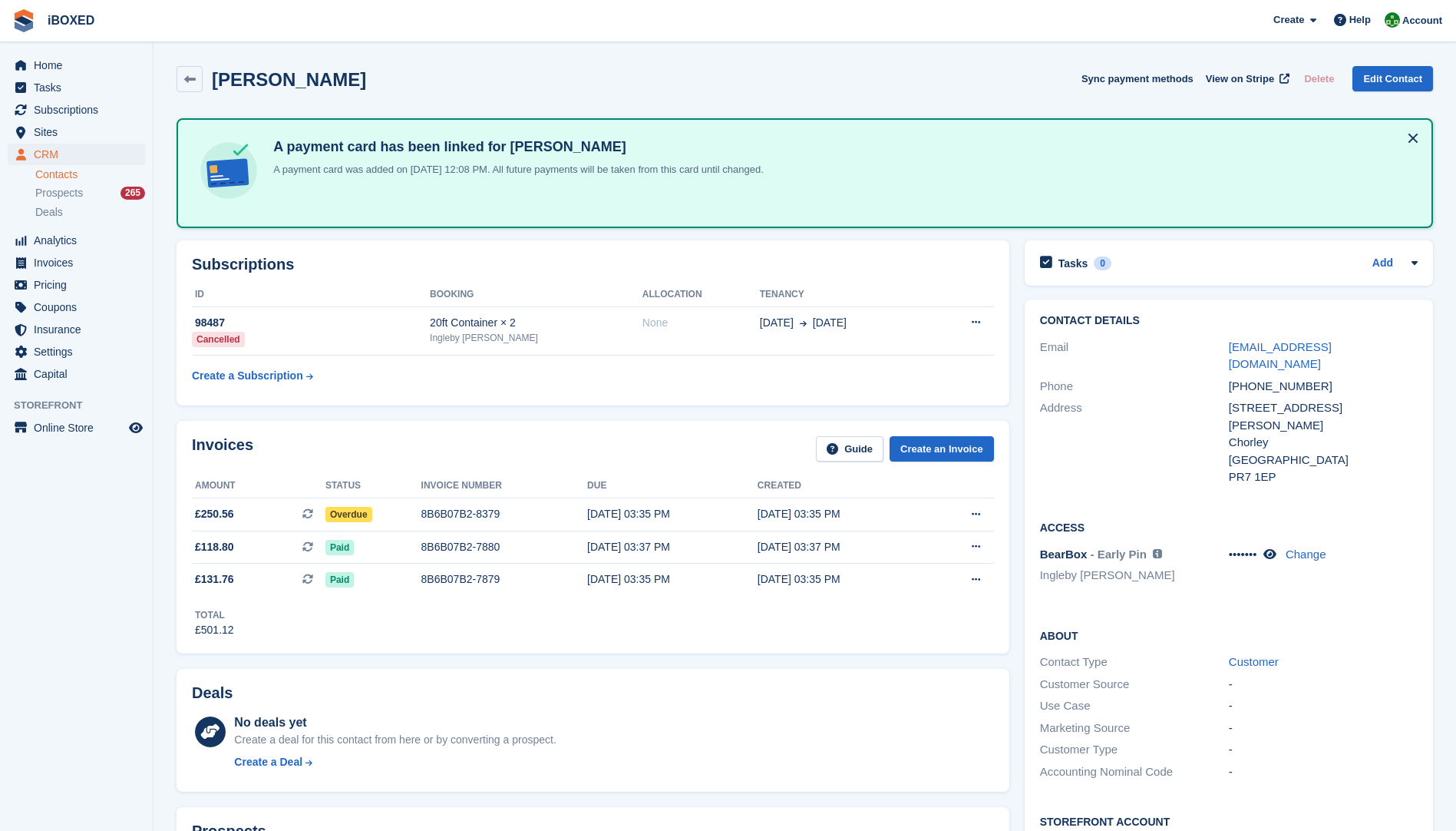
click at [1414, 137] on button at bounding box center [1412, 137] width 24 height 24
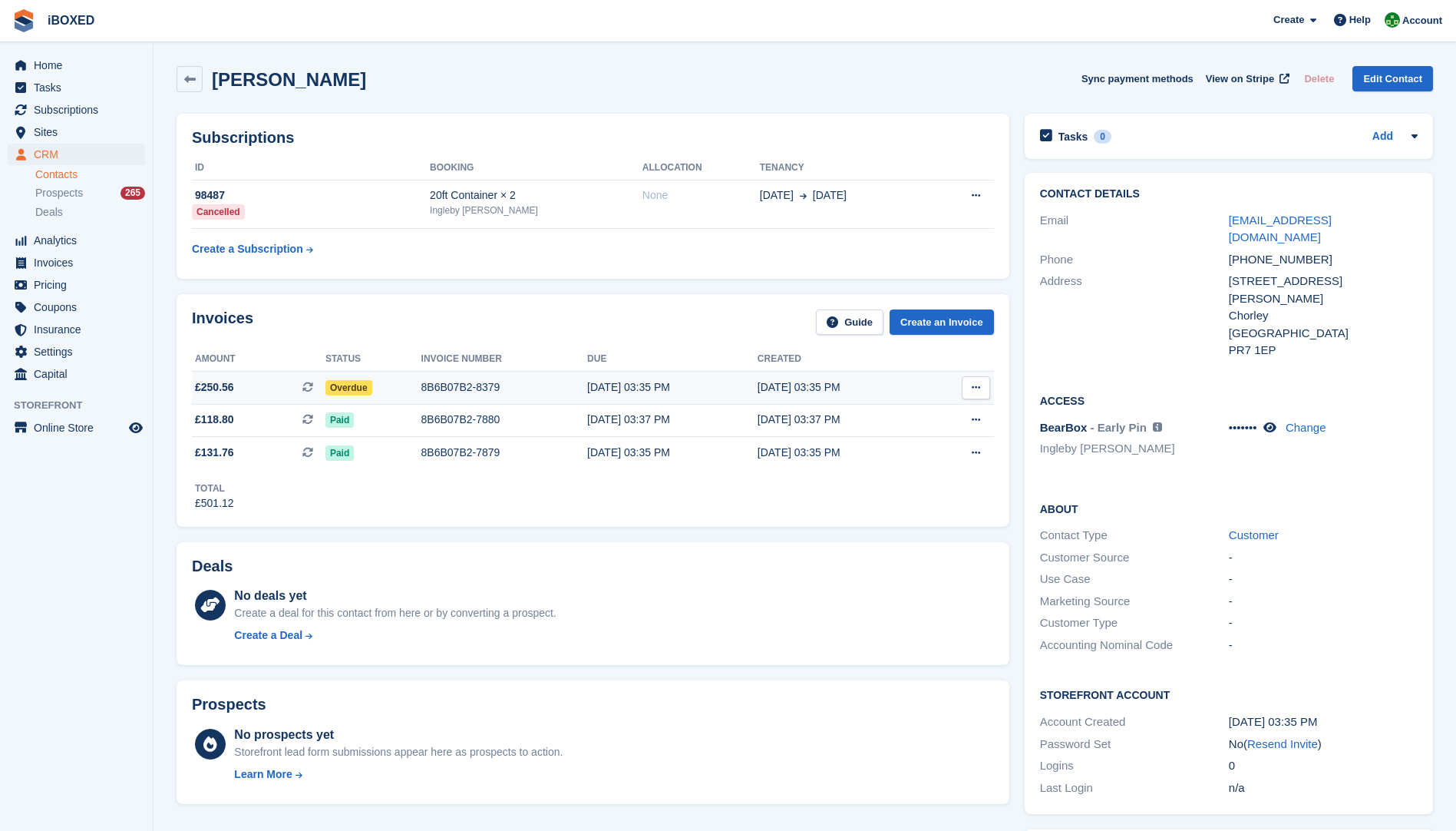
click at [437, 395] on div "8B6B07B2-8379" at bounding box center [504, 387] width 166 height 16
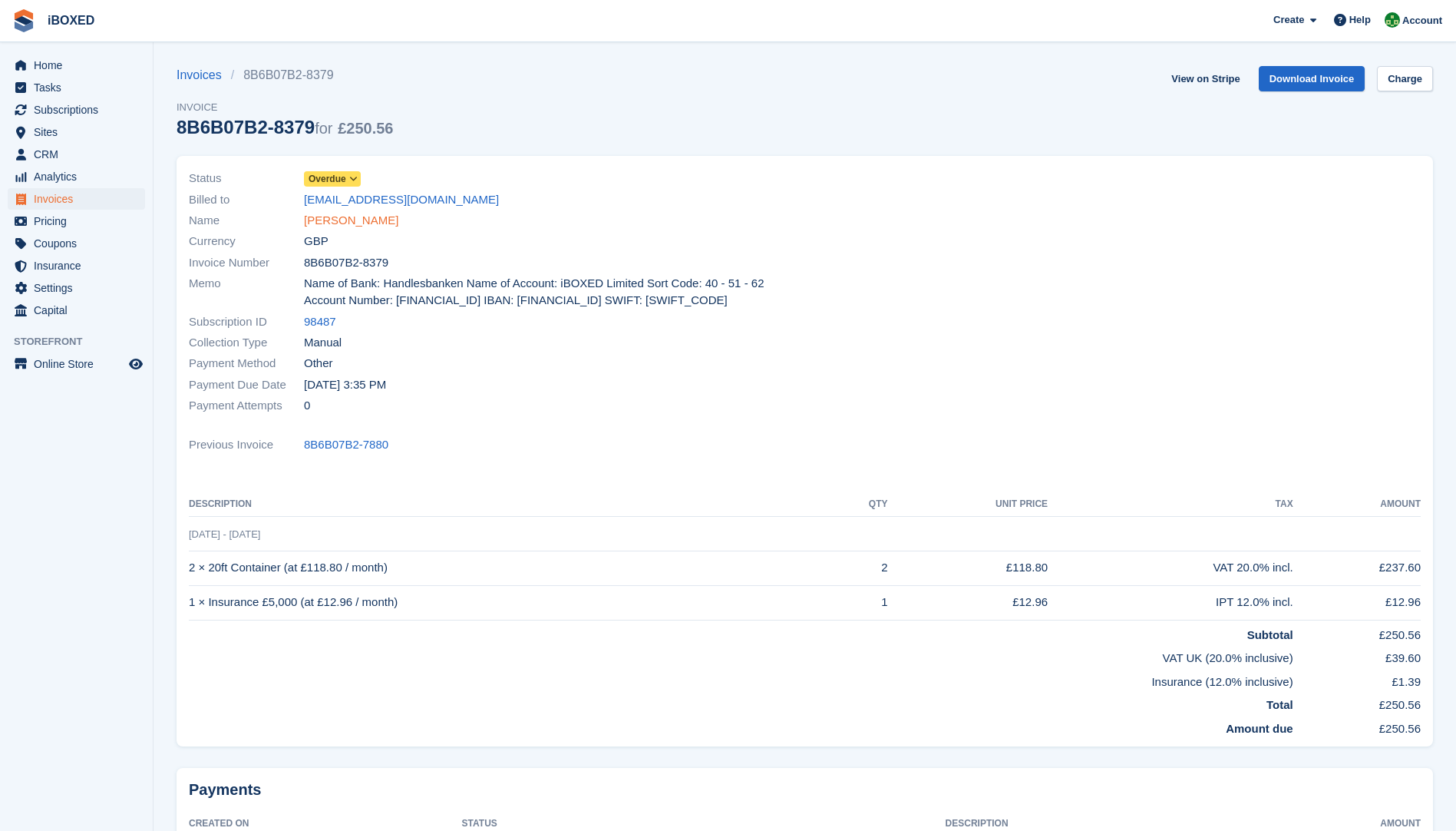
click at [356, 215] on link "[PERSON_NAME]" at bounding box center [351, 220] width 94 height 18
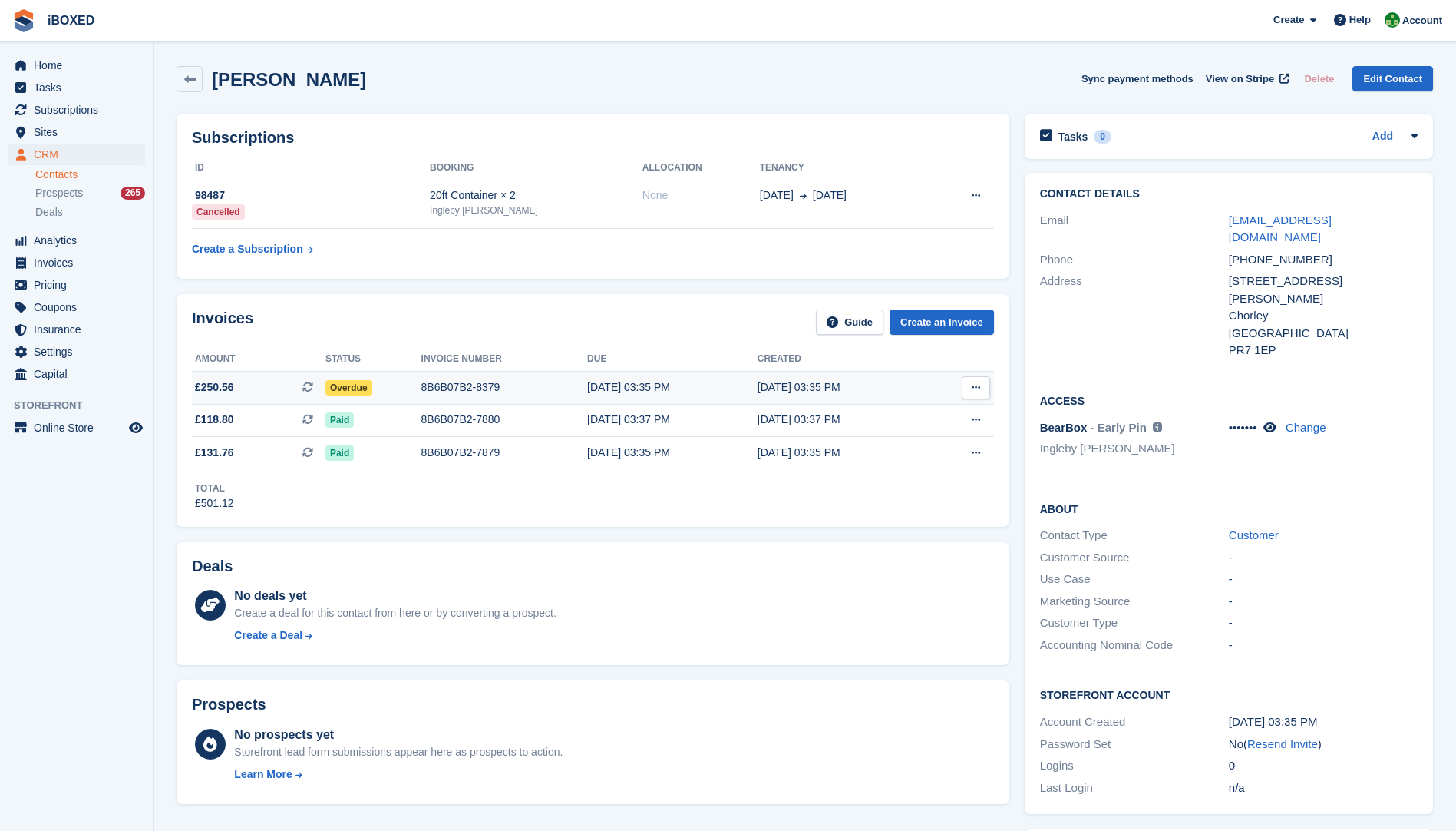
click at [500, 384] on div "8B6B07B2-8379" at bounding box center [504, 387] width 166 height 16
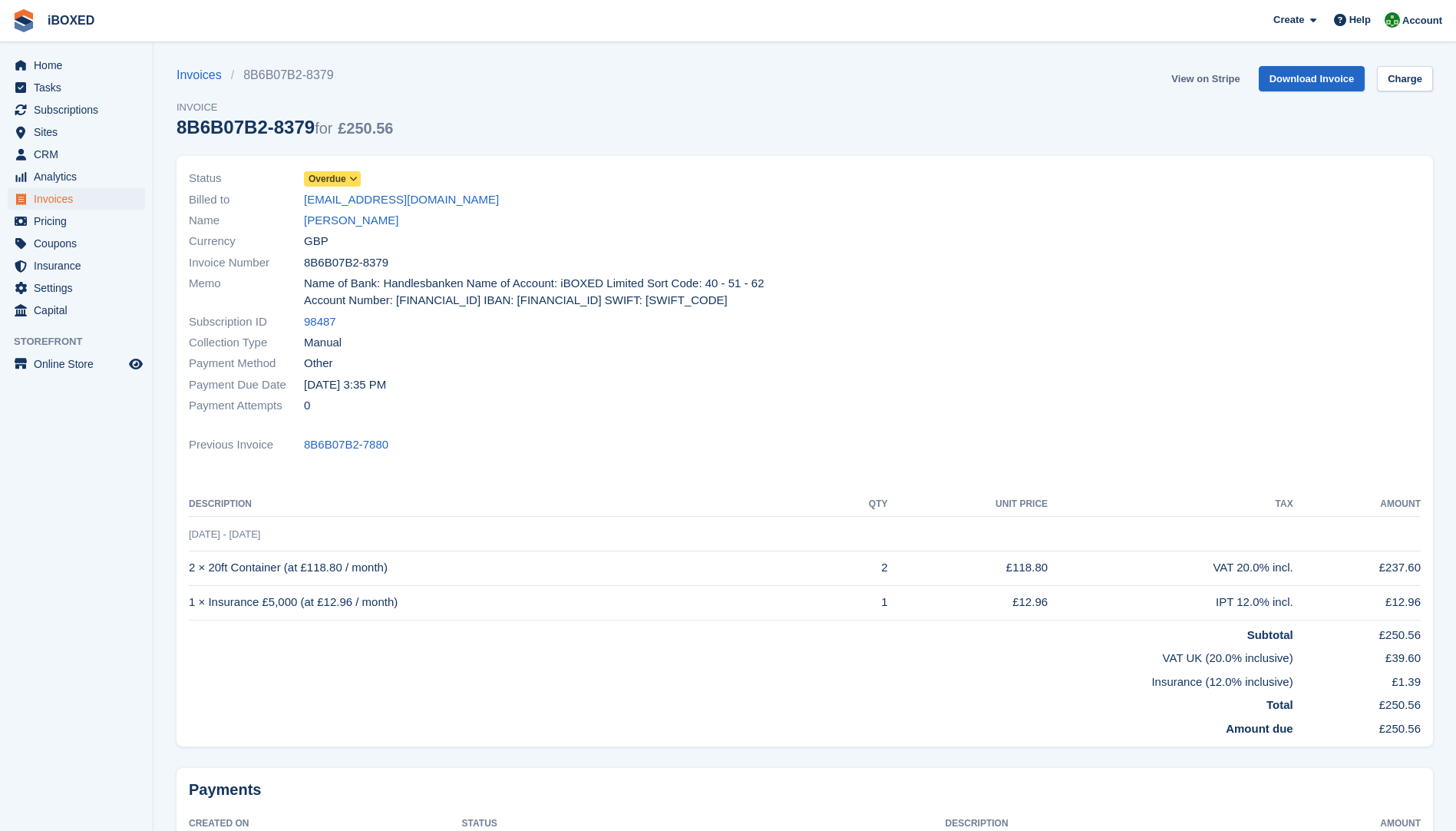
click at [1211, 79] on link "View on Stripe" at bounding box center [1205, 78] width 80 height 25
click at [342, 225] on link "[PERSON_NAME]" at bounding box center [351, 220] width 94 height 18
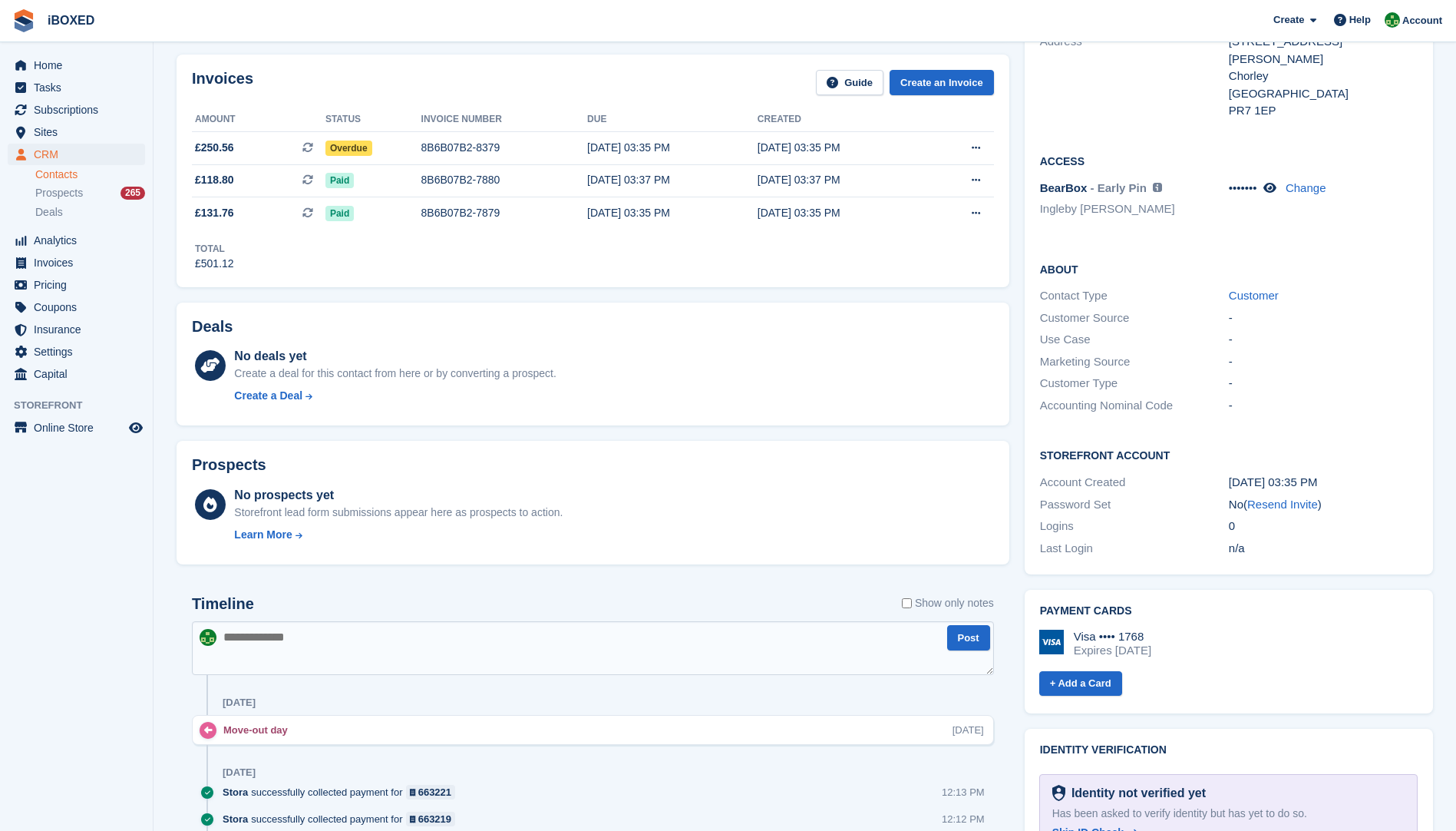
scroll to position [230, 0]
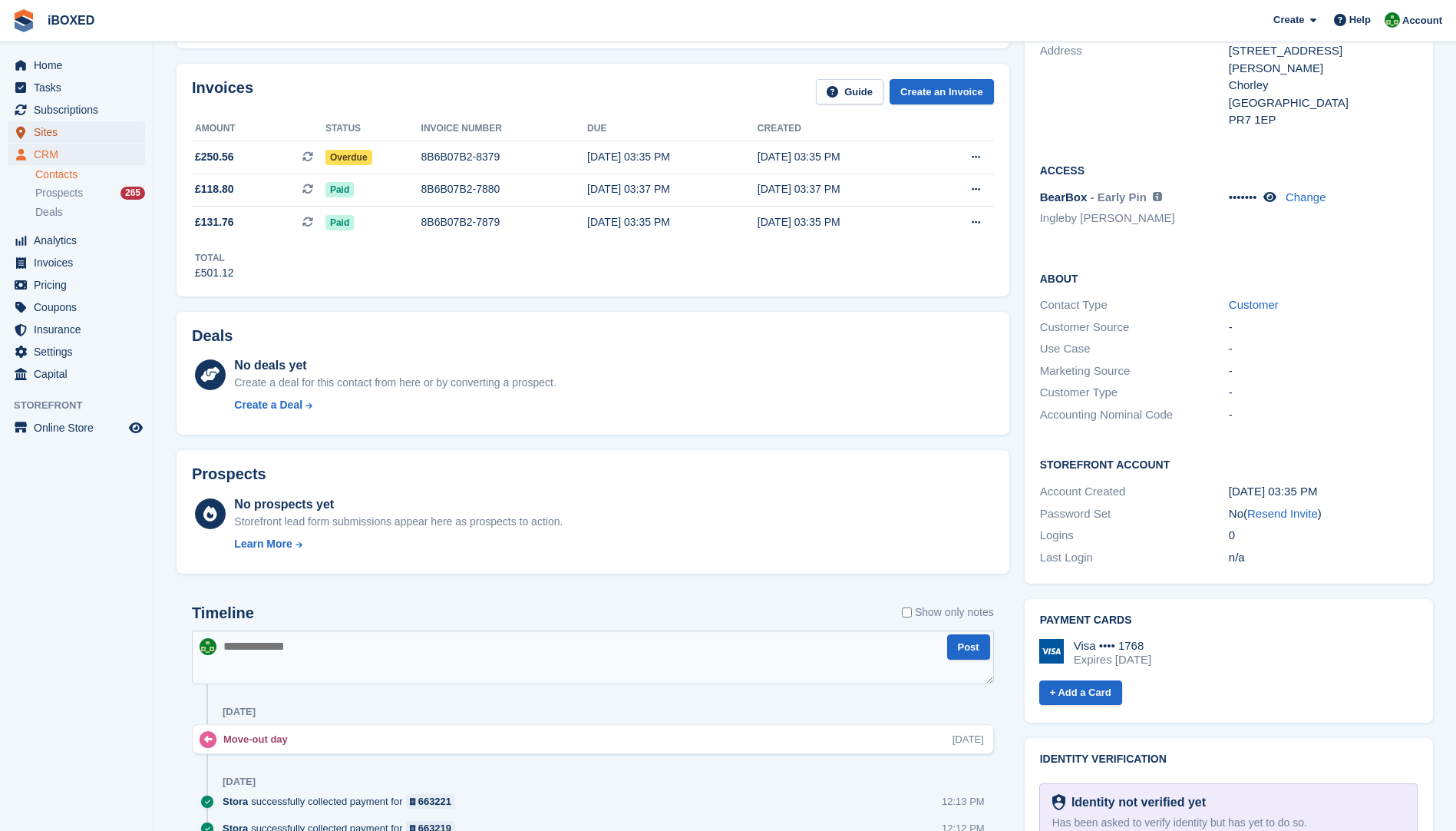
click at [41, 127] on span "Sites" at bounding box center [79, 132] width 92 height 22
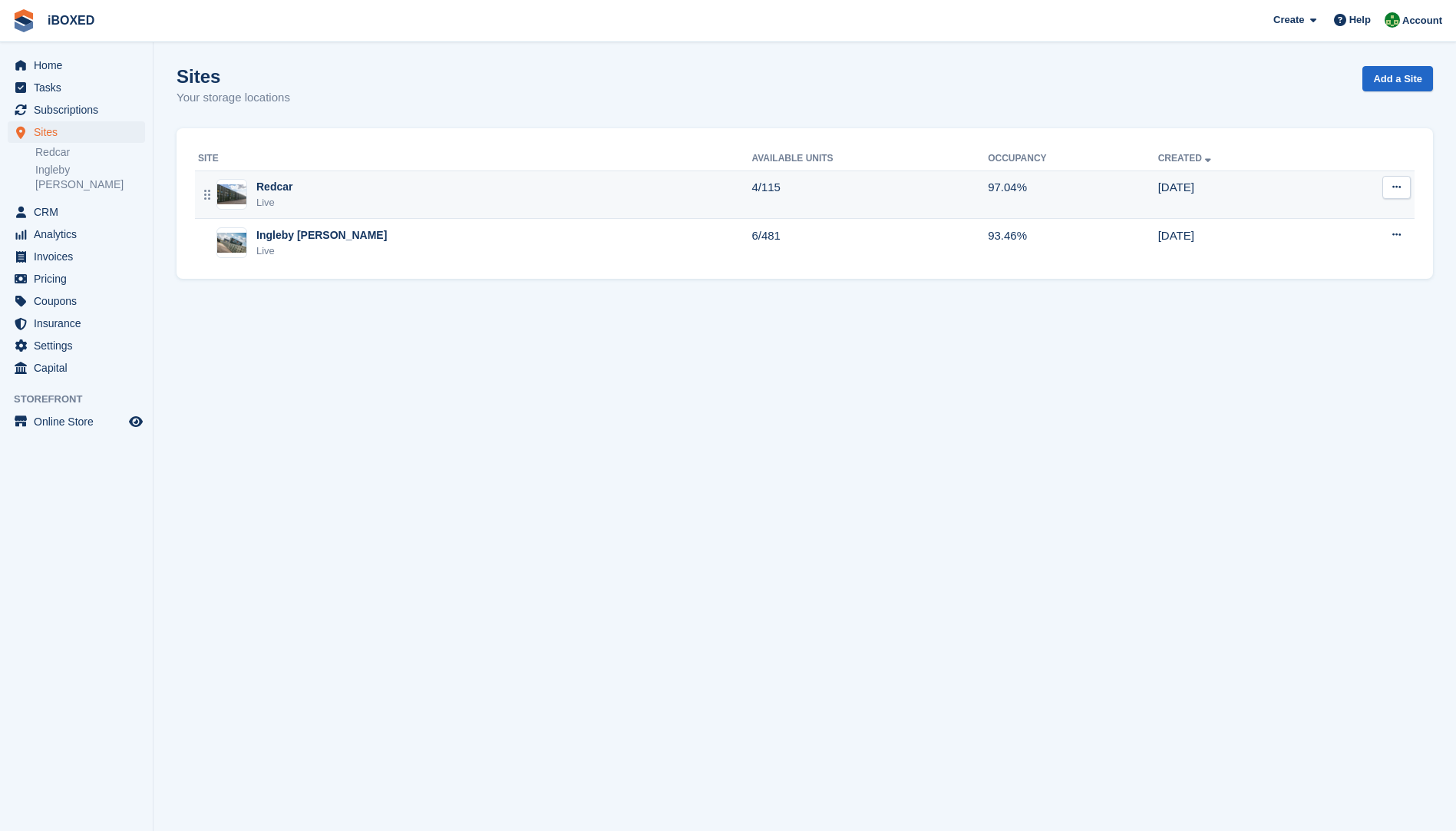
click at [237, 197] on img at bounding box center [232, 194] width 29 height 20
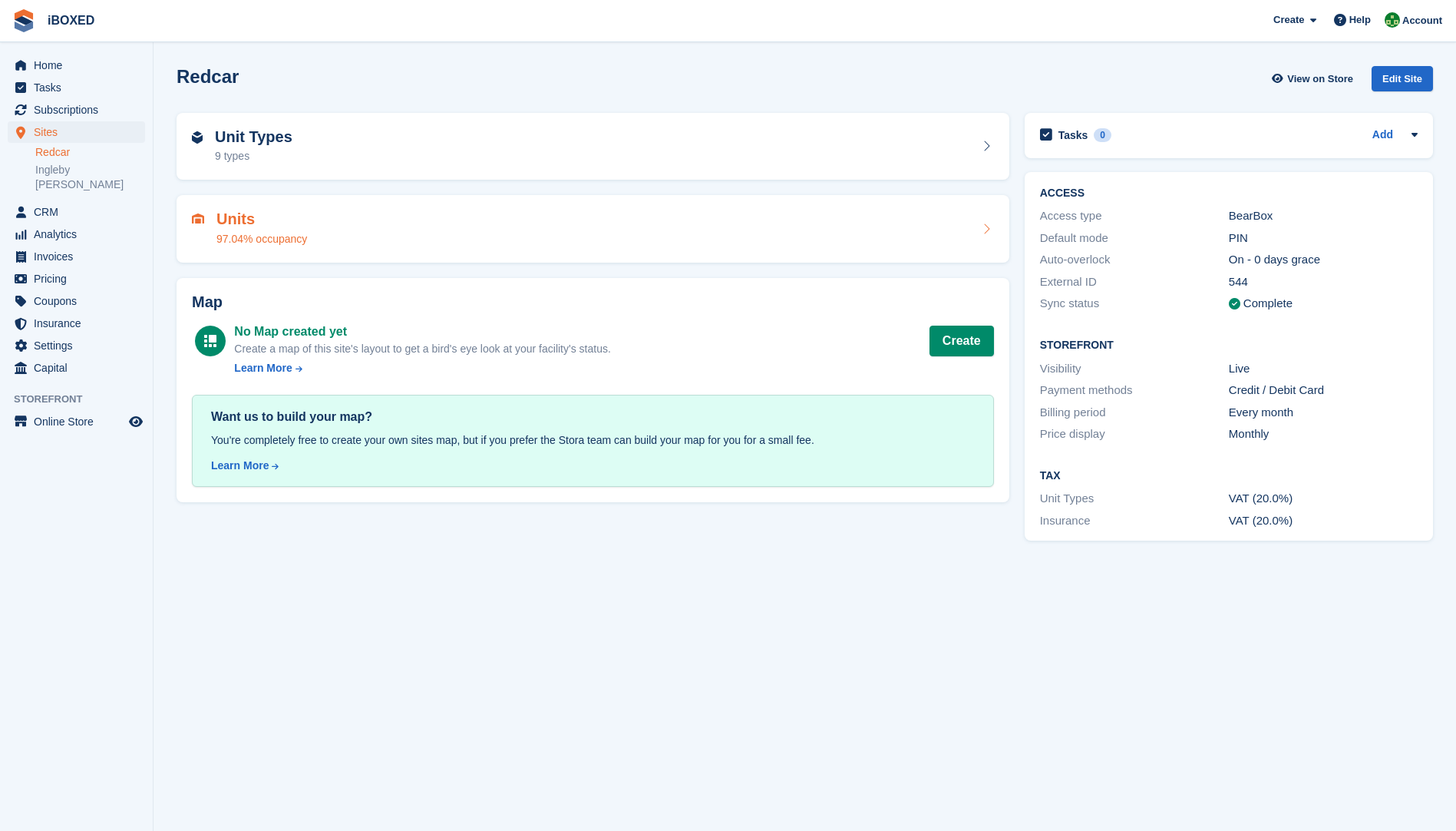
click at [255, 232] on div "97.04% occupancy" at bounding box center [262, 239] width 90 height 16
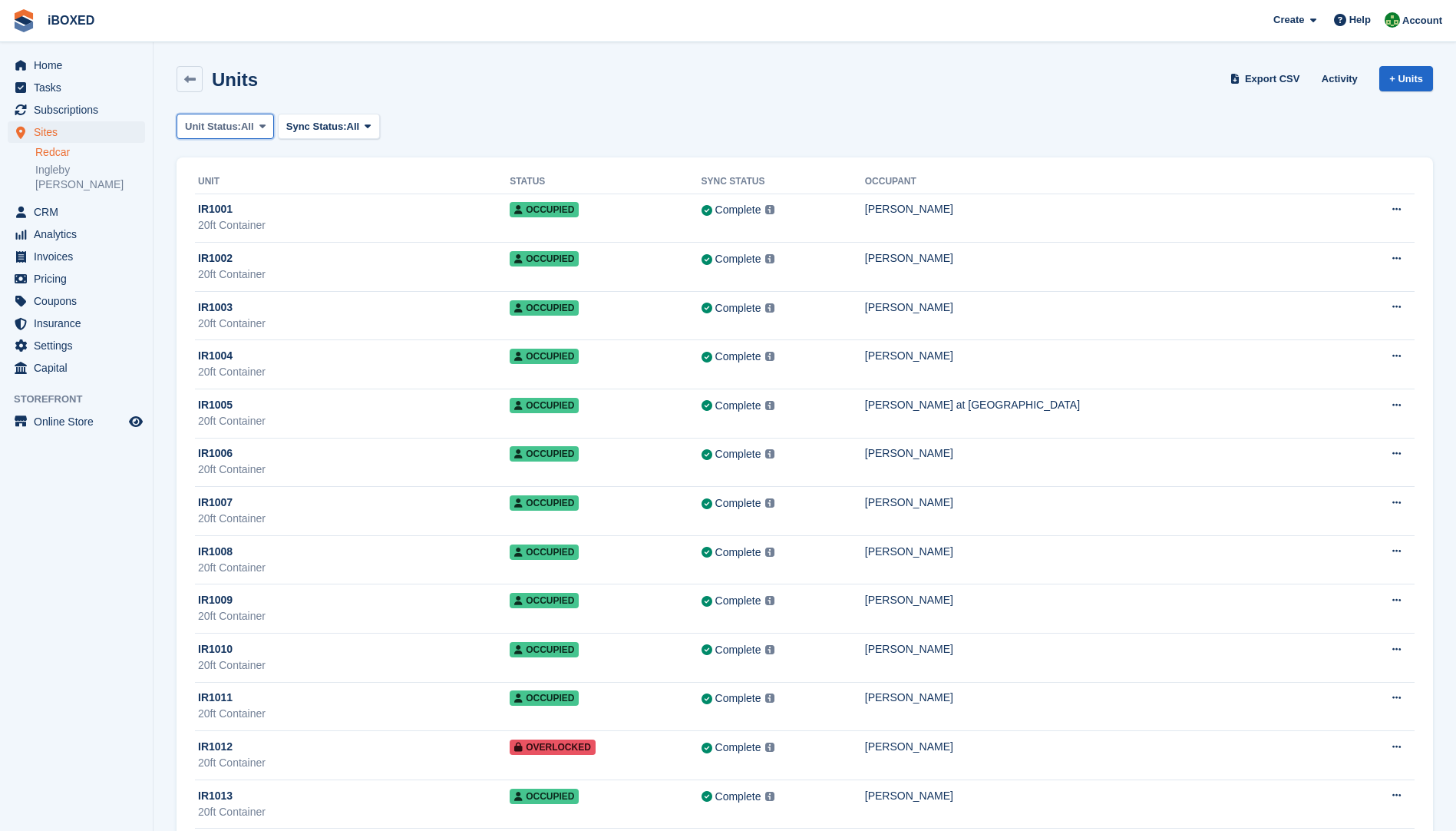
click at [248, 122] on span "All" at bounding box center [247, 126] width 13 height 16
click at [247, 185] on link "Available" at bounding box center [250, 190] width 133 height 27
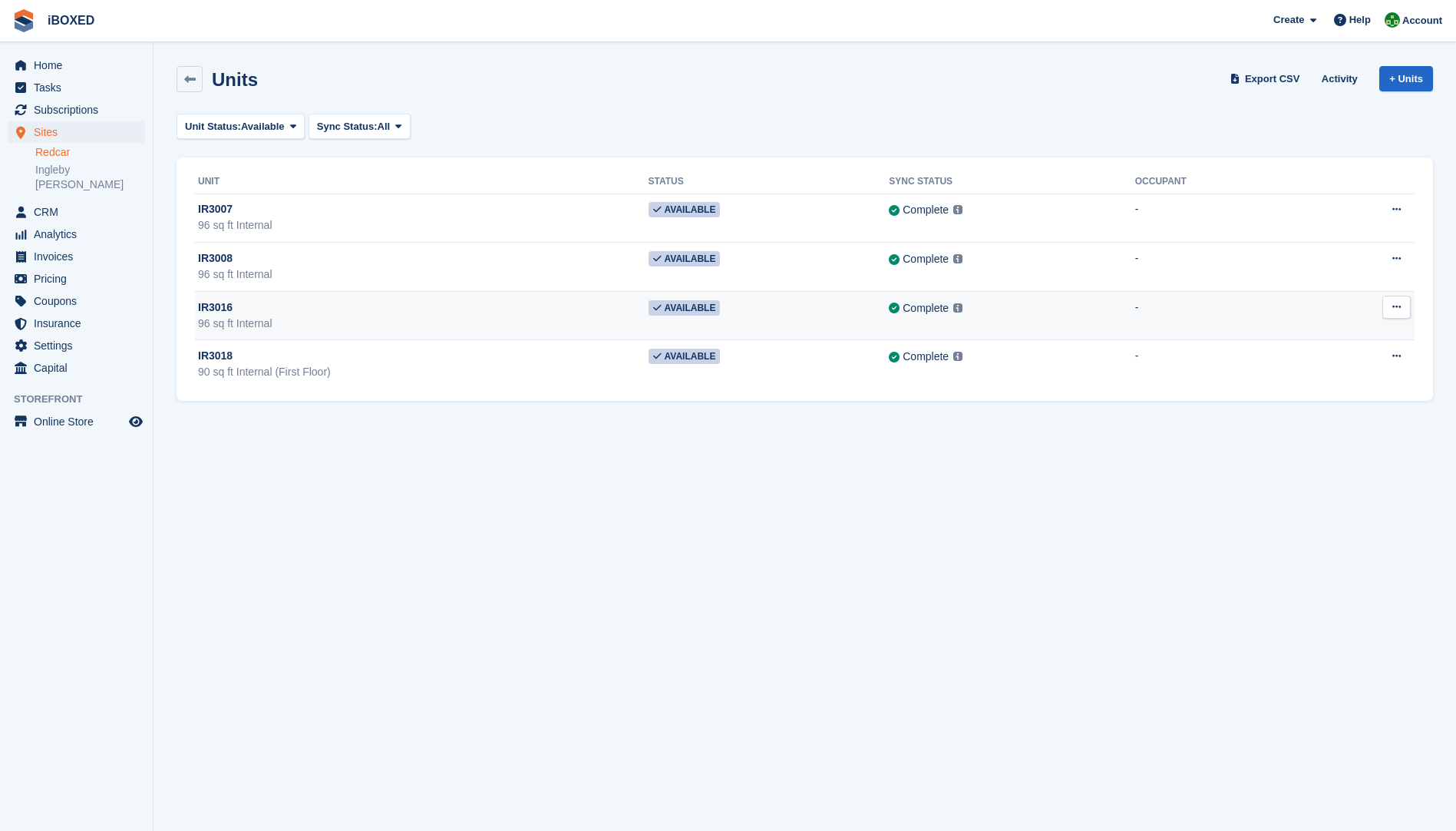
click at [513, 307] on div "IR3016" at bounding box center [423, 307] width 451 height 16
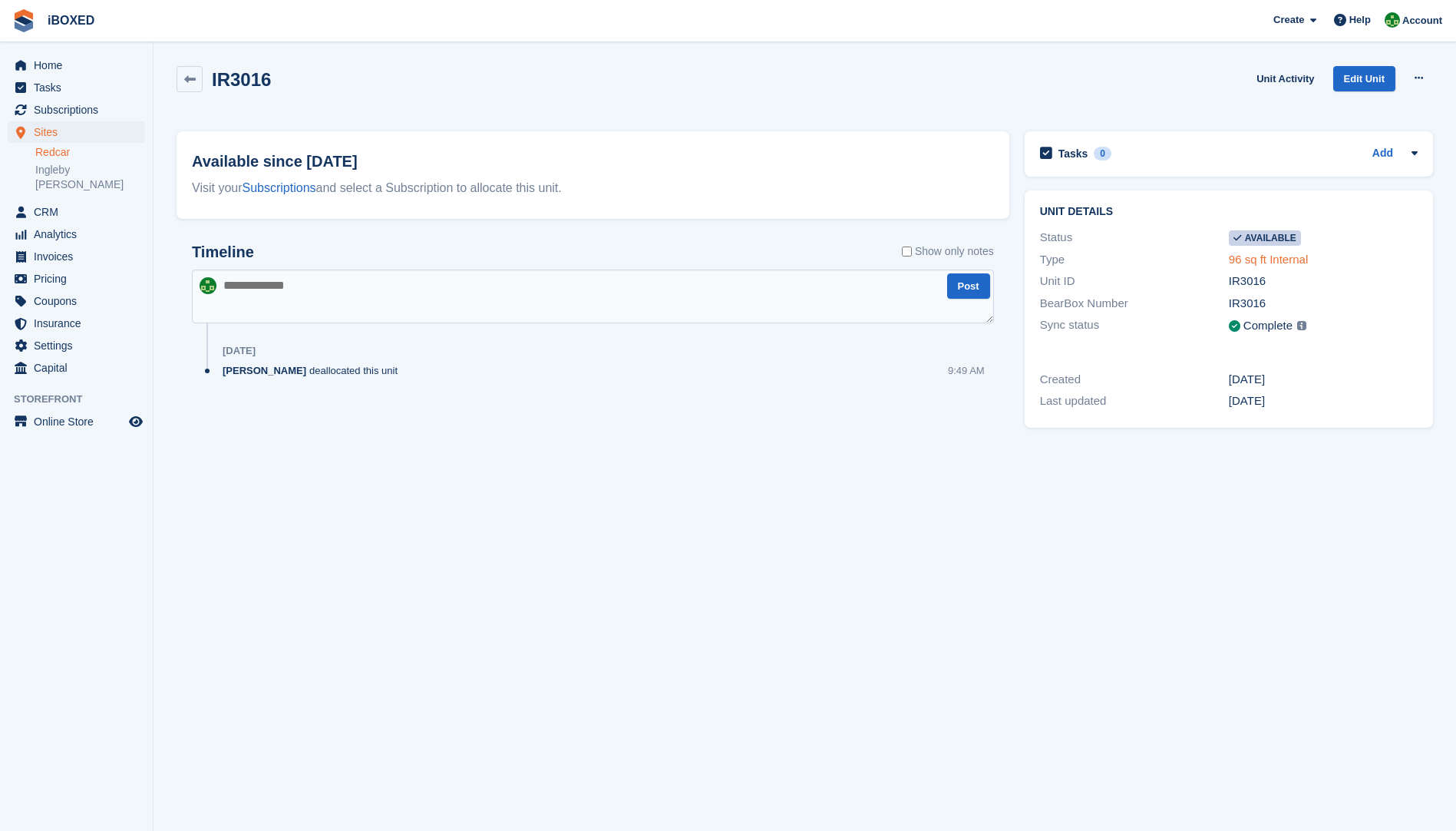
click at [1259, 261] on link "96 sq ft Internal" at bounding box center [1268, 259] width 79 height 13
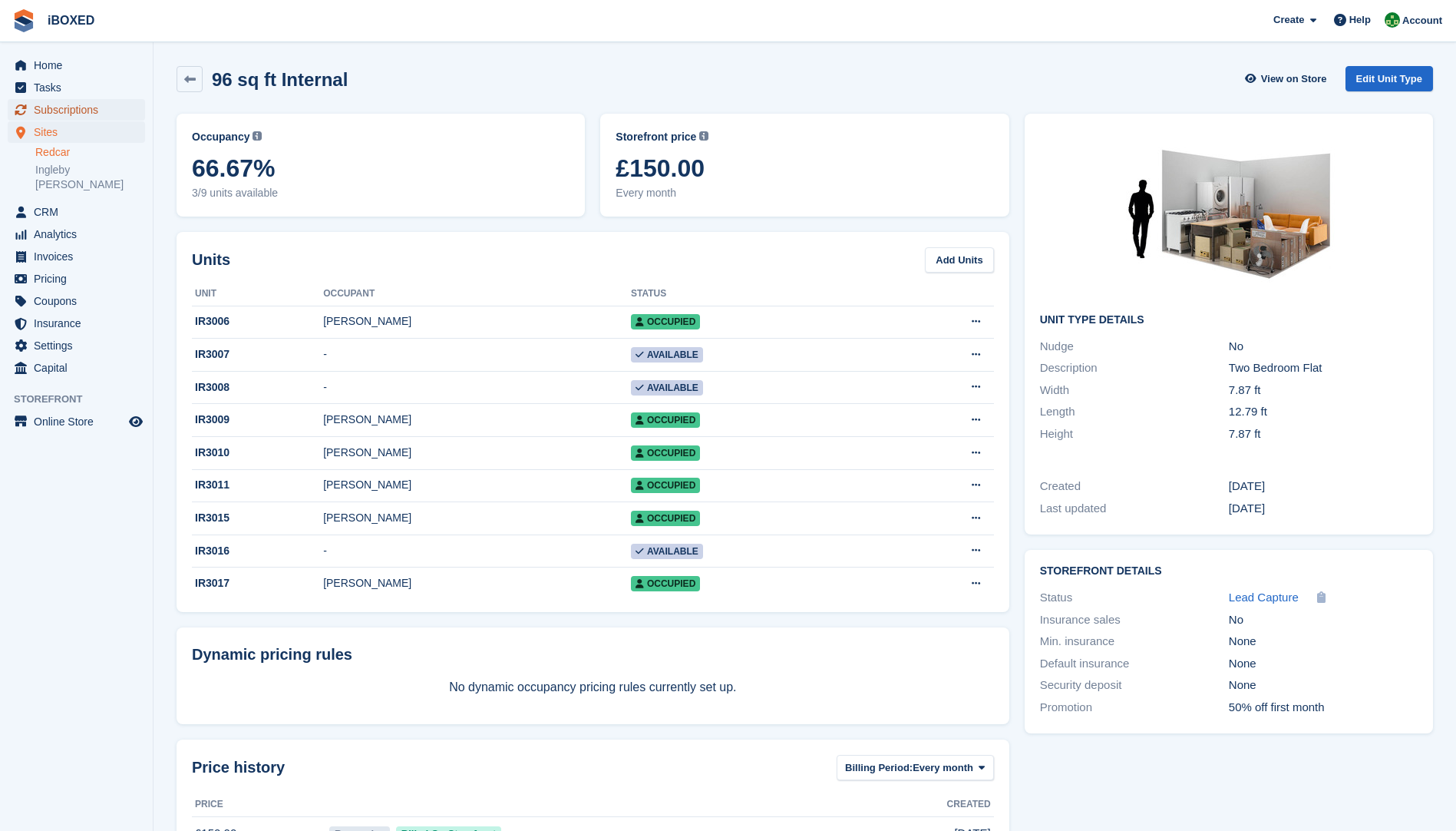
click at [55, 111] on span "Subscriptions" at bounding box center [79, 110] width 92 height 22
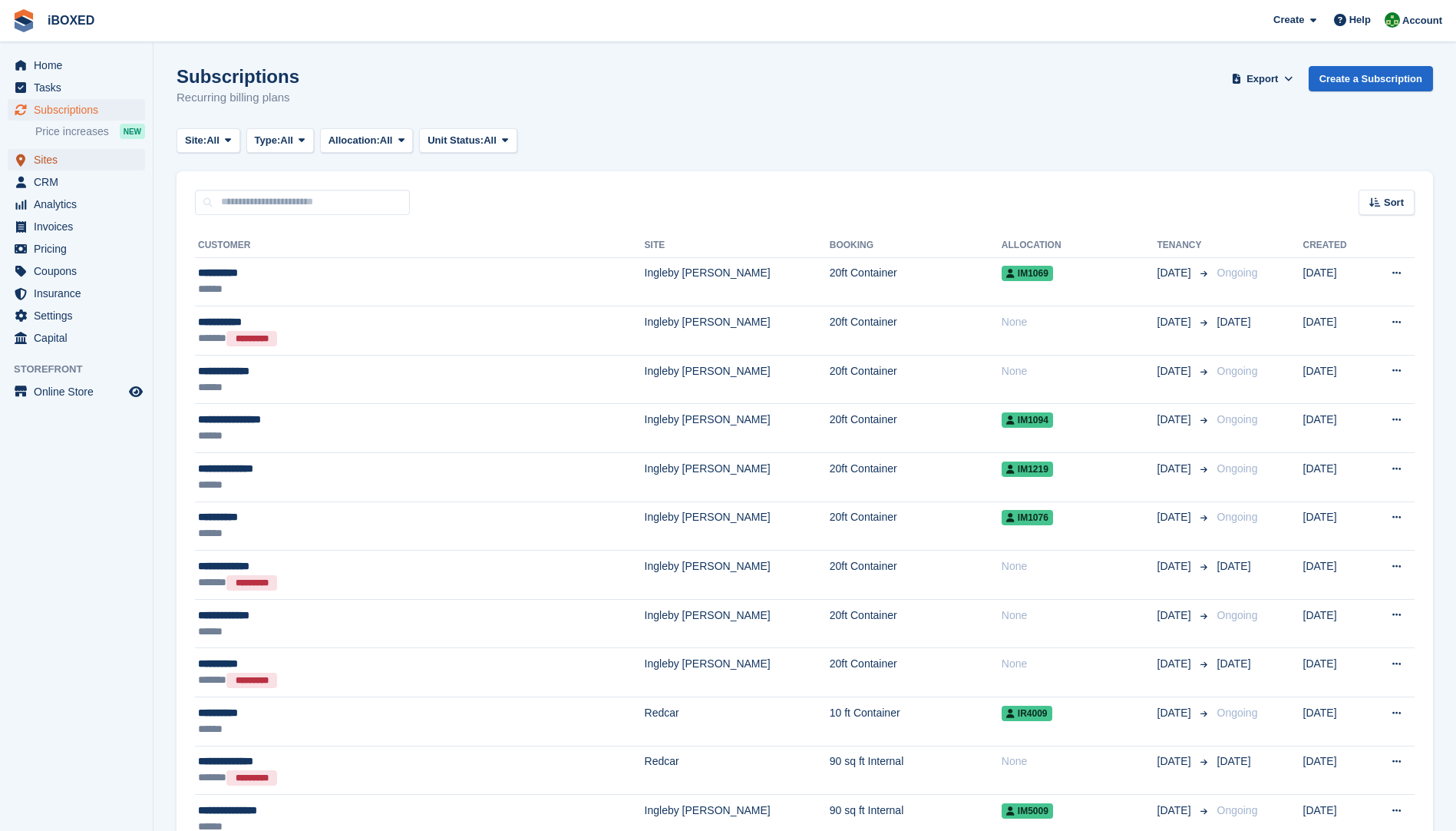
click at [48, 163] on span "Sites" at bounding box center [79, 160] width 92 height 22
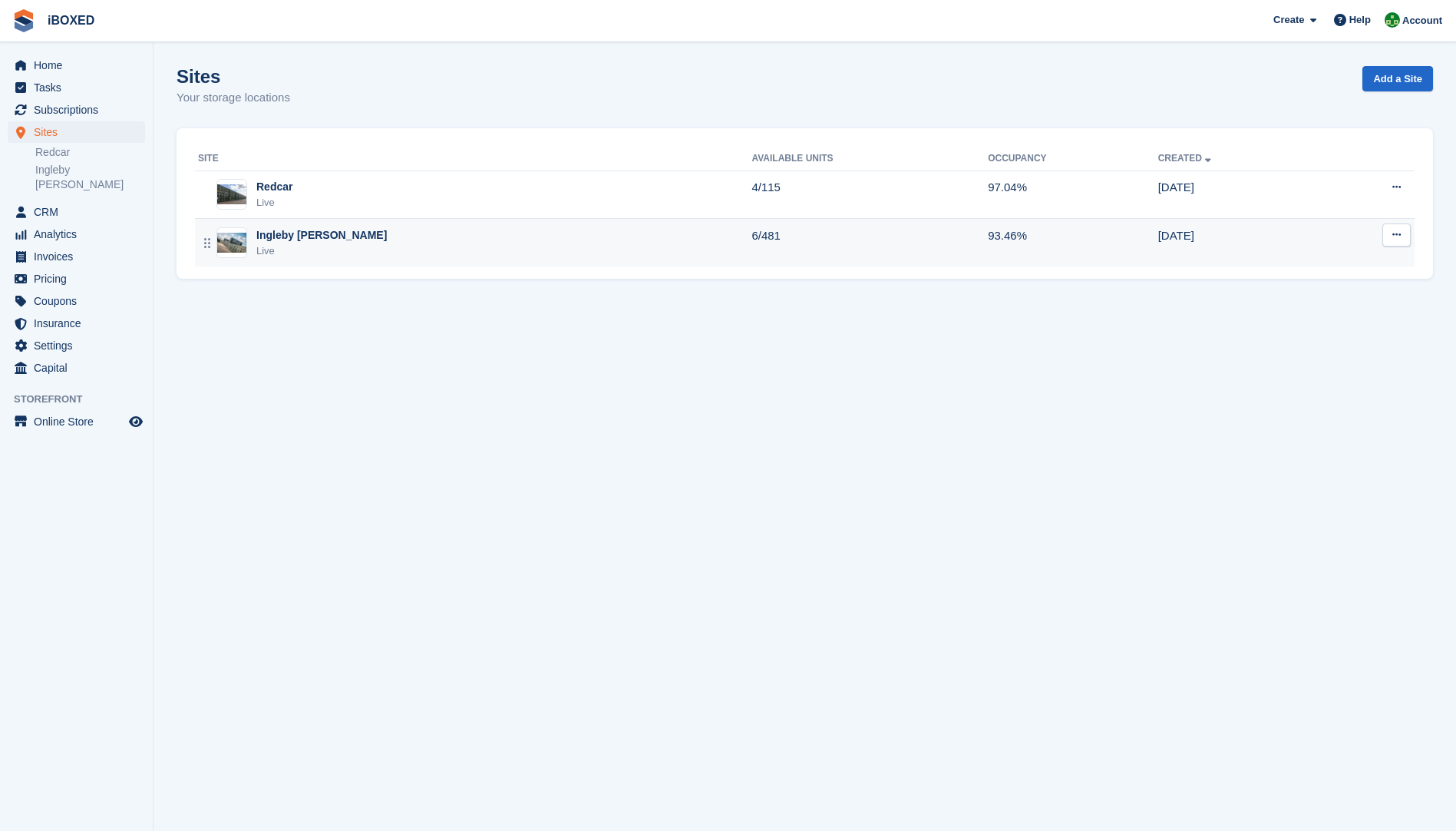
click at [227, 247] on img at bounding box center [232, 242] width 29 height 20
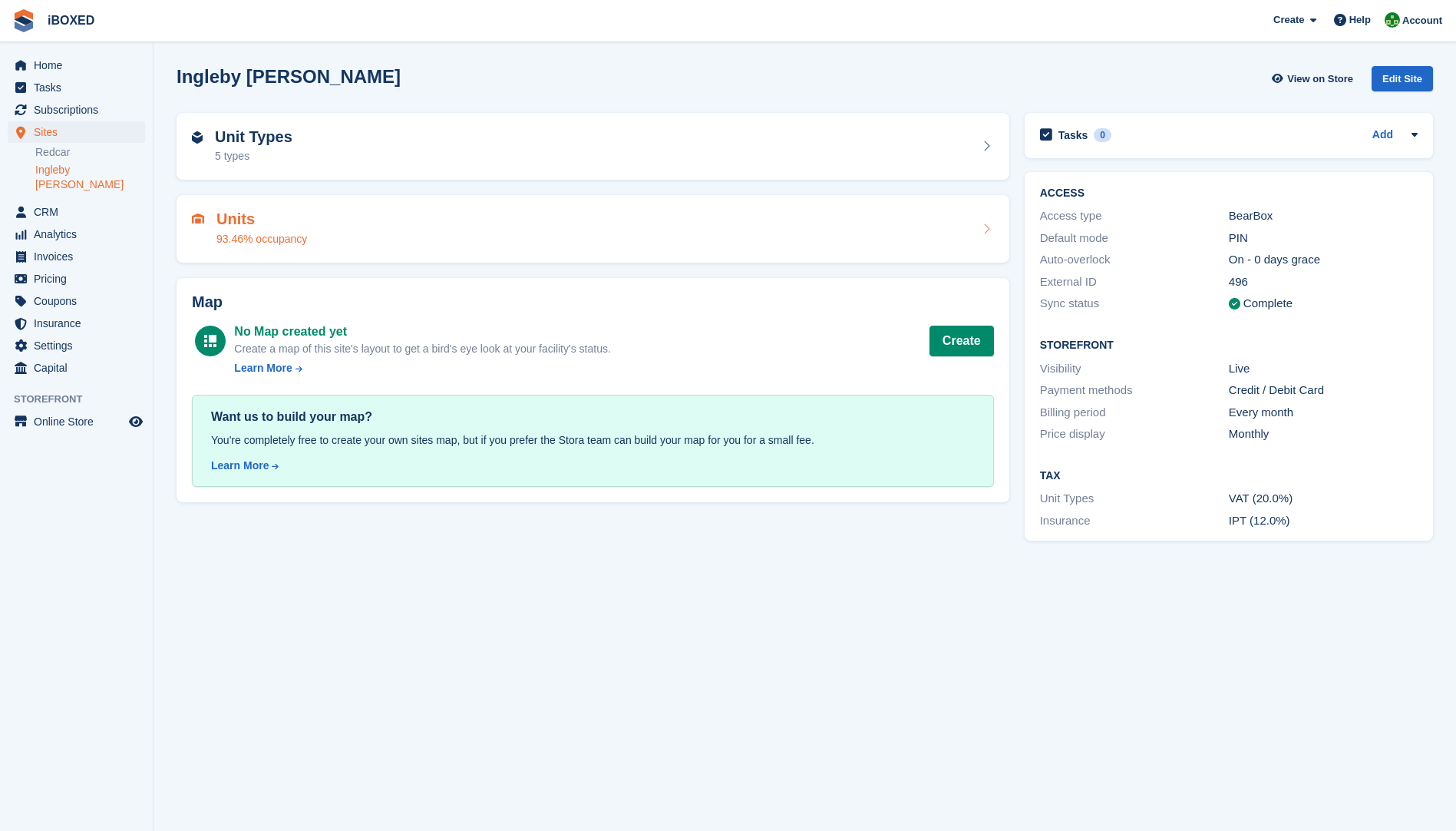
click at [243, 244] on div "93.46% occupancy" at bounding box center [262, 239] width 90 height 16
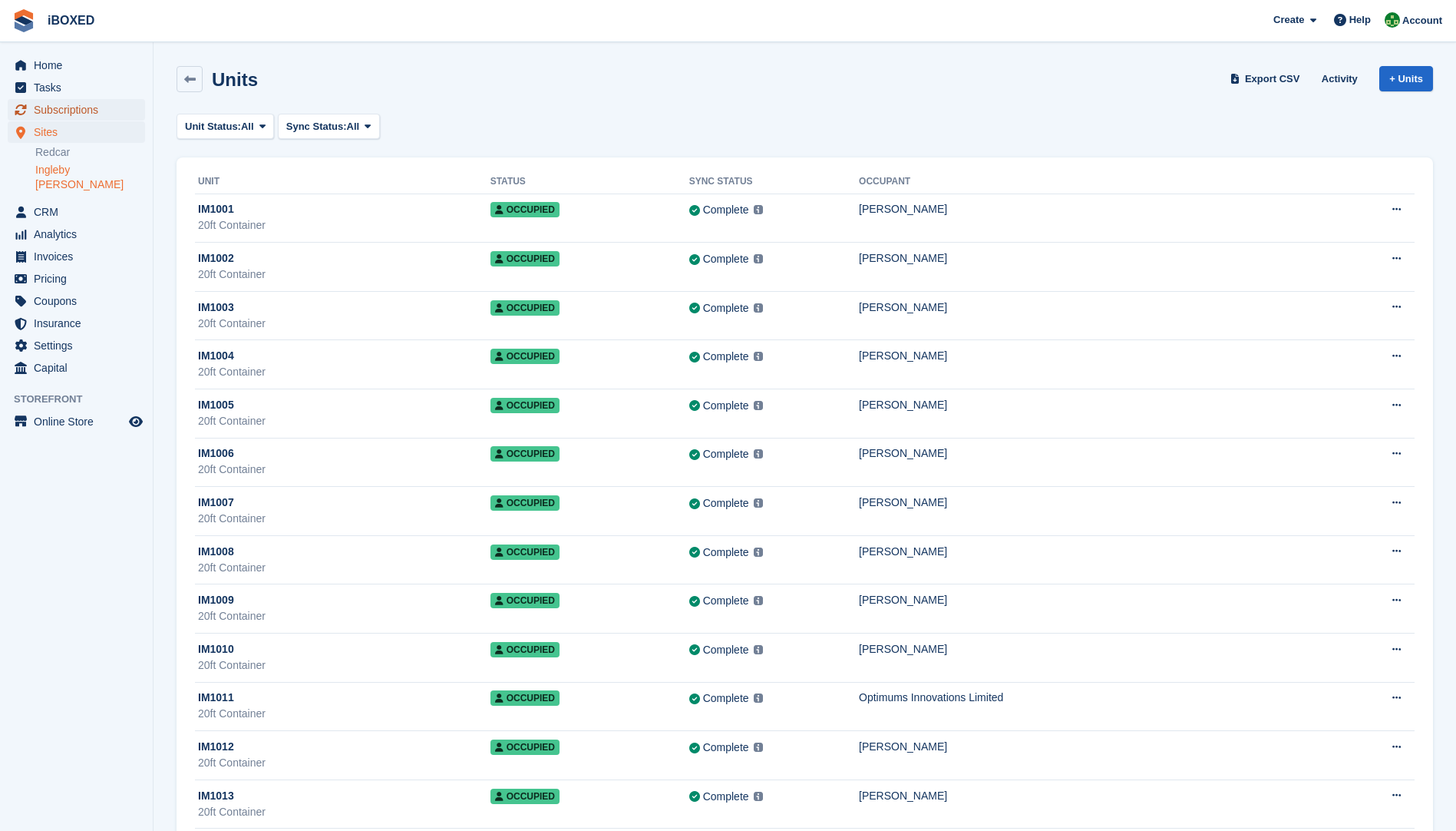
click at [97, 103] on span "Subscriptions" at bounding box center [79, 110] width 92 height 22
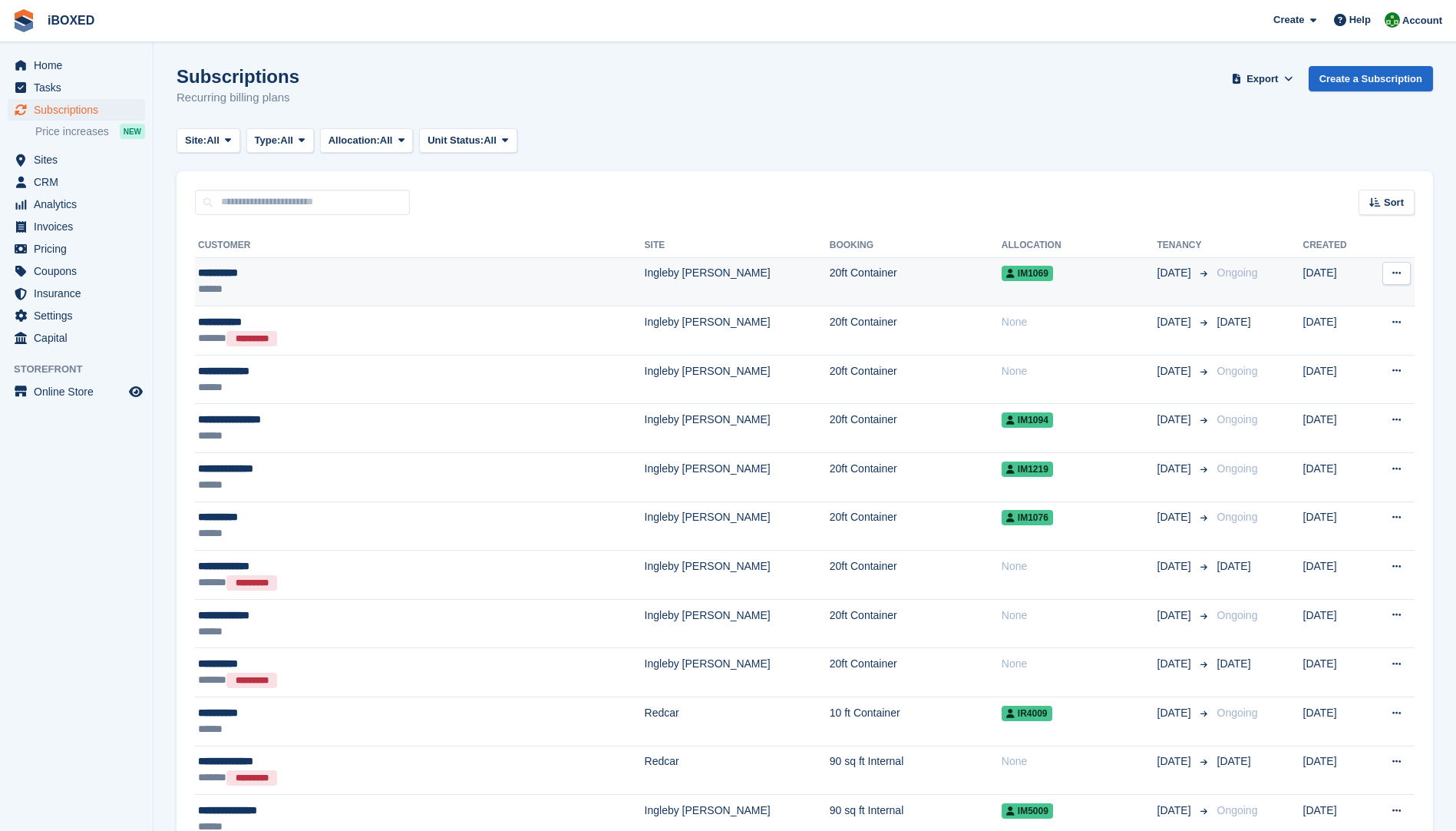
click at [268, 269] on div "**********" at bounding box center [349, 272] width 303 height 16
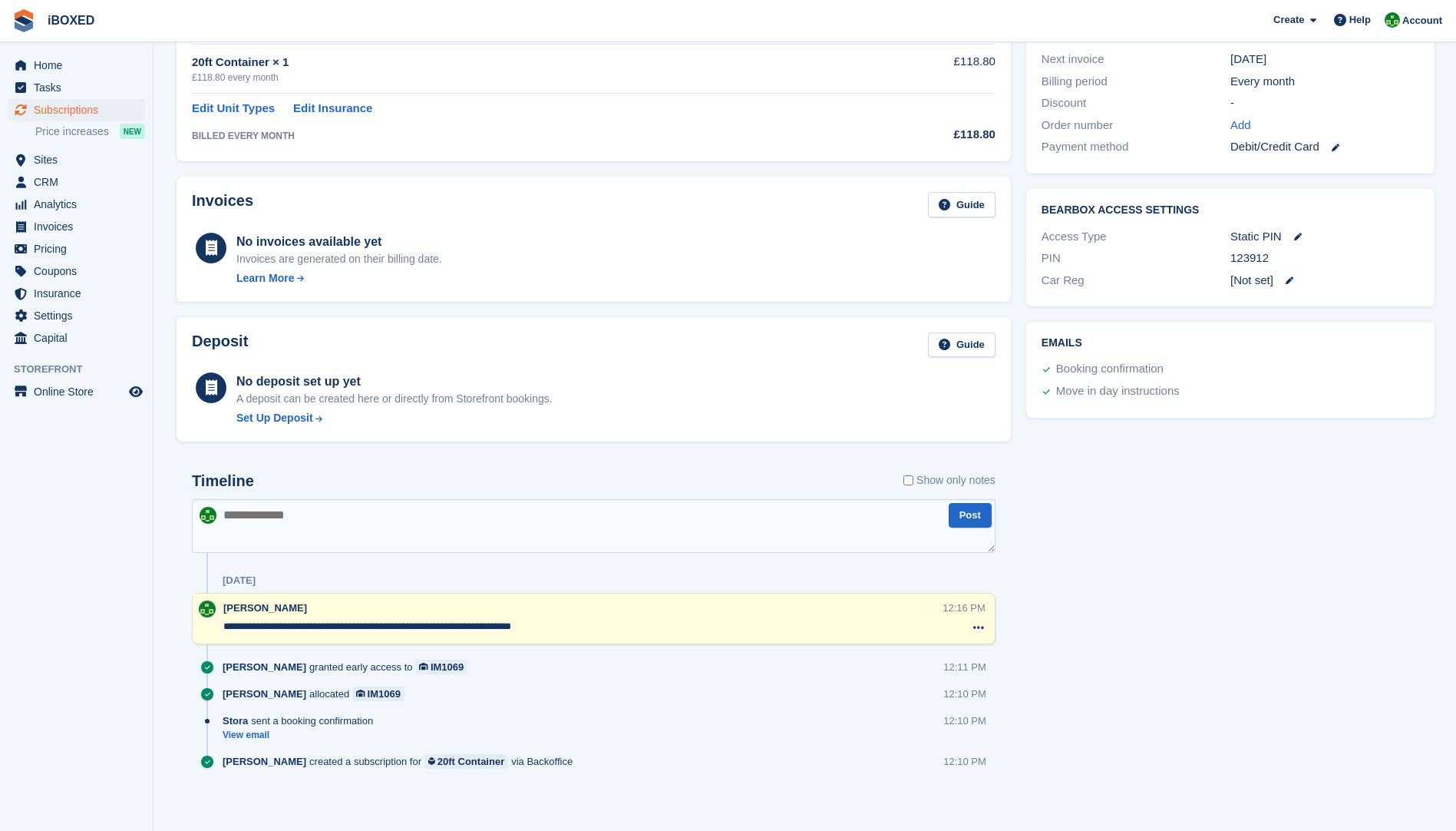
scroll to position [401, 0]
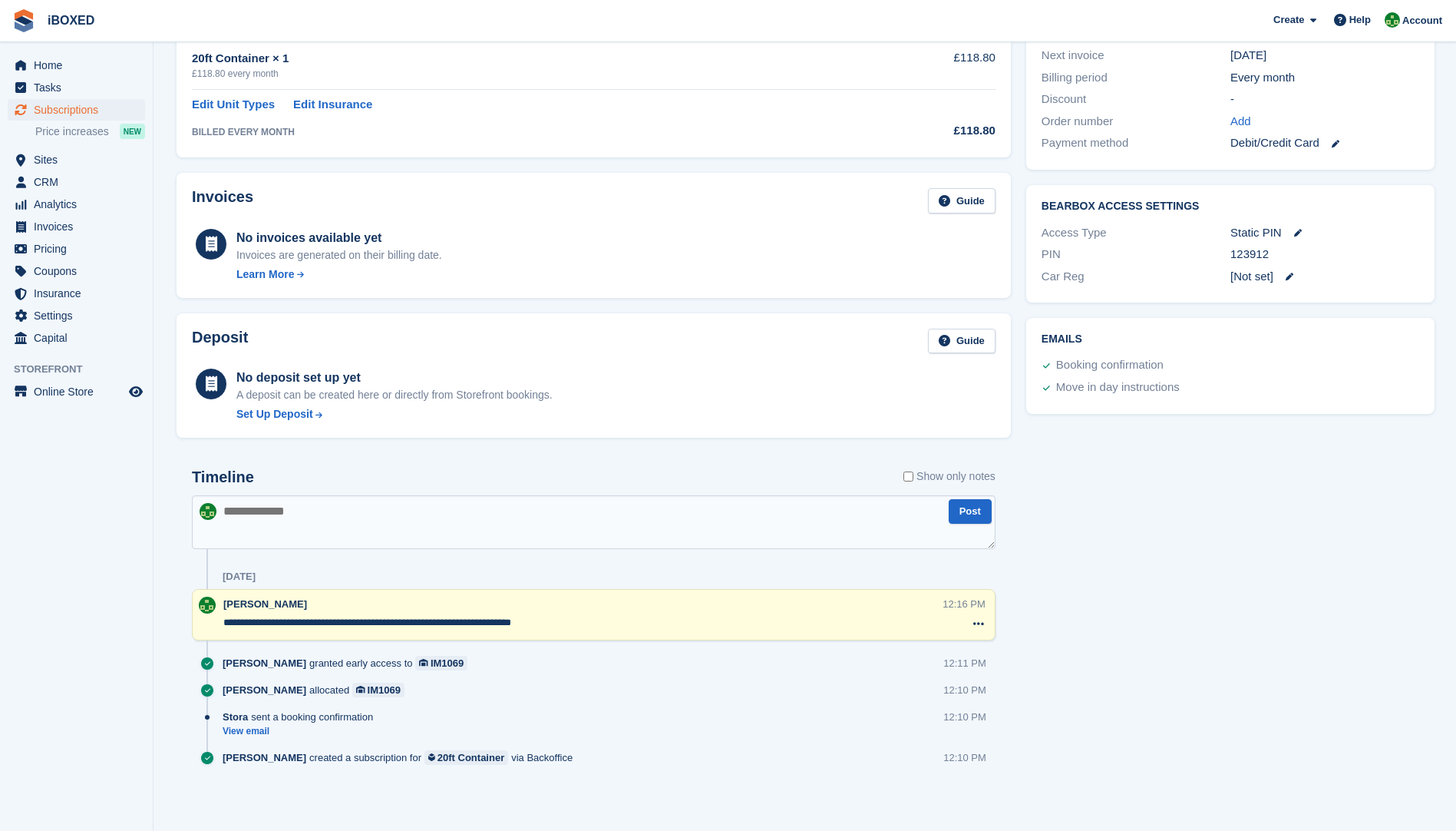
click at [274, 509] on textarea at bounding box center [594, 521] width 803 height 54
type textarea "**********"
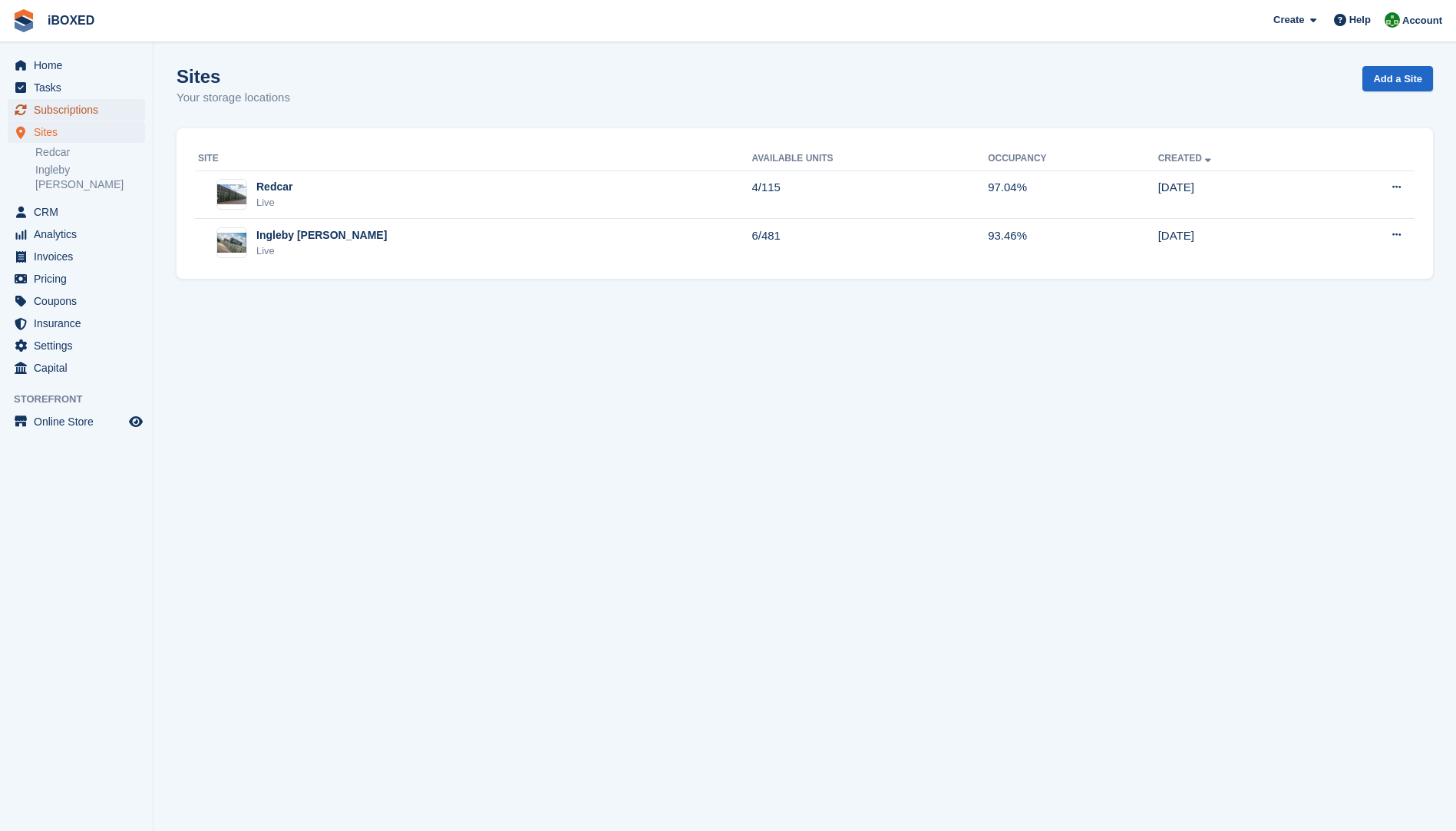
click at [58, 104] on span "Subscriptions" at bounding box center [79, 110] width 92 height 22
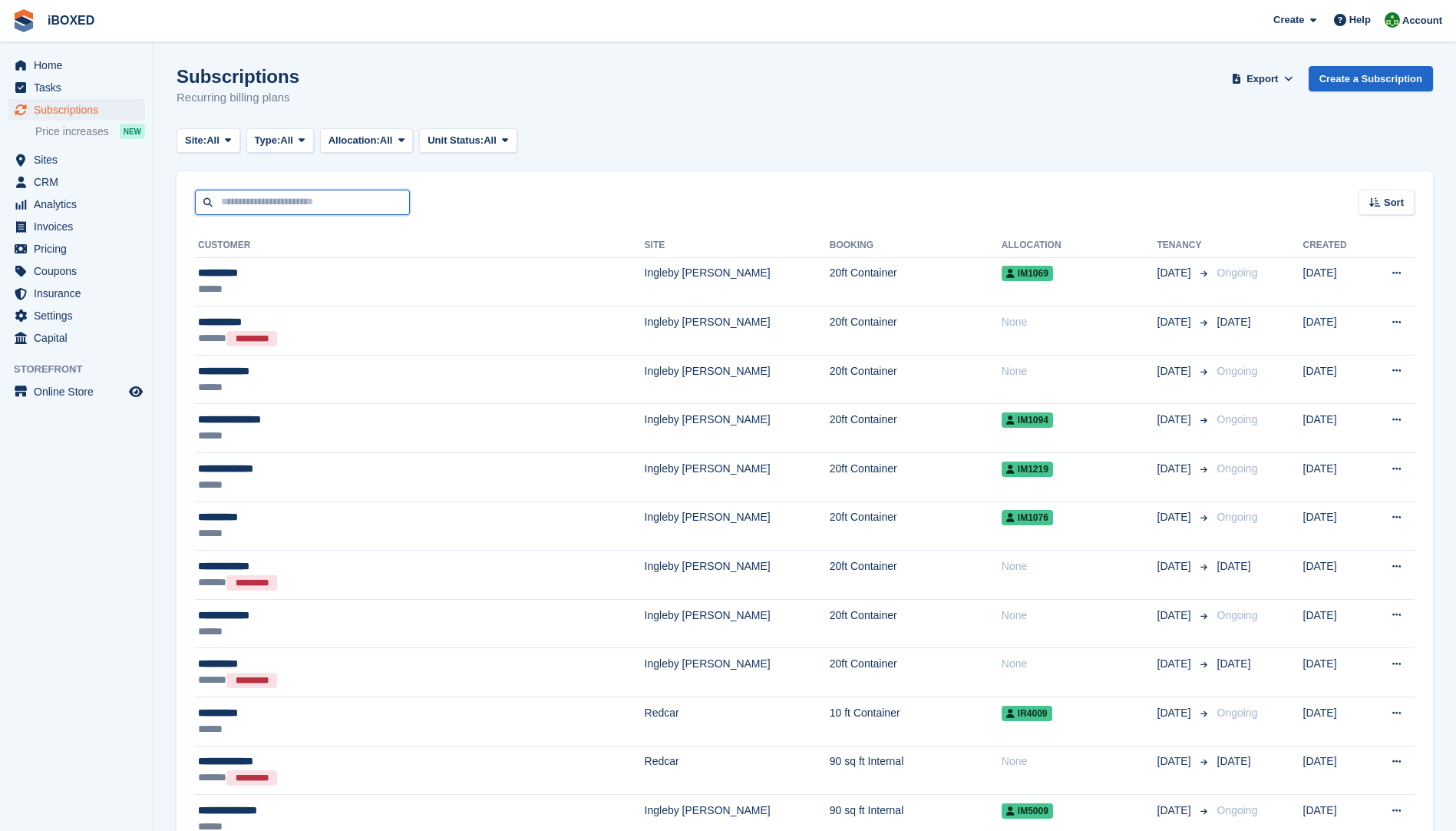
click at [259, 205] on input "text" at bounding box center [302, 202] width 215 height 25
type input "***"
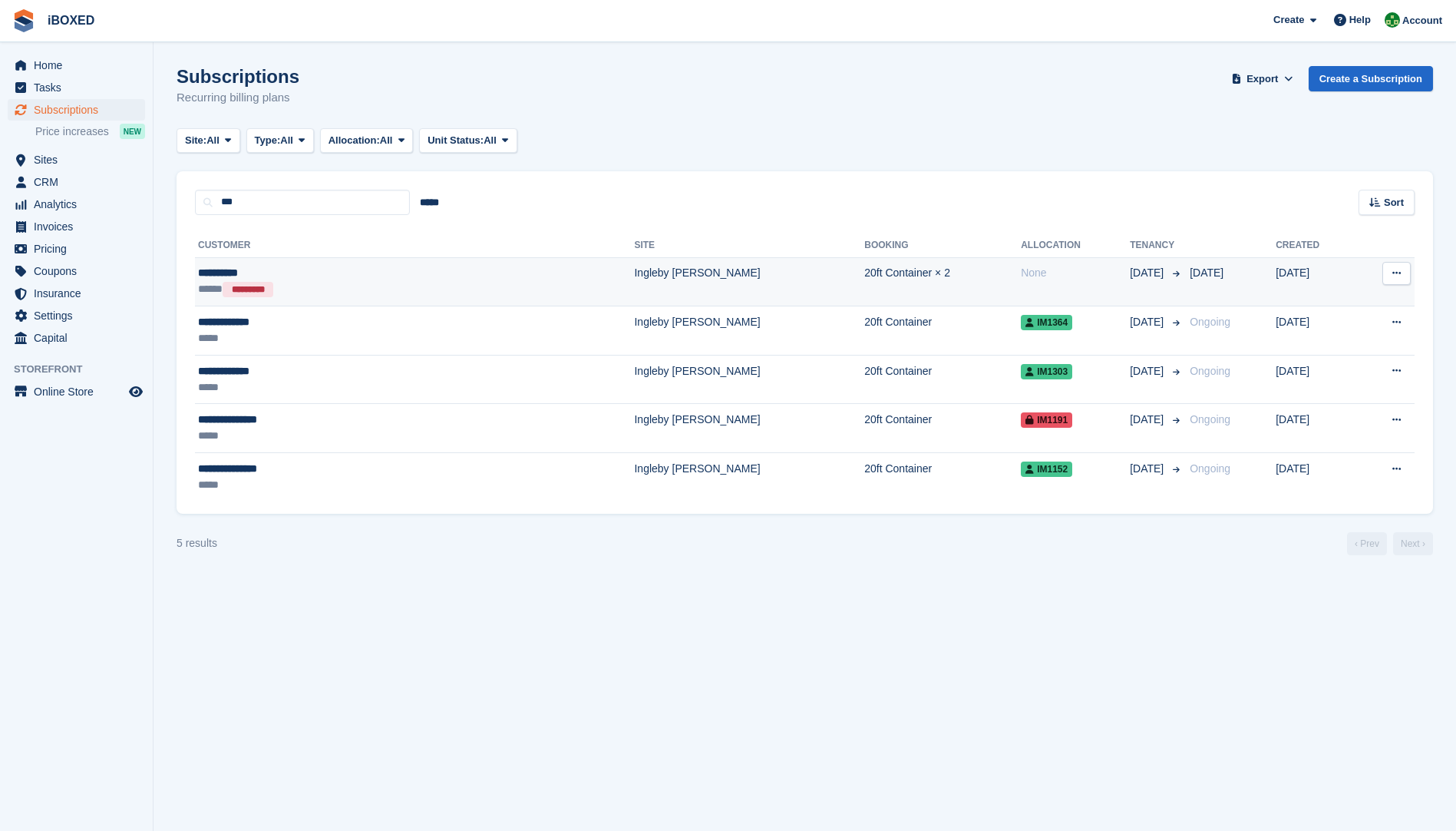
click at [257, 283] on div "*********" at bounding box center [248, 289] width 51 height 16
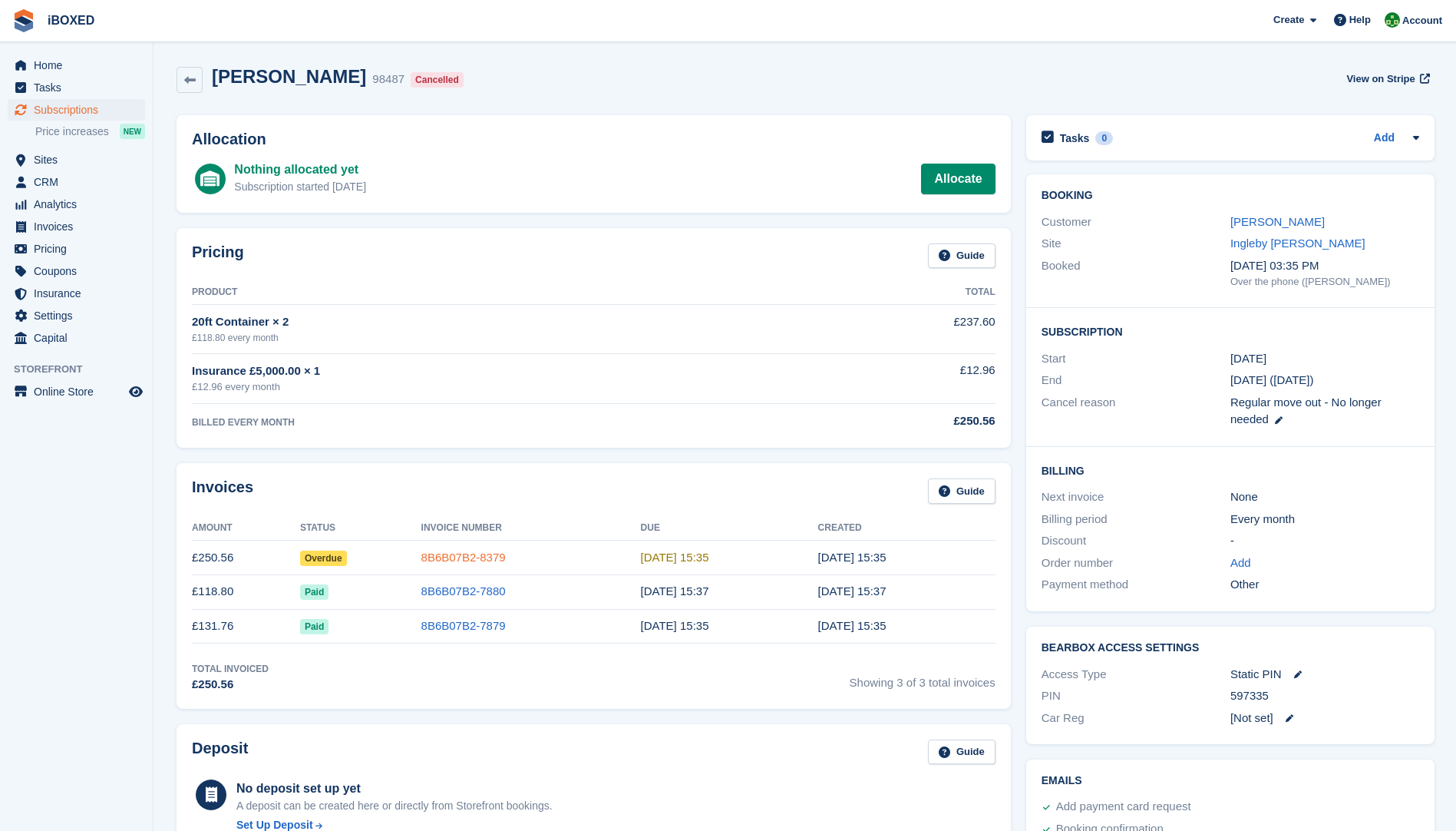
click at [485, 553] on link "8B6B07B2-8379" at bounding box center [463, 557] width 84 height 13
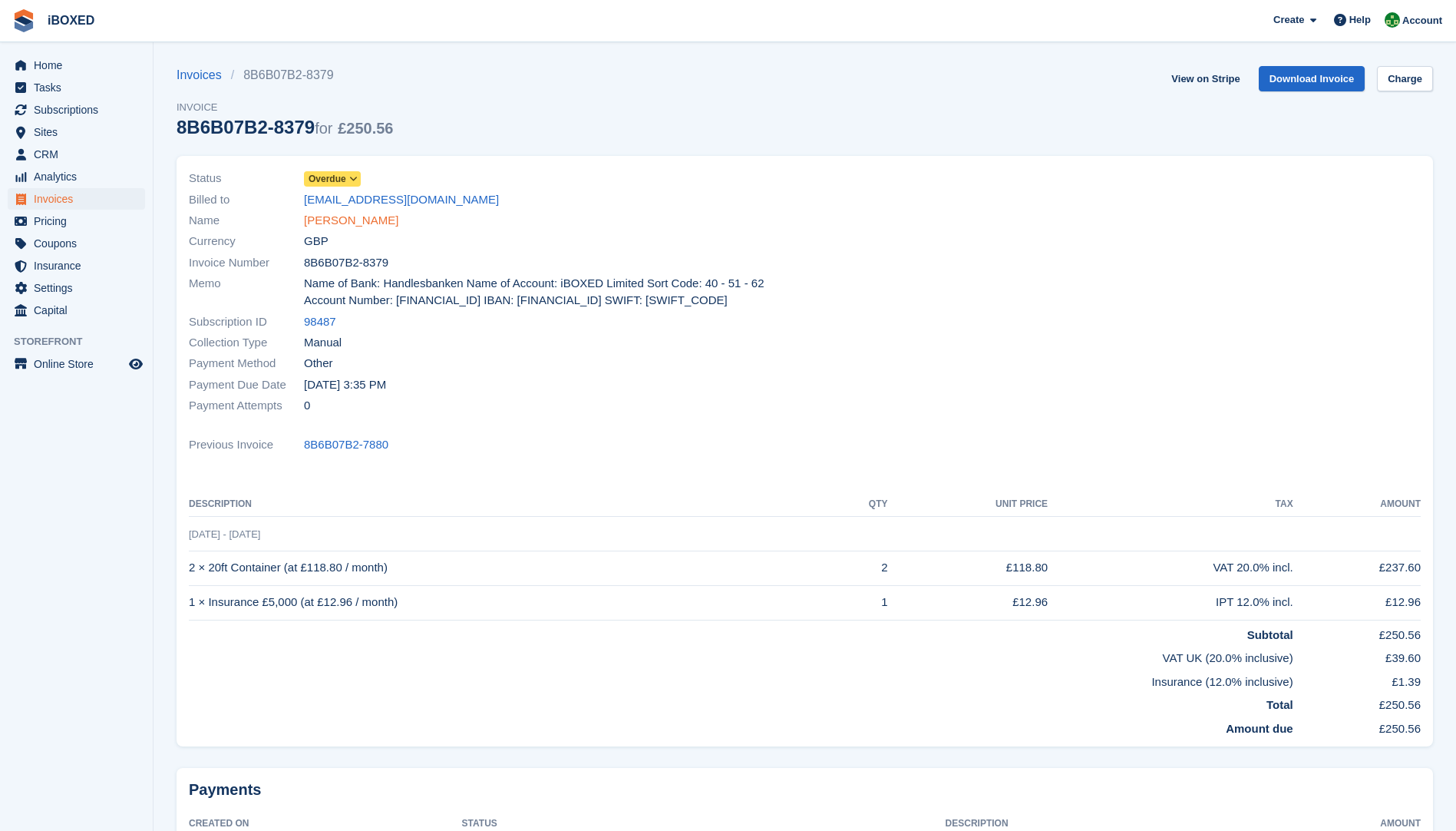
click at [308, 221] on link "[PERSON_NAME]" at bounding box center [351, 220] width 94 height 18
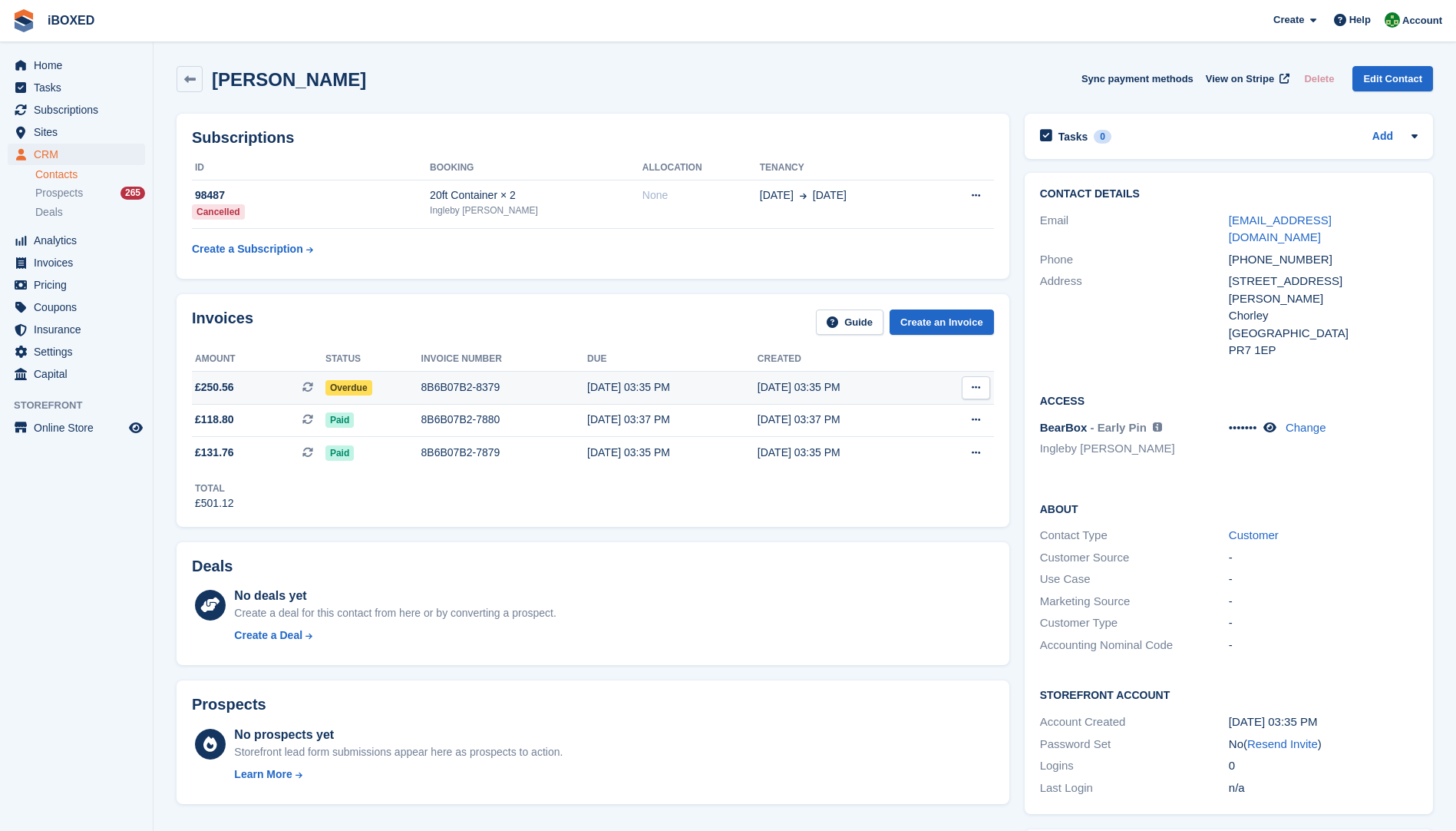
click at [456, 381] on div "8B6B07B2-8379" at bounding box center [504, 387] width 166 height 16
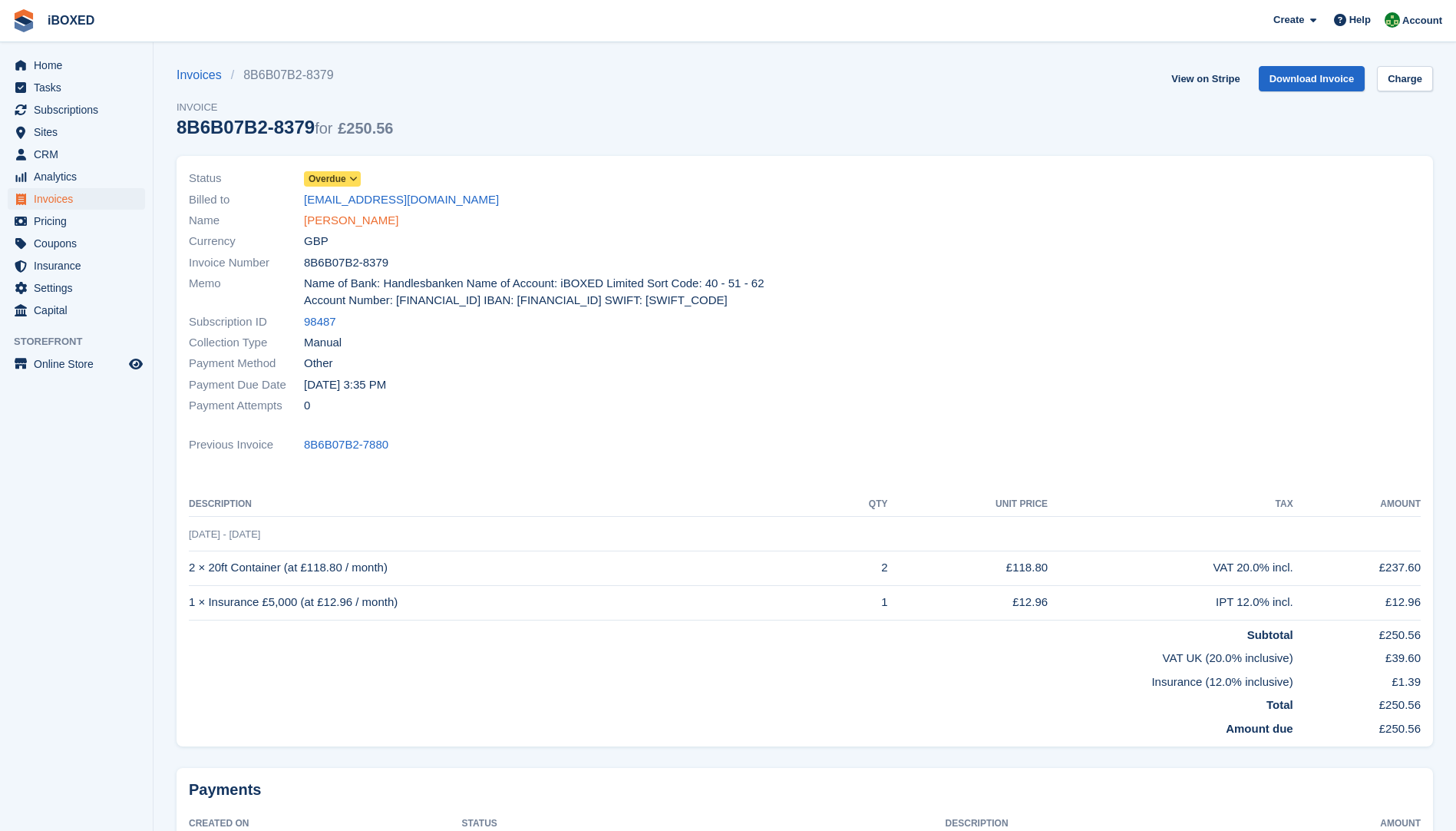
click at [323, 224] on link "[PERSON_NAME]" at bounding box center [351, 220] width 94 height 18
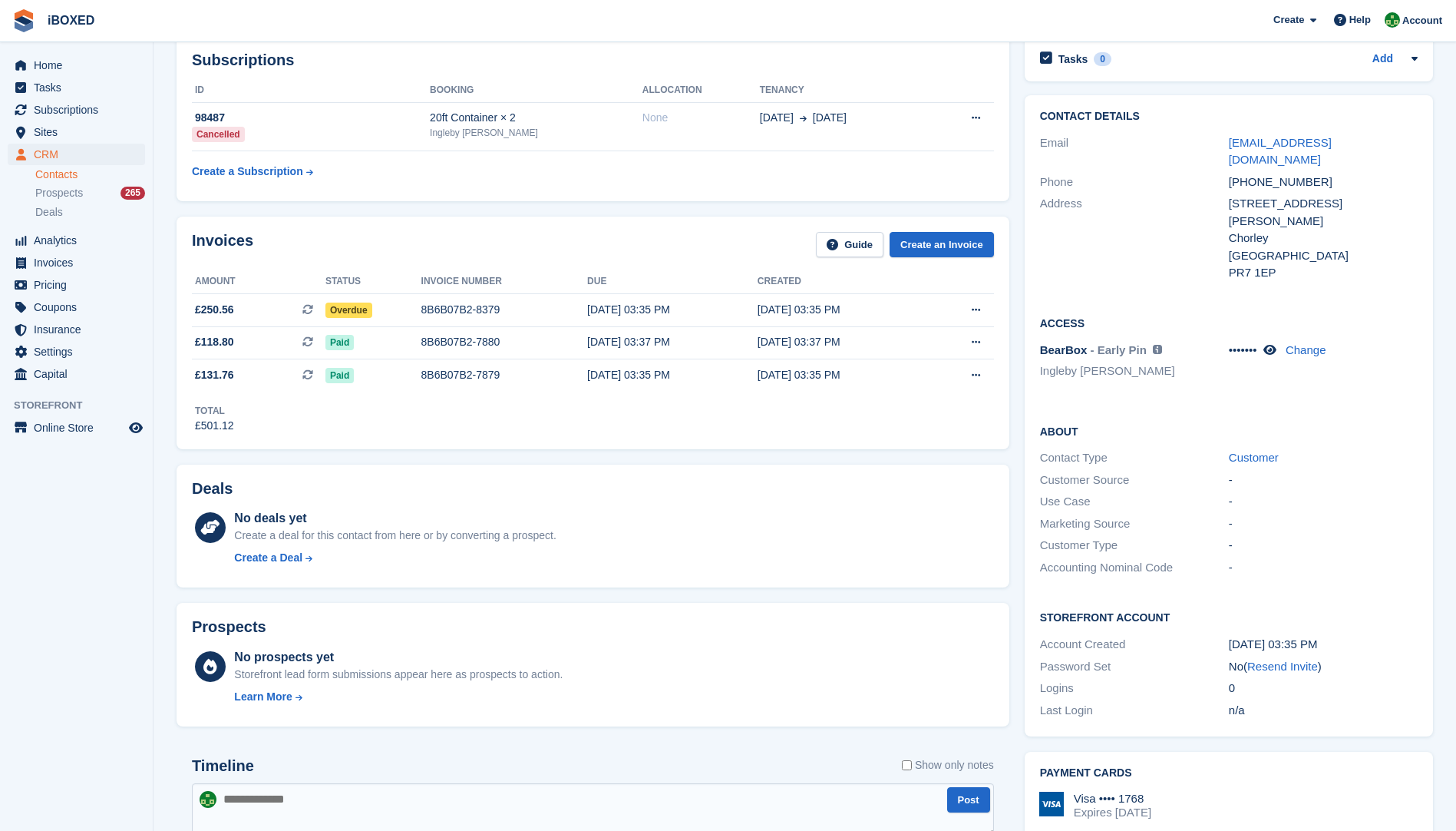
scroll to position [76, 0]
click at [599, 310] on div "[DATE] 03:35 PM" at bounding box center [672, 311] width 170 height 16
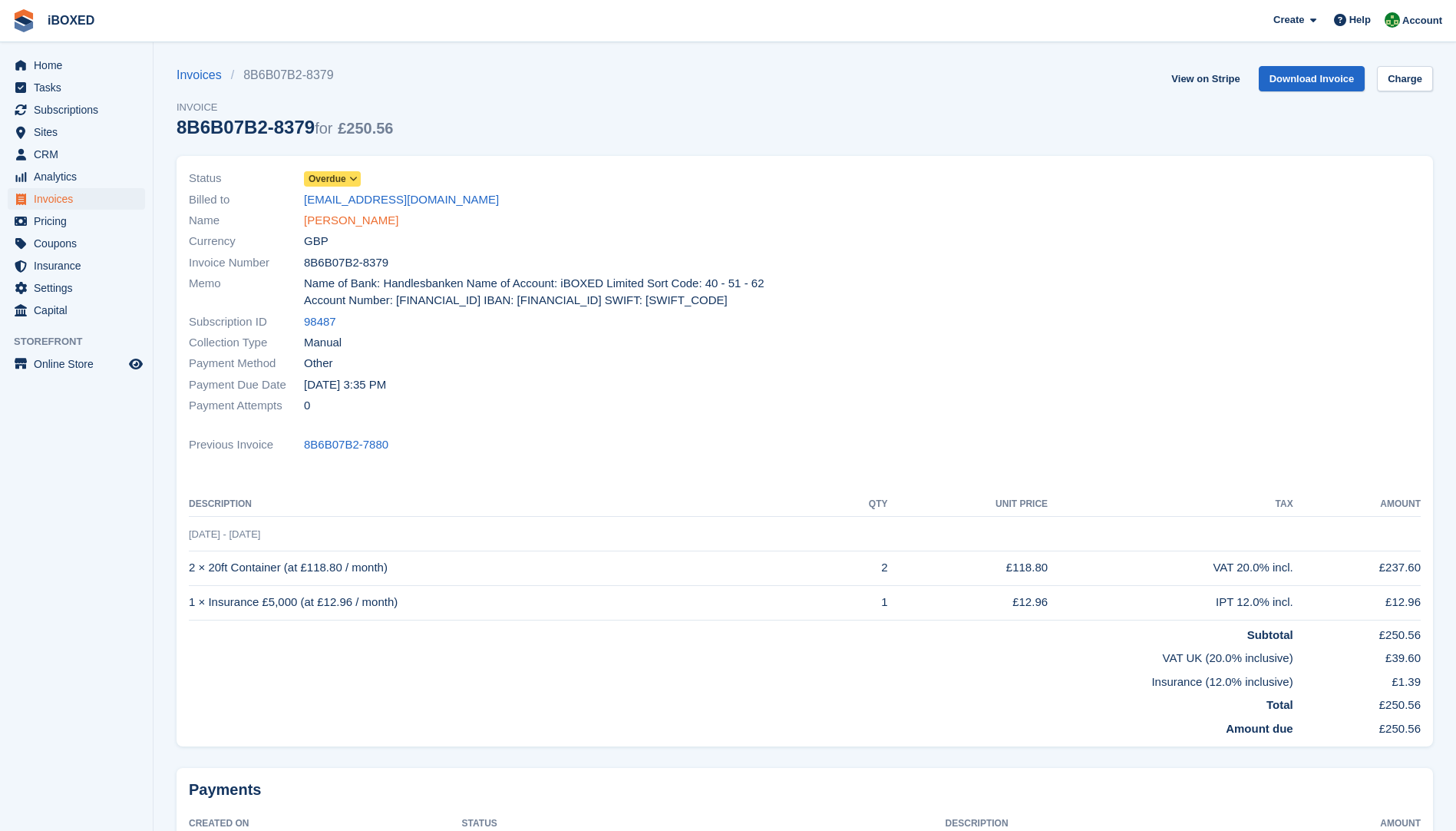
click at [314, 221] on link "[PERSON_NAME]" at bounding box center [351, 220] width 94 height 18
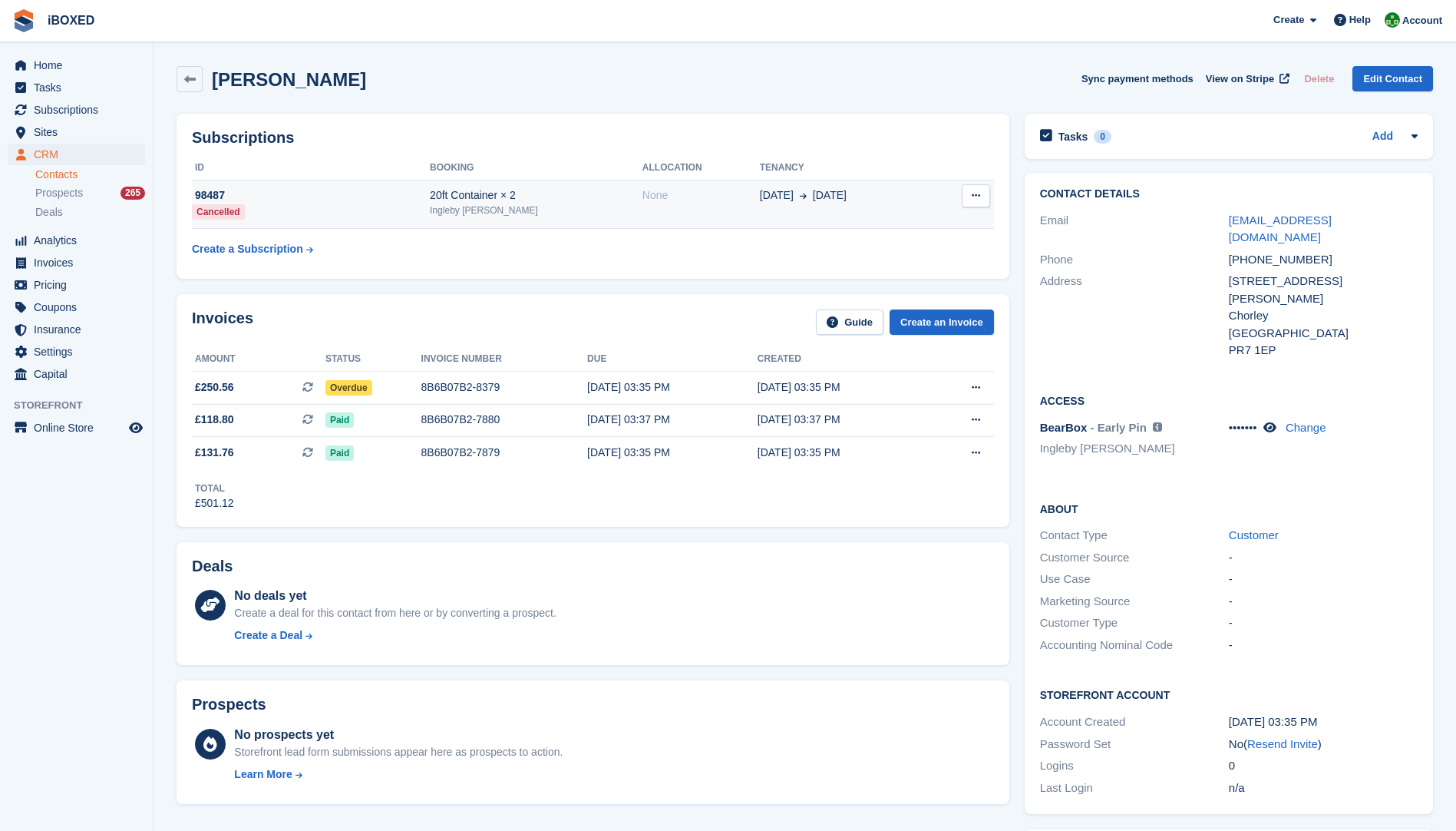
click at [333, 211] on td "98487 Cancelled" at bounding box center [311, 204] width 238 height 49
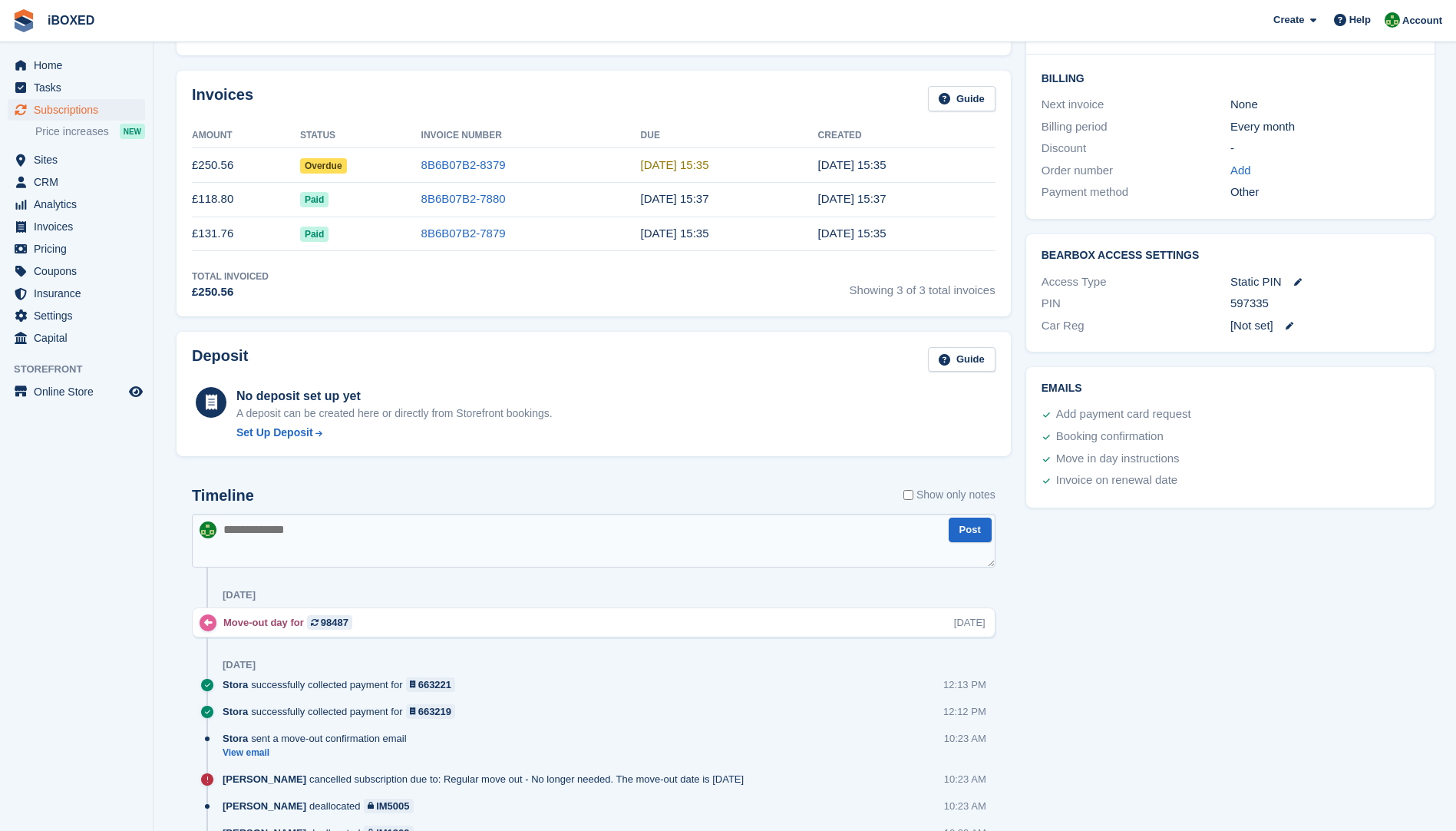
scroll to position [472, 0]
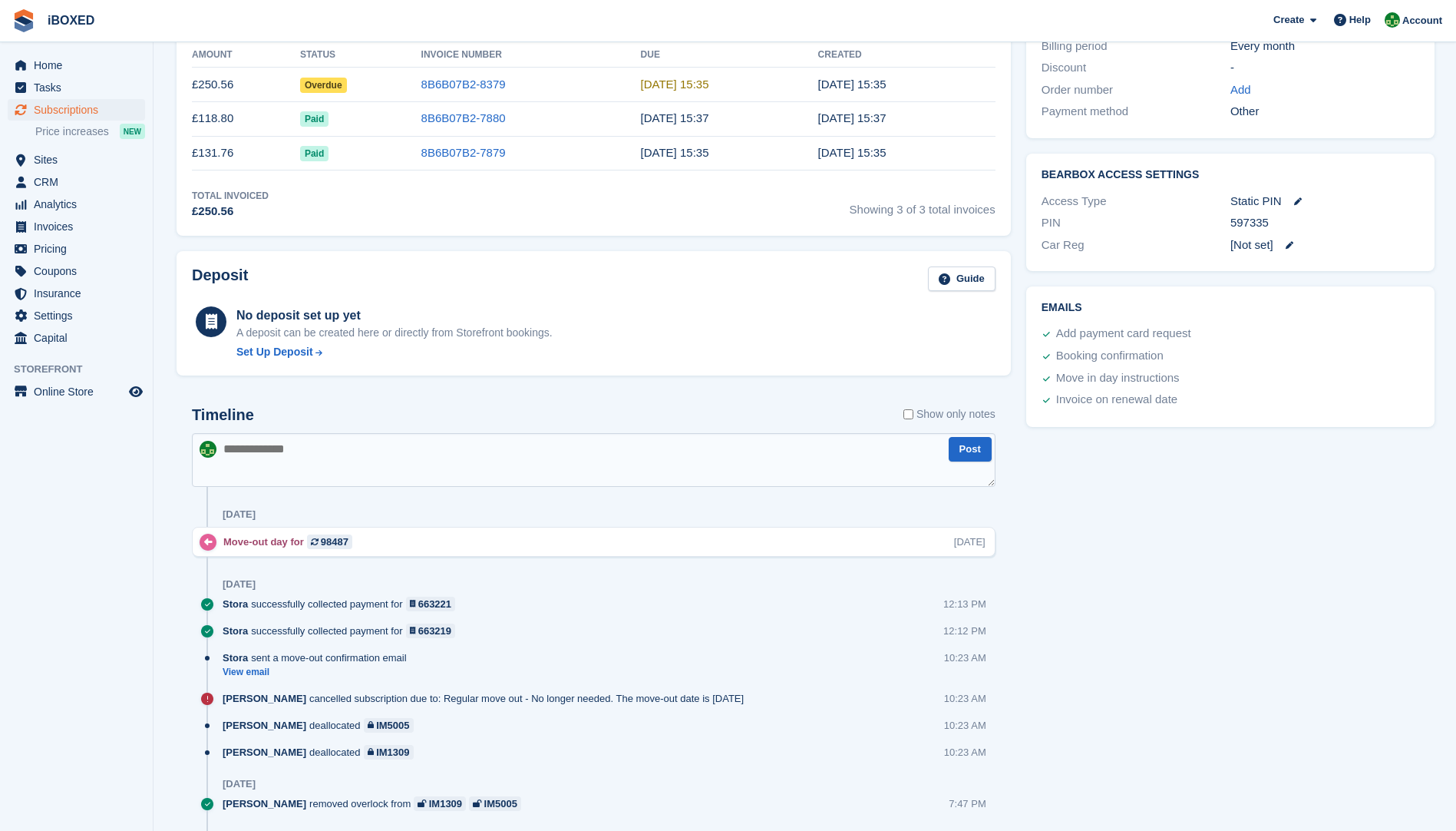
click at [278, 452] on textarea at bounding box center [594, 460] width 803 height 54
type textarea "**********"
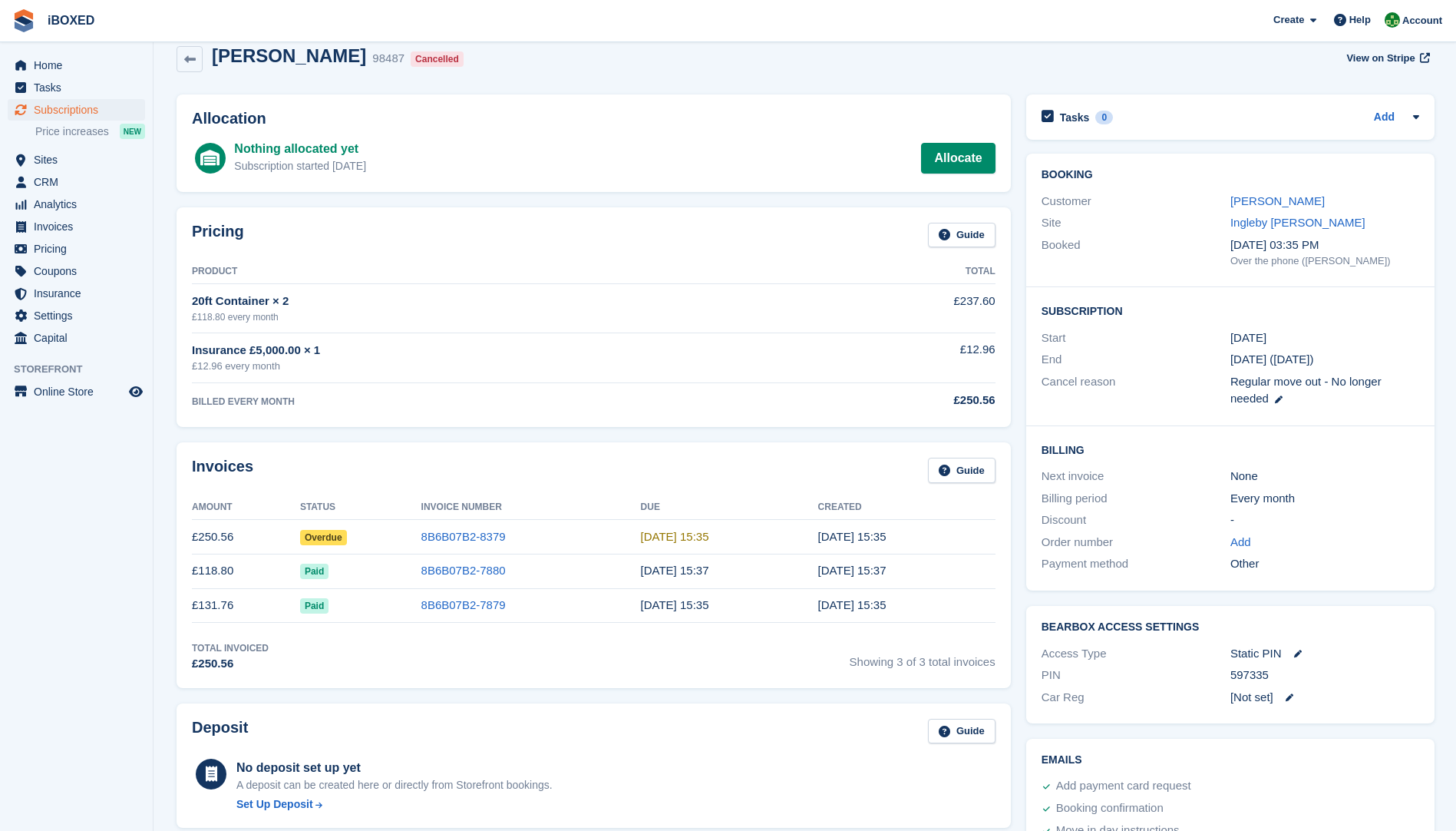
scroll to position [0, 0]
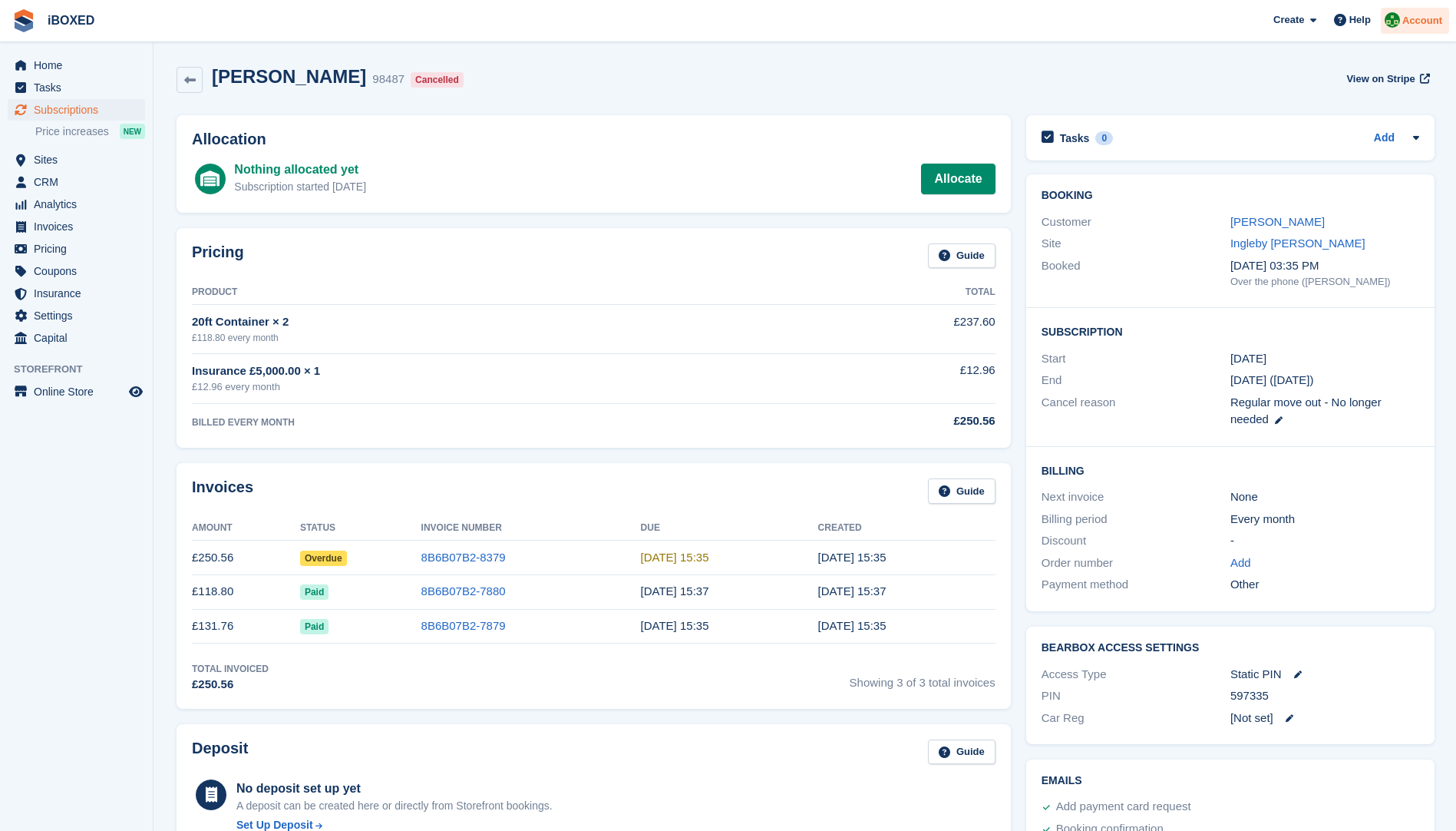
click at [1412, 20] on span "Account" at bounding box center [1422, 21] width 40 height 16
click at [1301, 157] on div "Logout" at bounding box center [1301, 152] width 36 height 16
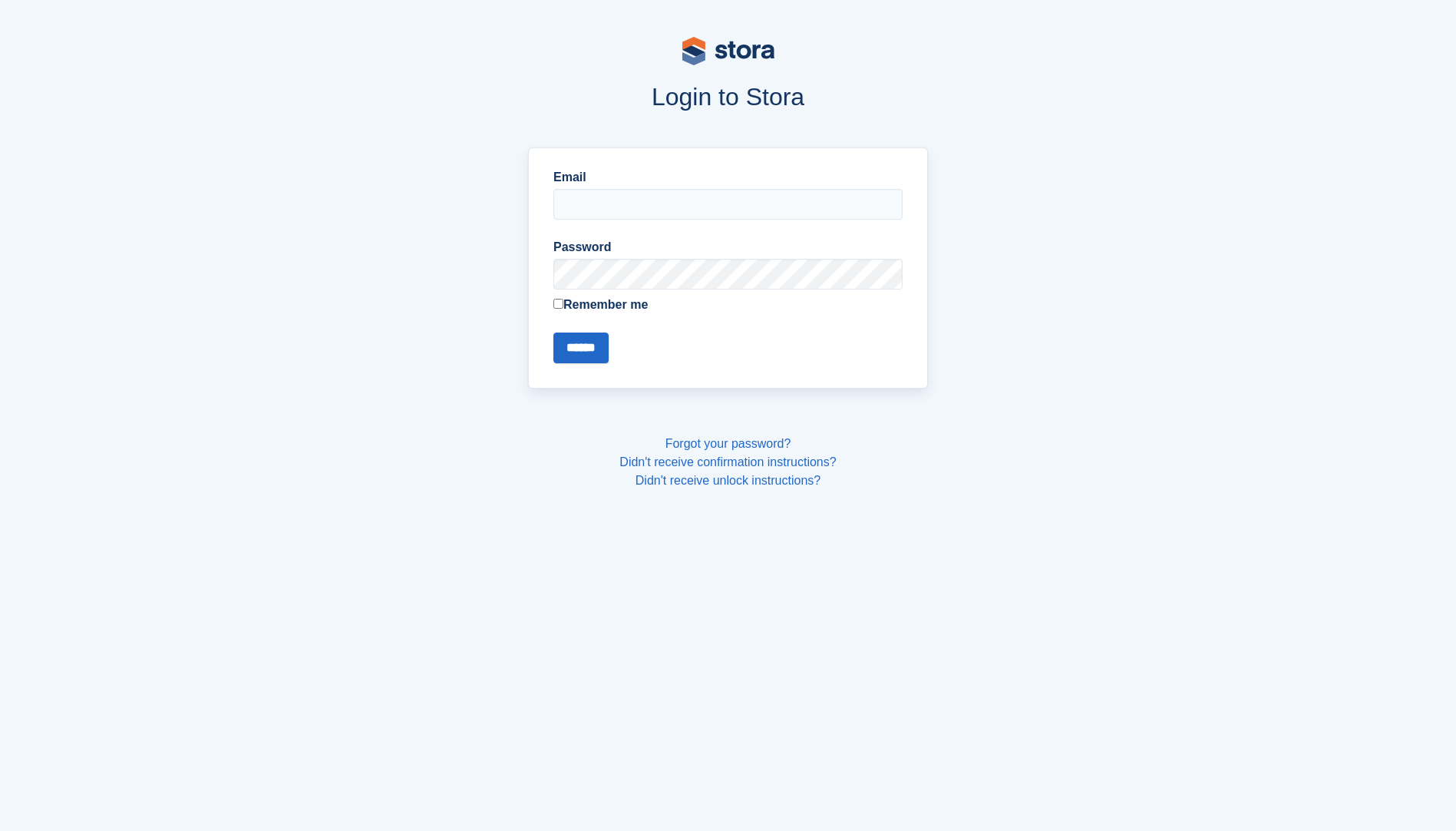
type input "**********"
